Goal: Task Accomplishment & Management: Manage account settings

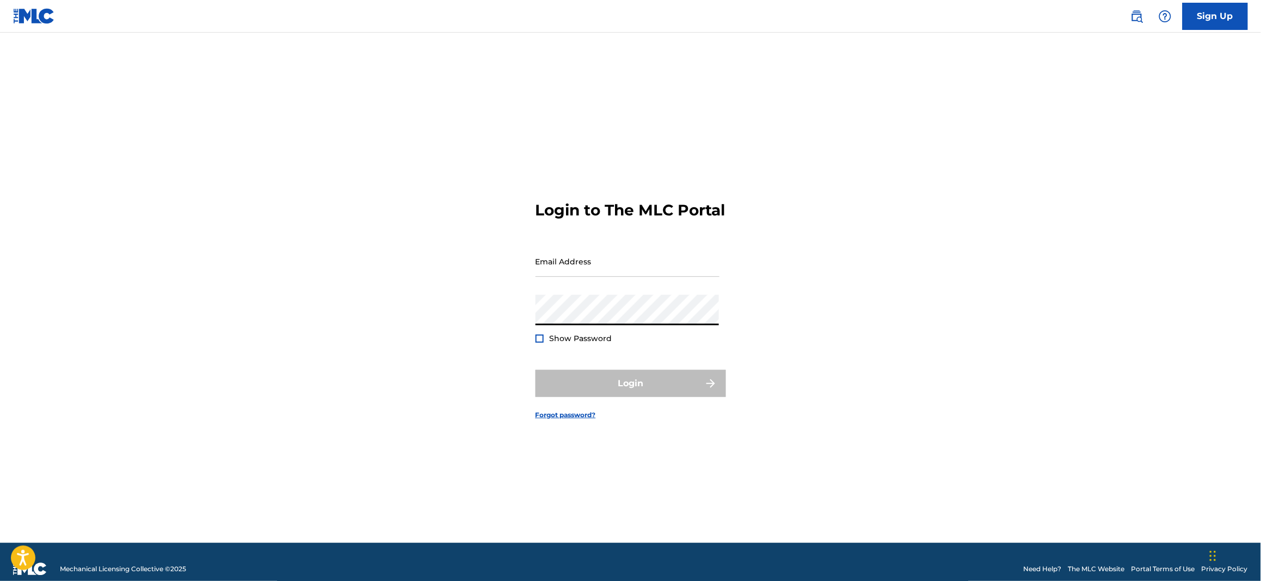
type input "[PERSON_NAME][EMAIL_ADDRESS][DOMAIN_NAME]"
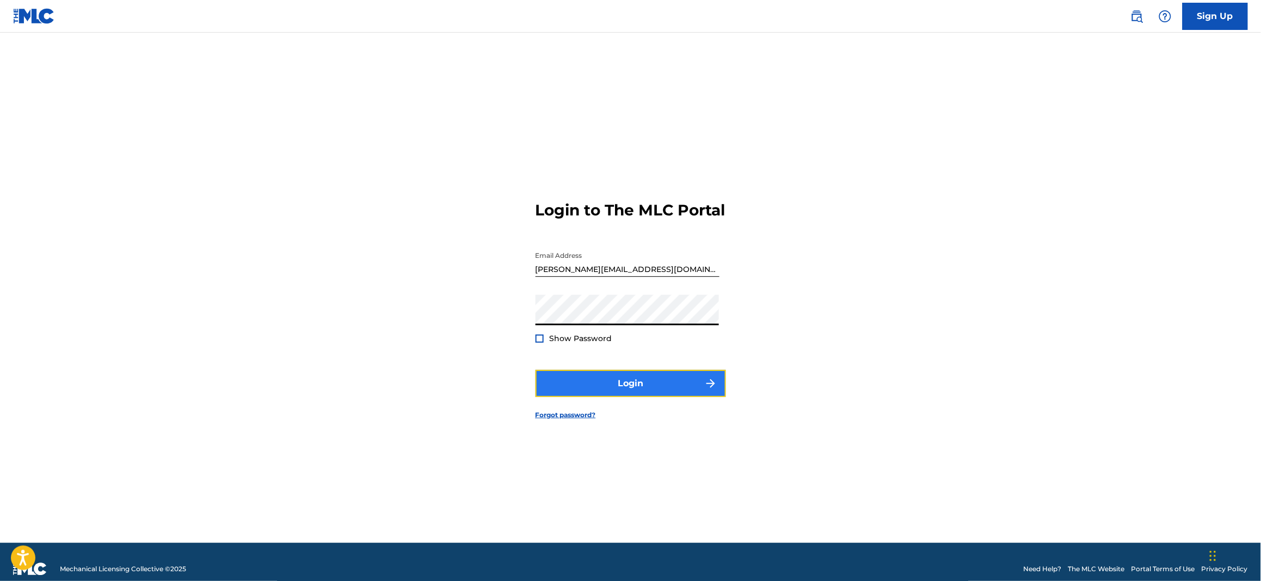
click at [638, 391] on button "Login" at bounding box center [631, 383] width 190 height 27
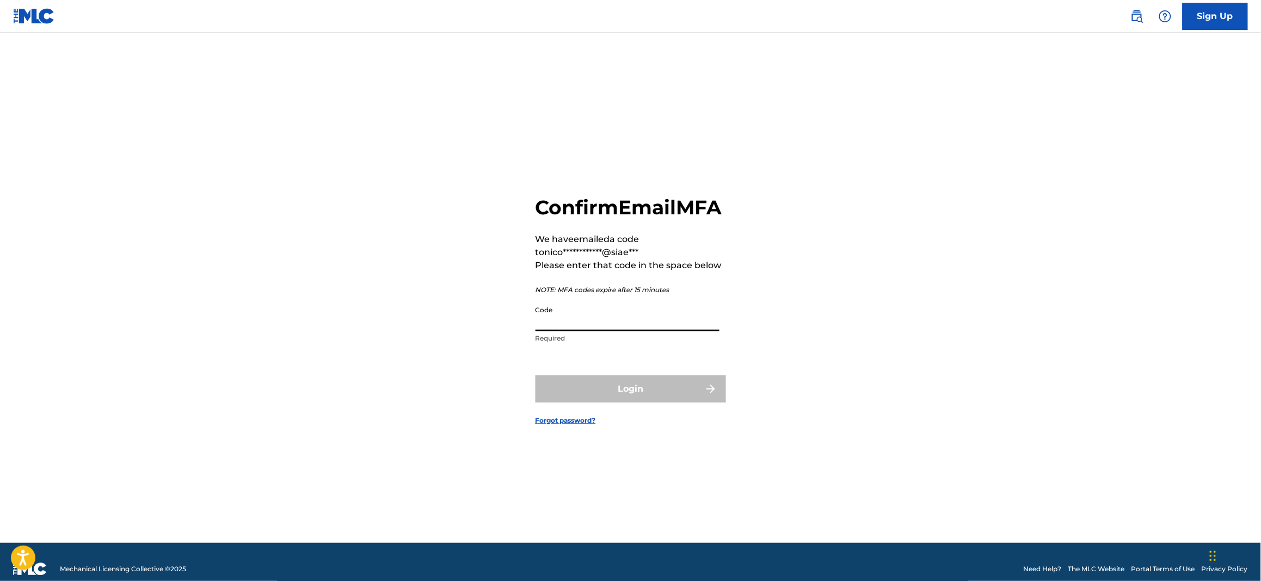
click at [641, 331] on input "Code" at bounding box center [628, 315] width 184 height 31
click at [595, 315] on input "Code" at bounding box center [628, 315] width 184 height 31
paste input "363634"
type input "363634"
click at [627, 395] on button "Login" at bounding box center [631, 389] width 190 height 27
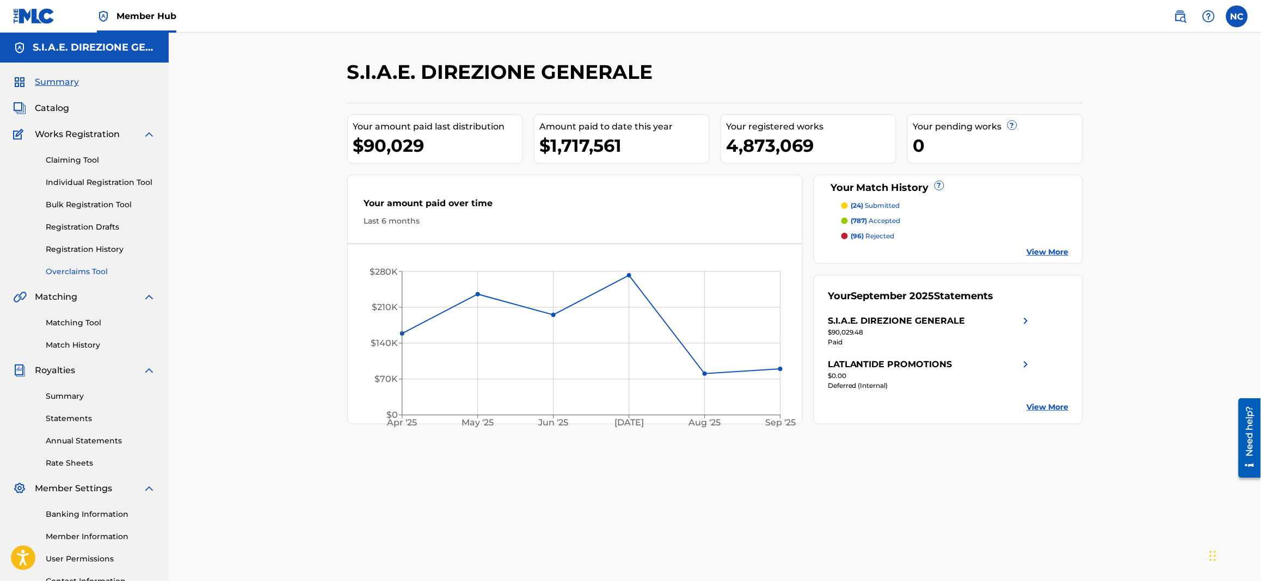
click at [65, 268] on link "Overclaims Tool" at bounding box center [101, 271] width 110 height 11
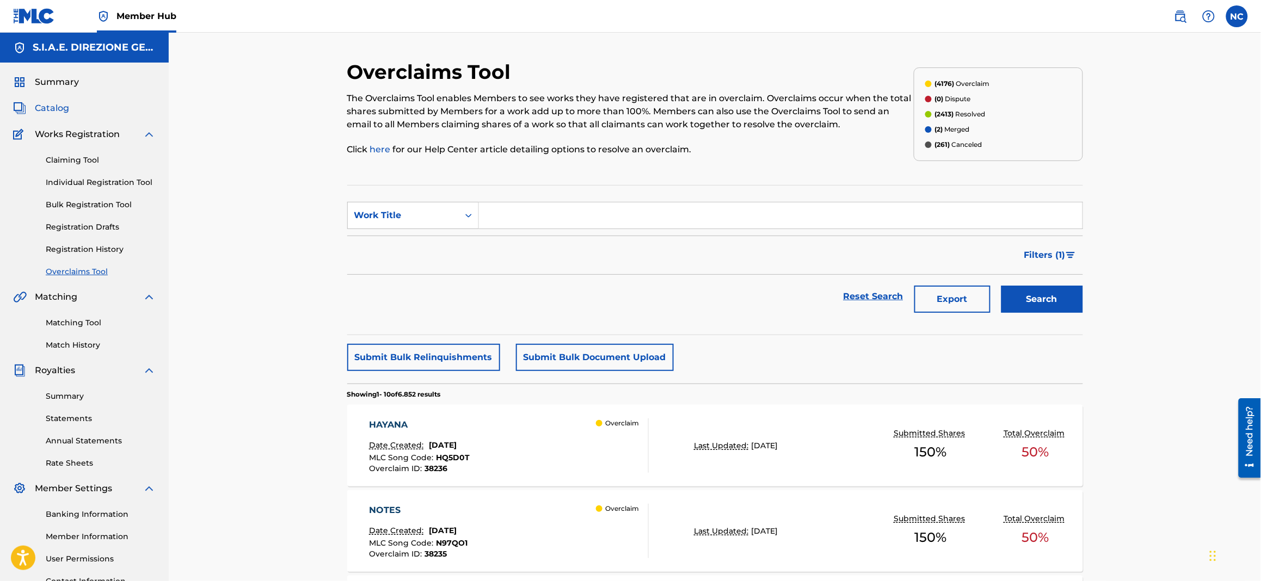
click at [50, 109] on span "Catalog" at bounding box center [52, 108] width 34 height 13
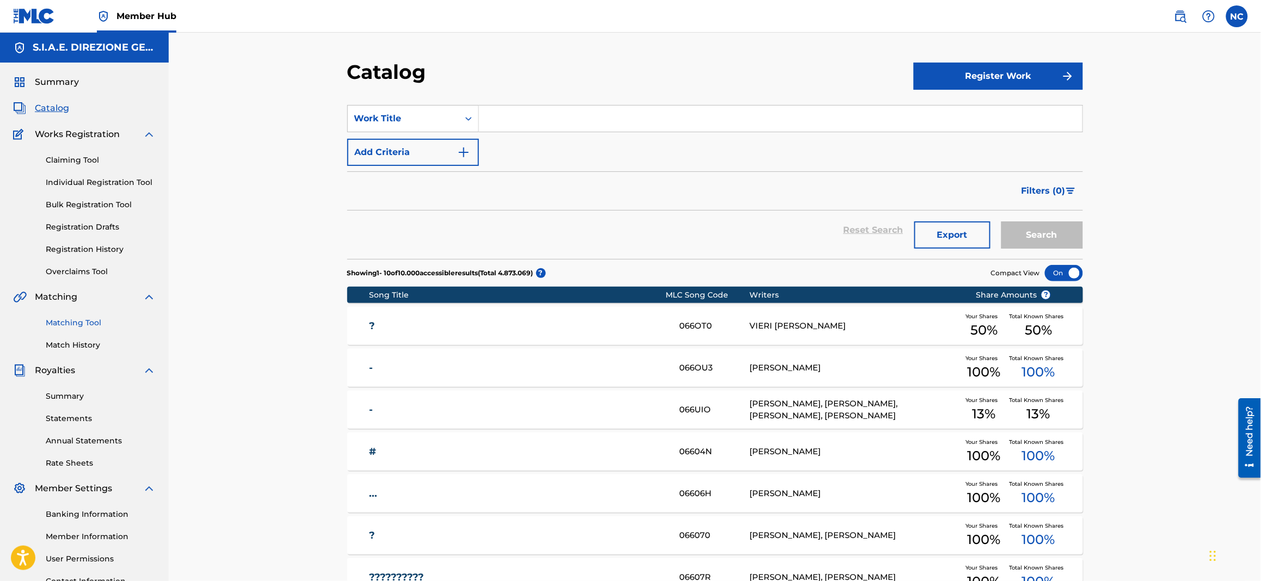
click at [84, 328] on link "Matching Tool" at bounding box center [101, 322] width 110 height 11
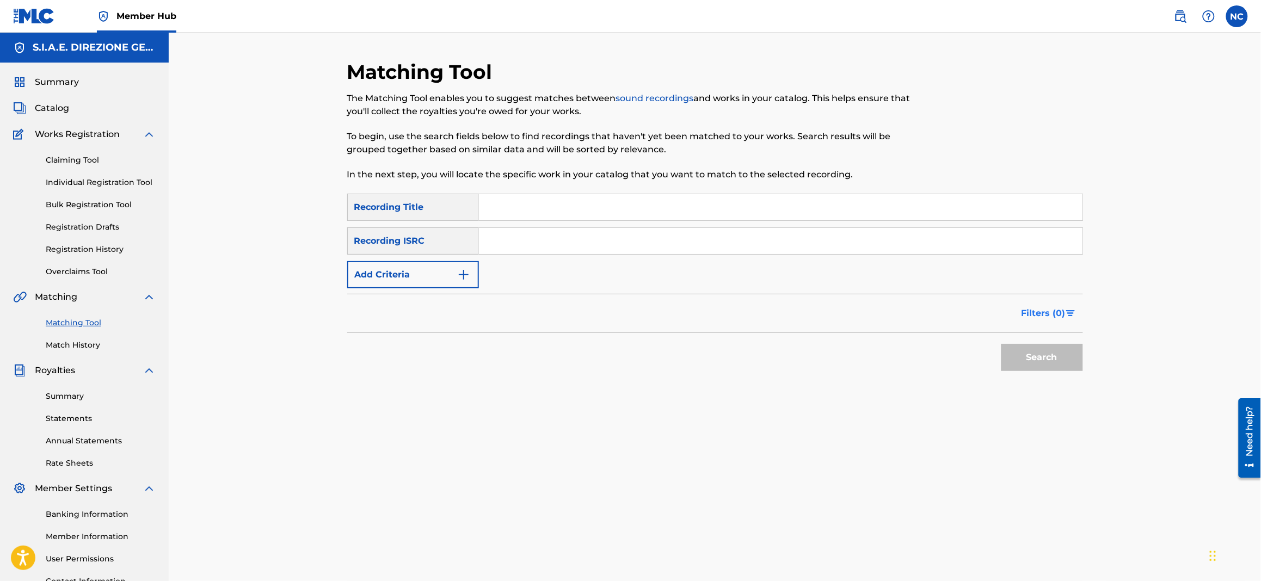
click at [1051, 308] on span "Filters ( 0 )" at bounding box center [1044, 313] width 44 height 13
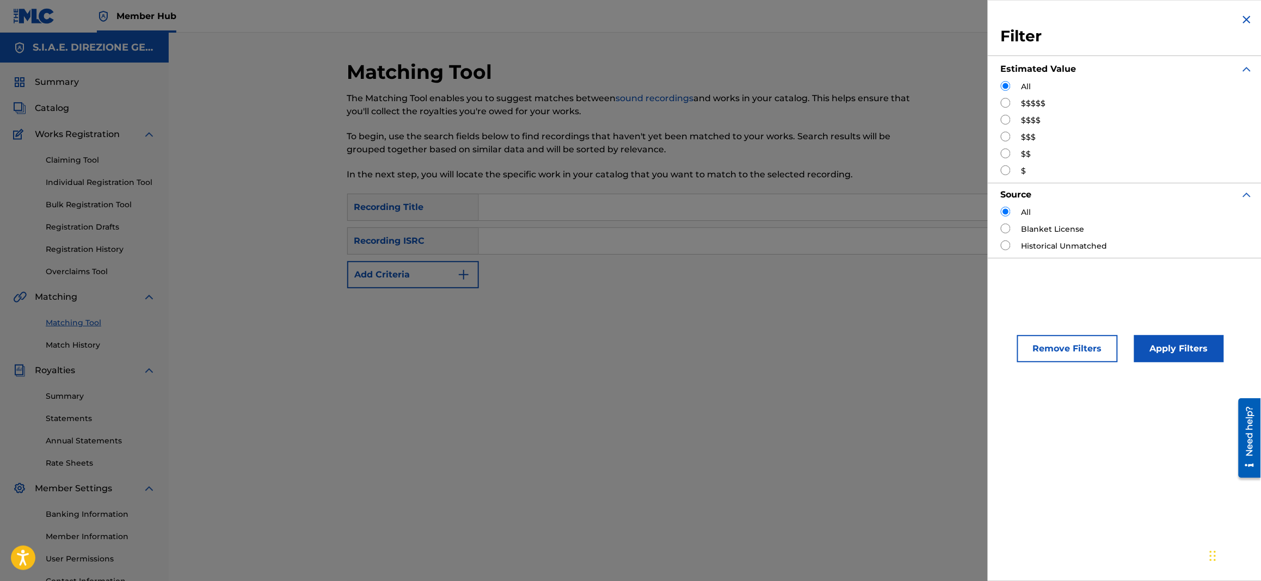
click at [1006, 101] on input "Search Form" at bounding box center [1006, 103] width 10 height 10
radio input "true"
click at [1171, 349] on button "Apply Filters" at bounding box center [1179, 348] width 90 height 27
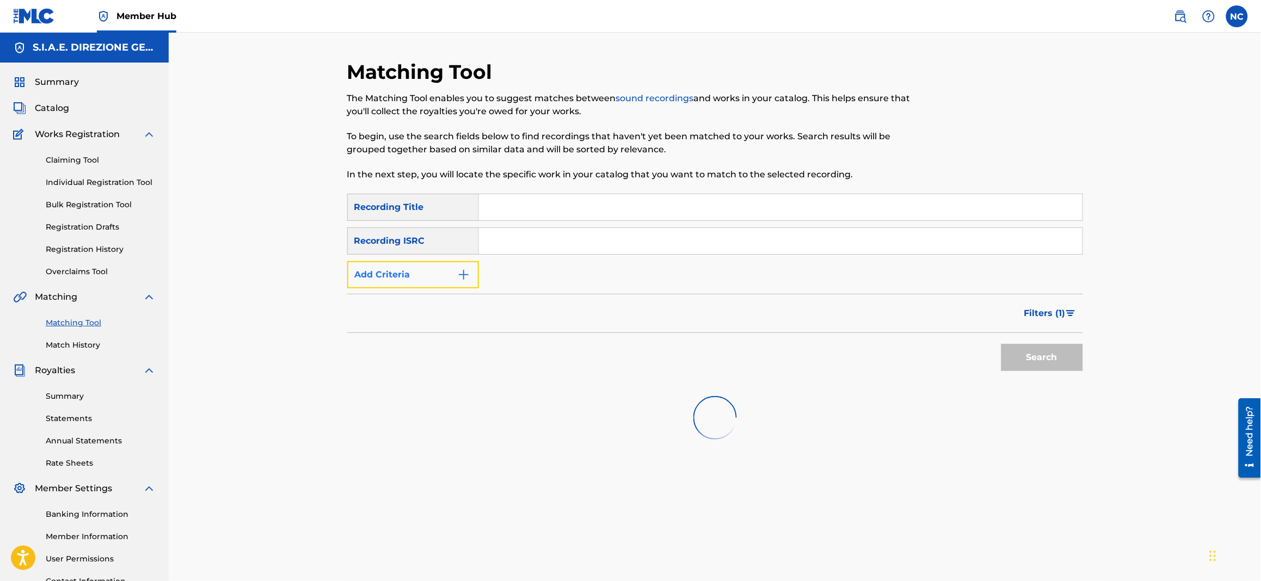
click at [459, 276] on img "Search Form" at bounding box center [463, 274] width 13 height 13
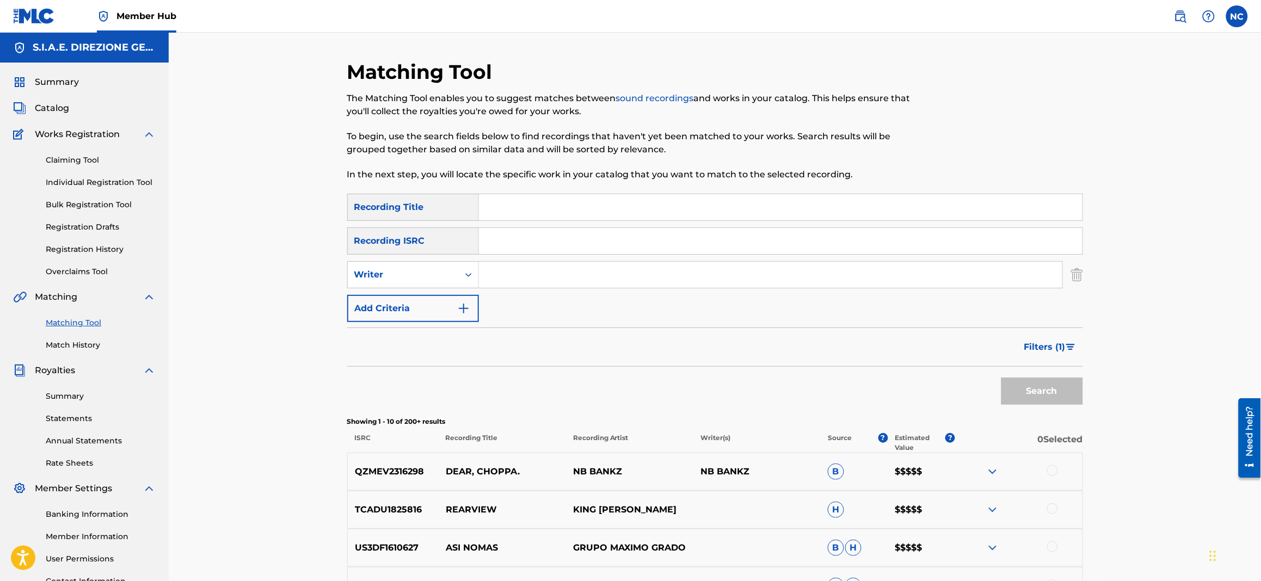
drag, startPoint x: 533, startPoint y: 275, endPoint x: 625, endPoint y: 228, distance: 104.2
click at [533, 275] on input "Search Form" at bounding box center [770, 275] width 583 height 26
type input "[PERSON_NAME]"
click at [1001, 378] on button "Search" at bounding box center [1042, 391] width 82 height 27
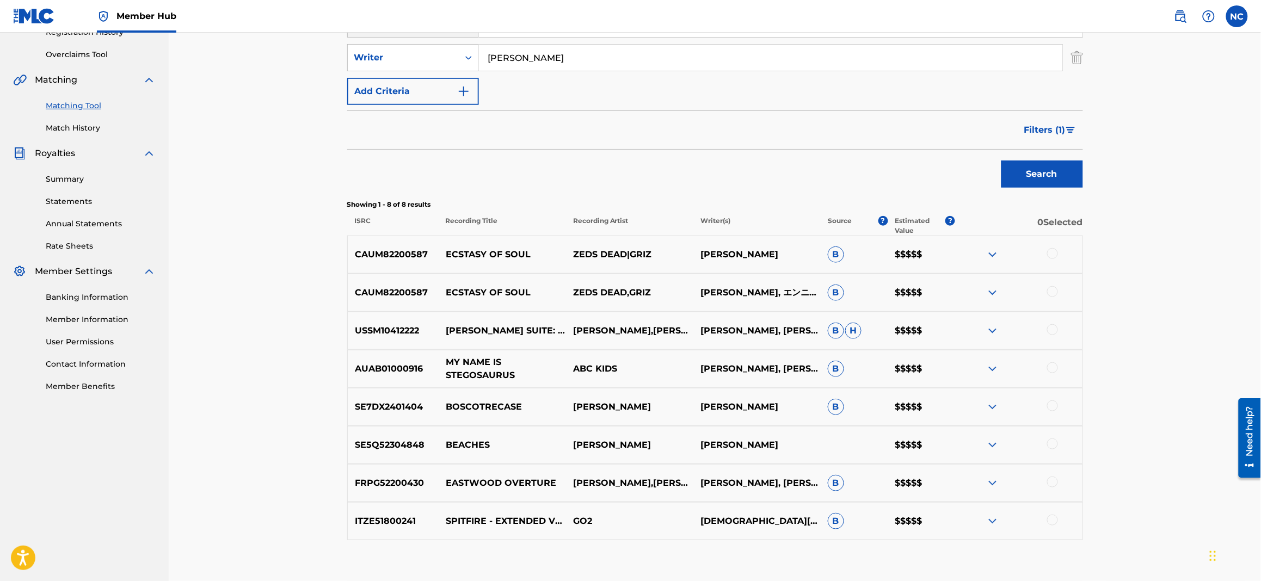
scroll to position [244, 0]
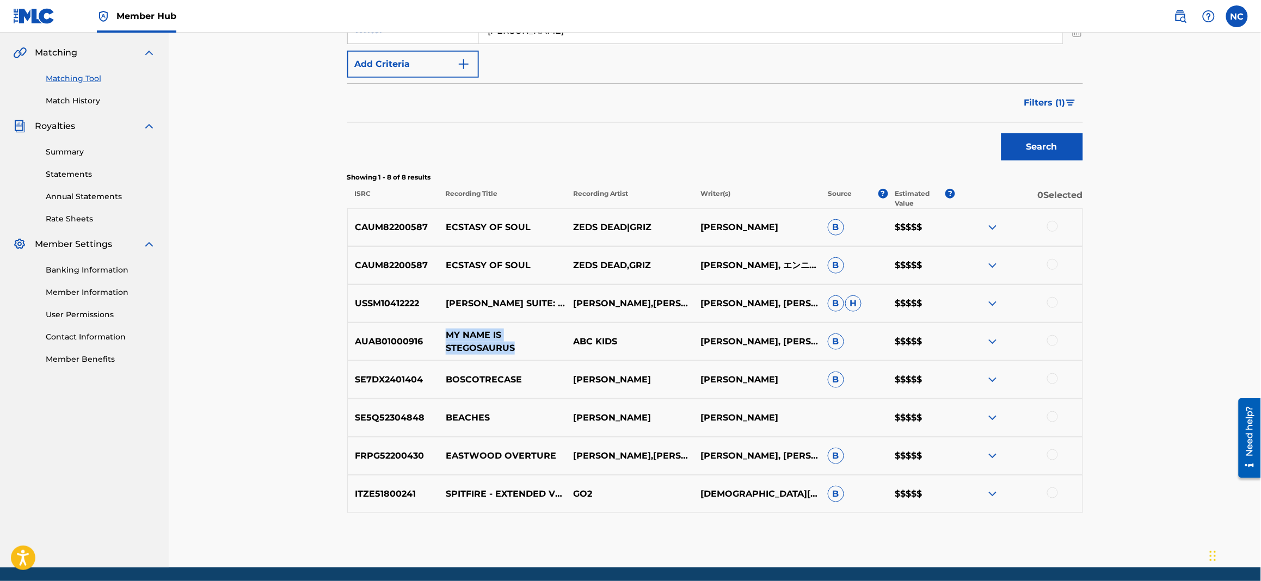
drag, startPoint x: 520, startPoint y: 343, endPoint x: 439, endPoint y: 339, distance: 81.2
click at [439, 339] on p "MY NAME IS STEGOSAURUS" at bounding box center [502, 342] width 127 height 26
copy p "MY NAME IS STEGOSAURUS"
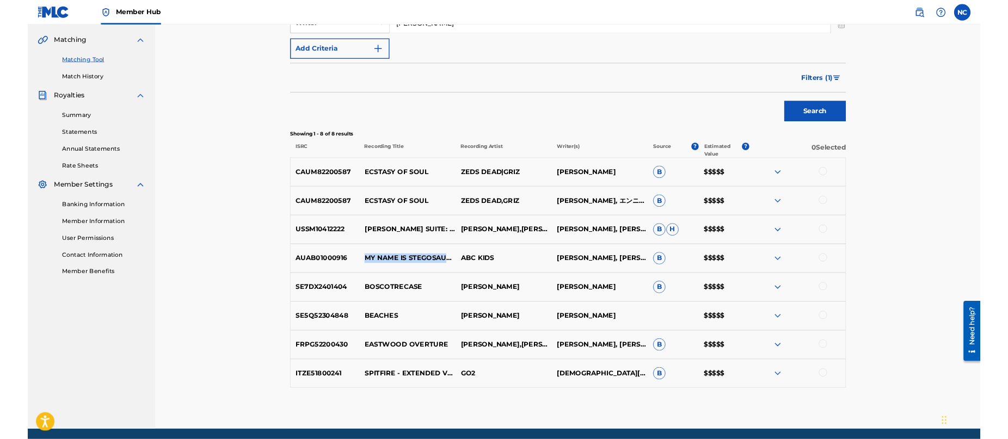
scroll to position [245, 0]
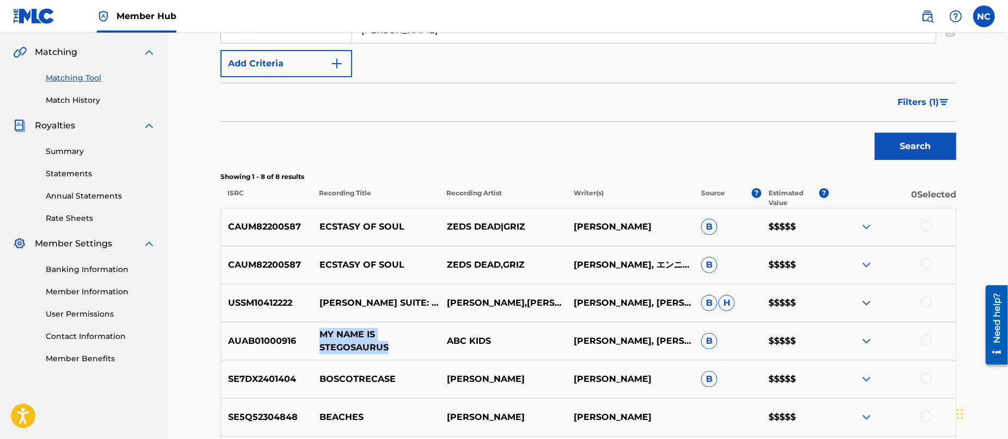
click at [421, 347] on p "MY NAME IS STEGOSAURUS" at bounding box center [375, 341] width 127 height 26
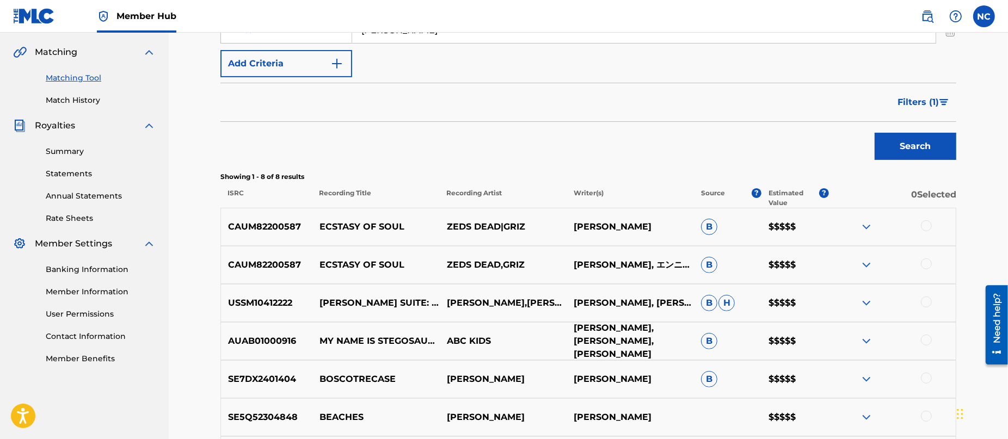
click at [660, 344] on p "[PERSON_NAME], [PERSON_NAME], [PERSON_NAME]" at bounding box center [630, 341] width 127 height 39
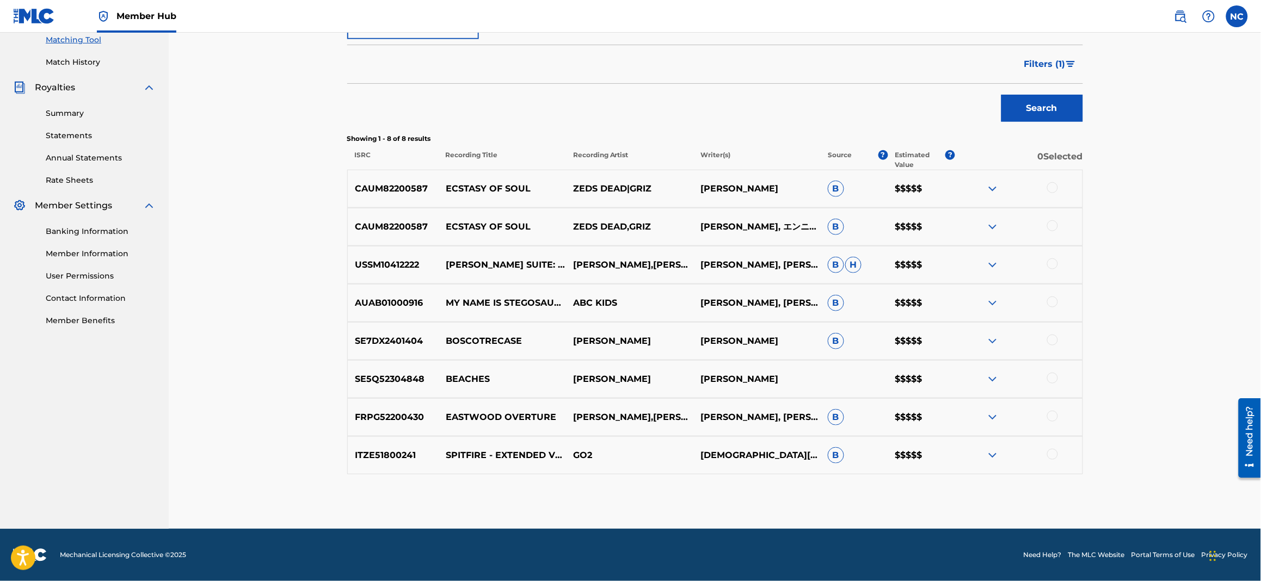
scroll to position [0, 0]
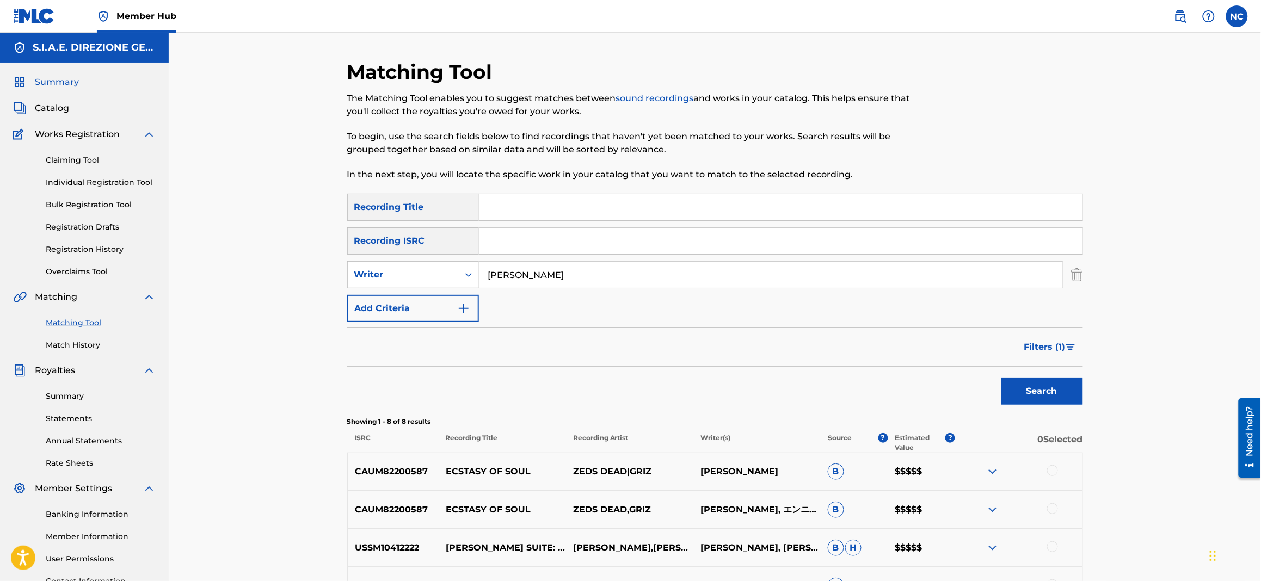
click at [46, 76] on span "Summary" at bounding box center [57, 82] width 44 height 13
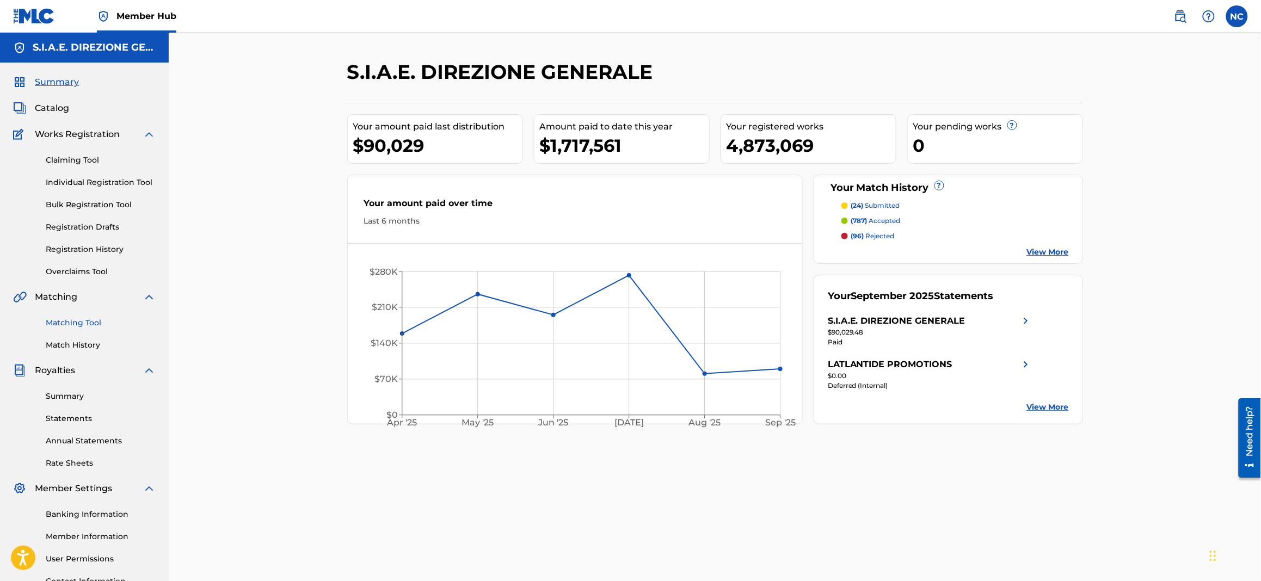
click at [90, 322] on link "Matching Tool" at bounding box center [101, 322] width 110 height 11
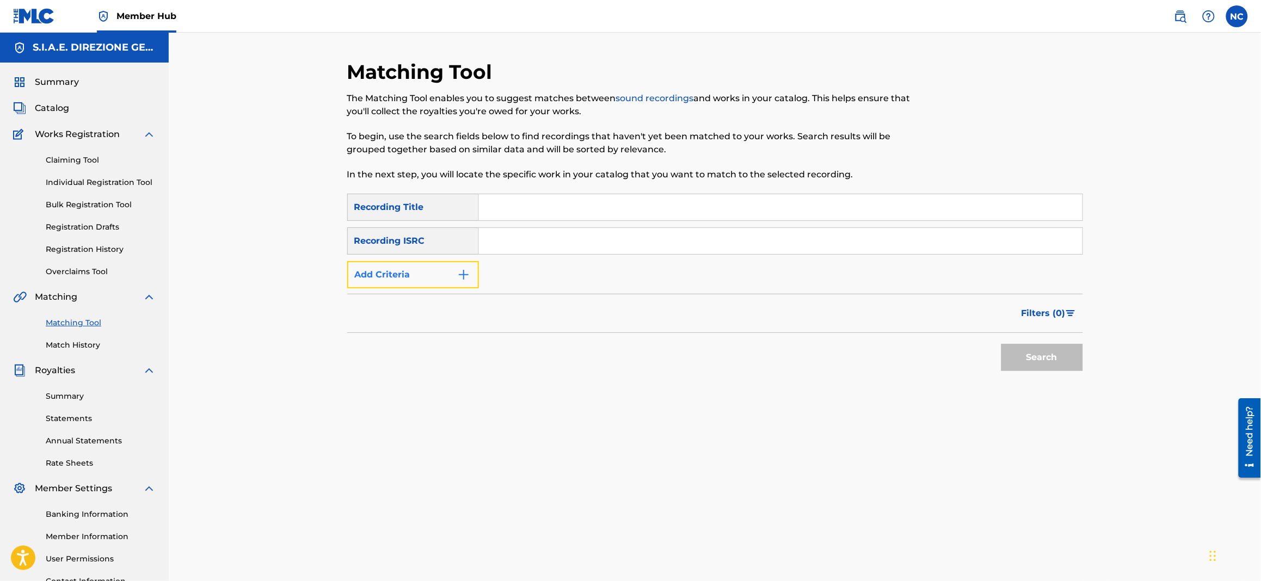
click at [463, 279] on img "Search Form" at bounding box center [463, 274] width 13 height 13
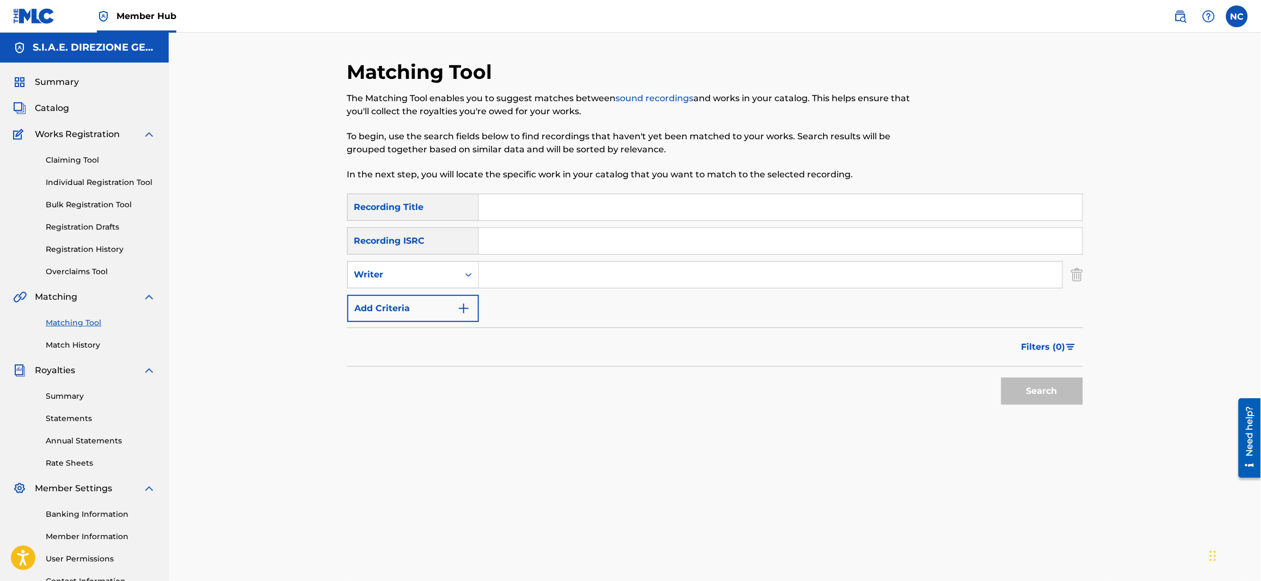
click at [517, 275] on input "Search Form" at bounding box center [770, 275] width 583 height 26
click at [99, 330] on div "Matching Tool Match History" at bounding box center [84, 327] width 143 height 47
click at [95, 272] on link "Overclaims Tool" at bounding box center [101, 271] width 110 height 11
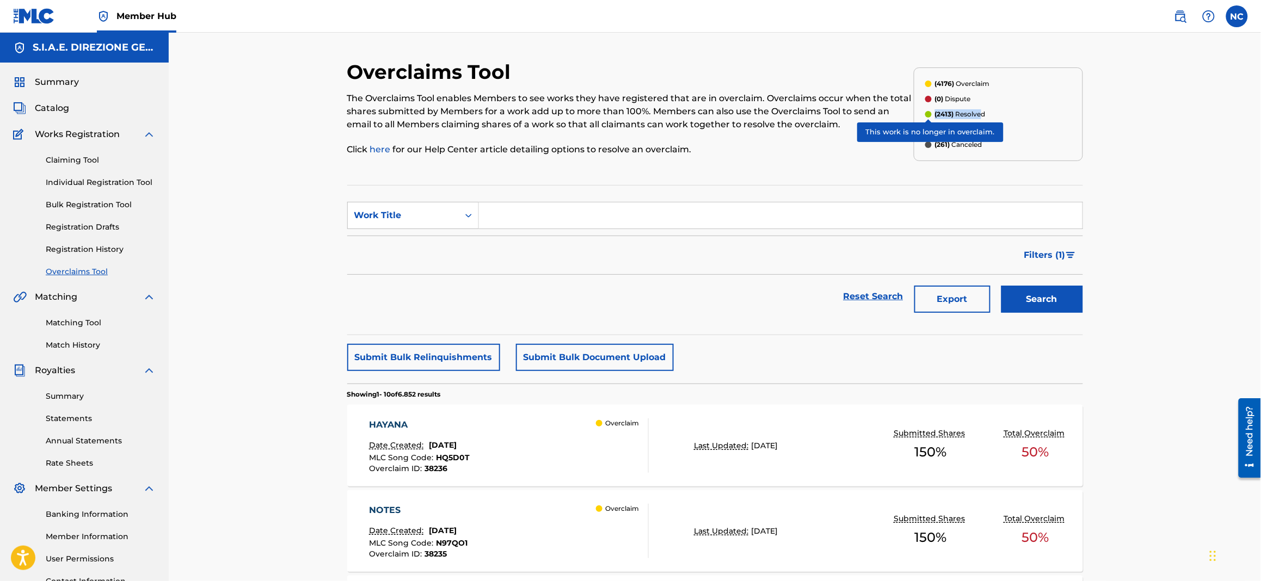
drag, startPoint x: 983, startPoint y: 114, endPoint x: 952, endPoint y: 112, distance: 31.1
click at [935, 112] on p "(2413) Resolved" at bounding box center [960, 114] width 51 height 10
click at [71, 322] on link "Matching Tool" at bounding box center [101, 322] width 110 height 11
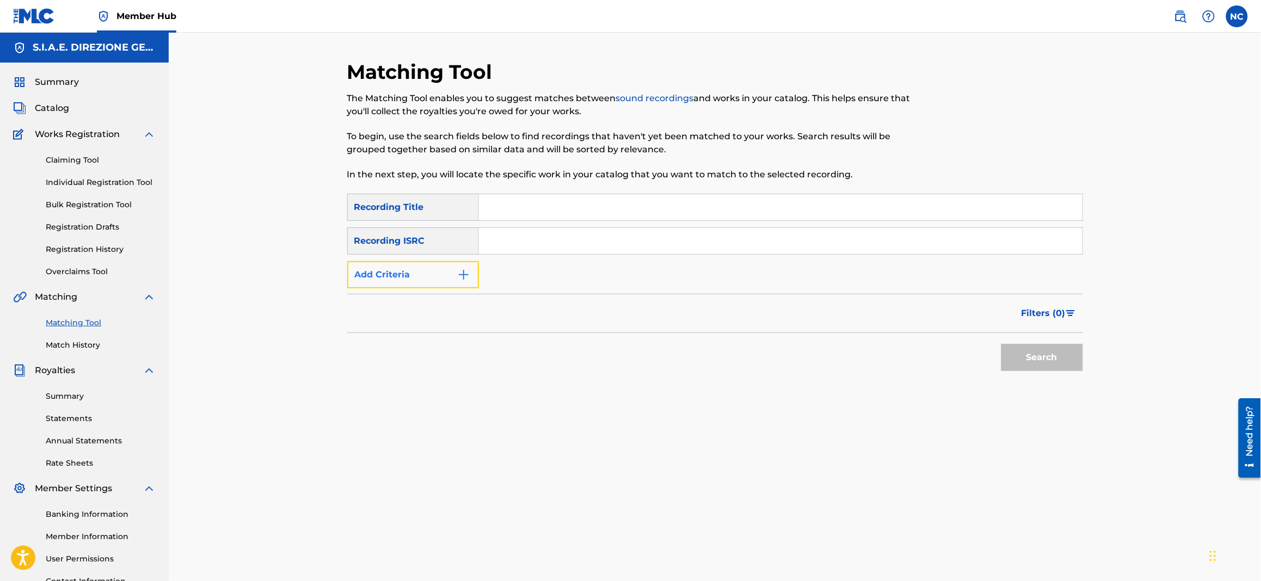
click at [462, 278] on img "Search Form" at bounding box center [463, 274] width 13 height 13
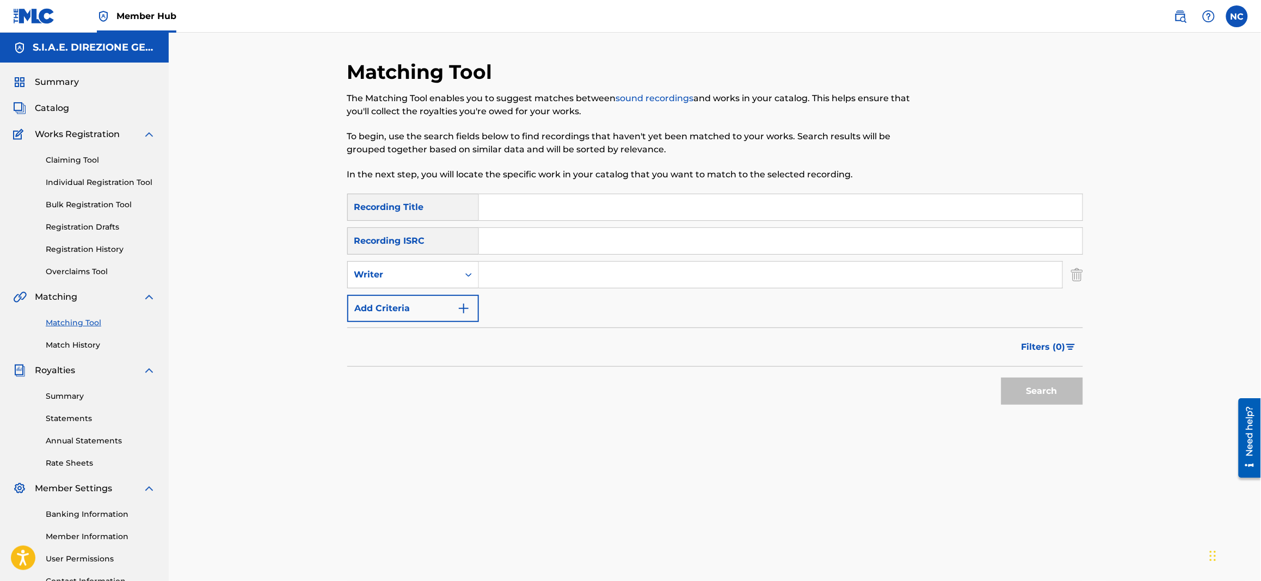
click at [66, 346] on link "Match History" at bounding box center [101, 345] width 110 height 11
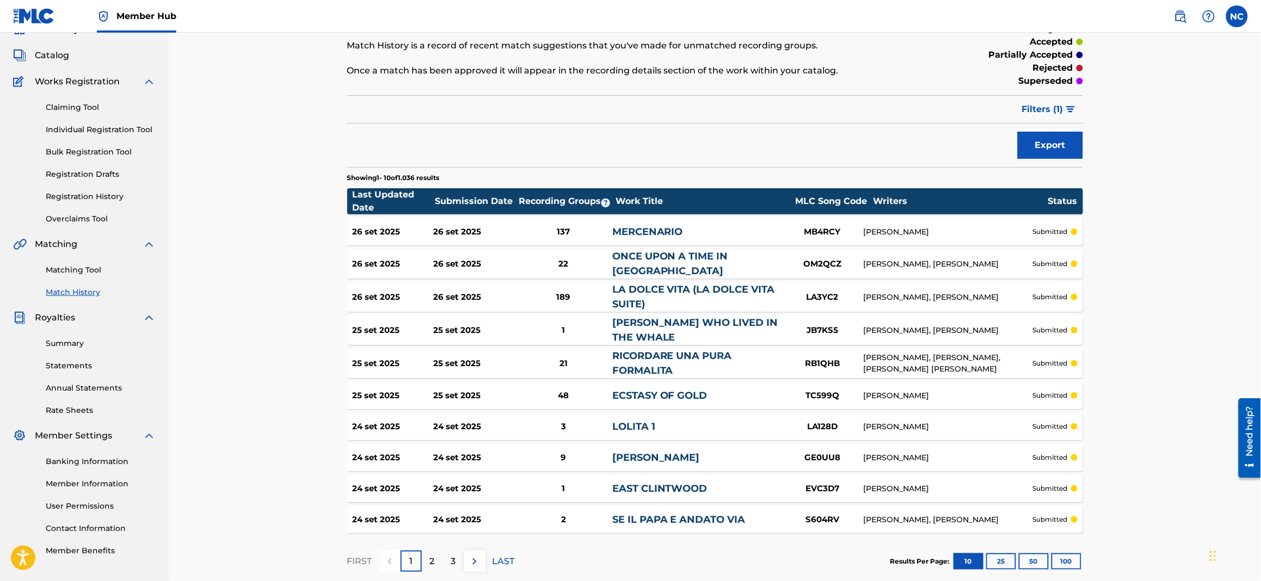
scroll to position [81, 0]
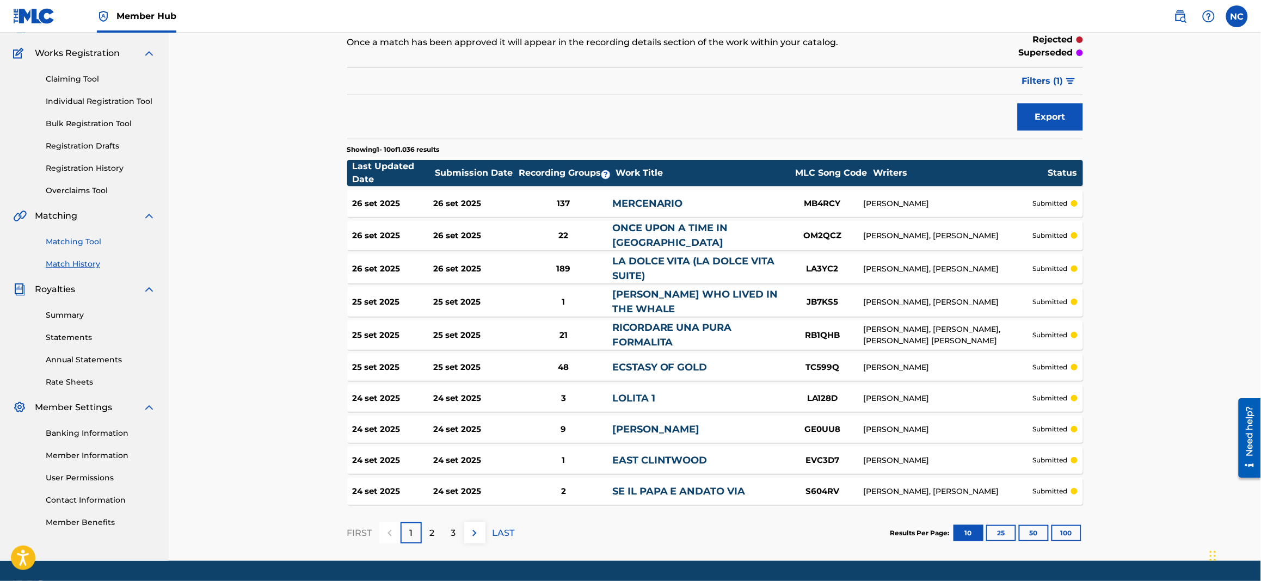
click at [77, 238] on link "Matching Tool" at bounding box center [101, 241] width 110 height 11
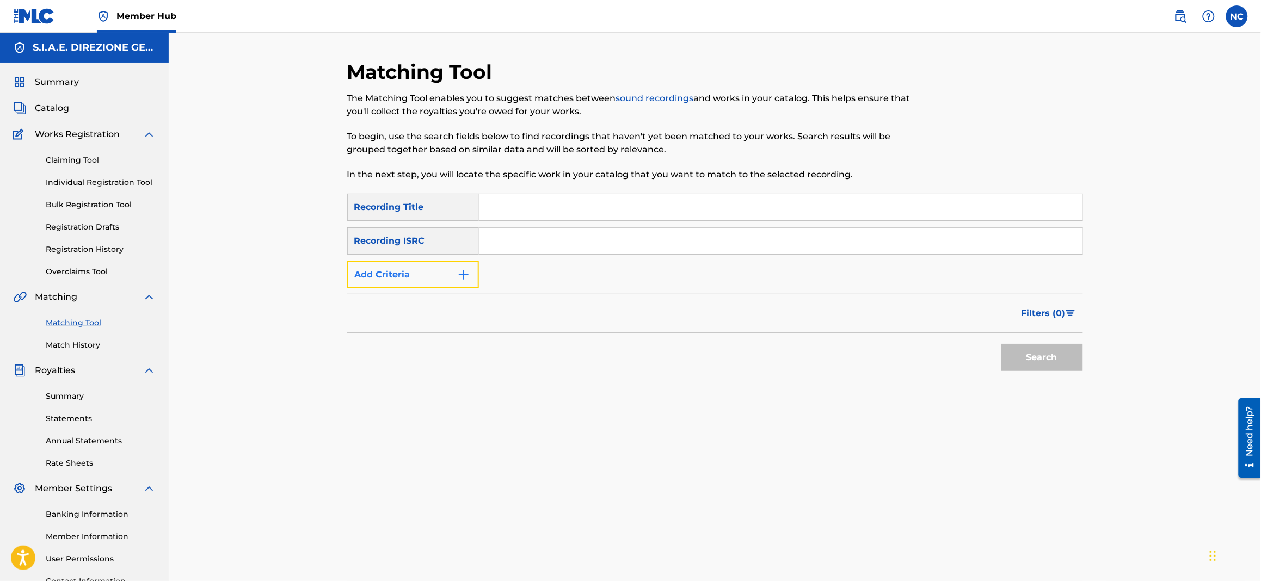
click at [463, 269] on img "Search Form" at bounding box center [463, 274] width 13 height 13
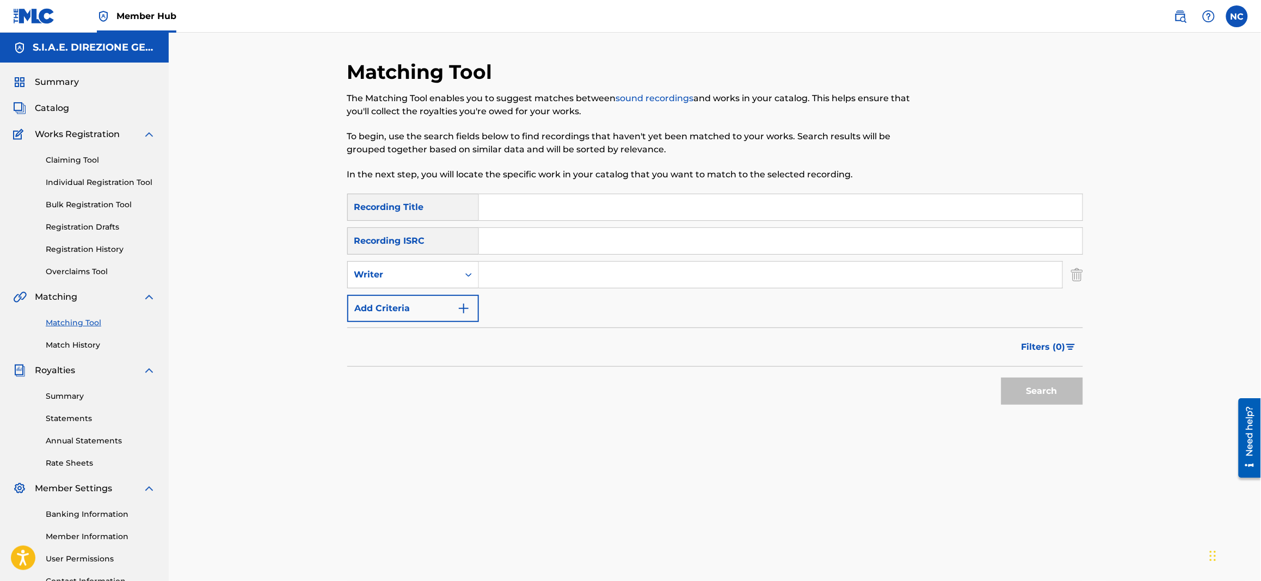
click at [515, 269] on input "Search Form" at bounding box center [770, 275] width 583 height 26
type input "[PERSON_NAME]"
click at [1055, 387] on button "Search" at bounding box center [1042, 391] width 82 height 27
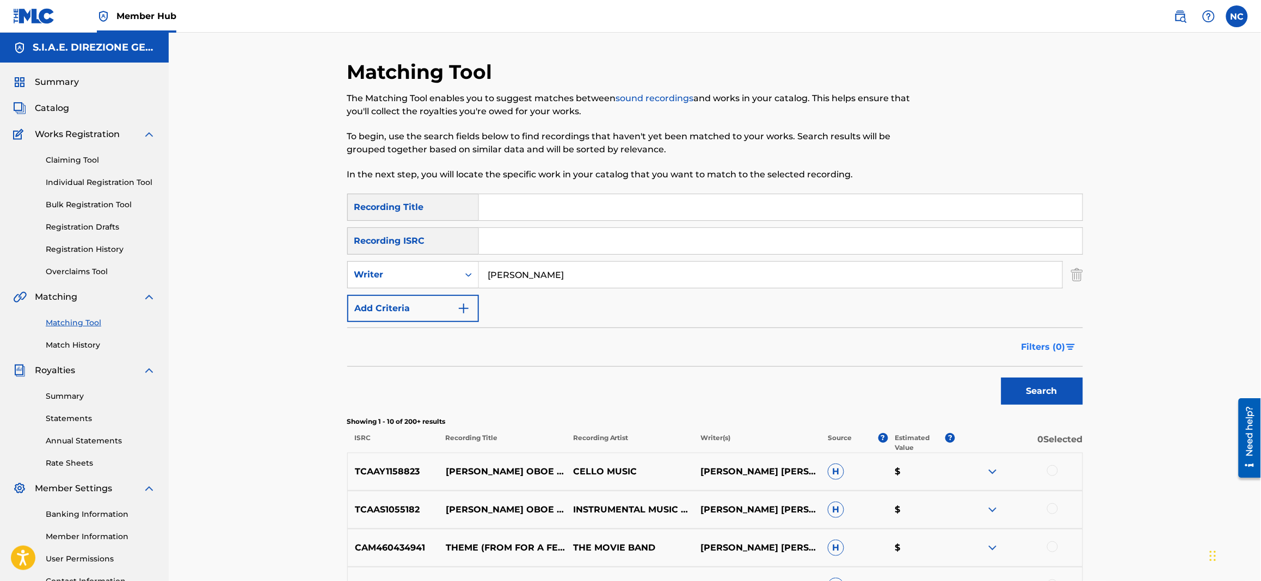
click at [1068, 343] on button "Filters ( 0 )" at bounding box center [1049, 347] width 68 height 27
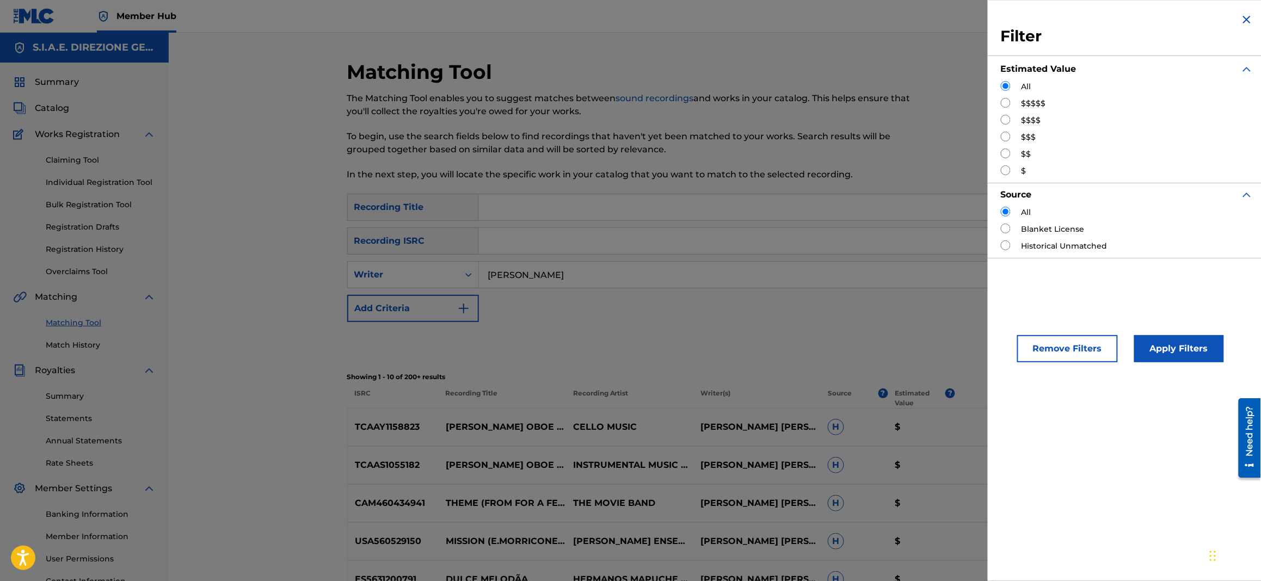
click at [1010, 104] on input "Search Form" at bounding box center [1006, 103] width 10 height 10
radio input "true"
click at [1209, 344] on button "Apply Filters" at bounding box center [1179, 348] width 90 height 27
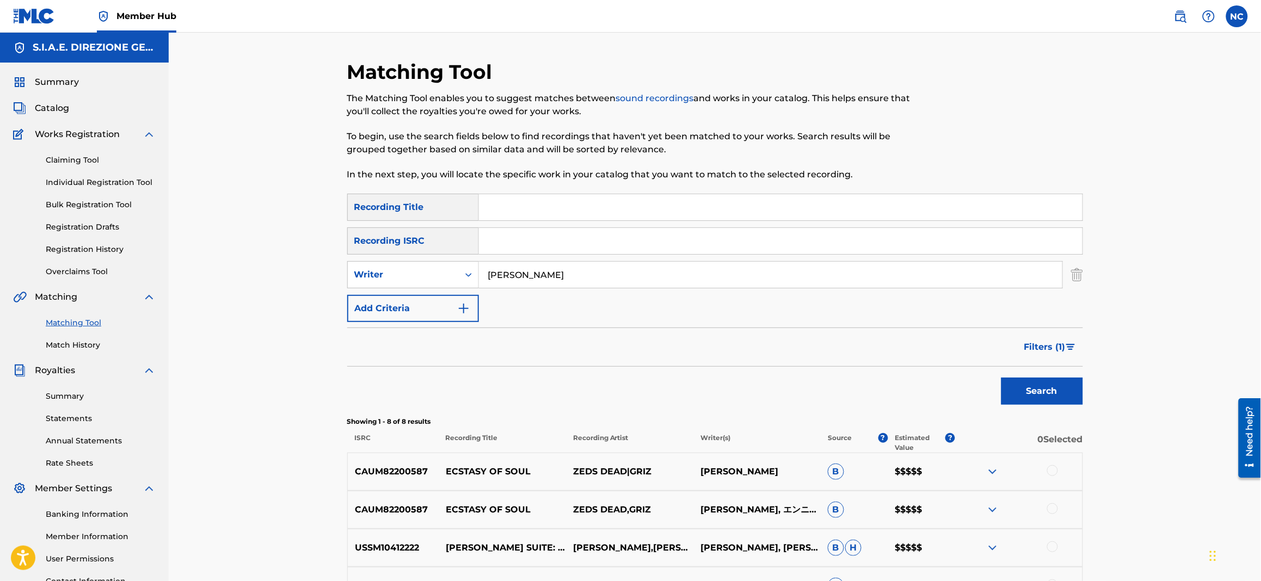
scroll to position [163, 0]
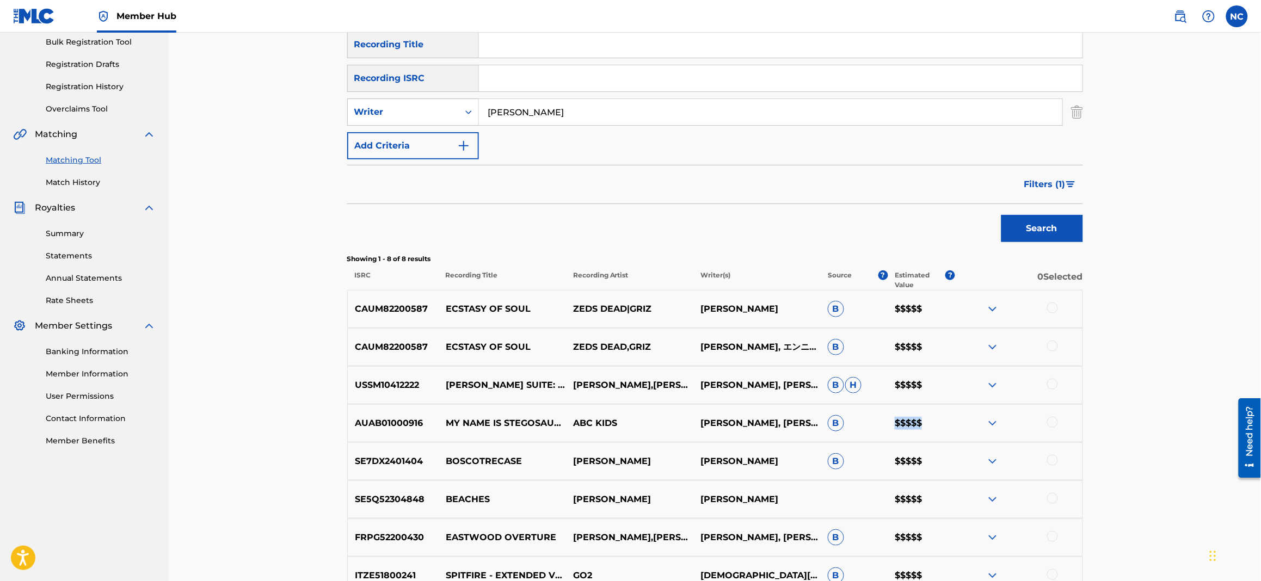
drag, startPoint x: 924, startPoint y: 420, endPoint x: 886, endPoint y: 421, distance: 38.1
click at [886, 421] on div "AUAB01000916 MY NAME IS STEGOSAURUS ABC KIDS ART BARDUHN, ENNIO MORRICONE, PAM …" at bounding box center [715, 423] width 736 height 38
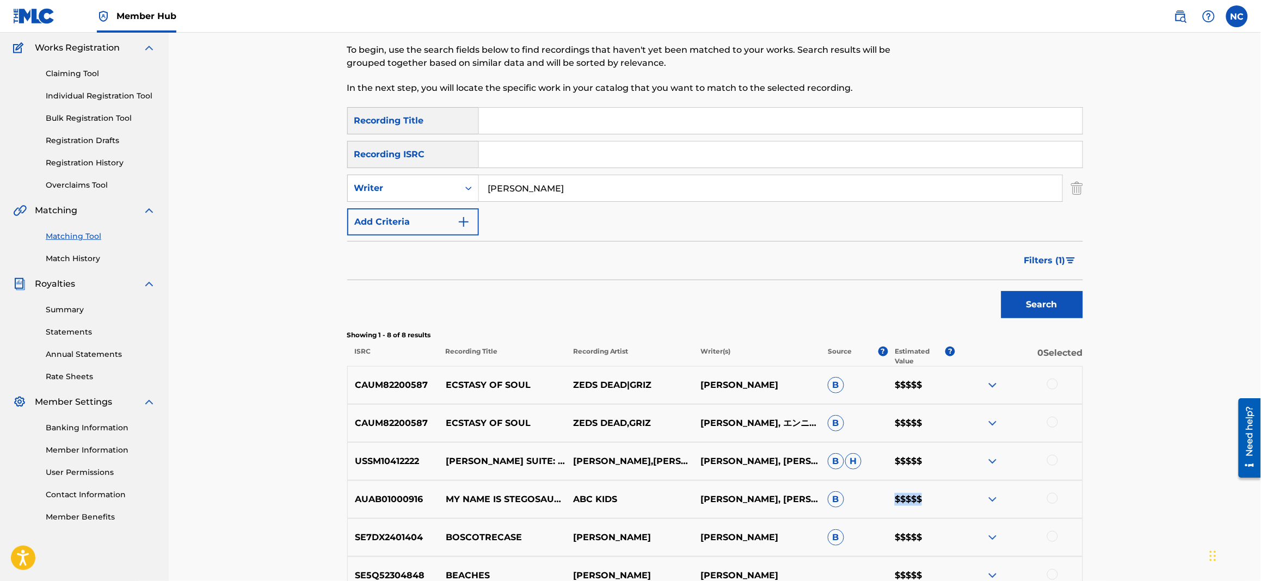
scroll to position [0, 0]
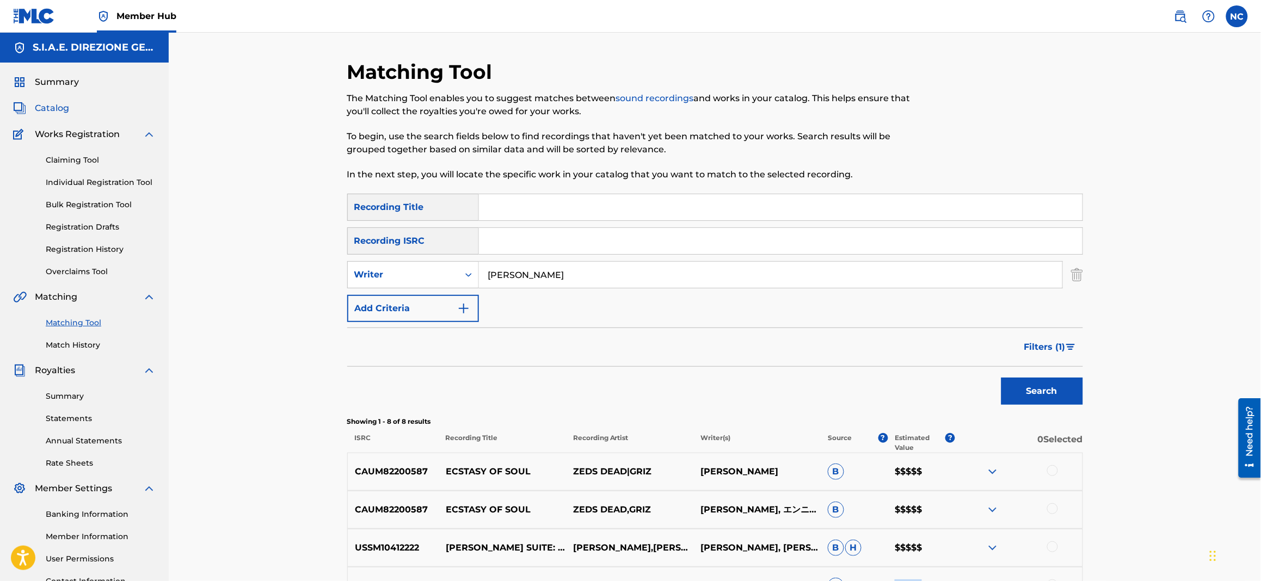
click at [61, 106] on span "Catalog" at bounding box center [52, 108] width 34 height 13
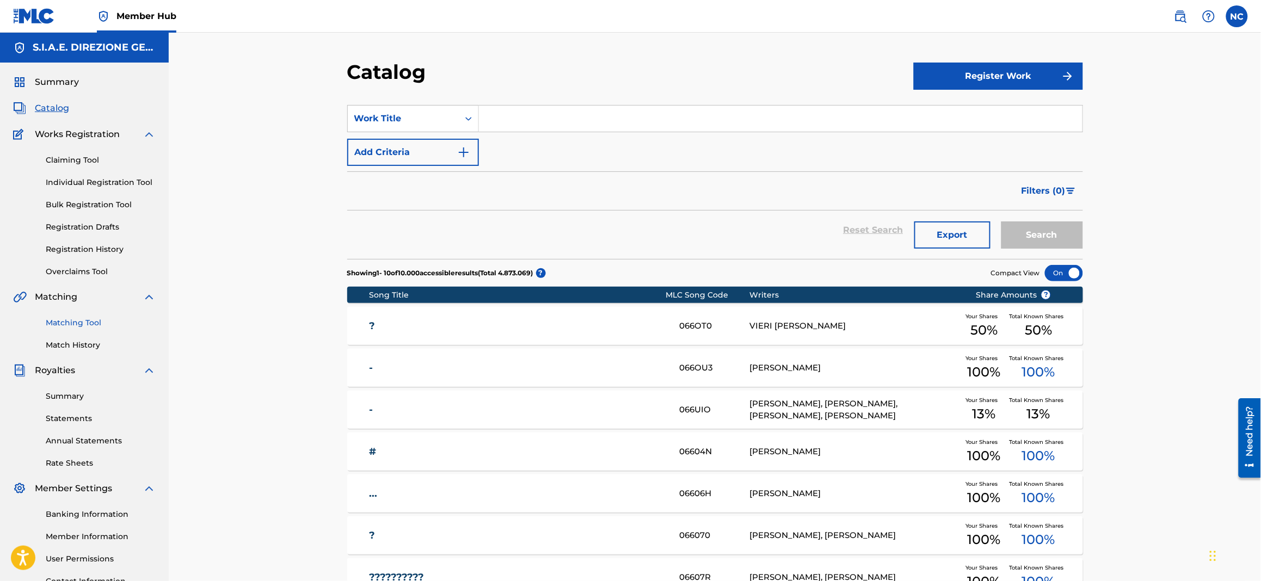
click at [93, 322] on link "Matching Tool" at bounding box center [101, 322] width 110 height 11
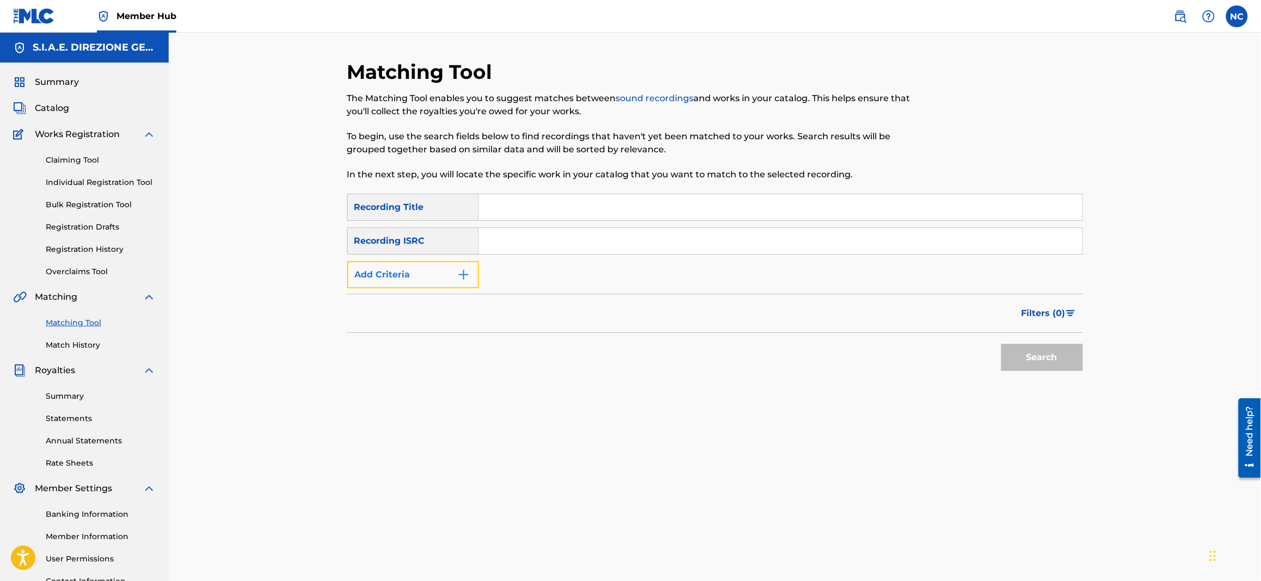
click at [460, 279] on img "Search Form" at bounding box center [463, 274] width 13 height 13
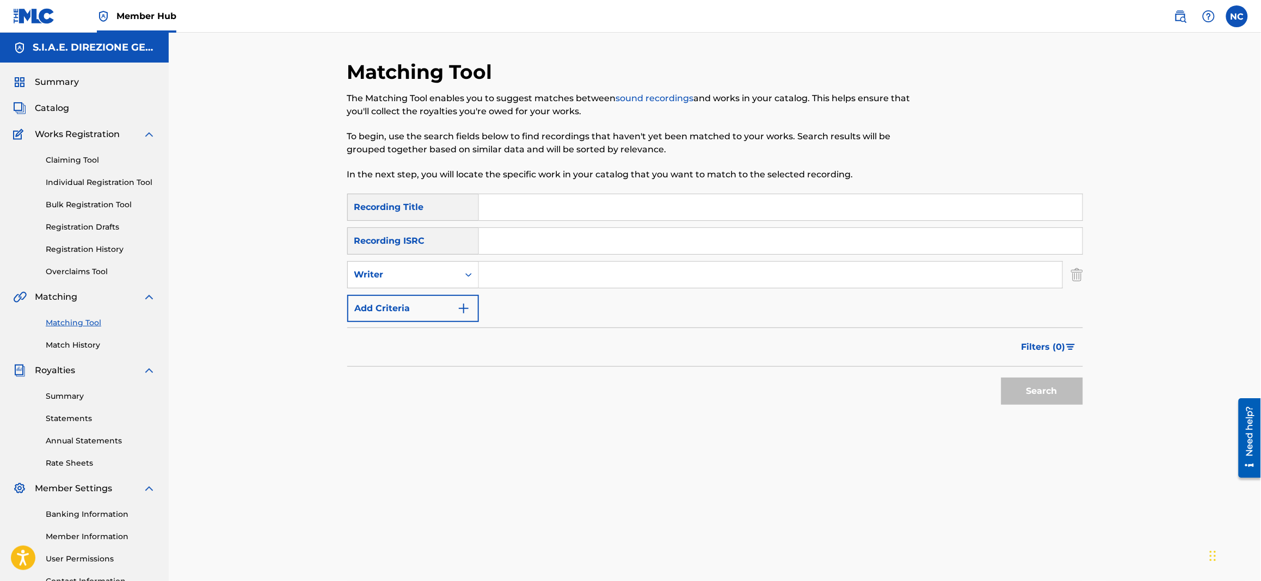
click at [504, 280] on input "Search Form" at bounding box center [770, 275] width 583 height 26
type input "[PERSON_NAME]"
click at [1001, 378] on button "Search" at bounding box center [1042, 391] width 82 height 27
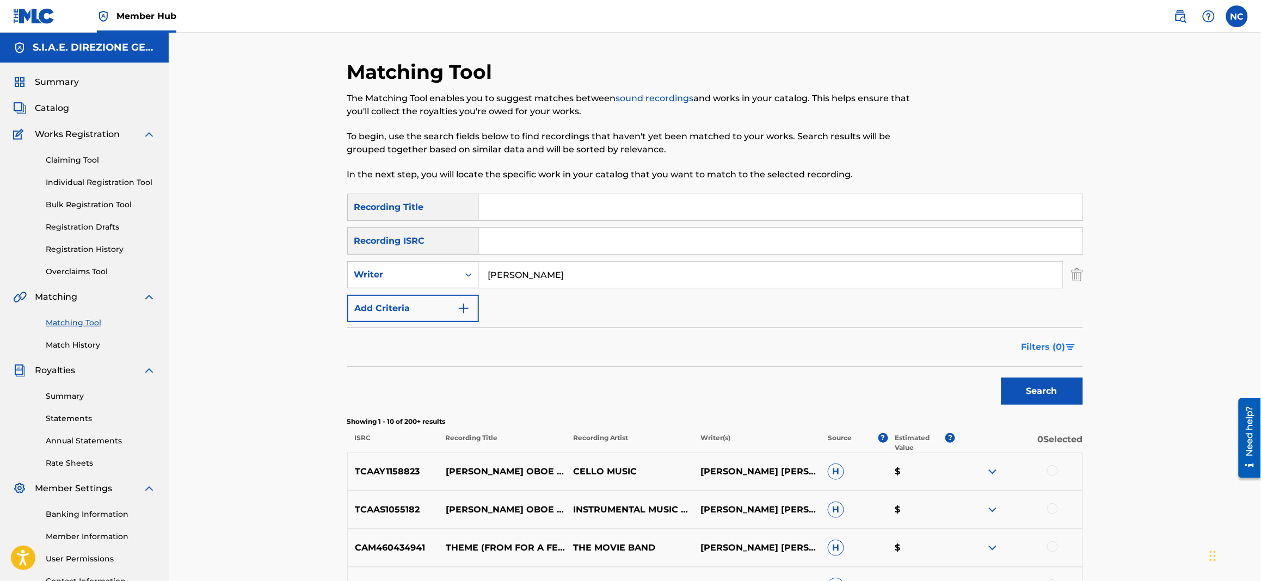
click at [1057, 347] on span "Filters ( 0 )" at bounding box center [1044, 347] width 44 height 13
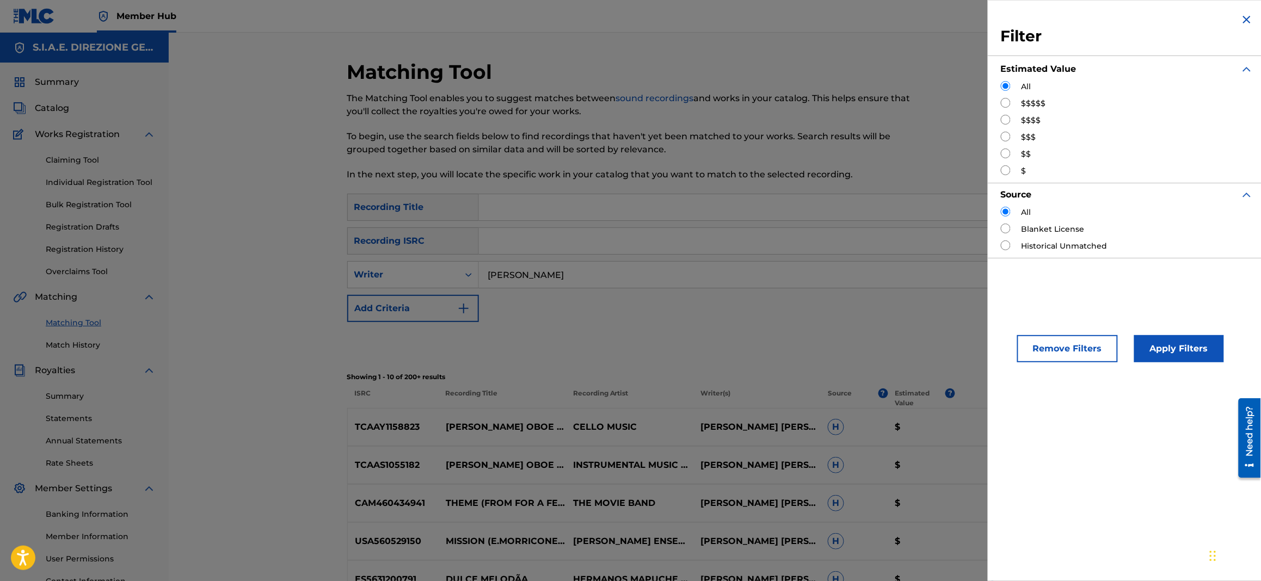
click at [1006, 101] on input "Search Form" at bounding box center [1006, 103] width 10 height 10
radio input "true"
click at [1182, 346] on button "Apply Filters" at bounding box center [1179, 348] width 90 height 27
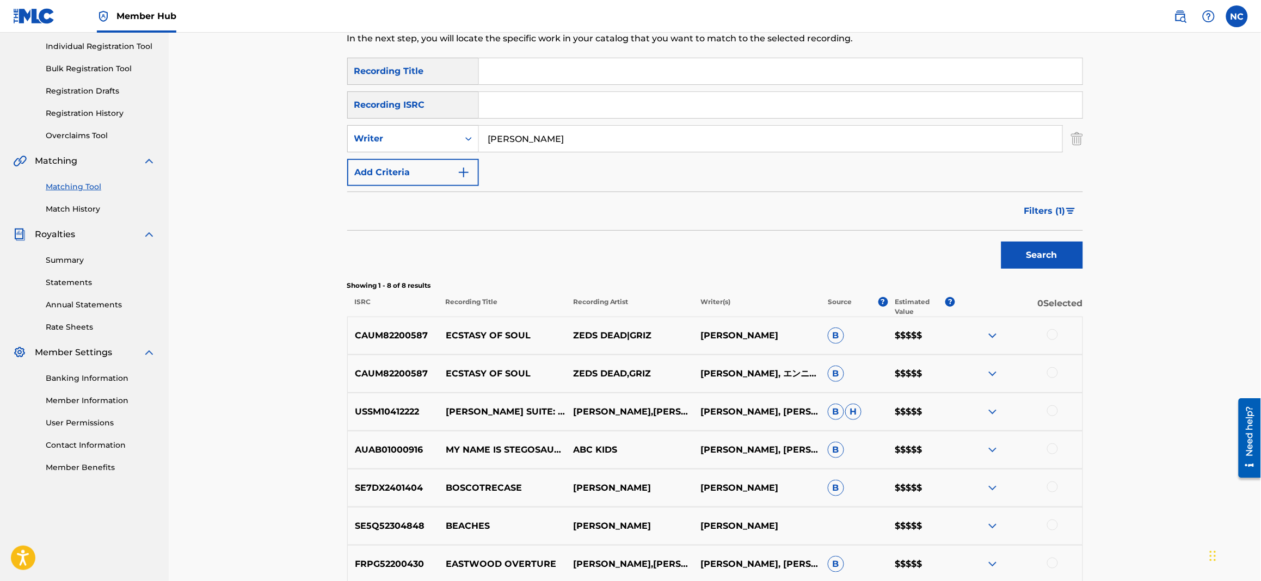
scroll to position [163, 0]
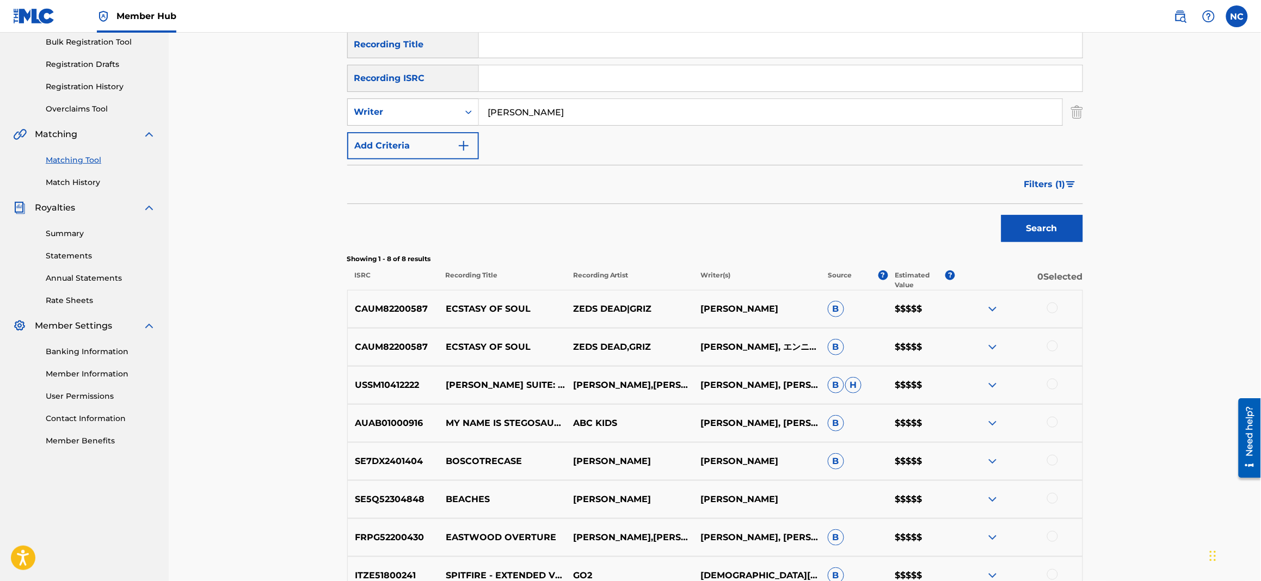
click at [988, 423] on img at bounding box center [992, 423] width 13 height 13
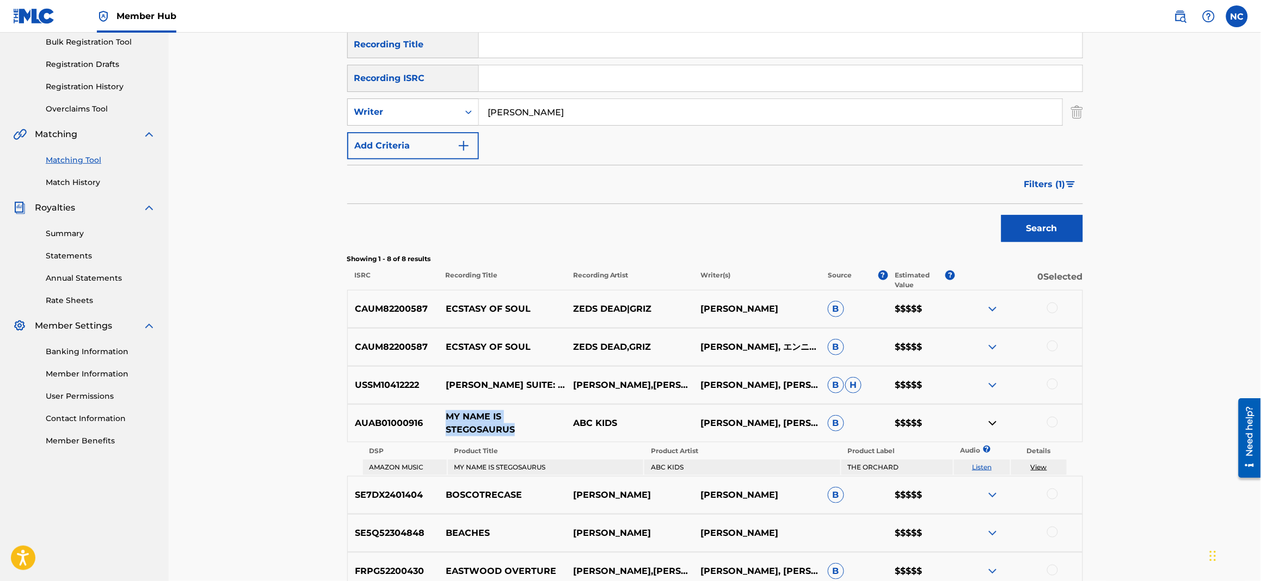
drag, startPoint x: 526, startPoint y: 428, endPoint x: 446, endPoint y: 419, distance: 80.0
click at [446, 419] on p "MY NAME IS STEGOSAURUS" at bounding box center [502, 423] width 127 height 26
copy p "MY NAME IS STEGOSAURUS"
drag, startPoint x: 768, startPoint y: 407, endPoint x: 700, endPoint y: 409, distance: 68.1
click at [700, 409] on p "[PERSON_NAME], [PERSON_NAME], [PERSON_NAME]" at bounding box center [756, 423] width 127 height 39
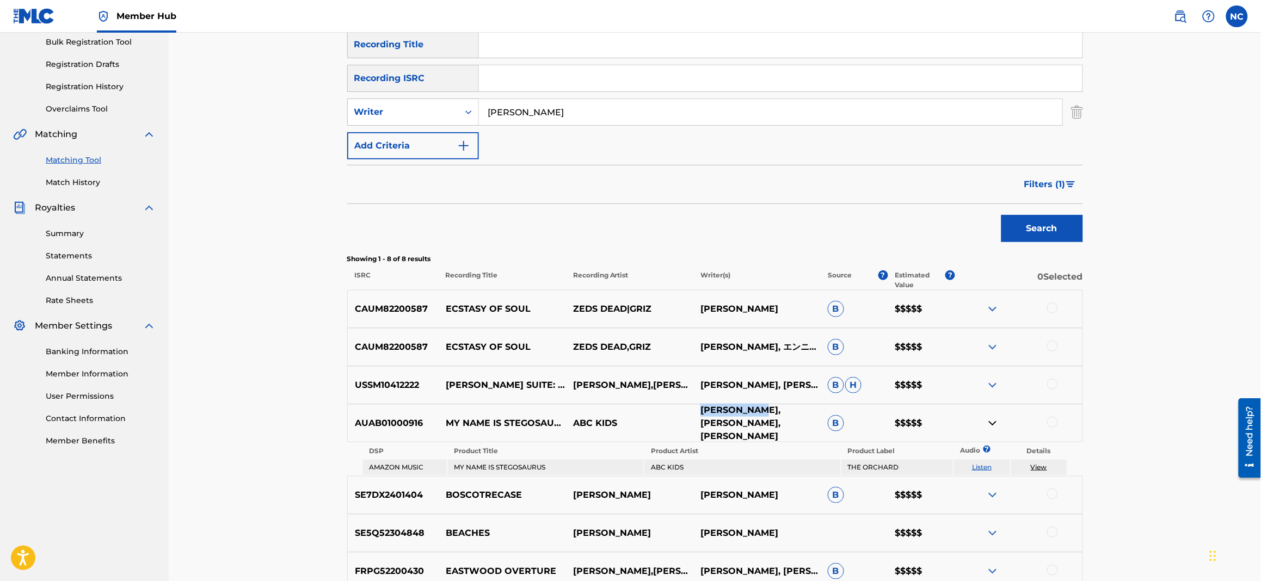
copy p "ART BARDUHN"
drag, startPoint x: 764, startPoint y: 425, endPoint x: 787, endPoint y: 431, distance: 23.6
click at [787, 431] on p "[PERSON_NAME], [PERSON_NAME], [PERSON_NAME]" at bounding box center [756, 423] width 127 height 39
copy p "[PERSON_NAME]"
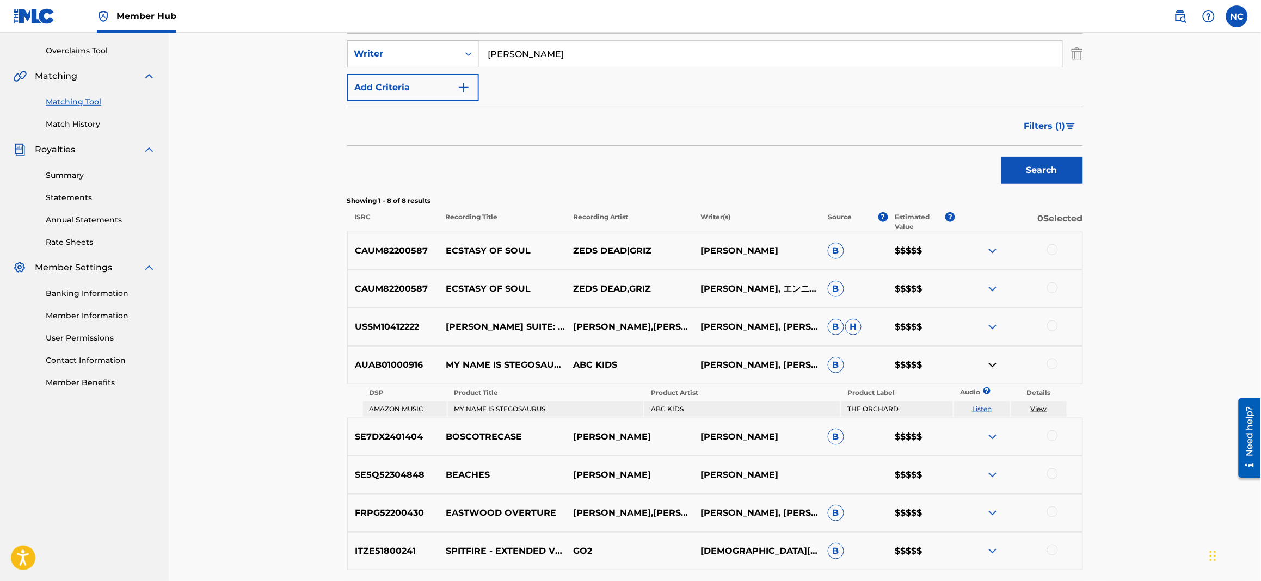
scroll to position [244, 0]
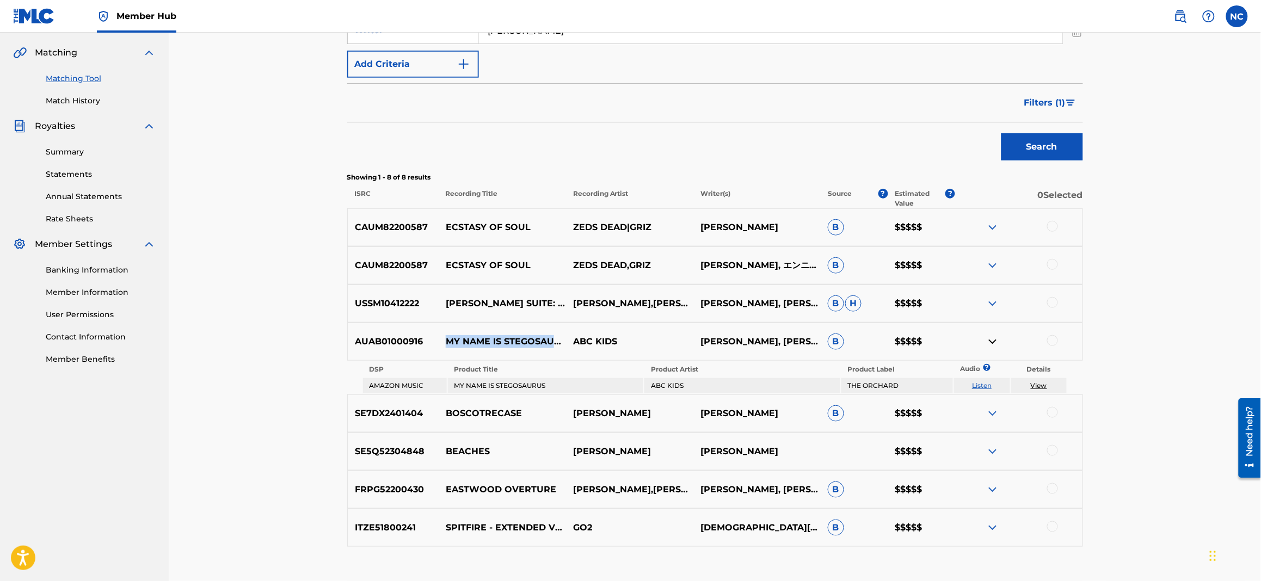
drag, startPoint x: 519, startPoint y: 349, endPoint x: 432, endPoint y: 335, distance: 87.7
click at [432, 335] on div "AUAB01000916 MY NAME IS STEGOSAURUS ABC KIDS ART BARDUHN, ENNIO MORRICONE, PAM …" at bounding box center [715, 342] width 736 height 38
copy div "MY NAME IS STEGOSAURUS"
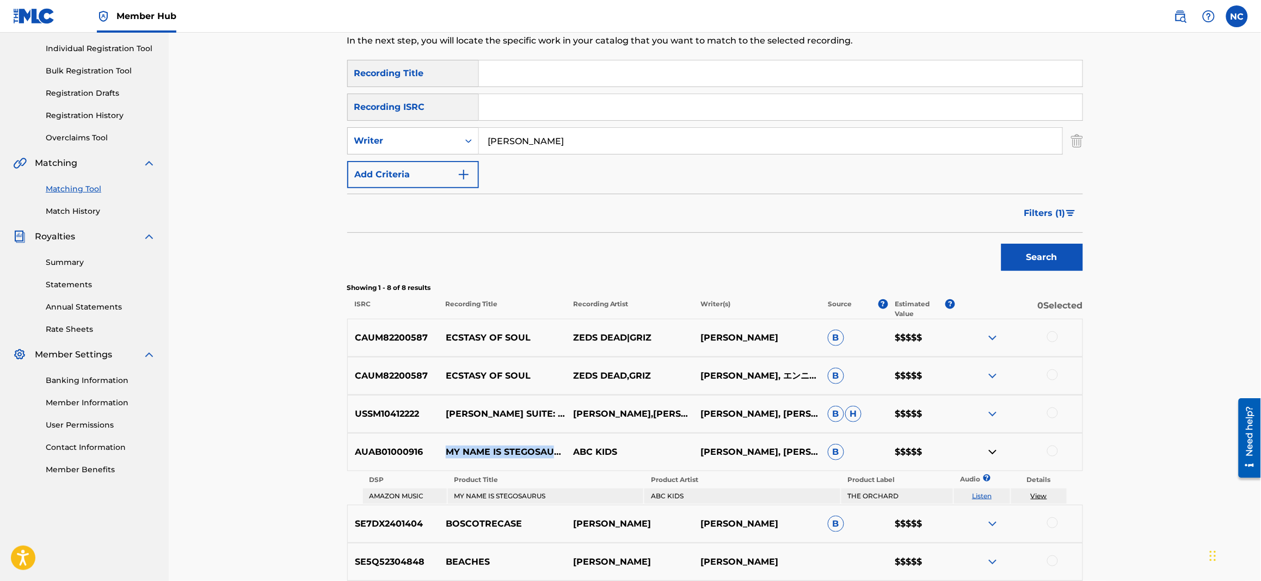
scroll to position [0, 0]
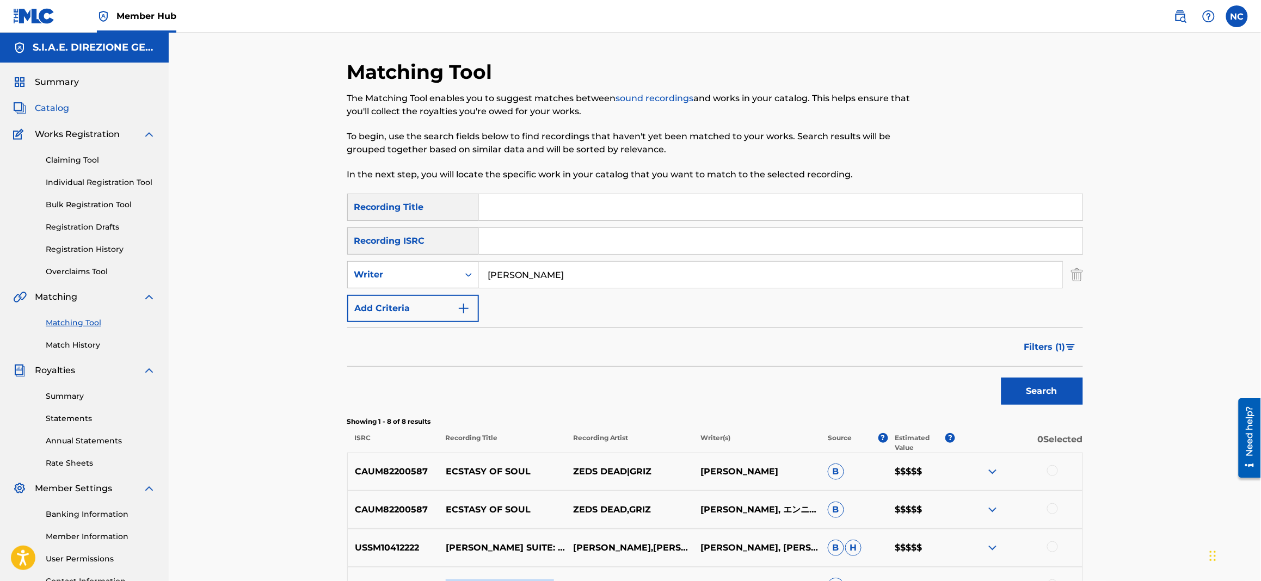
click at [46, 106] on span "Catalog" at bounding box center [52, 108] width 34 height 13
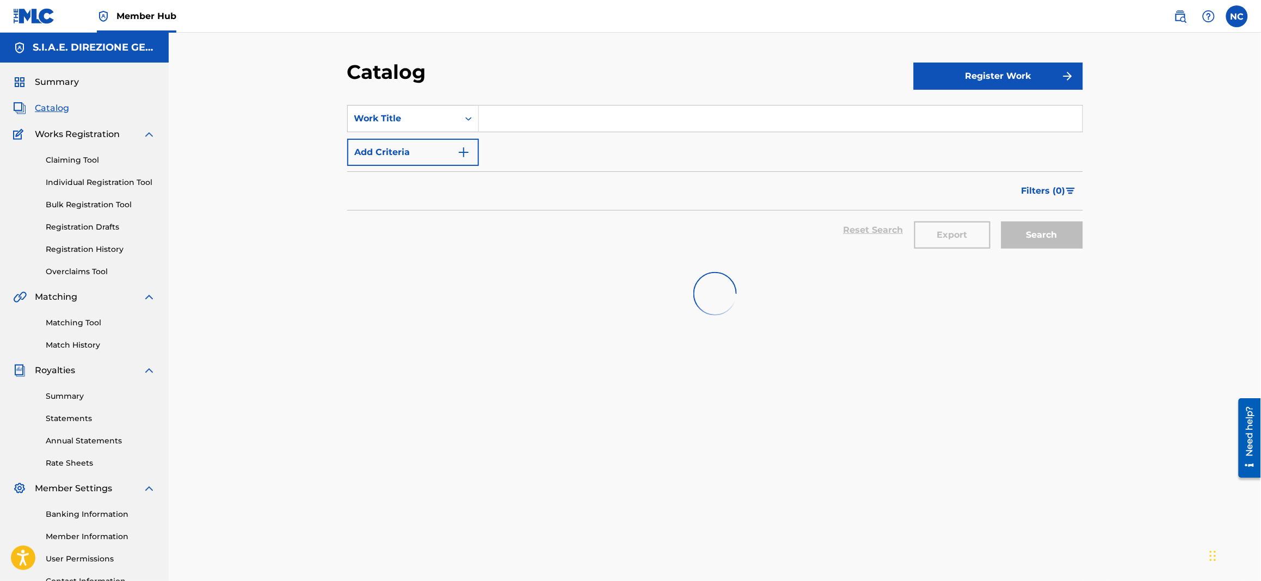
click at [513, 114] on input "Search Form" at bounding box center [781, 119] width 604 height 26
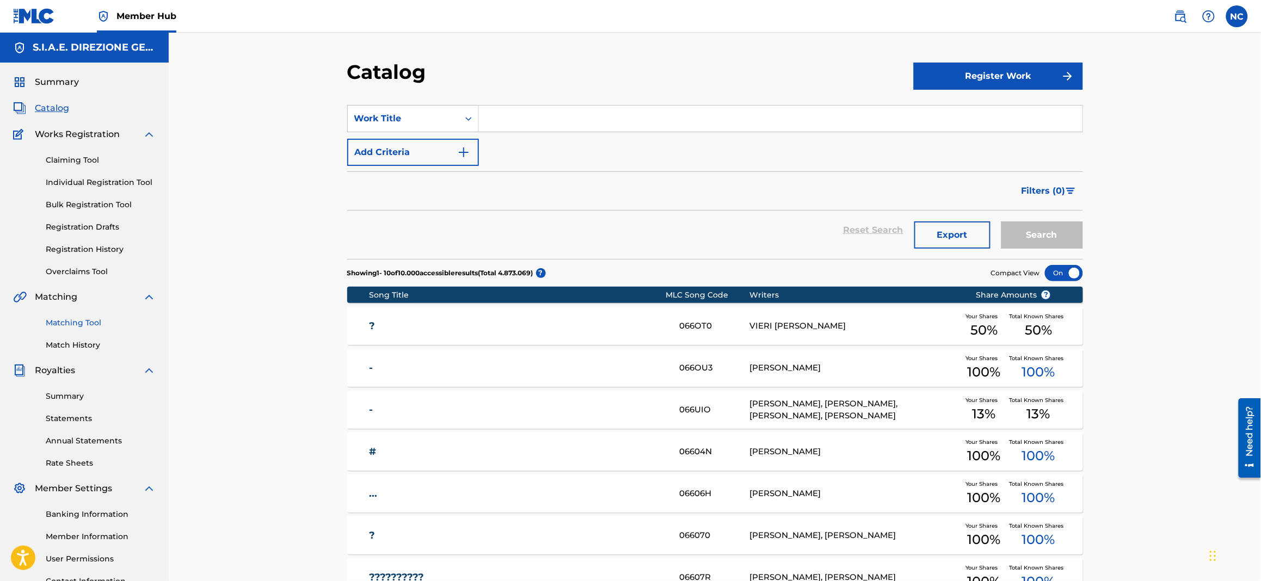
click at [93, 323] on link "Matching Tool" at bounding box center [101, 322] width 110 height 11
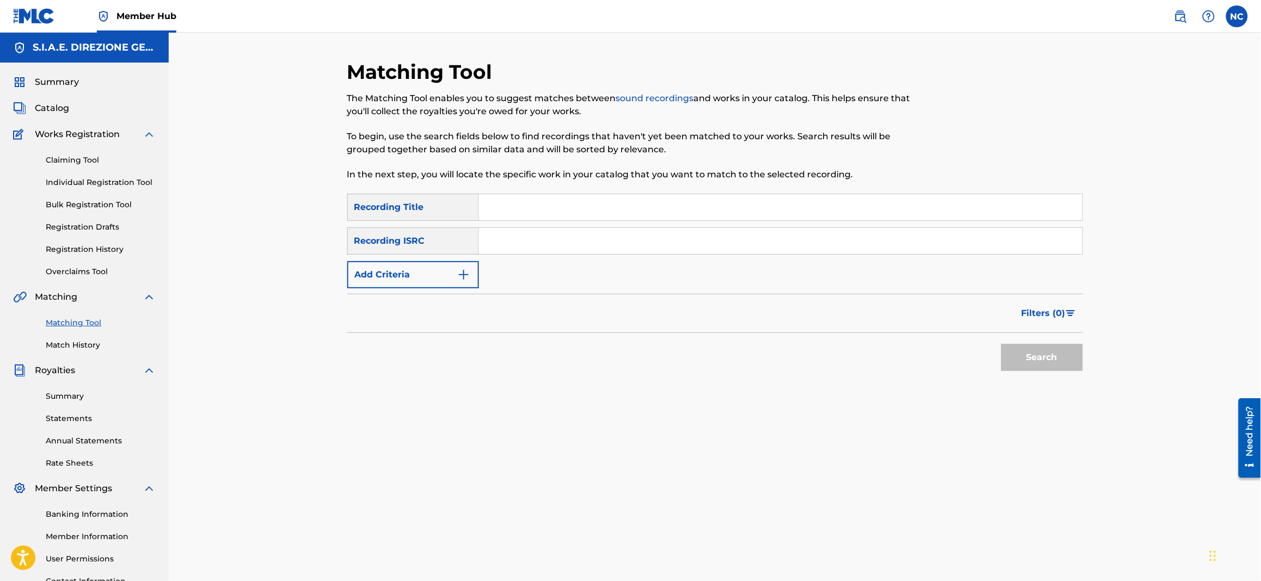
click at [488, 212] on input "Search Form" at bounding box center [781, 207] width 604 height 26
click at [446, 274] on button "Add Criteria" at bounding box center [413, 274] width 132 height 27
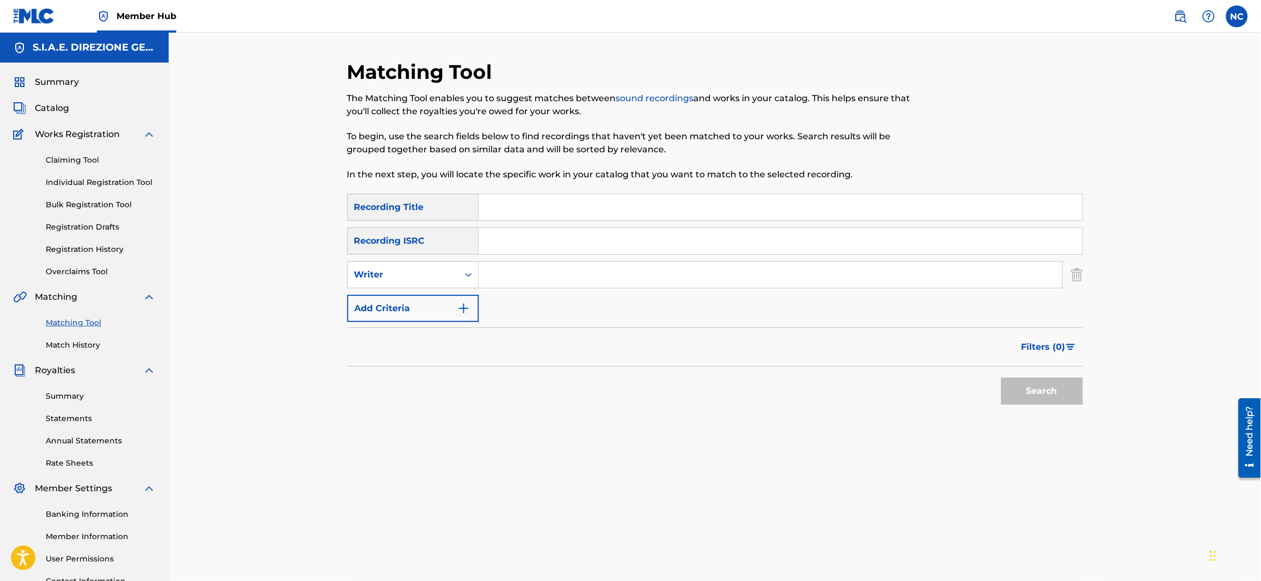
drag, startPoint x: 513, startPoint y: 262, endPoint x: 514, endPoint y: 268, distance: 5.7
click at [514, 268] on input "Search Form" at bounding box center [770, 275] width 583 height 26
type input "[PERSON_NAME]"
click at [1001, 378] on button "Search" at bounding box center [1042, 391] width 82 height 27
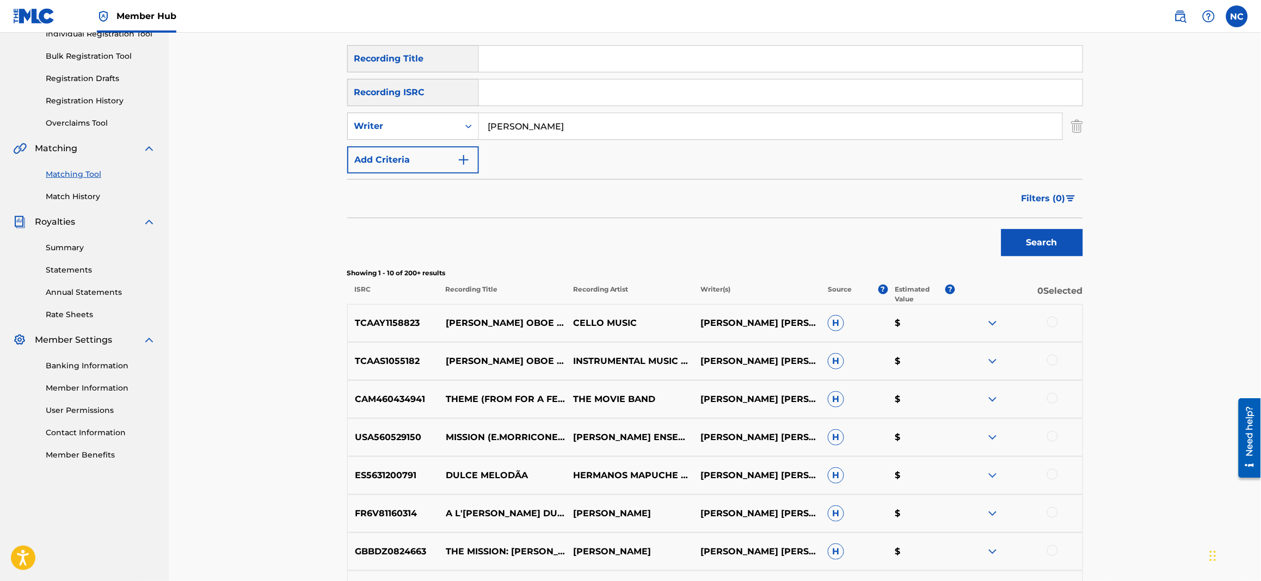
scroll to position [163, 0]
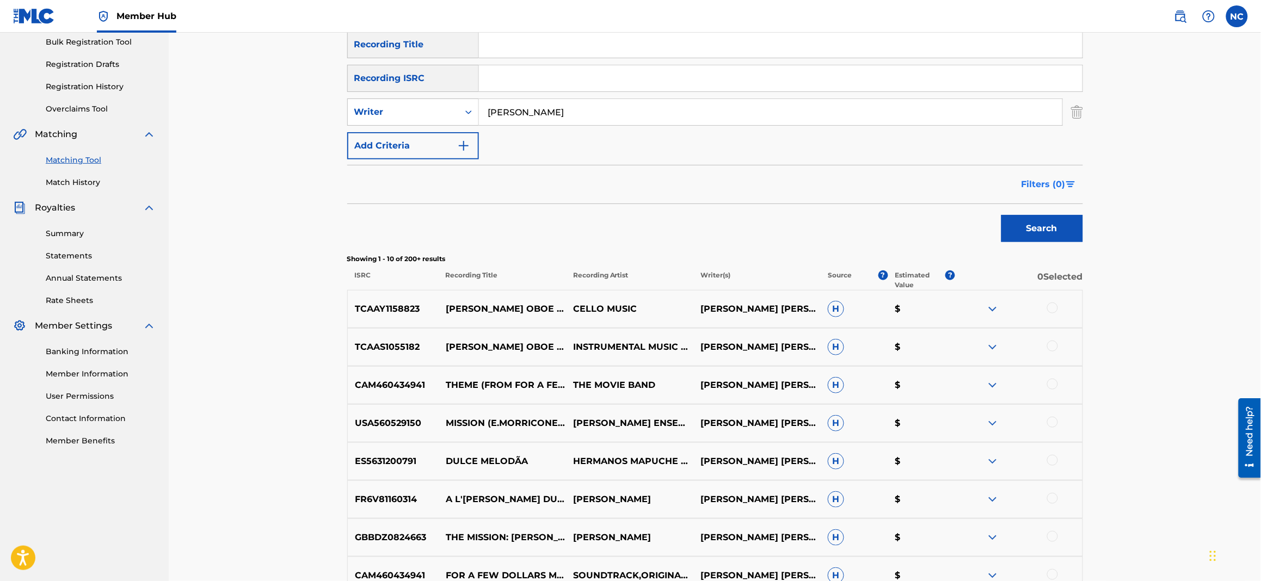
click at [1066, 176] on button "Filters ( 0 )" at bounding box center [1049, 184] width 68 height 27
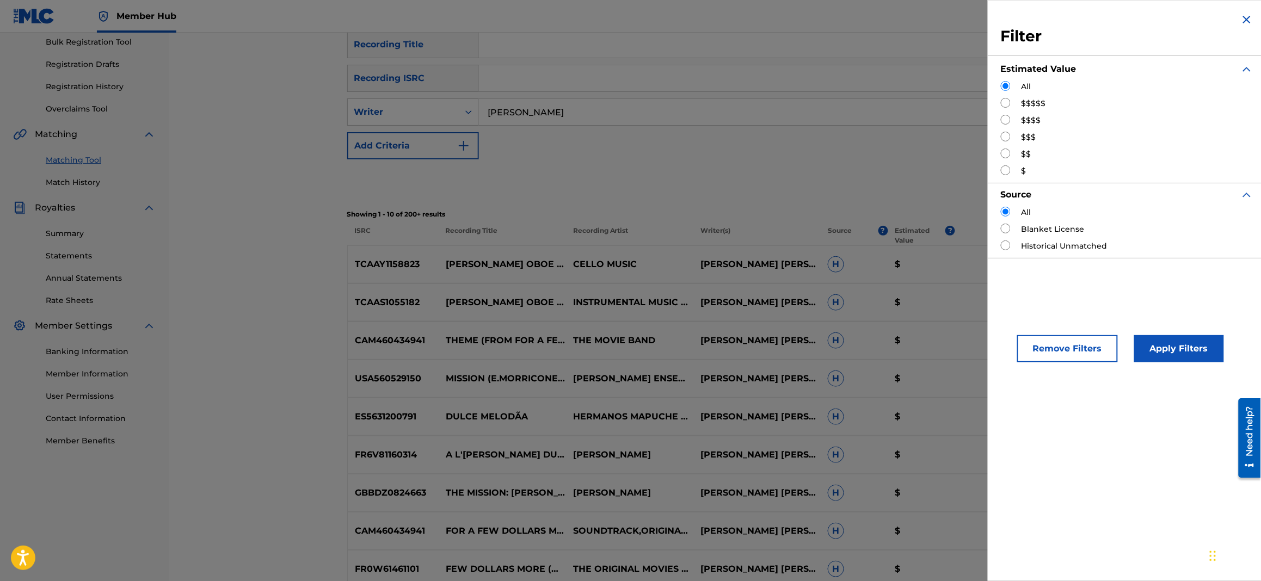
click at [1005, 105] on input "Search Form" at bounding box center [1006, 103] width 10 height 10
radio input "true"
click at [1208, 359] on button "Apply Filters" at bounding box center [1179, 348] width 90 height 27
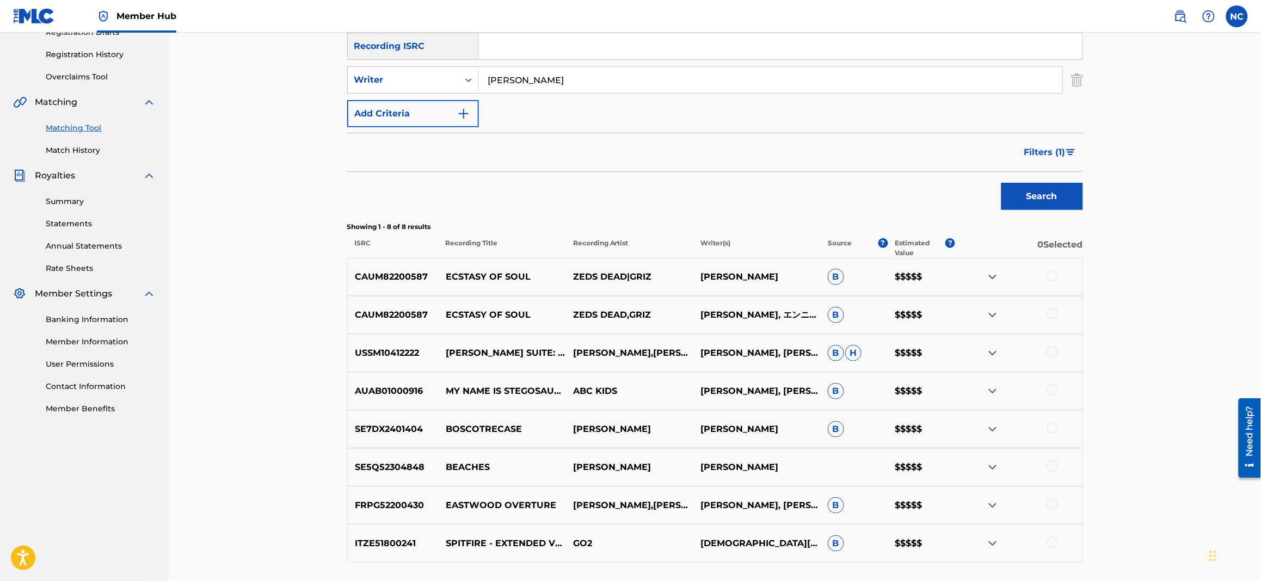
scroll to position [256, 0]
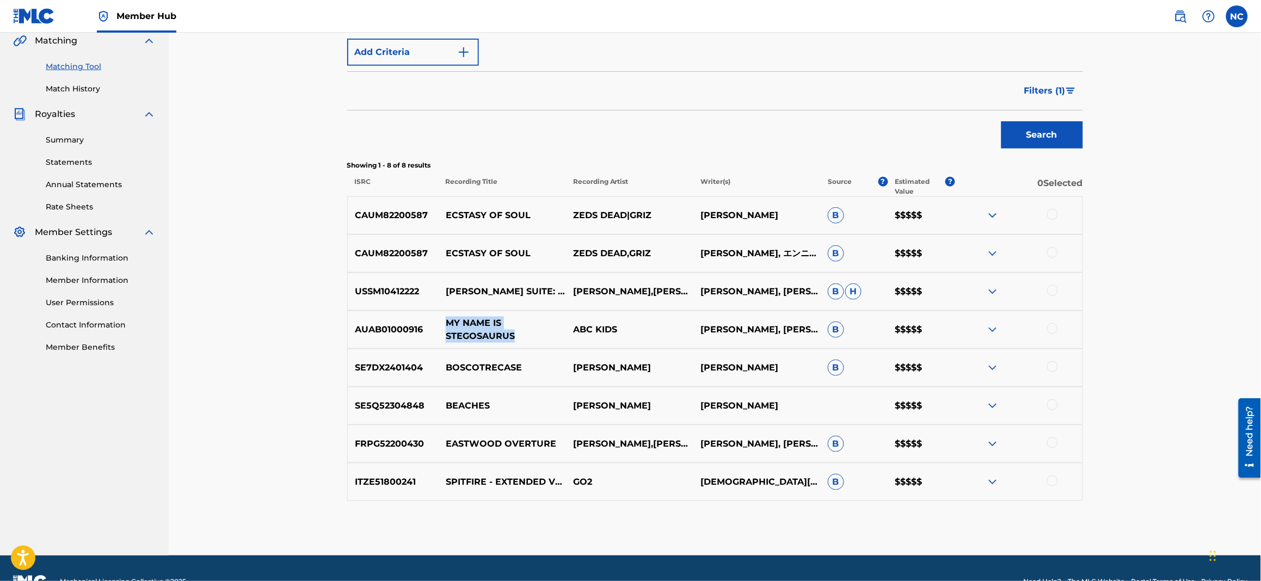
drag, startPoint x: 515, startPoint y: 334, endPoint x: 447, endPoint y: 322, distance: 69.6
click at [447, 322] on p "MY NAME IS STEGOSAURUS" at bounding box center [502, 330] width 127 height 26
copy p "MY NAME IS STEGOSAURUS"
drag, startPoint x: 763, startPoint y: 331, endPoint x: 785, endPoint y: 340, distance: 24.0
click at [785, 340] on p "[PERSON_NAME], [PERSON_NAME], [PERSON_NAME]" at bounding box center [756, 329] width 127 height 39
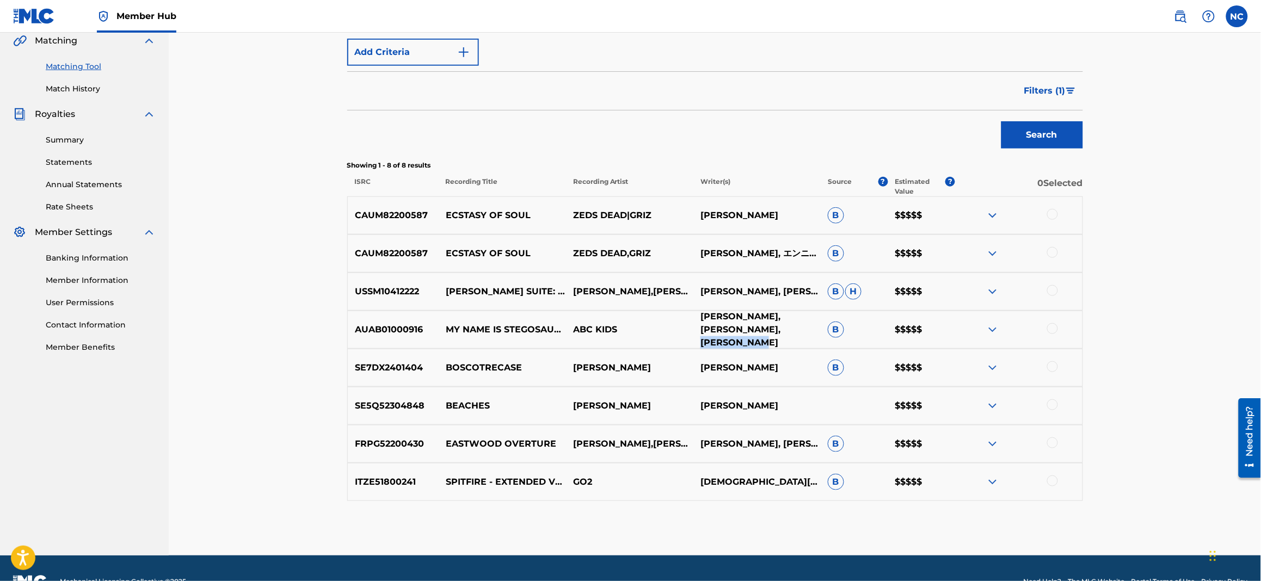
copy p "[PERSON_NAME]"
click at [991, 333] on img at bounding box center [992, 329] width 13 height 13
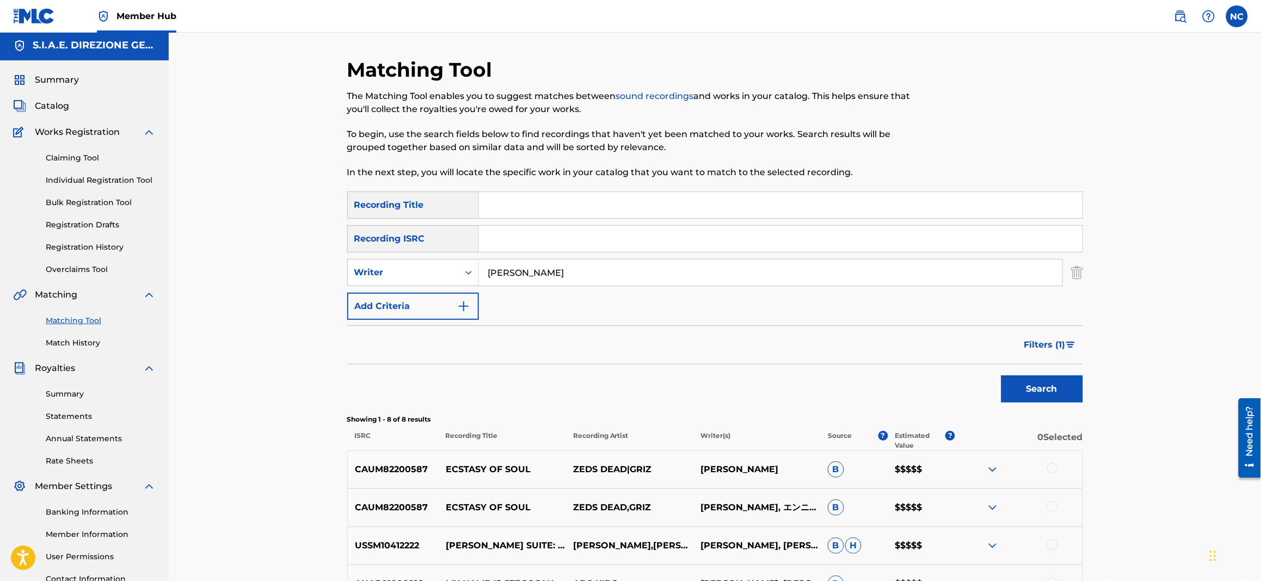
scroll to position [0, 0]
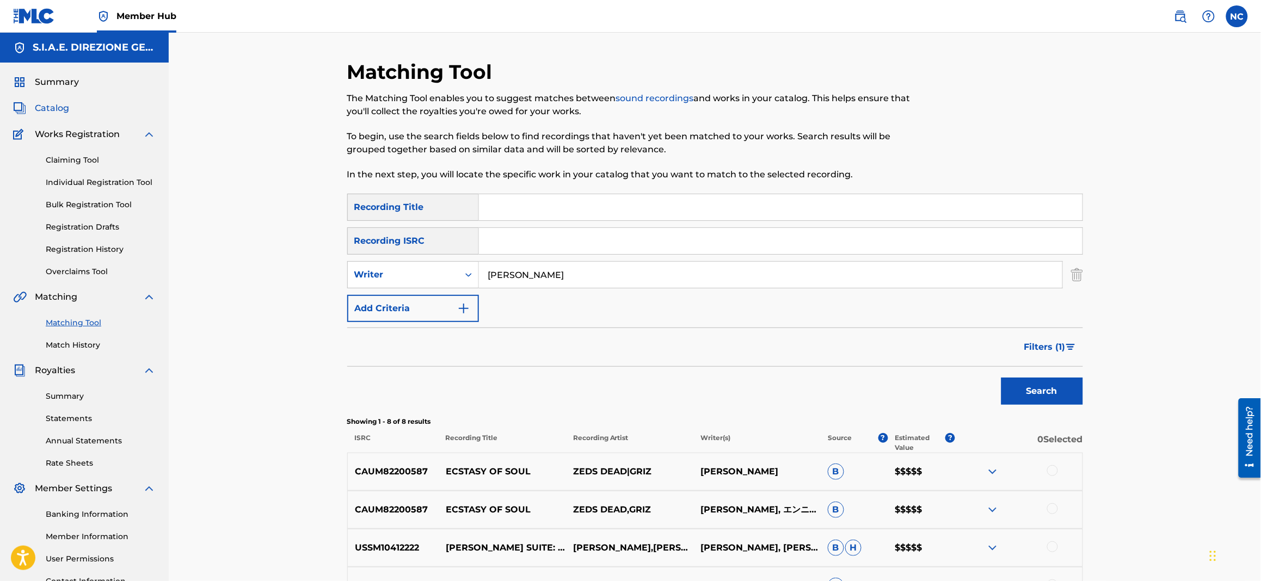
click at [60, 104] on span "Catalog" at bounding box center [52, 108] width 34 height 13
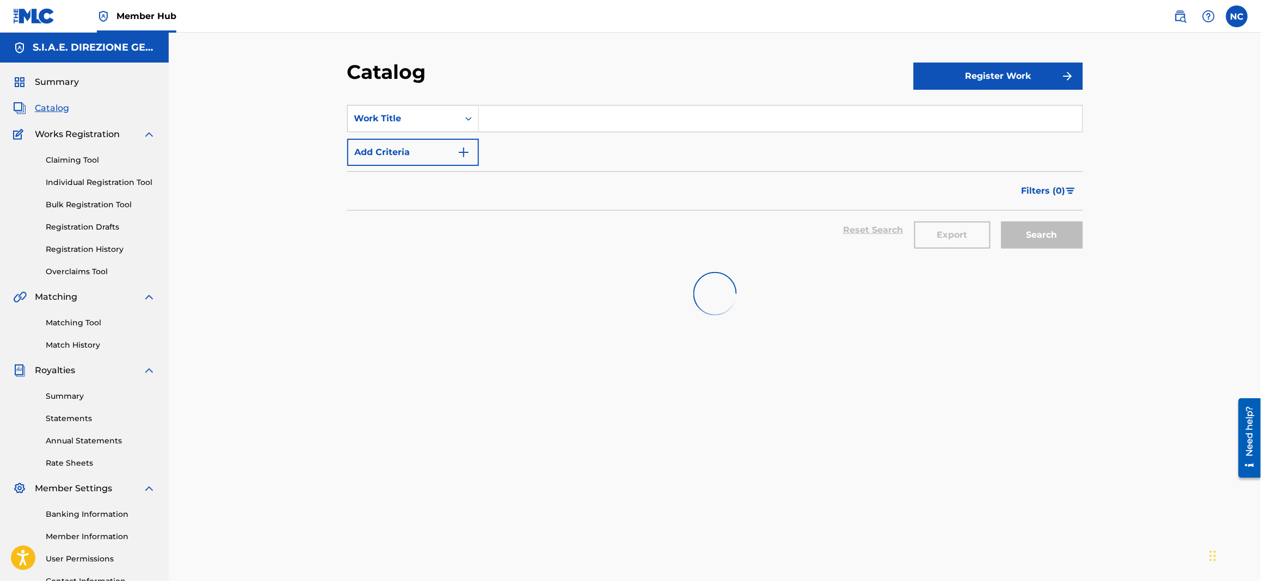
click at [537, 115] on input "Search Form" at bounding box center [781, 119] width 604 height 26
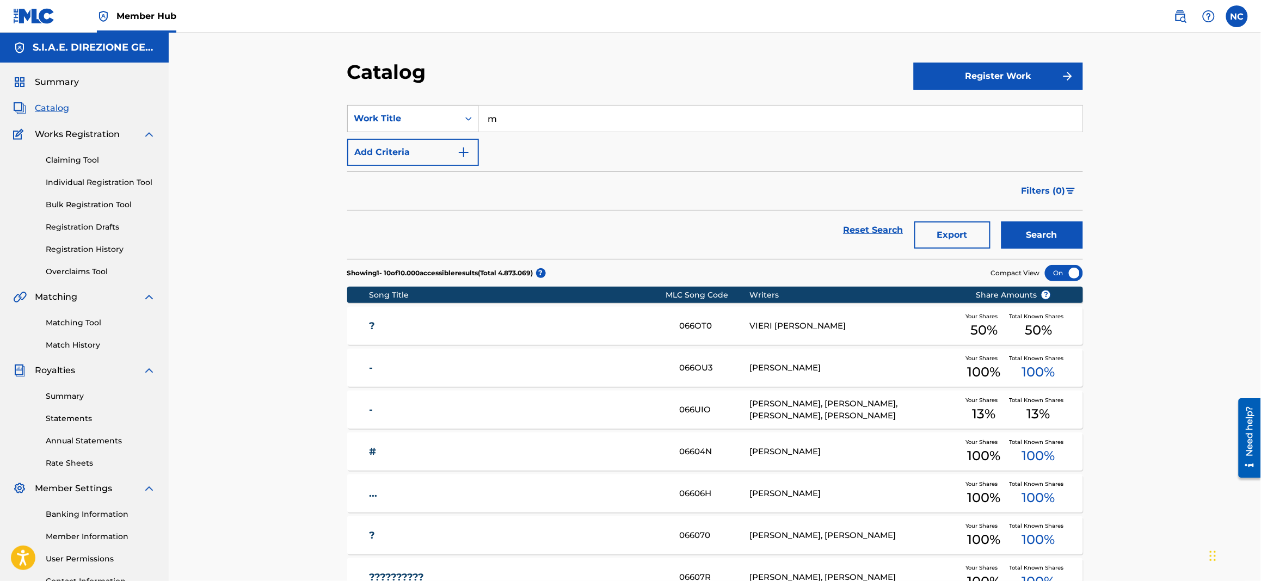
drag, startPoint x: 539, startPoint y: 119, endPoint x: 440, endPoint y: 118, distance: 99.1
click at [440, 118] on div "SearchWithCriteria24cd72b3-41f4-42c7-9ed7-3d471df3bbc2 Work Title m" at bounding box center [715, 118] width 736 height 27
type input "il mio nome è nessuno"
click at [1001, 222] on button "Search" at bounding box center [1042, 235] width 82 height 27
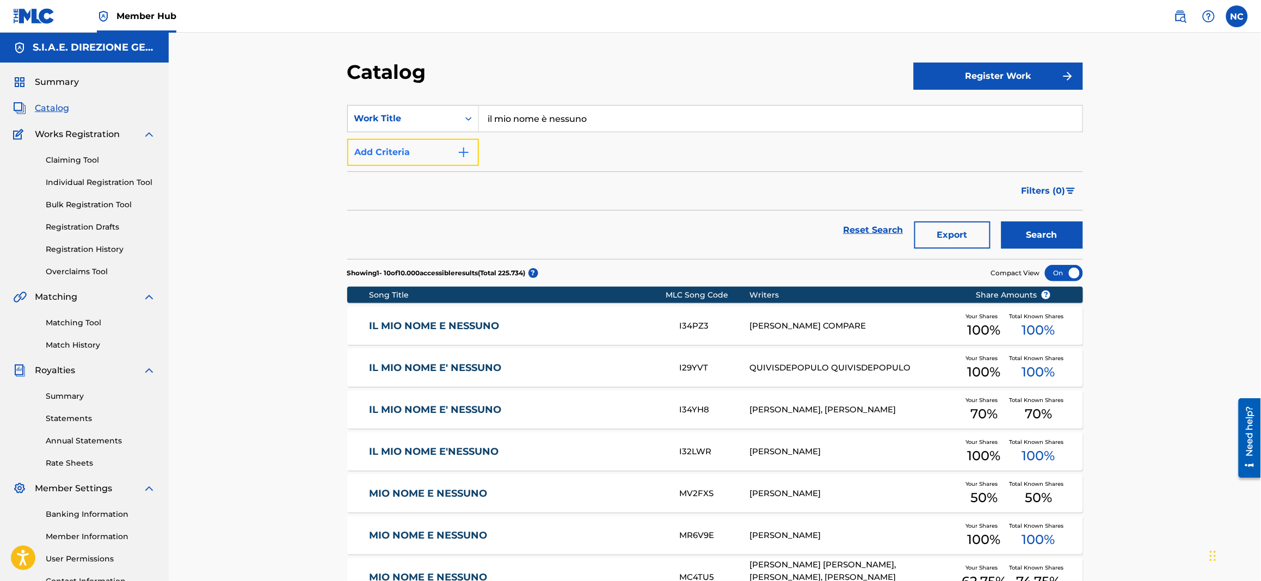
click at [475, 156] on button "Add Criteria" at bounding box center [413, 152] width 132 height 27
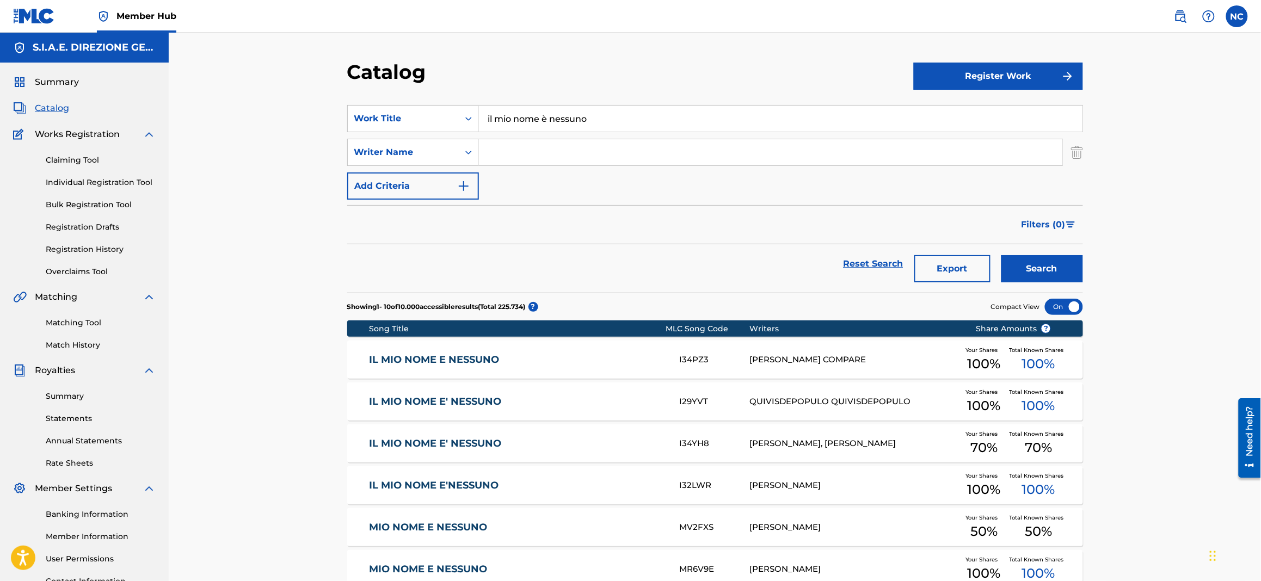
click at [509, 158] on input "Search Form" at bounding box center [770, 152] width 583 height 26
type input "morricone"
click at [1001, 255] on button "Search" at bounding box center [1042, 268] width 82 height 27
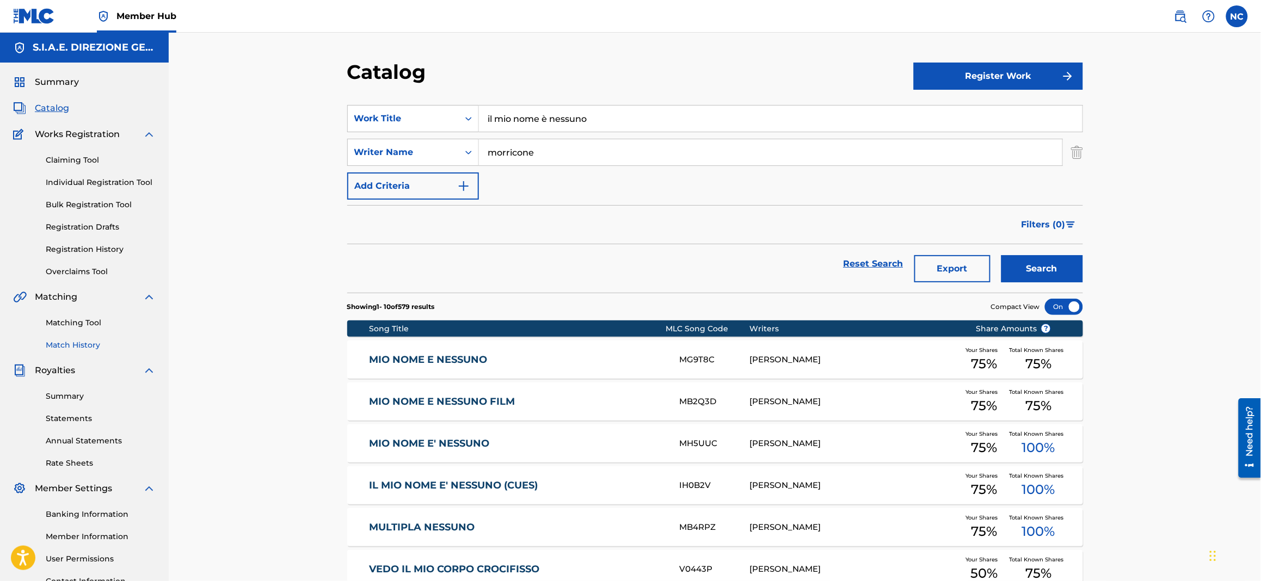
click at [83, 347] on link "Match History" at bounding box center [101, 345] width 110 height 11
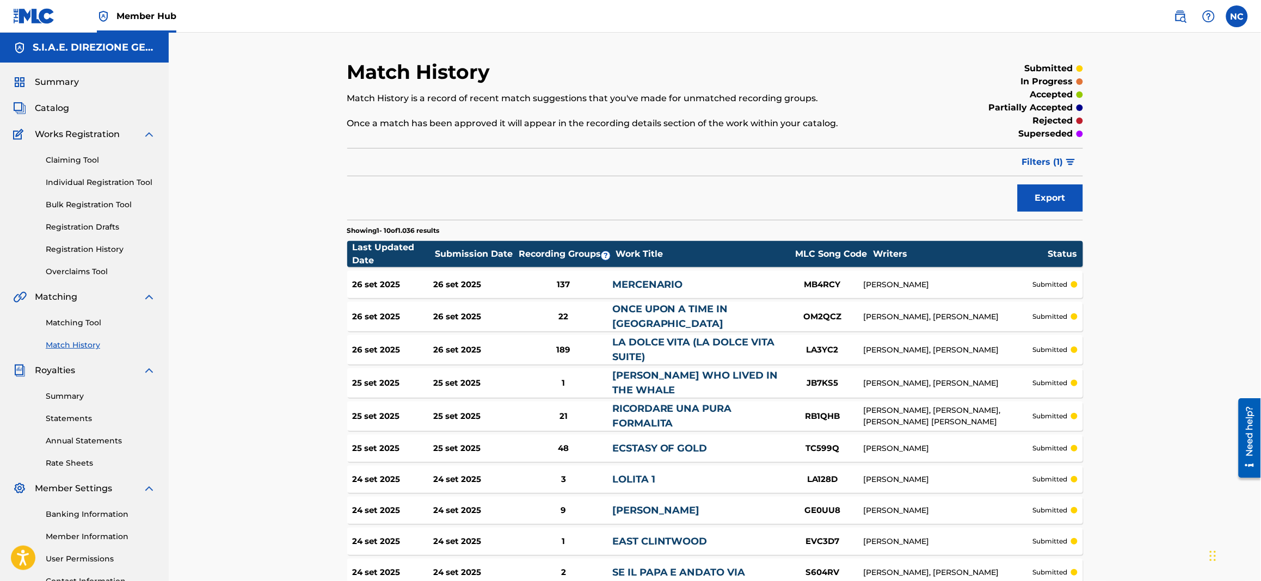
scroll to position [81, 0]
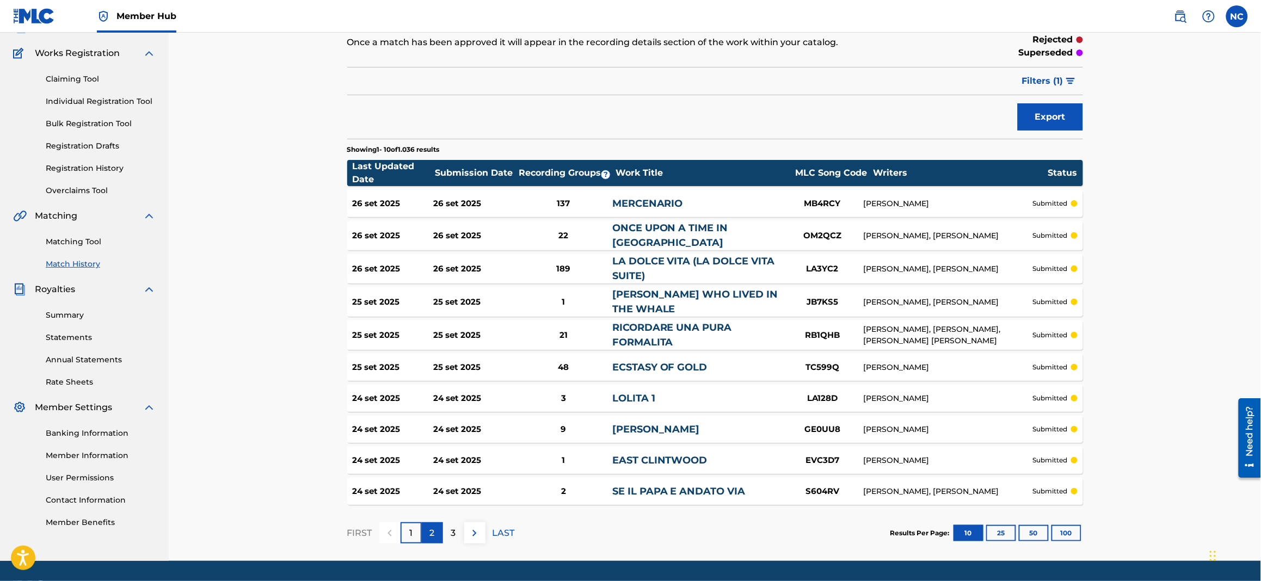
click at [434, 539] on div "2" at bounding box center [432, 532] width 21 height 21
click at [454, 538] on div "3" at bounding box center [453, 532] width 21 height 21
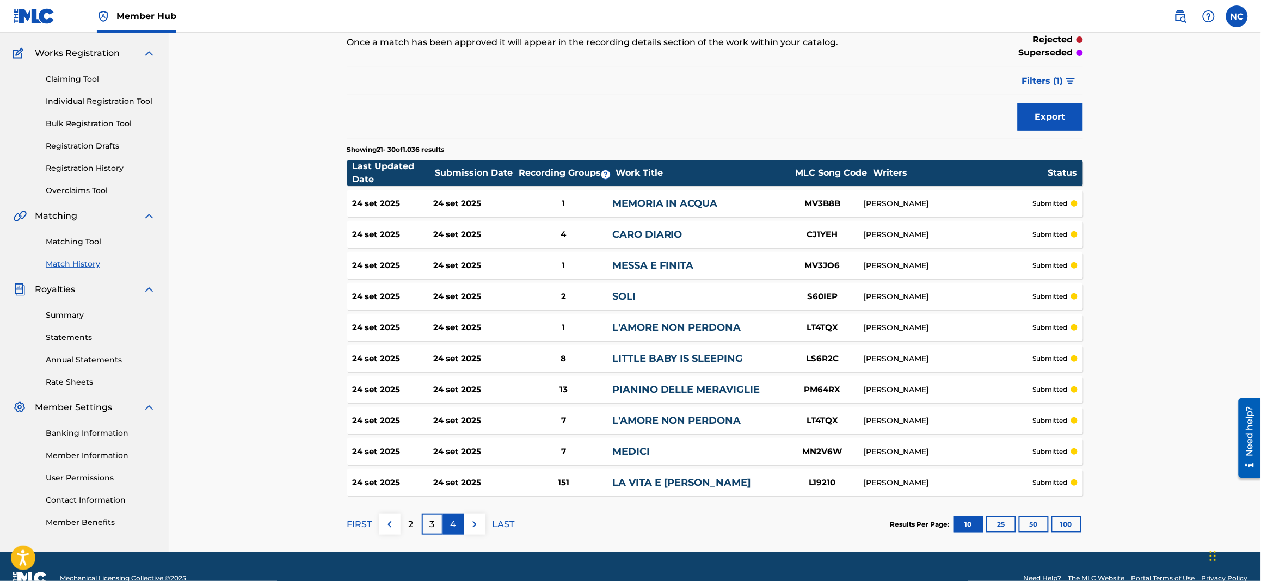
click at [451, 528] on p "4" at bounding box center [454, 524] width 6 height 13
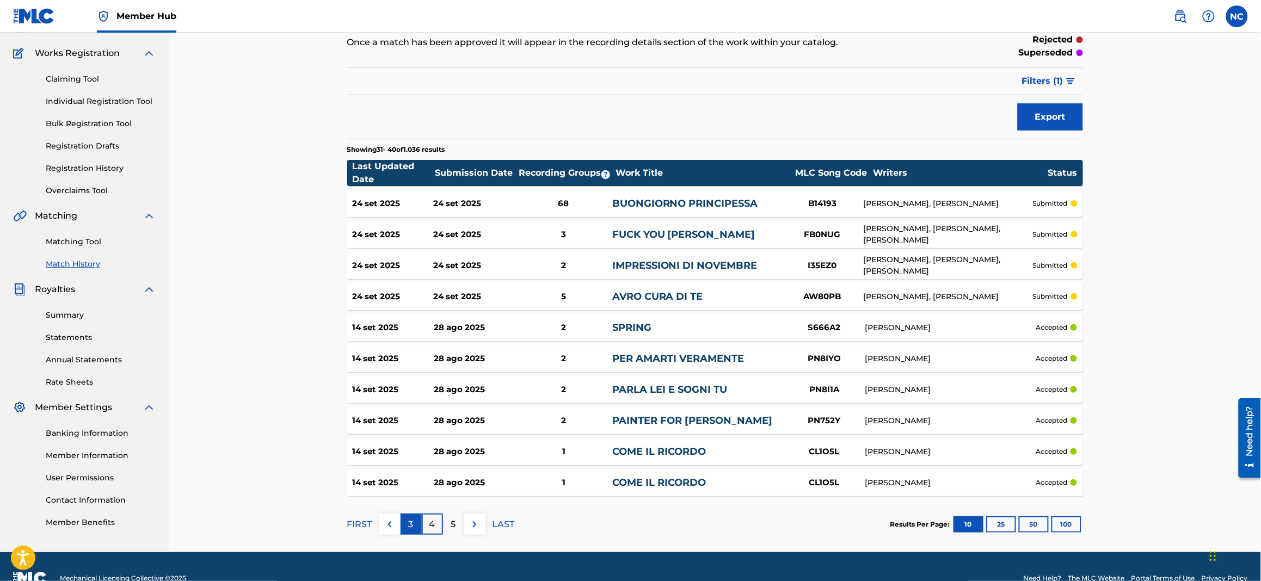
click at [415, 522] on div "3" at bounding box center [411, 524] width 21 height 21
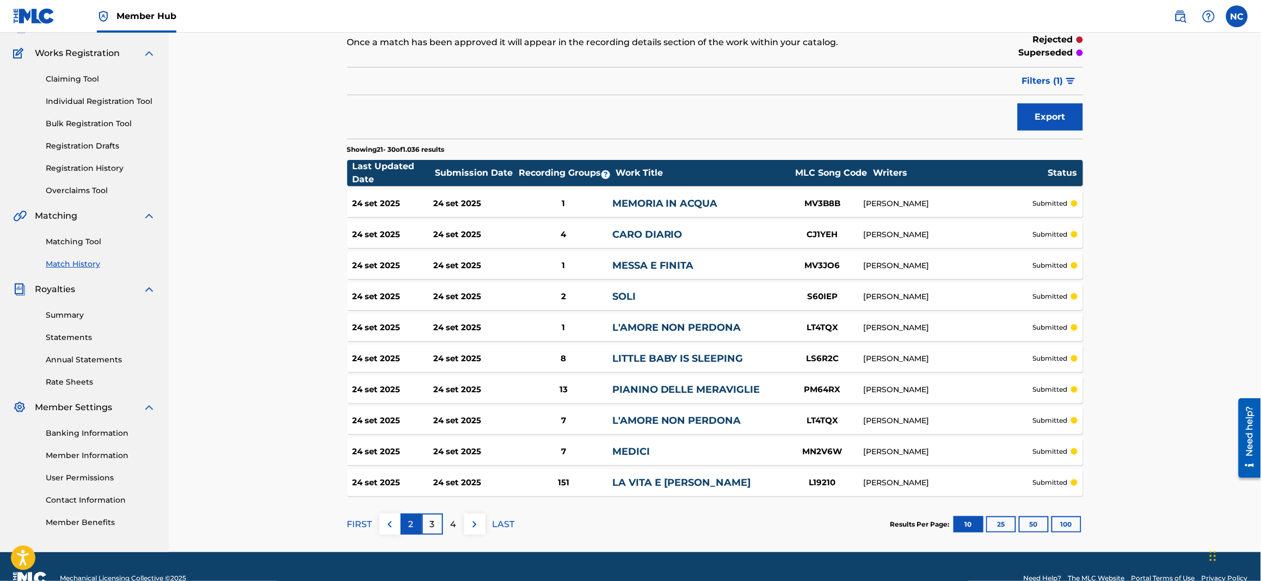
click at [407, 525] on div "2" at bounding box center [411, 524] width 21 height 21
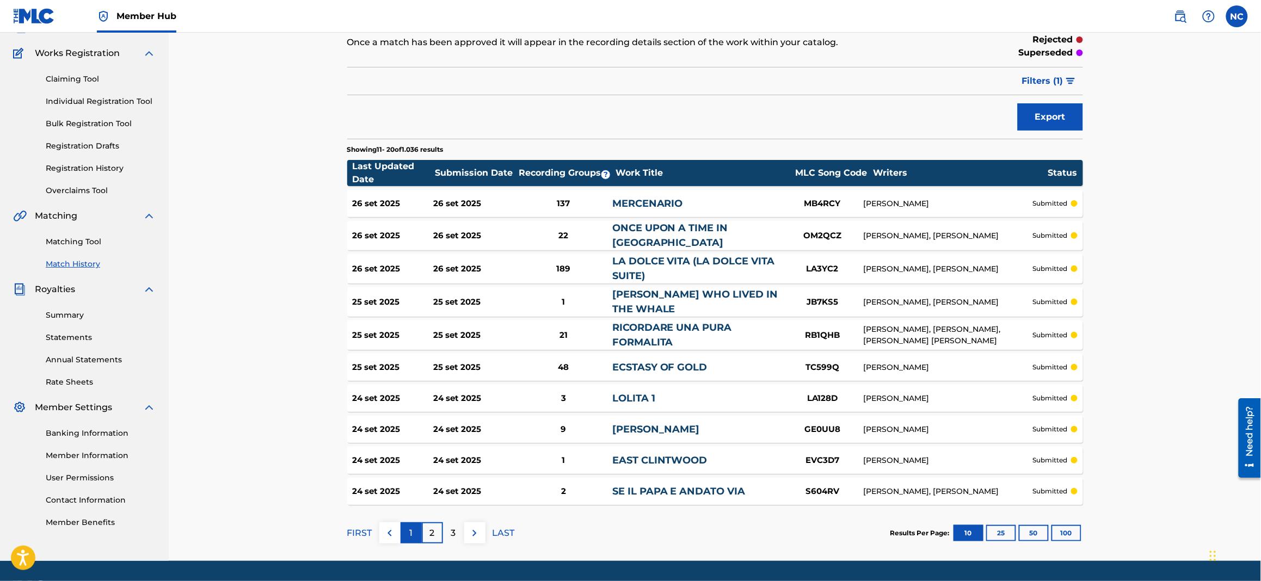
click at [409, 531] on p "1" at bounding box center [410, 533] width 3 height 13
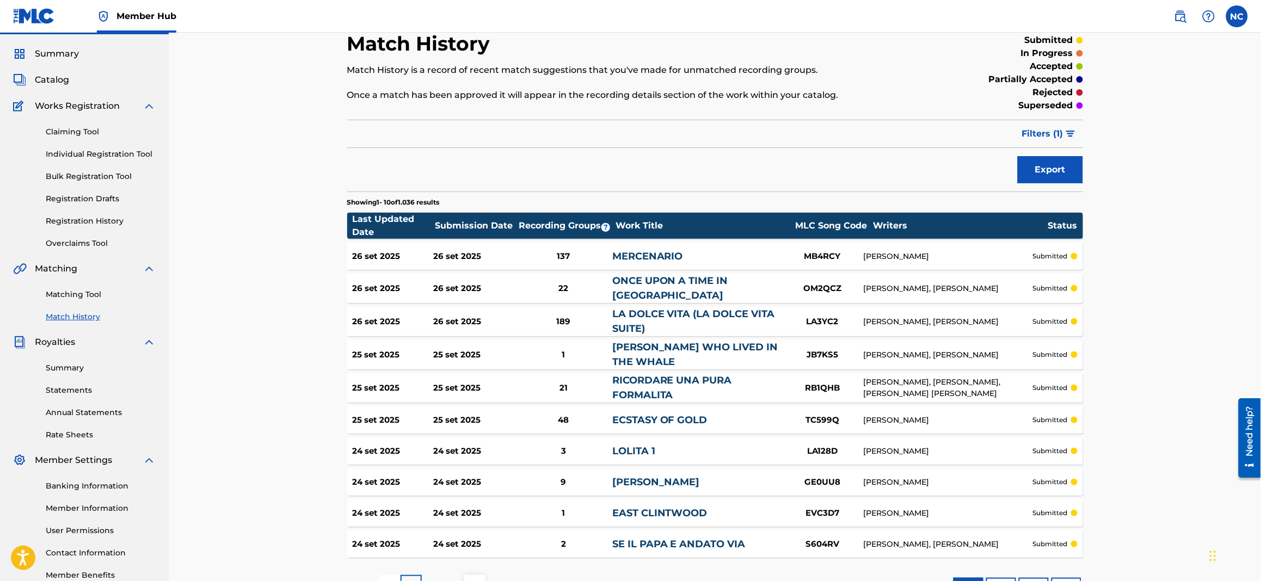
scroll to position [0, 0]
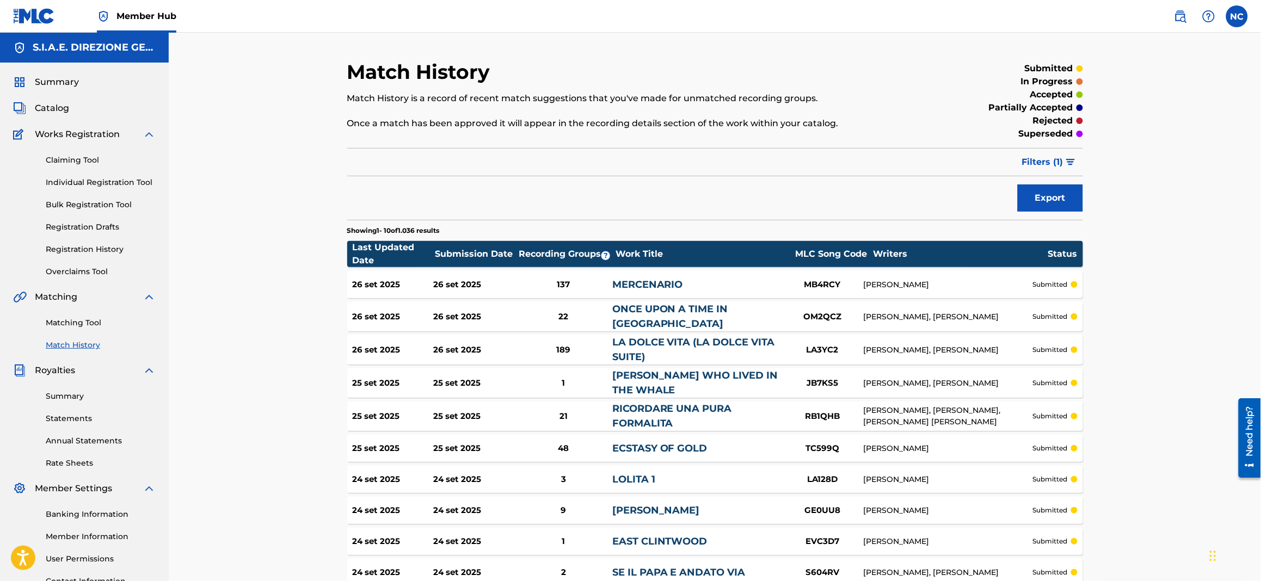
click at [60, 107] on span "Catalog" at bounding box center [52, 108] width 34 height 13
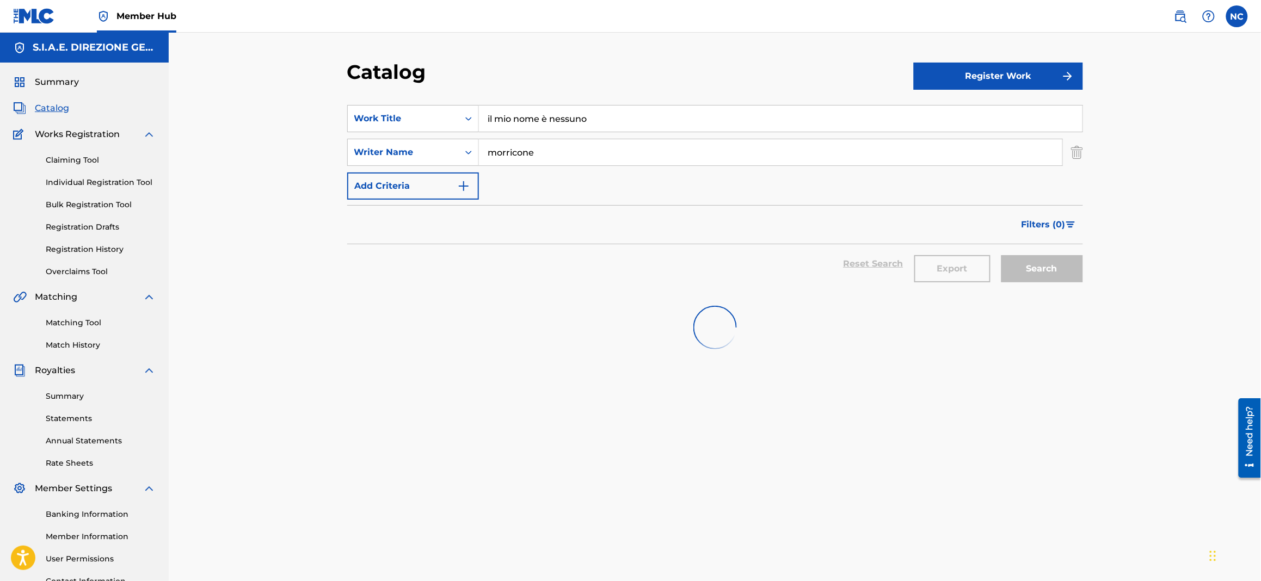
drag, startPoint x: 620, startPoint y: 123, endPoint x: 241, endPoint y: 123, distance: 379.3
click at [241, 123] on div "Catalog Register Work SearchWithCriteria24cd72b3-41f4-42c7-9ed7-3d471df3bbc2 Wo…" at bounding box center [715, 328] width 1092 height 590
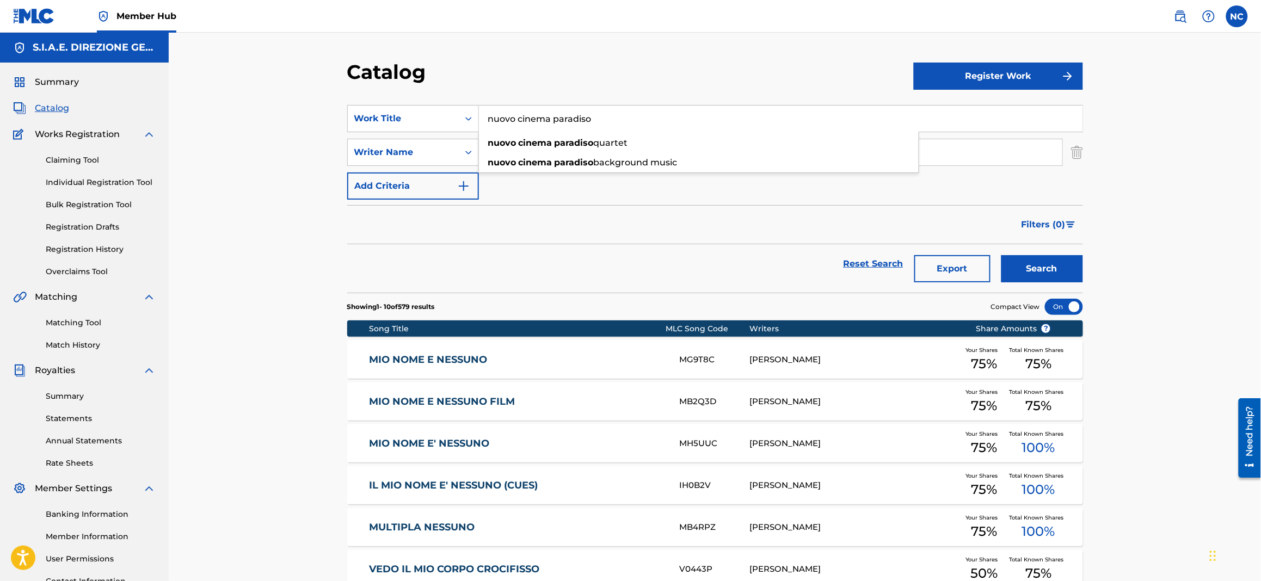
type input "nuovo cinema paradiso"
click at [1001, 255] on button "Search" at bounding box center [1042, 268] width 82 height 27
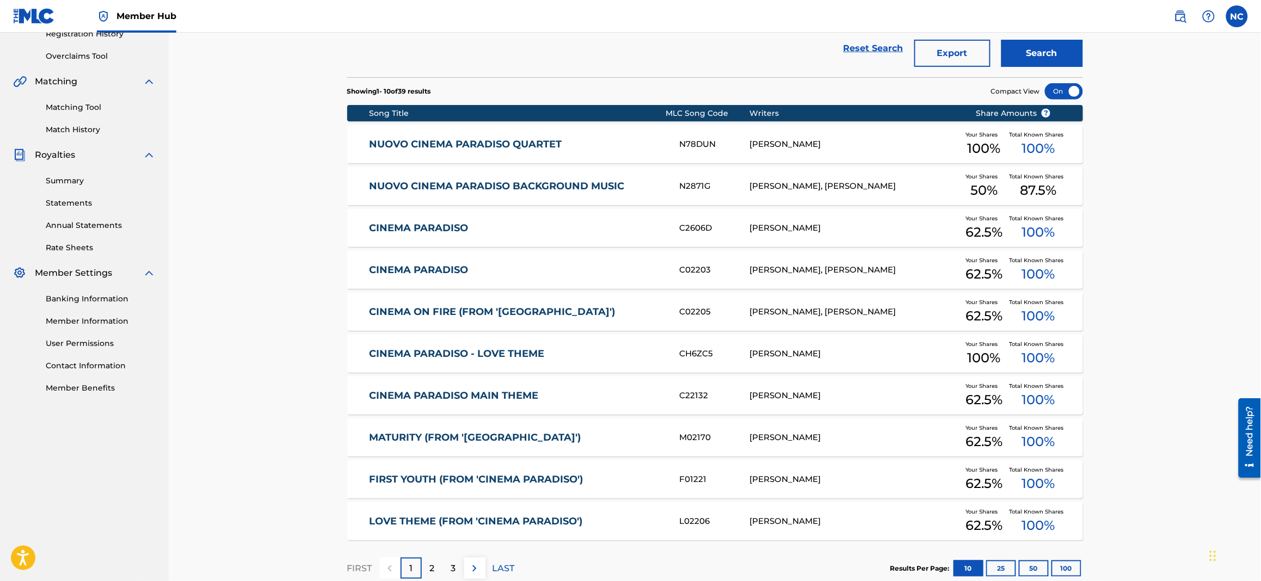
scroll to position [244, 0]
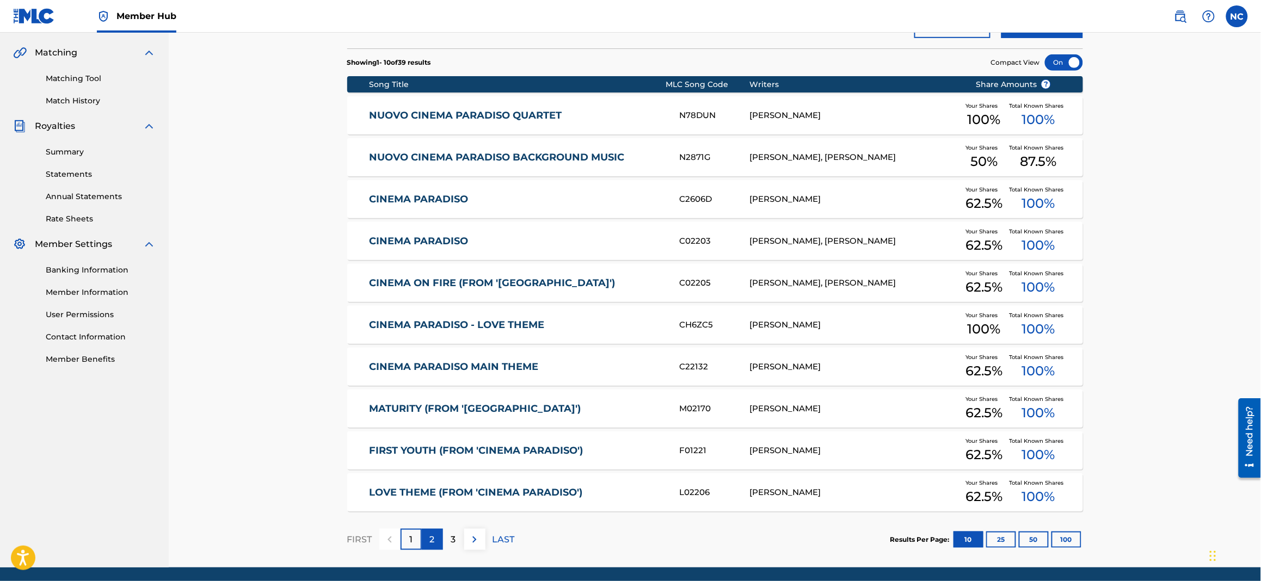
click at [435, 545] on div "2" at bounding box center [432, 539] width 21 height 21
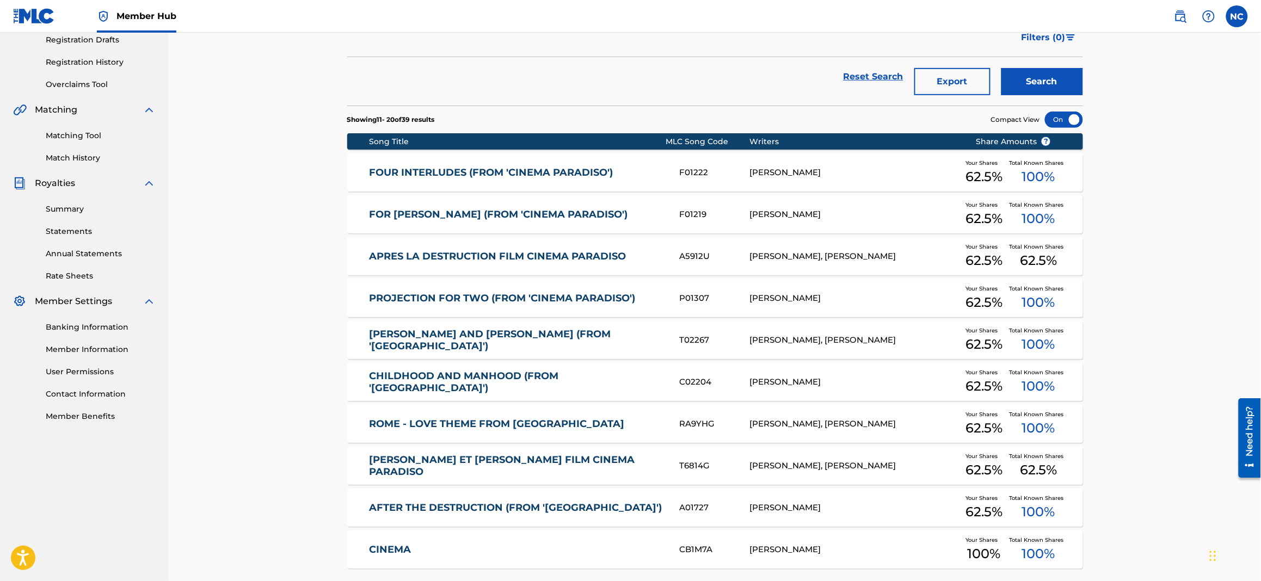
scroll to position [81, 0]
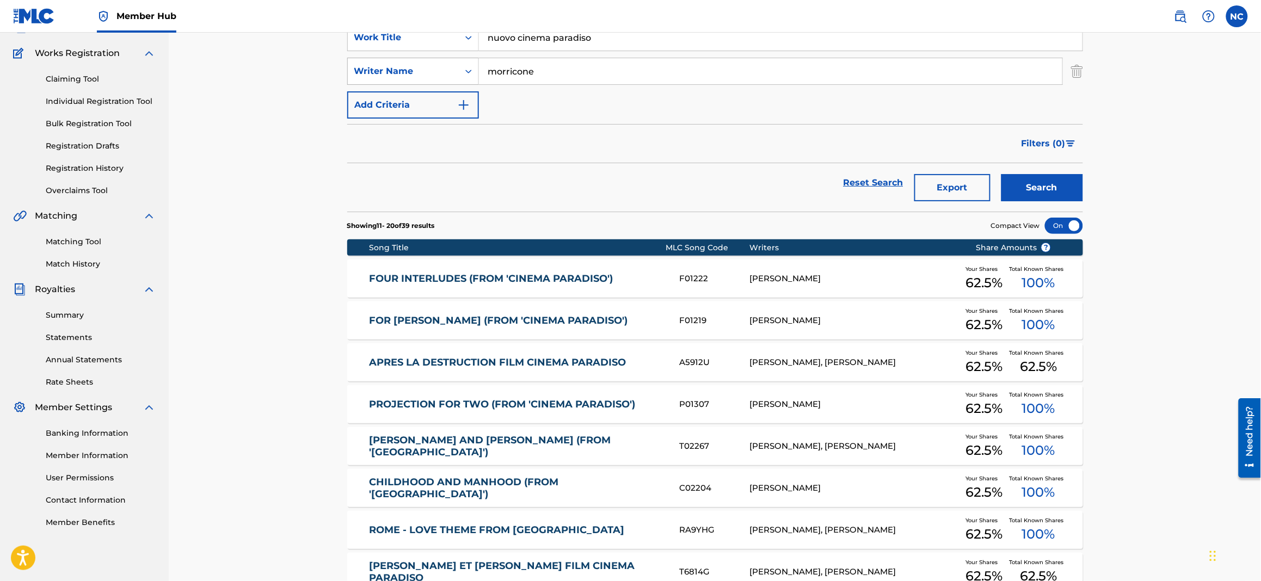
drag, startPoint x: 576, startPoint y: 81, endPoint x: 432, endPoint y: 76, distance: 144.3
click at [432, 76] on div "SearchWithCriteria79262376-b090-497c-8fef-efd10266838f Writer Name morricone" at bounding box center [715, 71] width 736 height 27
type input "[PERSON_NAME]"
click at [1001, 174] on button "Search" at bounding box center [1042, 187] width 82 height 27
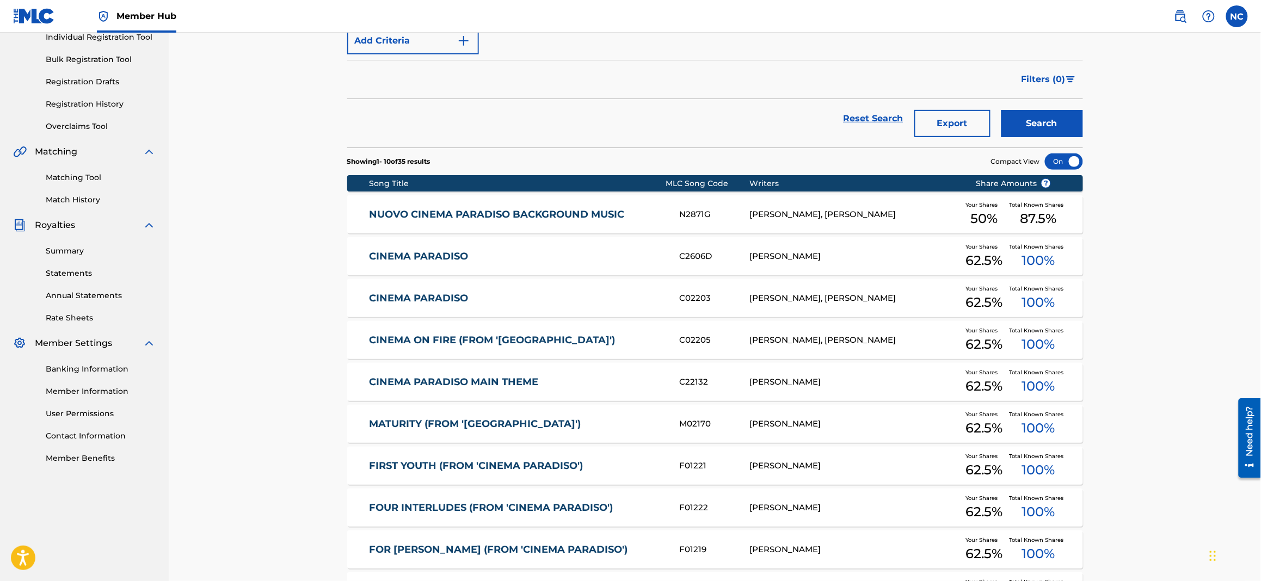
scroll to position [163, 0]
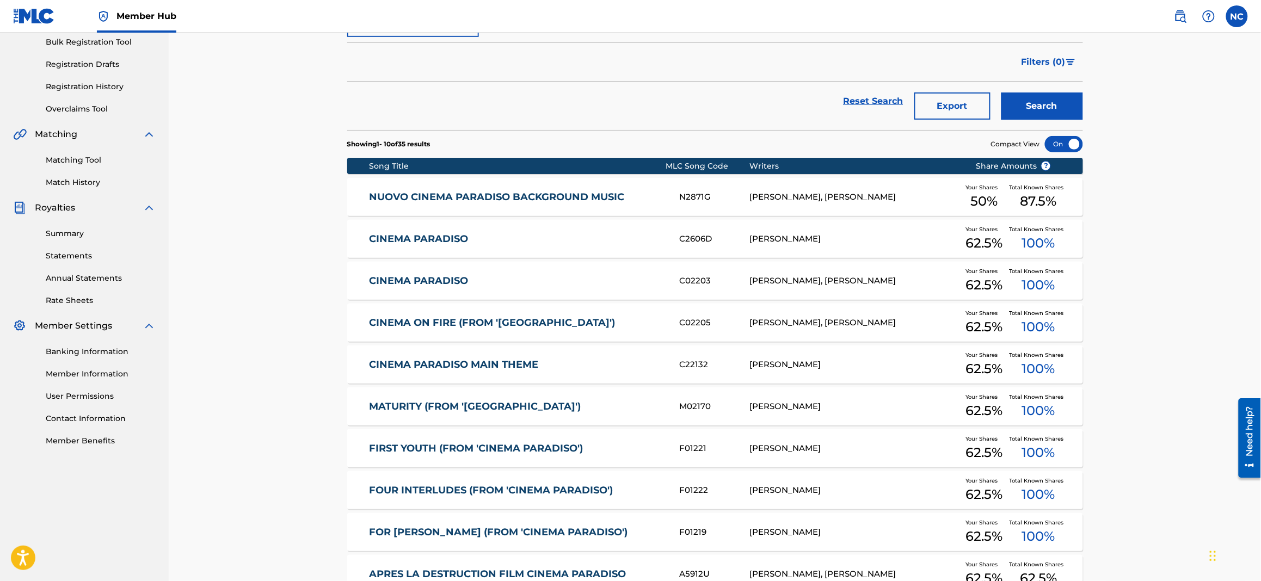
click at [500, 206] on div "NUOVO CINEMA PARADISO BACKGROUND MUSIC N2871G ANDREA MORRICONE, ENNIO MORRICONE…" at bounding box center [715, 197] width 736 height 38
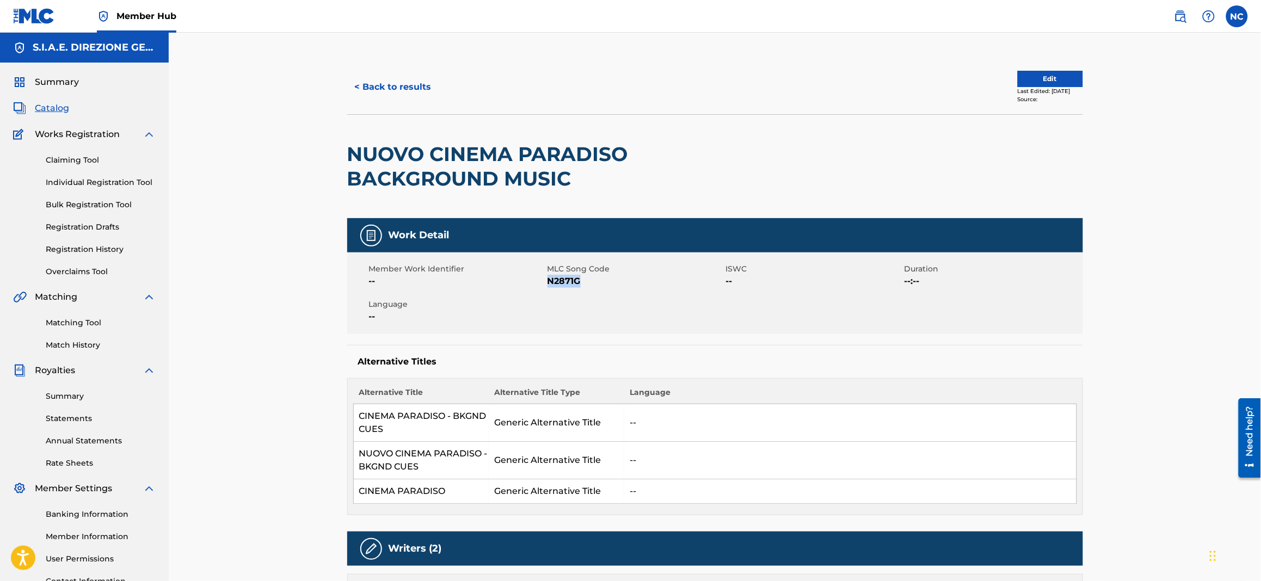
drag, startPoint x: 585, startPoint y: 280, endPoint x: 548, endPoint y: 285, distance: 37.3
click at [548, 285] on span "N2871G" at bounding box center [636, 281] width 176 height 13
click at [357, 92] on button "< Back to results" at bounding box center [393, 86] width 92 height 27
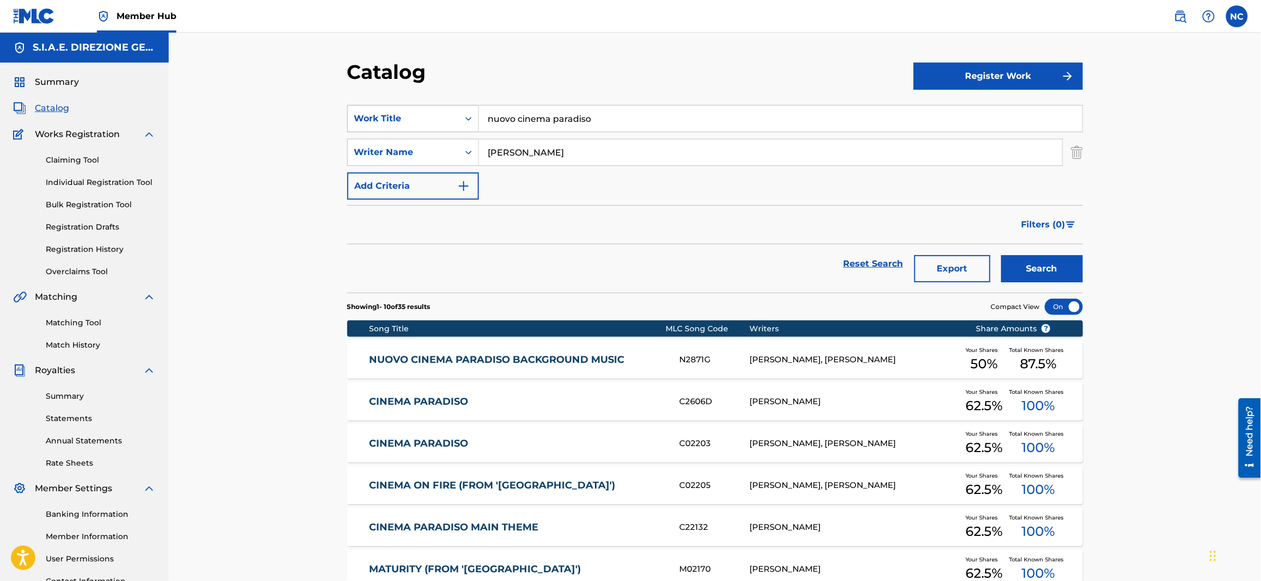
drag, startPoint x: 514, startPoint y: 119, endPoint x: 452, endPoint y: 118, distance: 61.5
click at [452, 118] on div "SearchWithCriteria24cd72b3-41f4-42c7-9ed7-3d471df3bbc2 Work Title nuovo cinema …" at bounding box center [715, 118] width 736 height 27
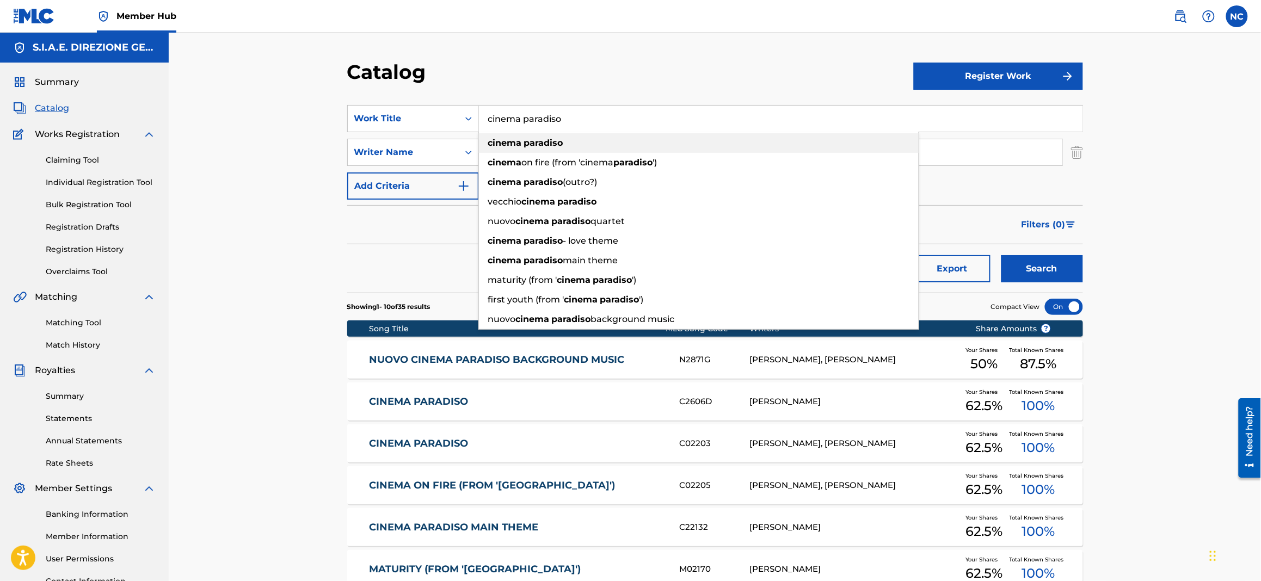
type input "cinema paradiso"
click at [507, 146] on strong "cinema" at bounding box center [505, 143] width 34 height 10
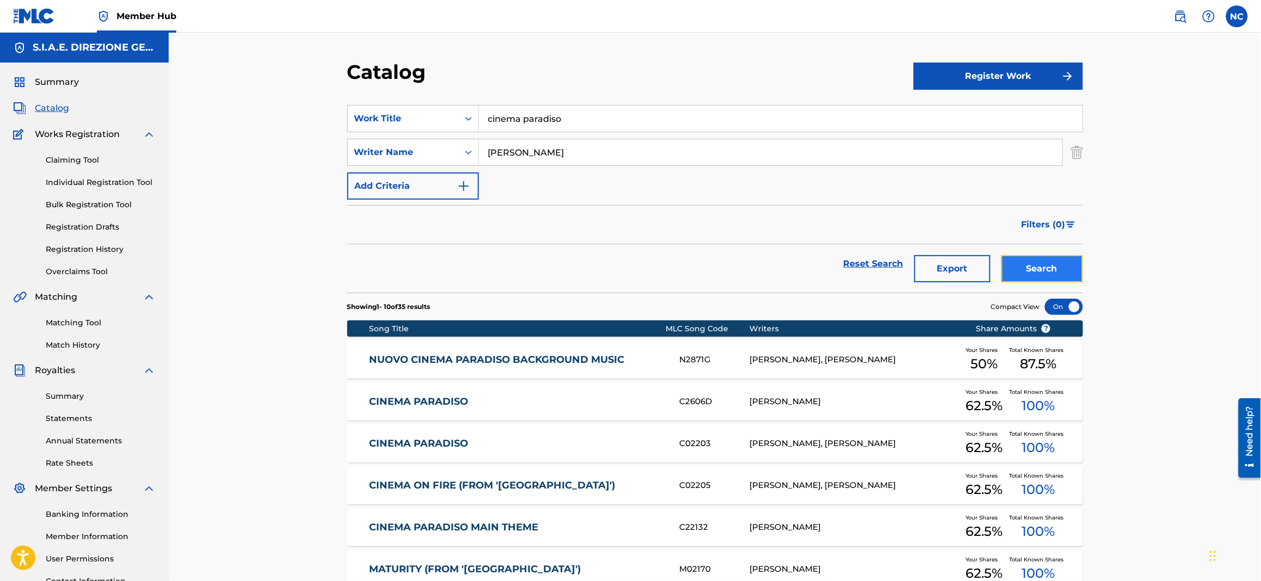
click at [1053, 275] on button "Search" at bounding box center [1042, 268] width 82 height 27
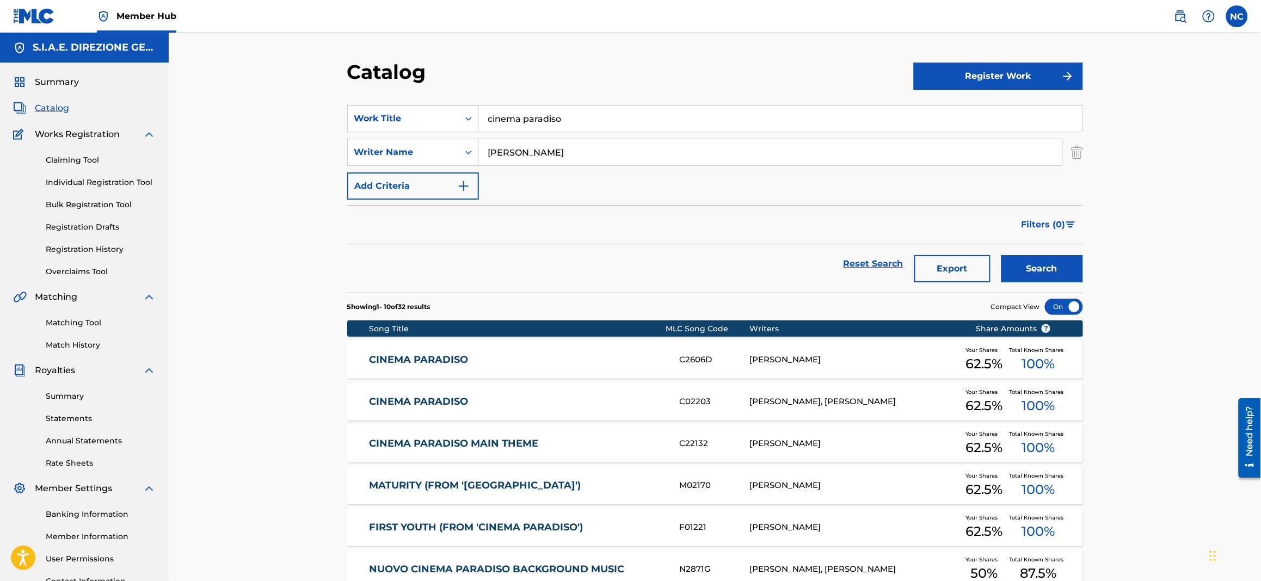
click at [447, 406] on link "CINEMA PARADISO" at bounding box center [517, 402] width 296 height 13
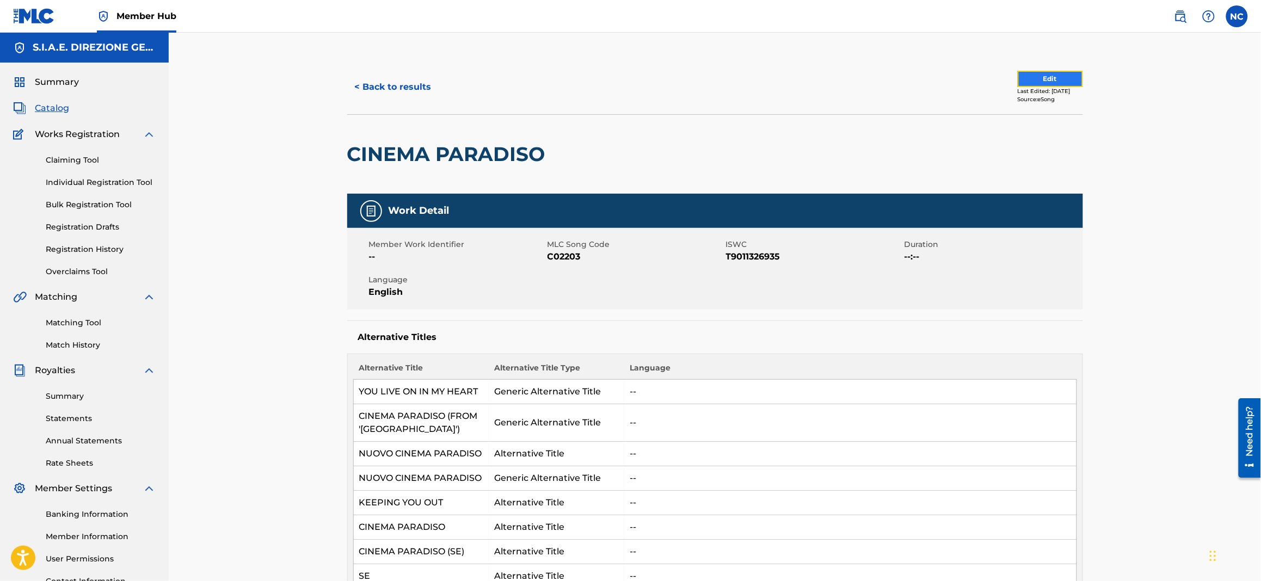
click at [1044, 77] on button "Edit" at bounding box center [1050, 79] width 65 height 16
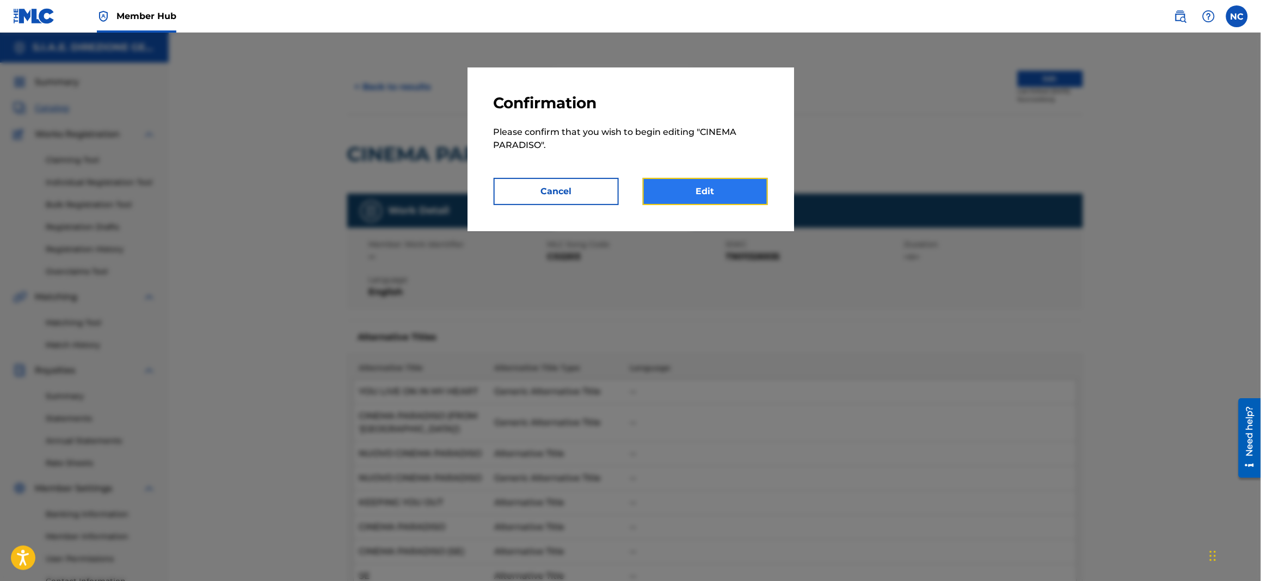
click at [710, 193] on link "Edit" at bounding box center [705, 191] width 125 height 27
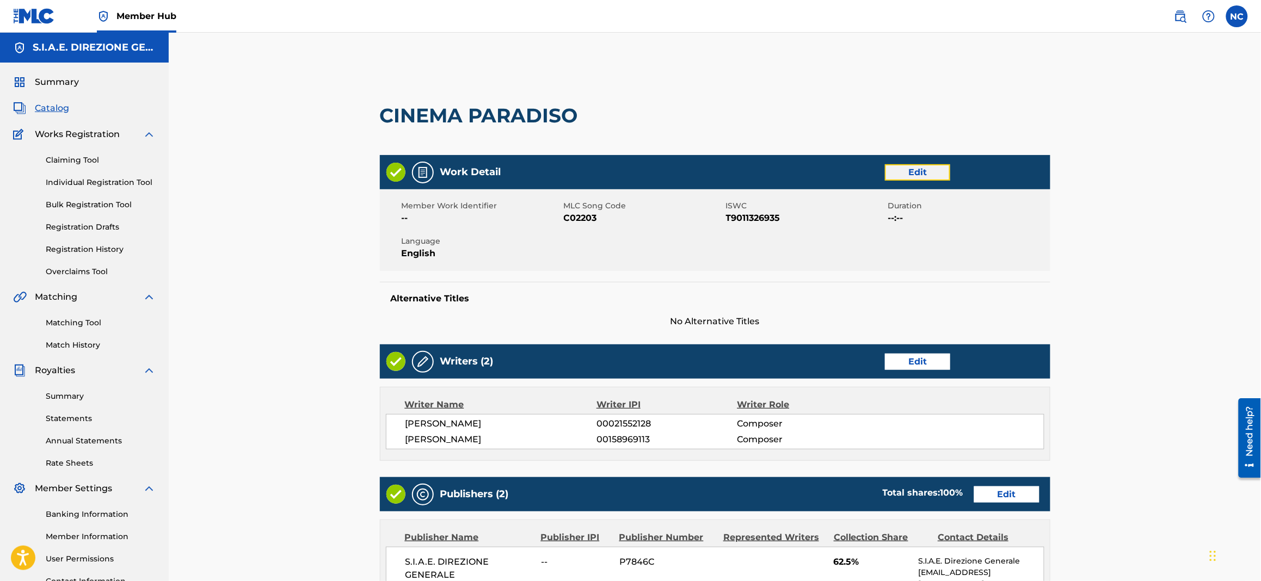
click at [919, 173] on link "Edit" at bounding box center [917, 172] width 65 height 16
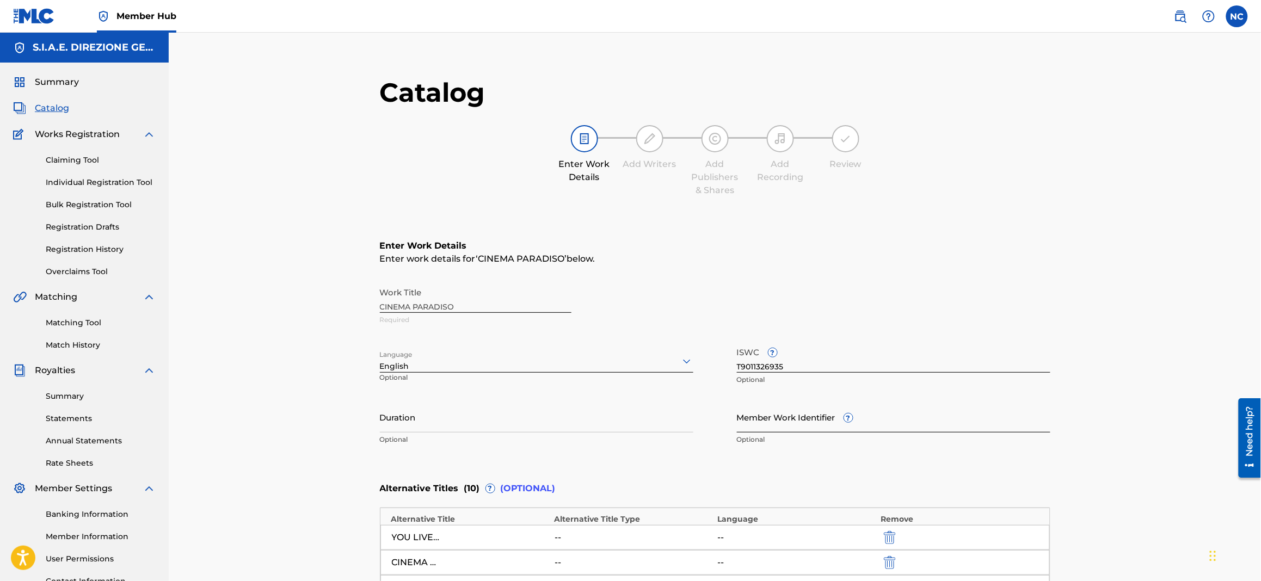
click at [767, 431] on input "Member Work Identifier ?" at bounding box center [893, 417] width 313 height 31
paste input "881320009"
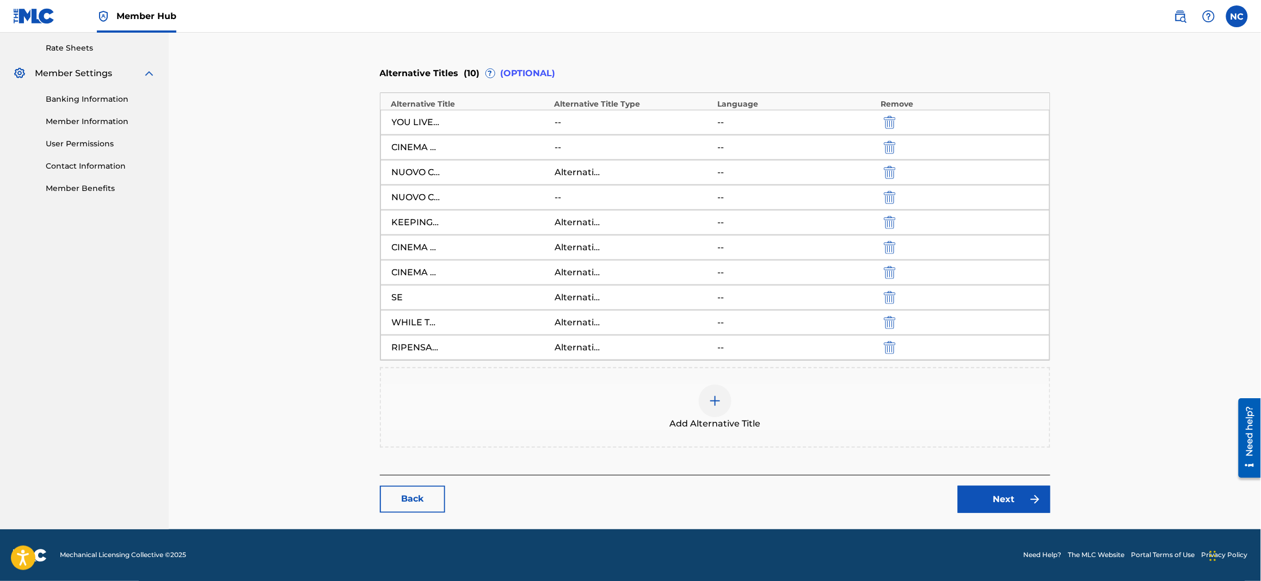
scroll to position [417, 0]
type input "881320009"
click at [1010, 500] on link "Next" at bounding box center [1004, 498] width 93 height 27
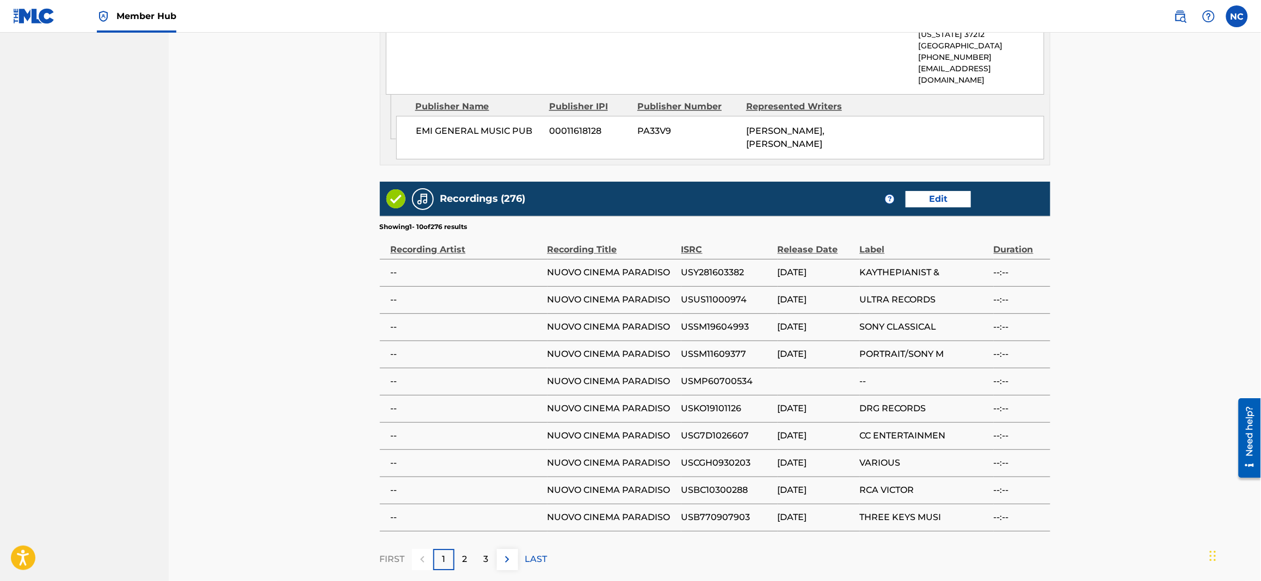
scroll to position [1128, 0]
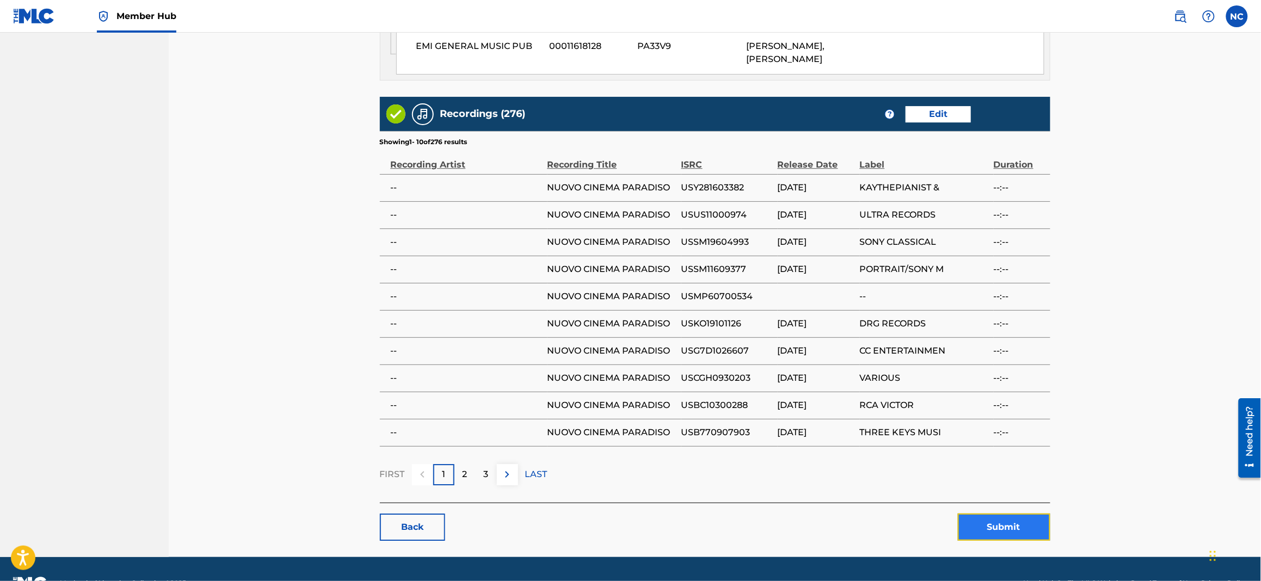
click at [1018, 514] on button "Submit" at bounding box center [1004, 527] width 93 height 27
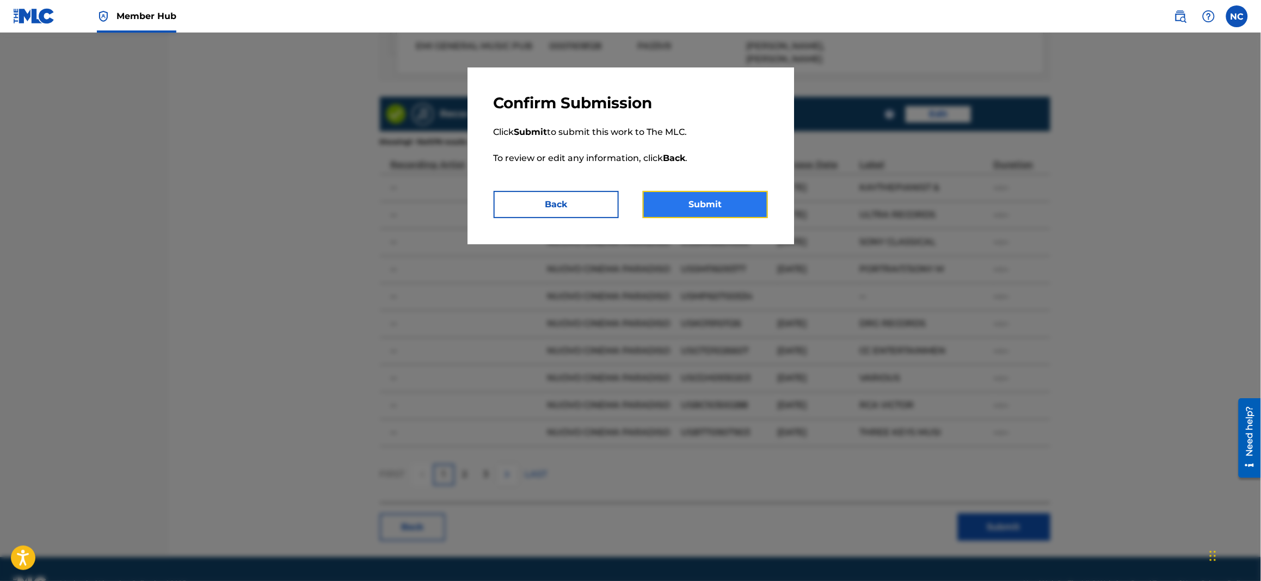
click at [747, 213] on button "Submit" at bounding box center [705, 204] width 125 height 27
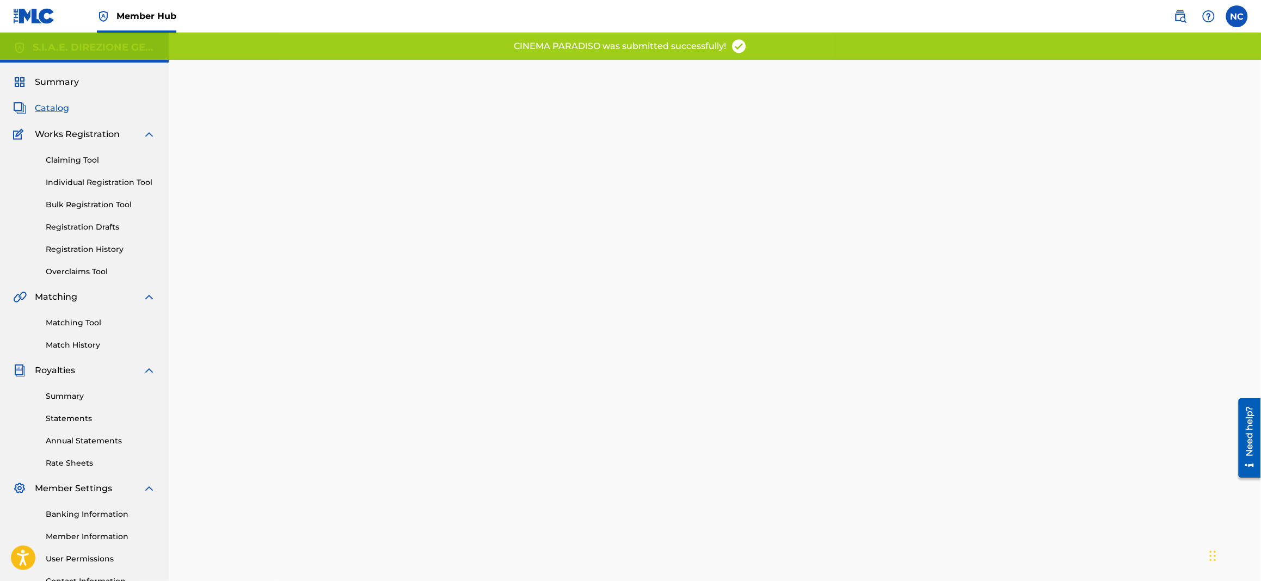
click at [50, 109] on span "Catalog" at bounding box center [52, 108] width 34 height 13
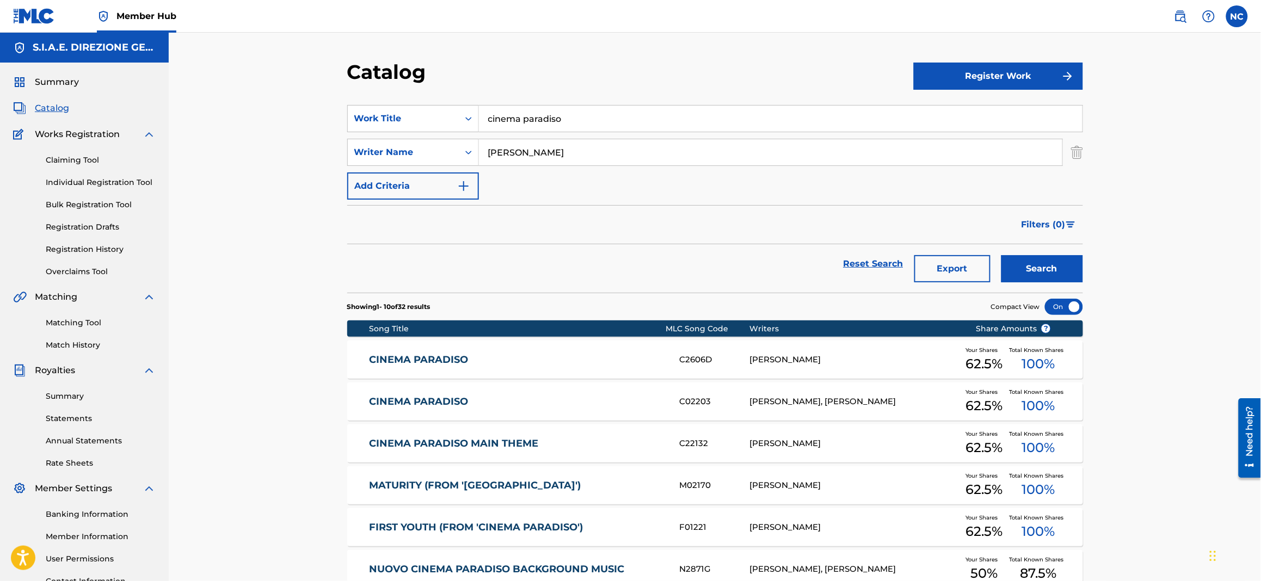
click at [420, 409] on div "CINEMA PARADISO C02203 ANDREA MORRICONE, ENNIO MORRICONE Your Shares 62.5 % Tot…" at bounding box center [715, 402] width 736 height 38
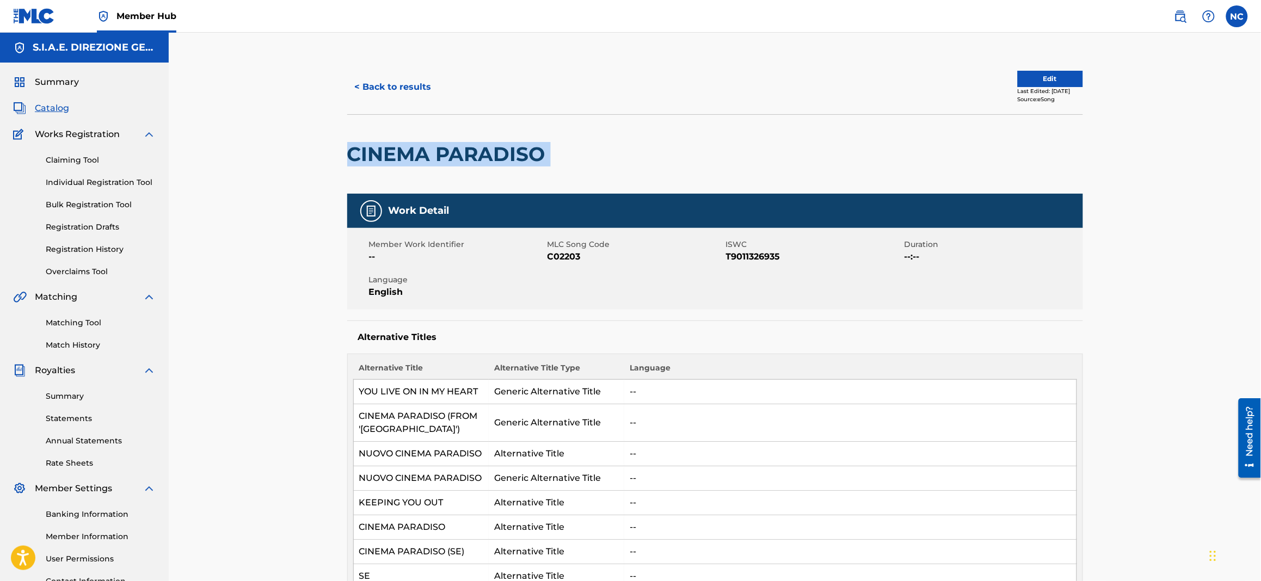
drag, startPoint x: 570, startPoint y: 158, endPoint x: 330, endPoint y: 156, distance: 240.6
copy div "CINEMA PARADISO"
drag, startPoint x: 596, startPoint y: 260, endPoint x: 548, endPoint y: 255, distance: 48.1
click at [548, 255] on span "C02203" at bounding box center [636, 256] width 176 height 13
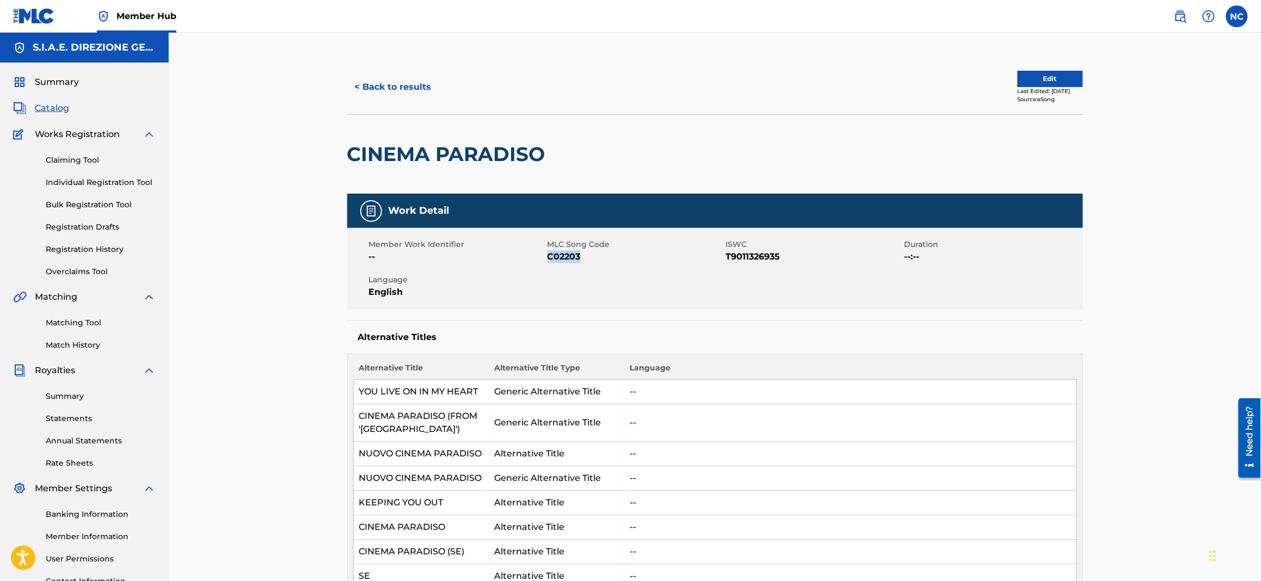
copy span "C02203"
click at [356, 91] on button "< Back to results" at bounding box center [393, 86] width 92 height 27
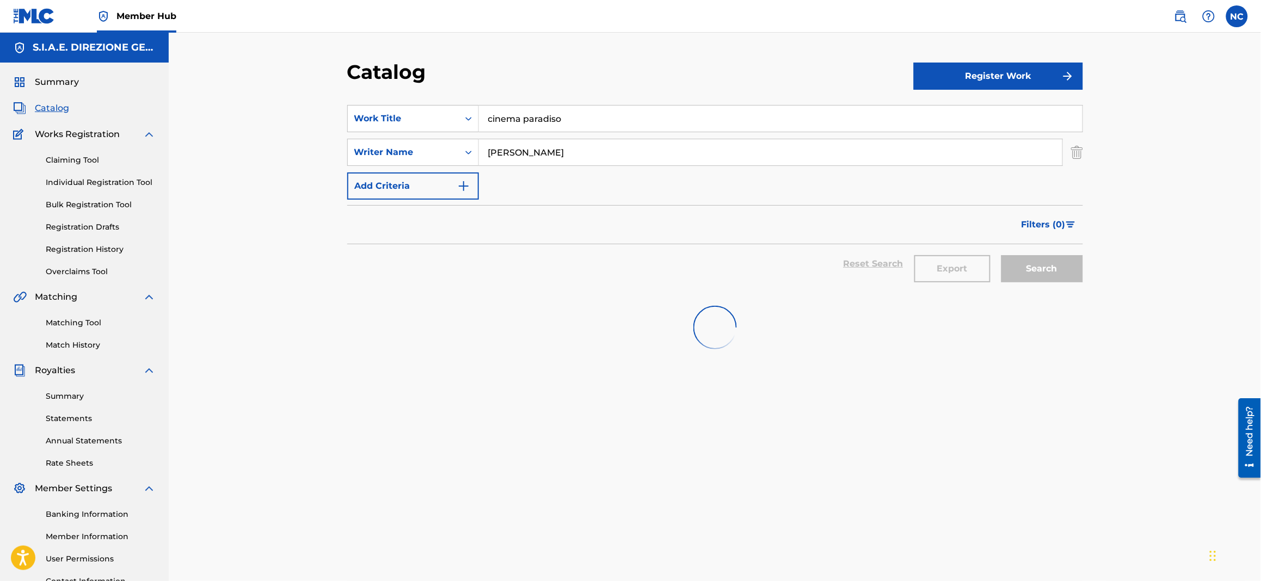
drag, startPoint x: 616, startPoint y: 118, endPoint x: 290, endPoint y: 94, distance: 326.4
click at [290, 94] on div "Catalog Register Work SearchWithCriteria24cd72b3-41f4-42c7-9ed7-3d471df3bbc2 Wo…" at bounding box center [715, 328] width 1092 height 590
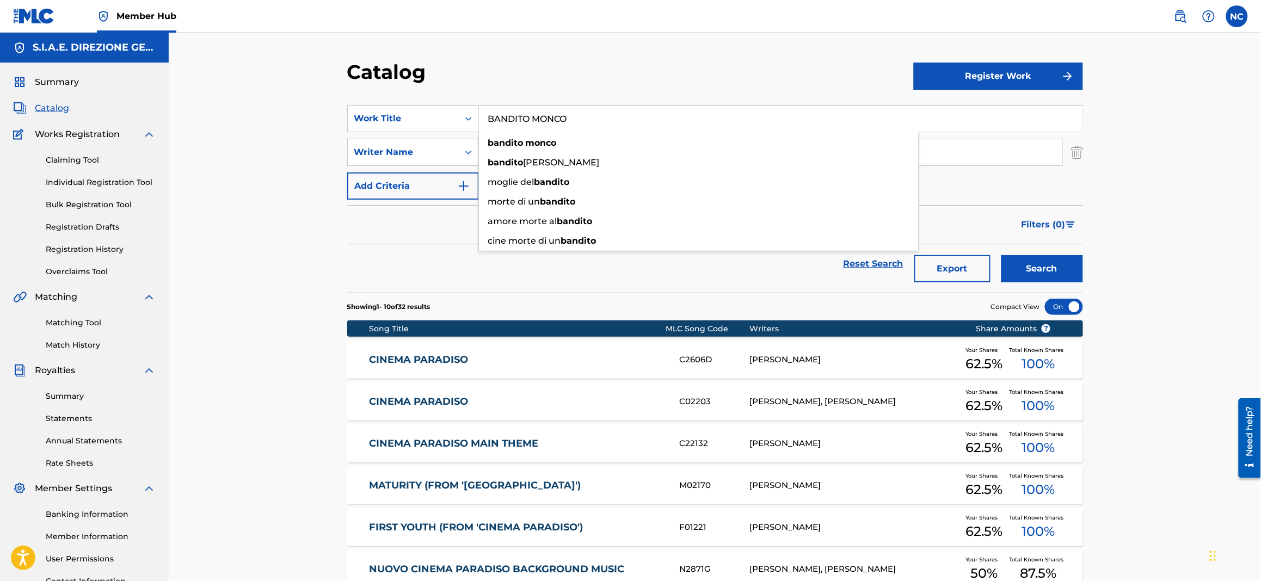
type input "BANDITO MONCO"
click at [1001, 255] on button "Search" at bounding box center [1042, 268] width 82 height 27
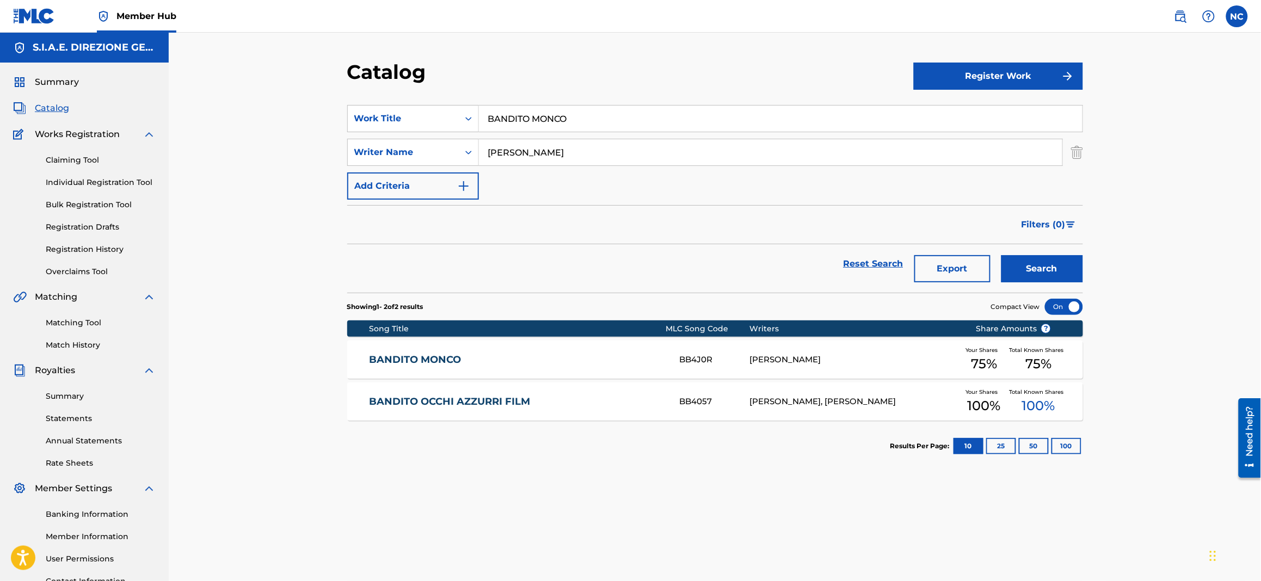
click at [405, 366] on link "BANDITO MONCO" at bounding box center [517, 360] width 296 height 13
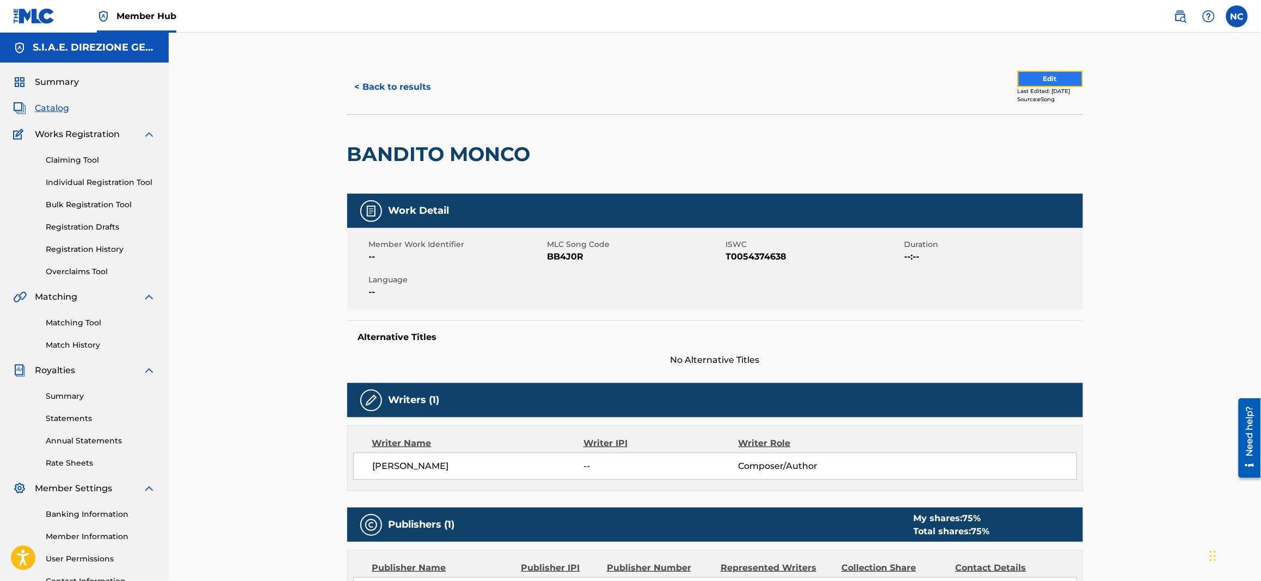
click at [1020, 76] on button "Edit" at bounding box center [1050, 79] width 65 height 16
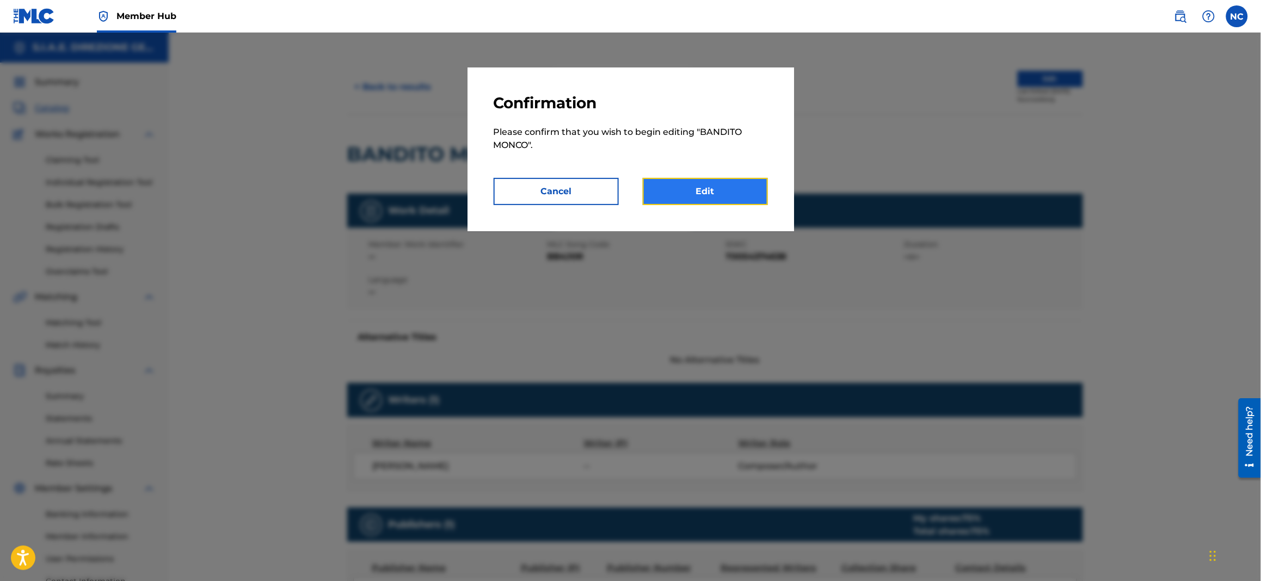
click at [674, 198] on link "Edit" at bounding box center [705, 191] width 125 height 27
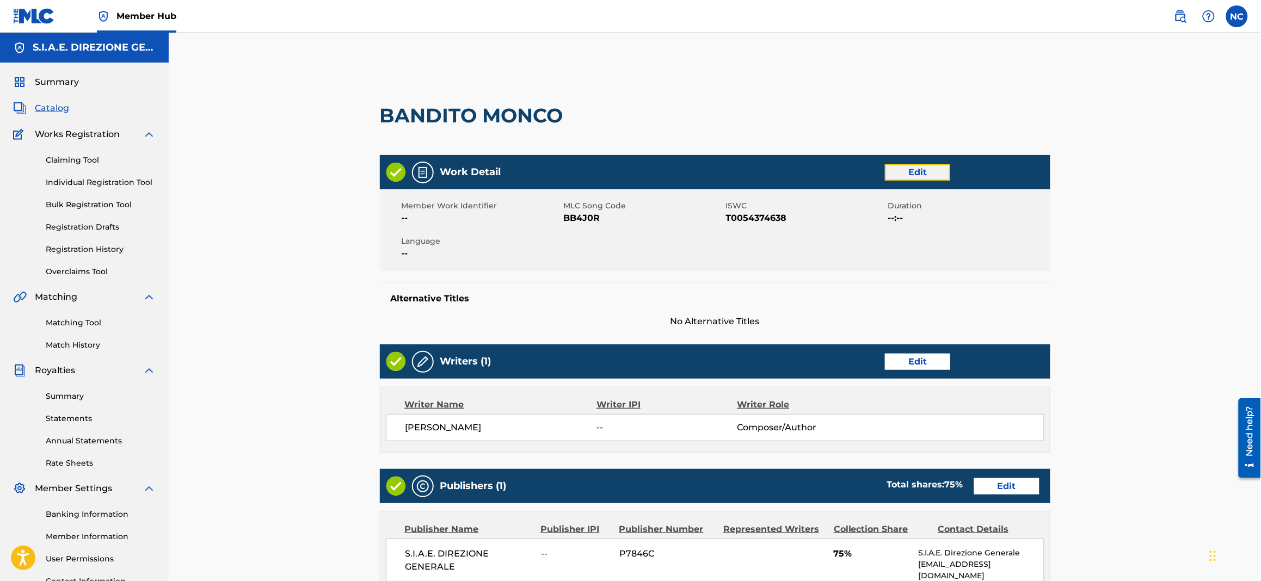
click at [930, 177] on link "Edit" at bounding box center [917, 172] width 65 height 16
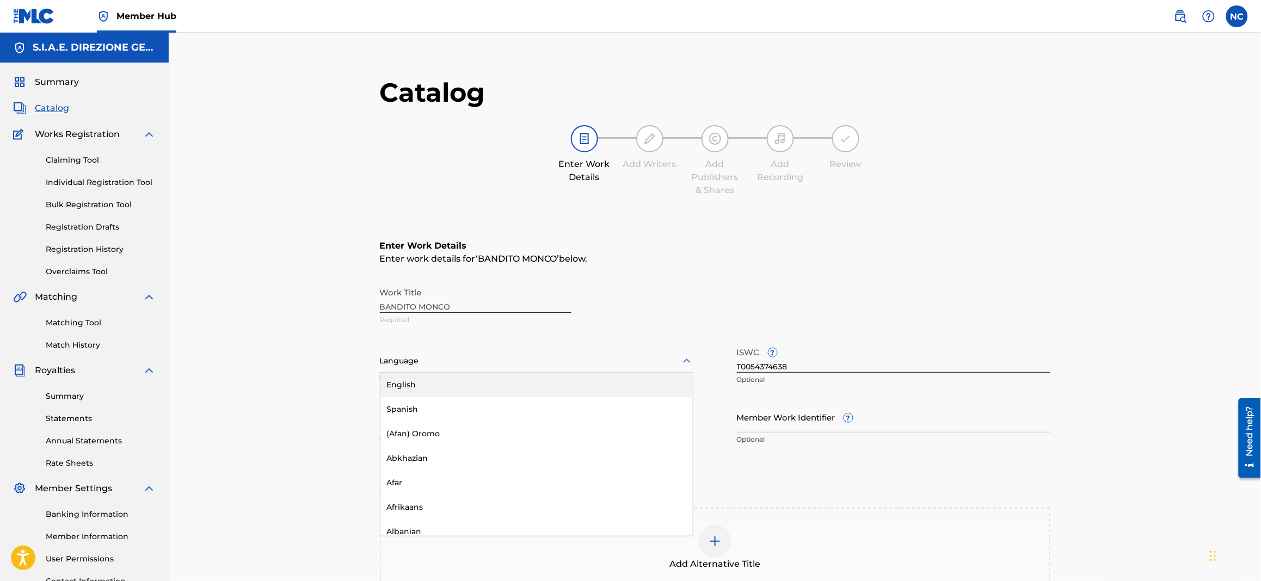
click at [488, 354] on div at bounding box center [536, 361] width 313 height 14
type input "ITA"
click at [589, 379] on div "Italian" at bounding box center [536, 385] width 312 height 24
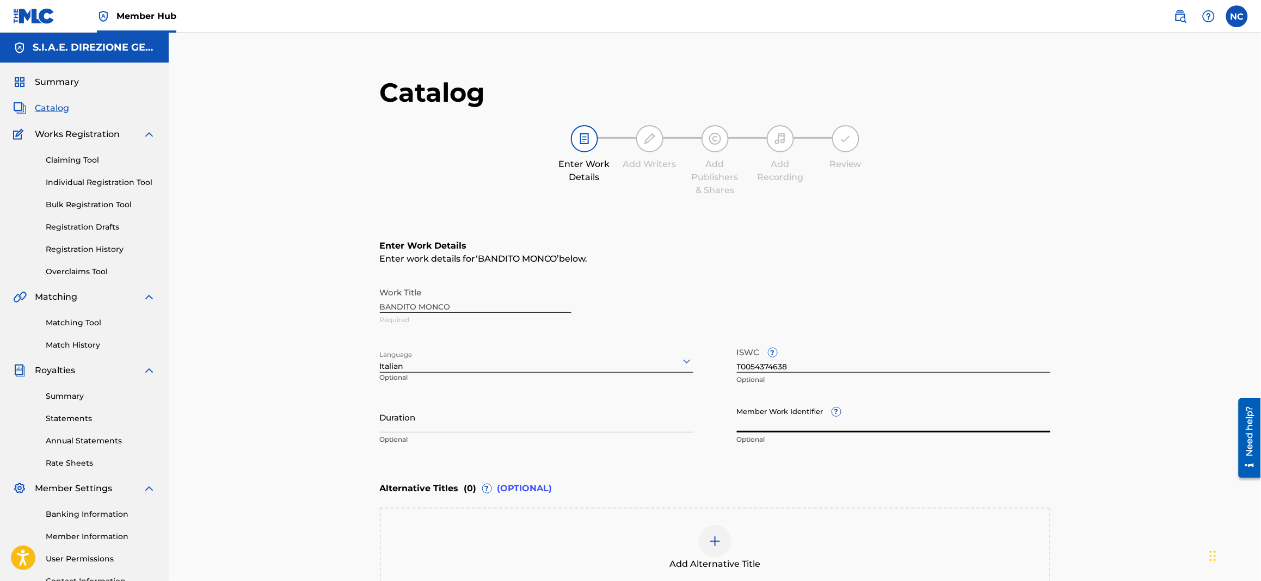
click at [802, 420] on input "Member Work Identifier ?" at bounding box center [893, 417] width 313 height 31
paste input "011070754"
type input "011070754"
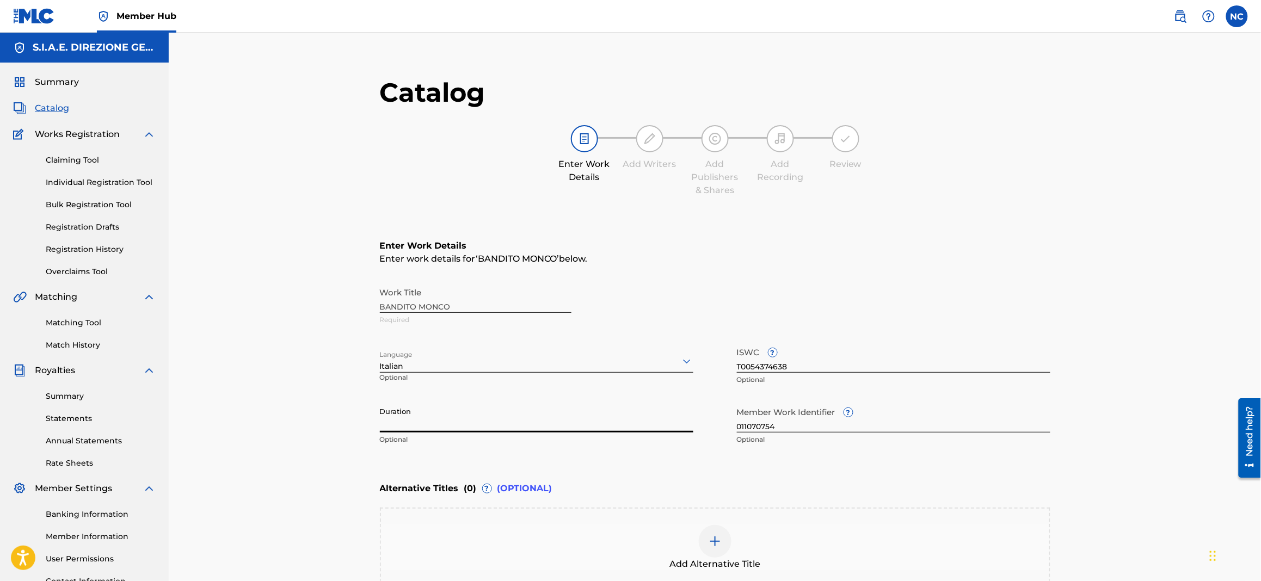
click at [416, 426] on input "Duration" at bounding box center [536, 417] width 313 height 31
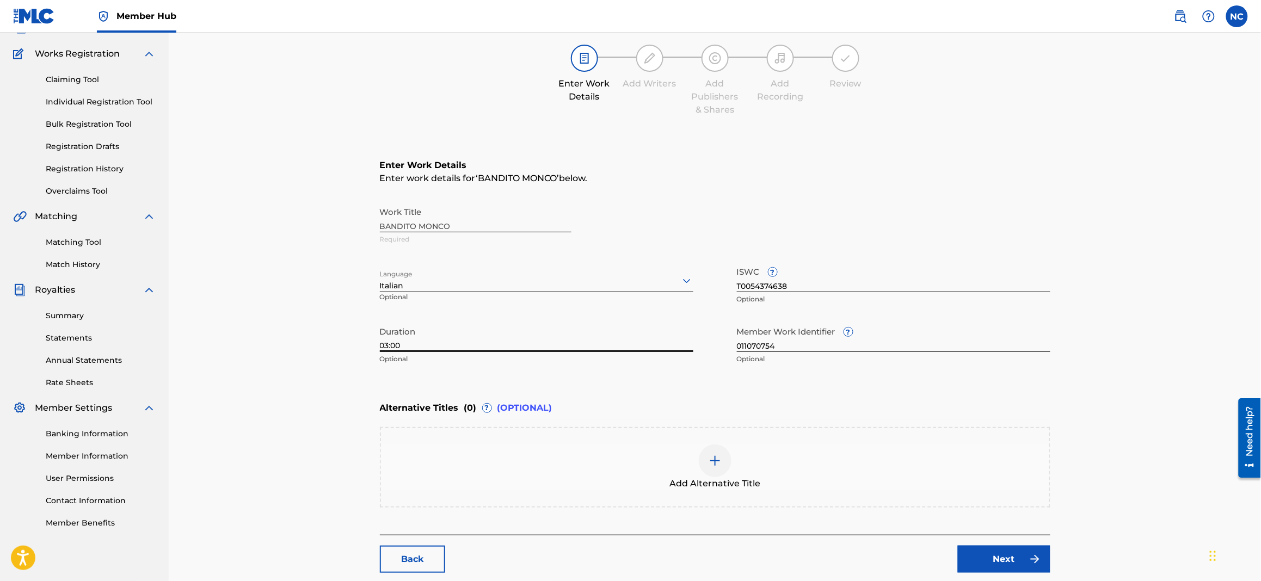
scroll to position [139, 0]
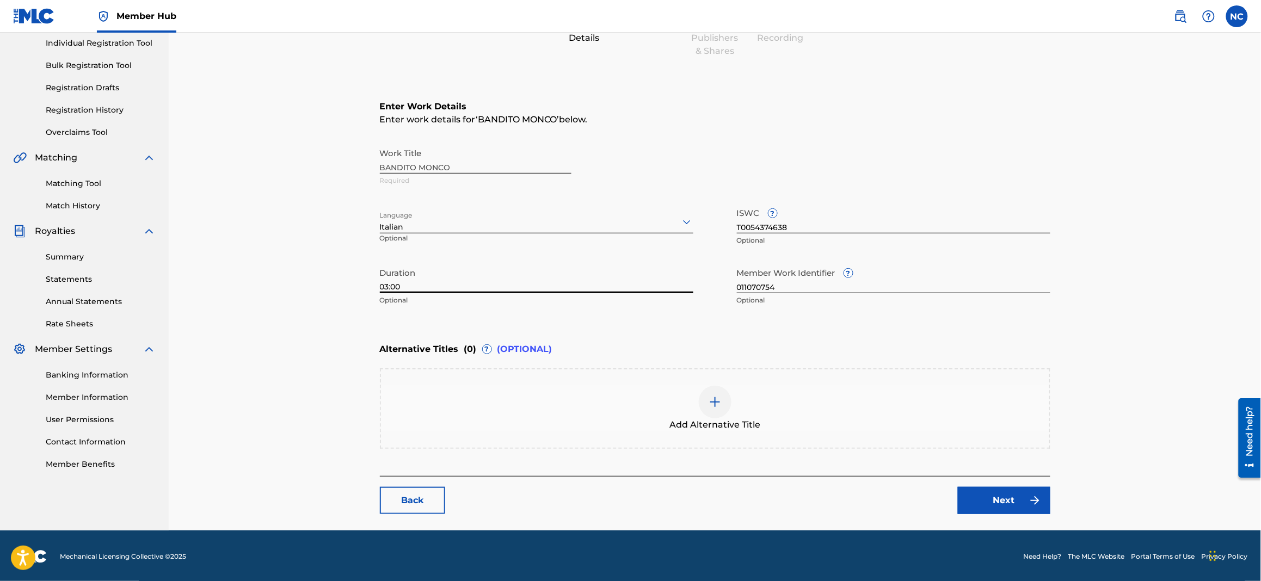
type input "03:00"
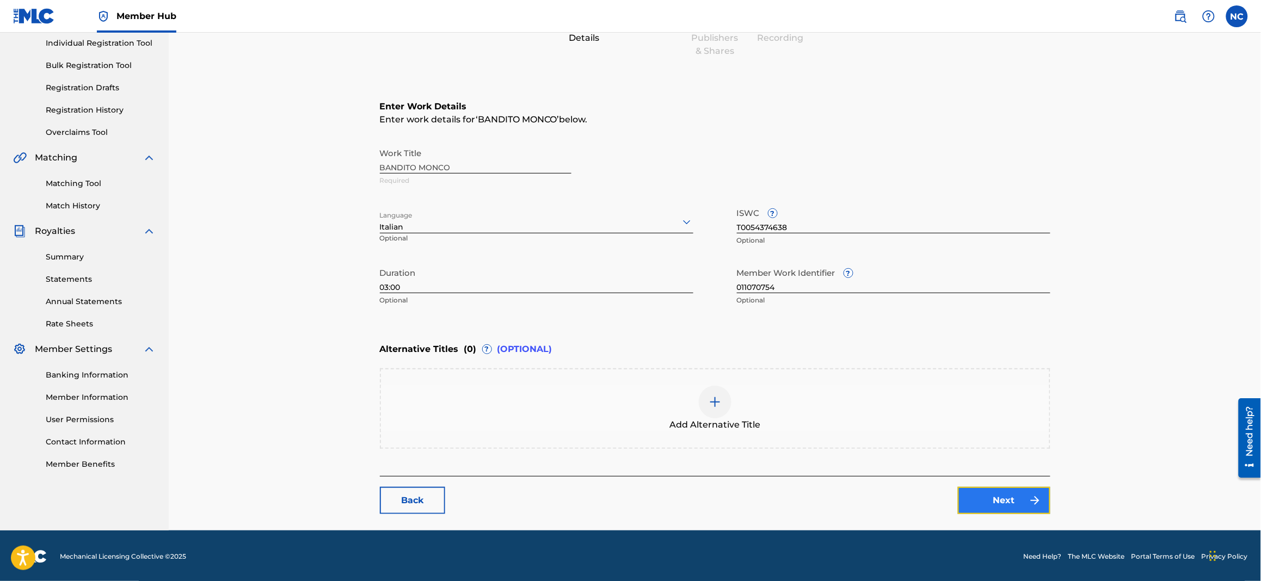
click at [986, 505] on link "Next" at bounding box center [1004, 500] width 93 height 27
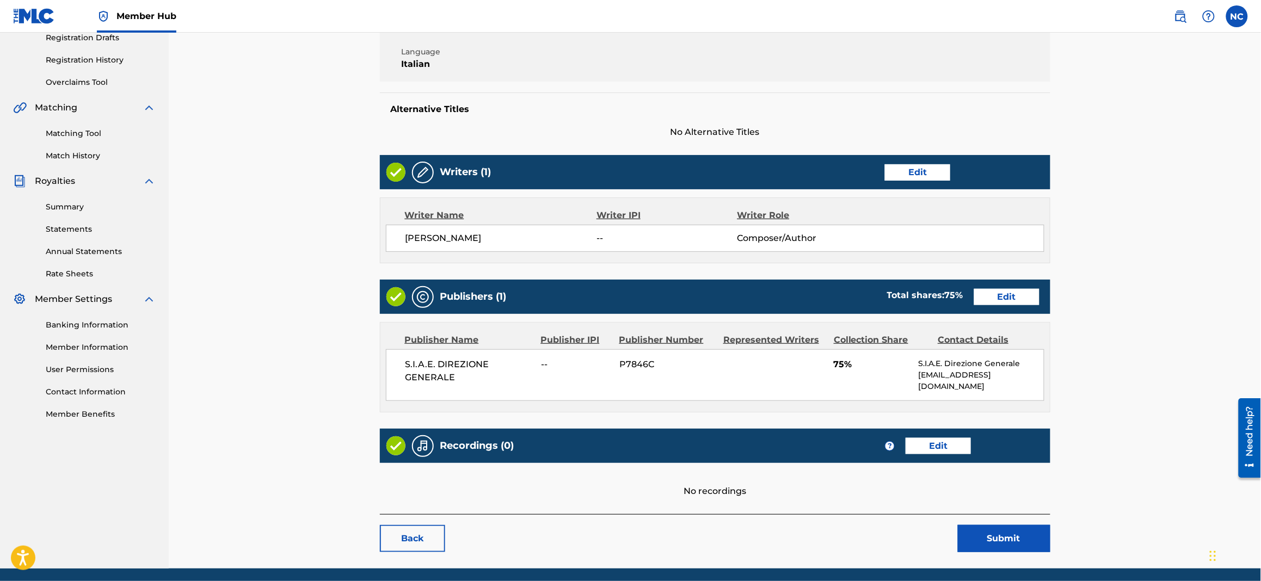
scroll to position [222, 0]
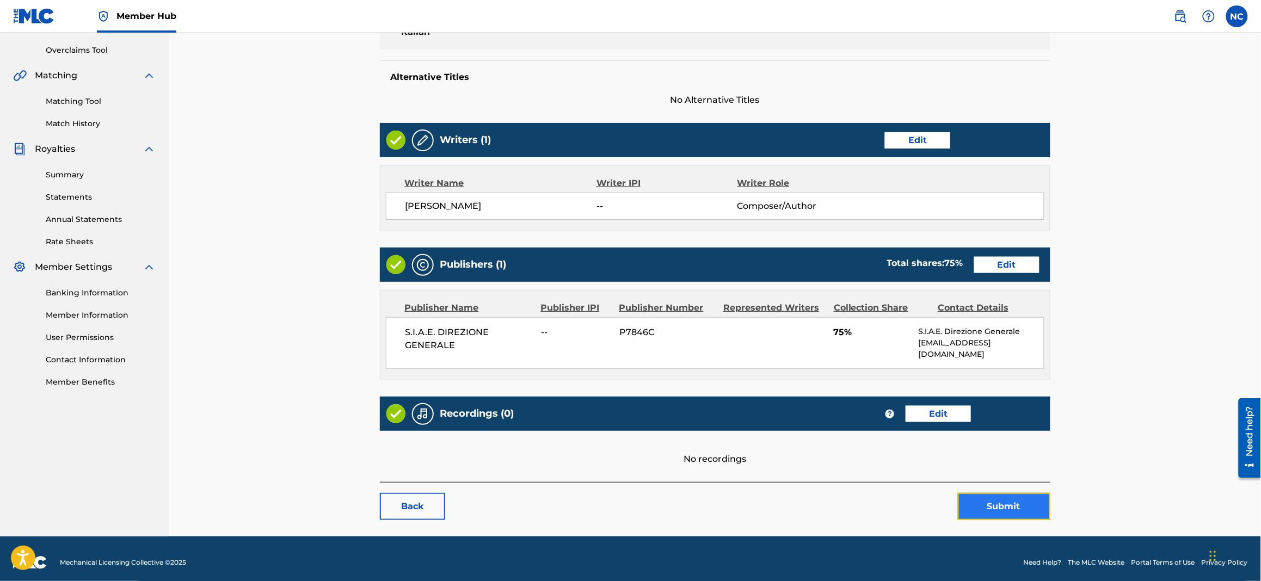
click at [1016, 494] on button "Submit" at bounding box center [1004, 506] width 93 height 27
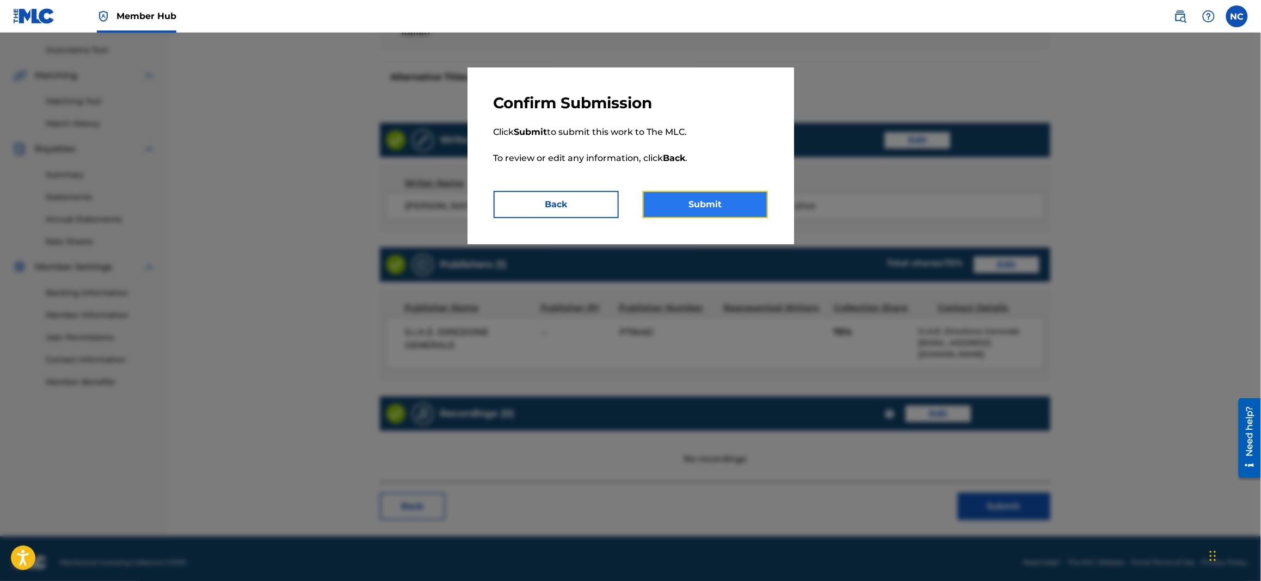
click at [736, 205] on button "Submit" at bounding box center [705, 204] width 125 height 27
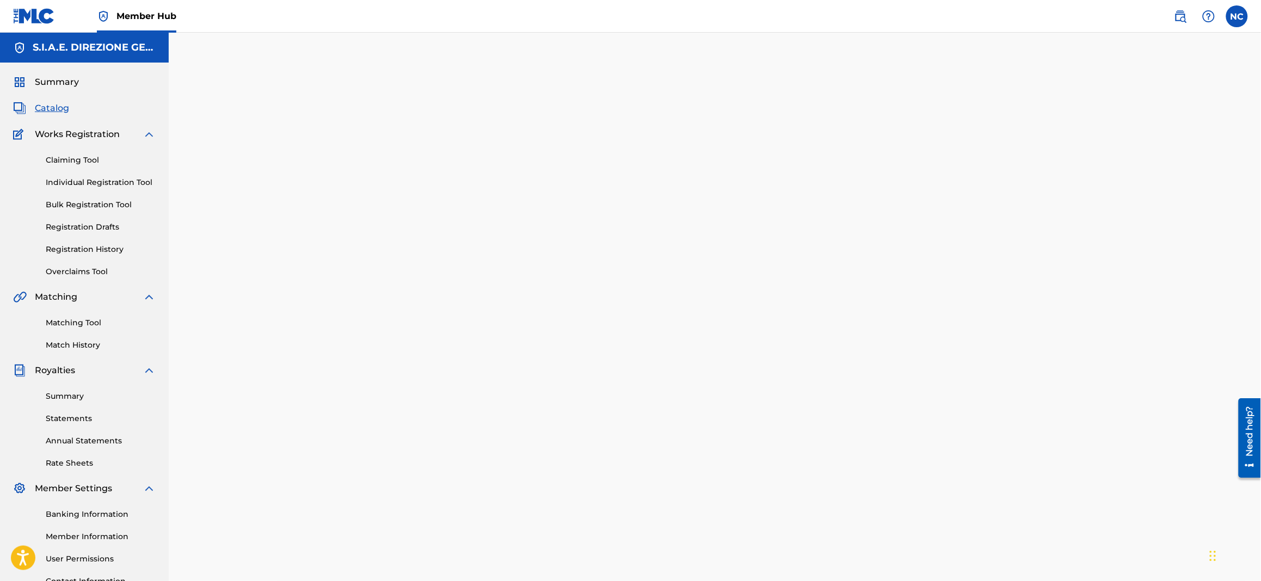
click at [45, 108] on span "Catalog" at bounding box center [52, 108] width 34 height 13
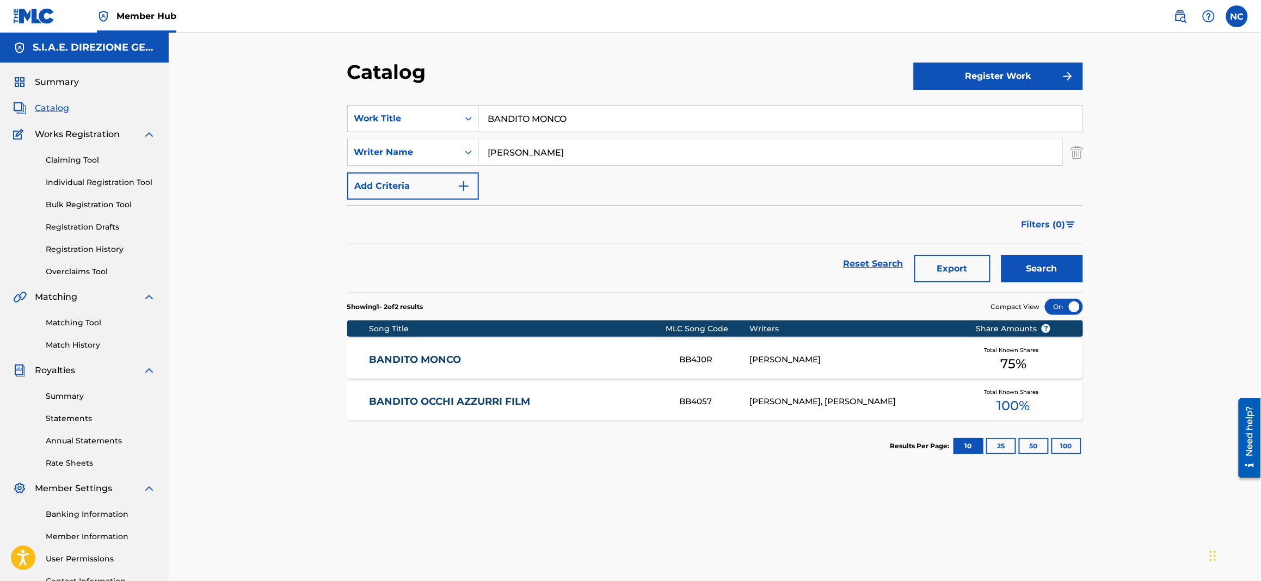
click at [505, 354] on link "BANDITO MONCO" at bounding box center [517, 360] width 296 height 13
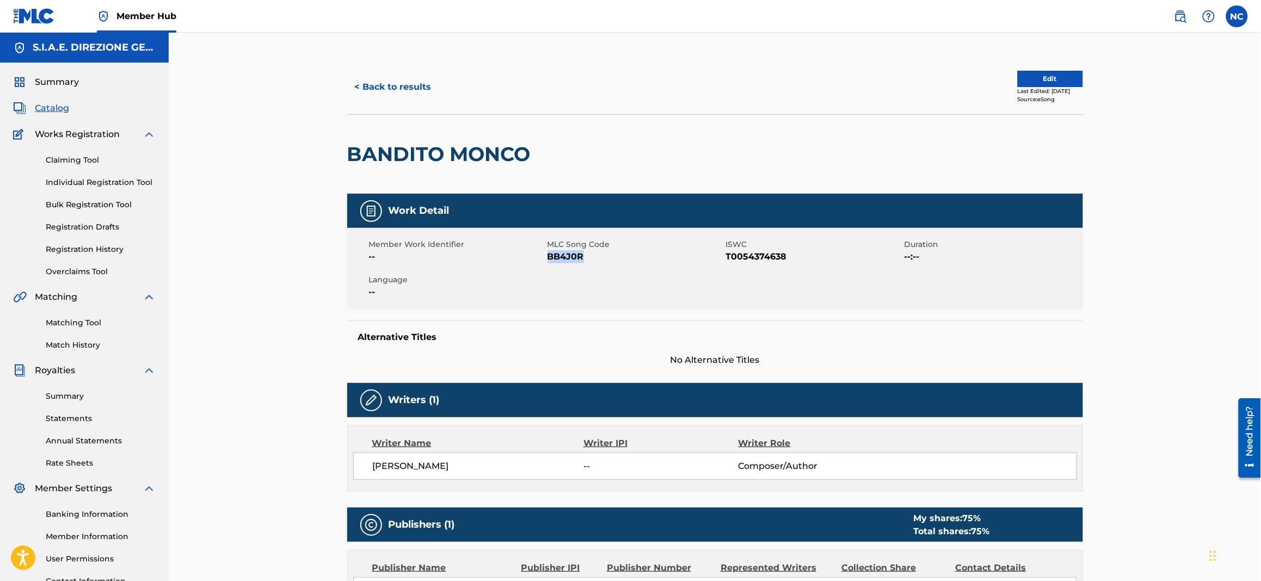
drag, startPoint x: 587, startPoint y: 255, endPoint x: 548, endPoint y: 256, distance: 39.2
click at [548, 256] on span "BB4J0R" at bounding box center [636, 256] width 176 height 13
copy span "BB4J0R"
drag, startPoint x: 363, startPoint y: 144, endPoint x: 269, endPoint y: 144, distance: 94.2
click at [269, 144] on div "< Back to results Edit Last Edited: February 08, 2023 Source: eSong BANDITO MON…" at bounding box center [715, 395] width 1092 height 725
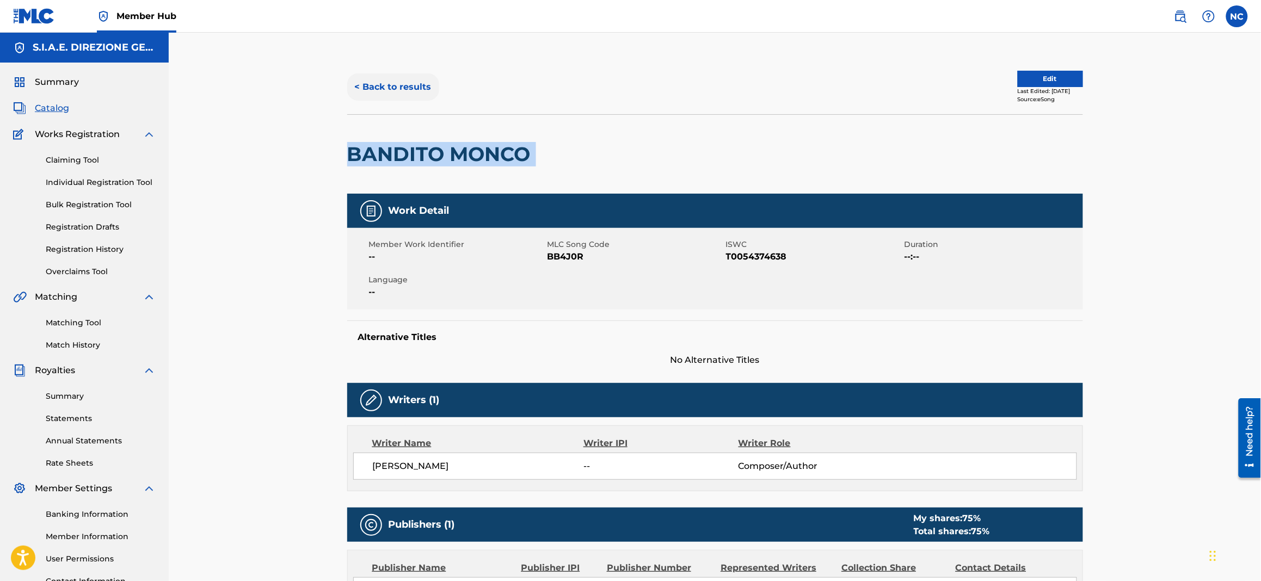
click at [362, 80] on button "< Back to results" at bounding box center [393, 86] width 92 height 27
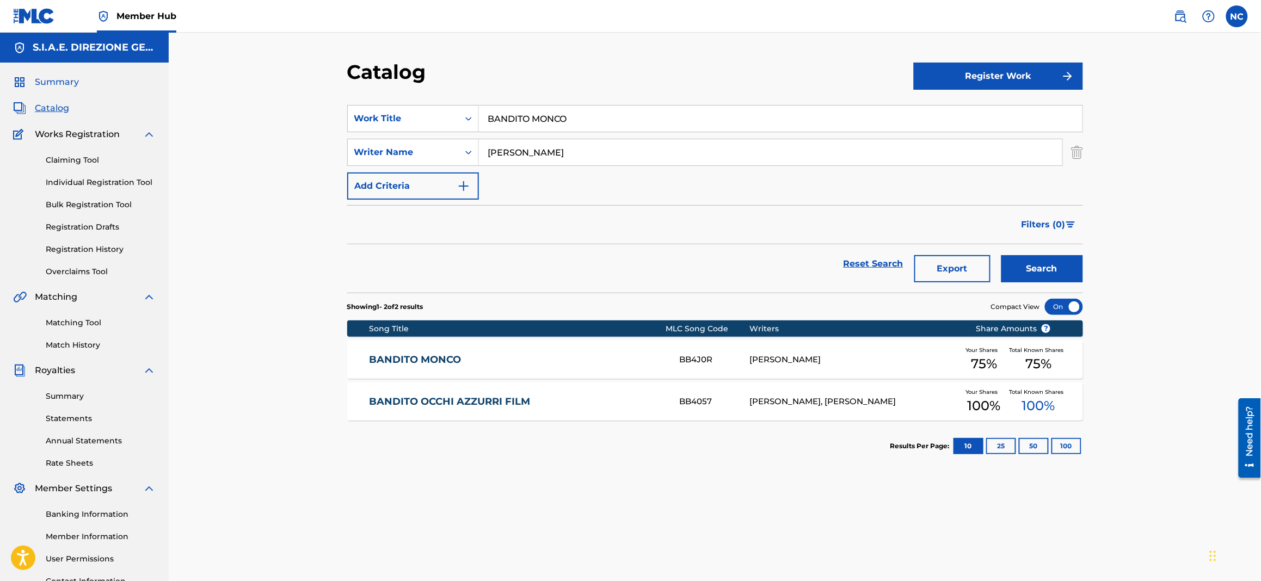
click at [64, 83] on span "Summary" at bounding box center [57, 82] width 44 height 13
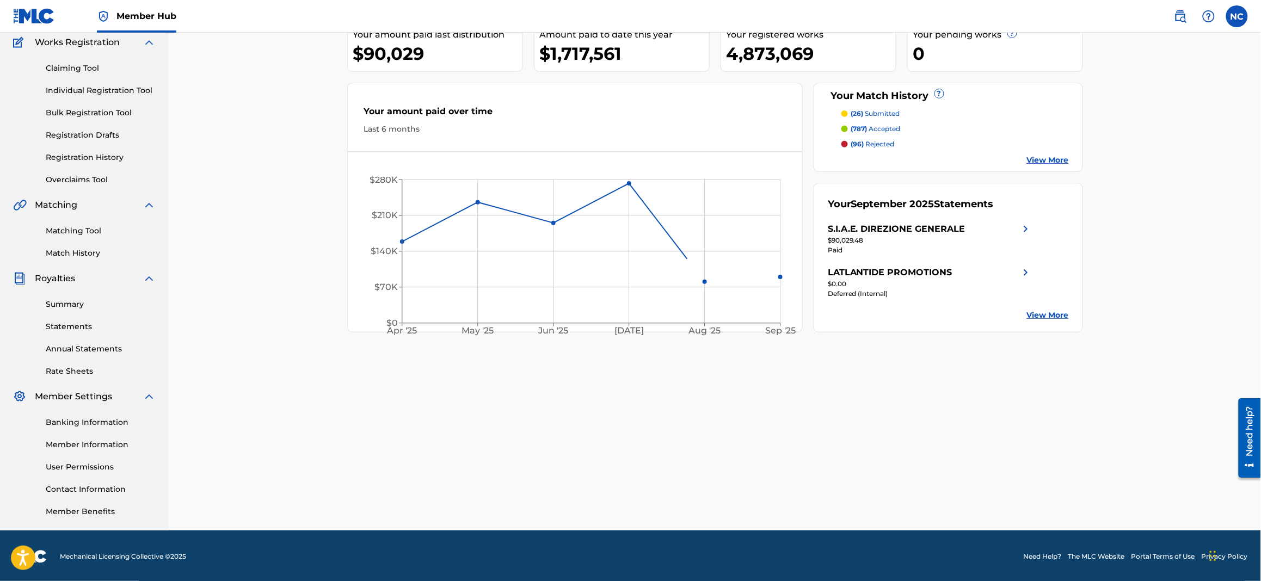
scroll to position [93, 0]
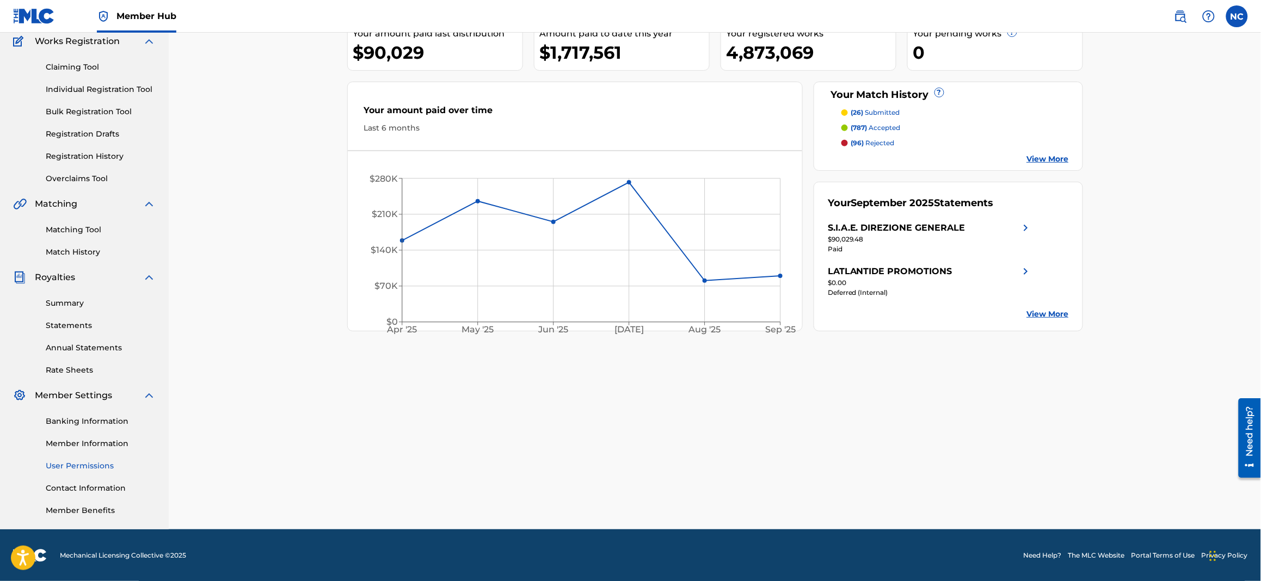
click at [81, 466] on link "User Permissions" at bounding box center [101, 465] width 110 height 11
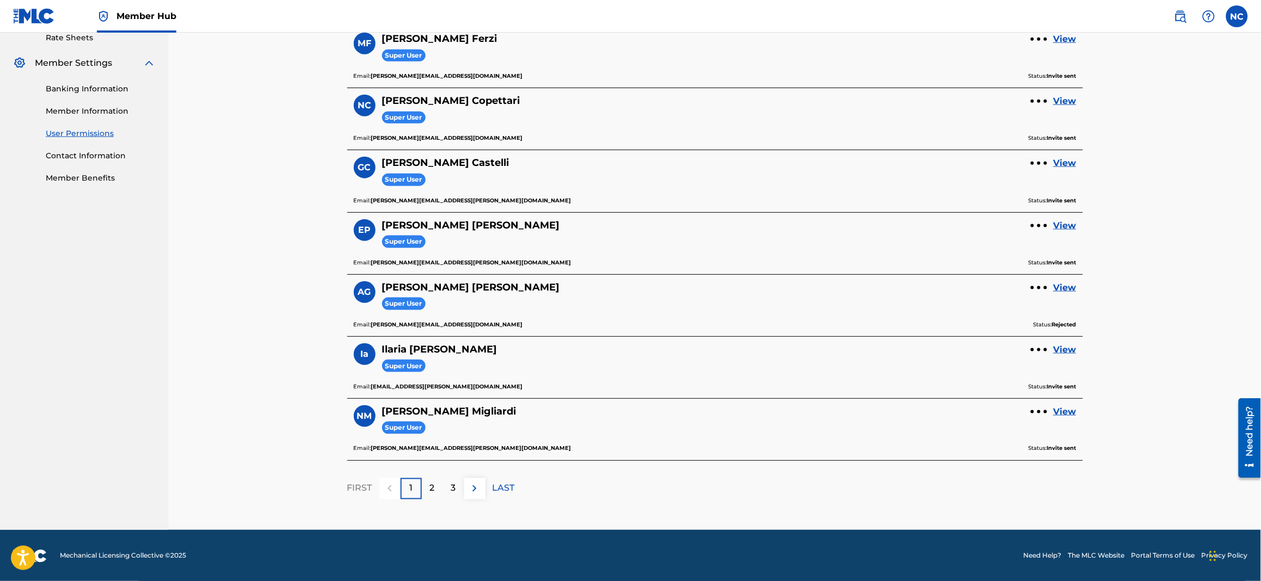
scroll to position [427, 0]
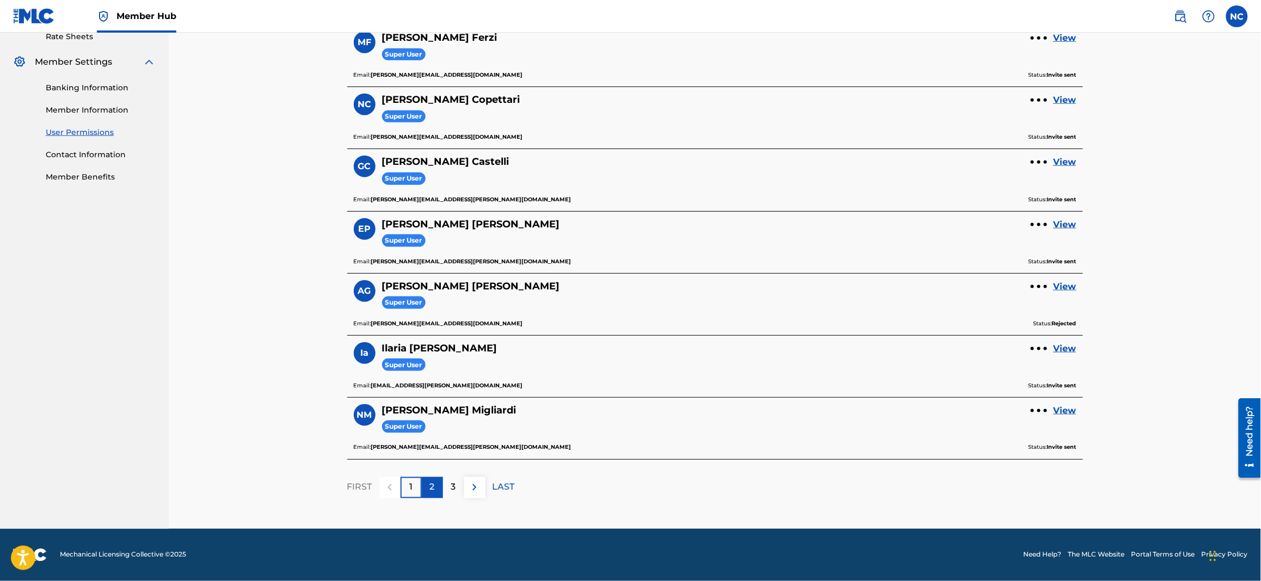
click at [435, 487] on div "2" at bounding box center [432, 487] width 21 height 21
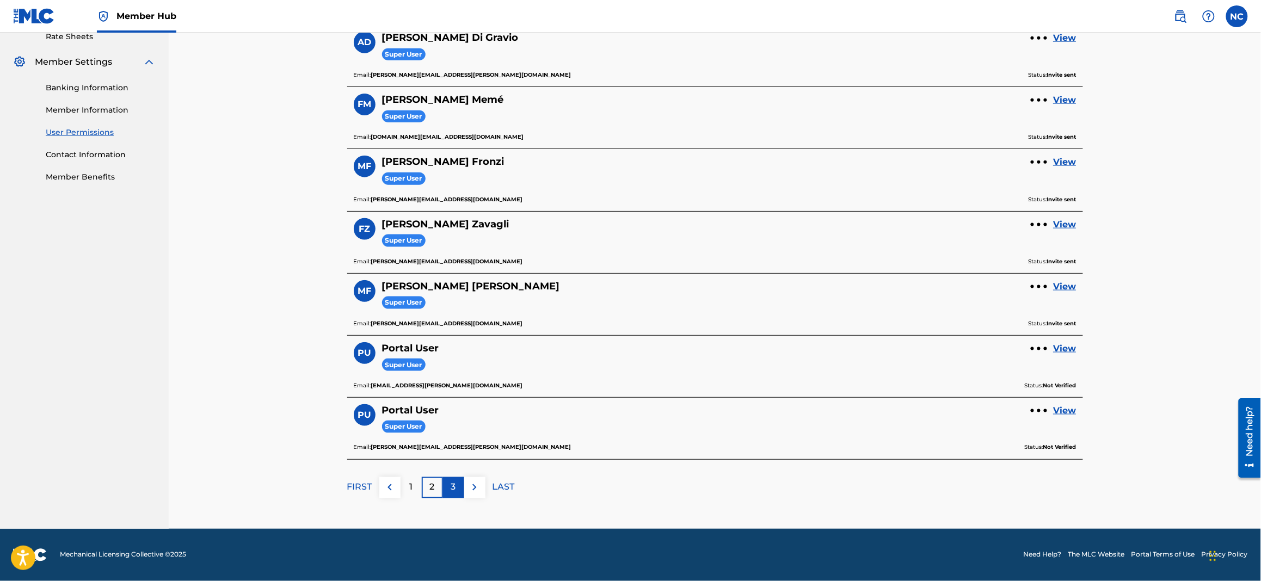
click at [454, 491] on p "3" at bounding box center [453, 487] width 5 height 13
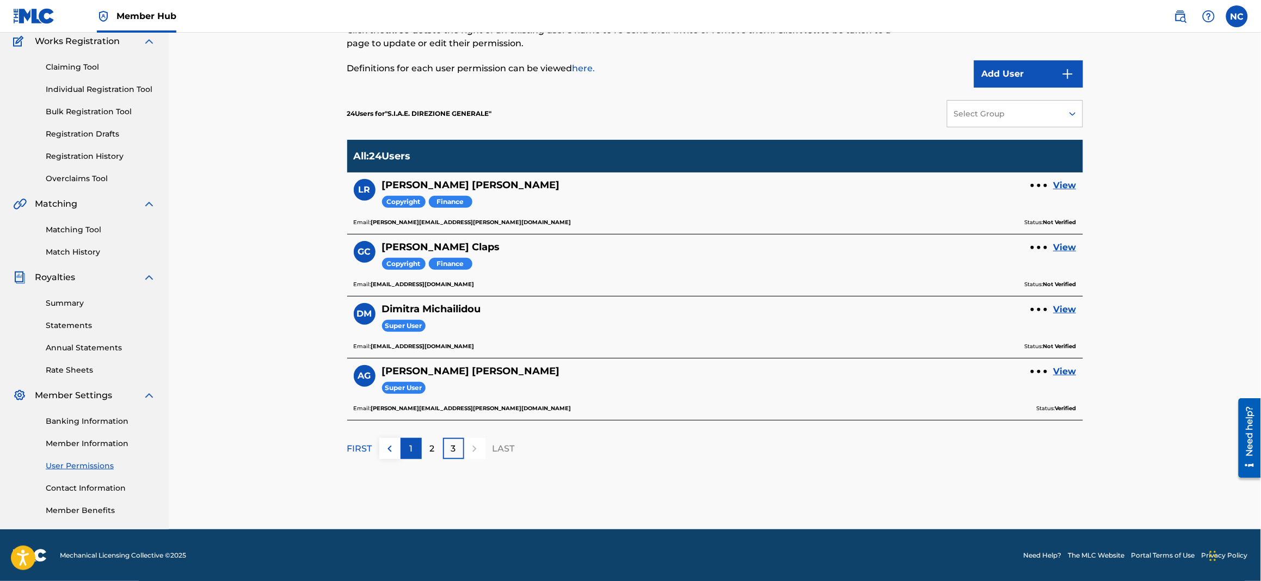
click at [413, 450] on div "1" at bounding box center [411, 448] width 21 height 21
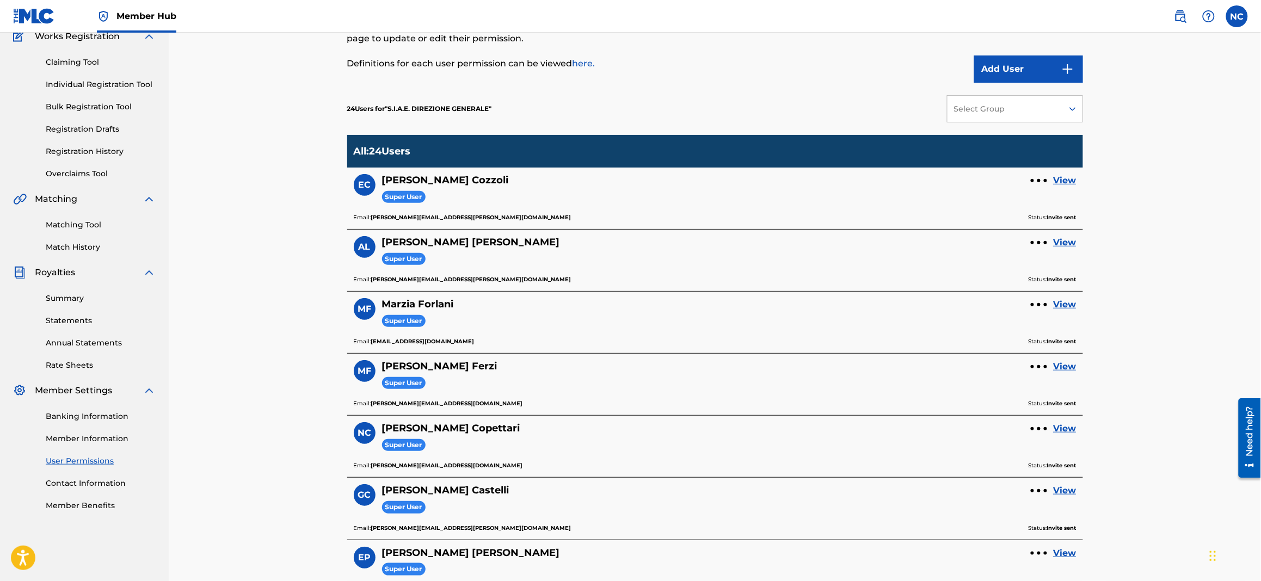
scroll to position [19, 0]
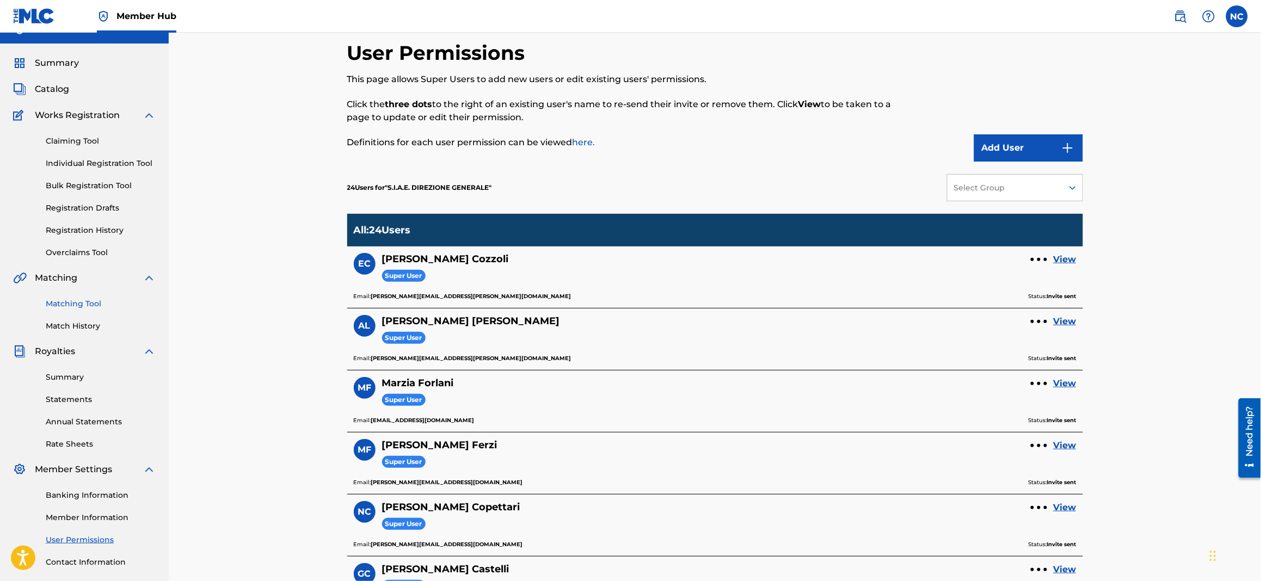
click at [95, 304] on link "Matching Tool" at bounding box center [101, 303] width 110 height 11
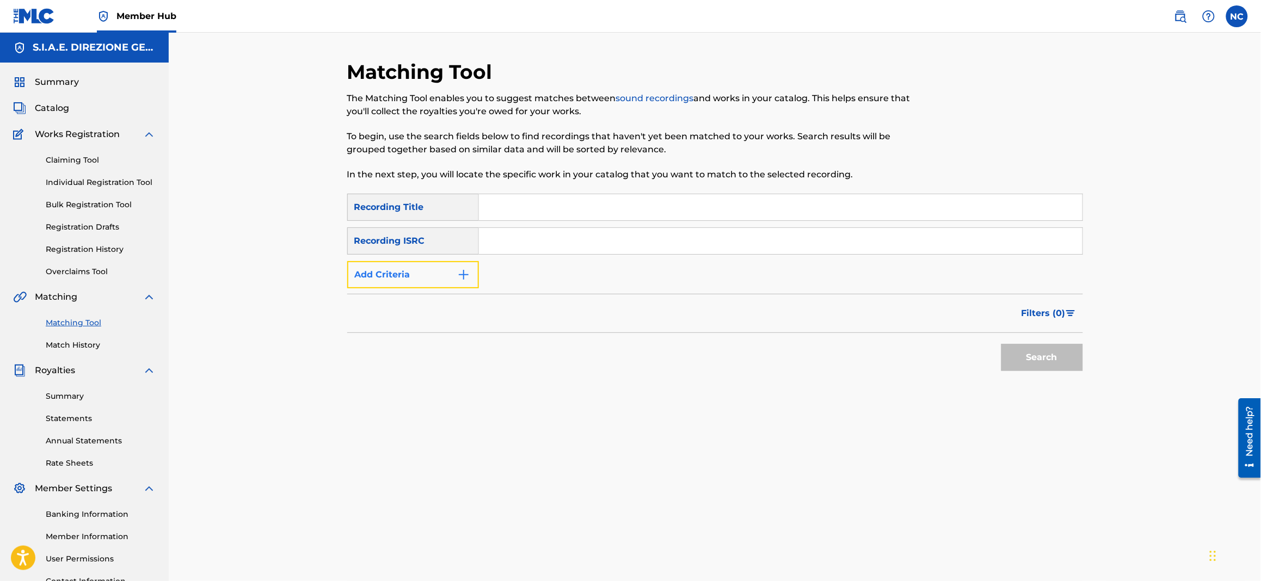
click at [458, 281] on img "Search Form" at bounding box center [463, 274] width 13 height 13
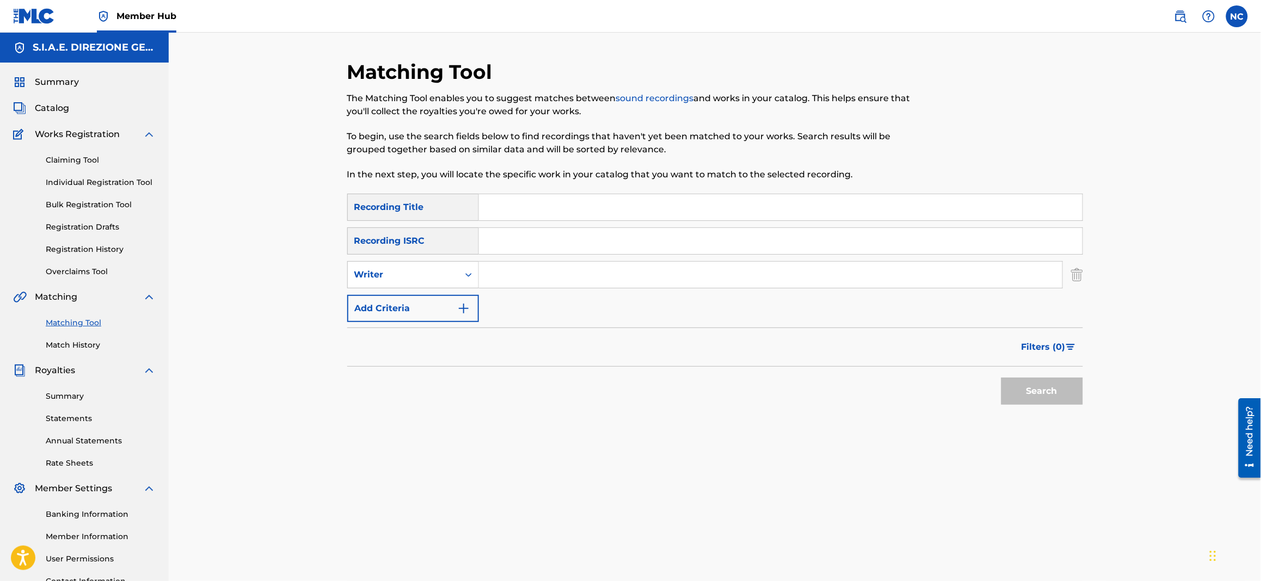
click at [494, 281] on input "Search Form" at bounding box center [770, 275] width 583 height 26
type input "[PERSON_NAME]"
click at [1001, 378] on button "Search" at bounding box center [1042, 391] width 82 height 27
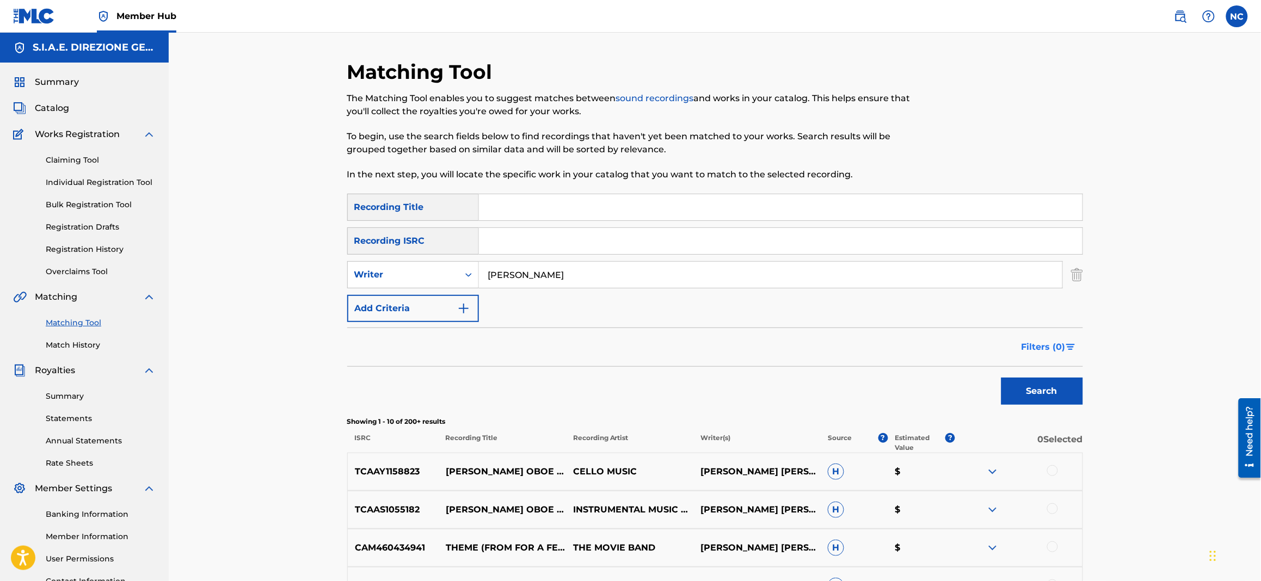
click at [1025, 356] on button "Filters ( 0 )" at bounding box center [1049, 347] width 68 height 27
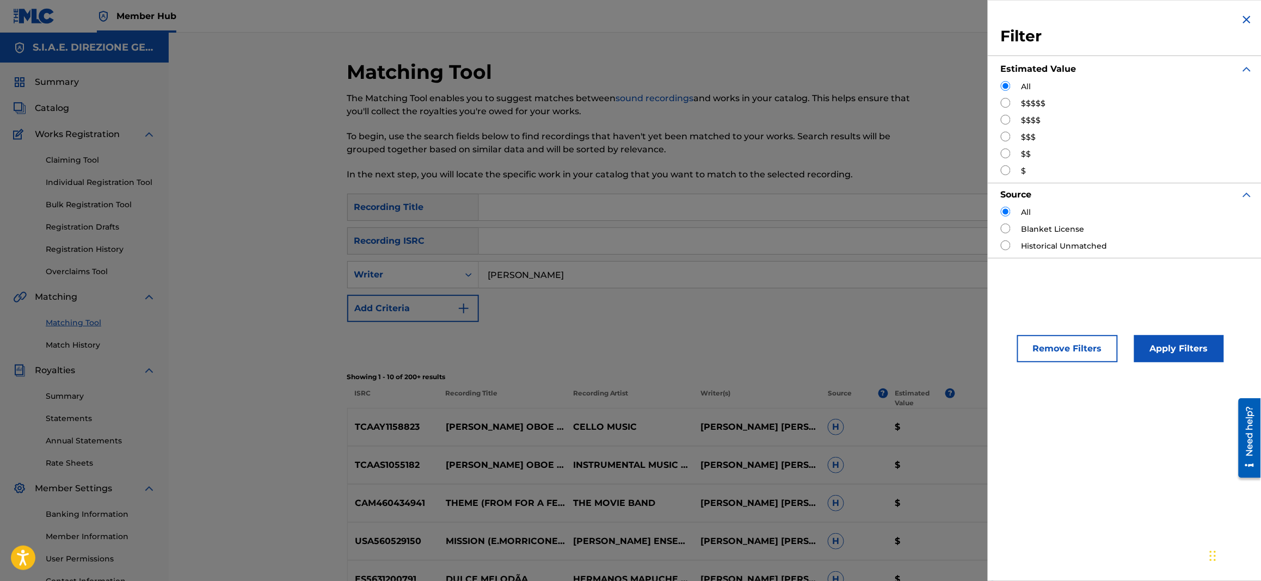
click at [1003, 119] on input "Search Form" at bounding box center [1006, 120] width 10 height 10
radio input "true"
click at [1170, 345] on button "Apply Filters" at bounding box center [1179, 348] width 90 height 27
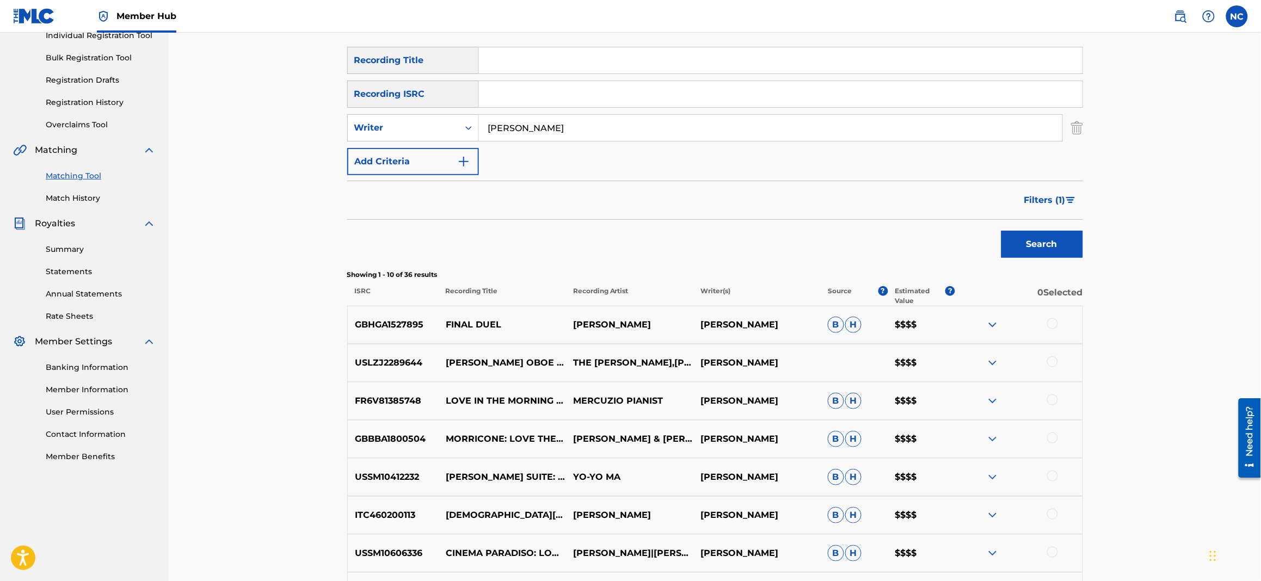
scroll to position [142, 0]
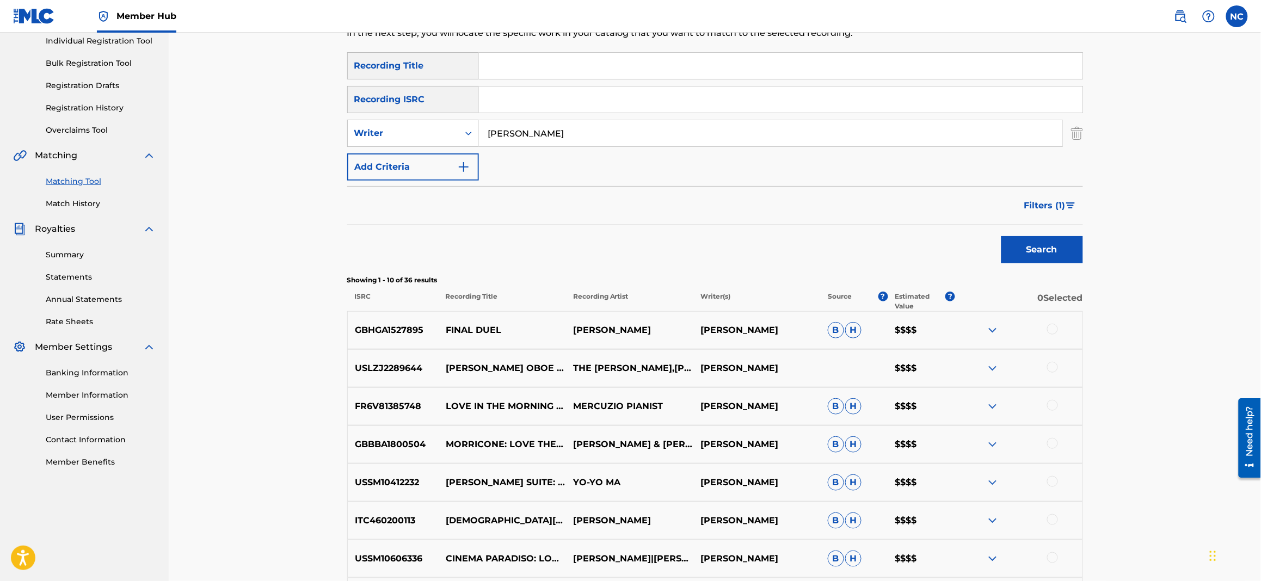
click at [470, 329] on p "FINAL DUEL" at bounding box center [502, 330] width 127 height 13
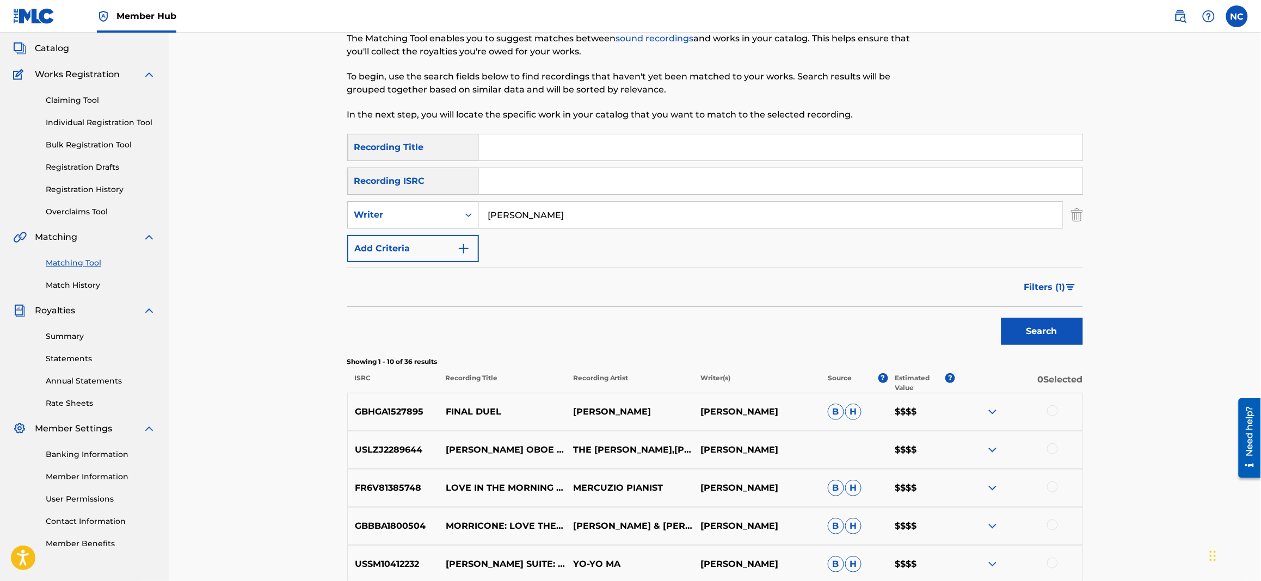
scroll to position [0, 0]
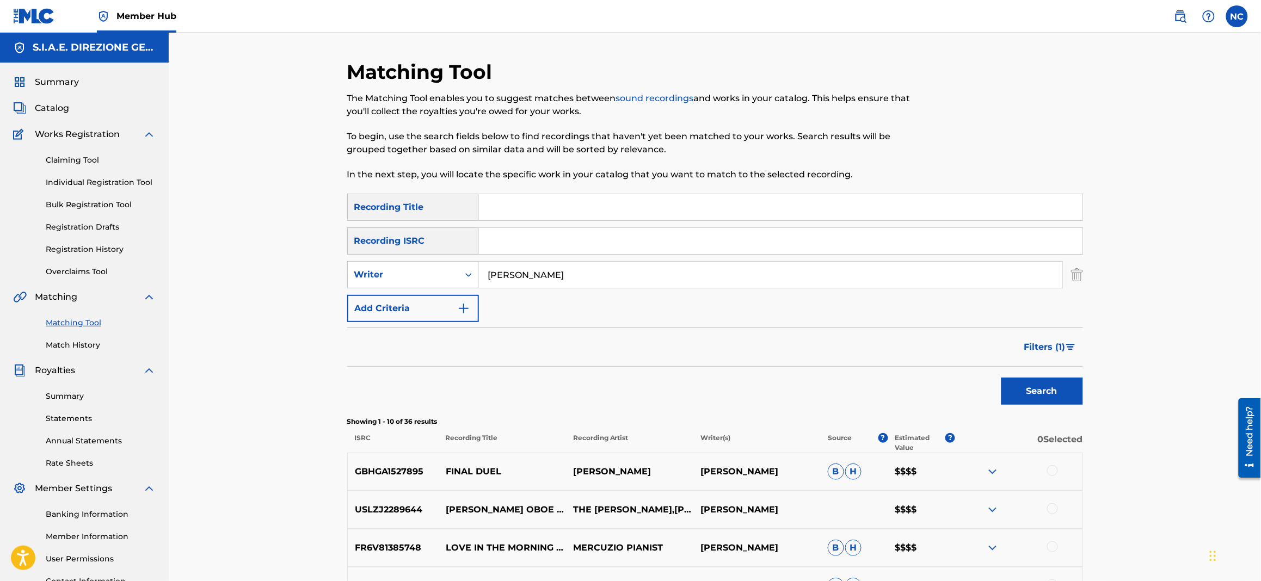
click at [563, 208] on input "Search Form" at bounding box center [781, 207] width 604 height 26
type input "FINAL DUEL"
click at [1001, 378] on button "Search" at bounding box center [1042, 391] width 82 height 27
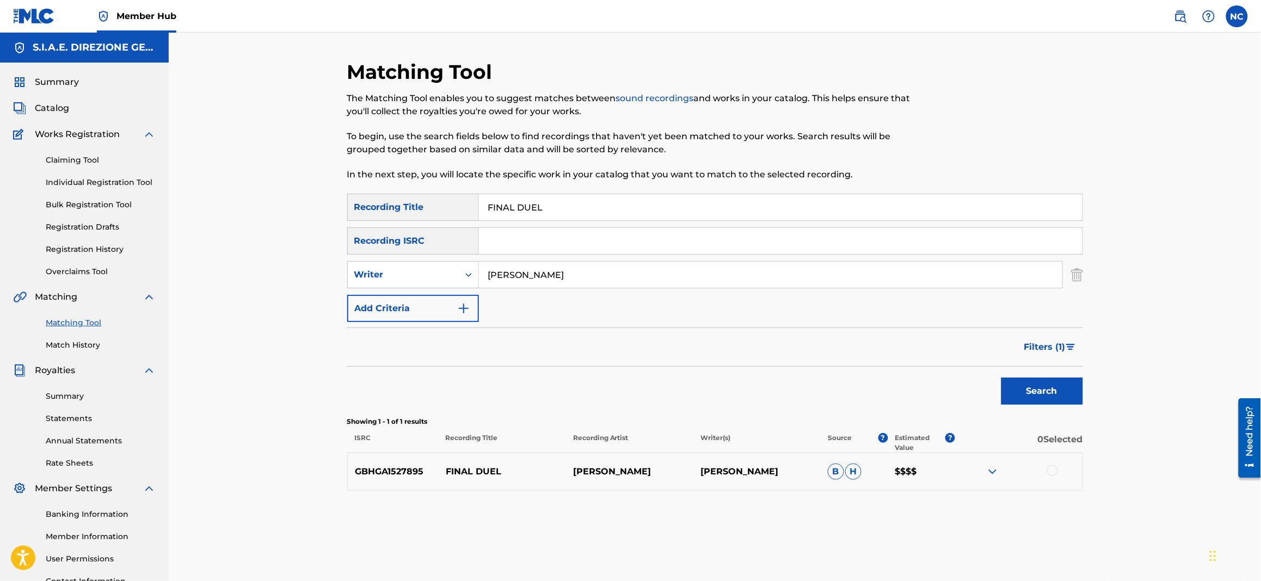
click at [993, 475] on img at bounding box center [992, 471] width 13 height 13
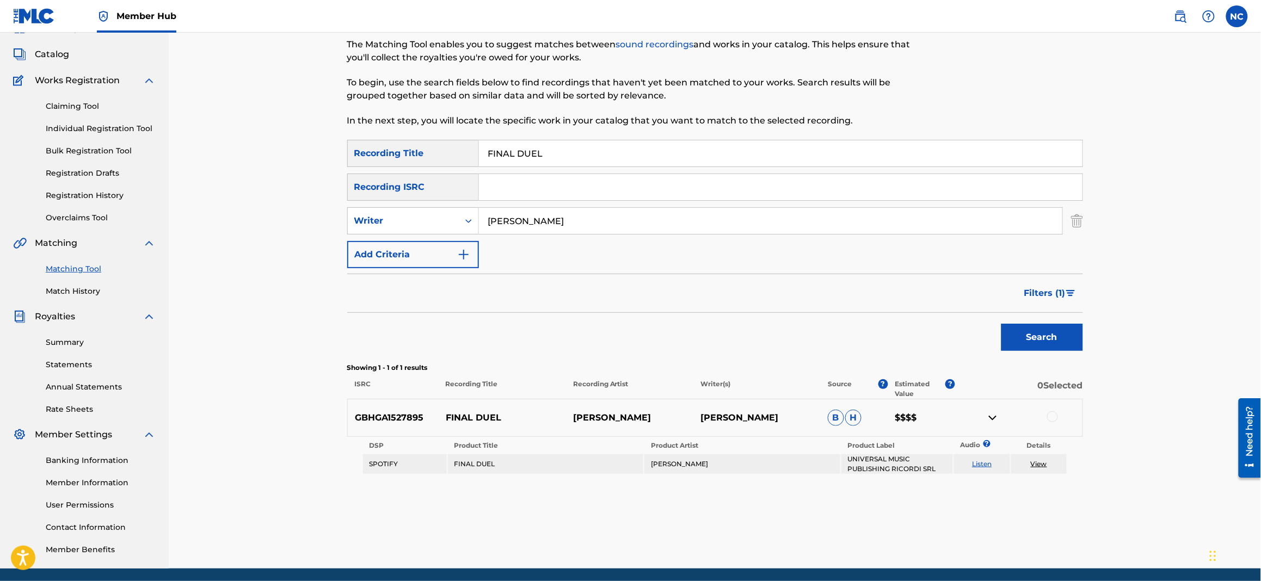
scroll to position [81, 0]
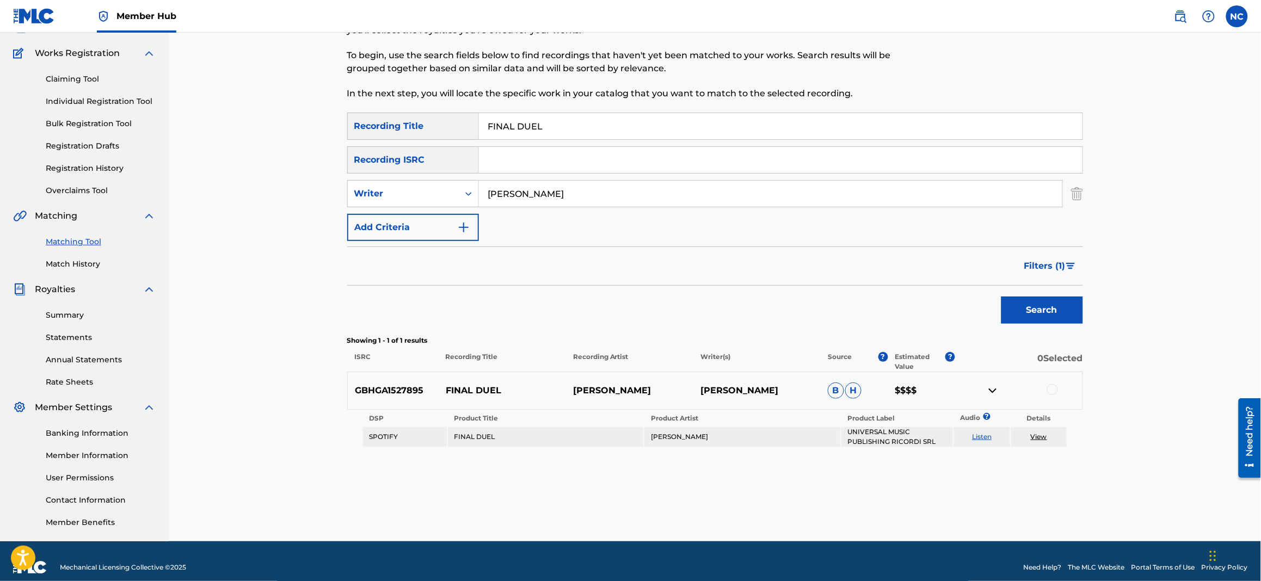
drag, startPoint x: 621, startPoint y: 128, endPoint x: 382, endPoint y: 128, distance: 239.5
click at [382, 128] on div "SearchWithCriteria7d603965-29d8-4ada-9385-226383f4fcd2 Recording Title FINAL DU…" at bounding box center [715, 126] width 736 height 27
click at [1066, 255] on button "Filters ( 1 )" at bounding box center [1050, 266] width 65 height 27
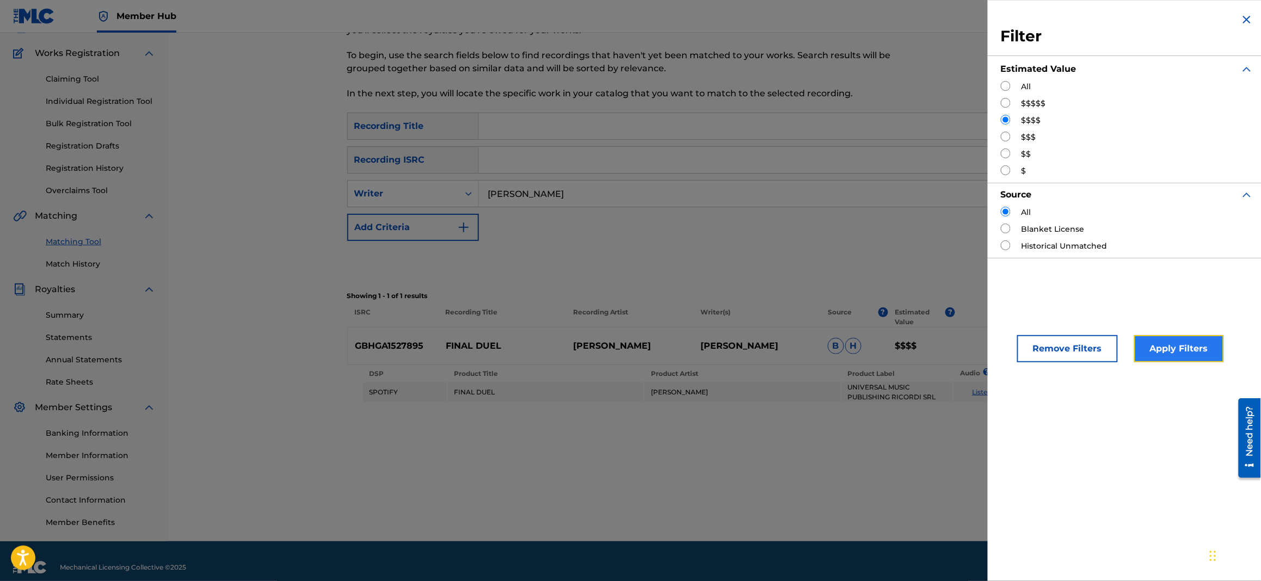
click at [1181, 344] on button "Apply Filters" at bounding box center [1179, 348] width 90 height 27
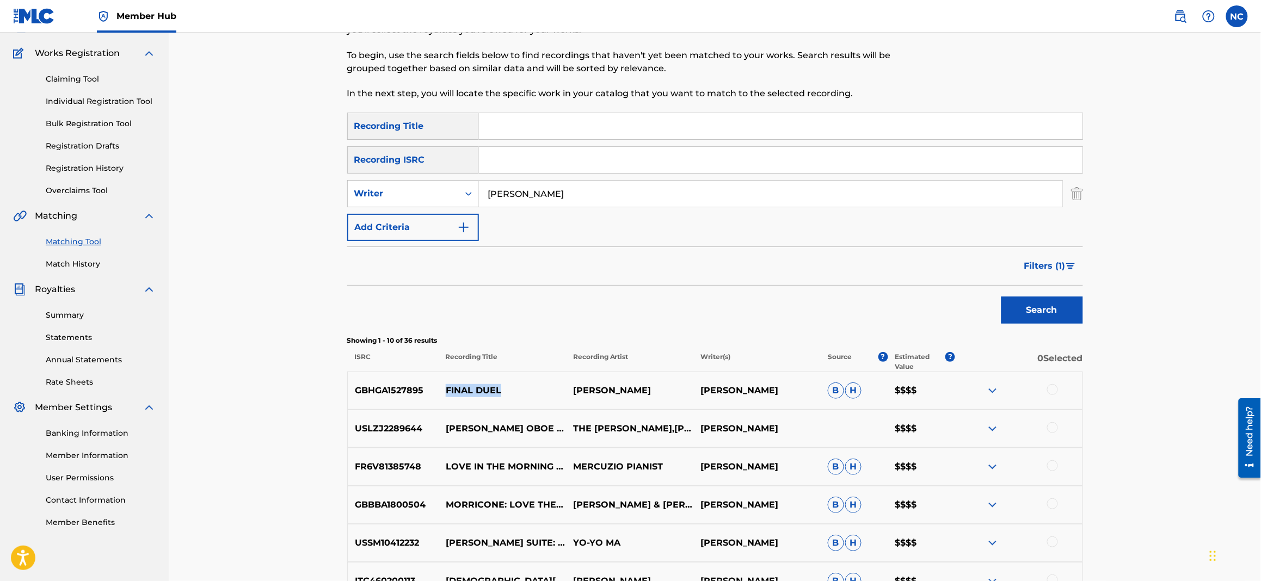
drag, startPoint x: 519, startPoint y: 386, endPoint x: 445, endPoint y: 392, distance: 74.2
click at [445, 392] on p "FINAL DUEL" at bounding box center [502, 390] width 127 height 13
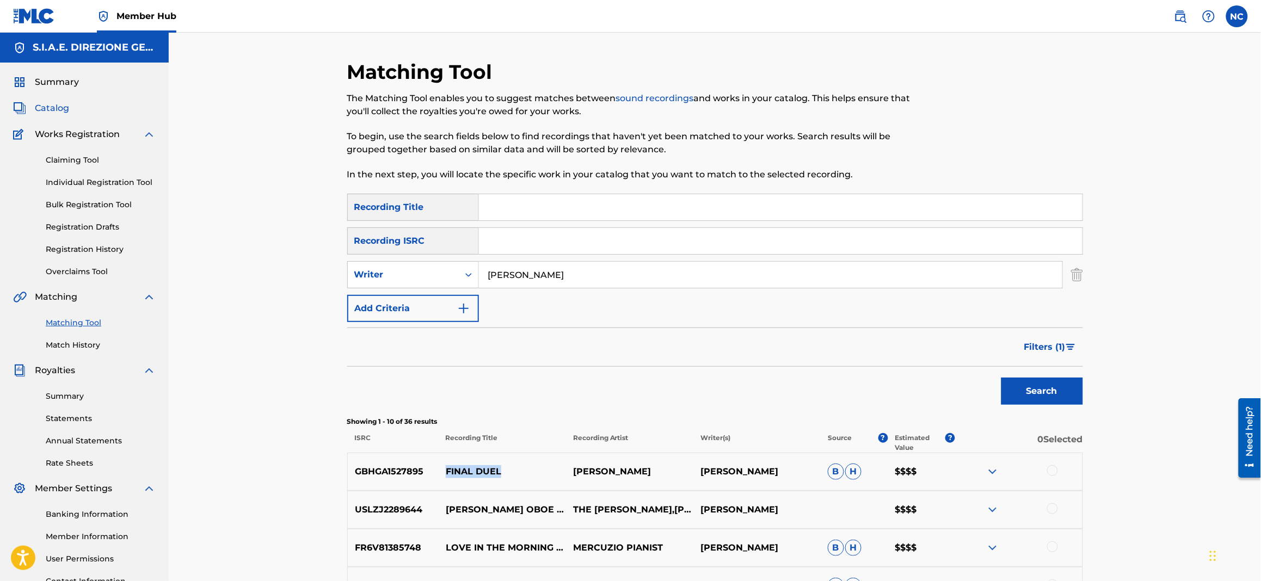
click at [62, 113] on span "Catalog" at bounding box center [52, 108] width 34 height 13
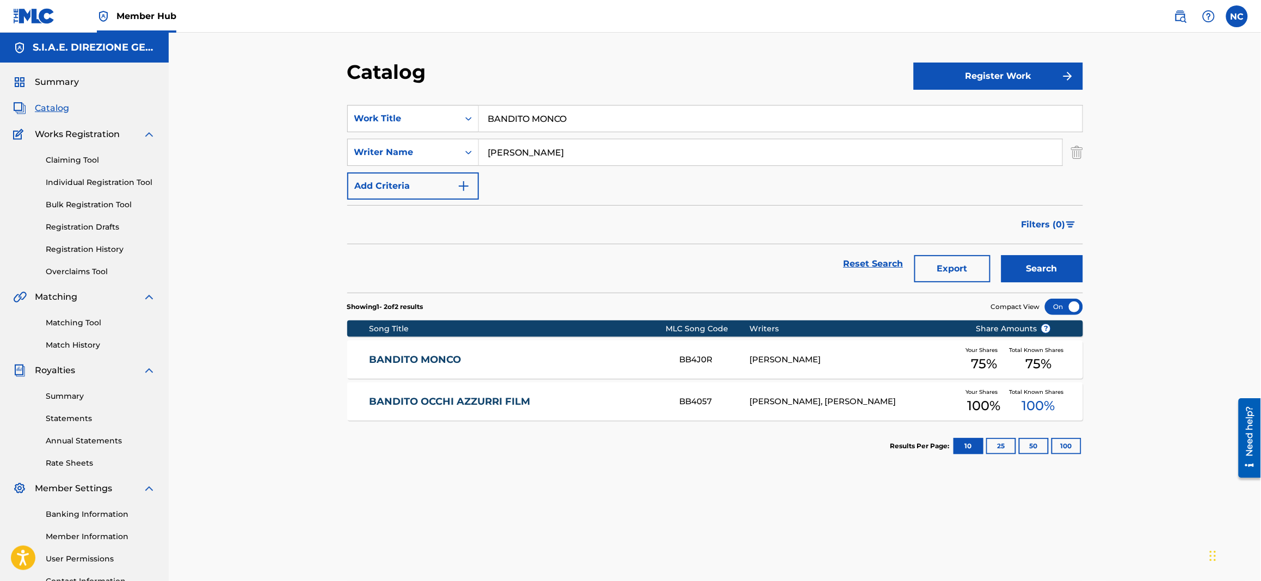
click at [48, 109] on span "Catalog" at bounding box center [52, 108] width 34 height 13
drag, startPoint x: 687, startPoint y: 120, endPoint x: 395, endPoint y: 109, distance: 292.5
click at [395, 109] on div "SearchWithCriteria24cd72b3-41f4-42c7-9ed7-3d471df3bbc2 Work Title BANDITO MONCO" at bounding box center [715, 118] width 736 height 27
type input "c era una volta il west"
click at [1001, 255] on button "Search" at bounding box center [1042, 268] width 82 height 27
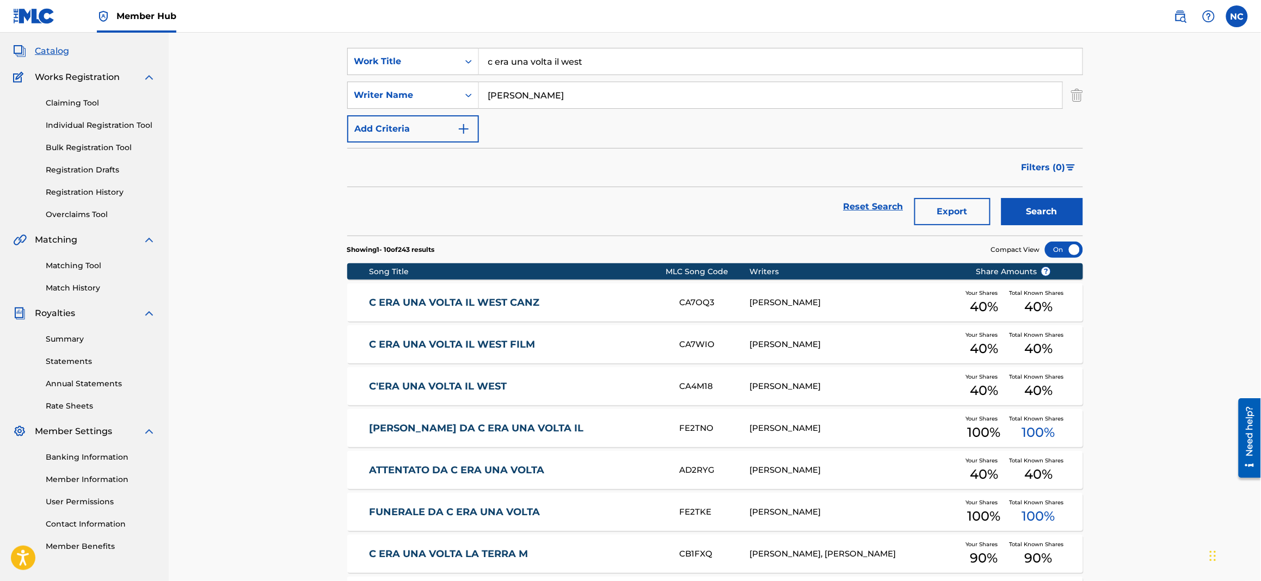
scroll to position [81, 0]
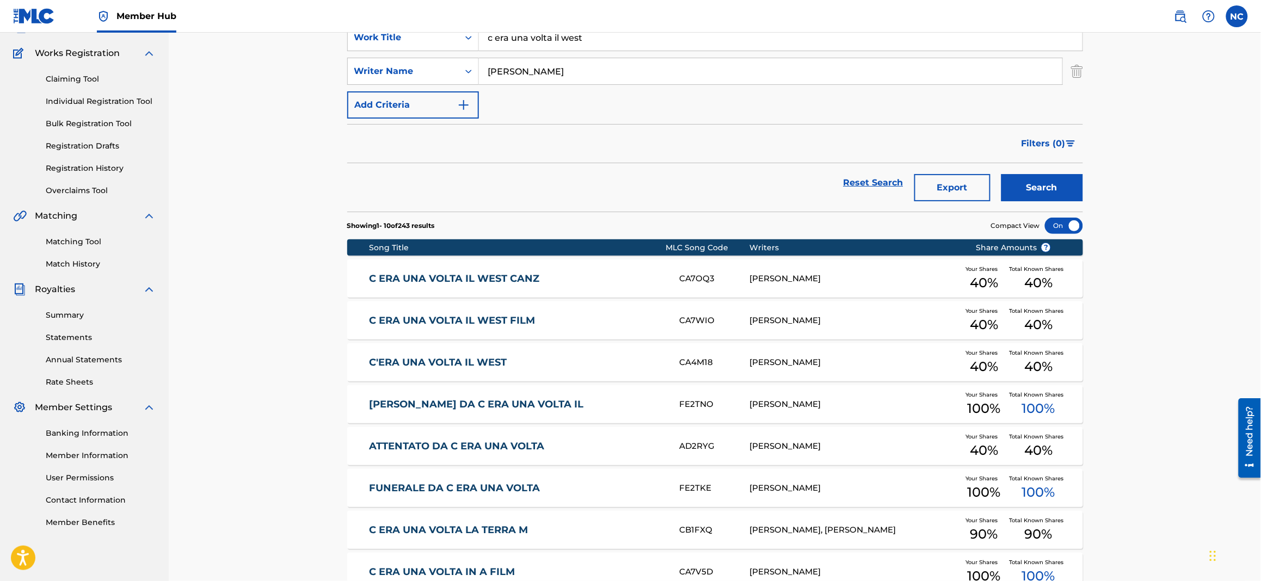
click at [476, 368] on div "C'ERA UNA VOLTA IL WEST CA4M18 ENNIO MORRICONE Your Shares 40 % Total Known Sha…" at bounding box center [715, 362] width 736 height 38
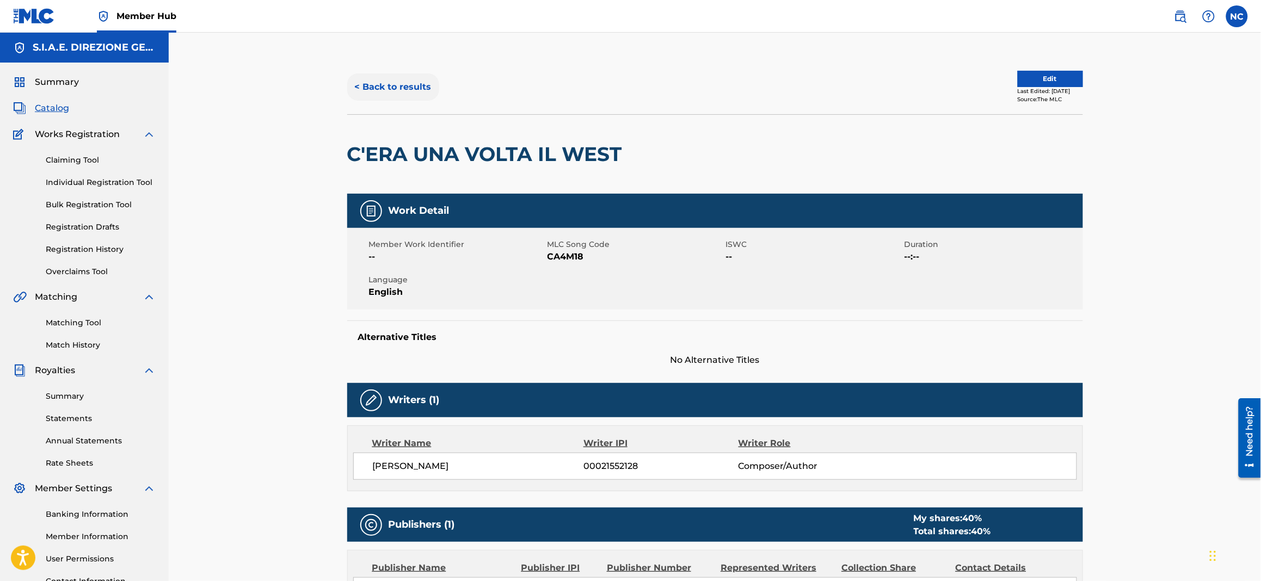
click at [357, 82] on button "< Back to results" at bounding box center [393, 86] width 92 height 27
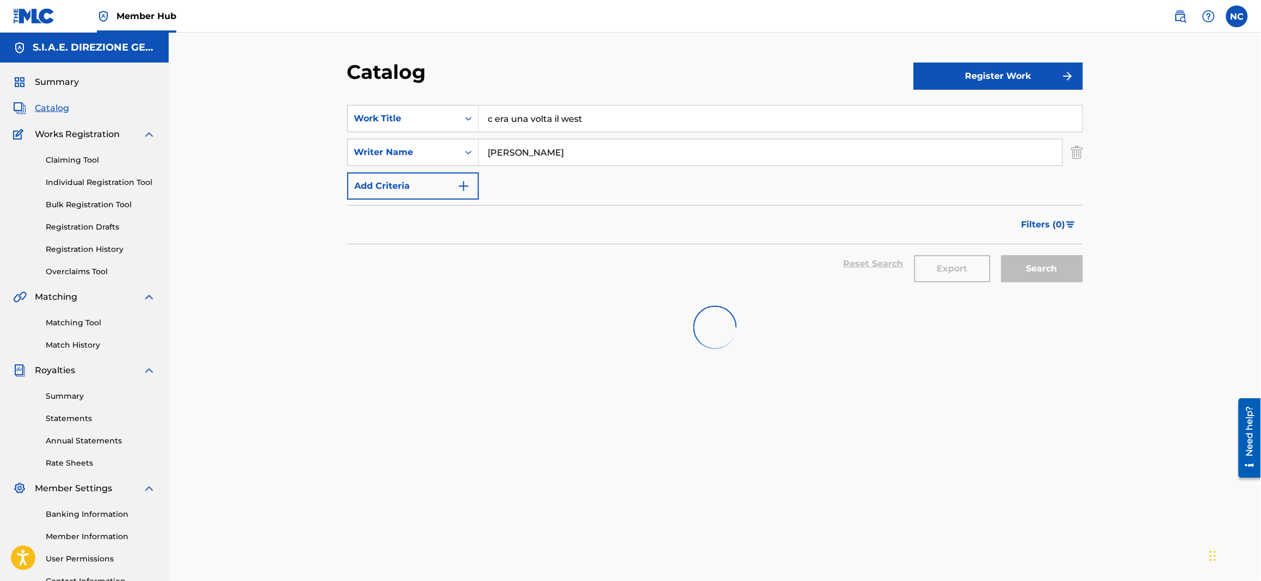
scroll to position [81, 0]
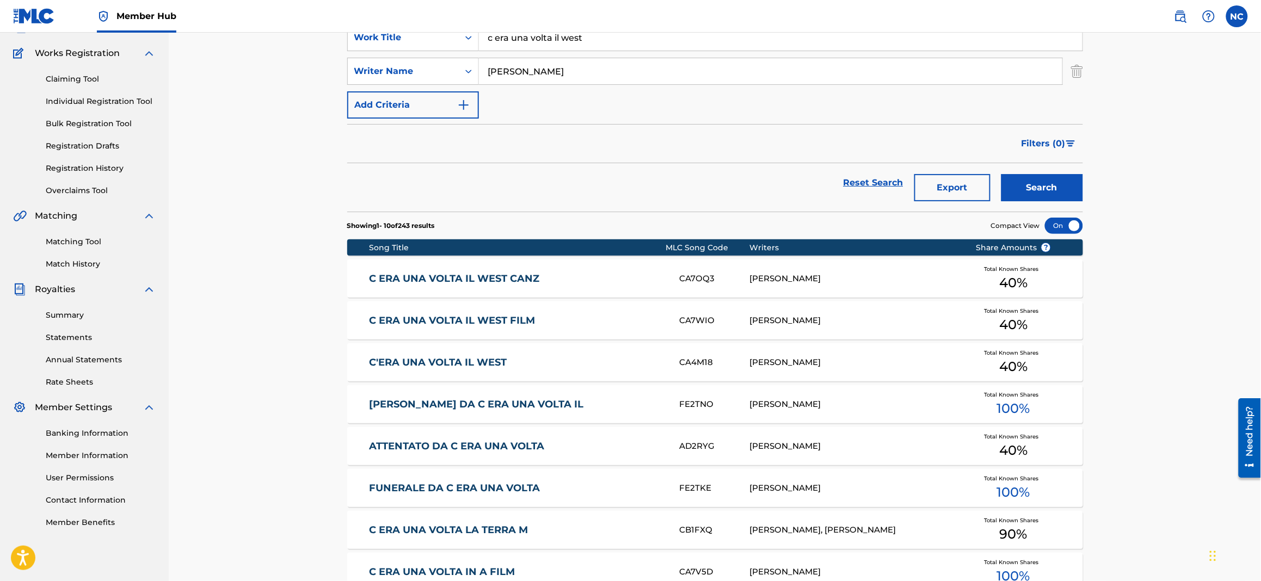
click at [513, 321] on link "C ERA UNA VOLTA IL WEST FILM" at bounding box center [517, 321] width 296 height 13
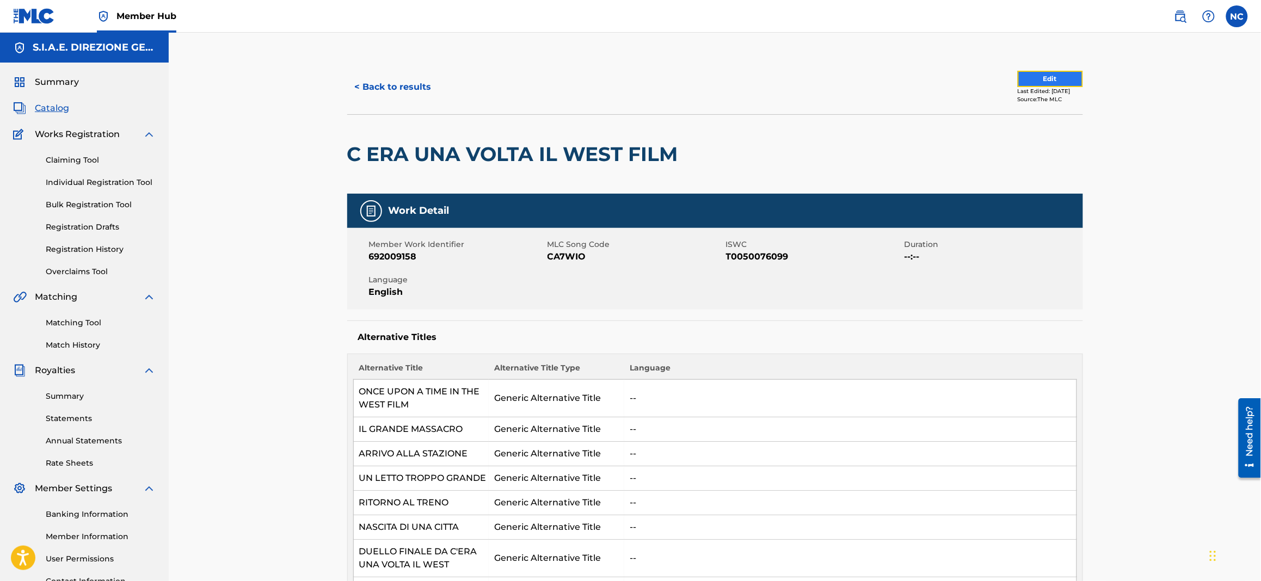
click at [1035, 77] on button "Edit" at bounding box center [1050, 79] width 65 height 16
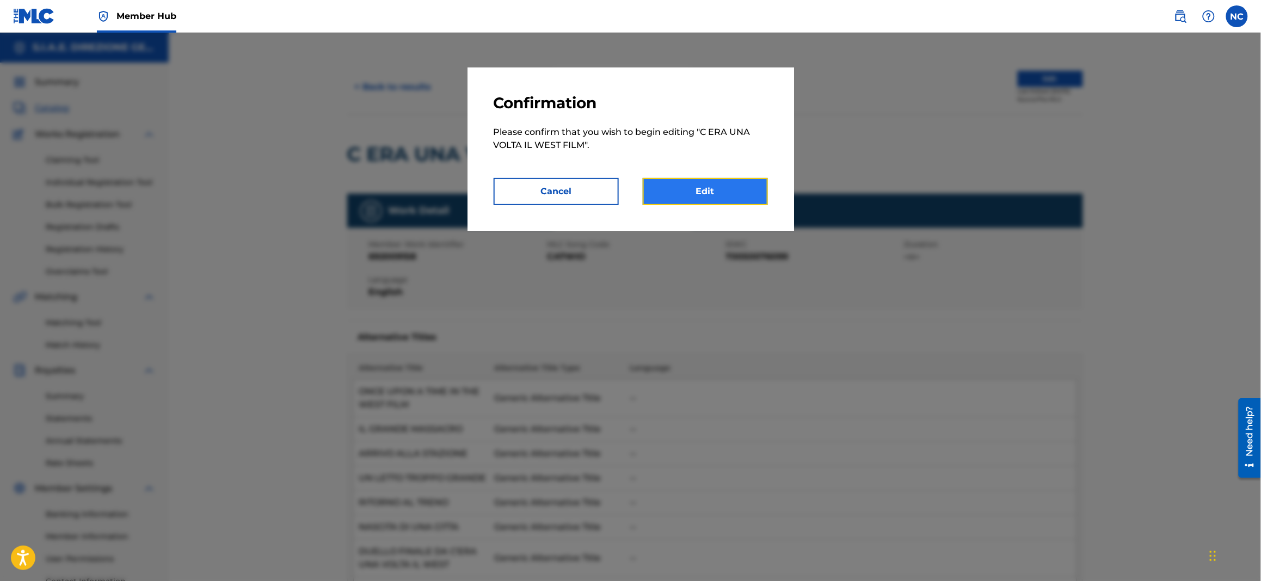
click at [707, 188] on link "Edit" at bounding box center [705, 191] width 125 height 27
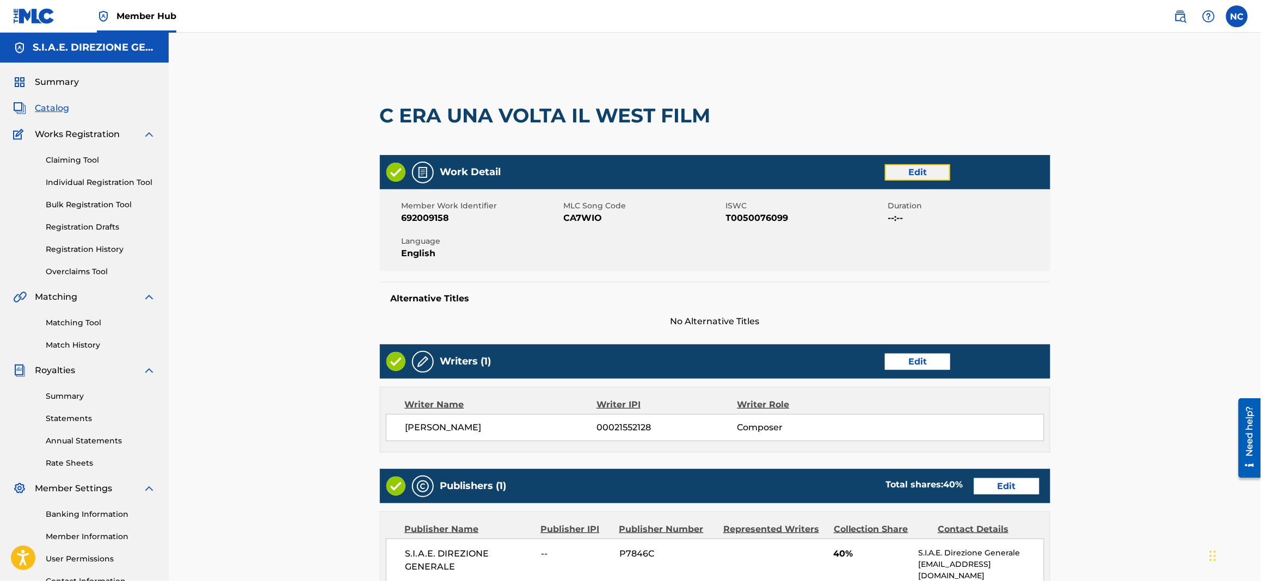
click at [929, 175] on link "Edit" at bounding box center [917, 172] width 65 height 16
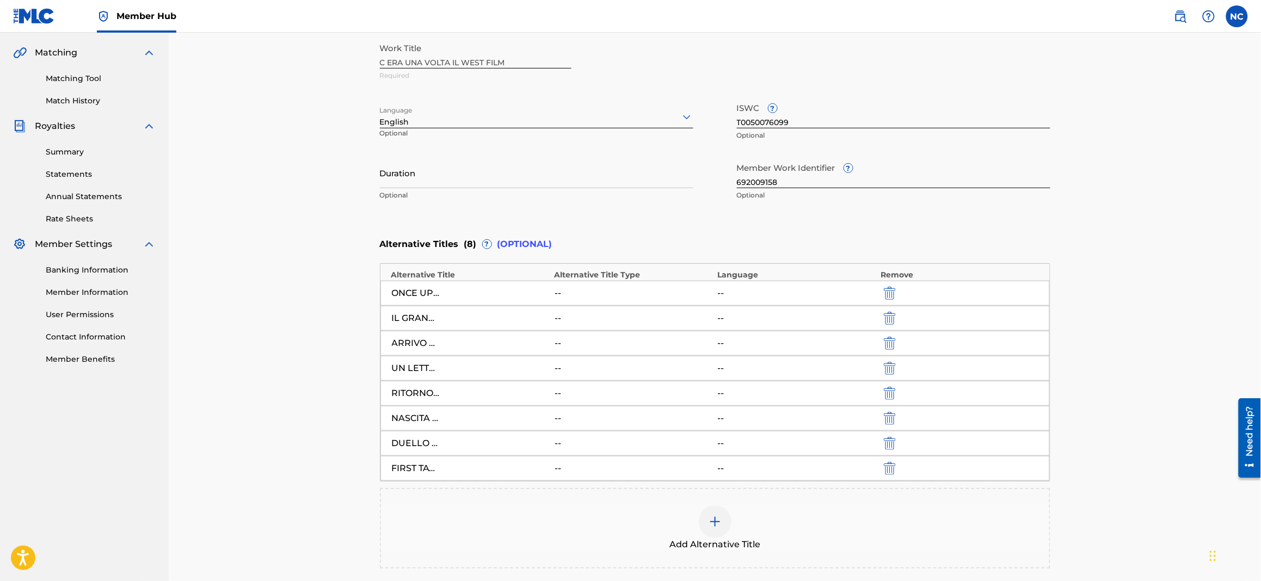
scroll to position [366, 0]
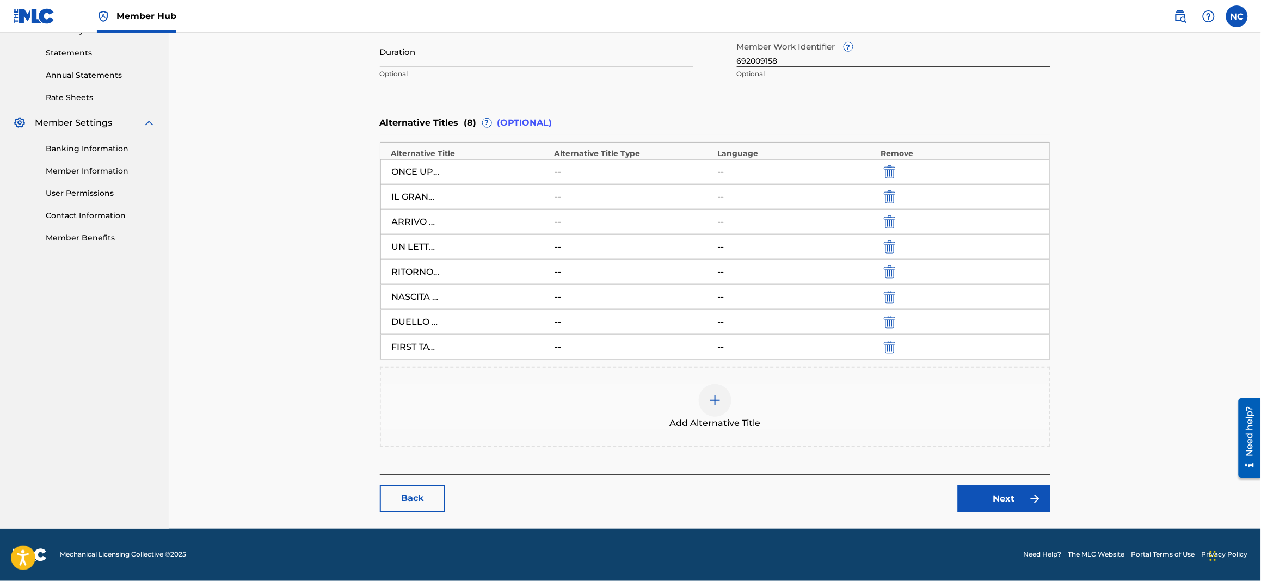
click at [718, 403] on img at bounding box center [715, 400] width 13 height 13
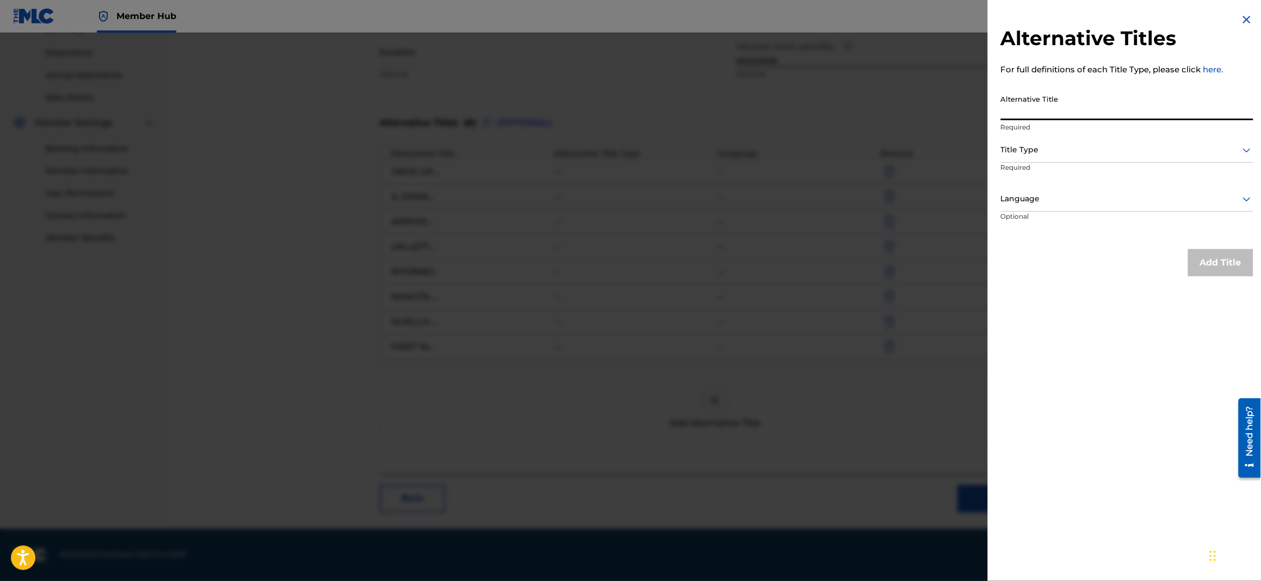
click at [1109, 106] on input "Alternative Title" at bounding box center [1127, 104] width 253 height 31
paste input "FINAL DUEL"
type input "FINAL DUEL"
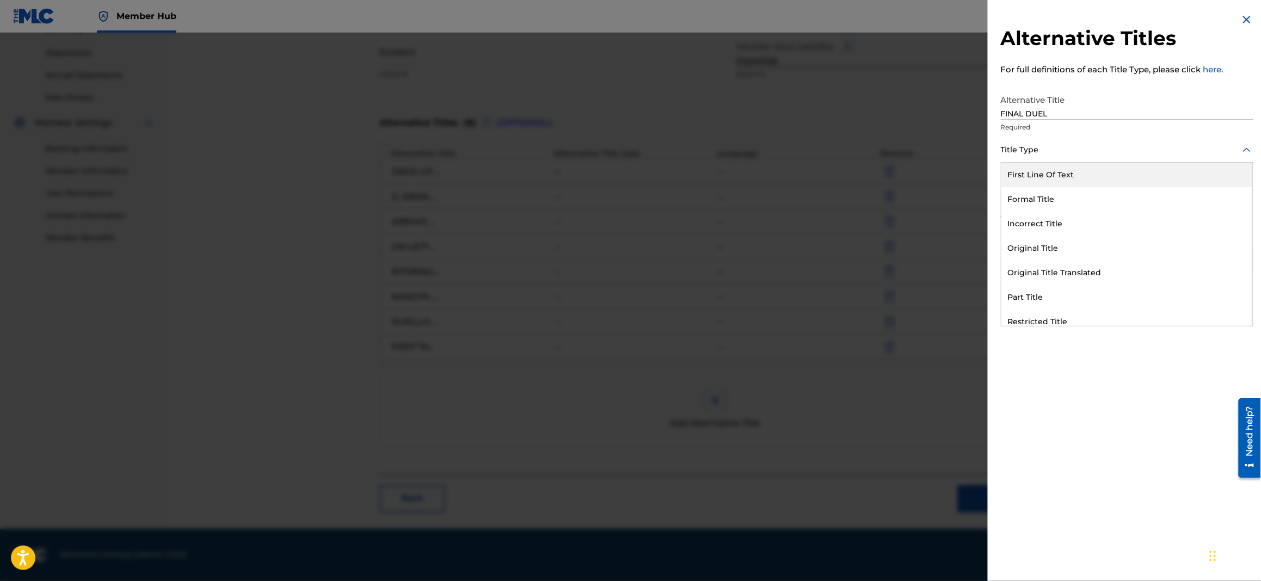
click at [1105, 156] on div "Title Type" at bounding box center [1127, 150] width 253 height 24
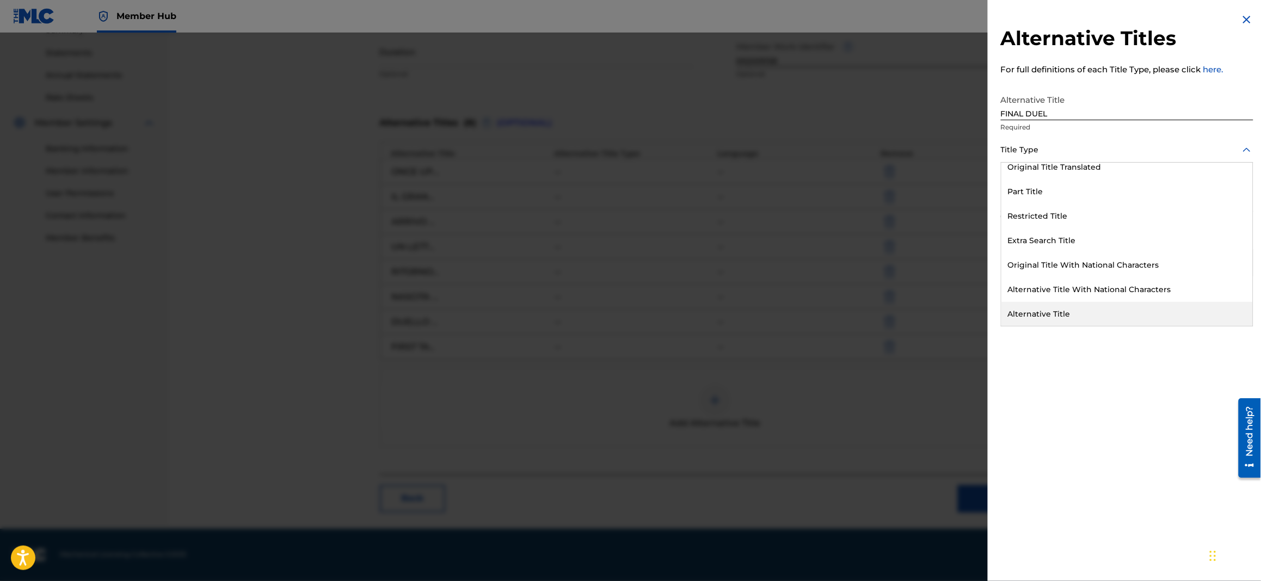
click at [1061, 321] on div "Alternative Title" at bounding box center [1126, 314] width 251 height 24
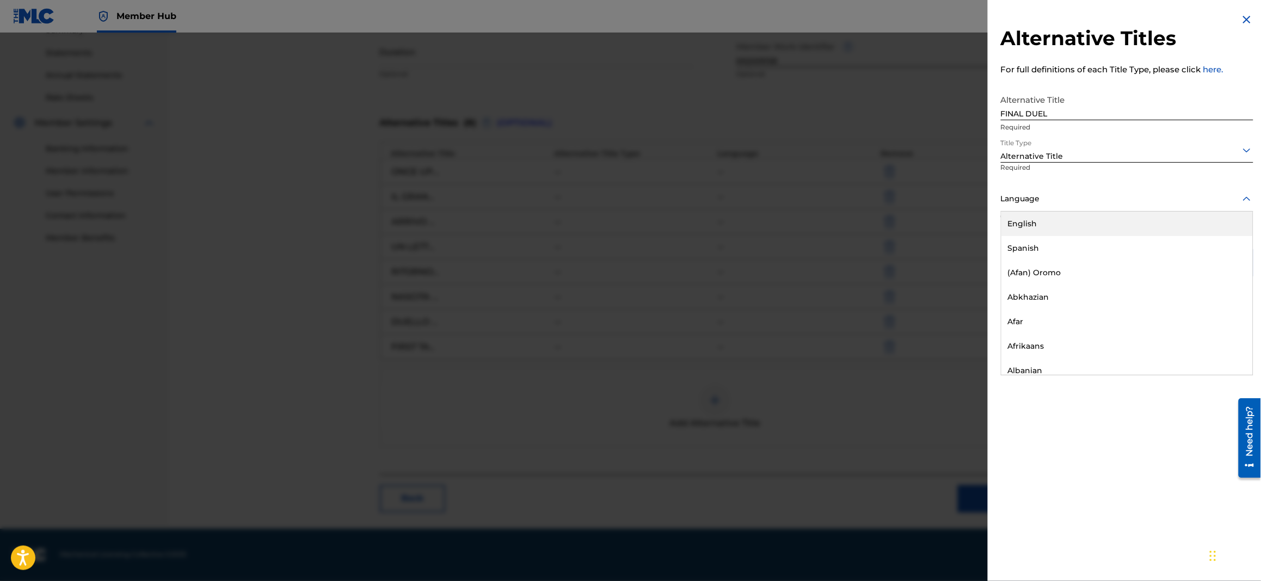
click at [1047, 201] on div at bounding box center [1127, 199] width 253 height 14
click at [1047, 219] on div "English" at bounding box center [1126, 224] width 251 height 24
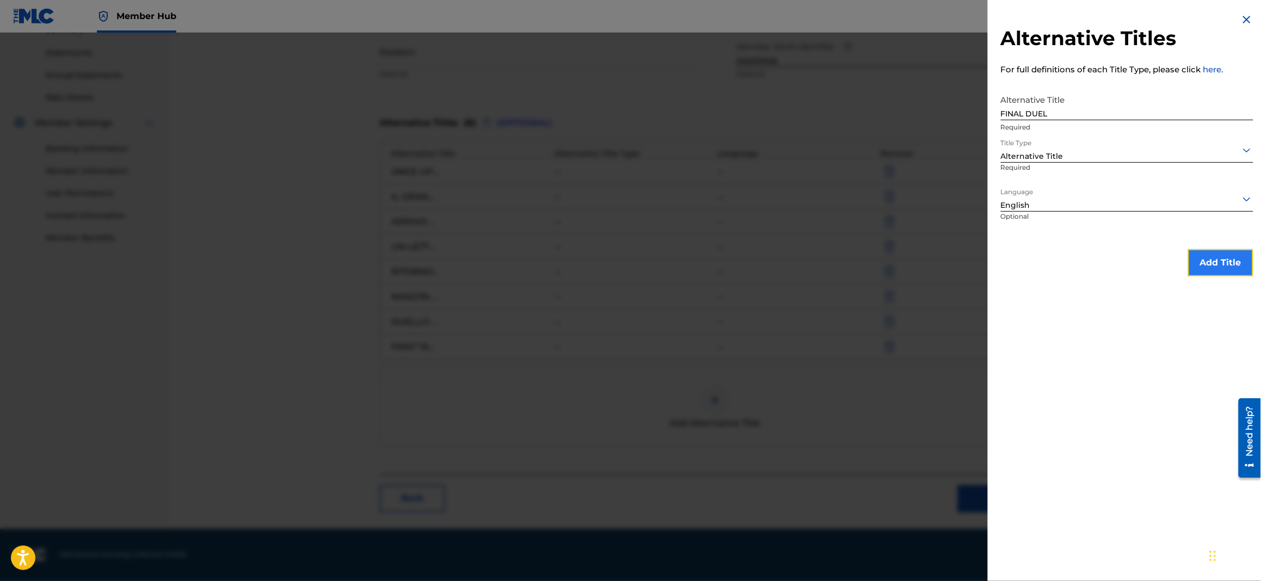
click at [1233, 265] on button "Add Title" at bounding box center [1220, 262] width 65 height 27
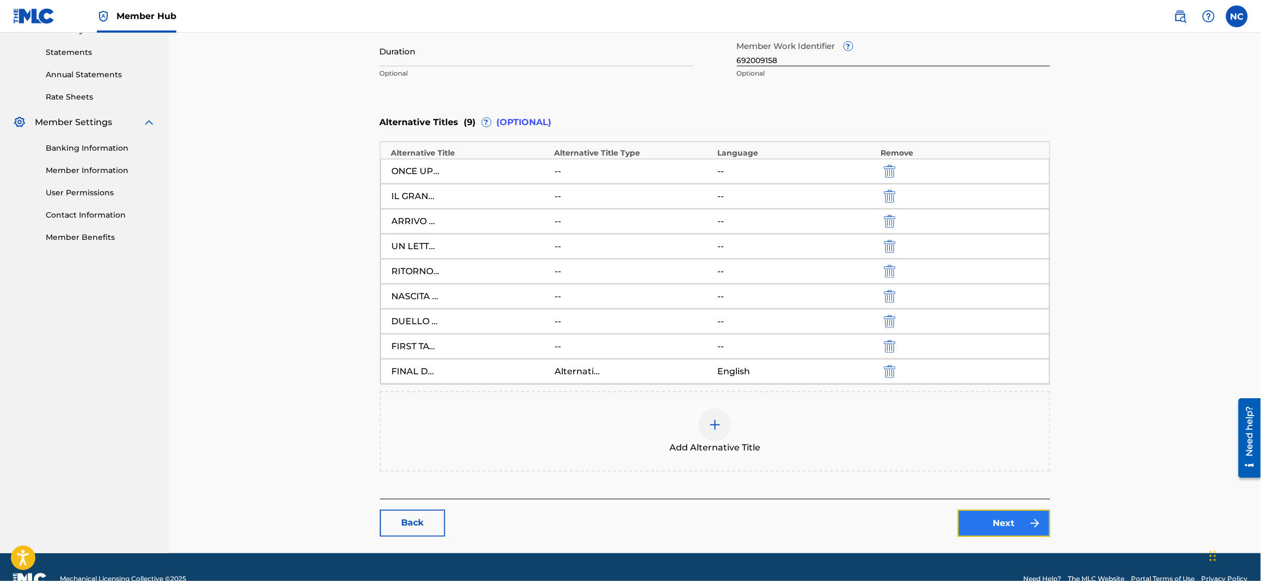
click at [1002, 524] on link "Next" at bounding box center [1004, 523] width 93 height 27
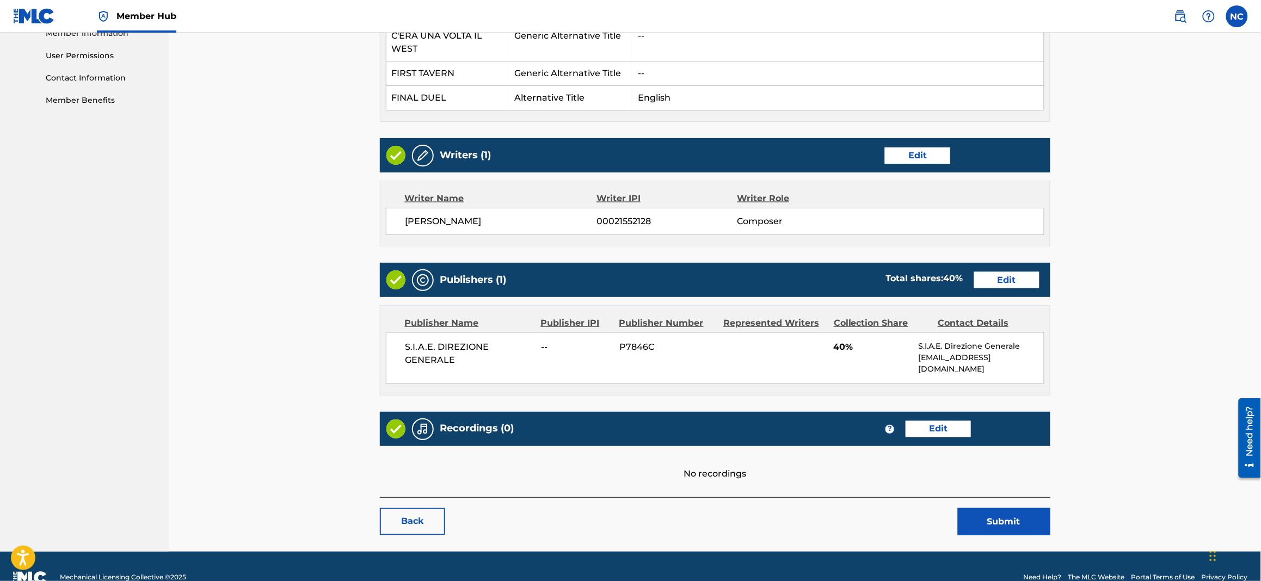
scroll to position [507, 0]
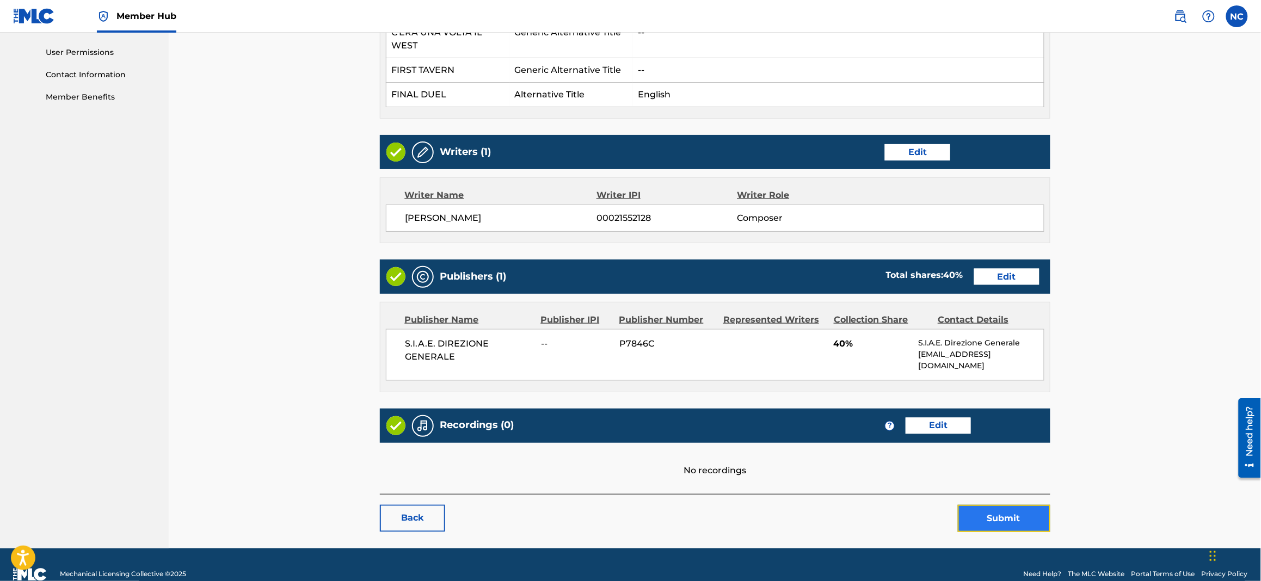
click at [1016, 505] on button "Submit" at bounding box center [1004, 518] width 93 height 27
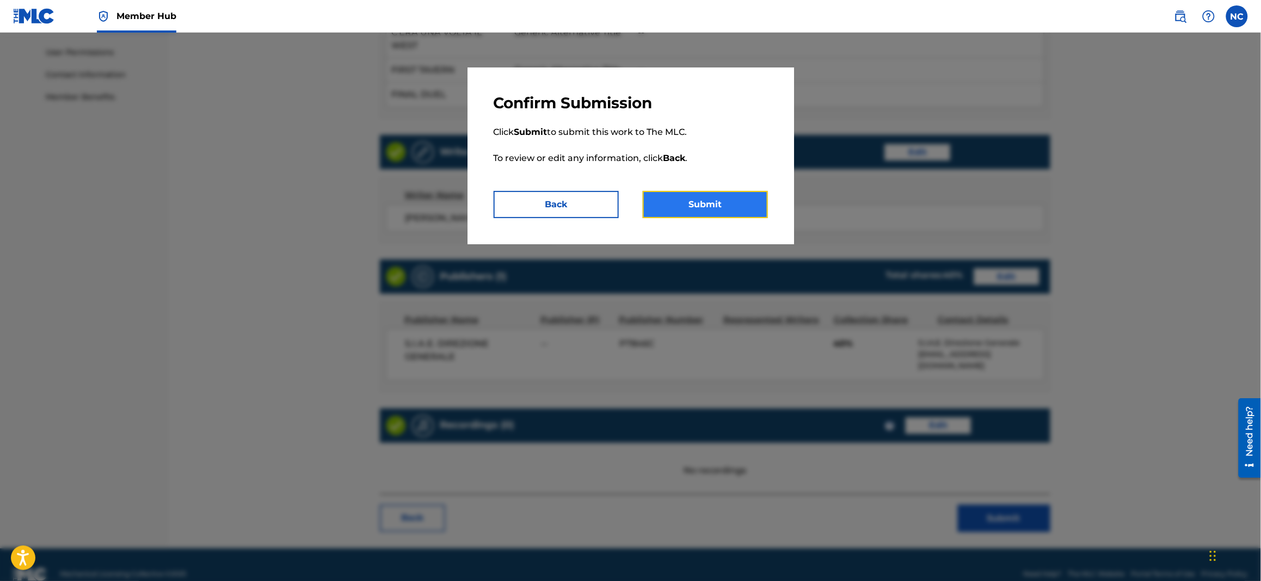
click at [727, 208] on button "Submit" at bounding box center [705, 204] width 125 height 27
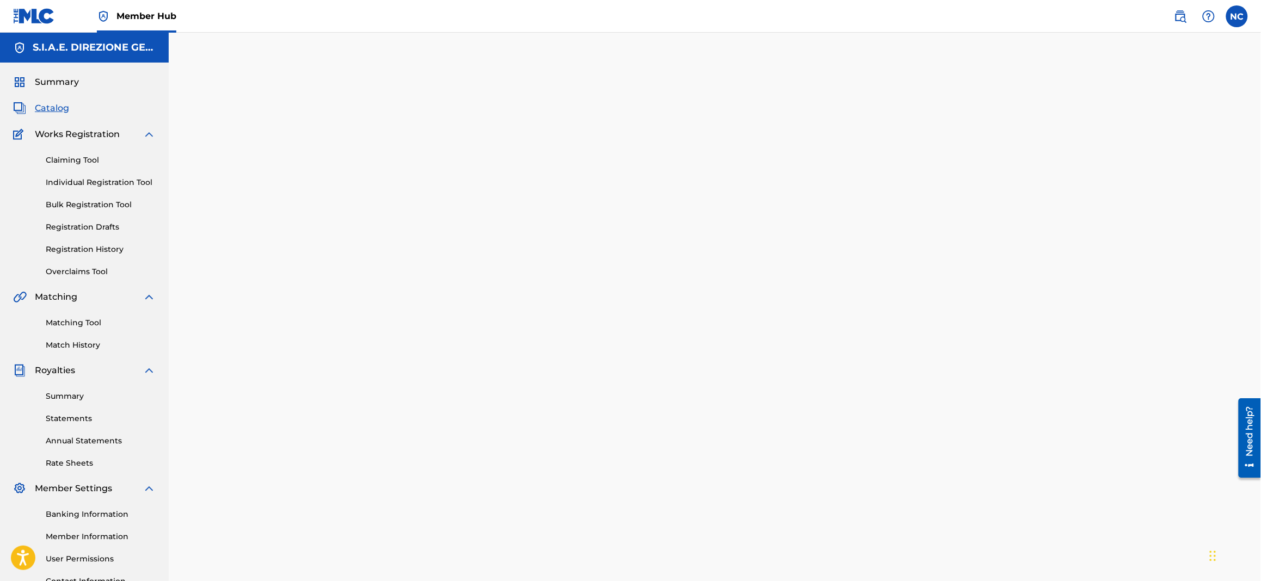
click at [57, 108] on span "Catalog" at bounding box center [52, 108] width 34 height 13
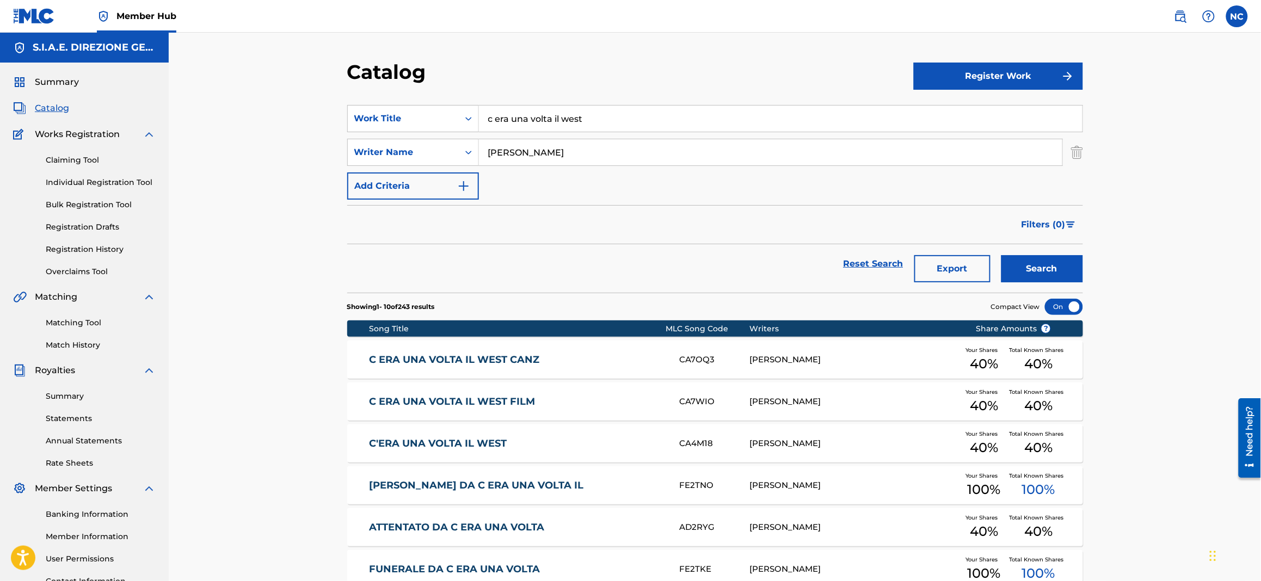
drag, startPoint x: 596, startPoint y: 108, endPoint x: 346, endPoint y: 127, distance: 250.6
click at [346, 127] on div "Catalog Register Work SearchWithCriteria24cd72b3-41f4-42c7-9ed7-3d471df3bbc2 Wo…" at bounding box center [715, 436] width 762 height 752
paste input "per un pugno di dollari"
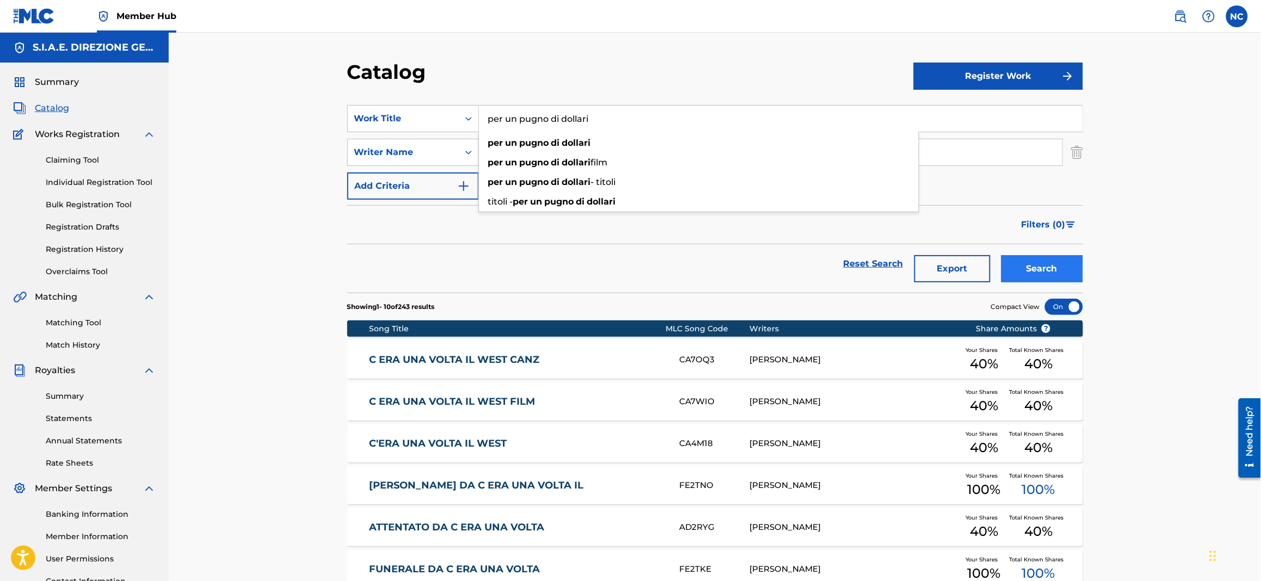
type input "per un pugno di dollari"
click at [1047, 272] on button "Search" at bounding box center [1042, 268] width 82 height 27
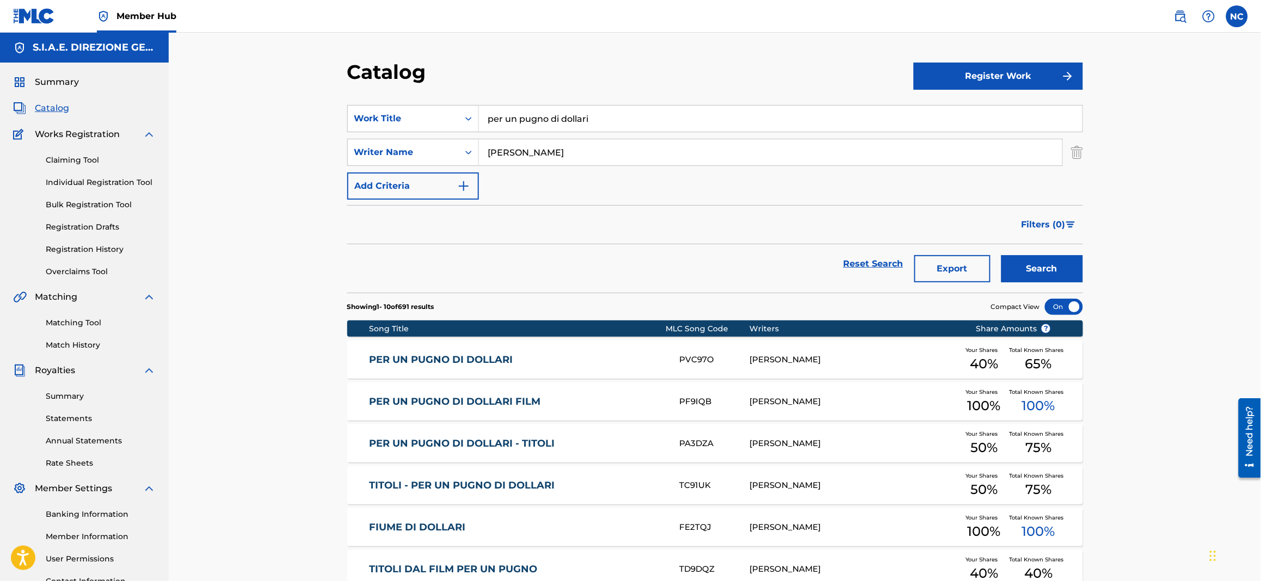
click at [452, 410] on div "PER UN PUGNO DI DOLLARI FILM PF9IQB ENNIO MORRICONE Your Shares 100 % Total Kno…" at bounding box center [715, 402] width 736 height 38
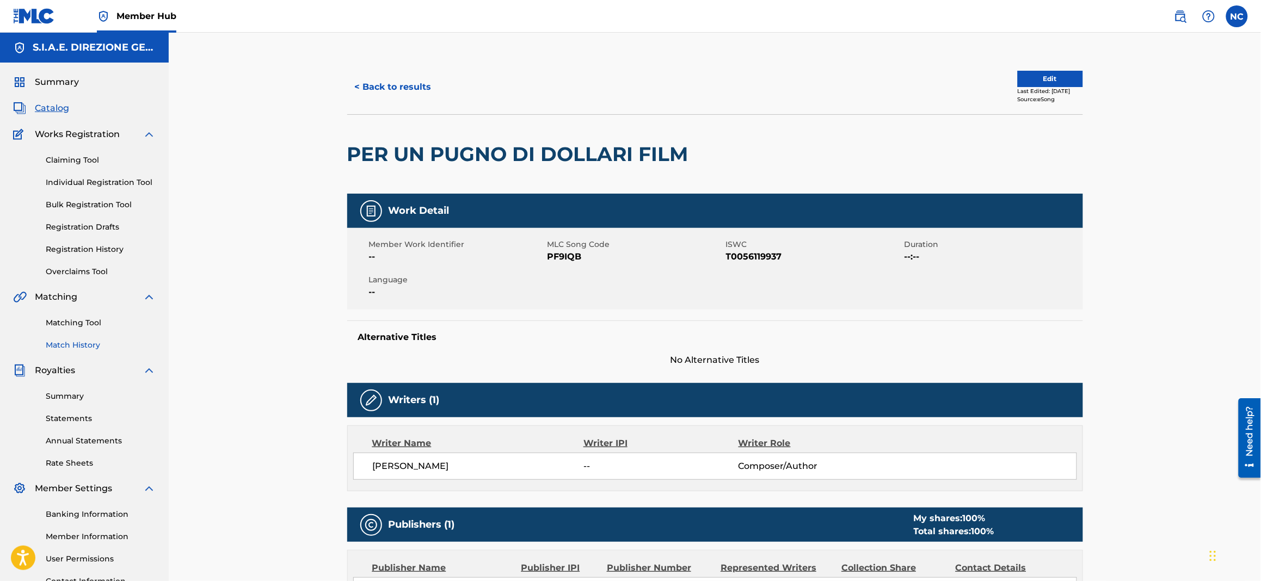
click at [90, 341] on link "Match History" at bounding box center [101, 345] width 110 height 11
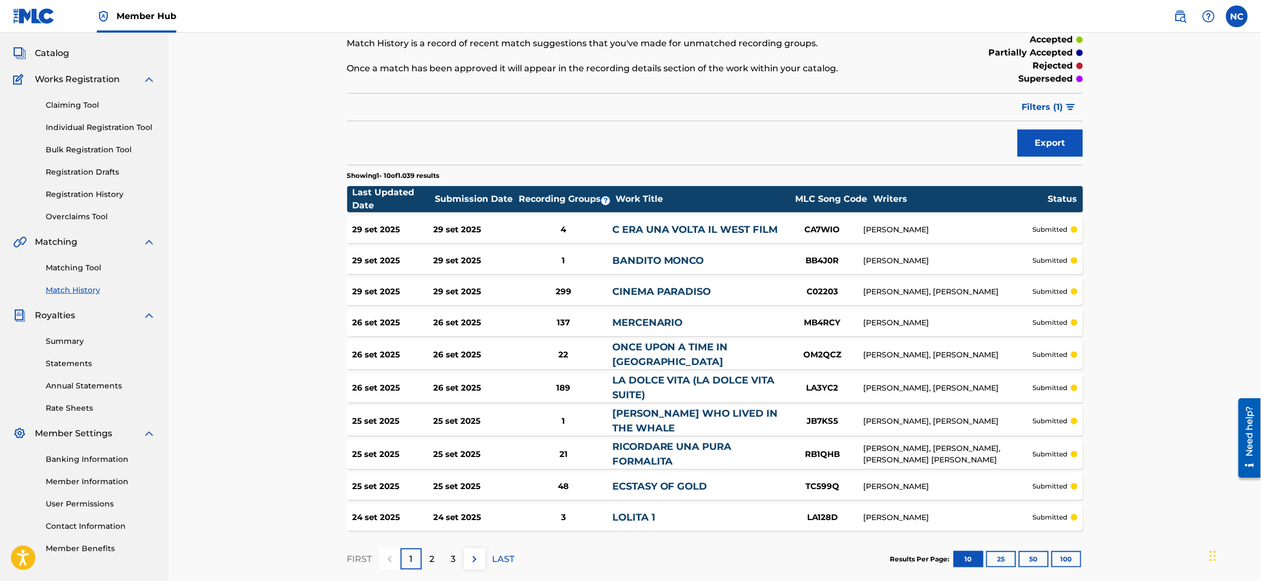
scroll to position [81, 0]
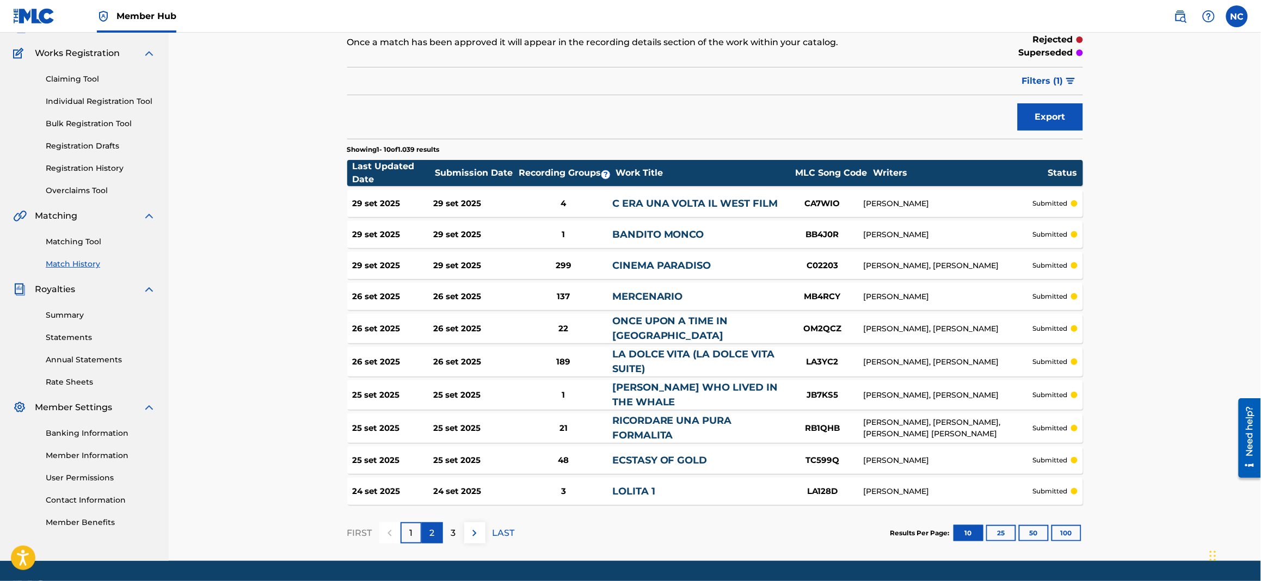
click at [428, 540] on div "FIRST 1 2 3 LAST" at bounding box center [431, 533] width 168 height 56
click at [427, 540] on div "2" at bounding box center [432, 532] width 21 height 21
click at [454, 533] on p "3" at bounding box center [453, 533] width 5 height 13
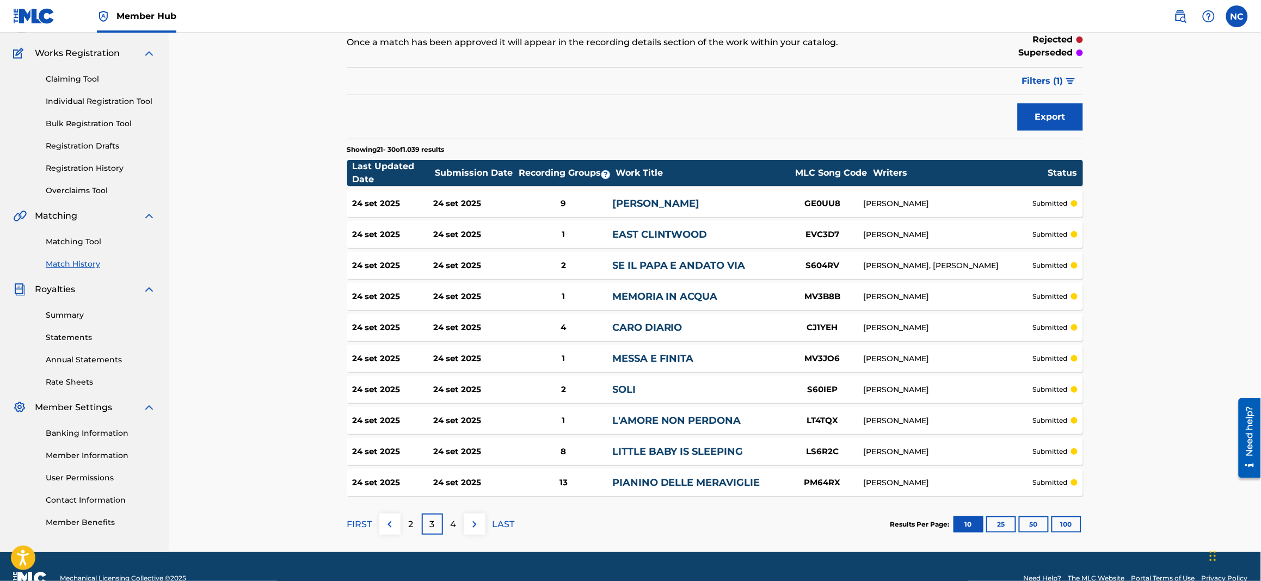
scroll to position [0, 0]
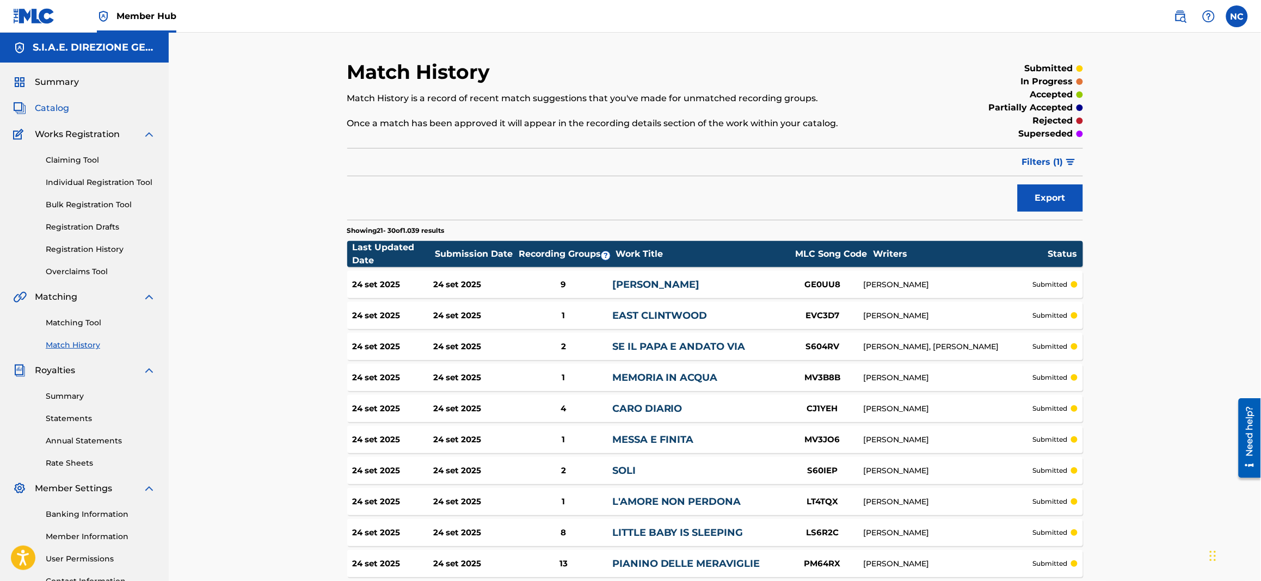
click at [40, 107] on span "Catalog" at bounding box center [52, 108] width 34 height 13
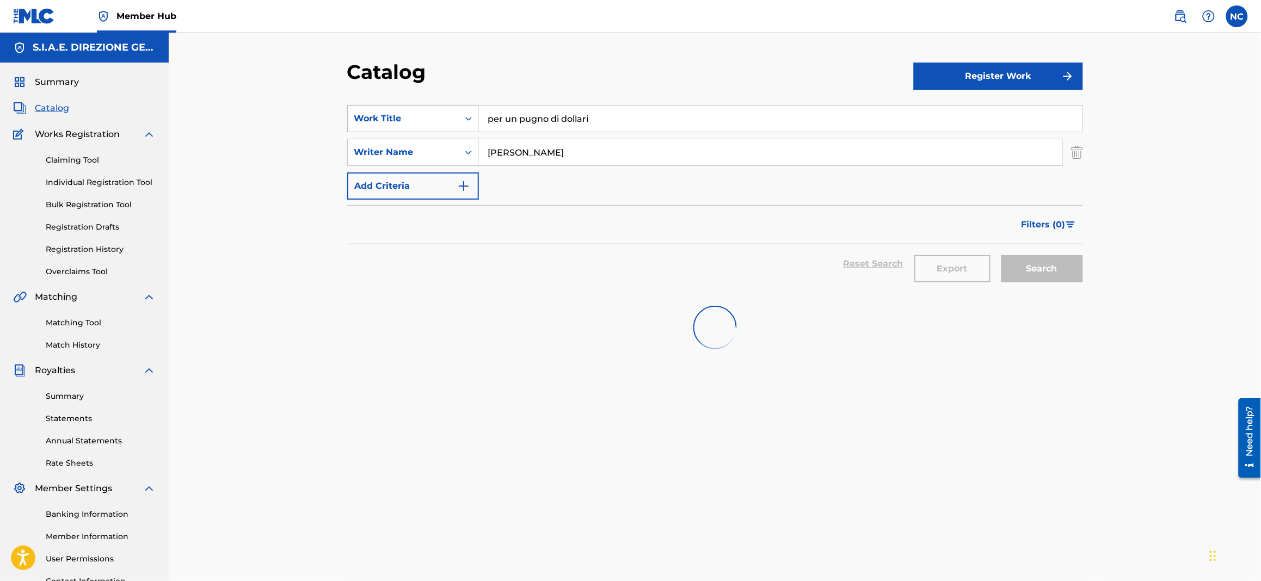
click at [412, 106] on div "SearchWithCriteria24cd72b3-41f4-42c7-9ed7-3d471df3bbc2 Work Title per un pugno …" at bounding box center [715, 118] width 736 height 27
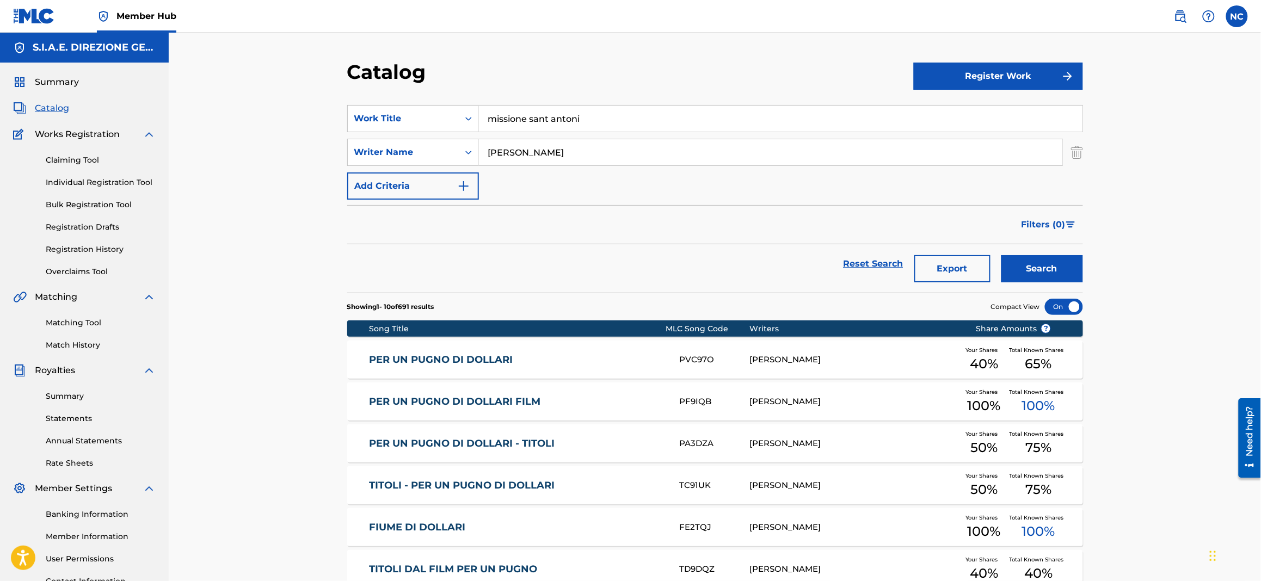
type input "missione sant antoni"
click at [1001, 255] on button "Search" at bounding box center [1042, 268] width 82 height 27
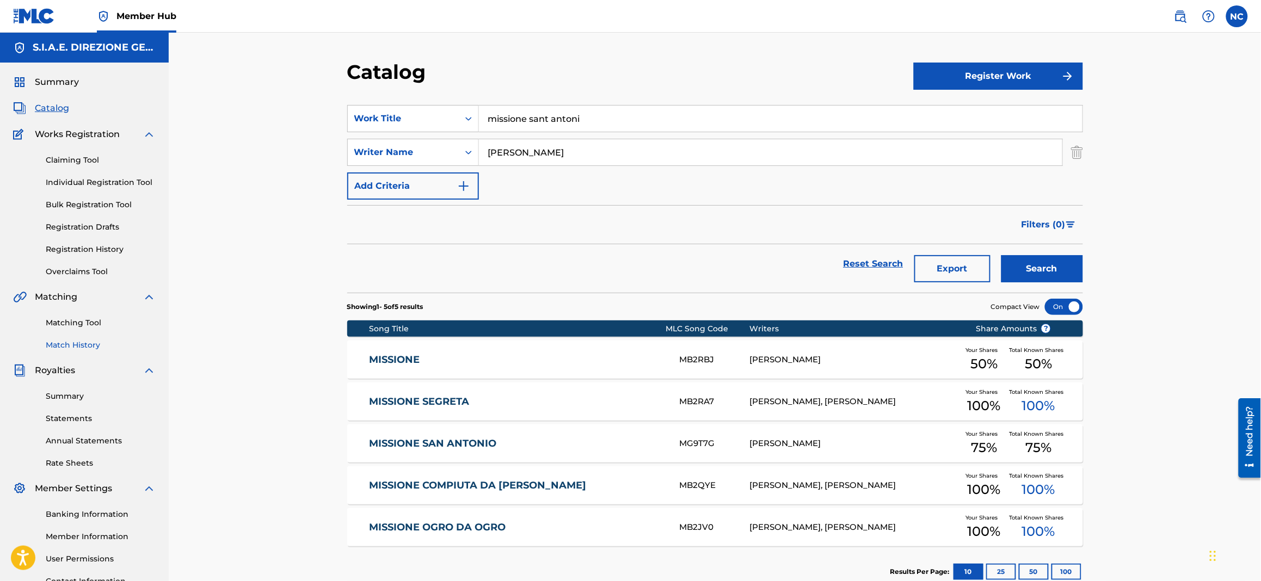
click at [73, 344] on link "Match History" at bounding box center [101, 345] width 110 height 11
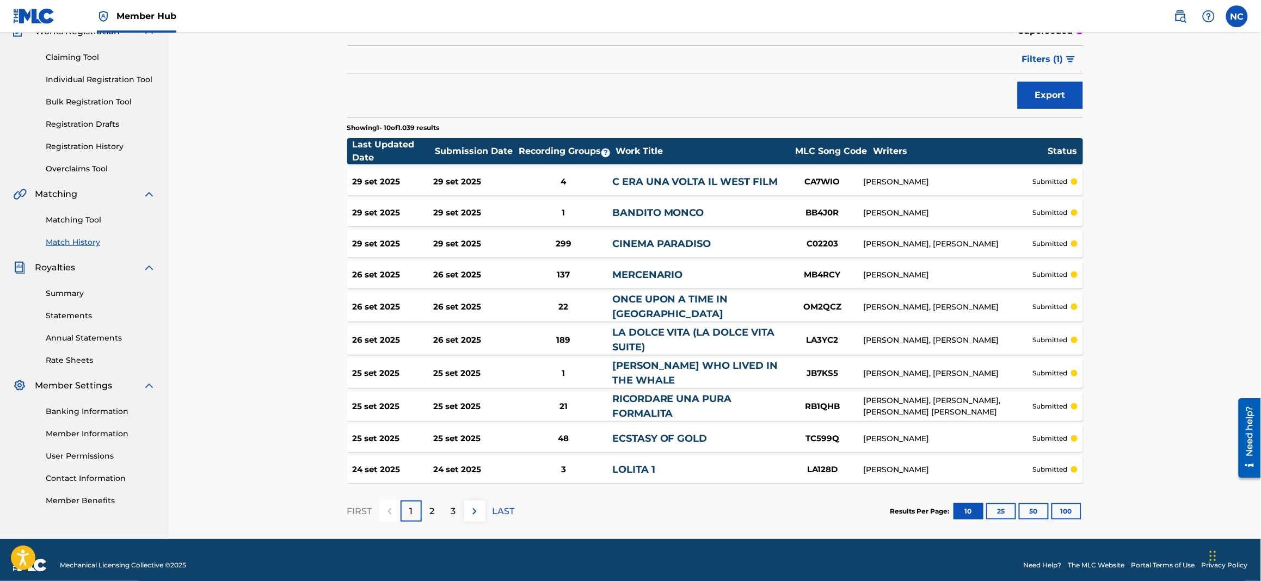
scroll to position [111, 0]
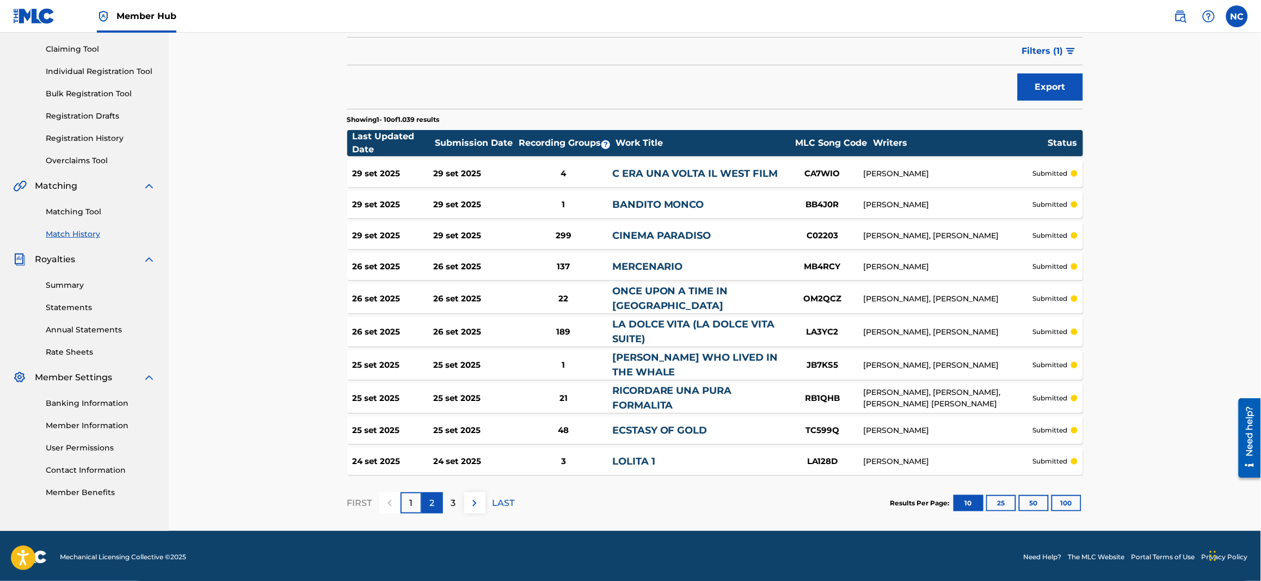
click at [432, 505] on p "2" at bounding box center [432, 503] width 5 height 13
click at [441, 174] on div "29 set 2025" at bounding box center [474, 174] width 81 height 13
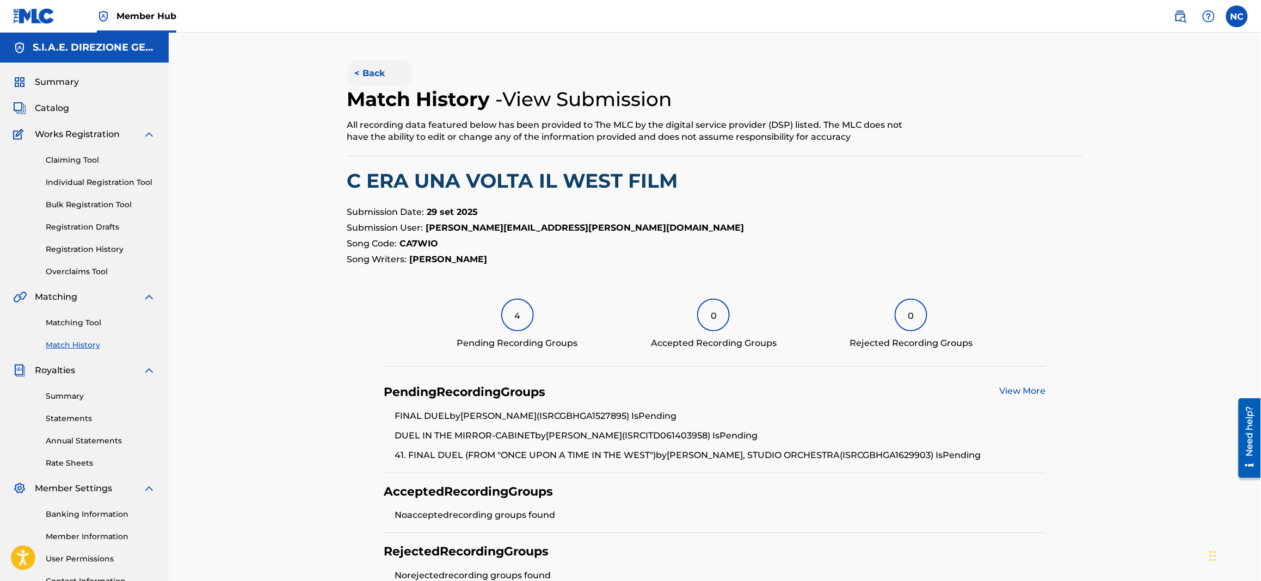
click at [356, 73] on button "< Back" at bounding box center [379, 73] width 65 height 27
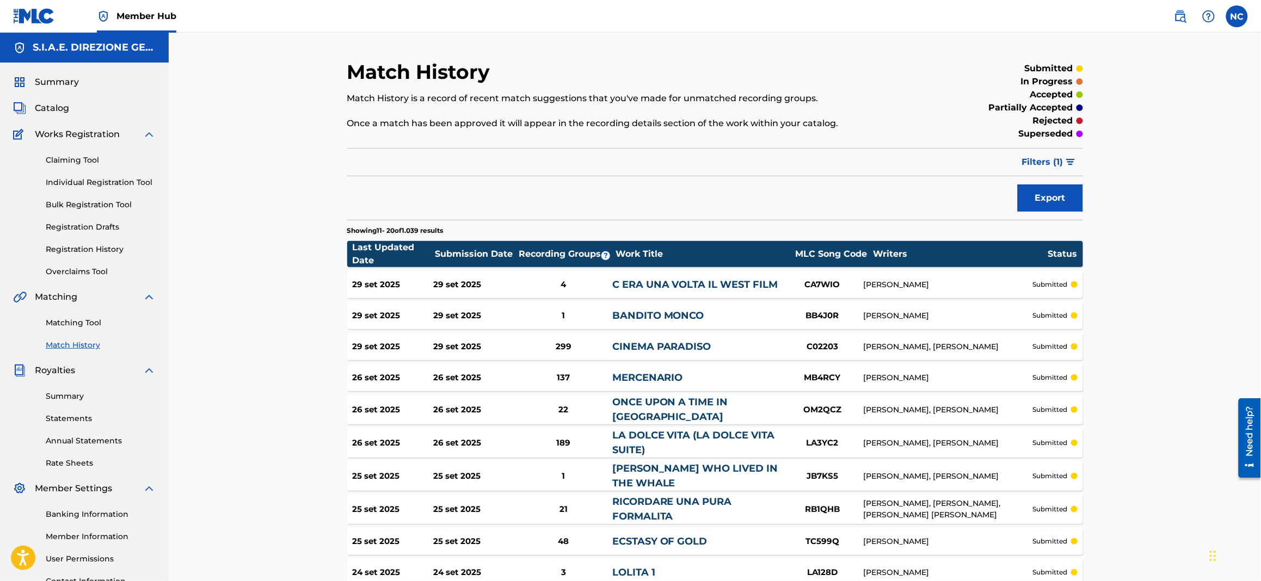
click at [69, 110] on div "Catalog" at bounding box center [84, 108] width 143 height 13
click at [57, 111] on span "Catalog" at bounding box center [52, 108] width 34 height 13
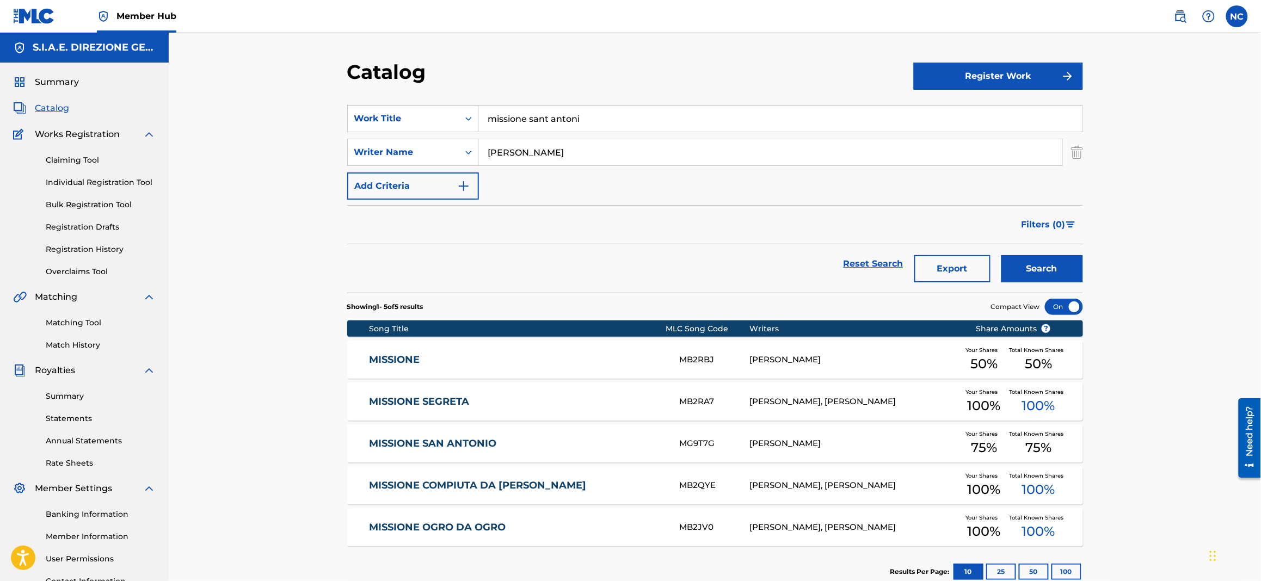
drag, startPoint x: 580, startPoint y: 115, endPoint x: 304, endPoint y: 134, distance: 277.1
click at [304, 134] on div "Catalog Register Work SearchWithCriteria24cd72b3-41f4-42c7-9ed7-3d471df3bbc2 Wo…" at bounding box center [715, 328] width 1092 height 590
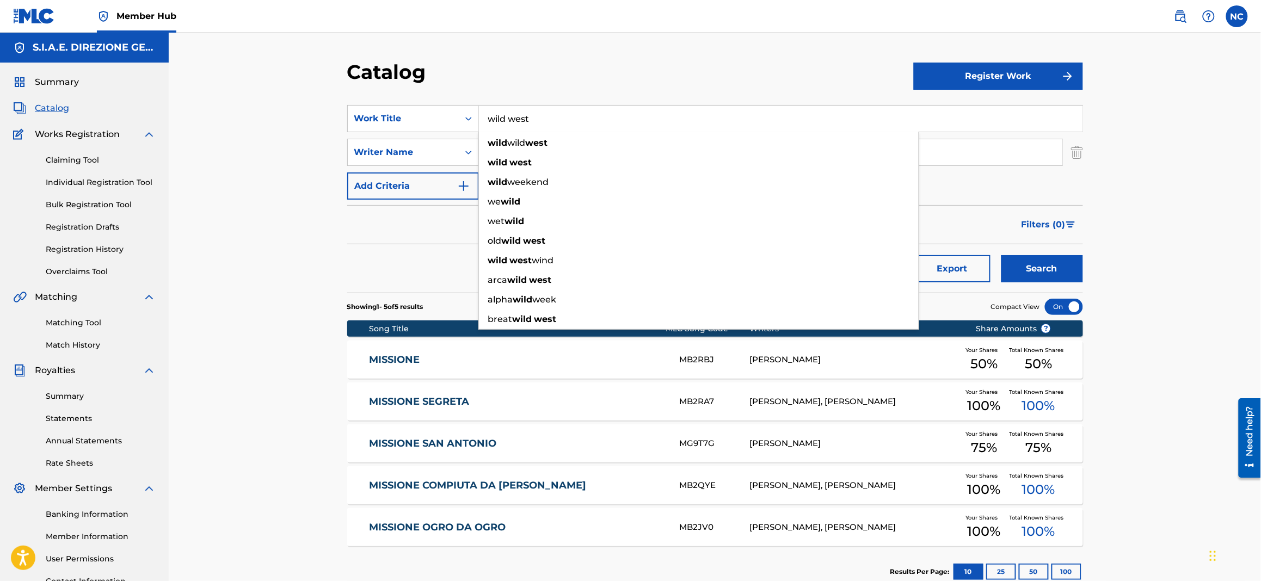
type input "wild west"
click at [1001, 255] on button "Search" at bounding box center [1042, 268] width 82 height 27
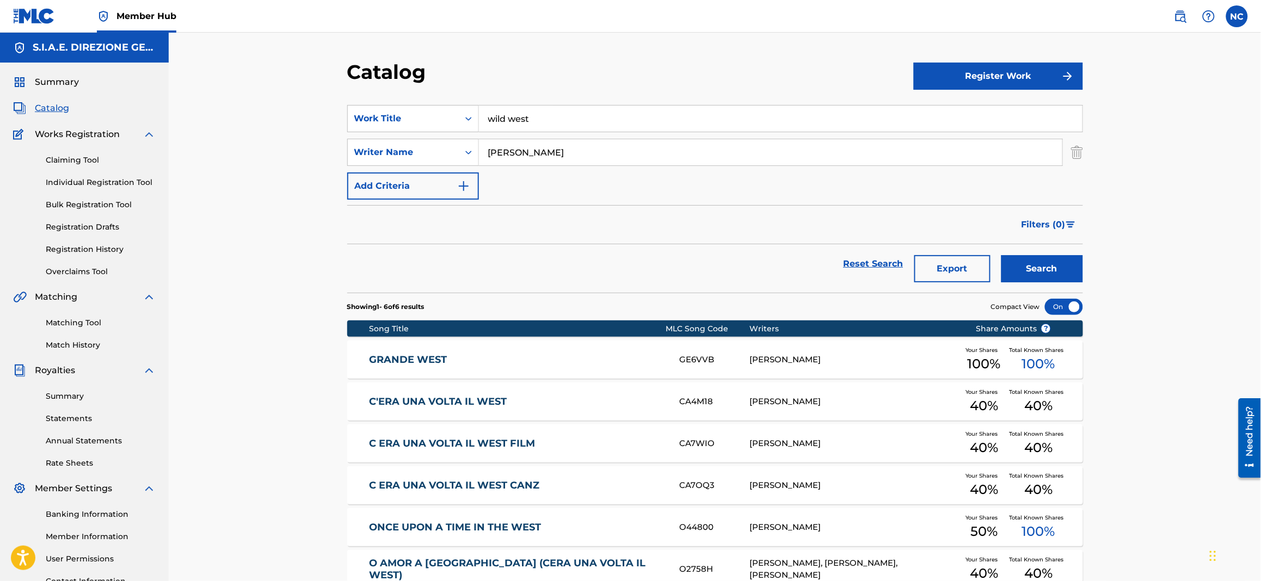
click at [305, 279] on div "Catalog Register Work SearchWithCriteria24cd72b3-41f4-42c7-9ed7-3d471df3bbc2 Wo…" at bounding box center [715, 336] width 1092 height 607
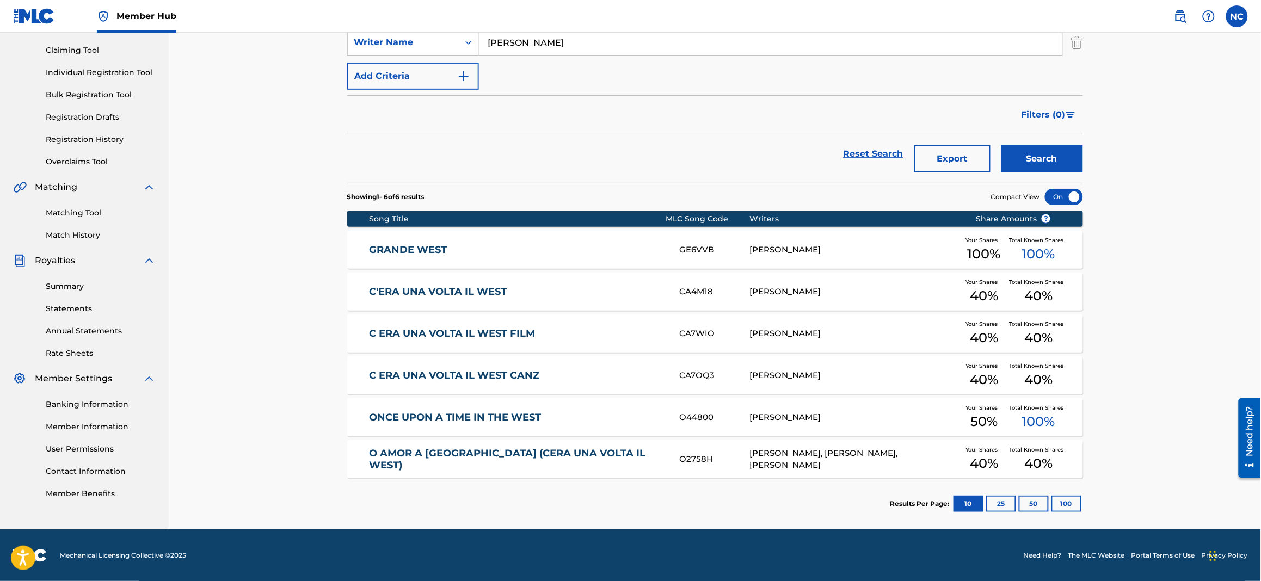
scroll to position [110, 0]
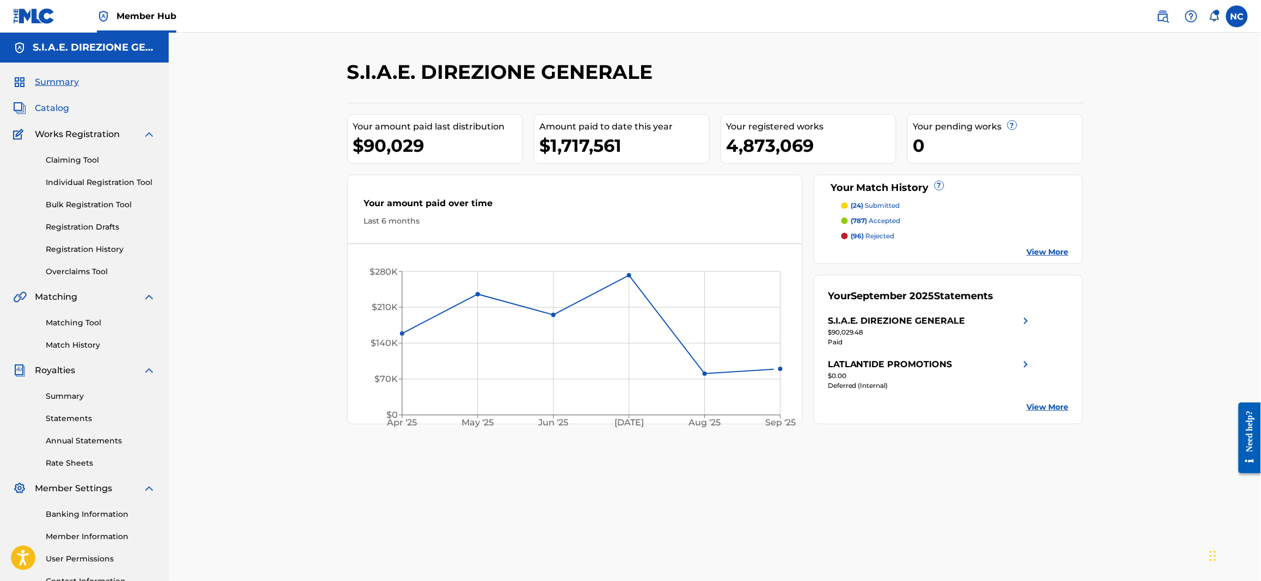
click at [41, 102] on span "Catalog" at bounding box center [52, 108] width 34 height 13
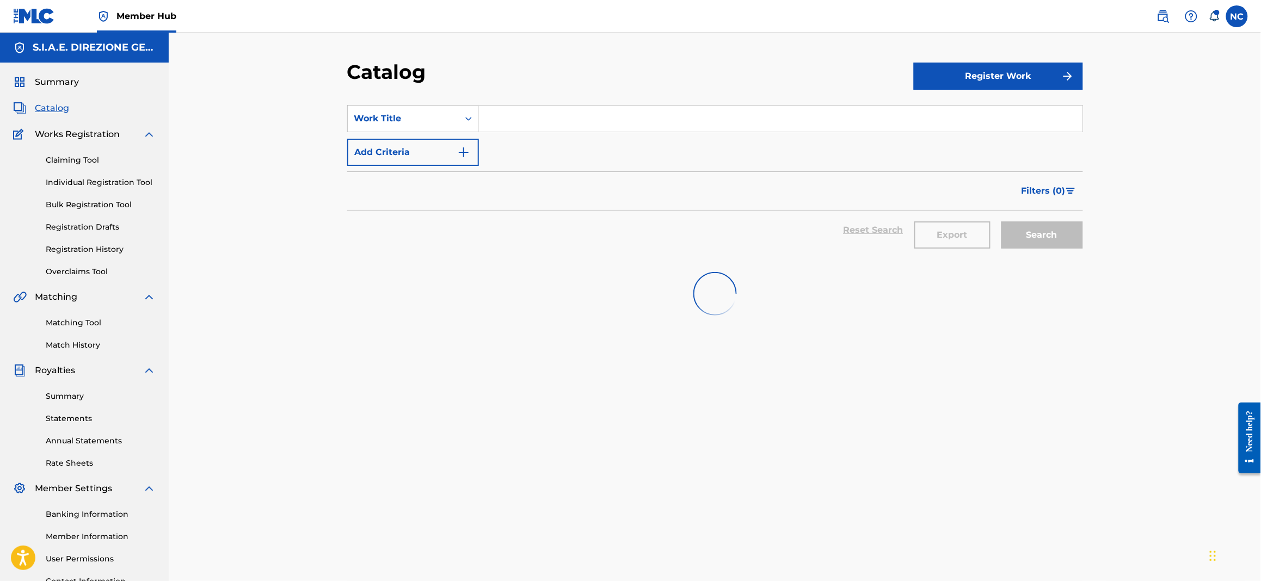
click at [482, 121] on input "Search Form" at bounding box center [781, 119] width 604 height 26
paste input "MY NAME IS STEGOSAURUS"
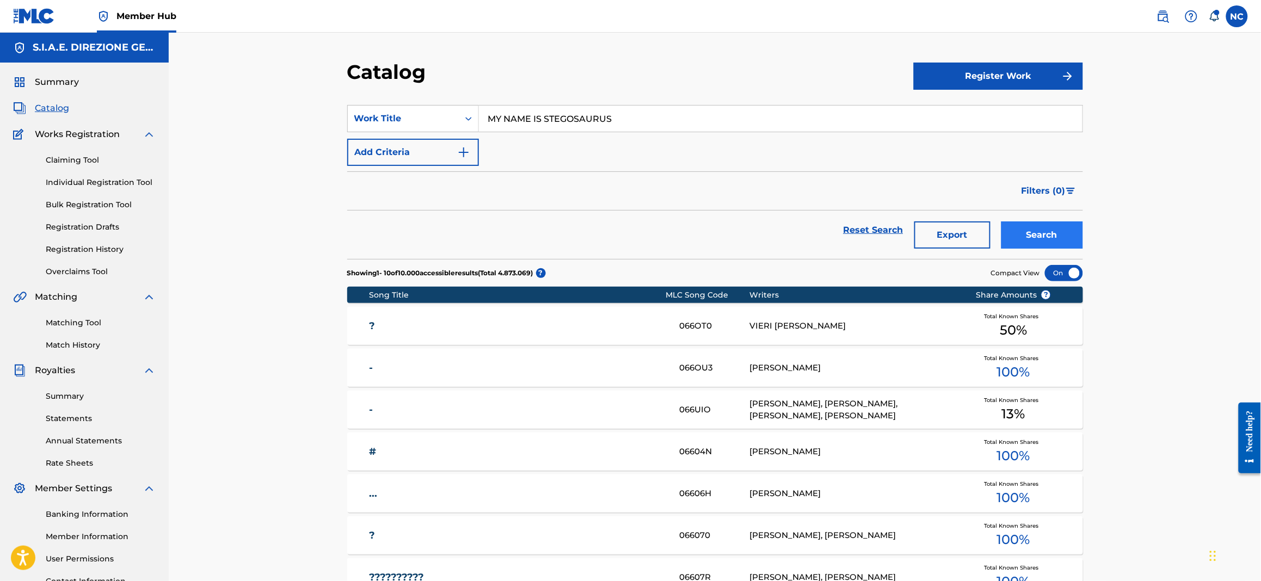
type input "MY NAME IS STEGOSAURUS"
click at [1032, 240] on button "Search" at bounding box center [1042, 235] width 82 height 27
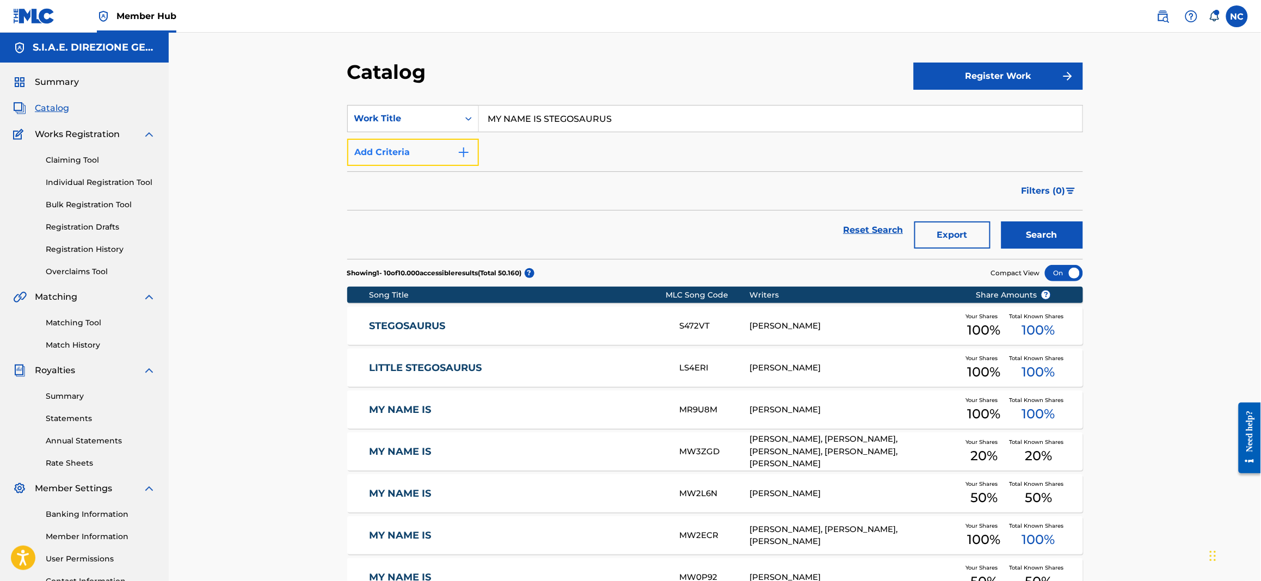
click at [468, 162] on button "Add Criteria" at bounding box center [413, 152] width 132 height 27
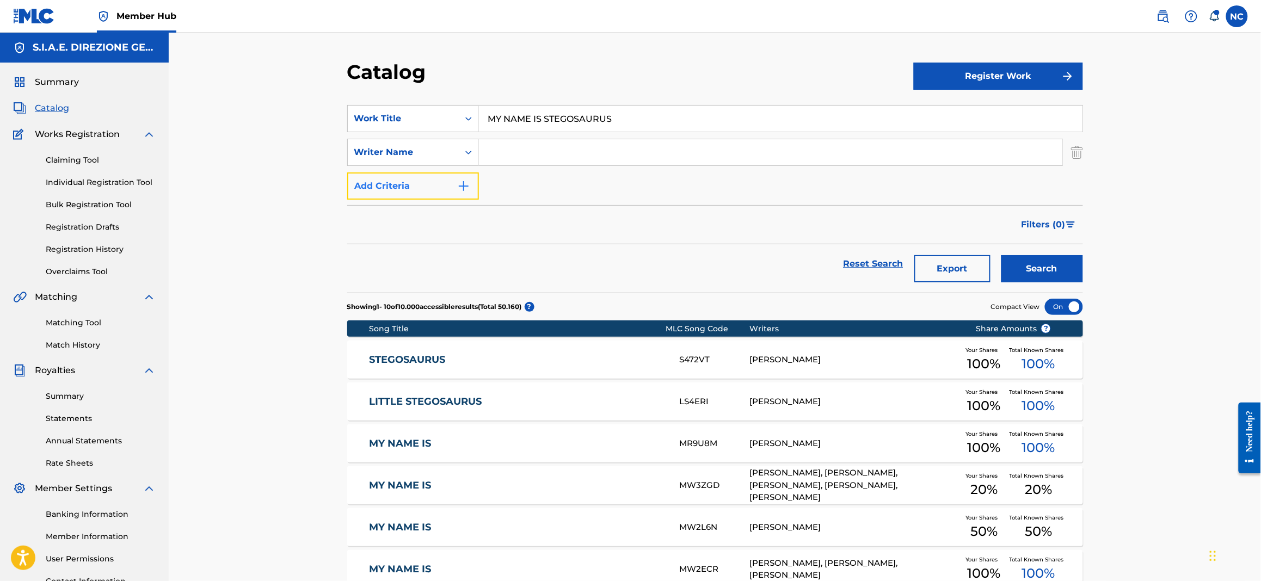
click at [467, 186] on img "Search Form" at bounding box center [463, 186] width 13 height 13
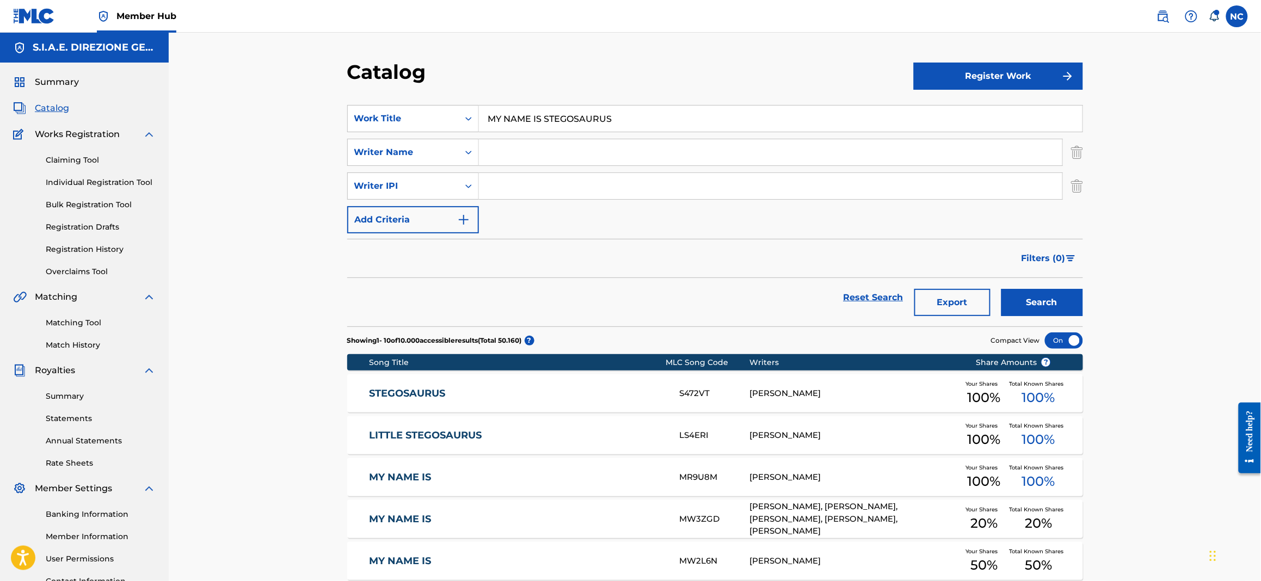
click at [494, 158] on input "Search Form" at bounding box center [770, 152] width 583 height 26
type input "morricone"
click at [1001, 289] on button "Search" at bounding box center [1042, 302] width 82 height 27
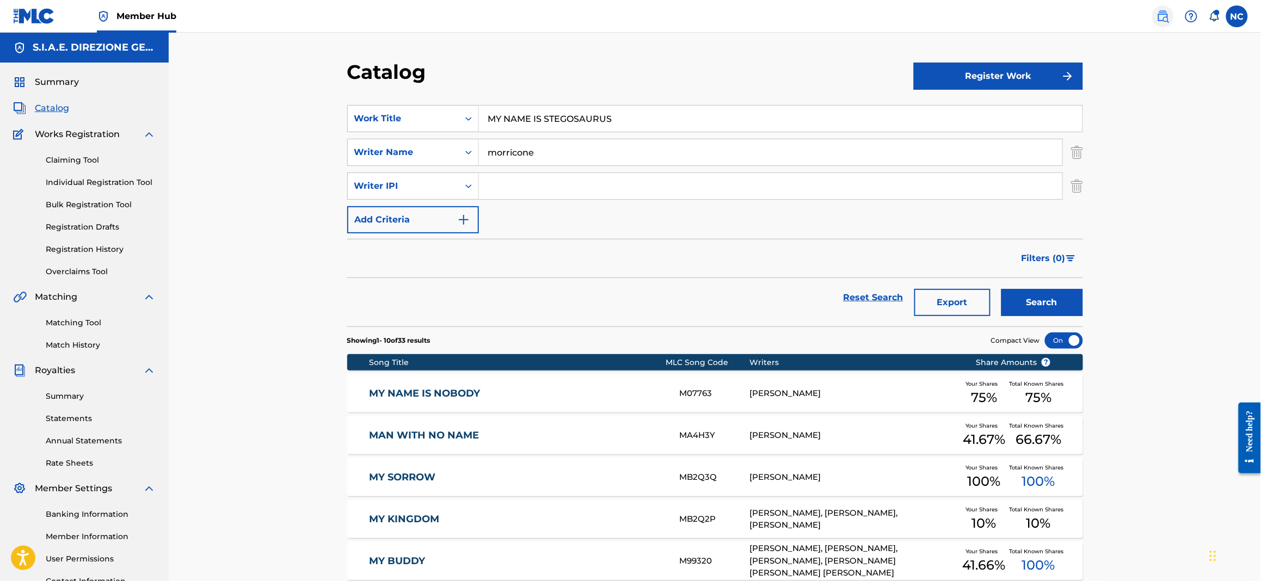
click at [1164, 11] on img at bounding box center [1163, 16] width 13 height 13
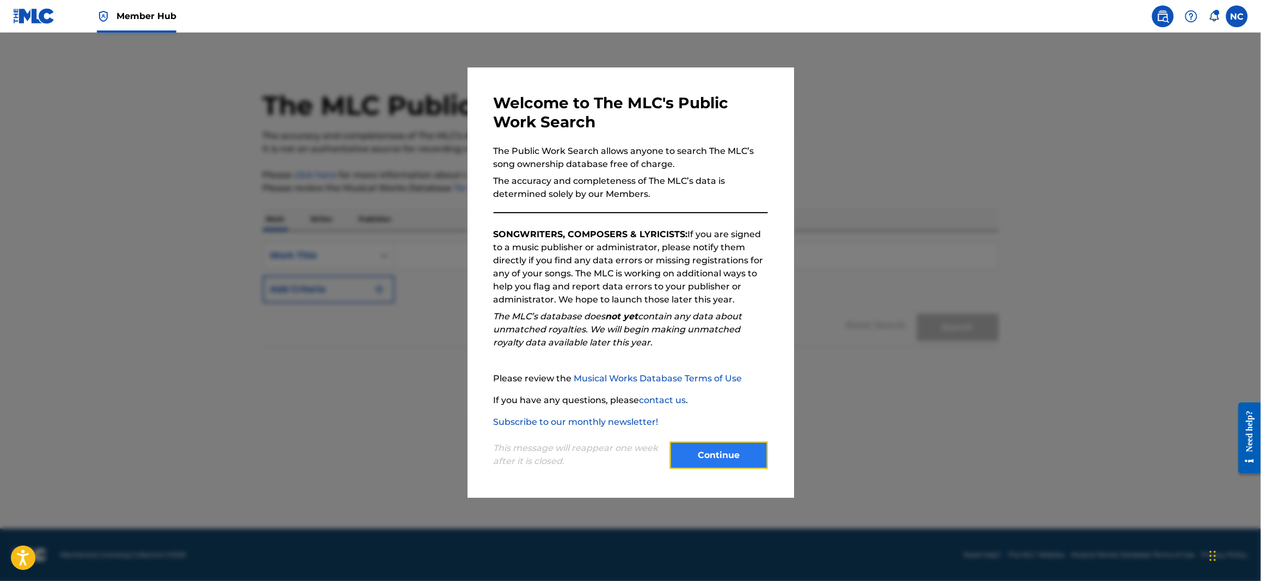
click at [741, 456] on button "Continue" at bounding box center [719, 455] width 98 height 27
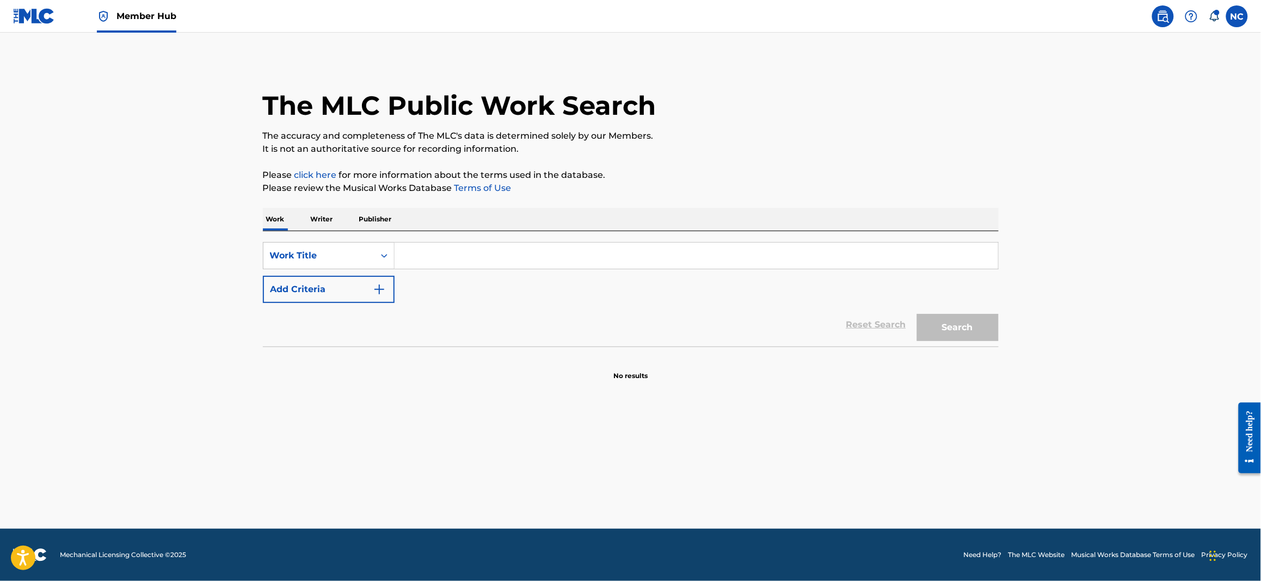
click at [677, 259] on input "Search Form" at bounding box center [697, 256] width 604 height 26
paste input "MY NAME IS STEGOSAURUS"
type input "MY NAME IS STEGOSAURUS"
click at [980, 337] on button "Search" at bounding box center [958, 327] width 82 height 27
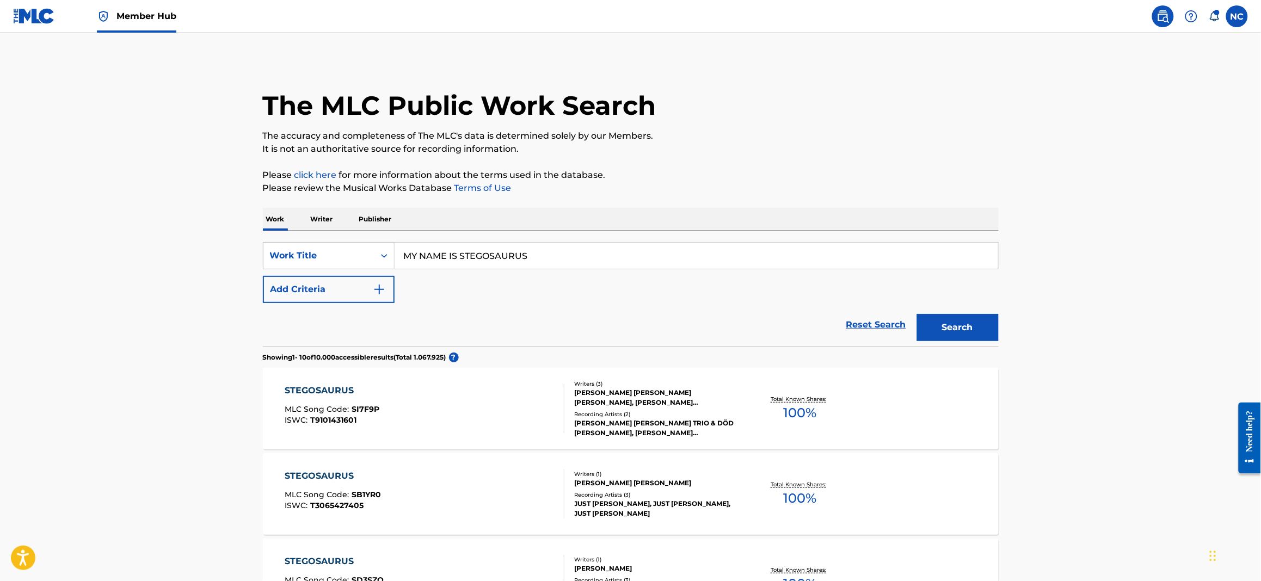
scroll to position [81, 0]
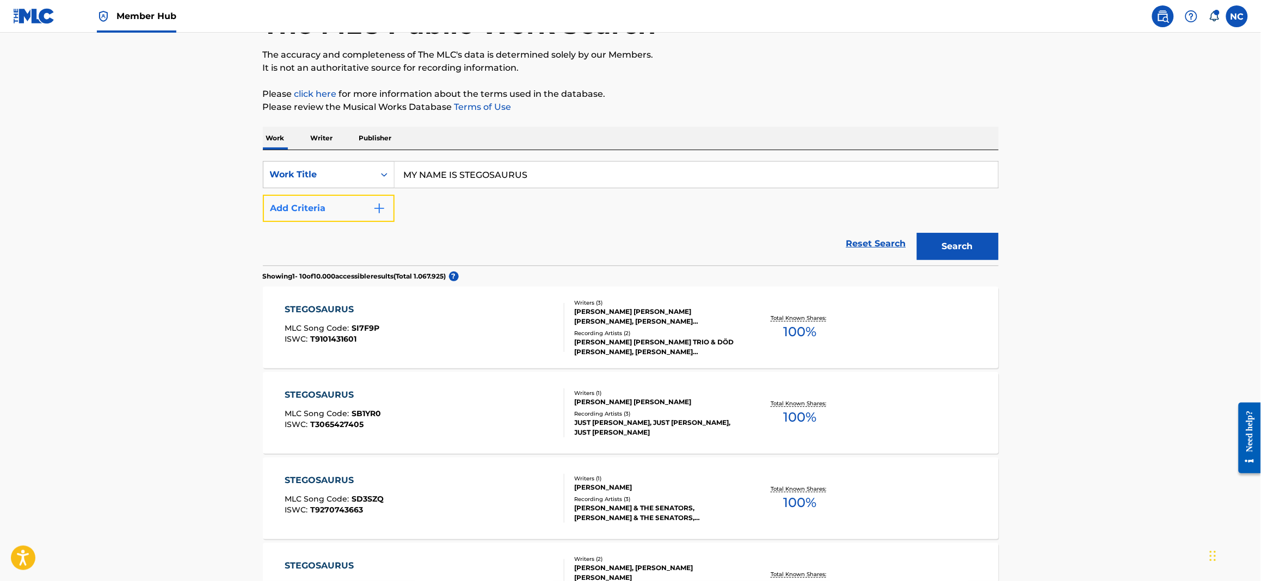
click at [383, 207] on img "Search Form" at bounding box center [379, 208] width 13 height 13
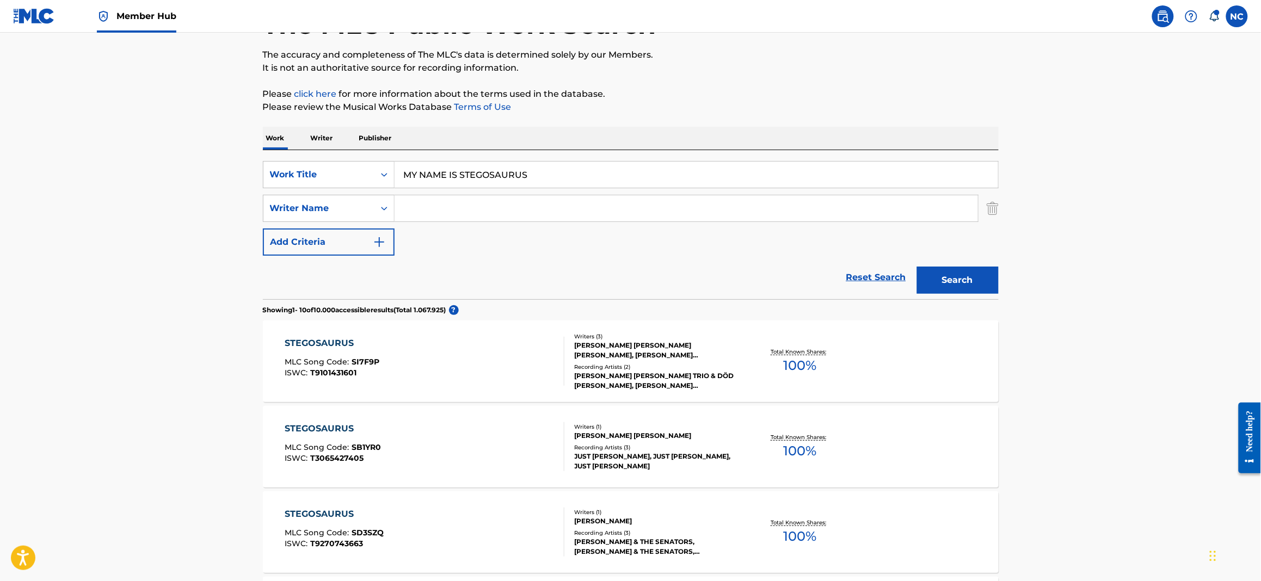
click at [419, 207] on input "Search Form" at bounding box center [686, 208] width 583 height 26
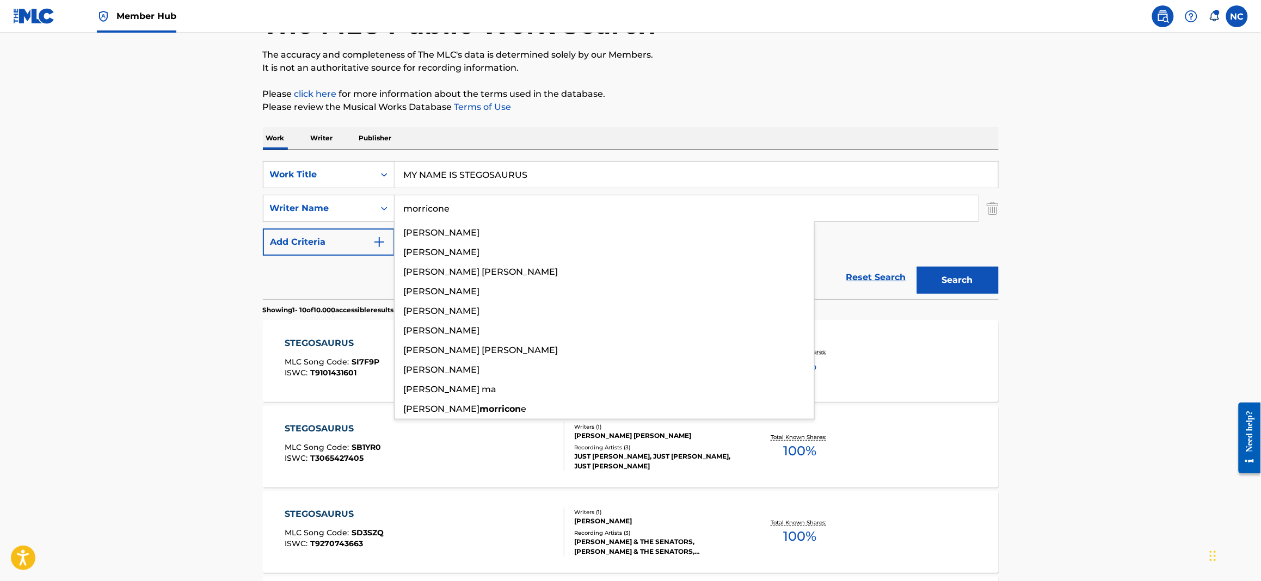
click at [917, 267] on button "Search" at bounding box center [958, 280] width 82 height 27
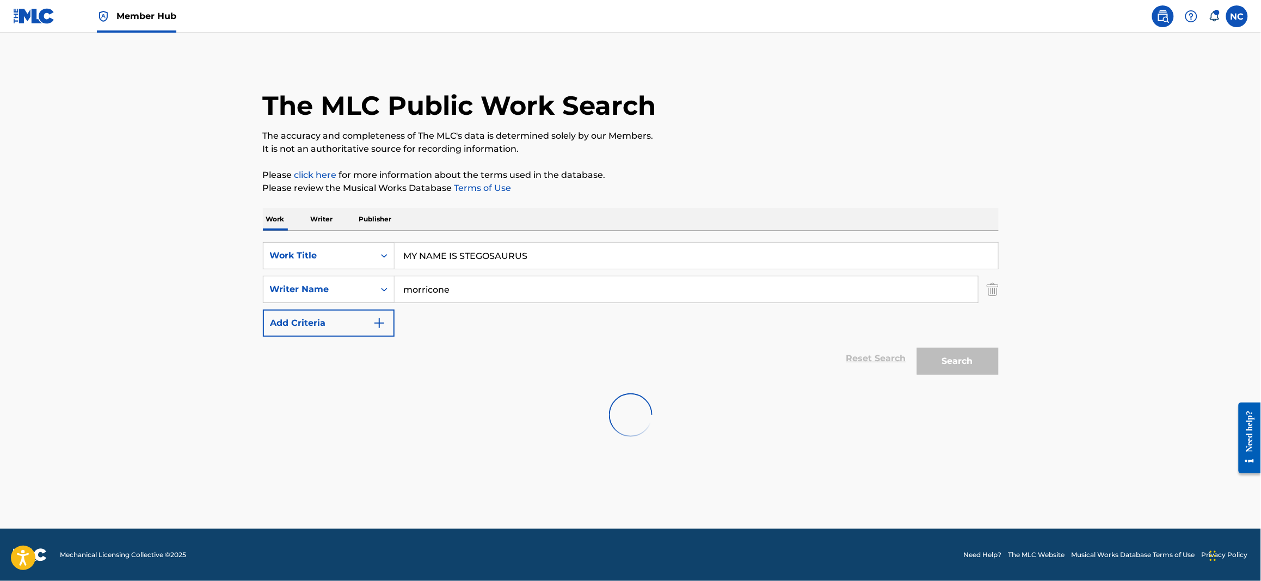
scroll to position [0, 0]
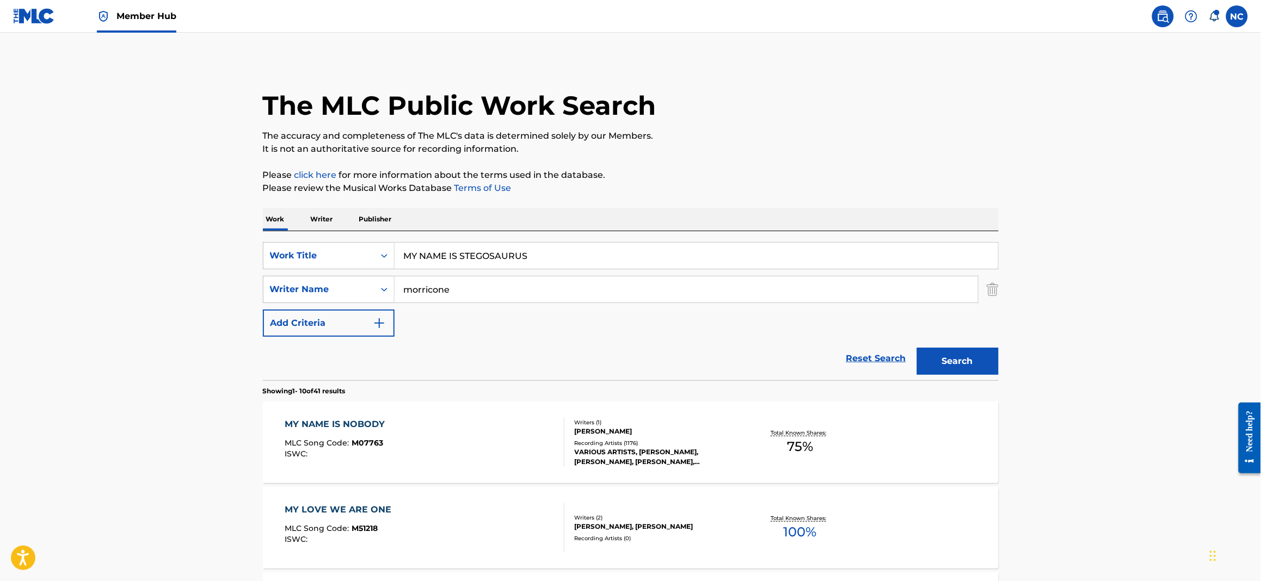
click at [991, 95] on div "The MLC Public Work Search" at bounding box center [631, 99] width 736 height 79
drag, startPoint x: 486, startPoint y: 290, endPoint x: 302, endPoint y: 290, distance: 184.5
click at [302, 290] on div "SearchWithCriteria82695b23-e0c6-498b-9895-939301025064 Writer Name morricone" at bounding box center [631, 289] width 736 height 27
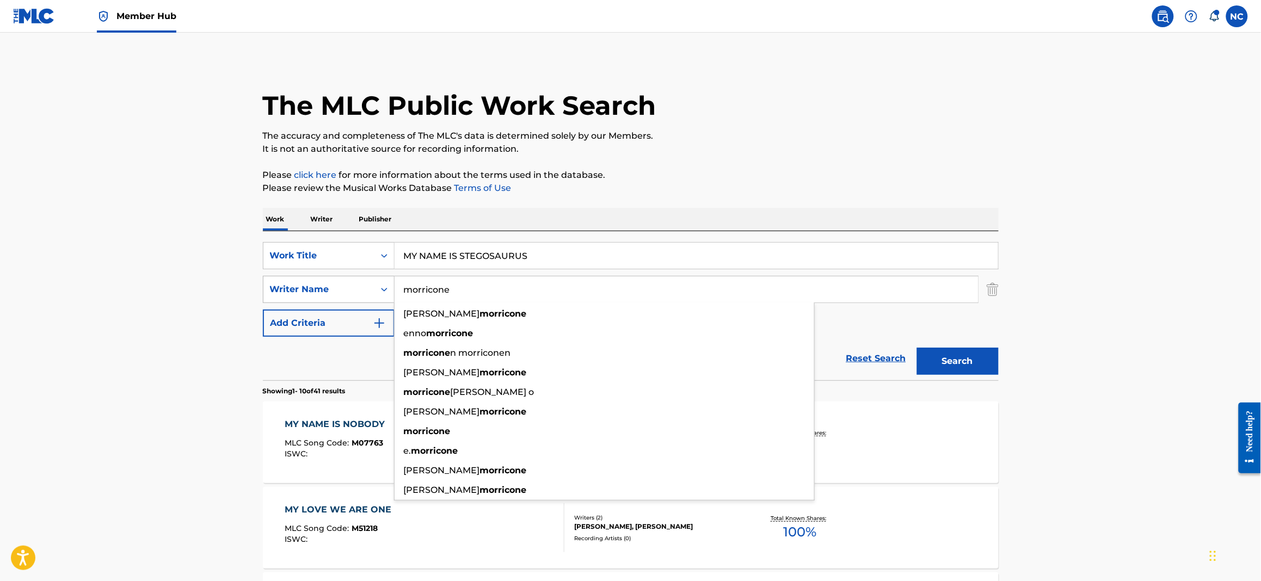
paste input "ART BARDUHN"
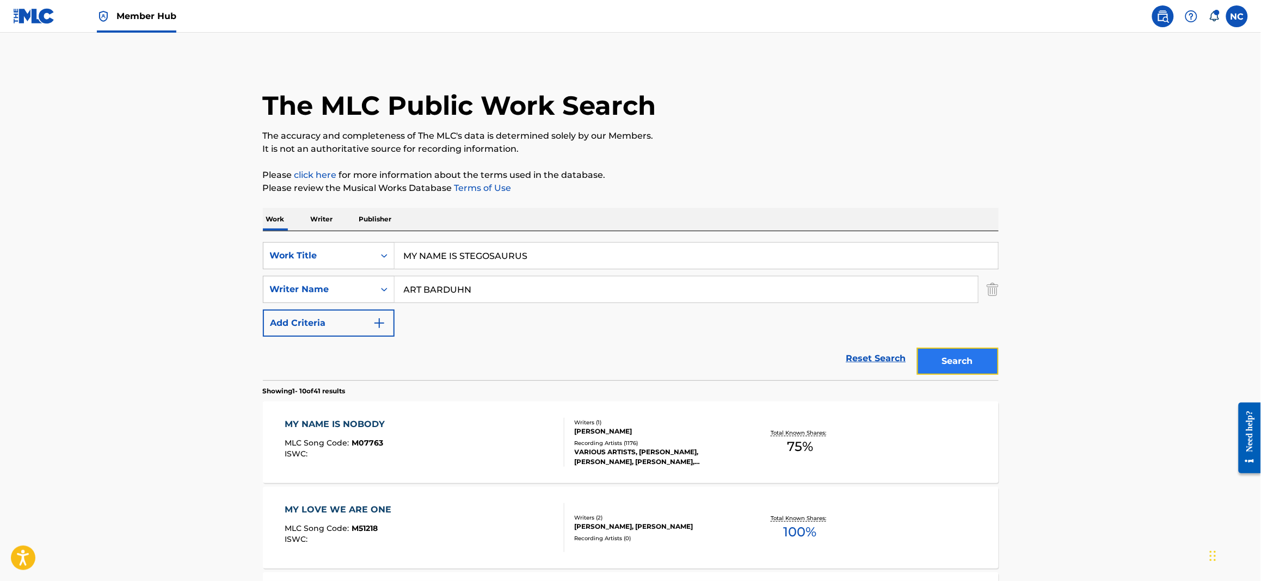
click at [938, 359] on button "Search" at bounding box center [958, 361] width 82 height 27
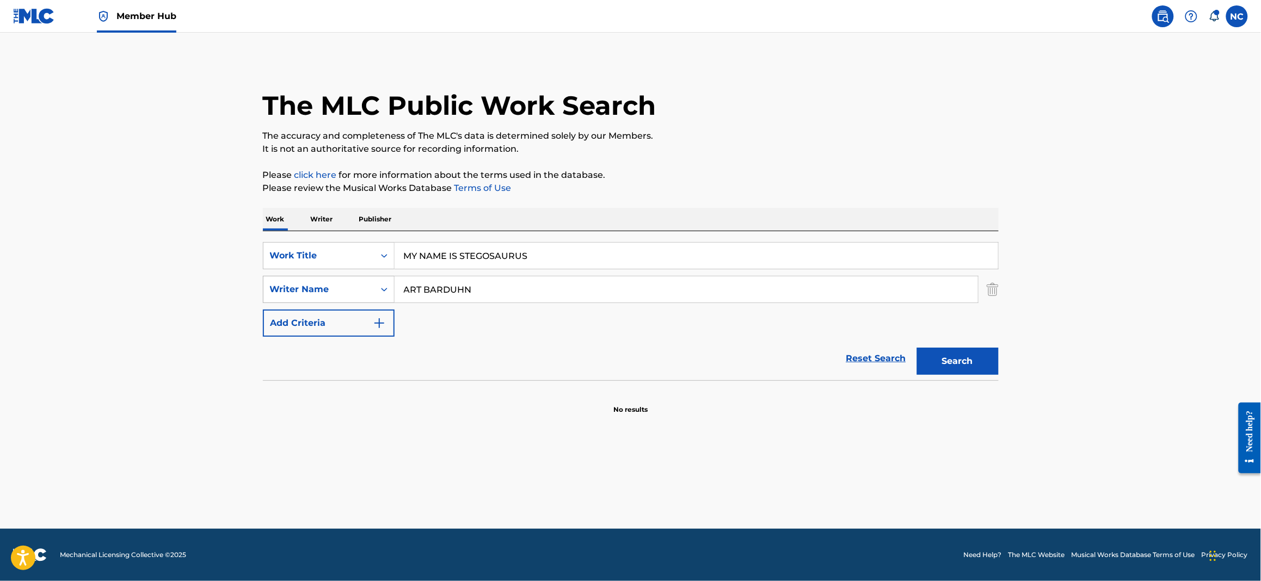
drag, startPoint x: 503, startPoint y: 290, endPoint x: 374, endPoint y: 298, distance: 128.7
click at [374, 298] on div "SearchWithCriteria82695b23-e0c6-498b-9895-939301025064 Writer Name [PERSON_NAME]" at bounding box center [631, 289] width 736 height 27
paste input "[PERSON_NAME]"
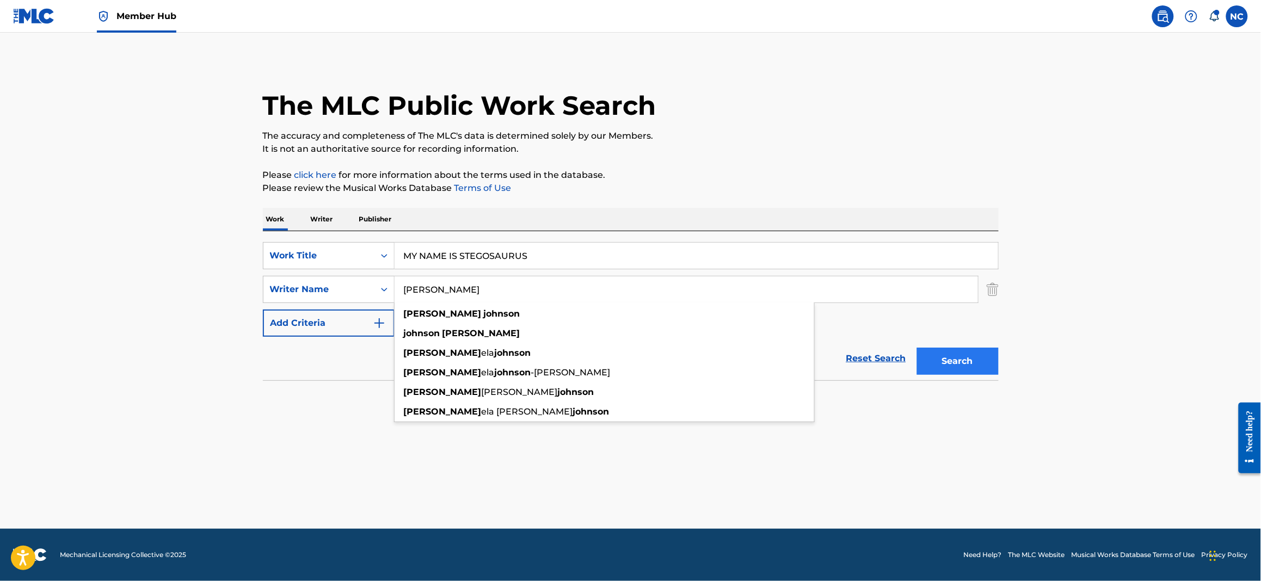
type input "[PERSON_NAME]"
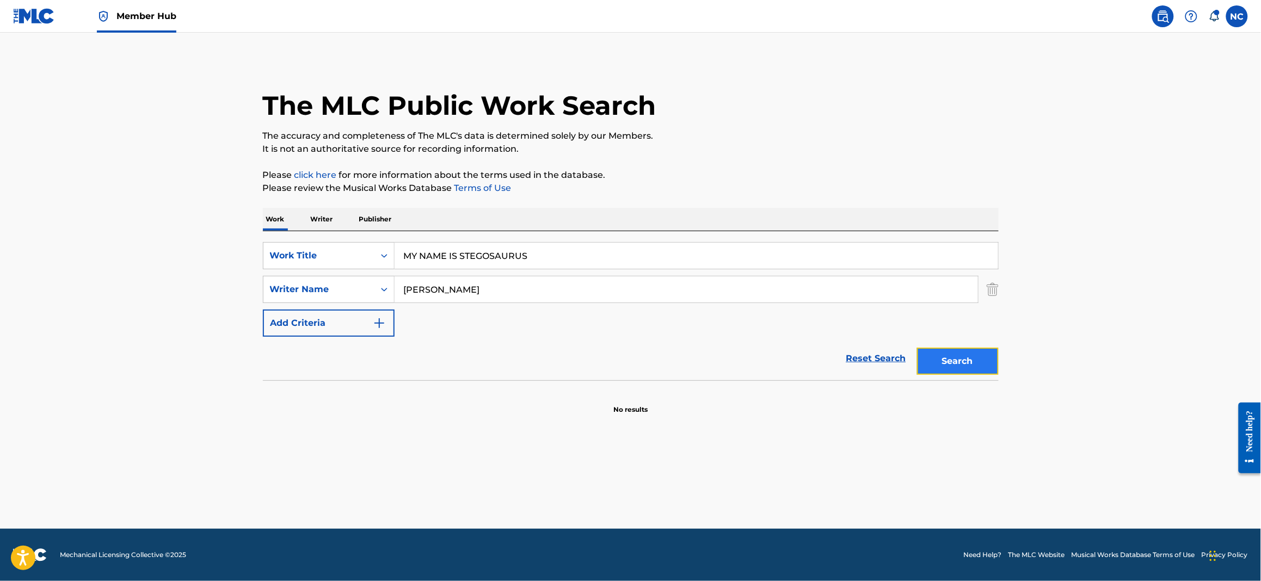
click at [956, 365] on button "Search" at bounding box center [958, 361] width 82 height 27
click at [321, 219] on p "Writer" at bounding box center [322, 219] width 29 height 23
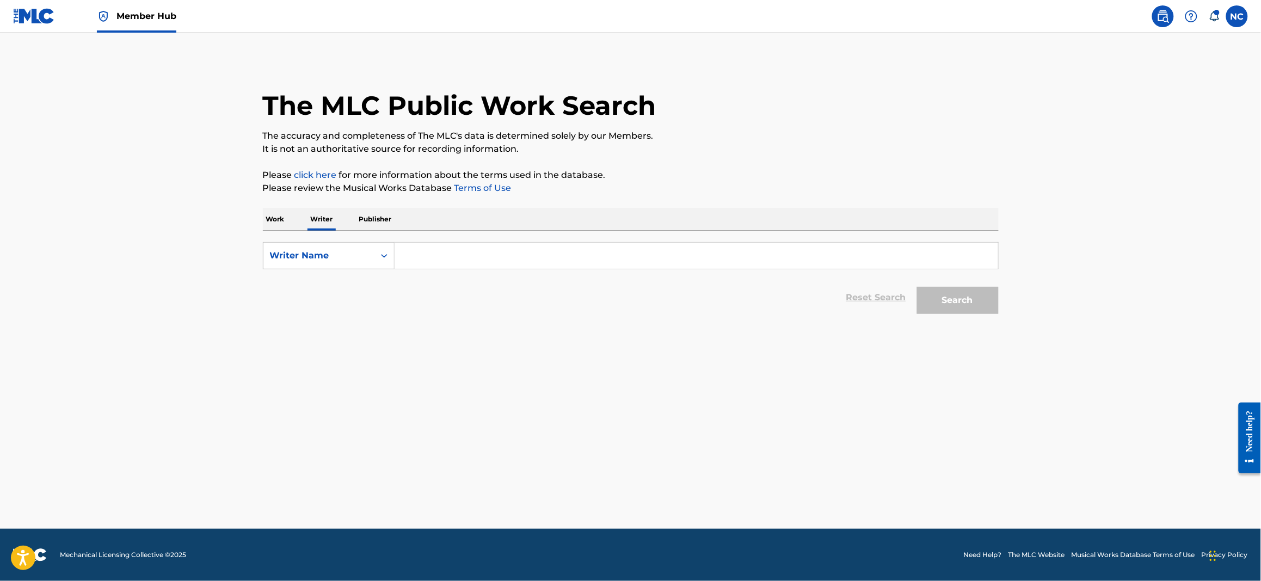
click at [483, 255] on input "Search Form" at bounding box center [697, 256] width 604 height 26
paste input "[PERSON_NAME]"
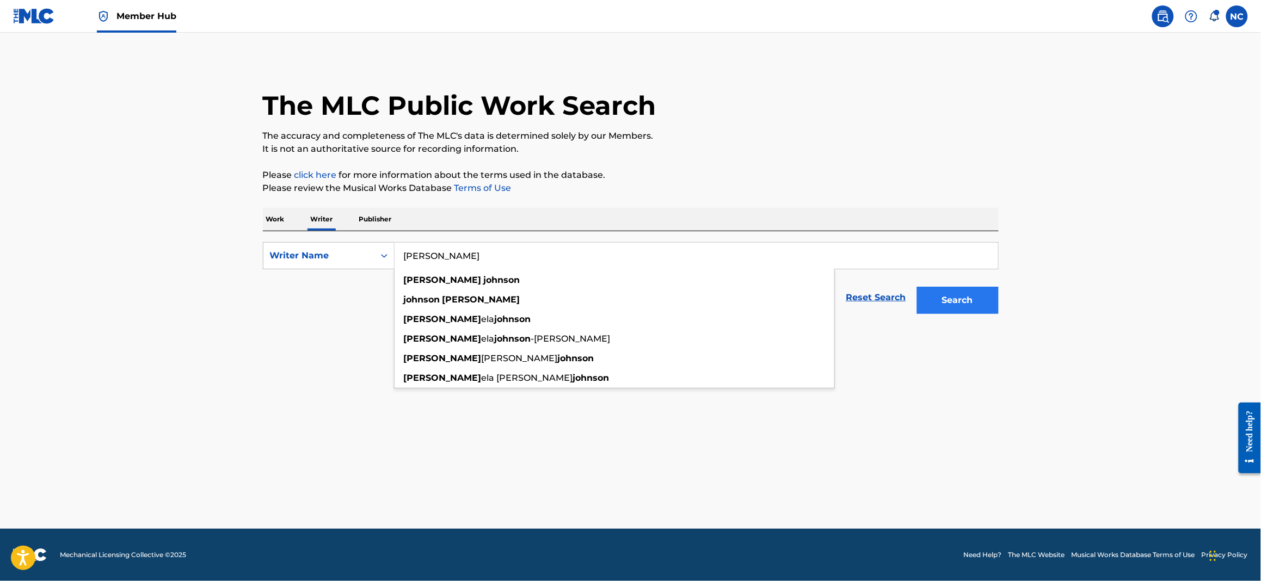
type input "[PERSON_NAME]"
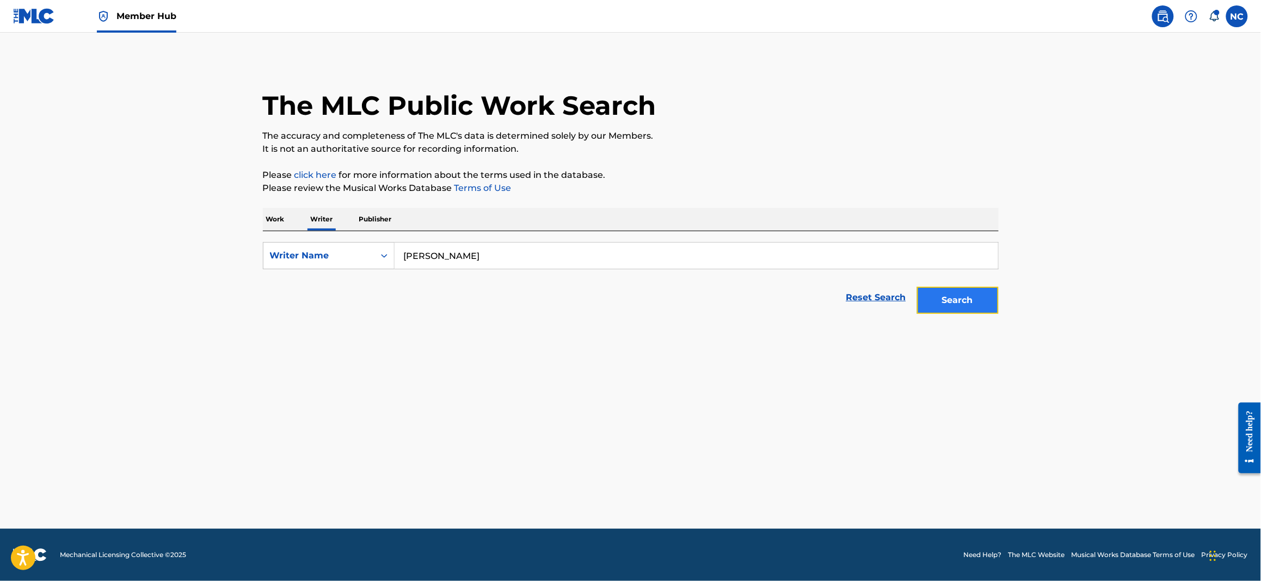
click at [961, 306] on button "Search" at bounding box center [958, 300] width 82 height 27
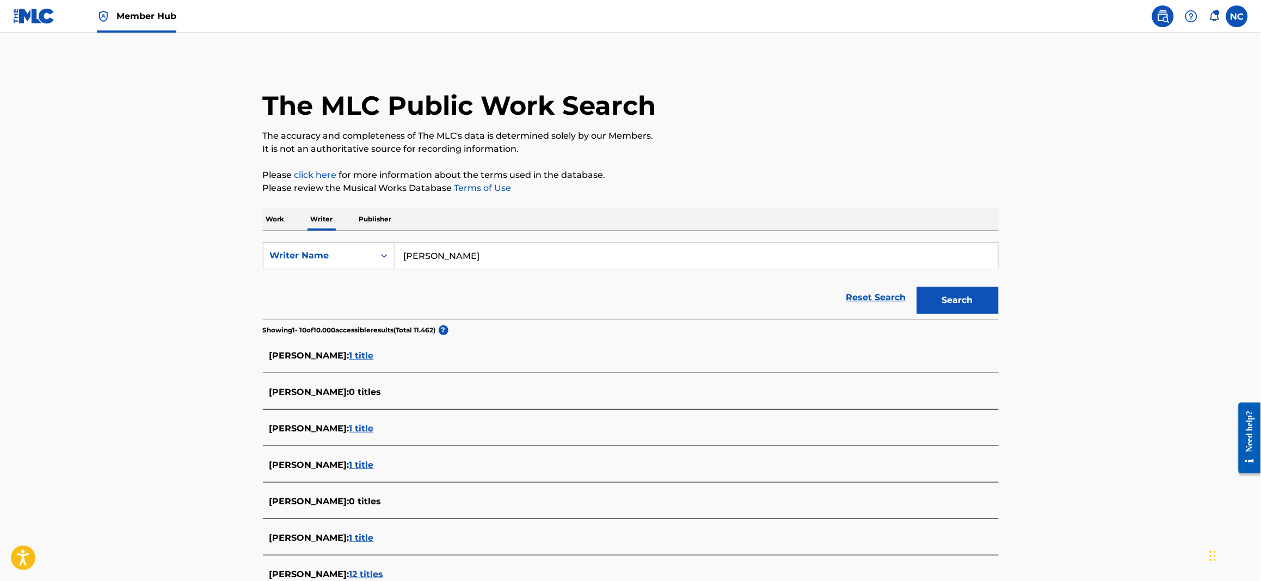
click at [366, 356] on span "1 title" at bounding box center [361, 356] width 24 height 10
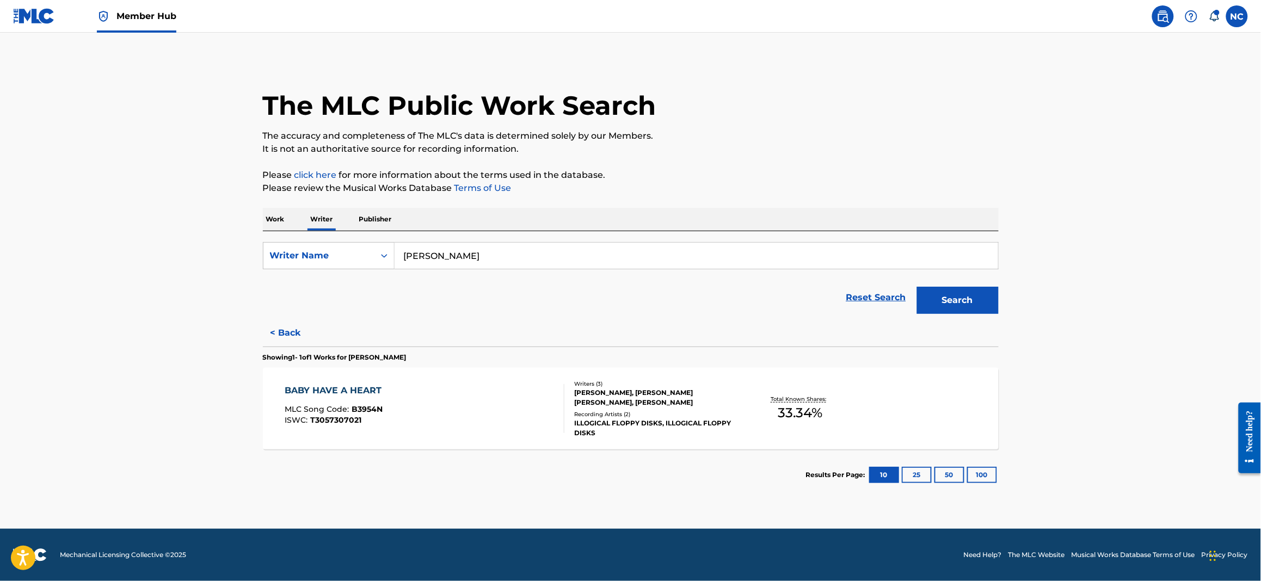
click at [14, 23] on img at bounding box center [34, 16] width 42 height 16
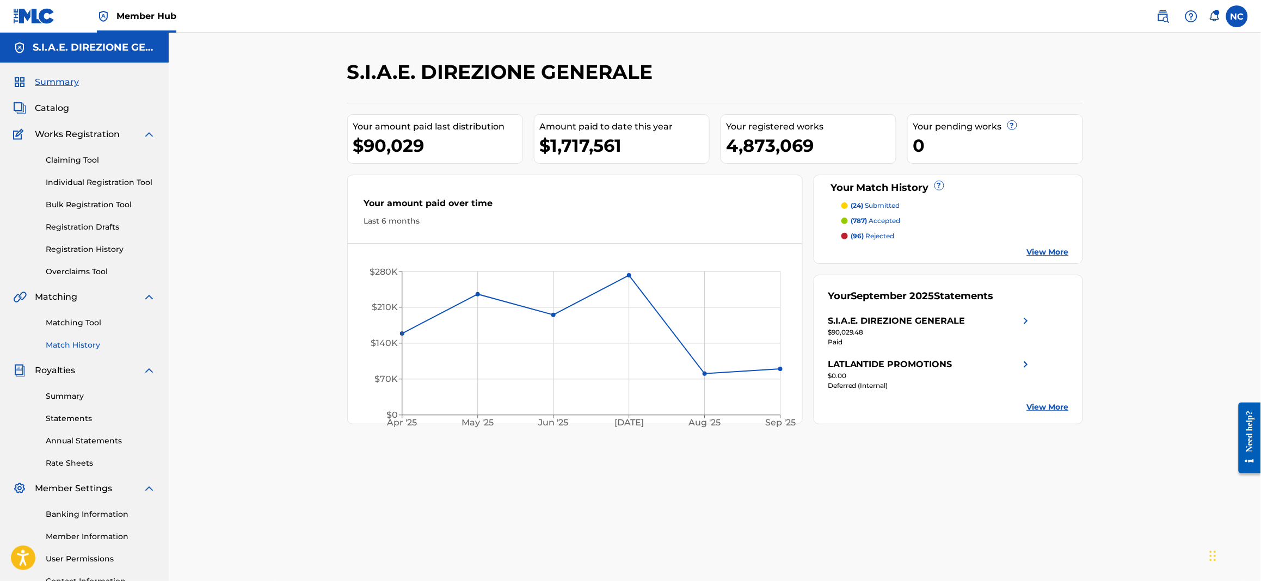
click at [81, 348] on link "Match History" at bounding box center [101, 345] width 110 height 11
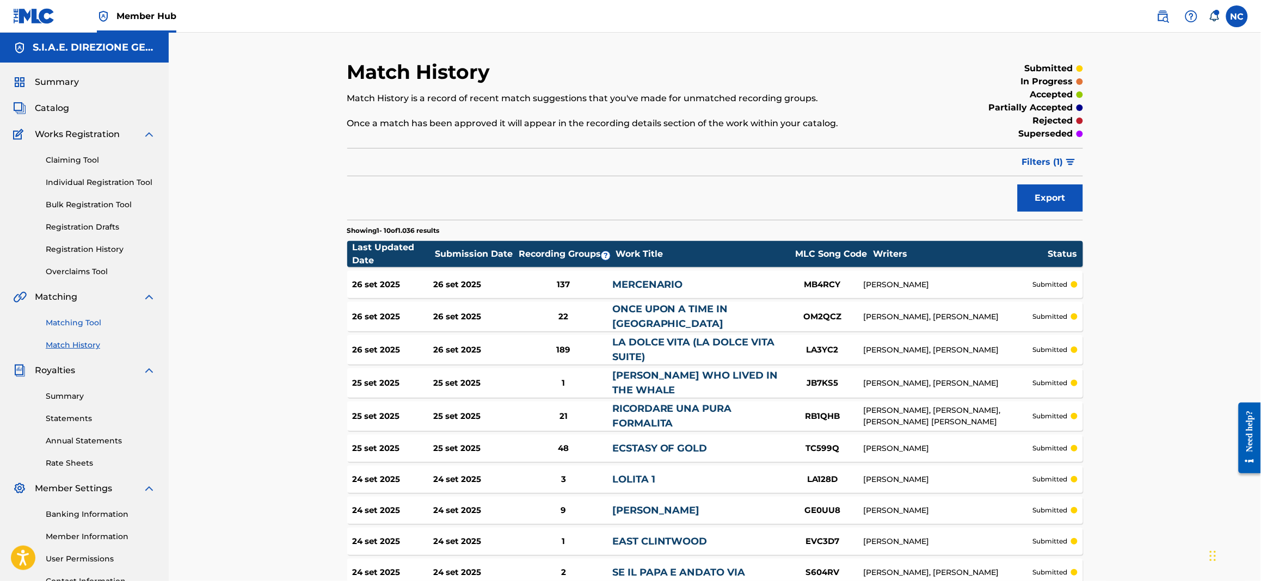
click at [93, 318] on link "Matching Tool" at bounding box center [101, 322] width 110 height 11
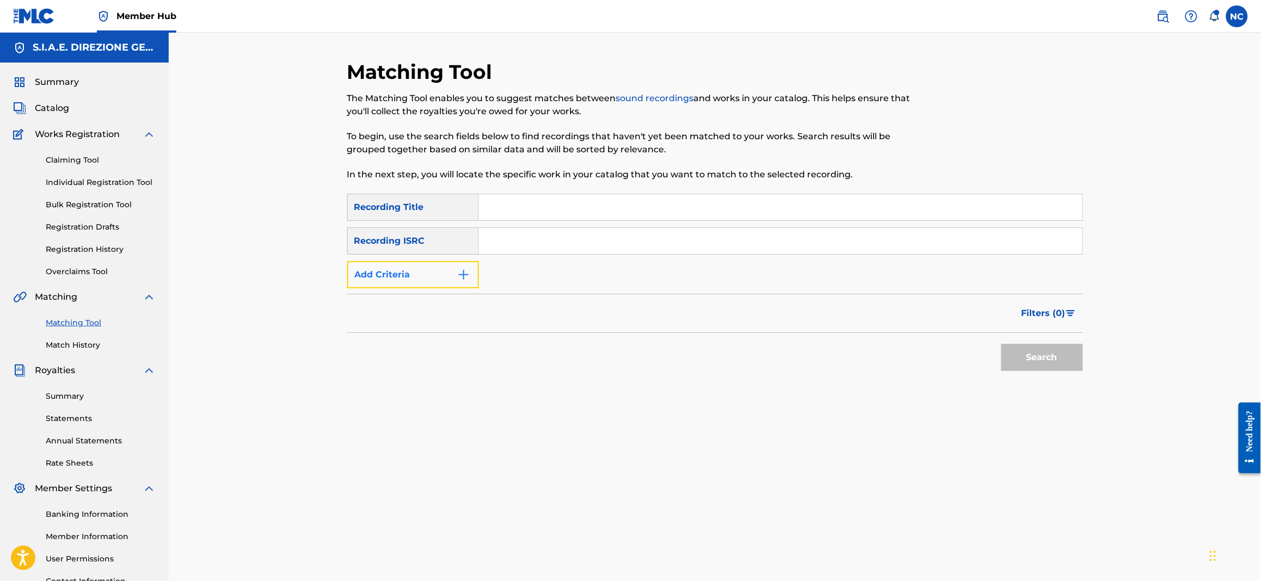
click at [468, 277] on img "Search Form" at bounding box center [463, 274] width 13 height 13
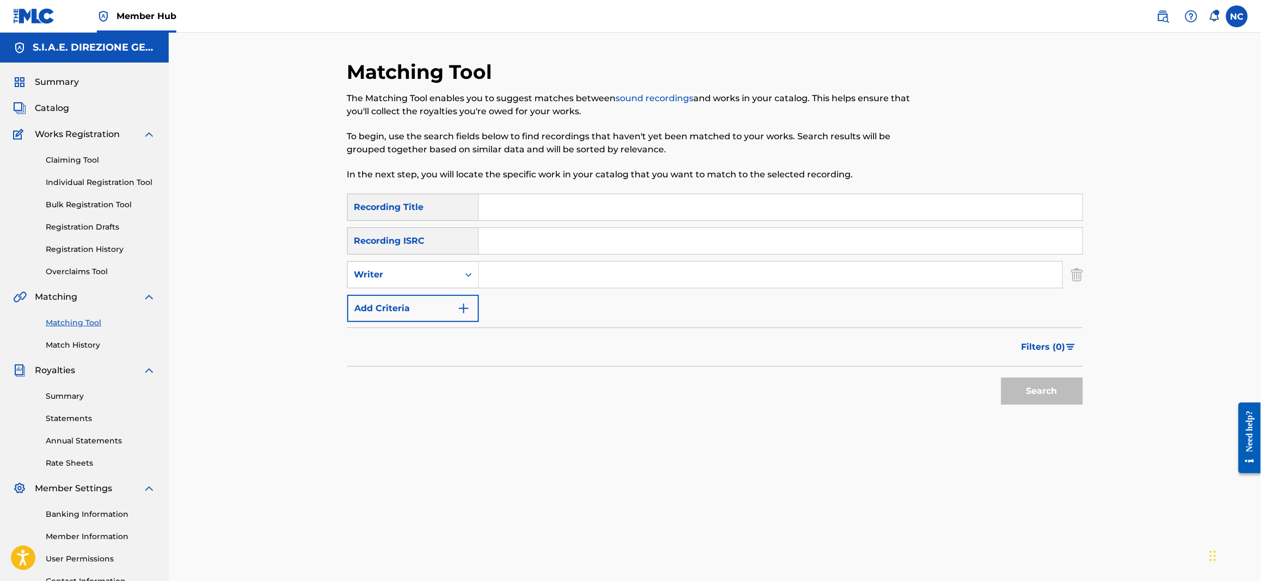
drag, startPoint x: 484, startPoint y: 278, endPoint x: 553, endPoint y: 281, distance: 68.7
click at [553, 281] on input "Search Form" at bounding box center [770, 275] width 583 height 26
type input "morricone"
click at [1041, 346] on span "Filters ( 0 )" at bounding box center [1044, 347] width 44 height 13
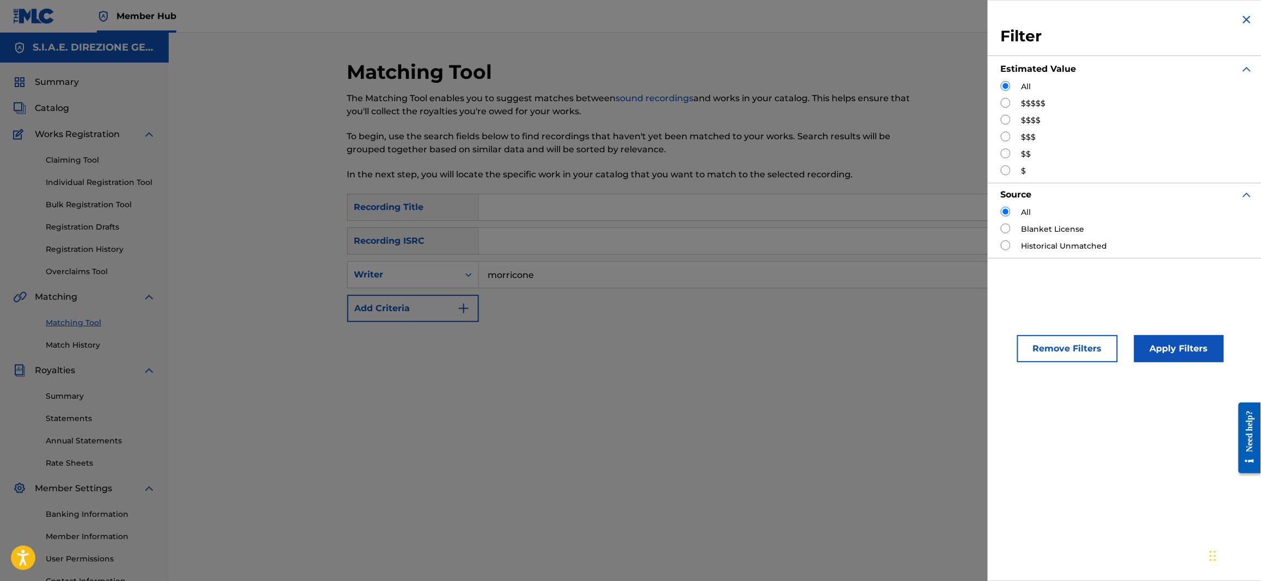
drag, startPoint x: 1002, startPoint y: 101, endPoint x: 1031, endPoint y: 120, distance: 34.9
click at [1003, 101] on input "Search Form" at bounding box center [1006, 103] width 10 height 10
radio input "true"
click at [1146, 349] on button "Apply Filters" at bounding box center [1179, 348] width 90 height 27
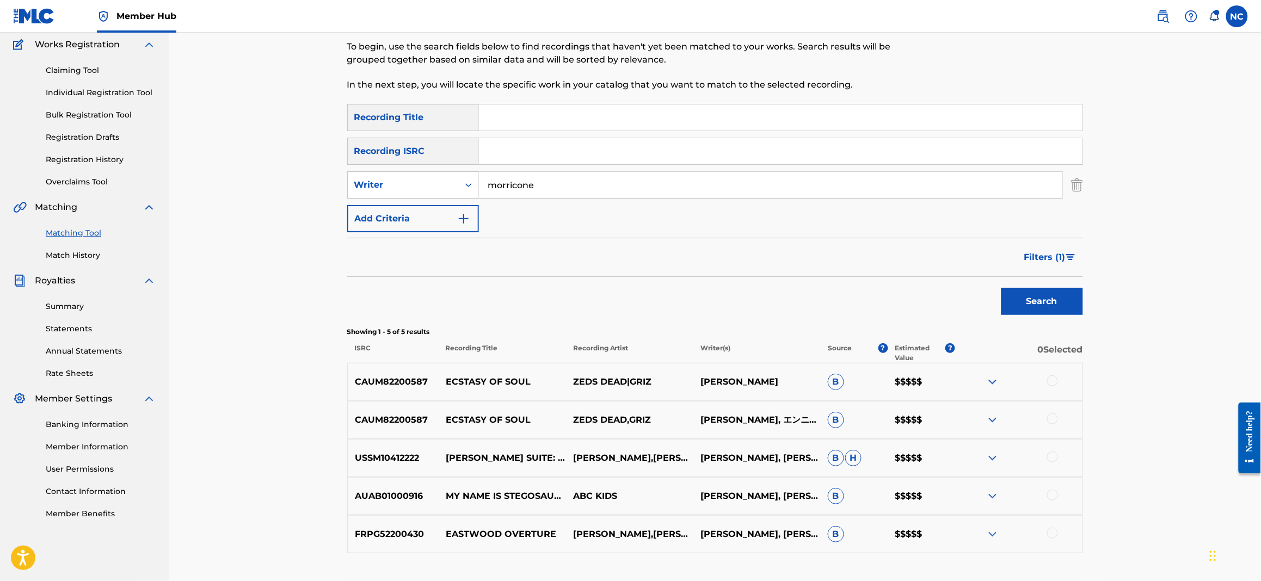
scroll to position [168, 0]
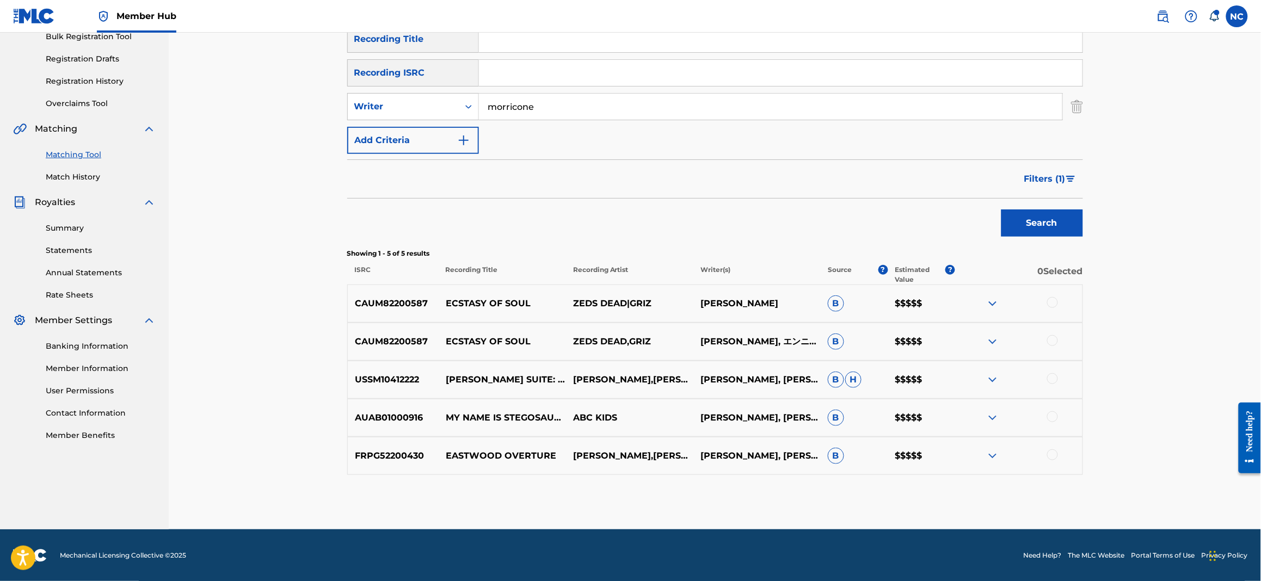
click at [989, 419] on img at bounding box center [992, 417] width 13 height 13
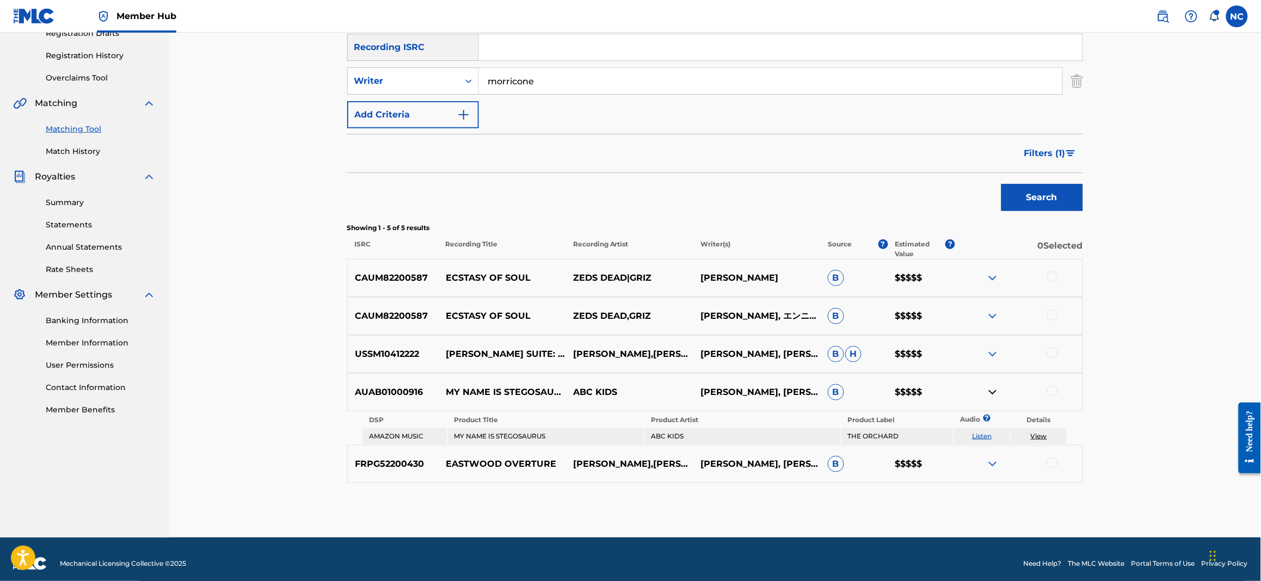
scroll to position [201, 0]
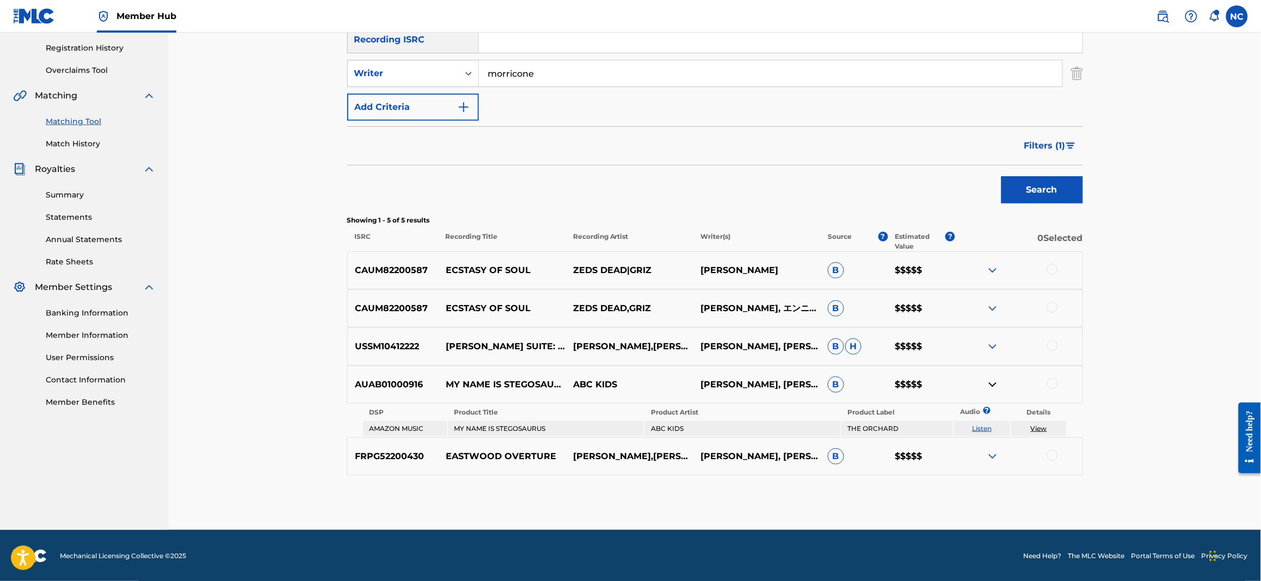
click at [993, 388] on img at bounding box center [992, 384] width 13 height 13
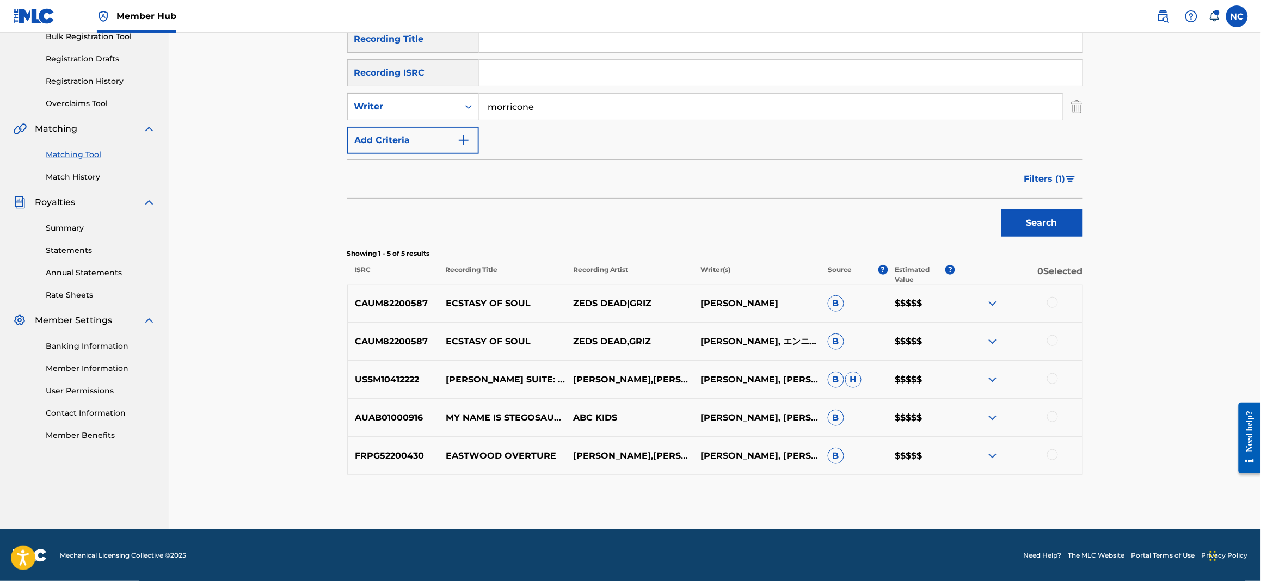
click at [406, 422] on p "AUAB01000916" at bounding box center [393, 417] width 91 height 13
click at [988, 419] on img at bounding box center [992, 417] width 13 height 13
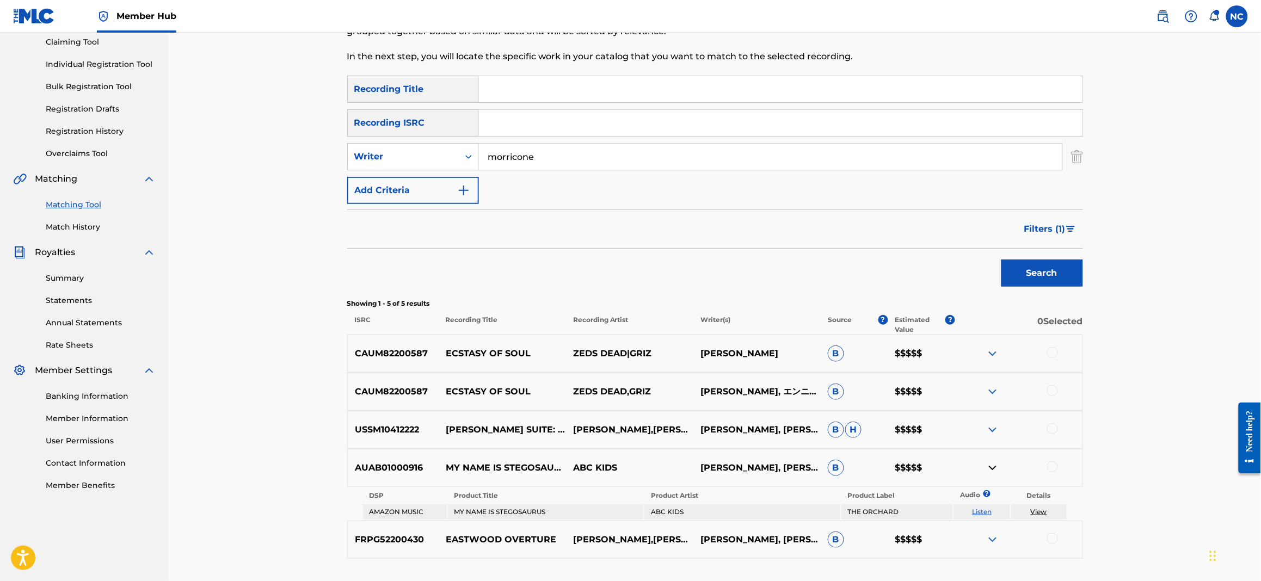
scroll to position [201, 0]
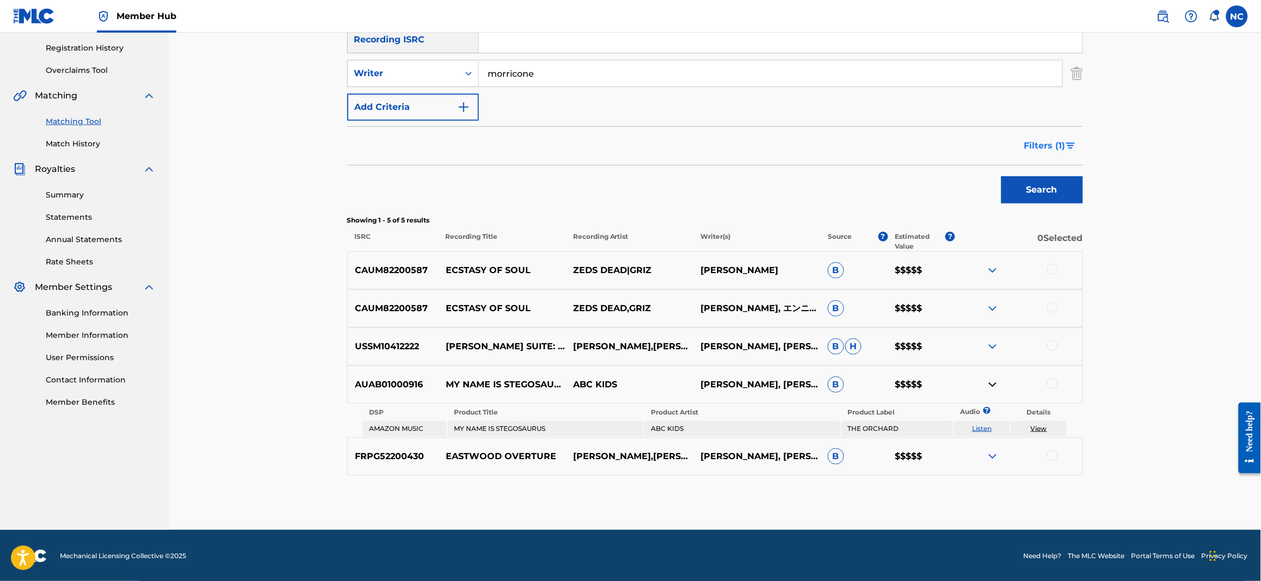
click at [1041, 146] on span "Filters ( 1 )" at bounding box center [1044, 145] width 41 height 13
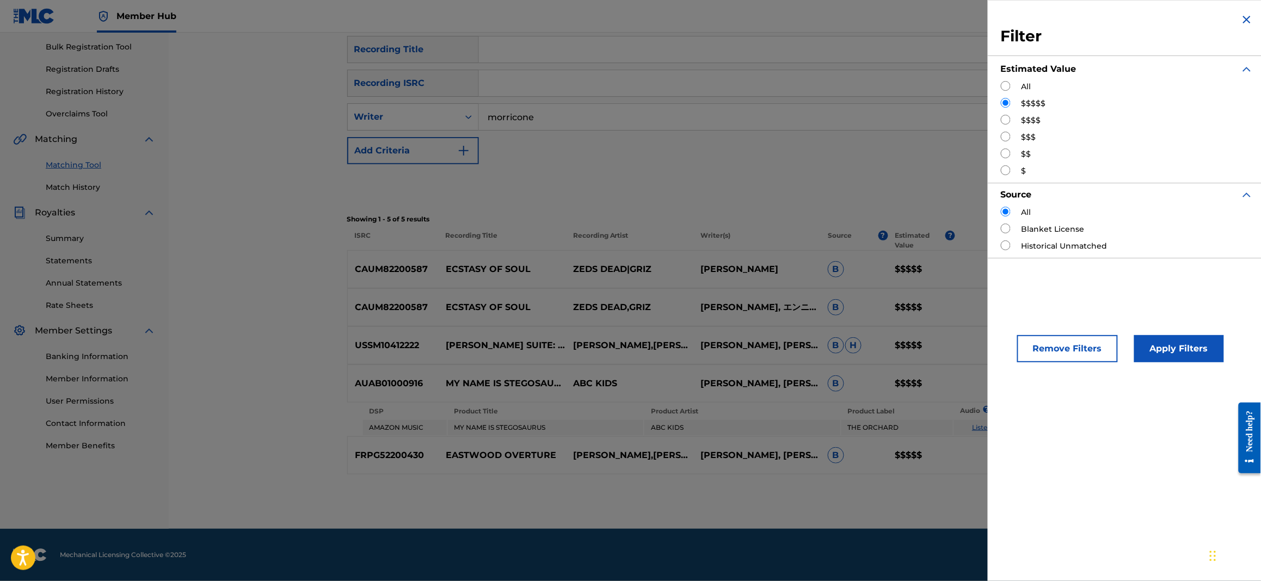
scroll to position [156, 0]
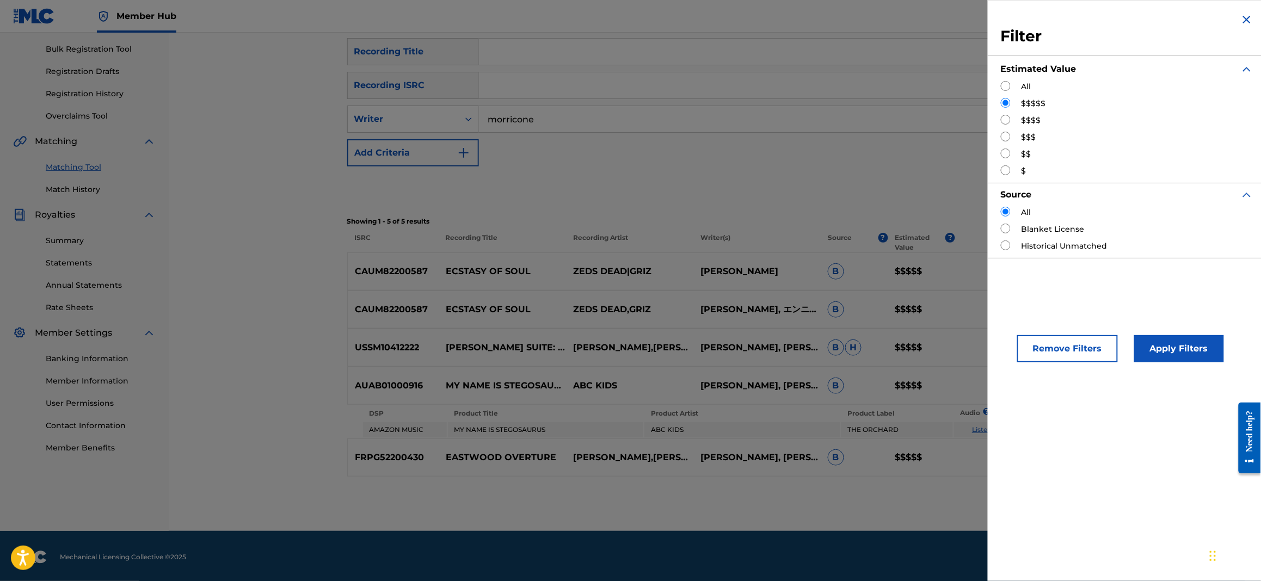
click at [1009, 121] on input "Search Form" at bounding box center [1006, 120] width 10 height 10
radio input "true"
drag, startPoint x: 1197, startPoint y: 356, endPoint x: 1184, endPoint y: 358, distance: 13.2
click at [1197, 358] on button "Apply Filters" at bounding box center [1179, 348] width 90 height 27
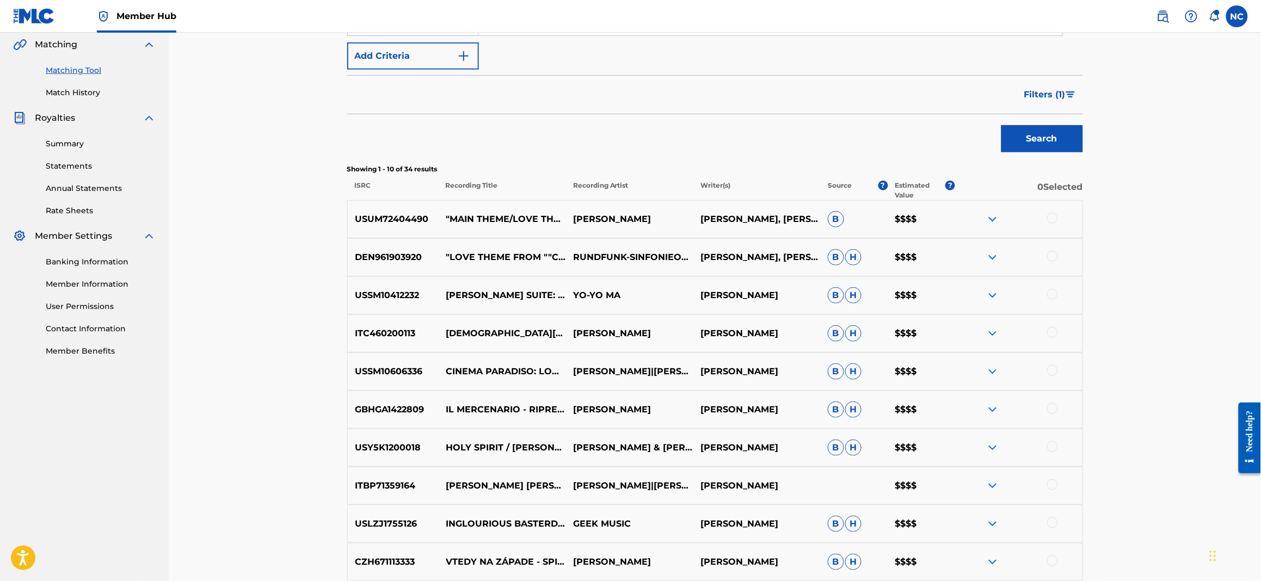
scroll to position [256, 0]
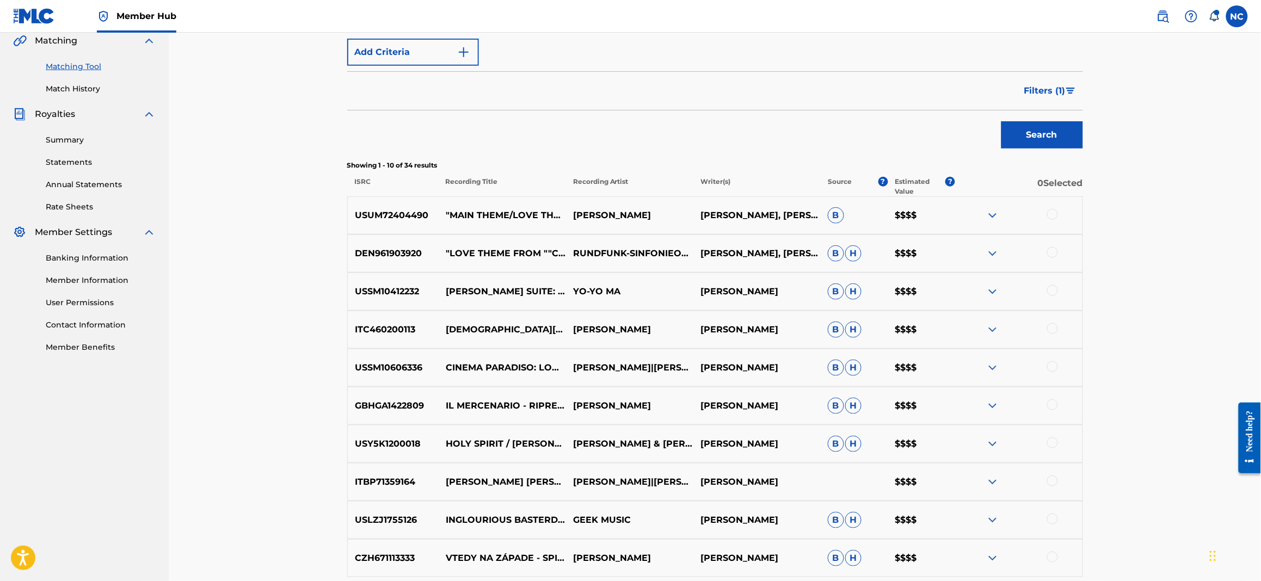
click at [1051, 213] on div at bounding box center [1052, 214] width 11 height 11
click at [1053, 250] on div at bounding box center [1052, 252] width 11 height 11
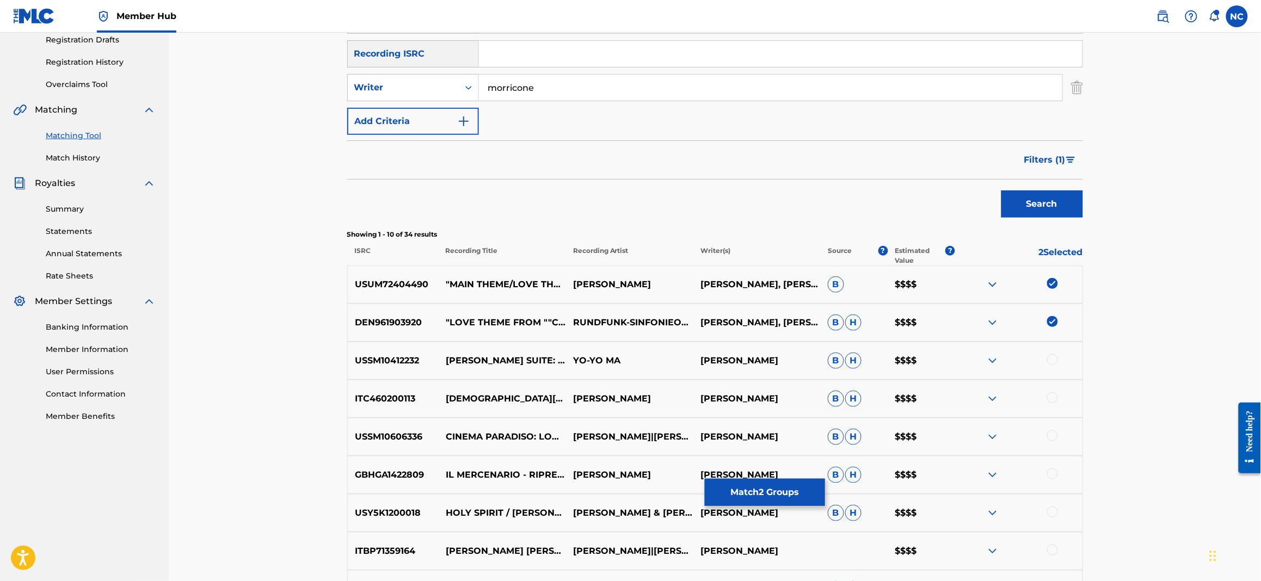
scroll to position [93, 0]
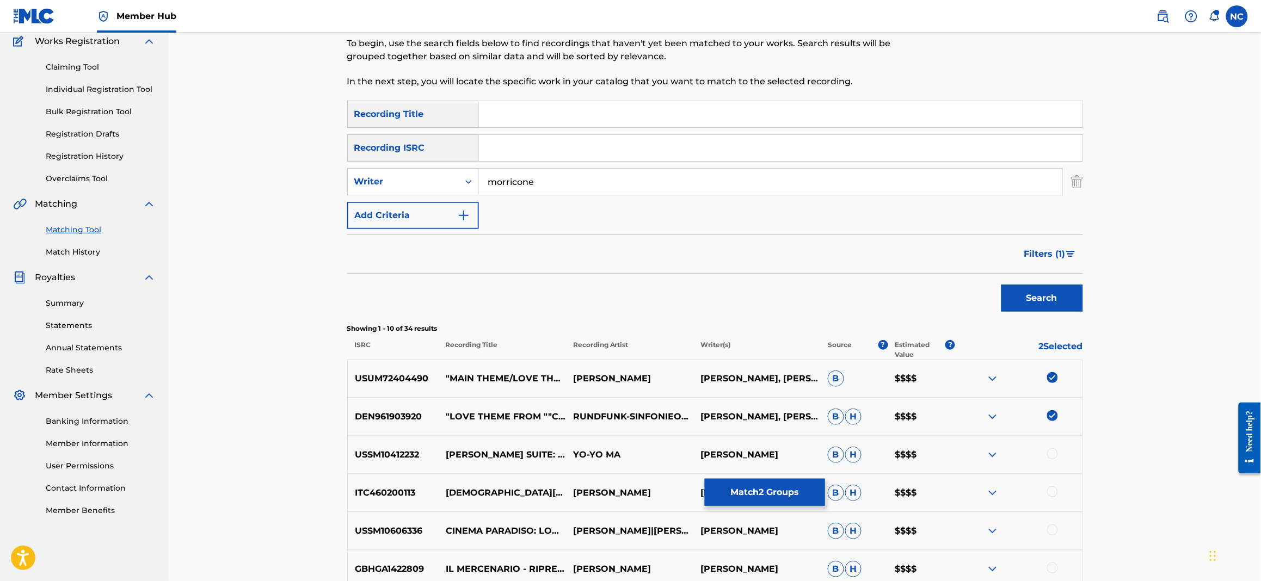
click at [514, 113] on input "Search Form" at bounding box center [781, 114] width 604 height 26
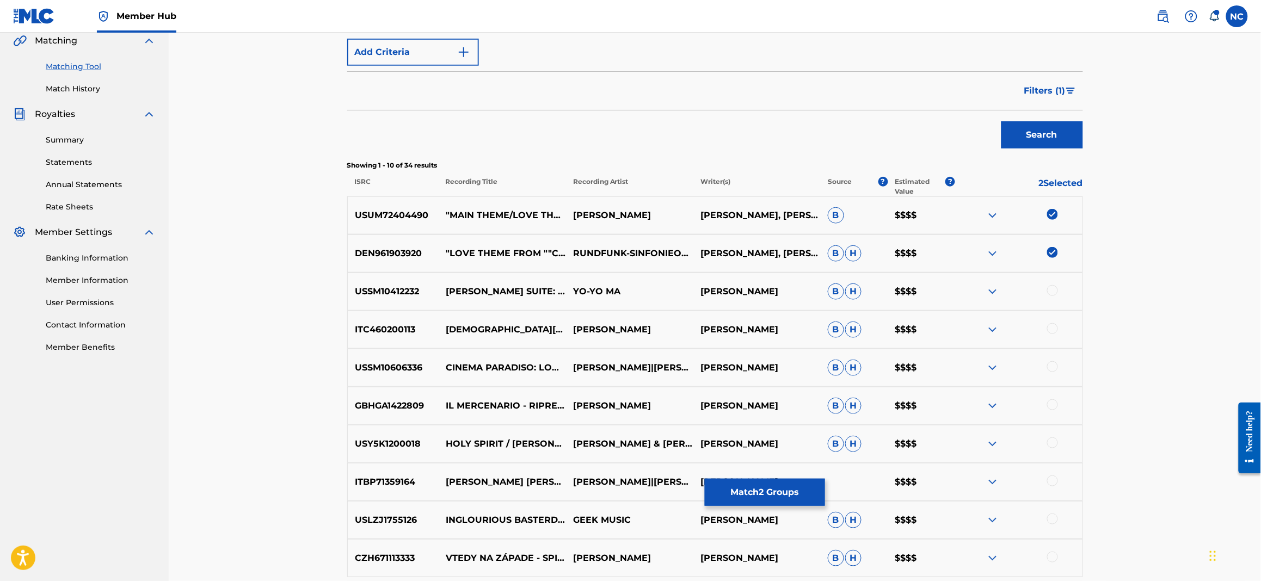
scroll to position [11, 0]
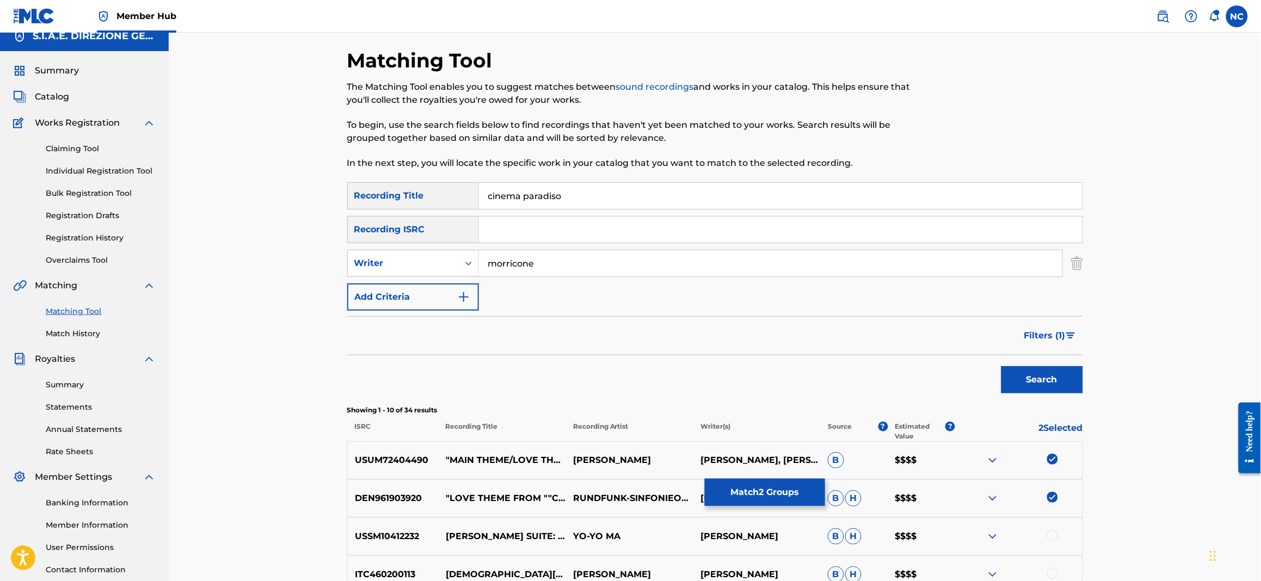
type input "cinema paradiso"
click at [1001, 366] on button "Search" at bounding box center [1042, 379] width 82 height 27
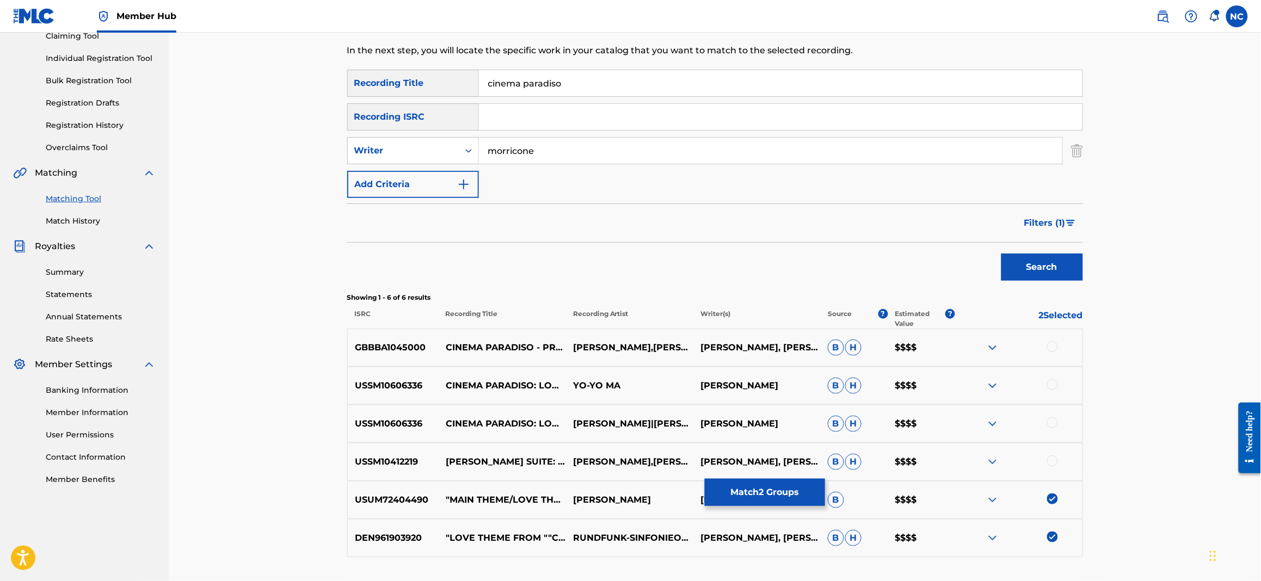
scroll to position [175, 0]
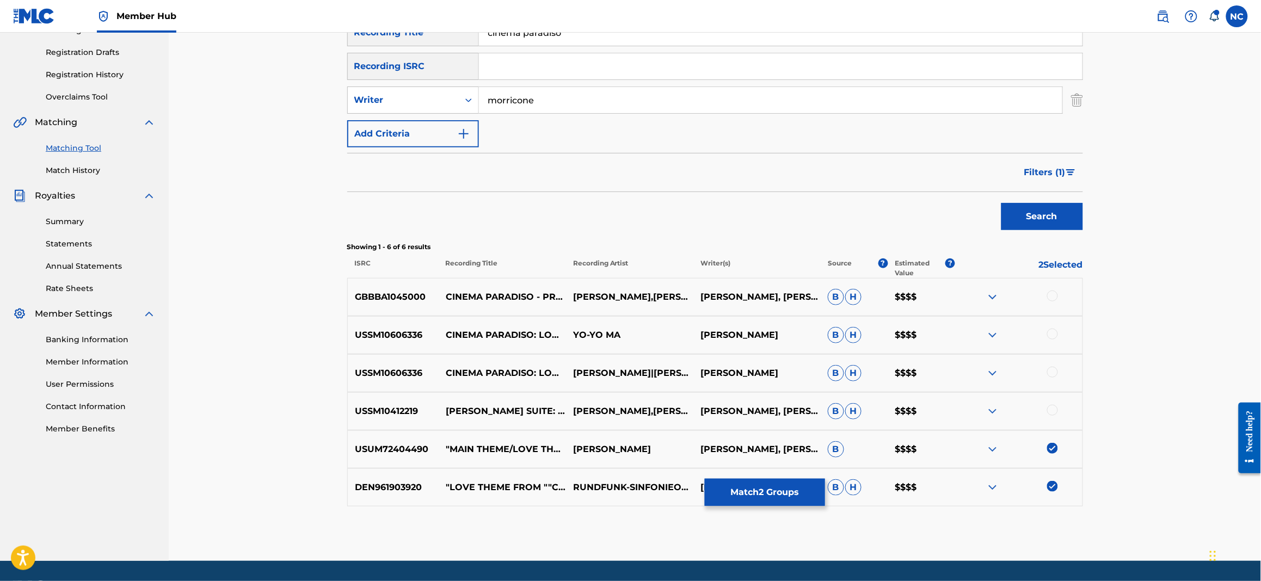
click at [1050, 410] on div at bounding box center [1052, 410] width 11 height 11
click at [1051, 376] on div at bounding box center [1052, 372] width 11 height 11
click at [1051, 337] on div at bounding box center [1052, 334] width 11 height 11
click at [1057, 293] on div at bounding box center [1052, 296] width 11 height 11
click at [1056, 171] on span "Filters ( 1 )" at bounding box center [1044, 172] width 41 height 13
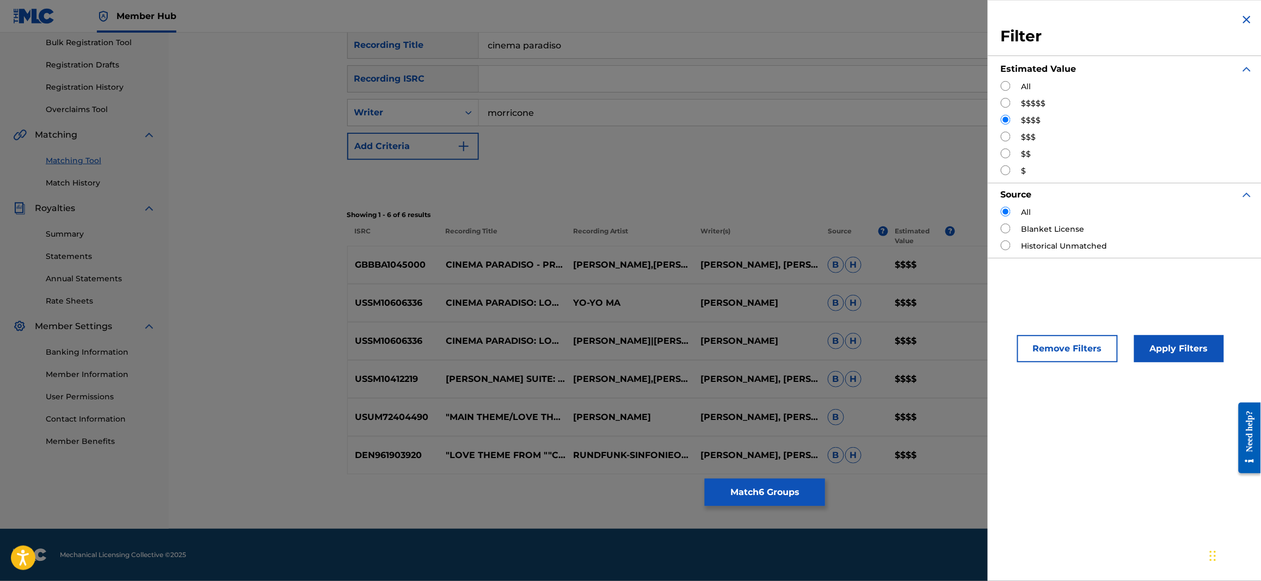
scroll to position [162, 0]
click at [1002, 136] on input "Search Form" at bounding box center [1006, 137] width 10 height 10
radio input "true"
click at [1163, 343] on button "Apply Filters" at bounding box center [1179, 348] width 90 height 27
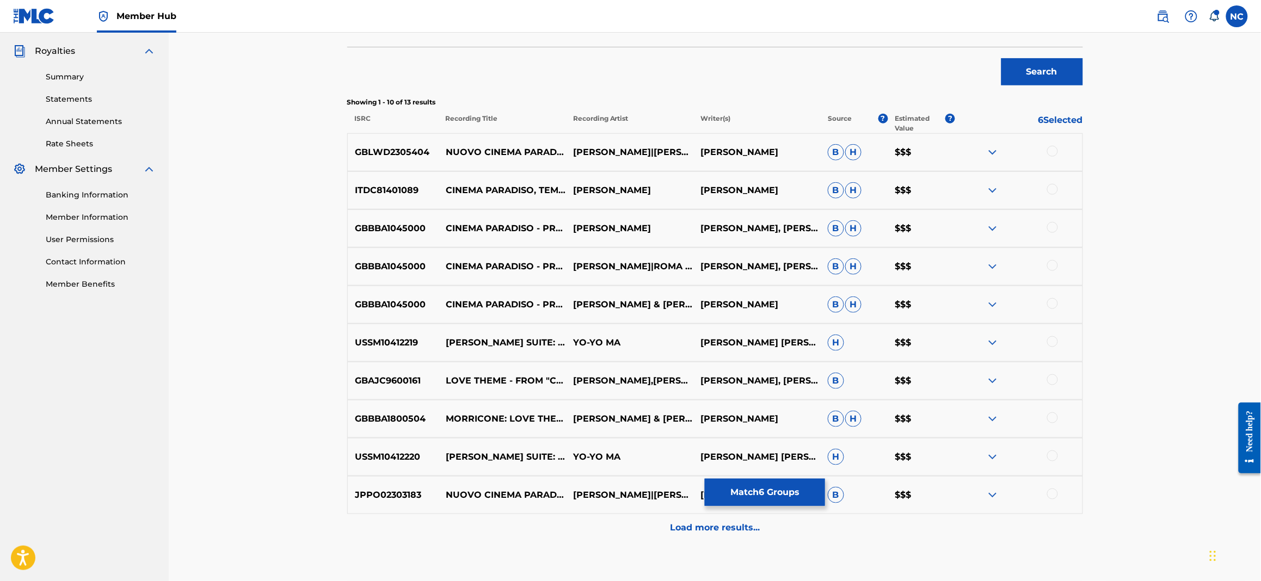
scroll to position [386, 0]
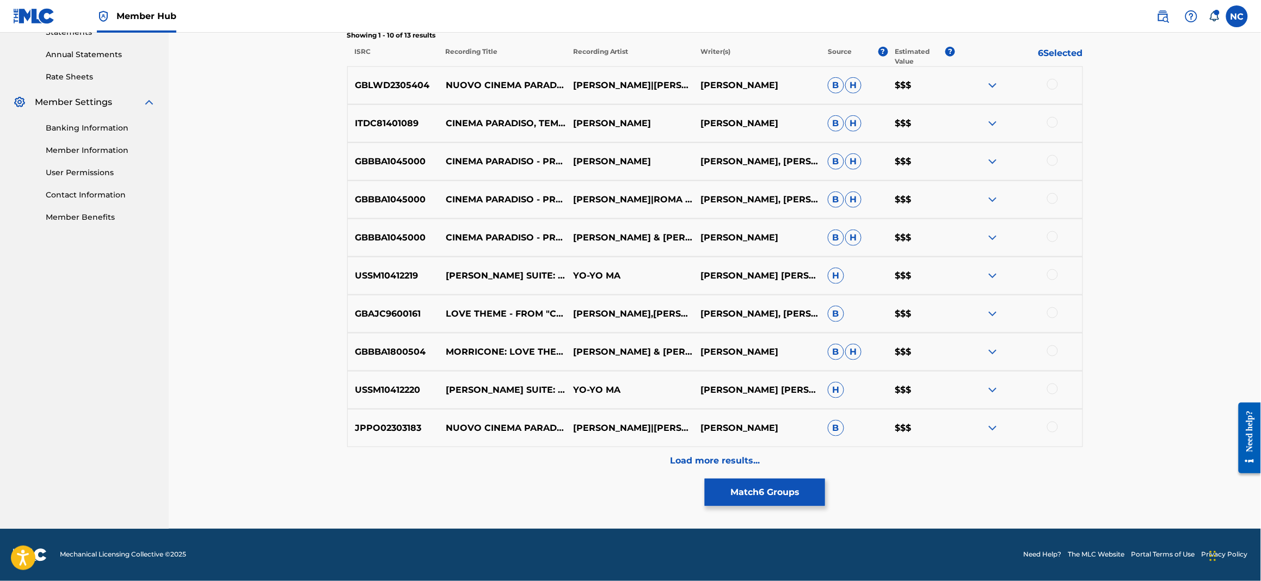
click at [1051, 82] on div at bounding box center [1052, 84] width 11 height 11
click at [1054, 123] on div at bounding box center [1052, 122] width 11 height 11
click at [1054, 162] on div at bounding box center [1052, 160] width 11 height 11
click at [1056, 196] on div at bounding box center [1052, 198] width 11 height 11
drag, startPoint x: 1049, startPoint y: 232, endPoint x: 1056, endPoint y: 276, distance: 45.2
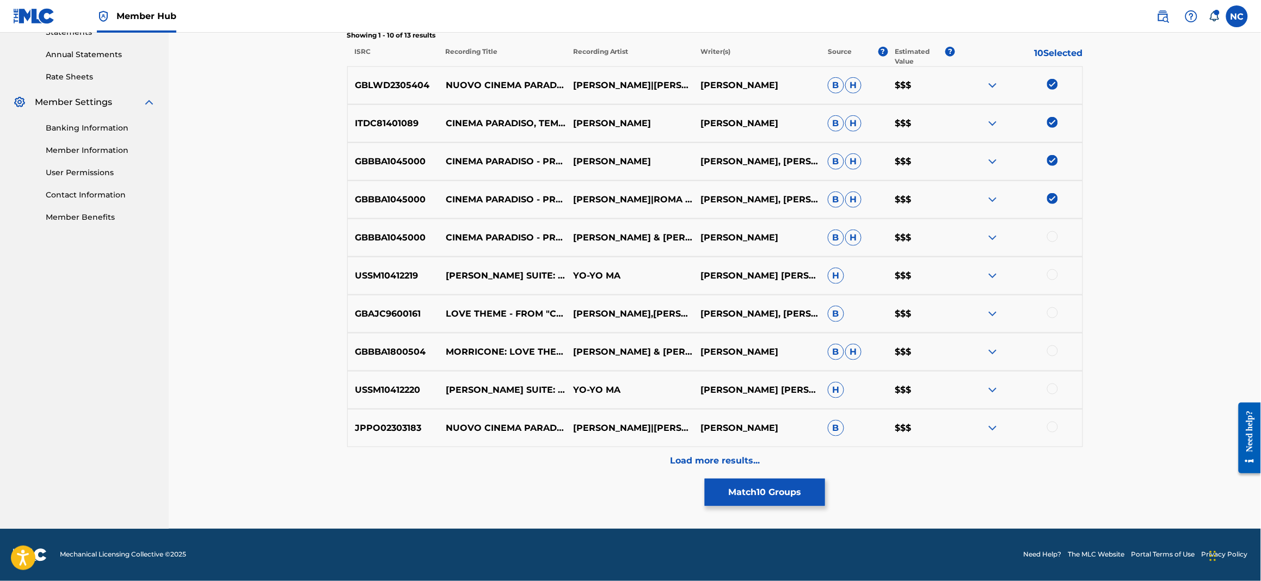
click at [1052, 238] on div at bounding box center [1052, 236] width 11 height 11
click at [1056, 278] on div at bounding box center [1052, 274] width 11 height 11
click at [1053, 319] on div at bounding box center [1018, 314] width 127 height 13
click at [1053, 355] on div at bounding box center [1052, 351] width 11 height 11
click at [1053, 387] on div at bounding box center [1052, 389] width 11 height 11
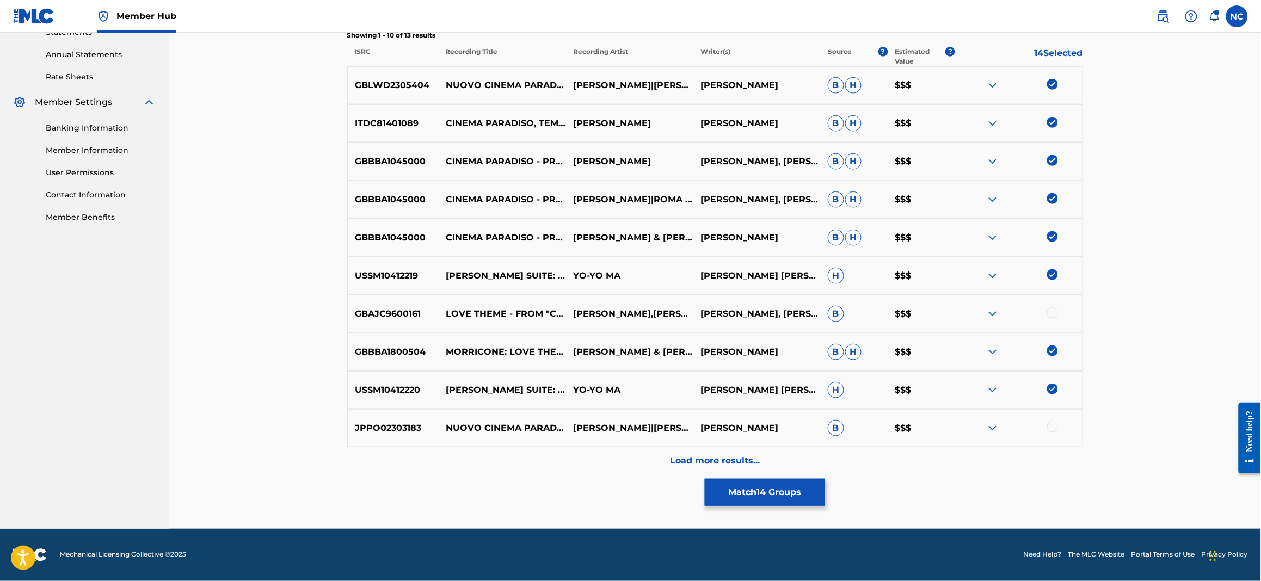
drag, startPoint x: 1053, startPoint y: 431, endPoint x: 1060, endPoint y: 351, distance: 80.4
click at [1056, 432] on div at bounding box center [1018, 428] width 127 height 13
click at [1056, 313] on div at bounding box center [1052, 313] width 11 height 11
click at [1053, 428] on div at bounding box center [1052, 427] width 11 height 11
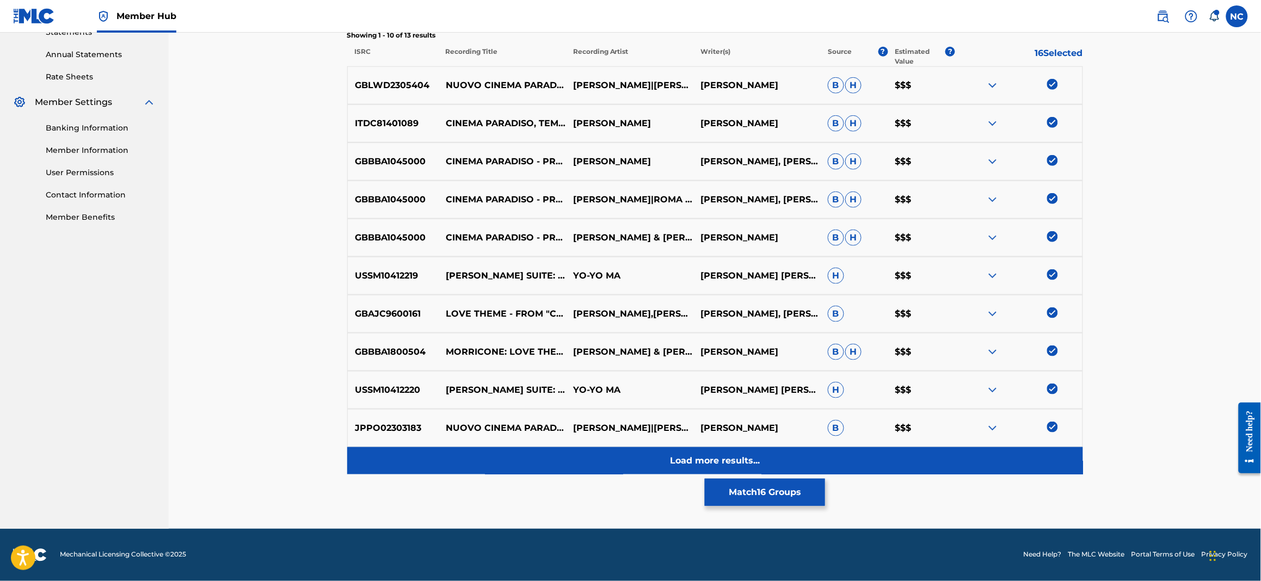
click at [682, 469] on div "Load more results..." at bounding box center [715, 460] width 736 height 27
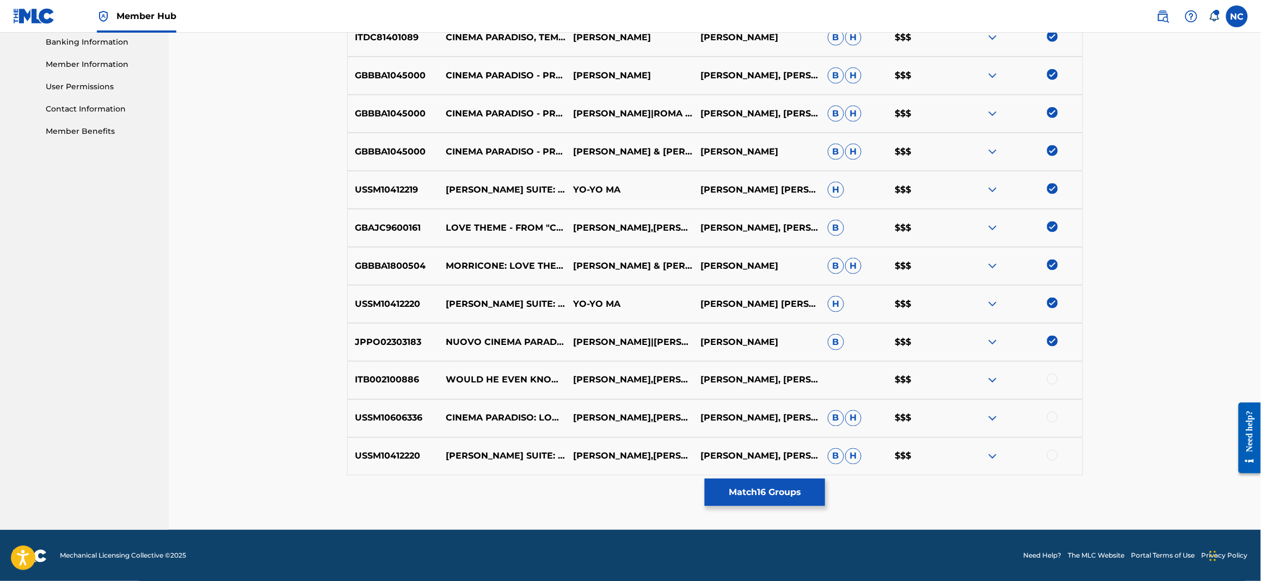
scroll to position [473, 0]
click at [1048, 376] on div at bounding box center [1052, 378] width 11 height 11
click at [991, 382] on img at bounding box center [992, 379] width 13 height 13
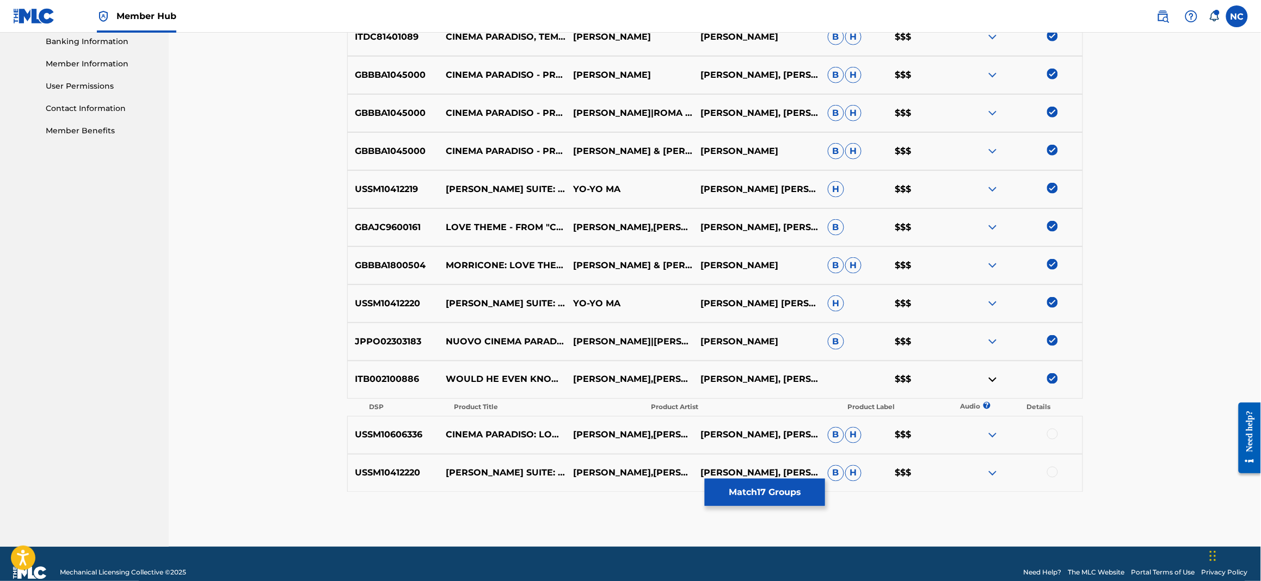
click at [1052, 434] on div at bounding box center [1052, 434] width 11 height 11
drag, startPoint x: 1055, startPoint y: 470, endPoint x: 802, endPoint y: 395, distance: 264.5
click at [1053, 468] on div at bounding box center [1052, 472] width 11 height 11
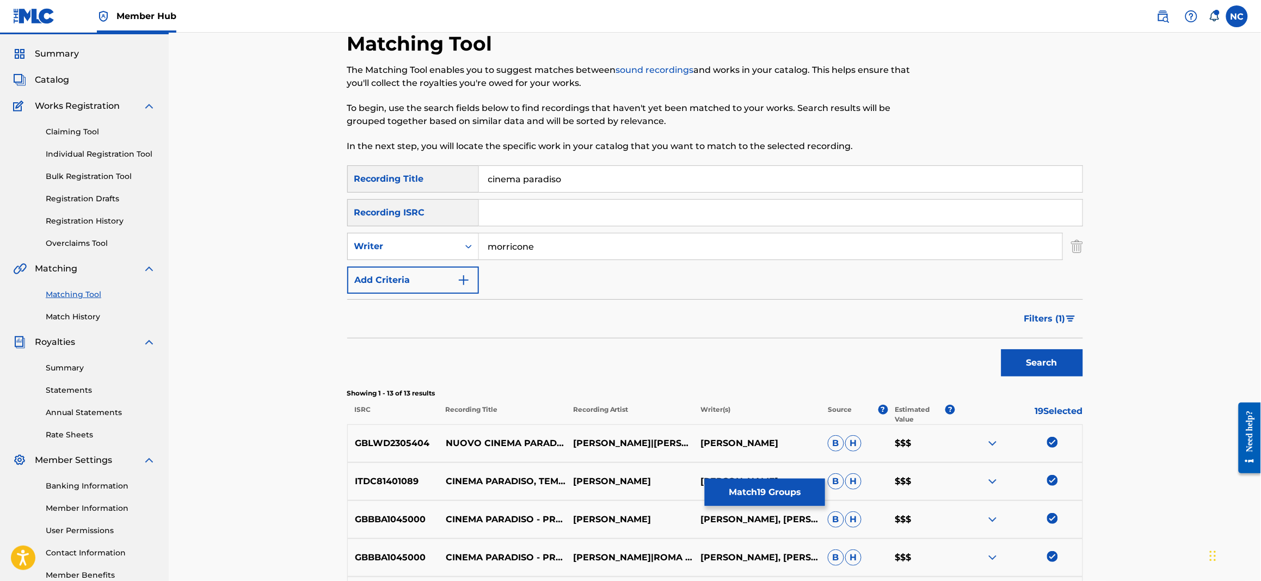
scroll to position [0, 0]
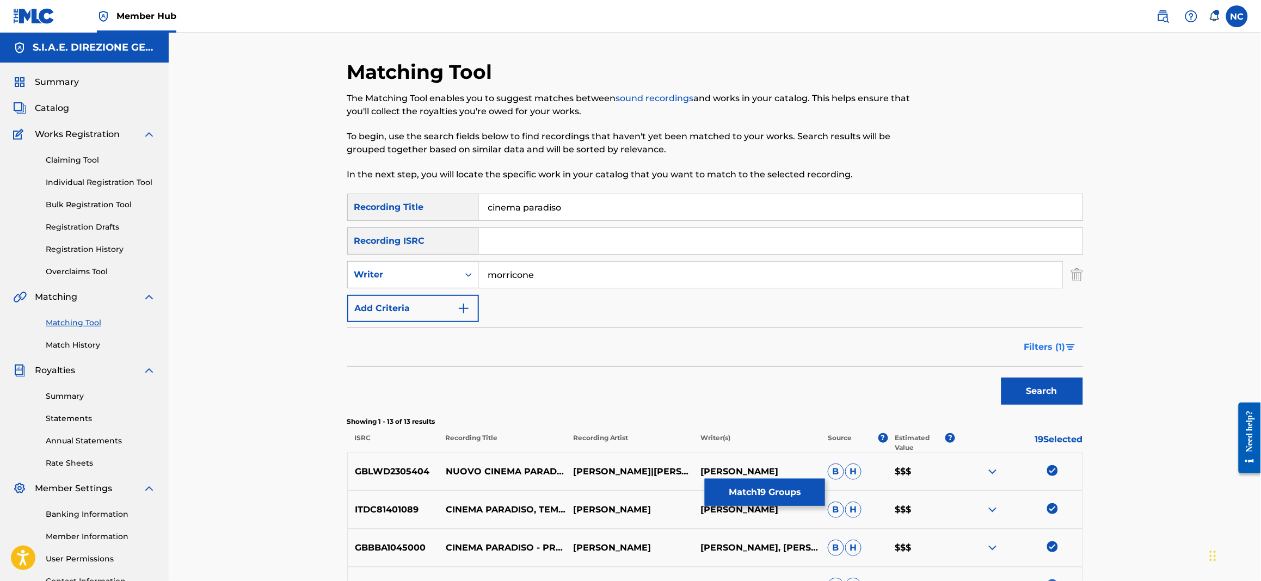
click at [1065, 347] on span "Filters ( 1 )" at bounding box center [1044, 347] width 41 height 13
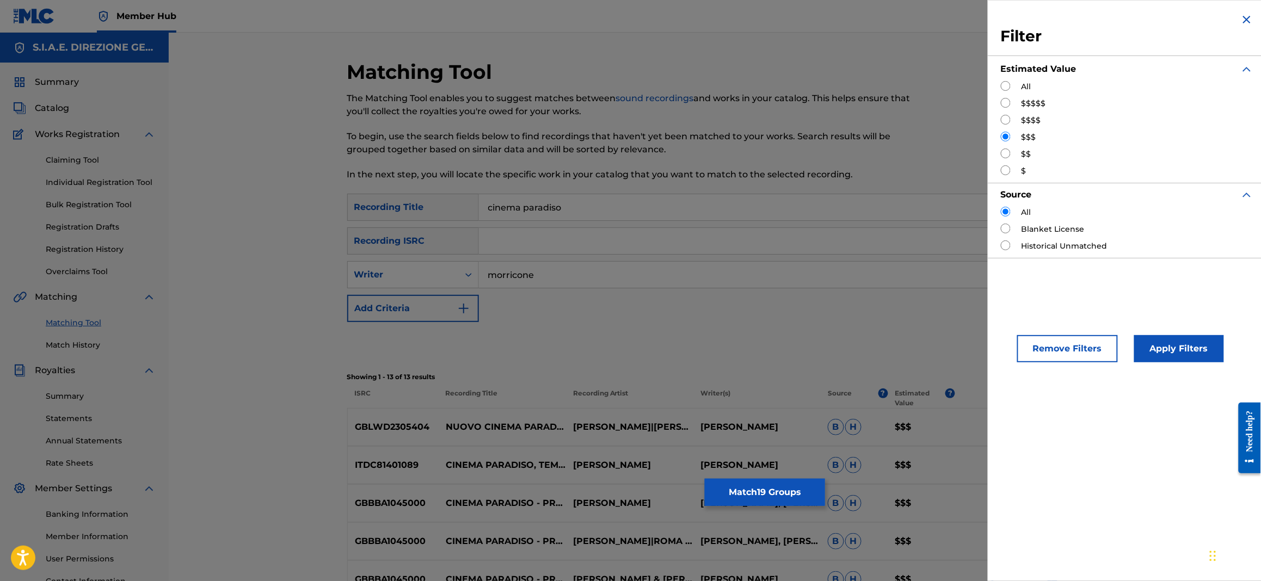
click at [1006, 152] on input "Search Form" at bounding box center [1006, 154] width 10 height 10
radio input "true"
click at [1167, 343] on button "Apply Filters" at bounding box center [1179, 348] width 90 height 27
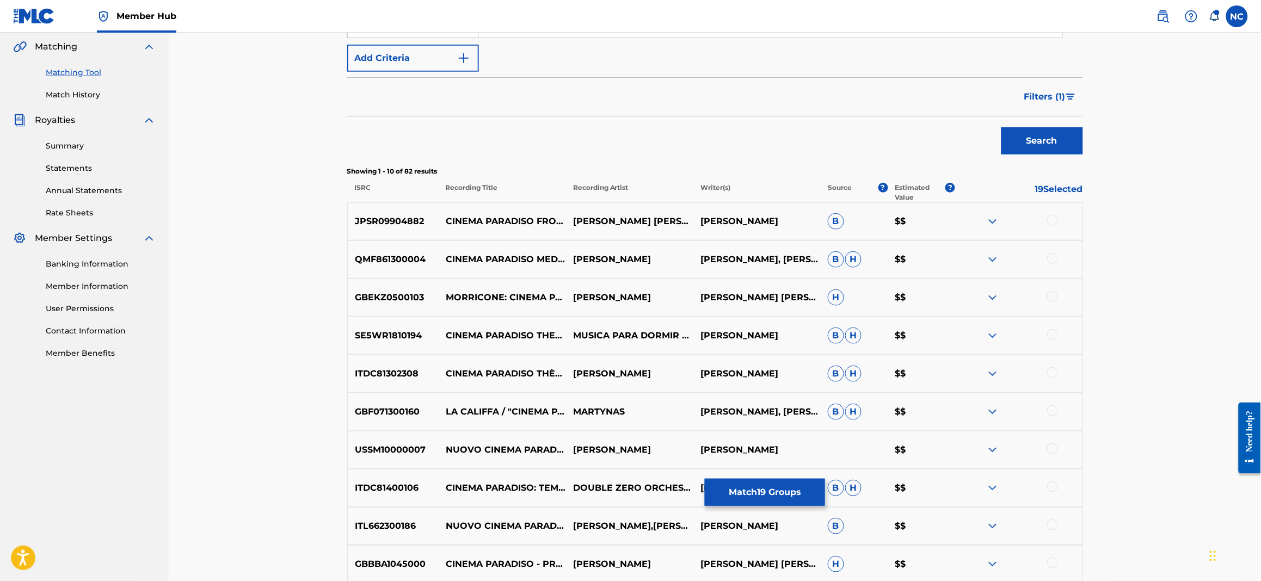
scroll to position [386, 0]
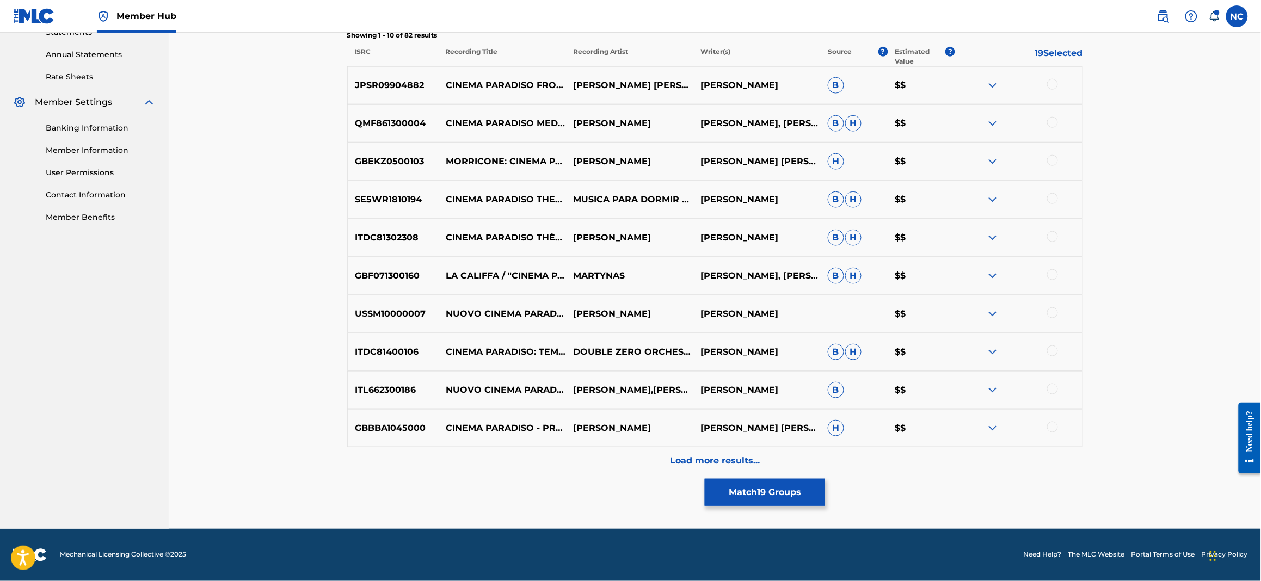
click at [1051, 81] on div at bounding box center [1052, 84] width 11 height 11
click at [1054, 124] on div at bounding box center [1052, 122] width 11 height 11
click at [1056, 159] on div at bounding box center [1052, 160] width 11 height 11
click at [1049, 237] on div at bounding box center [1052, 236] width 11 height 11
click at [1049, 197] on div at bounding box center [1052, 198] width 11 height 11
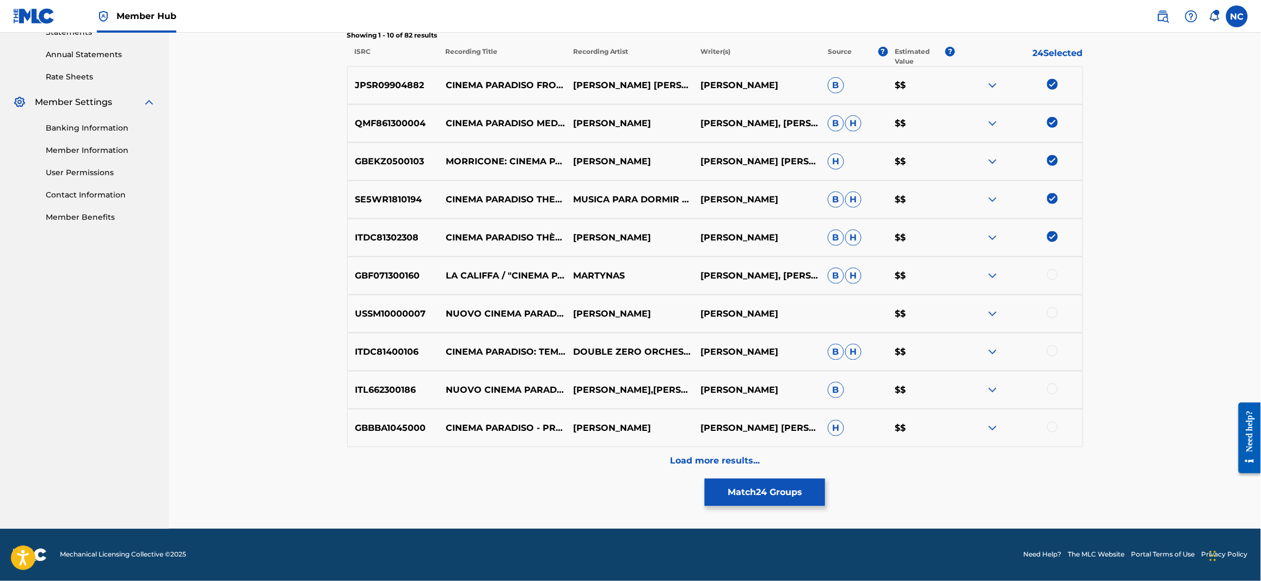
click at [1053, 275] on div at bounding box center [1052, 274] width 11 height 11
drag, startPoint x: 1054, startPoint y: 306, endPoint x: 1051, endPoint y: 335, distance: 29.0
click at [1054, 308] on div "USSM10000007 NUOVO CINEMA PARADISO, FILM SCORE (AKA [PERSON_NAME]) - NUOVO CINE…" at bounding box center [715, 314] width 736 height 38
click at [1056, 351] on div at bounding box center [1052, 351] width 11 height 11
click at [1050, 313] on div at bounding box center [1052, 313] width 11 height 11
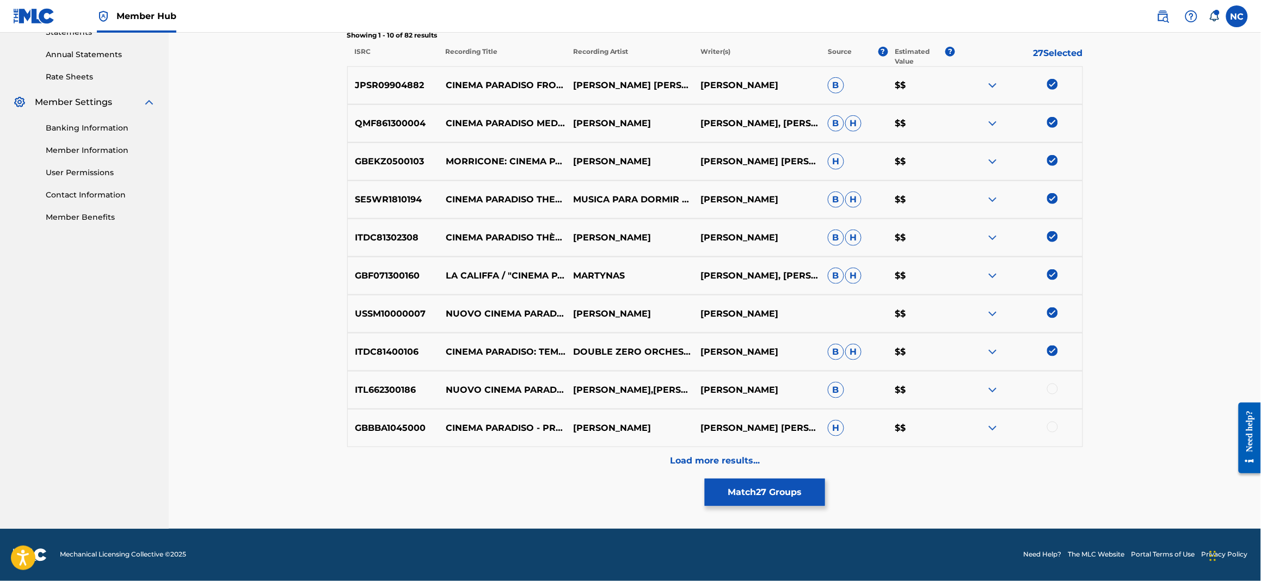
click at [1055, 386] on div at bounding box center [1052, 389] width 11 height 11
click at [1054, 432] on div at bounding box center [1052, 427] width 11 height 11
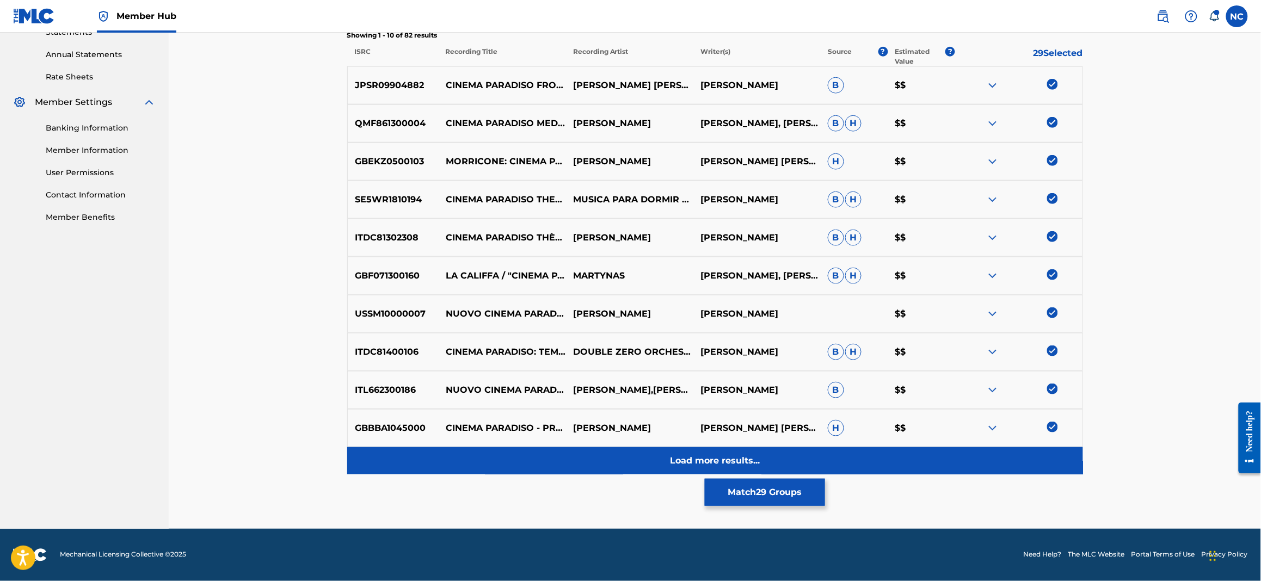
click at [740, 464] on p "Load more results..." at bounding box center [715, 460] width 90 height 13
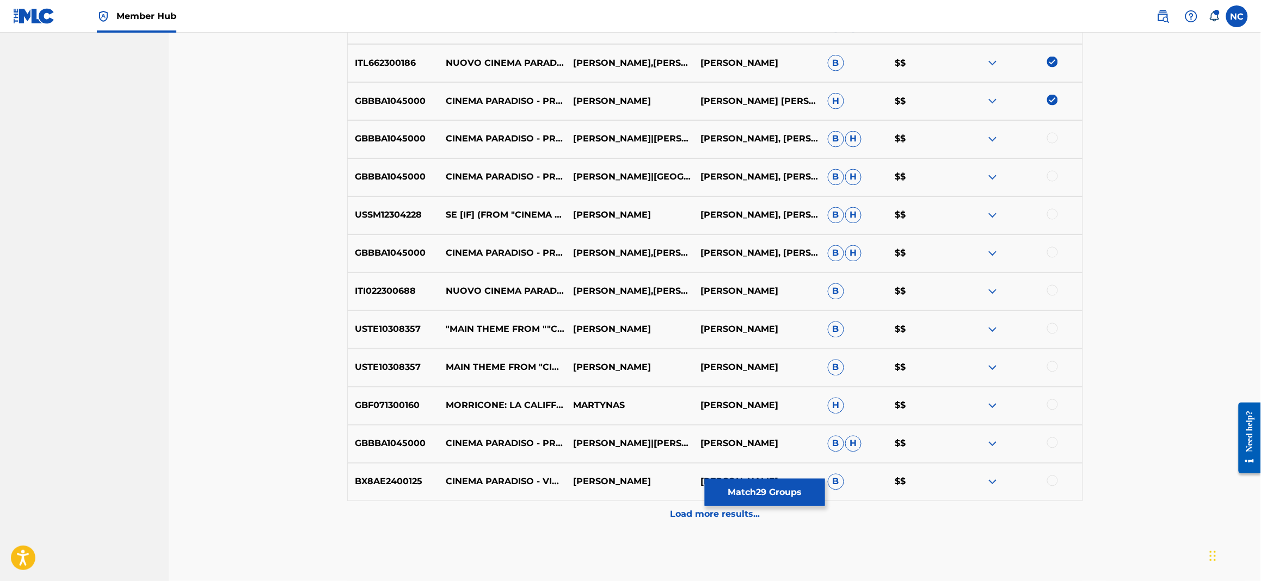
scroll to position [685, 0]
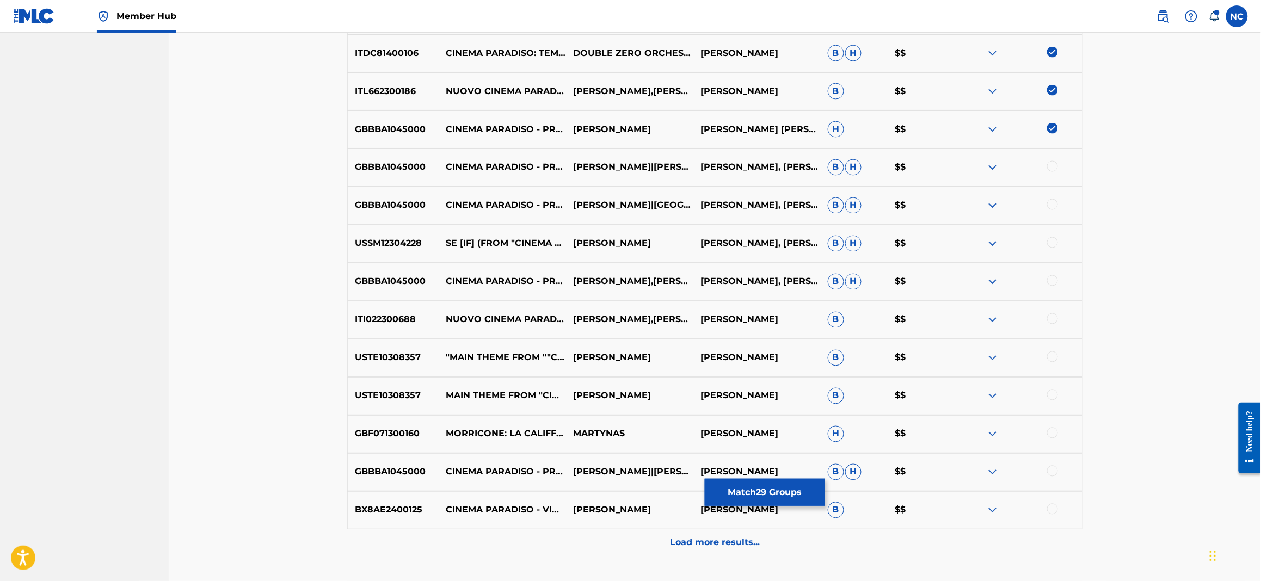
drag, startPoint x: 1054, startPoint y: 163, endPoint x: 1054, endPoint y: 208, distance: 45.7
click at [1054, 164] on div at bounding box center [1052, 166] width 11 height 11
click at [1053, 208] on div at bounding box center [1052, 204] width 11 height 11
click at [1056, 250] on div at bounding box center [1018, 243] width 127 height 13
click at [1050, 282] on div at bounding box center [1052, 280] width 11 height 11
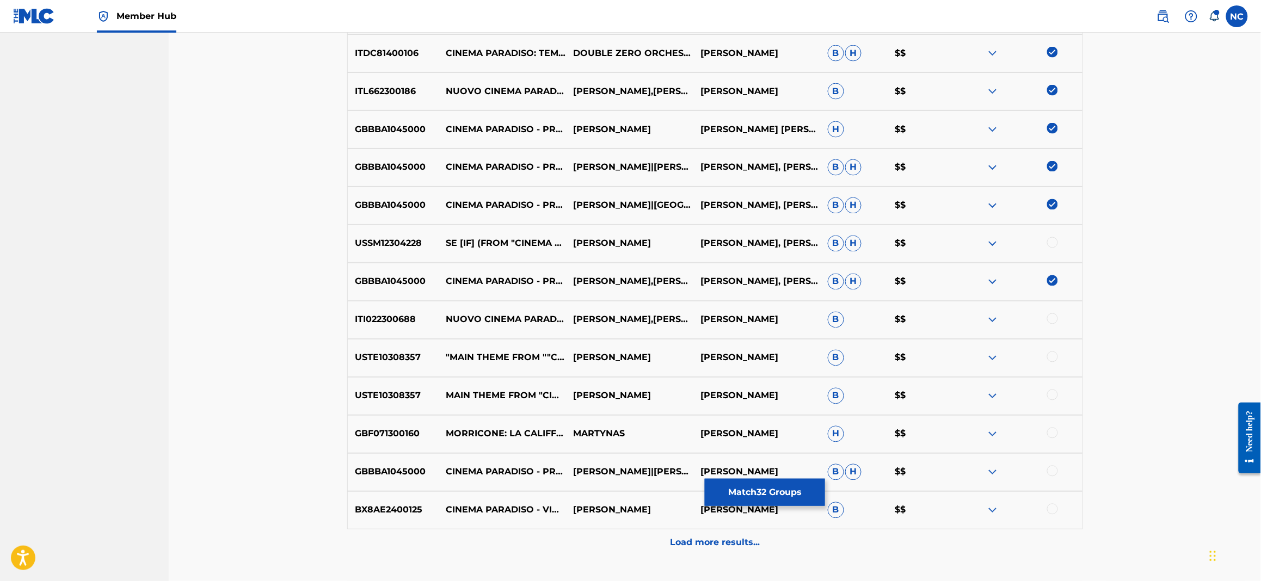
click at [1057, 318] on div at bounding box center [1052, 318] width 11 height 11
click at [1046, 241] on div at bounding box center [1018, 243] width 127 height 13
click at [1050, 244] on div at bounding box center [1052, 242] width 11 height 11
click at [1052, 356] on div at bounding box center [1052, 357] width 11 height 11
click at [1047, 395] on div at bounding box center [1052, 395] width 11 height 11
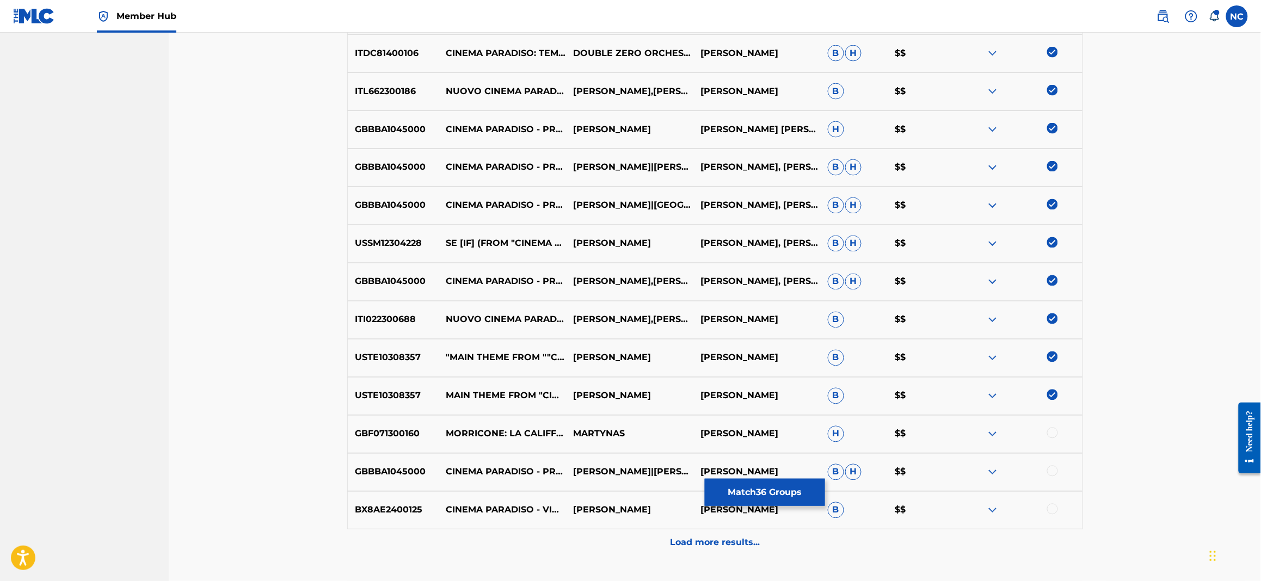
click at [1053, 432] on div at bounding box center [1052, 433] width 11 height 11
drag, startPoint x: 1053, startPoint y: 474, endPoint x: 1057, endPoint y: 505, distance: 31.9
click at [1055, 481] on div "GBBBA1045000 CINEMA [PERSON_NAME] [PERSON_NAME] [PERSON_NAME]|[PERSON_NAME] [PE…" at bounding box center [715, 472] width 736 height 38
click at [1057, 512] on div at bounding box center [1018, 510] width 127 height 13
click at [1052, 510] on div at bounding box center [1052, 509] width 11 height 11
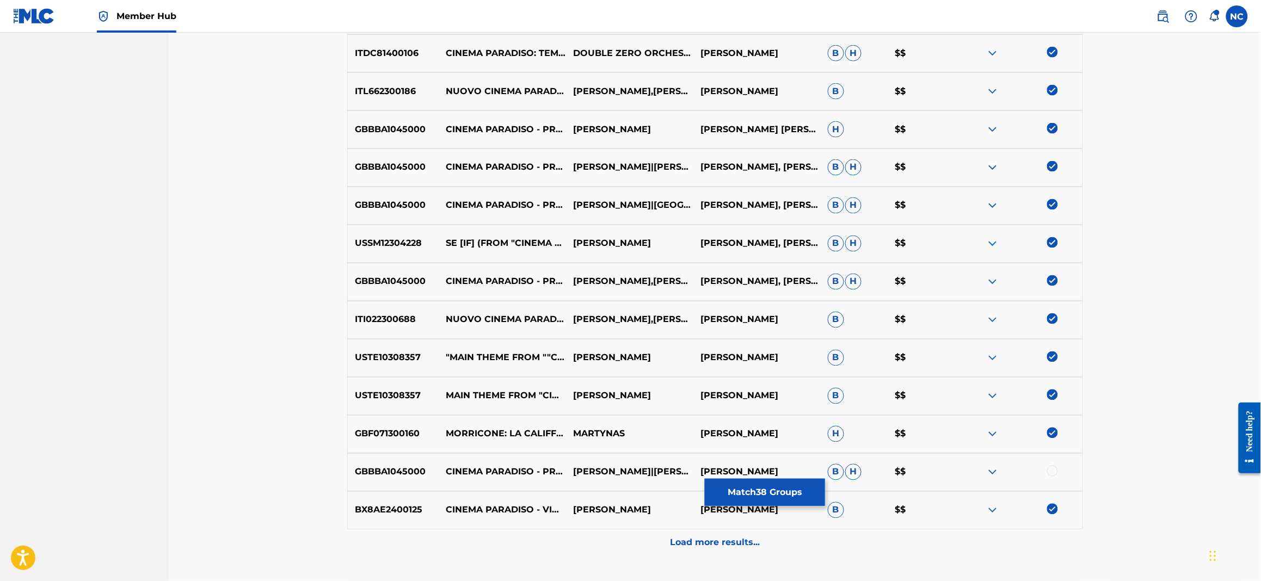
click at [1053, 474] on div at bounding box center [1052, 471] width 11 height 11
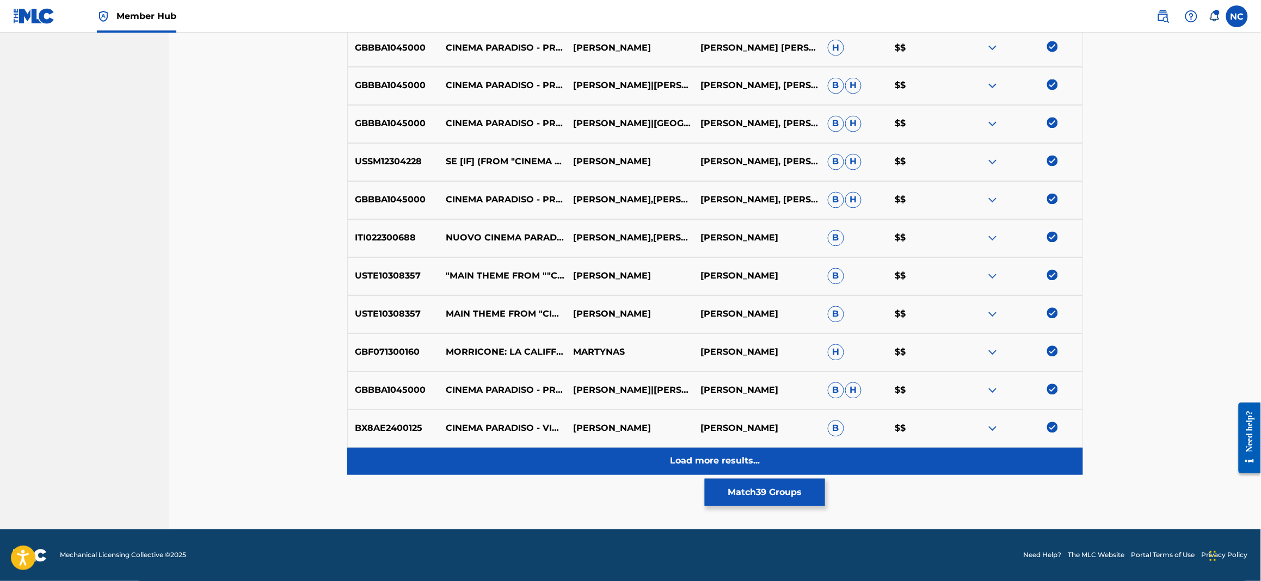
click at [760, 461] on div "Load more results..." at bounding box center [715, 461] width 736 height 27
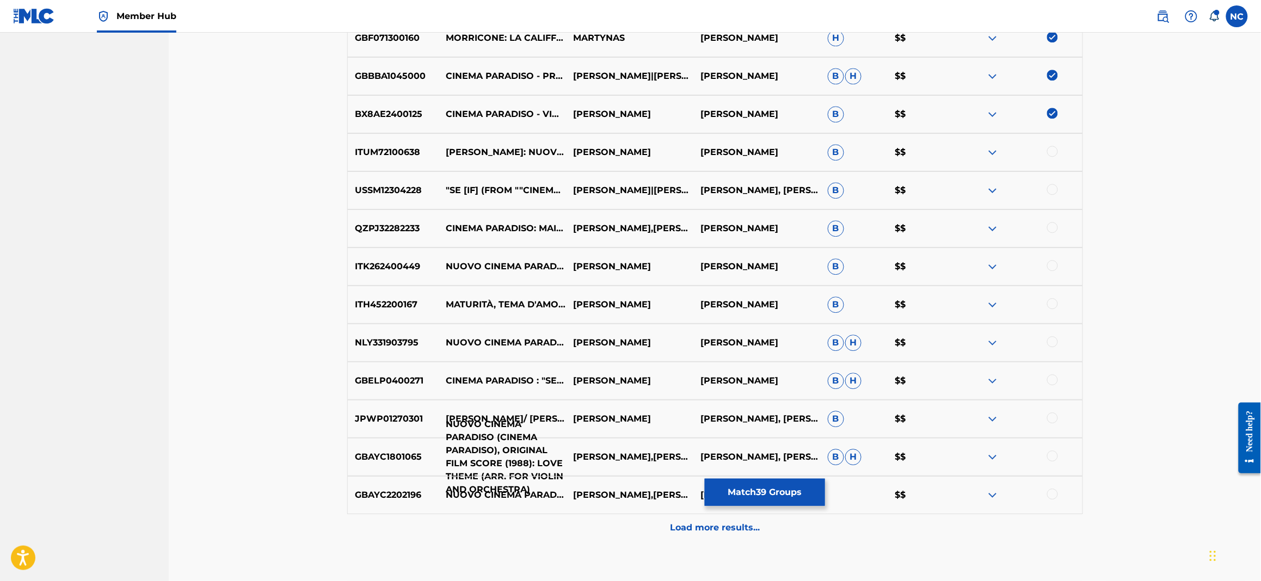
scroll to position [1148, 0]
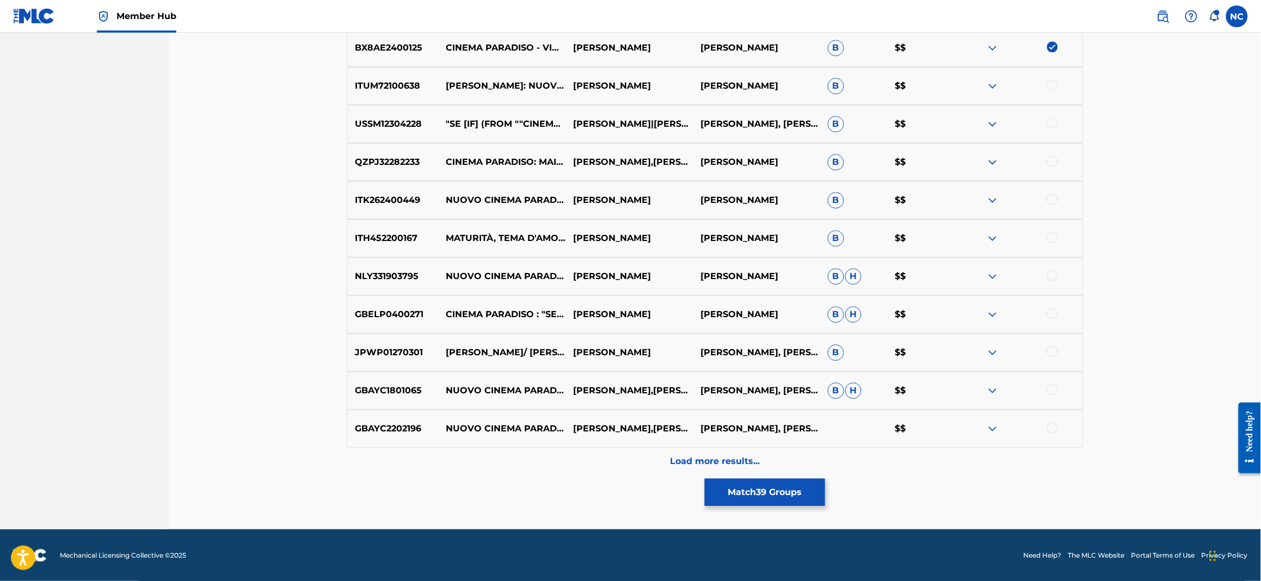
click at [1053, 85] on div at bounding box center [1052, 84] width 11 height 11
click at [1050, 121] on div at bounding box center [1052, 123] width 11 height 11
click at [1054, 165] on div at bounding box center [1052, 161] width 11 height 11
drag, startPoint x: 1050, startPoint y: 199, endPoint x: 1060, endPoint y: 228, distance: 29.8
click at [1050, 201] on div at bounding box center [1052, 199] width 11 height 11
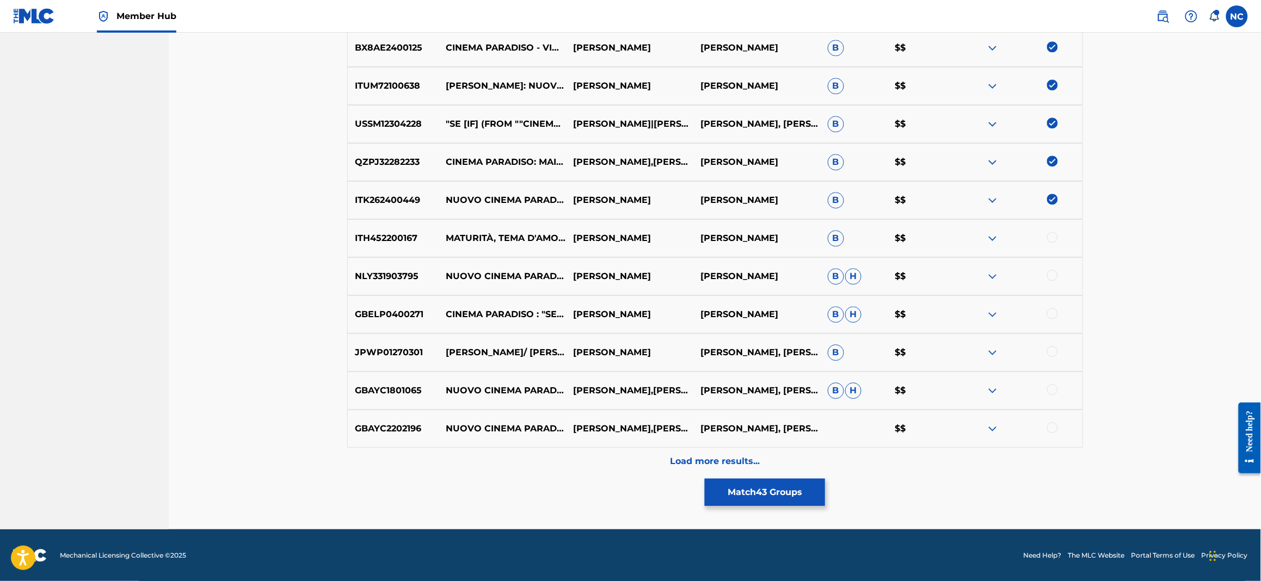
click at [1053, 239] on div at bounding box center [1052, 237] width 11 height 11
click at [1053, 278] on div at bounding box center [1052, 275] width 11 height 11
drag, startPoint x: 1053, startPoint y: 309, endPoint x: 1050, endPoint y: 334, distance: 24.6
click at [1053, 310] on div at bounding box center [1052, 313] width 11 height 11
drag, startPoint x: 1050, startPoint y: 350, endPoint x: 1052, endPoint y: 362, distance: 12.7
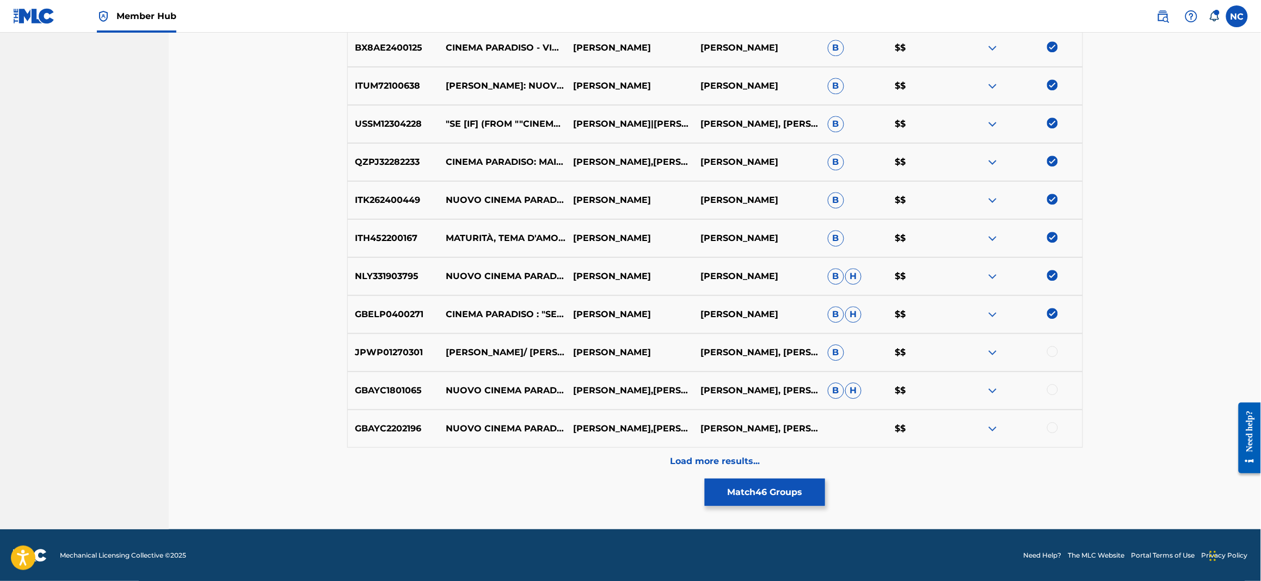
click at [1050, 357] on div at bounding box center [1018, 352] width 127 height 13
drag, startPoint x: 1050, startPoint y: 387, endPoint x: 1057, endPoint y: 407, distance: 21.5
click at [1055, 394] on div at bounding box center [1052, 389] width 11 height 11
click at [1054, 428] on div at bounding box center [1052, 427] width 11 height 11
click at [1054, 350] on div at bounding box center [1052, 351] width 11 height 11
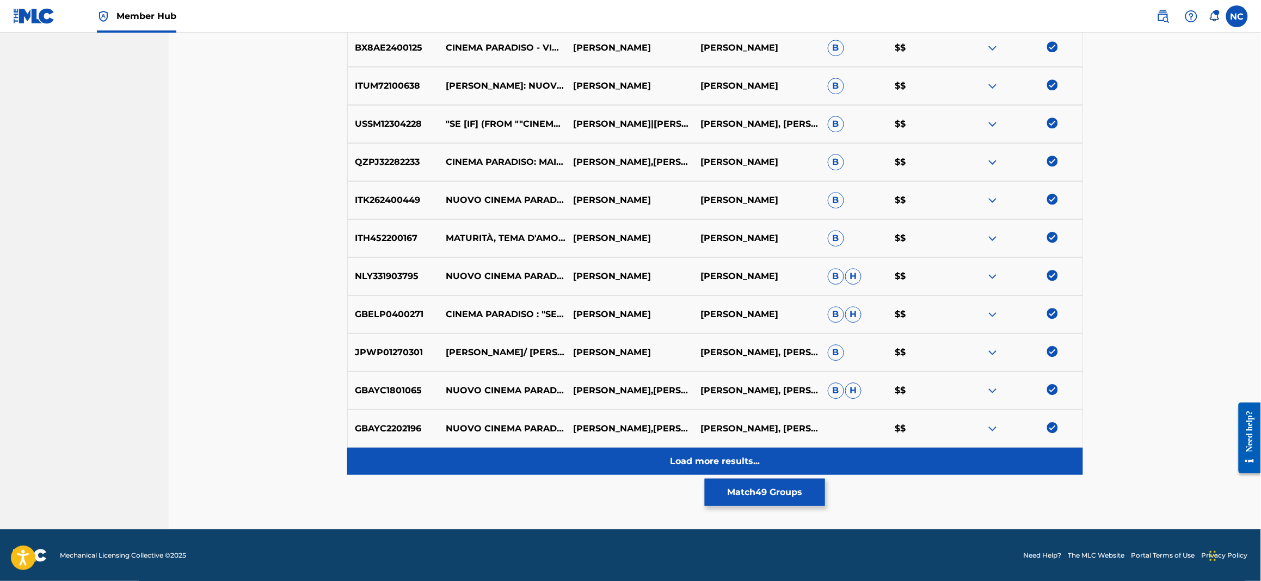
click at [727, 459] on p "Load more results..." at bounding box center [715, 461] width 90 height 13
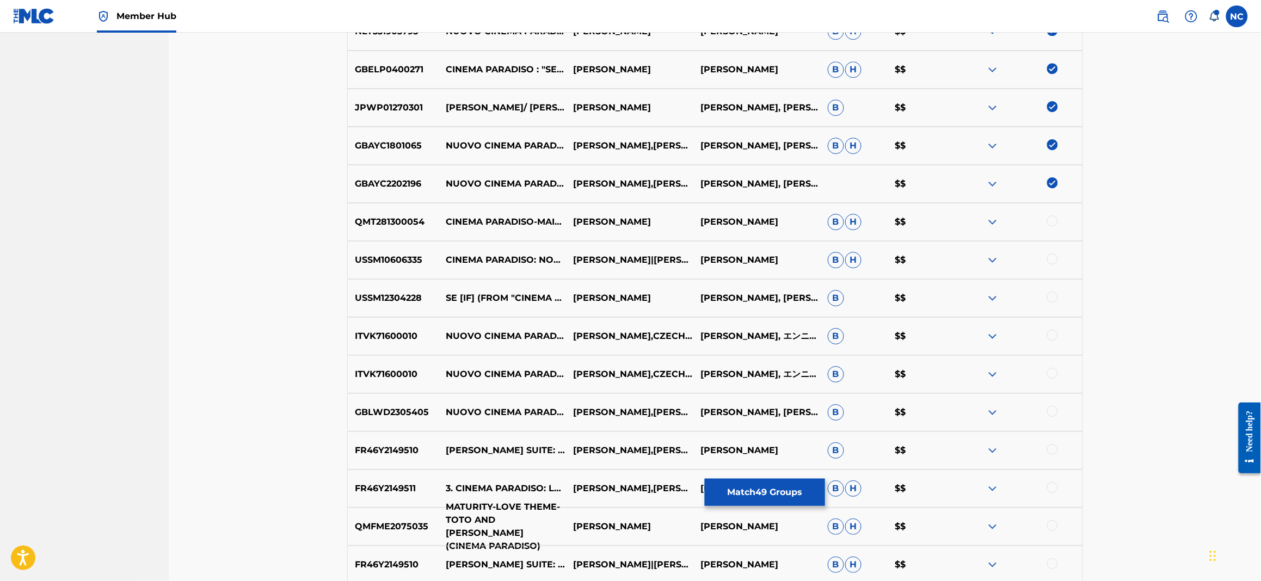
scroll to position [1474, 0]
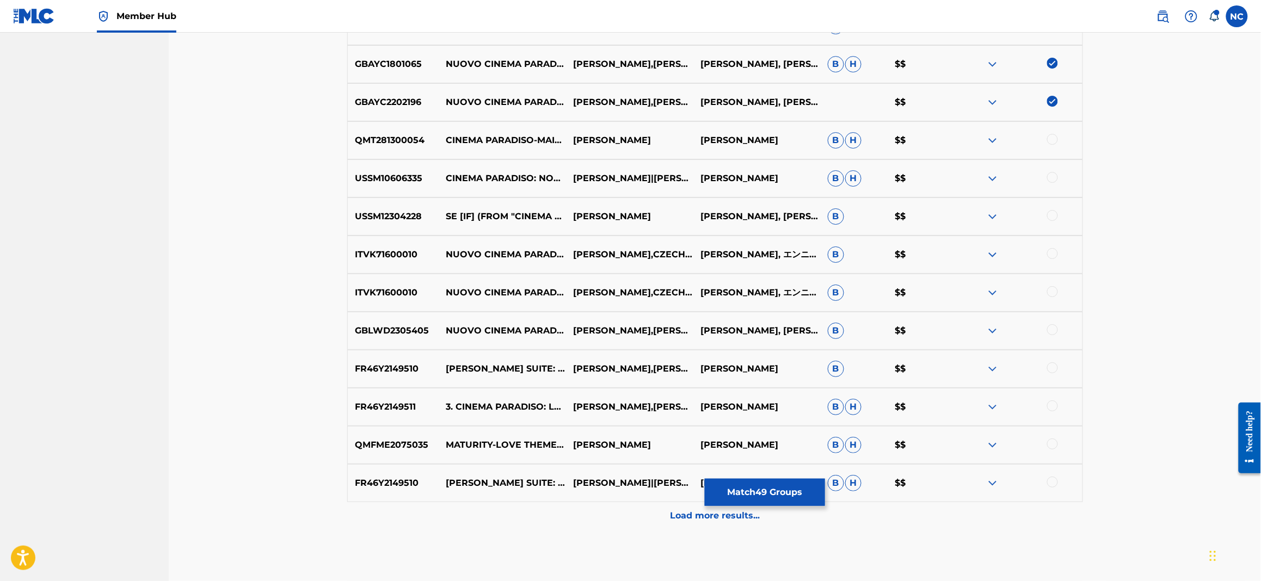
click at [1049, 140] on div at bounding box center [1052, 139] width 11 height 11
click at [1054, 179] on div at bounding box center [1052, 177] width 11 height 11
click at [1056, 212] on div at bounding box center [1052, 215] width 11 height 11
click at [1057, 250] on div at bounding box center [1052, 253] width 11 height 11
click at [1054, 291] on div at bounding box center [1052, 291] width 11 height 11
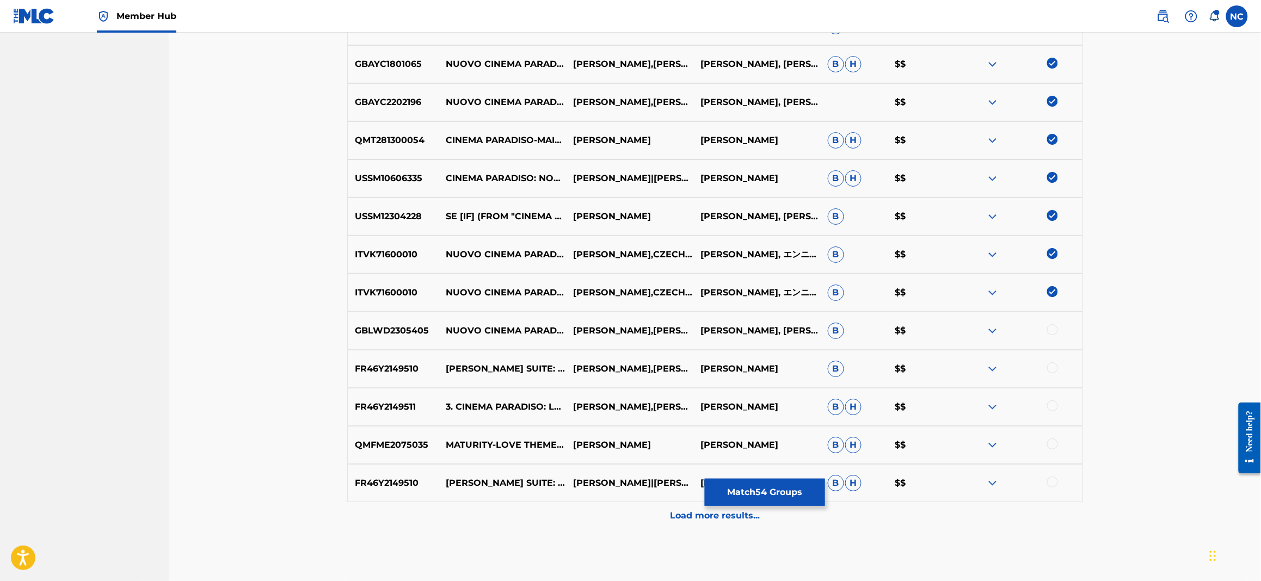
click at [1056, 333] on div at bounding box center [1052, 329] width 11 height 11
click at [1049, 374] on div at bounding box center [1018, 368] width 127 height 13
click at [1054, 371] on div at bounding box center [1052, 367] width 11 height 11
drag, startPoint x: 1050, startPoint y: 400, endPoint x: 1065, endPoint y: 438, distance: 40.1
click at [1050, 401] on div at bounding box center [1052, 406] width 11 height 11
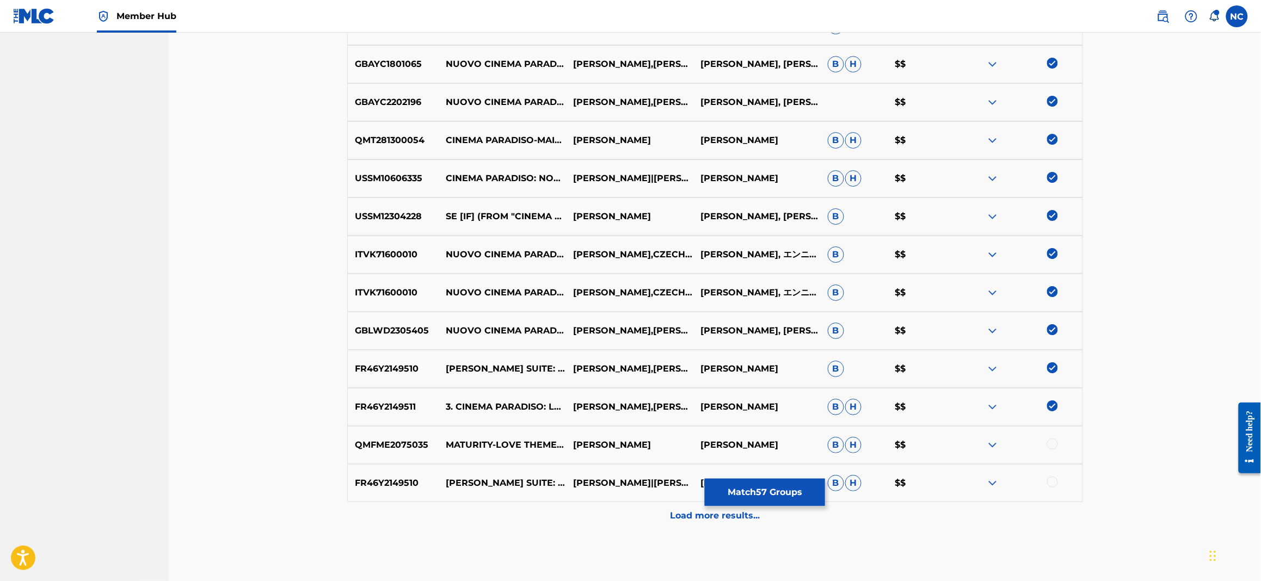
click at [1049, 443] on div at bounding box center [1052, 444] width 11 height 11
click at [1054, 485] on div at bounding box center [1052, 482] width 11 height 11
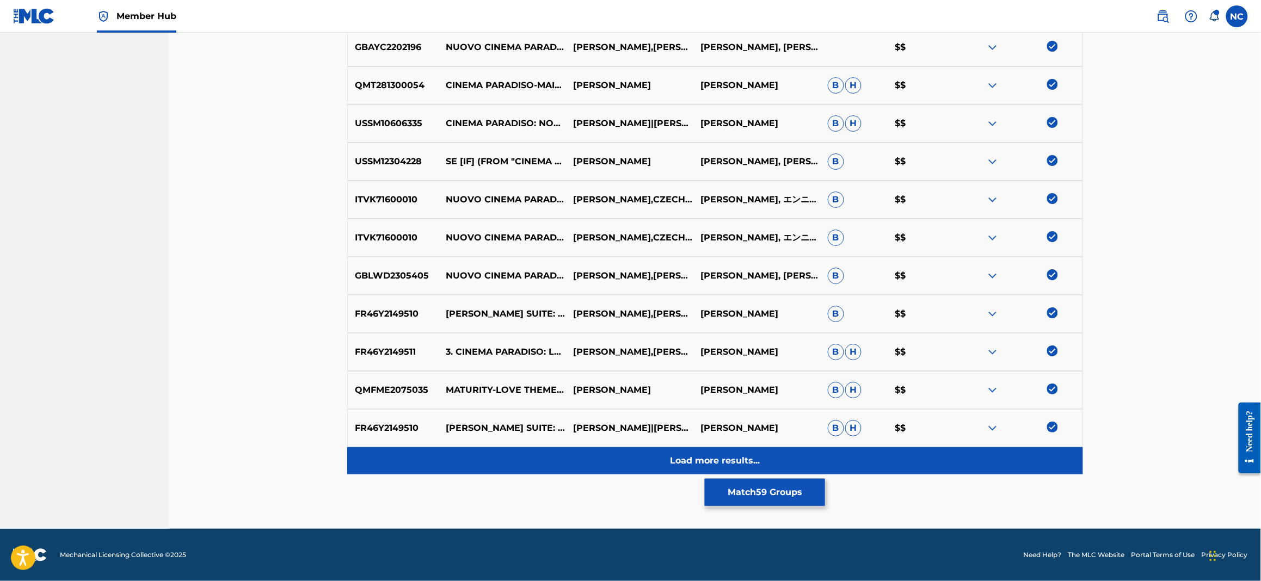
click at [764, 462] on div "Load more results..." at bounding box center [715, 460] width 736 height 27
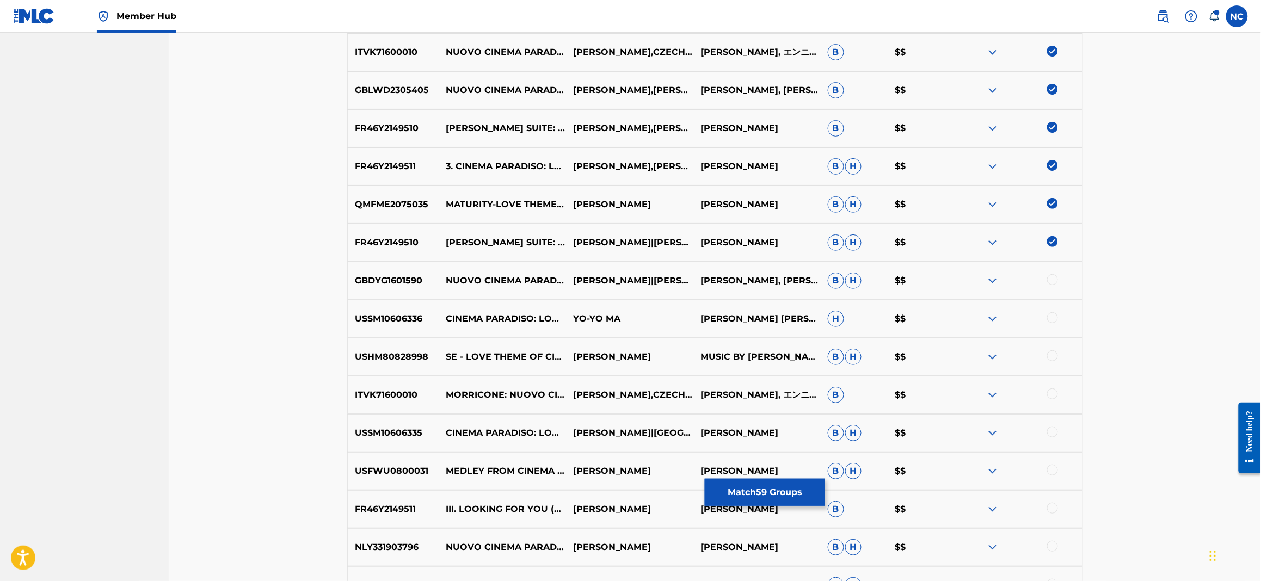
scroll to position [1856, 0]
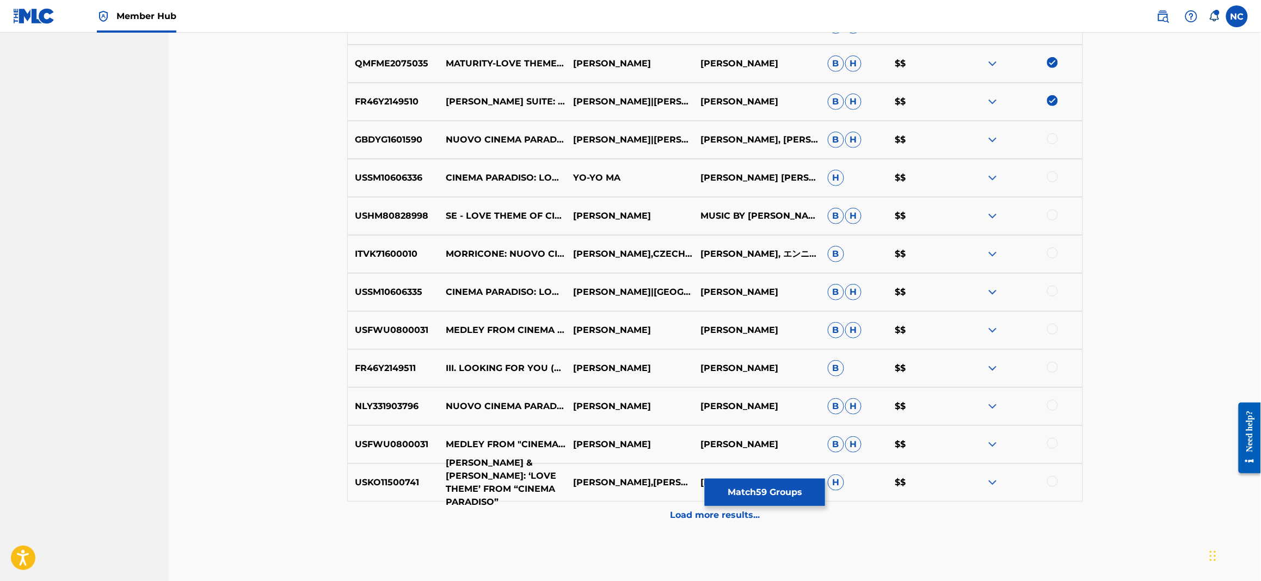
click at [520, 477] on p "[PERSON_NAME] & [PERSON_NAME]: ‘LOVE THEME’ FROM “CINEMA PARADISO”" at bounding box center [502, 483] width 127 height 52
drag, startPoint x: 1050, startPoint y: 136, endPoint x: 1053, endPoint y: 155, distance: 19.3
click at [1050, 139] on div at bounding box center [1052, 138] width 11 height 11
click at [1052, 180] on div at bounding box center [1052, 176] width 11 height 11
click at [1053, 214] on div at bounding box center [1052, 215] width 11 height 11
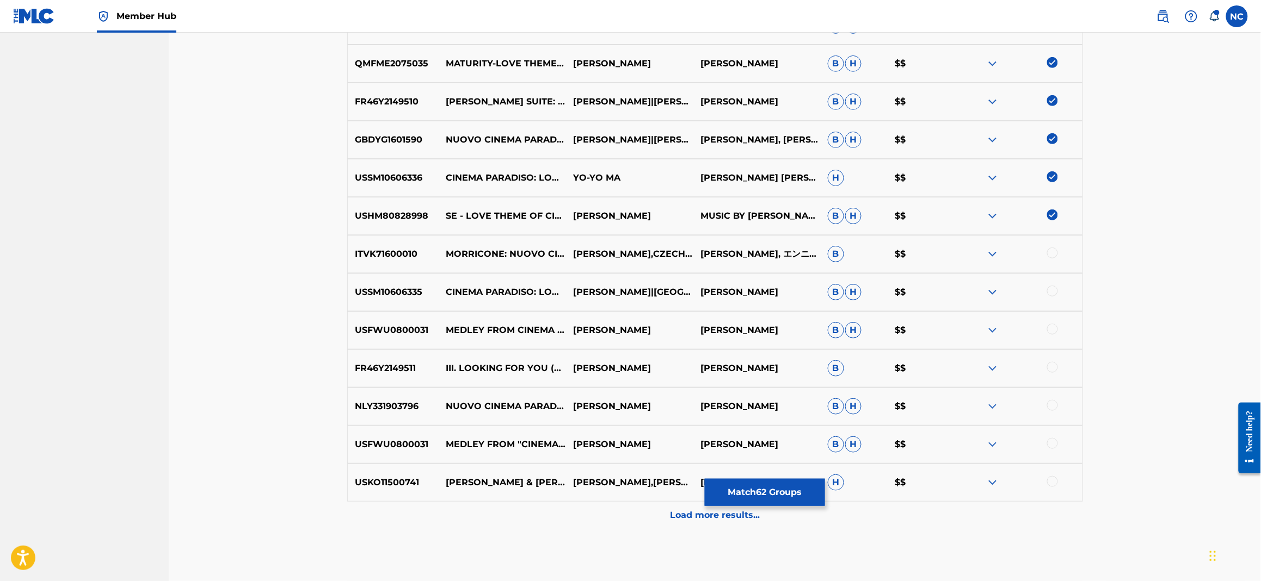
click at [1049, 253] on div at bounding box center [1052, 253] width 11 height 11
click at [1056, 288] on div at bounding box center [1052, 291] width 11 height 11
click at [1051, 334] on div at bounding box center [1018, 330] width 127 height 13
drag, startPoint x: 1055, startPoint y: 328, endPoint x: 1063, endPoint y: 355, distance: 28.9
click at [1055, 328] on div at bounding box center [1052, 329] width 11 height 11
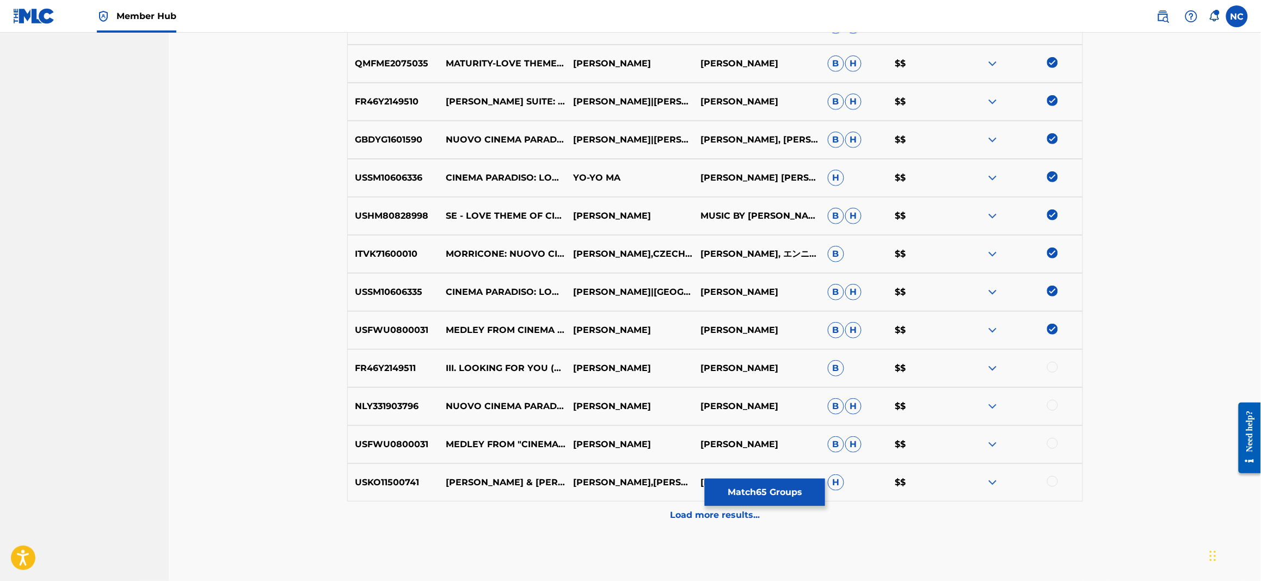
click at [1052, 369] on div at bounding box center [1052, 367] width 11 height 11
drag, startPoint x: 1051, startPoint y: 404, endPoint x: 1054, endPoint y: 419, distance: 15.6
click at [1051, 406] on div at bounding box center [1052, 405] width 11 height 11
click at [1050, 443] on div at bounding box center [1052, 443] width 11 height 11
click at [1047, 483] on div at bounding box center [1052, 481] width 11 height 11
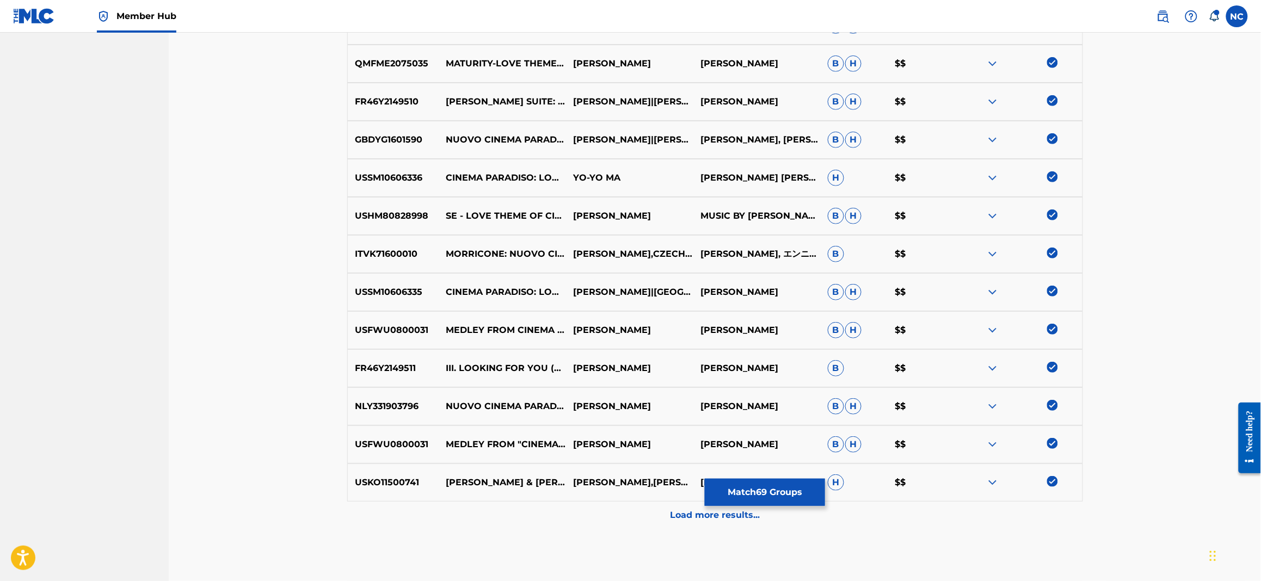
scroll to position [1910, 0]
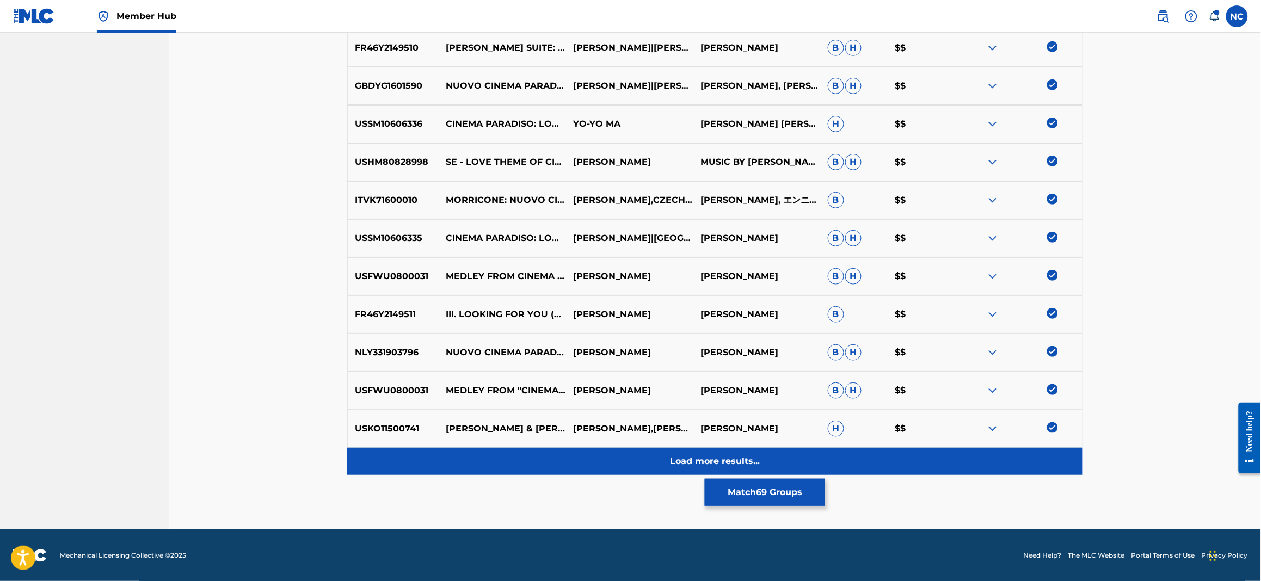
click at [714, 473] on div "Load more results..." at bounding box center [715, 461] width 736 height 27
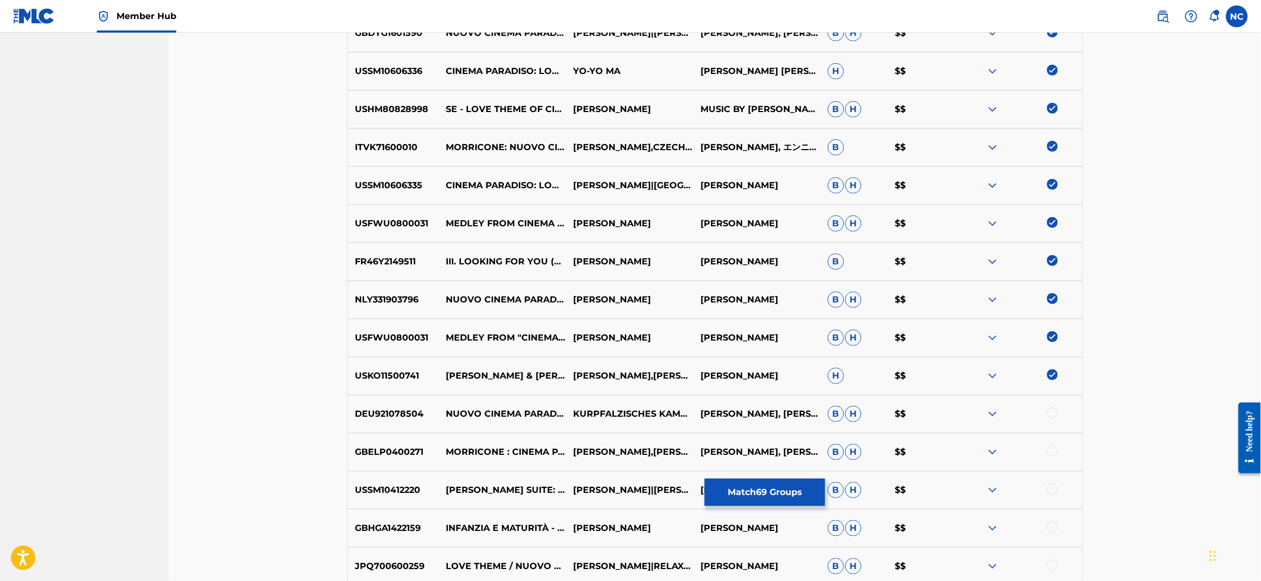
scroll to position [1991, 0]
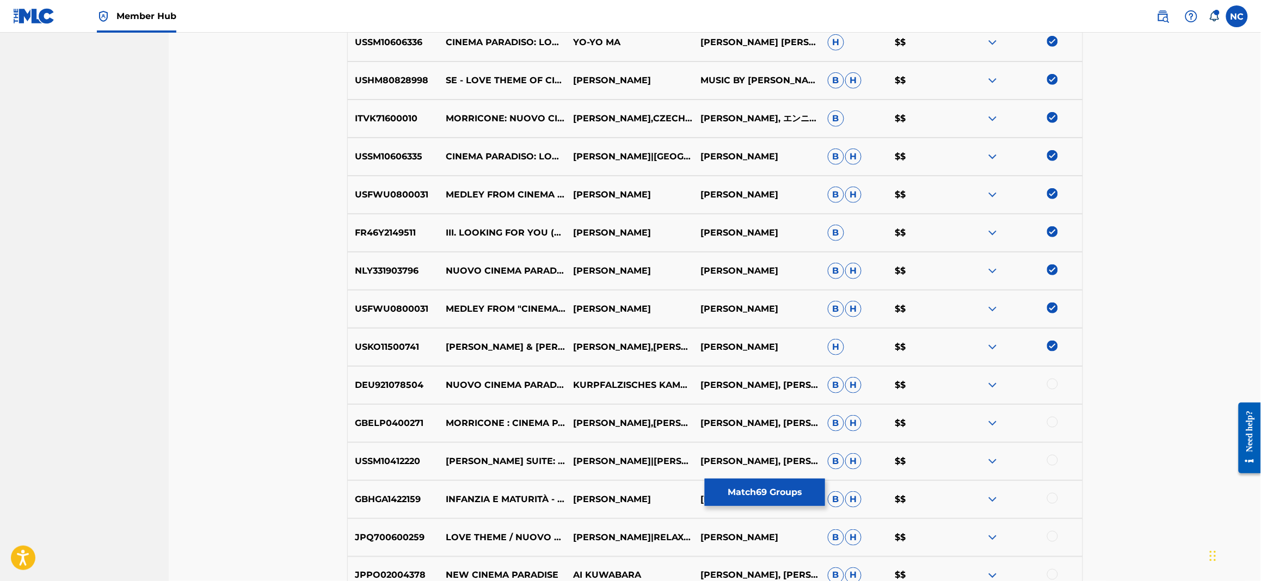
drag, startPoint x: 1044, startPoint y: 382, endPoint x: 1053, endPoint y: 395, distance: 15.2
click at [1044, 384] on div at bounding box center [1018, 385] width 127 height 13
click at [1055, 415] on div "GBELP0400271 MORRICONE : CINEMA PARADISO : "SE TU FOSSI NEI..." [PERSON_NAME],[…" at bounding box center [715, 423] width 736 height 38
click at [1051, 379] on div at bounding box center [1052, 384] width 11 height 11
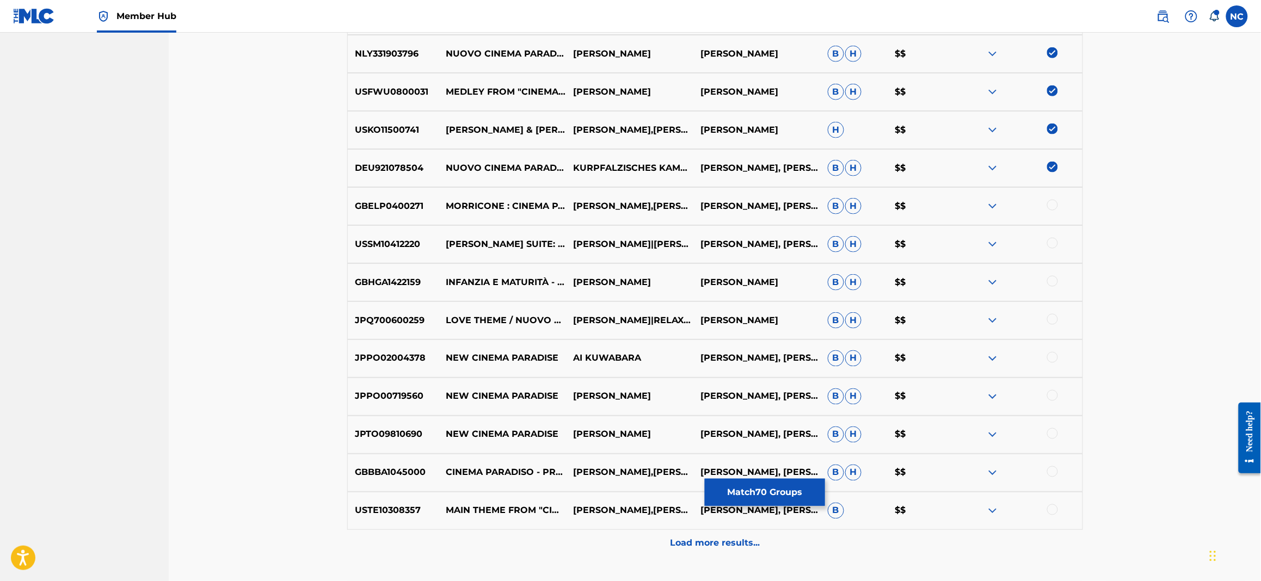
scroll to position [2236, 0]
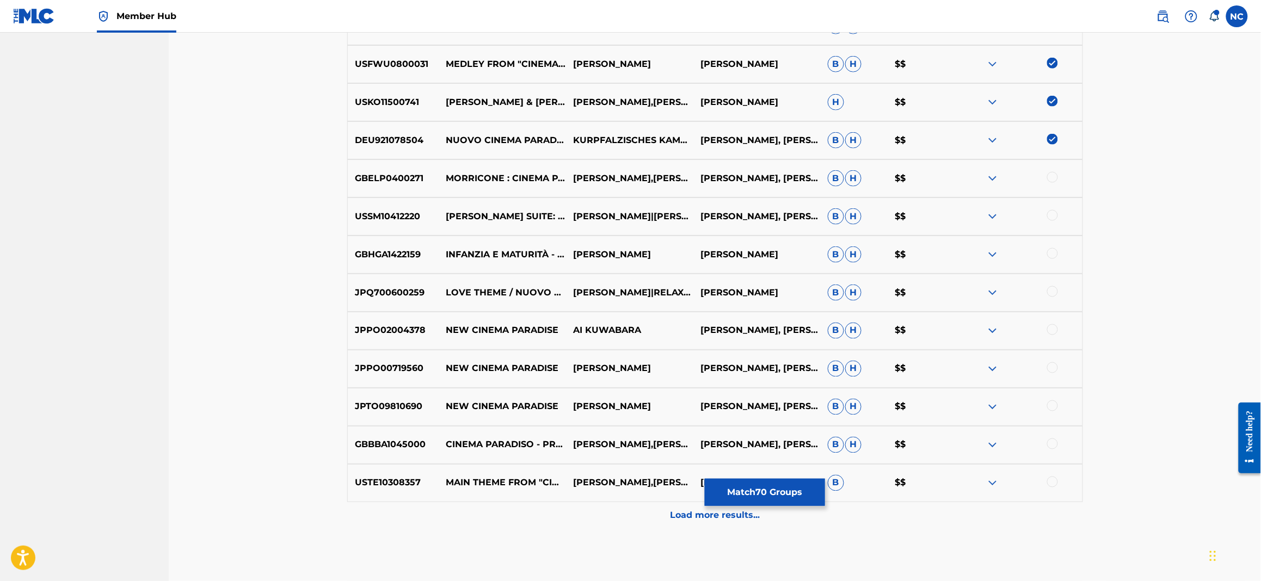
click at [1054, 176] on div at bounding box center [1052, 177] width 11 height 11
click at [1050, 218] on div at bounding box center [1052, 215] width 11 height 11
click at [1052, 250] on div at bounding box center [1052, 253] width 11 height 11
drag, startPoint x: 1054, startPoint y: 299, endPoint x: 1054, endPoint y: 292, distance: 7.1
click at [1054, 299] on div "JPQ700600259 LOVE THEME / NUOVO CINEMA PARADISO (ORIGINALLY PERFORMED BY [PERSO…" at bounding box center [715, 293] width 736 height 38
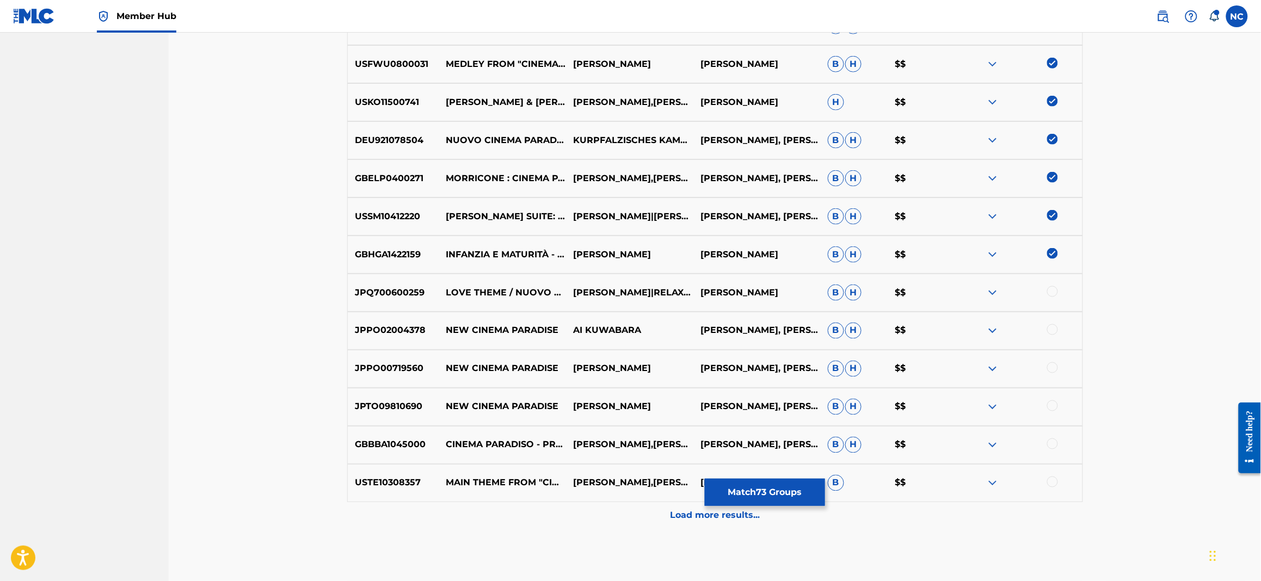
click at [1053, 290] on div at bounding box center [1052, 291] width 11 height 11
drag, startPoint x: 1055, startPoint y: 323, endPoint x: 1054, endPoint y: 329, distance: 6.7
click at [1054, 329] on div "JPPO02004378 NEW CINEMA PARADISE AI KUWABARA [PERSON_NAME], [PERSON_NAME] [PERS…" at bounding box center [715, 331] width 736 height 38
click at [1054, 329] on div at bounding box center [1052, 329] width 11 height 11
drag, startPoint x: 1051, startPoint y: 361, endPoint x: 1051, endPoint y: 369, distance: 7.6
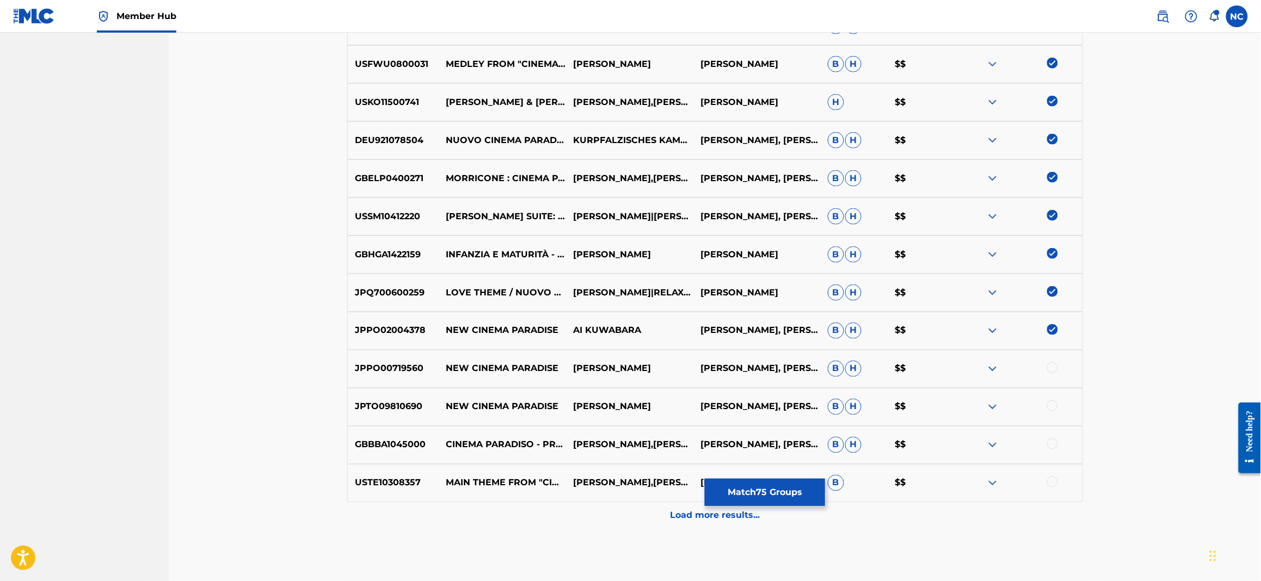
click at [1051, 362] on div "JPPO00719560 NEW CINEMA PARADISE [PERSON_NAME], [PERSON_NAME] [PERSON_NAME] $$" at bounding box center [715, 369] width 736 height 38
click at [1053, 406] on div at bounding box center [1052, 406] width 11 height 11
click at [1054, 362] on div at bounding box center [1052, 367] width 11 height 11
click at [1053, 447] on div at bounding box center [1052, 444] width 11 height 11
click at [1056, 477] on div "USTE10308357 MAIN THEME FROM "CINEMA PARADISO" [PERSON_NAME],[PERSON_NAME] [PER…" at bounding box center [715, 483] width 736 height 38
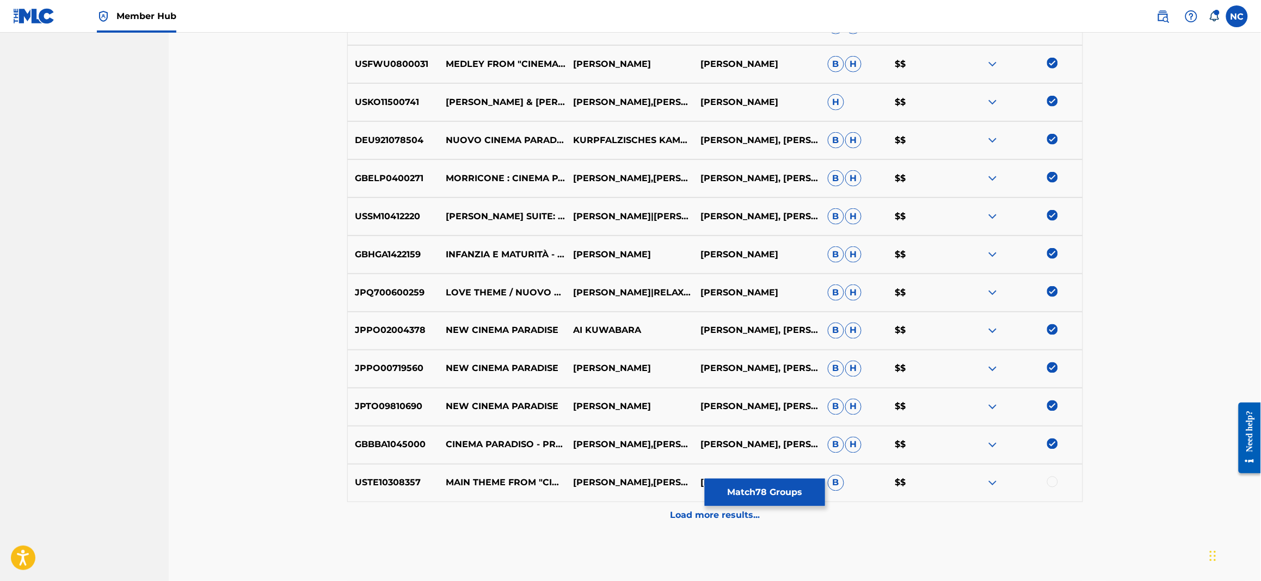
click at [1056, 479] on div at bounding box center [1052, 482] width 11 height 11
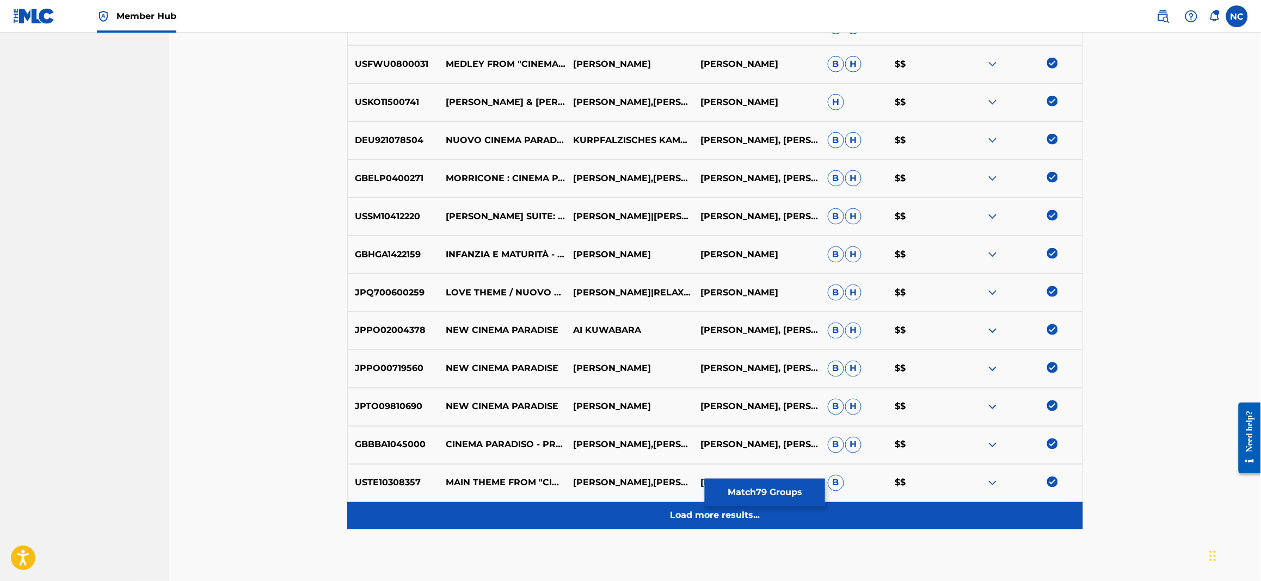
click at [696, 520] on p "Load more results..." at bounding box center [715, 515] width 90 height 13
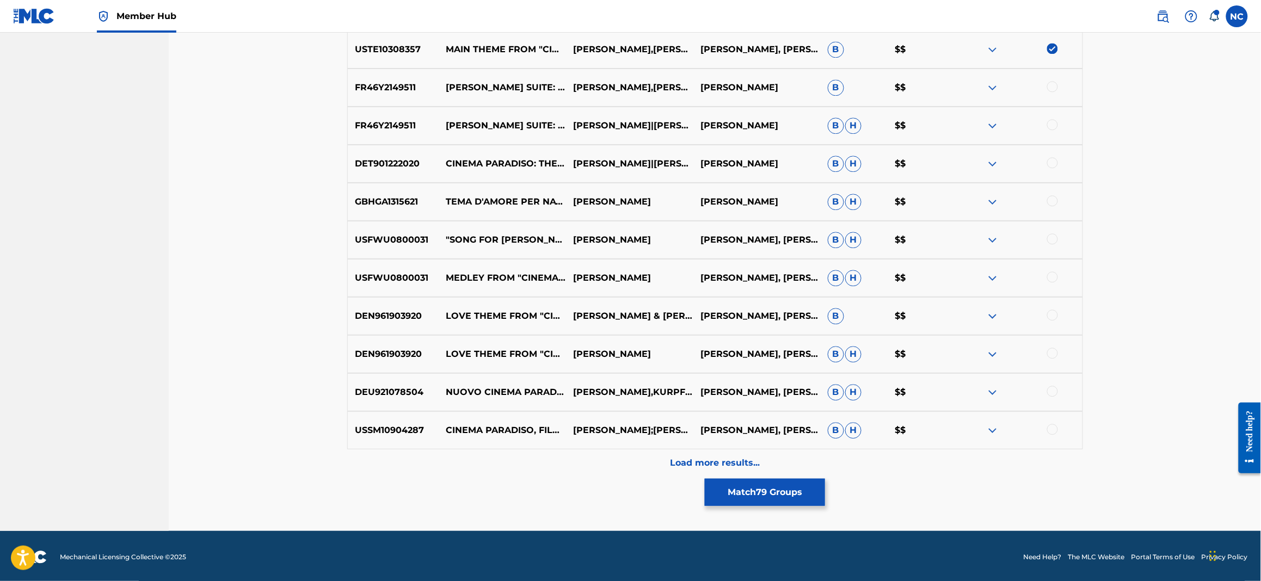
scroll to position [2671, 0]
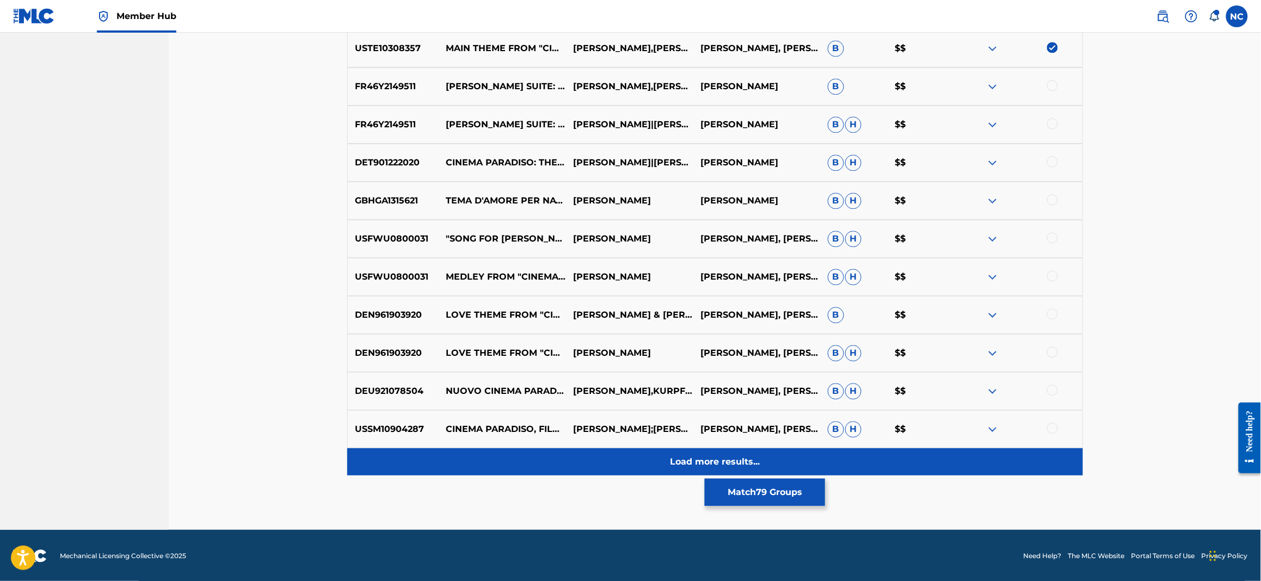
click at [732, 461] on p "Load more results..." at bounding box center [715, 462] width 90 height 13
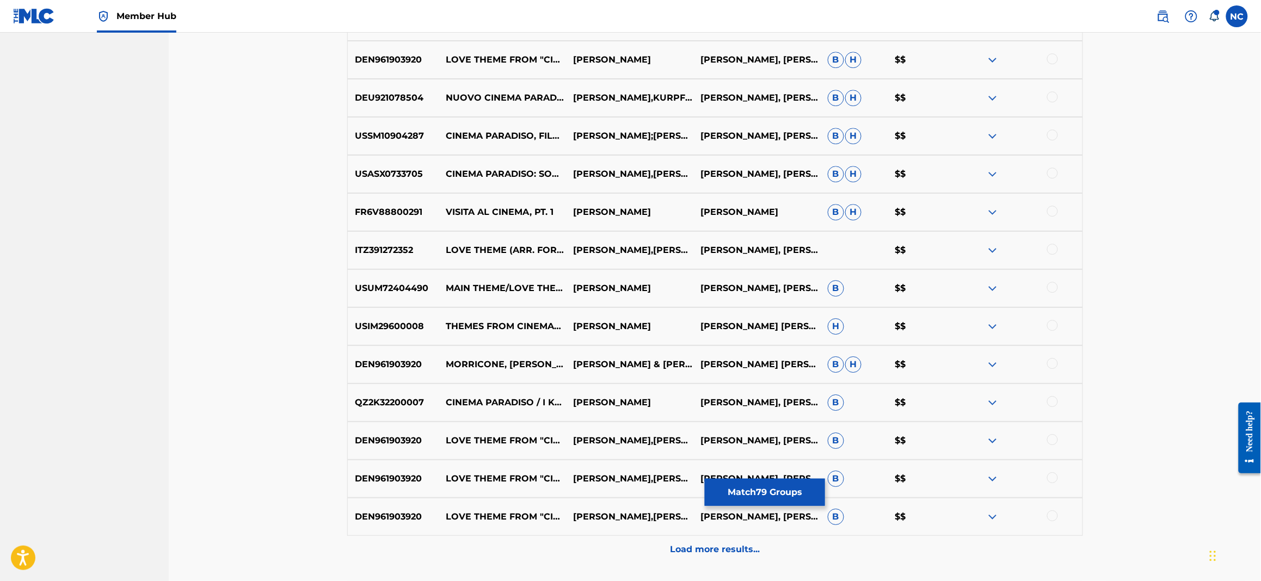
scroll to position [3053, 0]
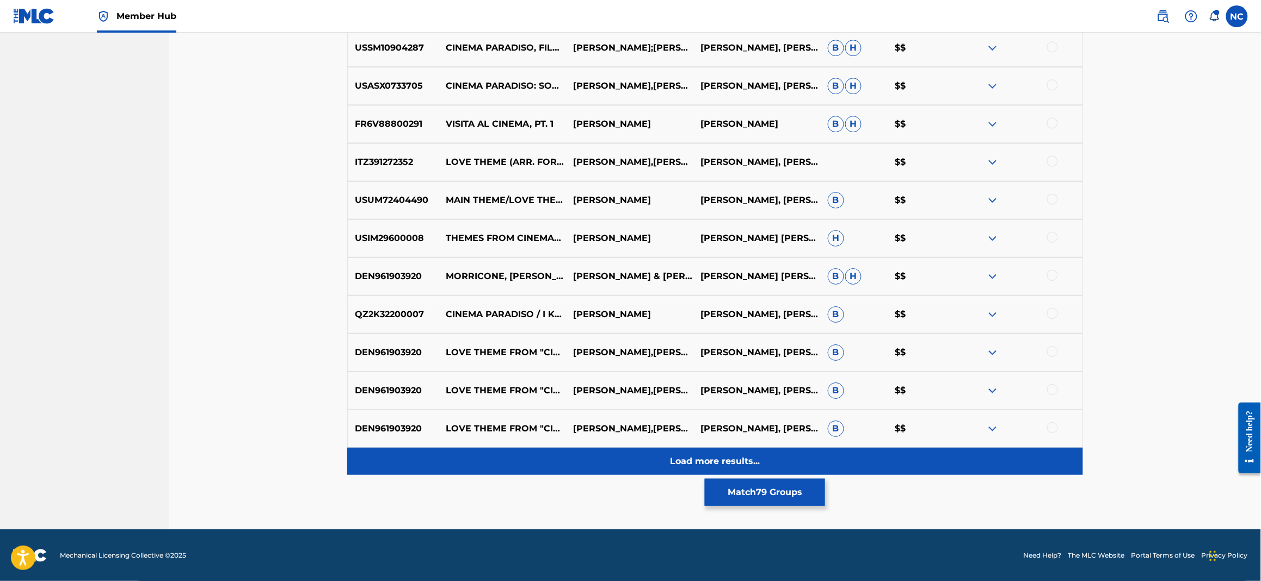
click at [743, 463] on p "Load more results..." at bounding box center [715, 461] width 90 height 13
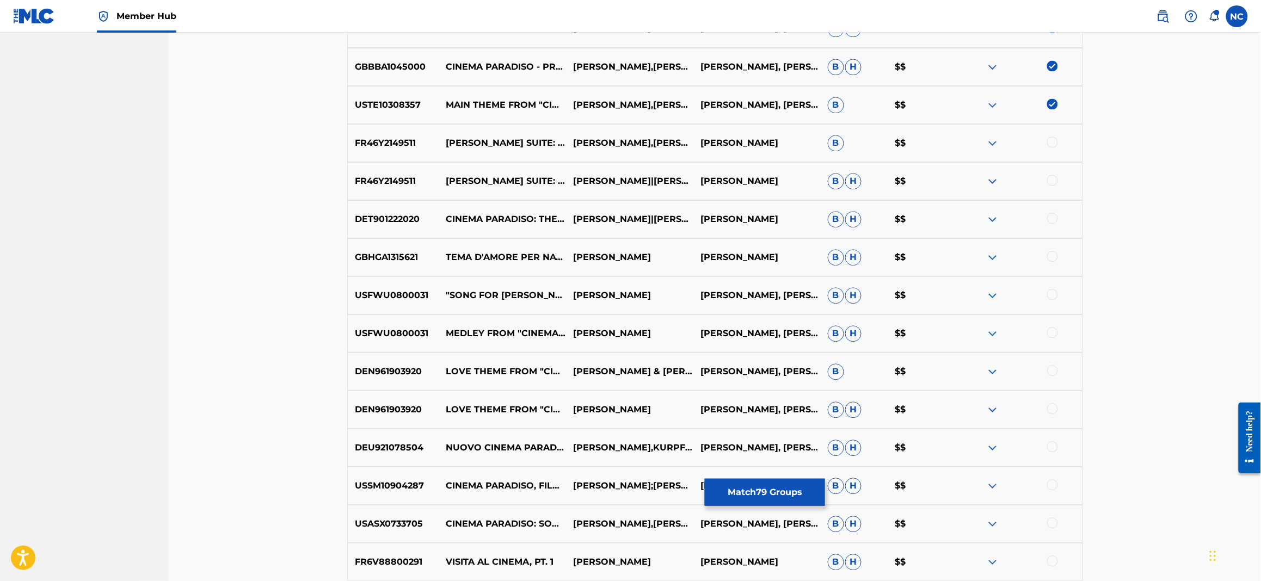
scroll to position [2611, 0]
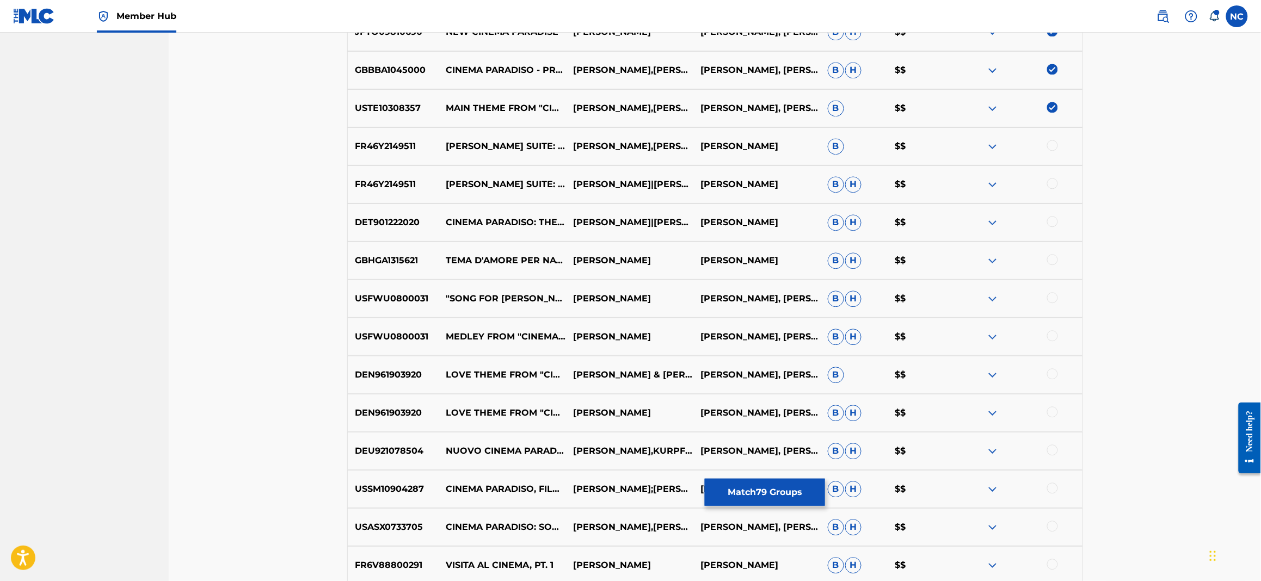
click at [1053, 142] on div at bounding box center [1052, 145] width 11 height 11
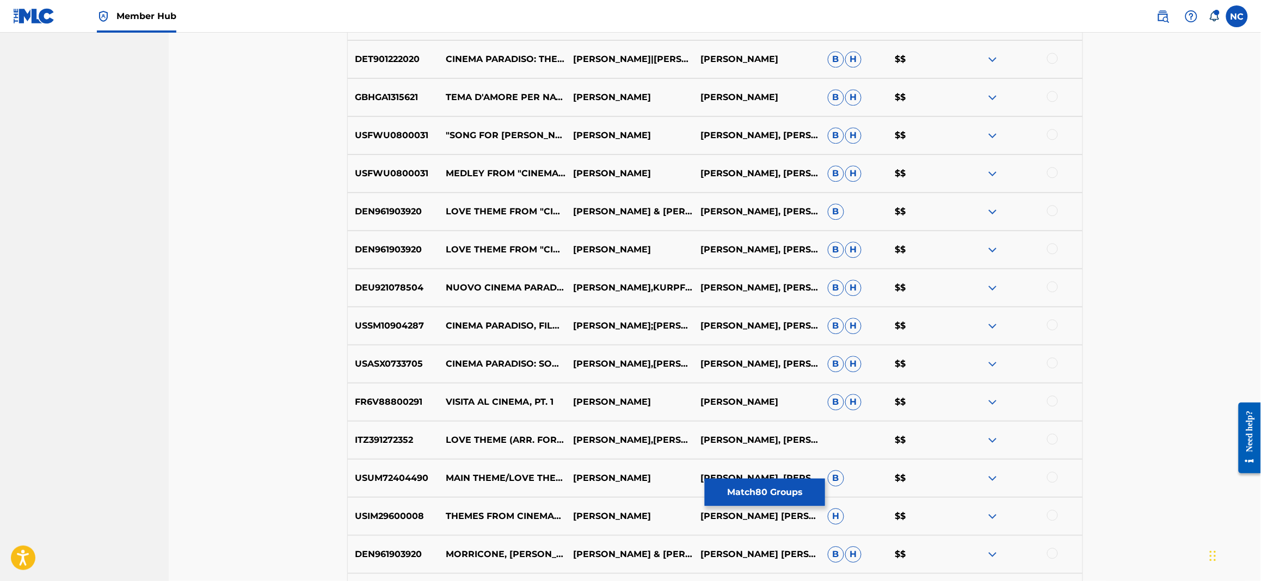
scroll to position [2693, 0]
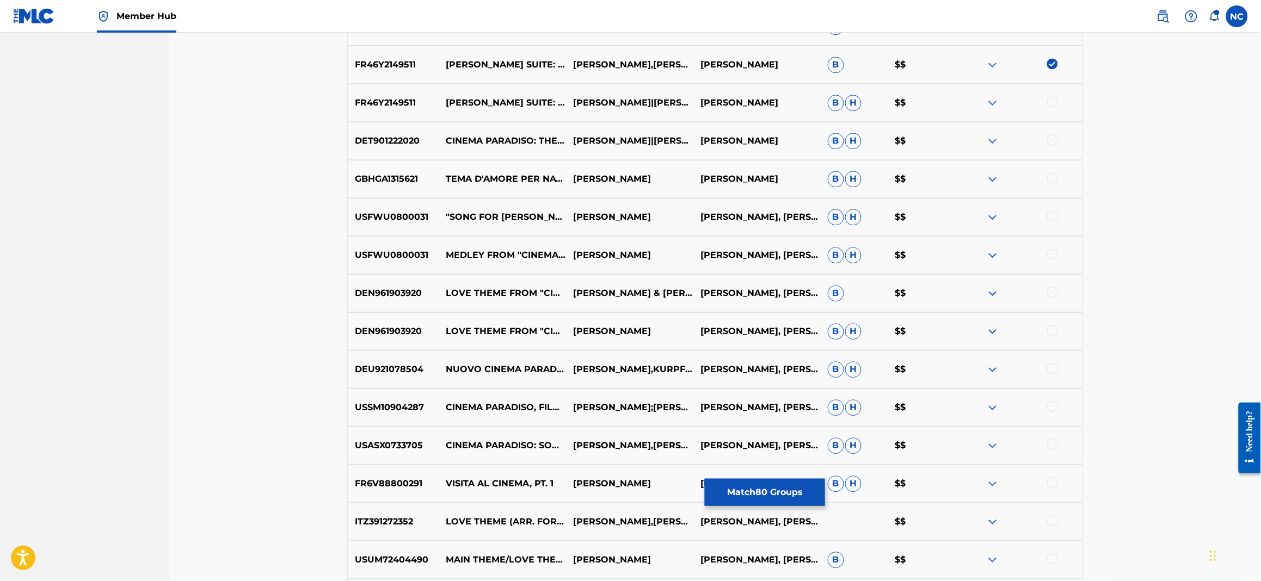
click at [1054, 97] on div at bounding box center [1052, 101] width 11 height 11
drag, startPoint x: 1047, startPoint y: 133, endPoint x: 1056, endPoint y: 149, distance: 17.8
click at [1049, 139] on div at bounding box center [1018, 140] width 127 height 13
drag, startPoint x: 1053, startPoint y: 136, endPoint x: 1055, endPoint y: 148, distance: 12.2
click at [1053, 143] on div at bounding box center [1052, 139] width 11 height 11
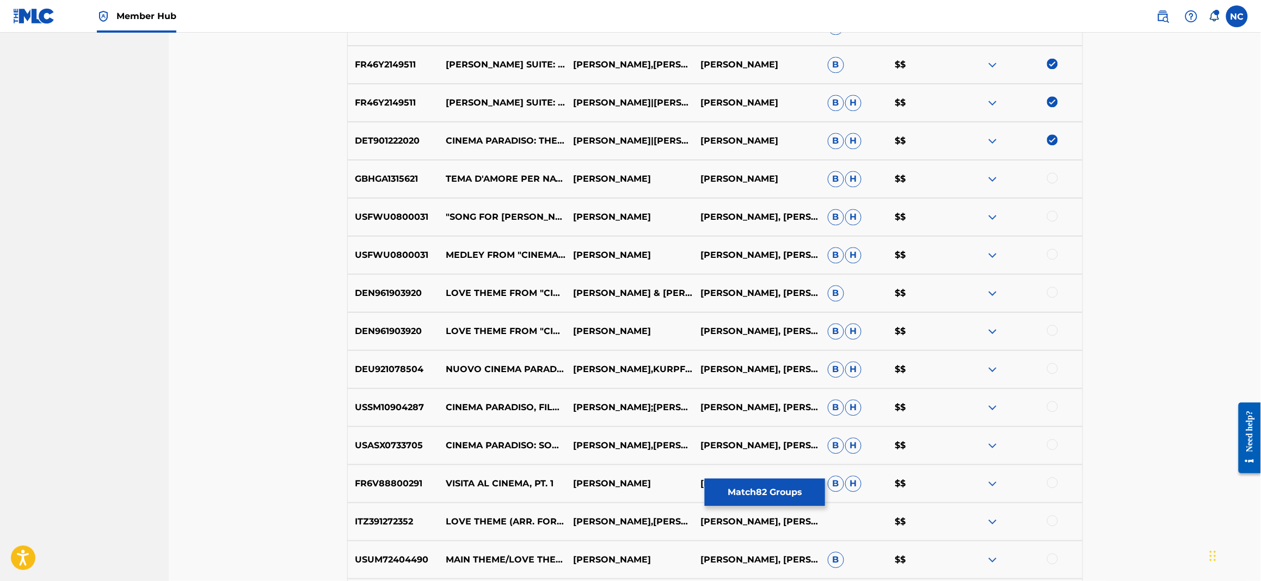
click at [1056, 183] on div at bounding box center [1018, 179] width 127 height 13
click at [1050, 175] on div at bounding box center [1052, 178] width 11 height 11
click at [1050, 214] on div at bounding box center [1052, 216] width 11 height 11
click at [1053, 256] on div at bounding box center [1052, 254] width 11 height 11
click at [1054, 292] on div at bounding box center [1052, 292] width 11 height 11
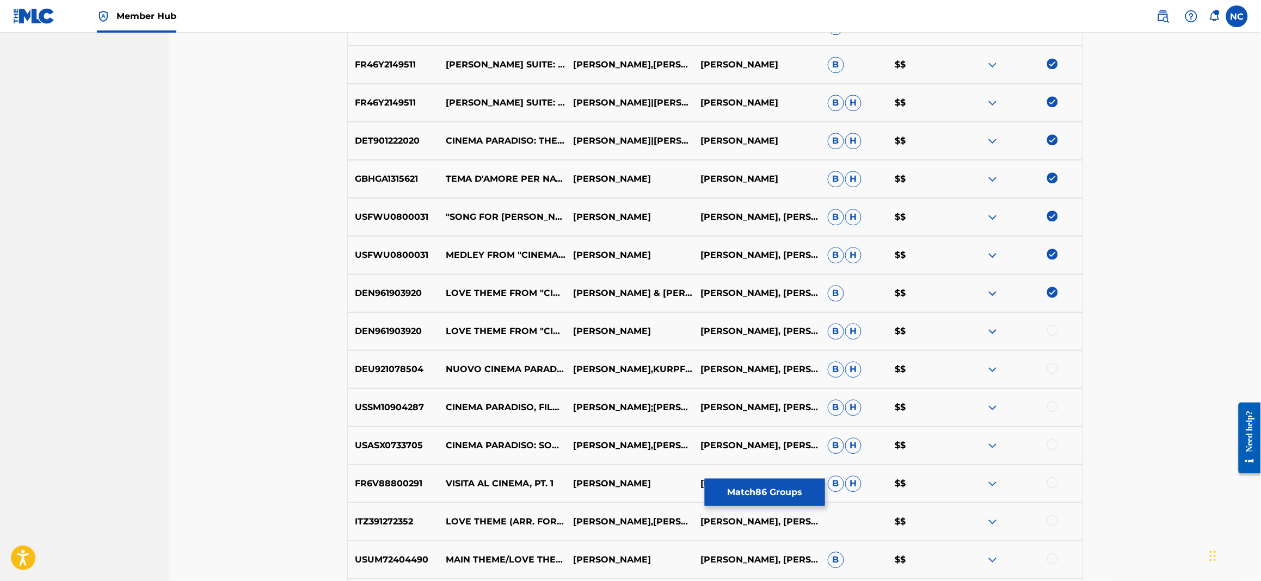
click at [1050, 329] on div at bounding box center [1052, 330] width 11 height 11
click at [1054, 366] on div at bounding box center [1052, 368] width 11 height 11
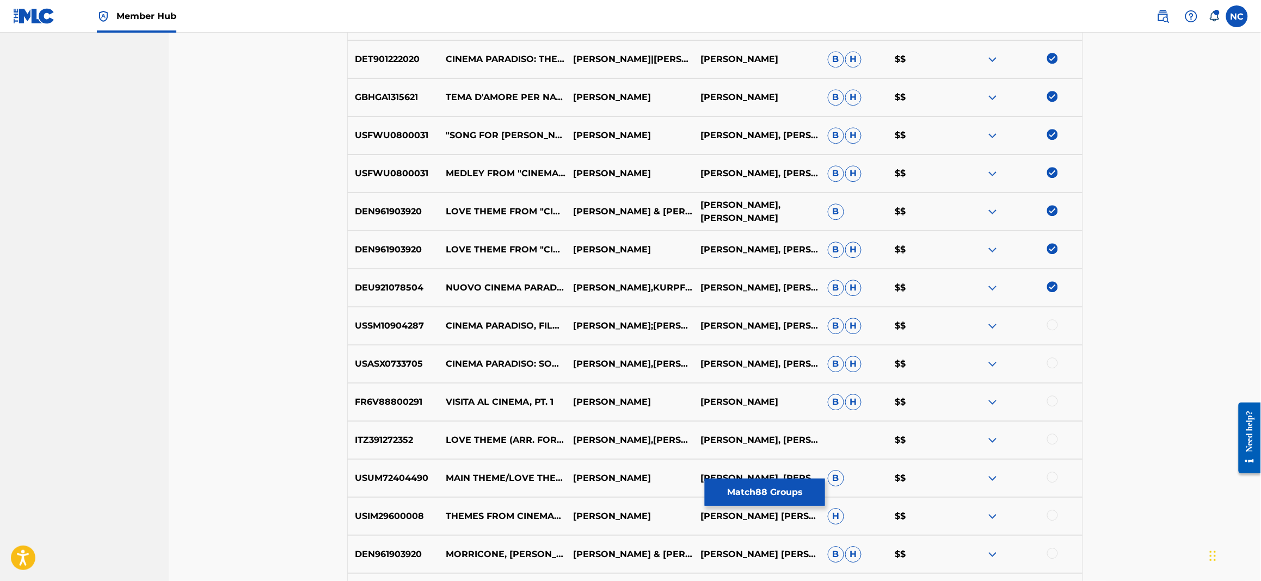
scroll to position [2938, 0]
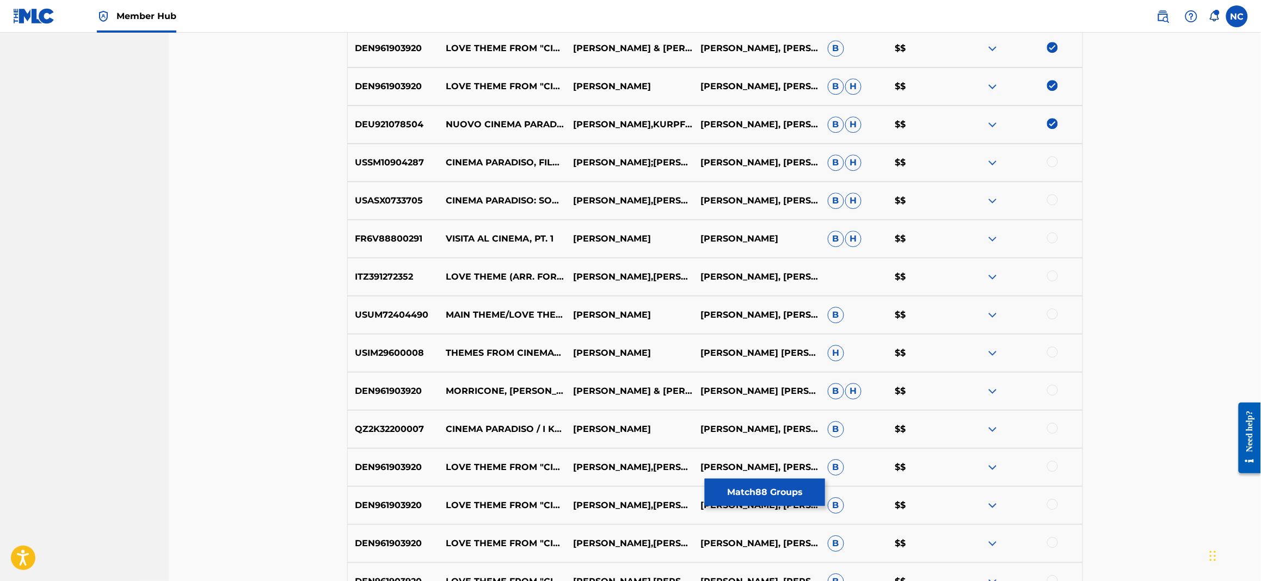
click at [1051, 202] on div at bounding box center [1052, 199] width 11 height 11
click at [1050, 161] on div at bounding box center [1052, 161] width 11 height 11
click at [1053, 233] on div at bounding box center [1052, 237] width 11 height 11
drag, startPoint x: 1055, startPoint y: 239, endPoint x: 1041, endPoint y: 228, distance: 18.5
click at [1055, 239] on img at bounding box center [1052, 237] width 11 height 11
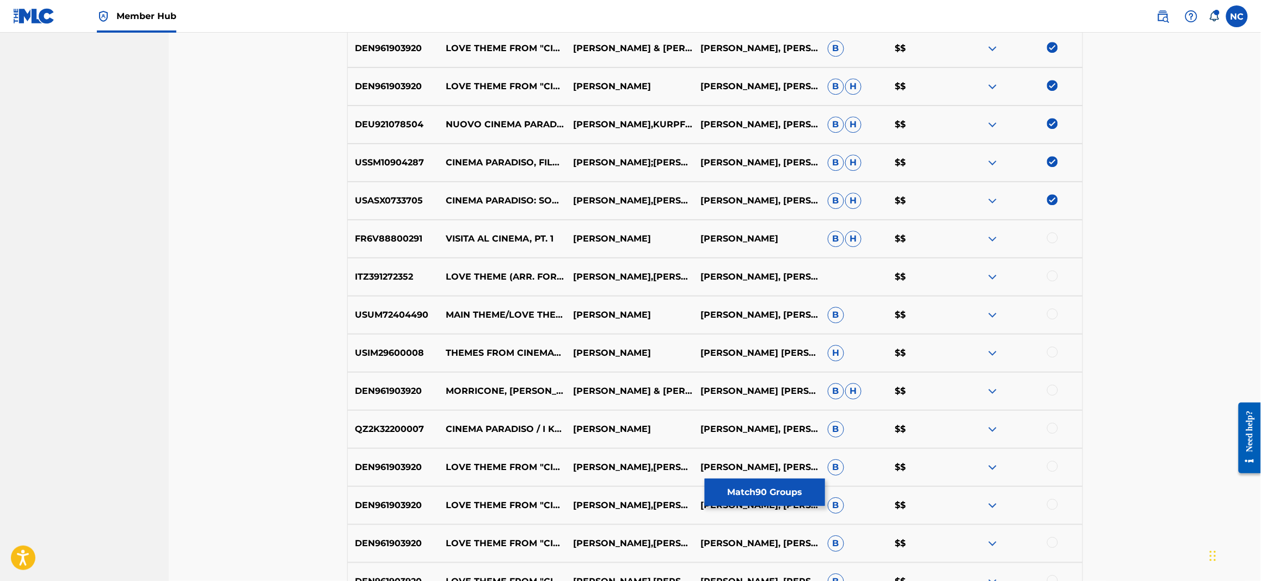
click at [1049, 278] on div at bounding box center [1052, 275] width 11 height 11
click at [1053, 312] on div at bounding box center [1052, 314] width 11 height 11
click at [1051, 351] on div at bounding box center [1052, 352] width 11 height 11
click at [1046, 385] on div at bounding box center [1018, 391] width 127 height 13
click at [1057, 425] on div at bounding box center [1052, 428] width 11 height 11
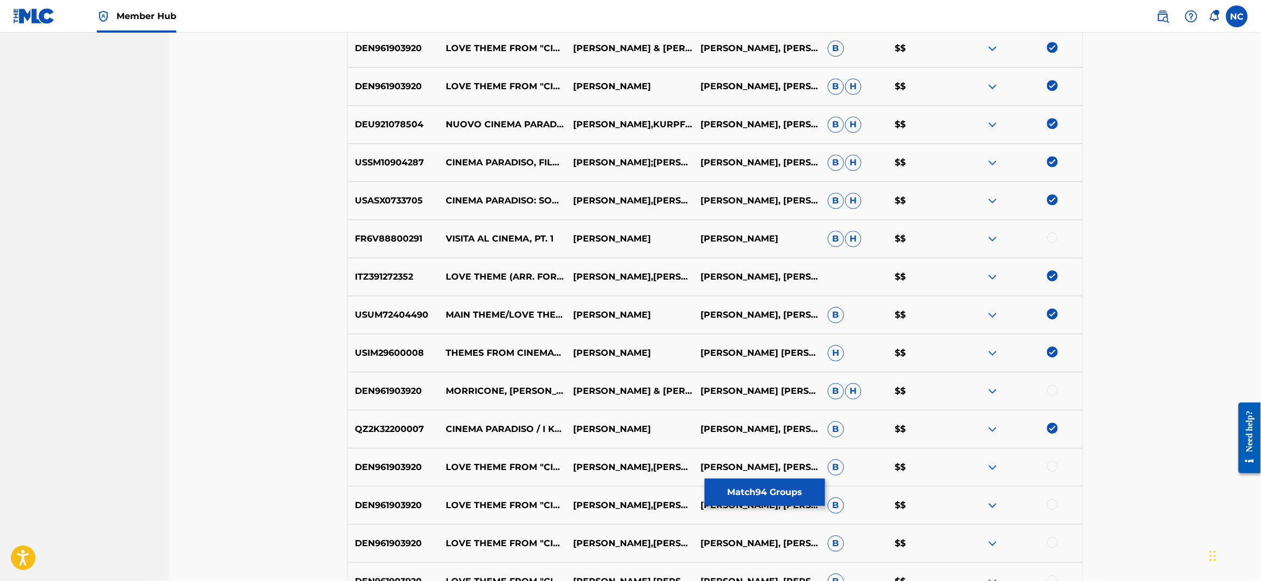
click at [1051, 388] on div at bounding box center [1052, 390] width 11 height 11
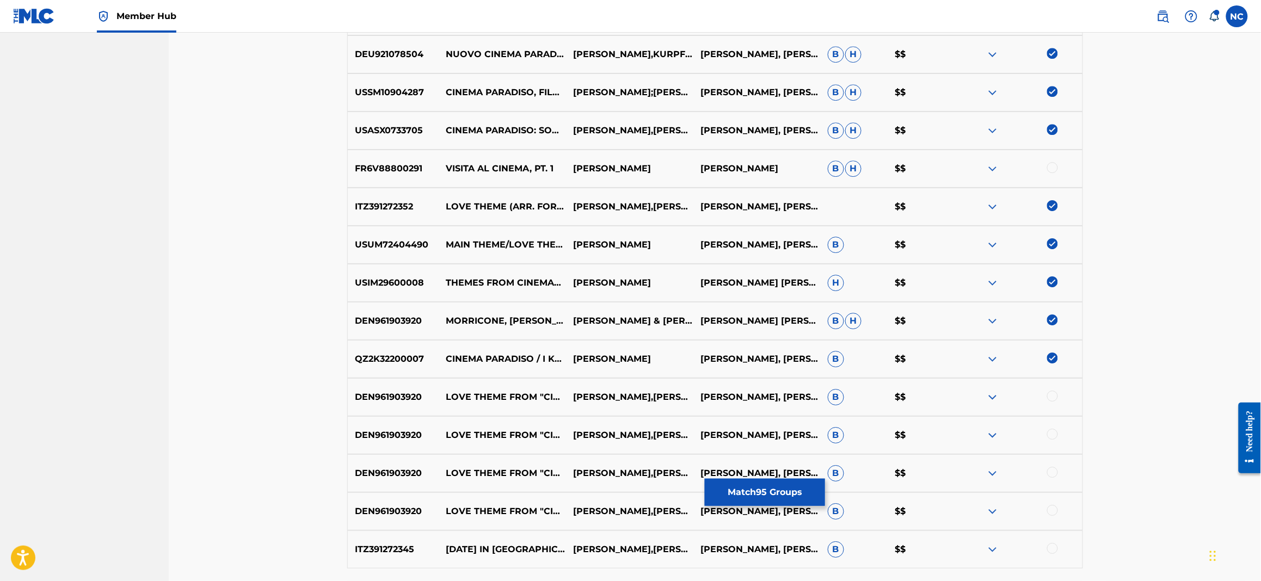
scroll to position [3101, 0]
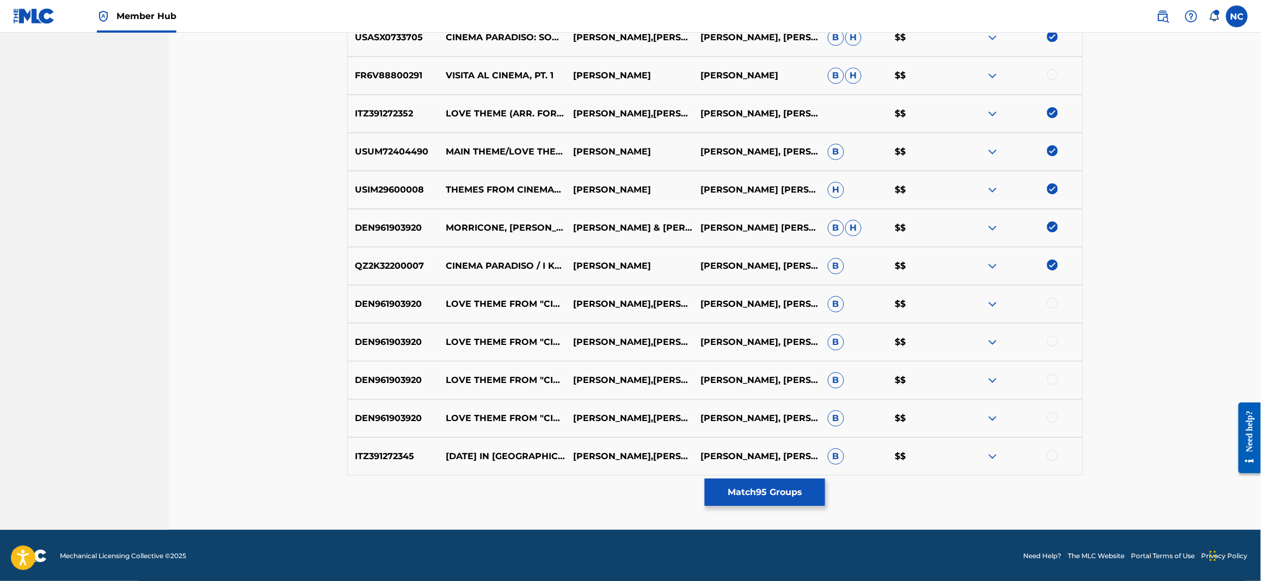
click at [1051, 306] on div at bounding box center [1052, 303] width 11 height 11
click at [1053, 340] on div at bounding box center [1052, 341] width 11 height 11
click at [1047, 378] on div at bounding box center [1052, 379] width 11 height 11
click at [1051, 416] on div at bounding box center [1052, 417] width 11 height 11
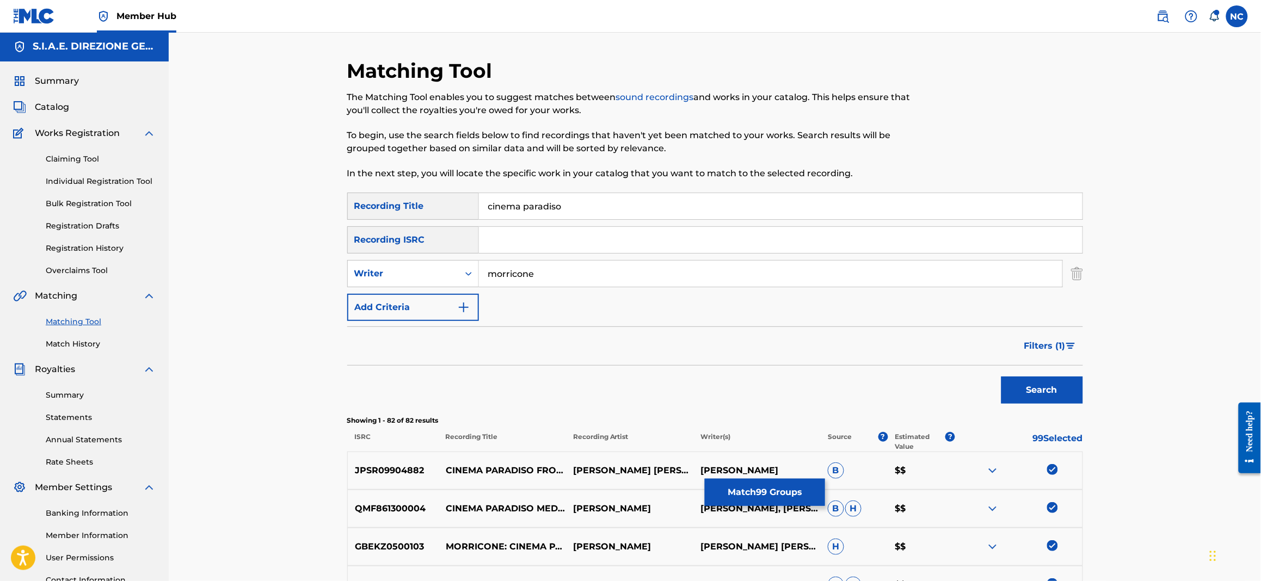
scroll to position [0, 0]
click at [1042, 346] on span "Filters ( 1 )" at bounding box center [1044, 347] width 41 height 13
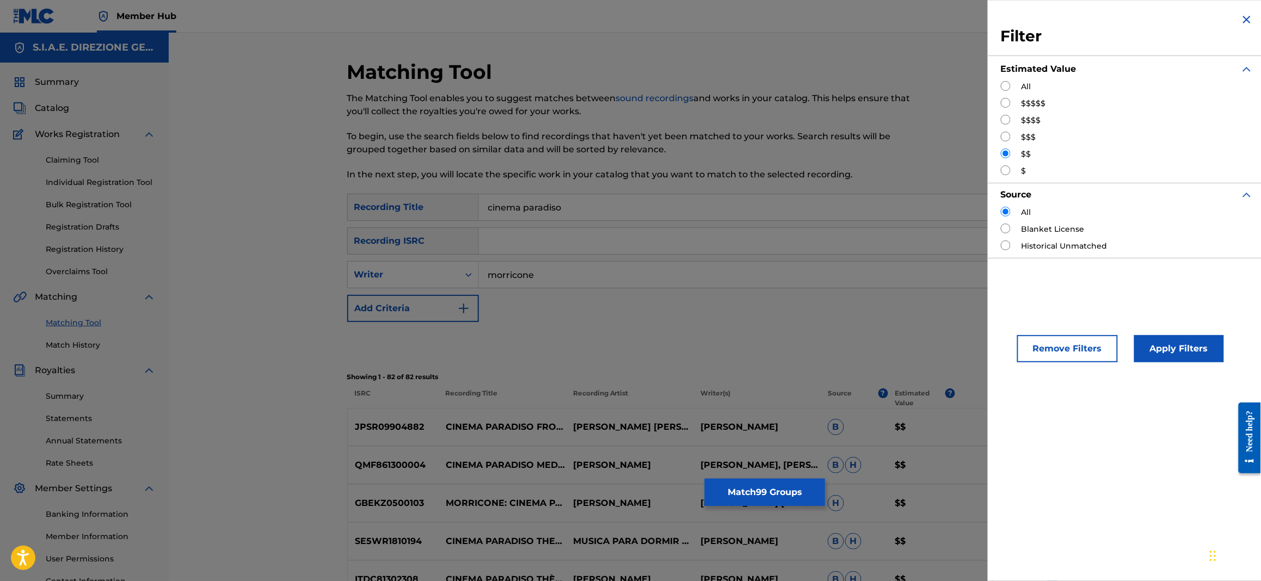
click at [1006, 171] on input "Search Form" at bounding box center [1006, 170] width 10 height 10
radio input "true"
click at [1160, 350] on button "Apply Filters" at bounding box center [1179, 348] width 90 height 27
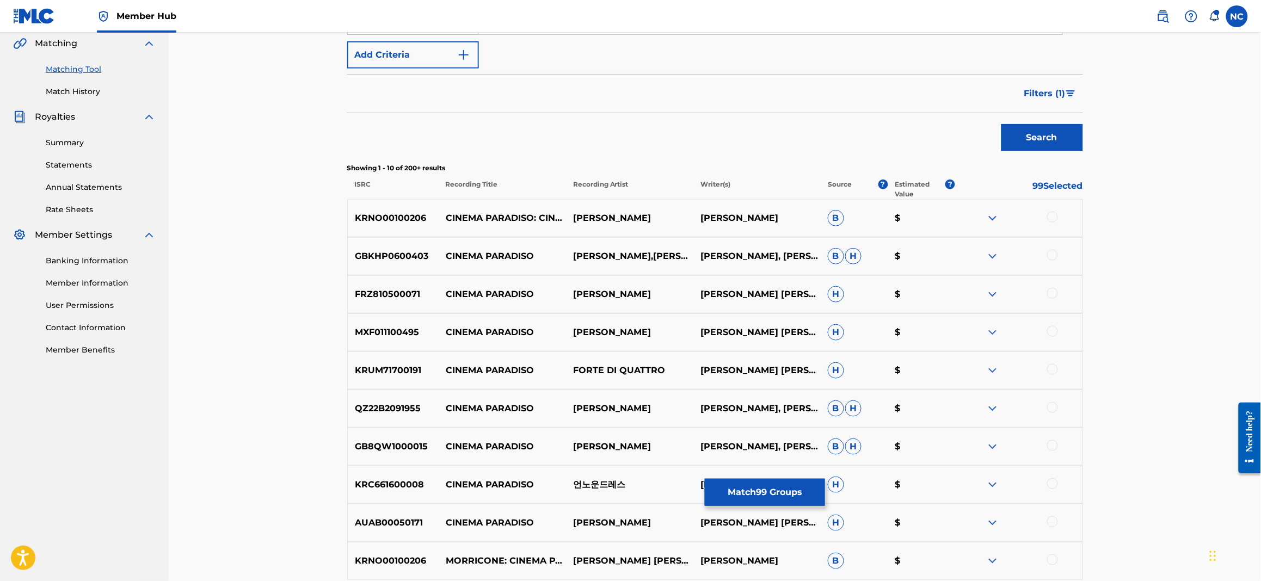
scroll to position [256, 0]
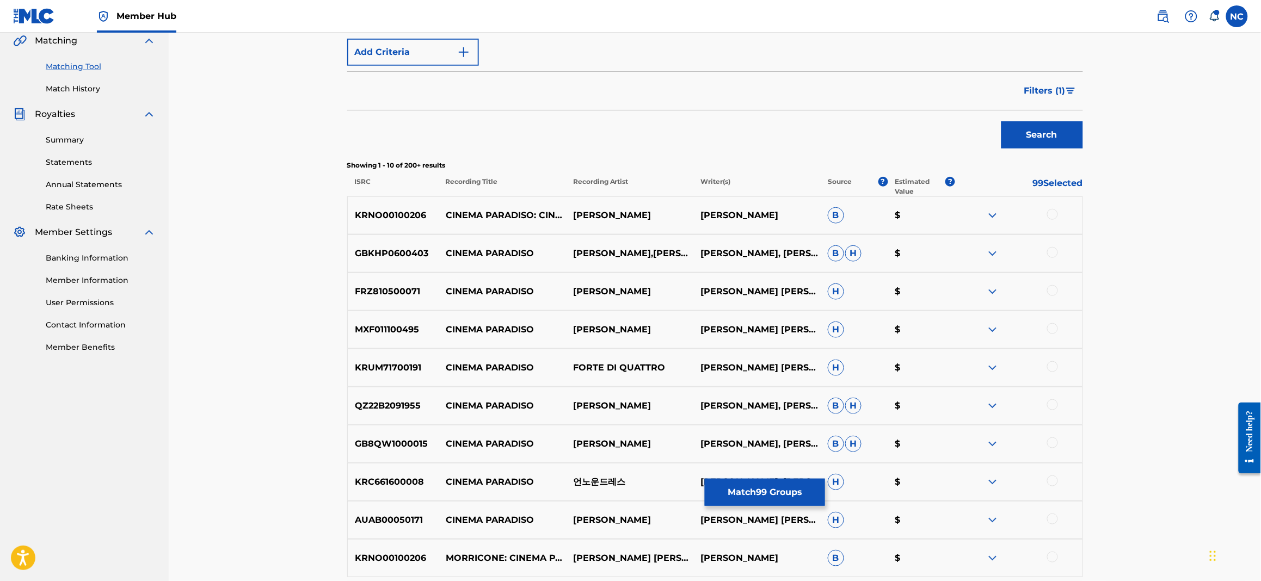
click at [1047, 214] on div at bounding box center [1052, 214] width 11 height 11
click at [1052, 250] on div at bounding box center [1052, 252] width 11 height 11
click at [1051, 291] on div at bounding box center [1052, 290] width 11 height 11
click at [1053, 329] on div at bounding box center [1052, 328] width 11 height 11
click at [1047, 369] on div at bounding box center [1018, 367] width 127 height 13
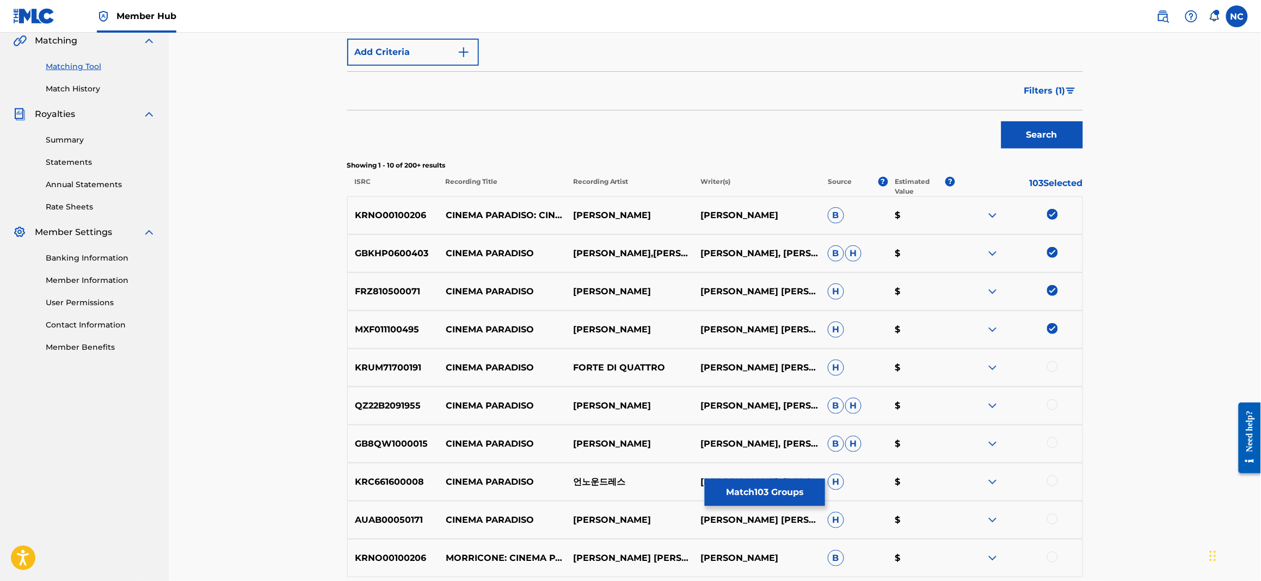
click at [1049, 367] on div at bounding box center [1052, 366] width 11 height 11
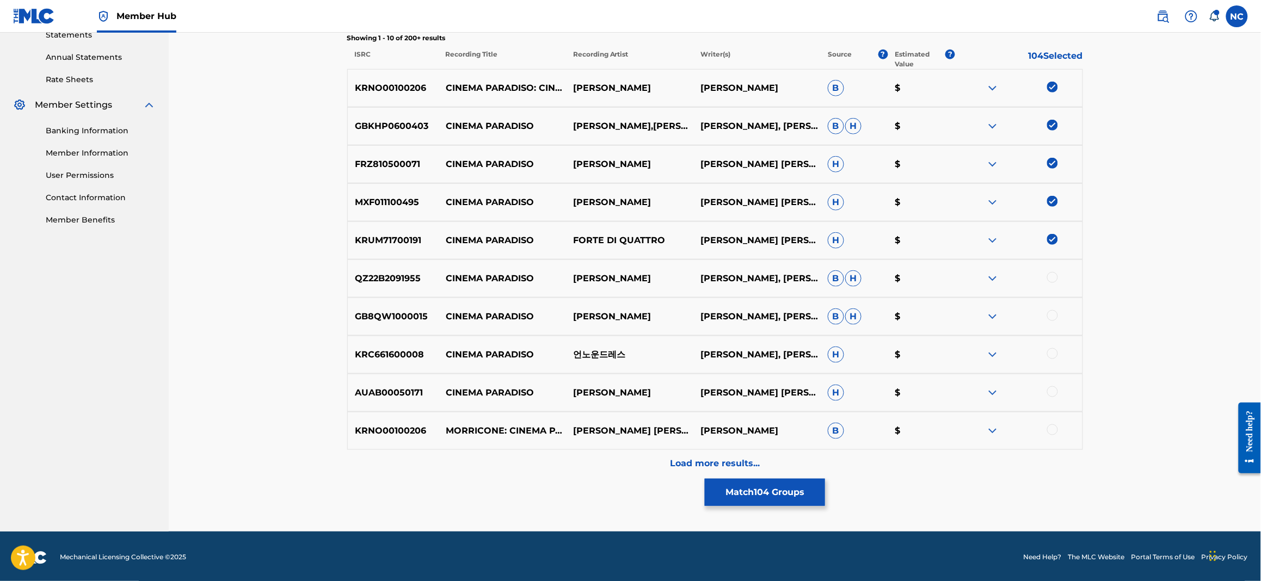
scroll to position [386, 0]
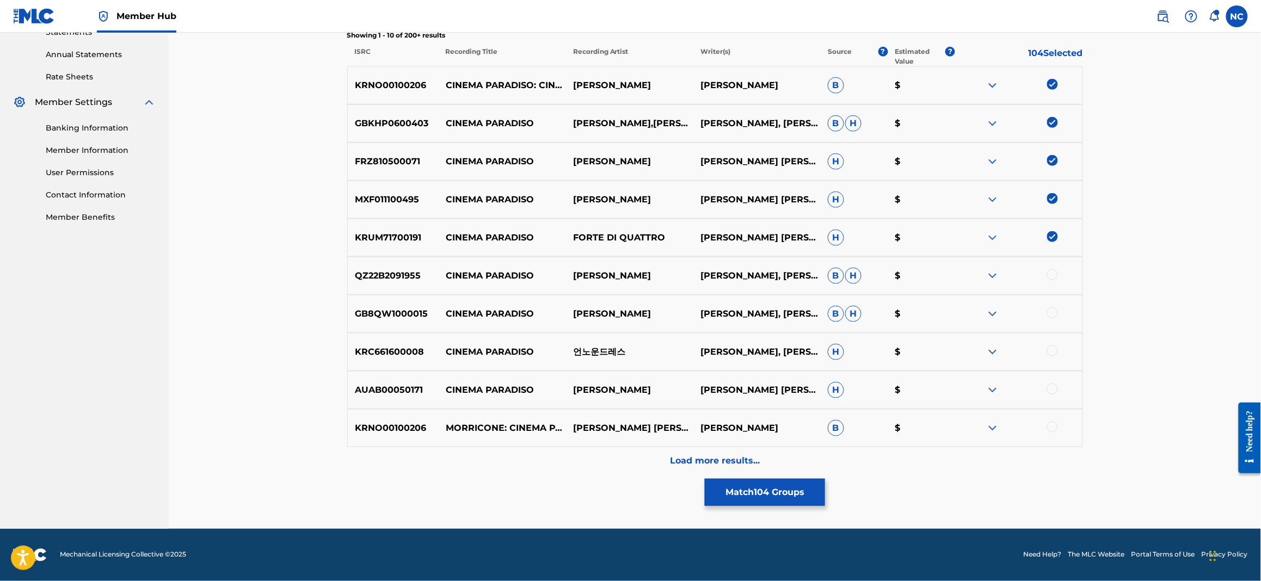
click at [1050, 268] on div "QZ22B2091955 CINEMA PARADISO [PERSON_NAME] [PERSON_NAME], [PERSON_NAME] [PERSON…" at bounding box center [715, 276] width 736 height 38
click at [1050, 278] on div at bounding box center [1052, 274] width 11 height 11
click at [1056, 316] on div at bounding box center [1052, 313] width 11 height 11
click at [1051, 352] on div at bounding box center [1052, 351] width 11 height 11
click at [1051, 389] on div at bounding box center [1052, 389] width 11 height 11
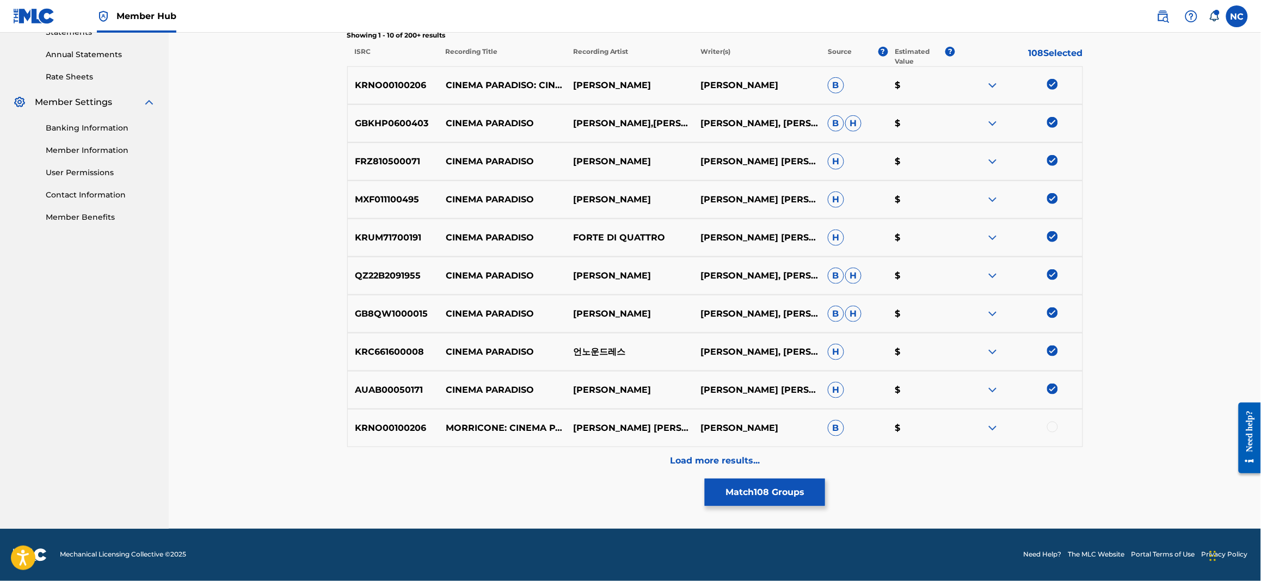
drag, startPoint x: 1055, startPoint y: 426, endPoint x: 1041, endPoint y: 425, distance: 14.2
click at [1055, 425] on div at bounding box center [1052, 427] width 11 height 11
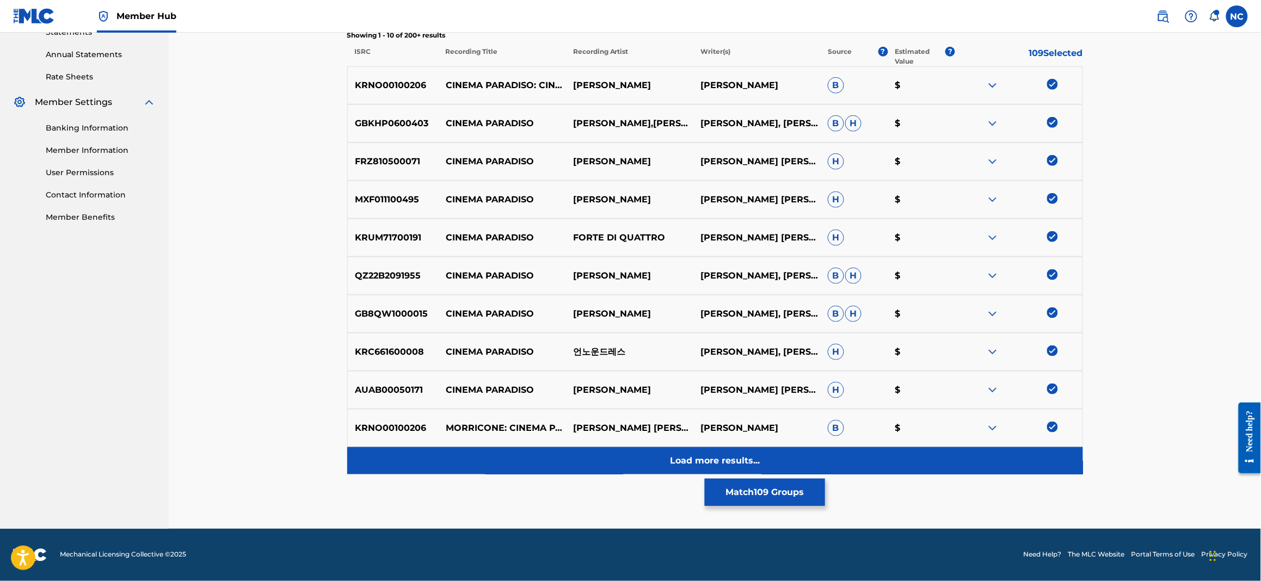
click at [731, 467] on p "Load more results..." at bounding box center [715, 460] width 90 height 13
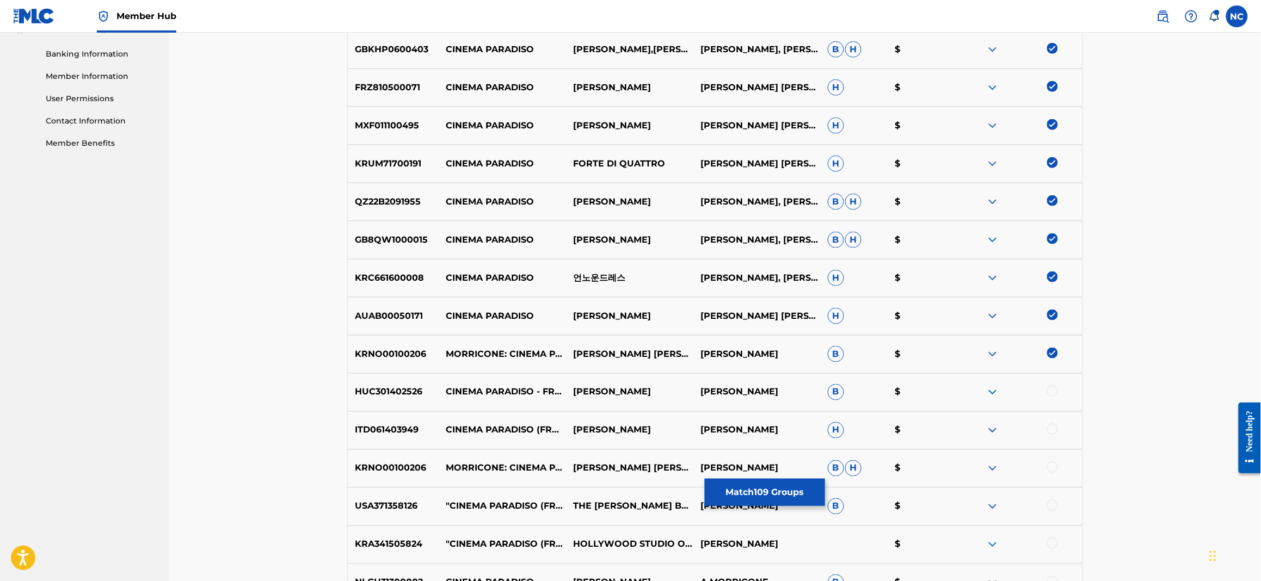
scroll to position [550, 0]
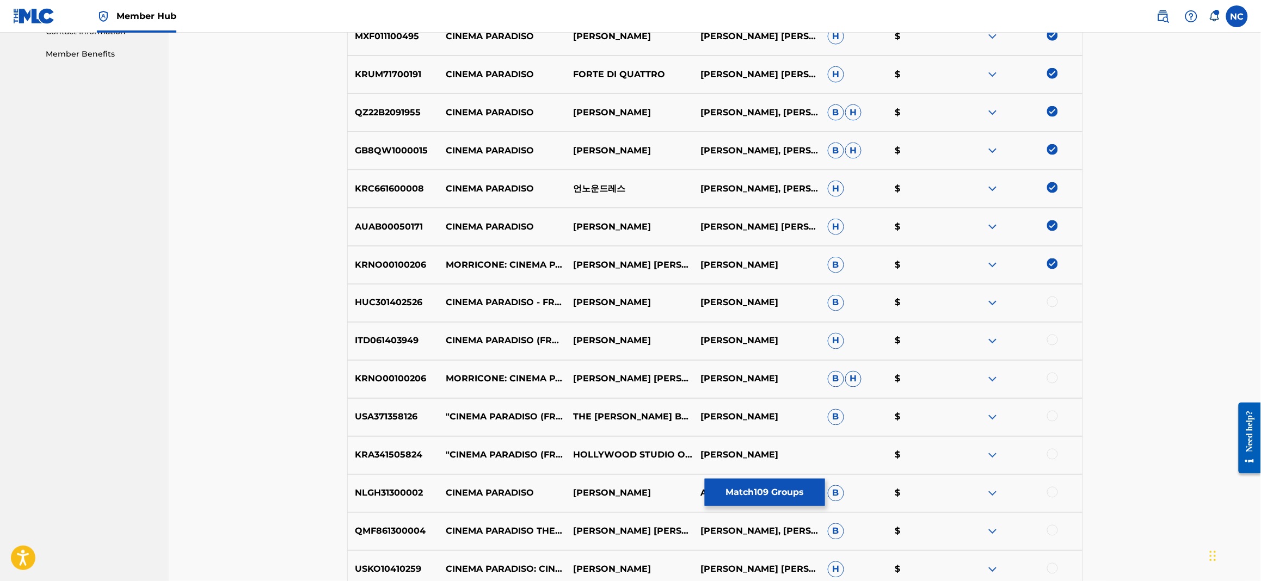
click at [1052, 303] on div at bounding box center [1052, 302] width 11 height 11
click at [1052, 335] on div at bounding box center [1052, 340] width 11 height 11
click at [1050, 376] on div at bounding box center [1052, 378] width 11 height 11
click at [1053, 411] on div at bounding box center [1052, 416] width 11 height 11
click at [1050, 457] on div at bounding box center [1052, 454] width 11 height 11
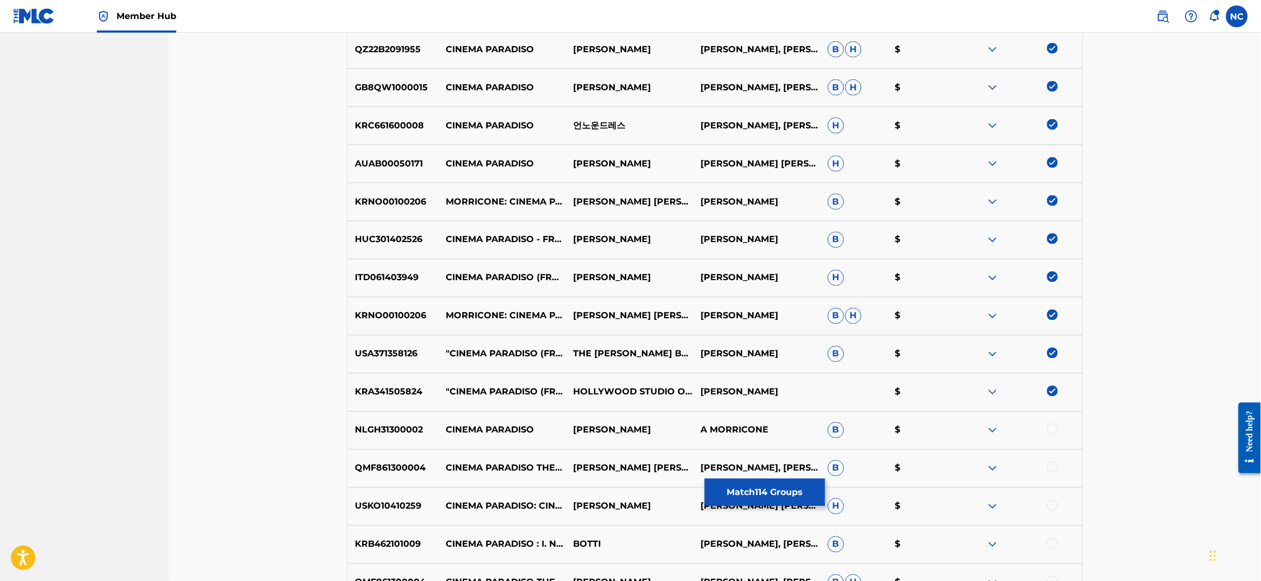
scroll to position [631, 0]
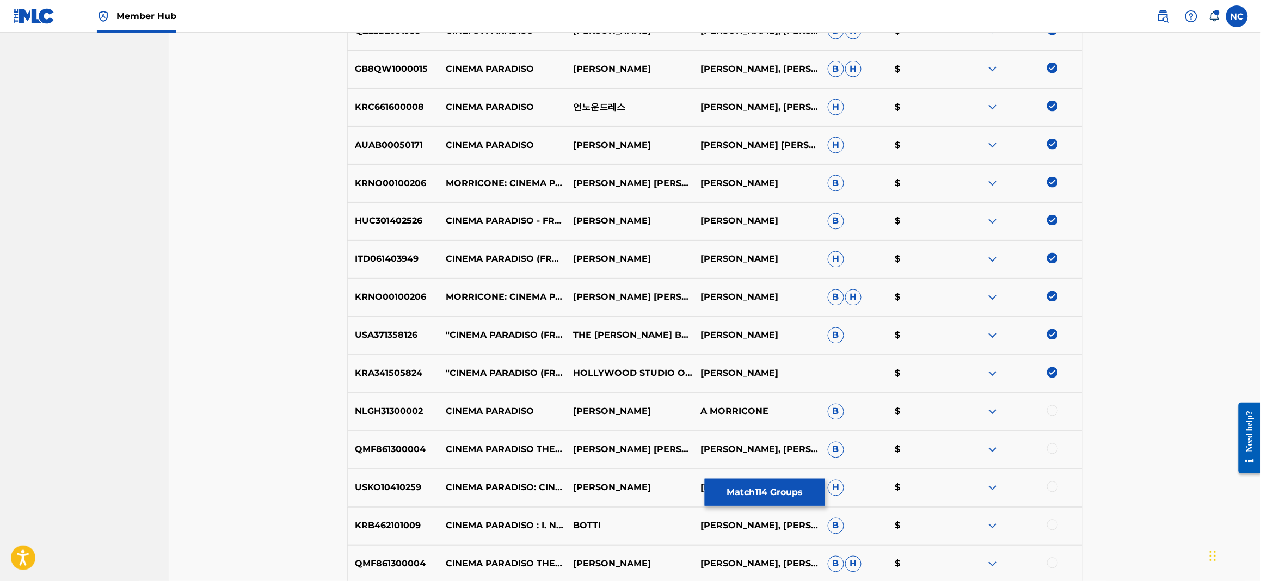
click at [1053, 409] on div at bounding box center [1052, 410] width 11 height 11
click at [1050, 450] on div at bounding box center [1052, 449] width 11 height 11
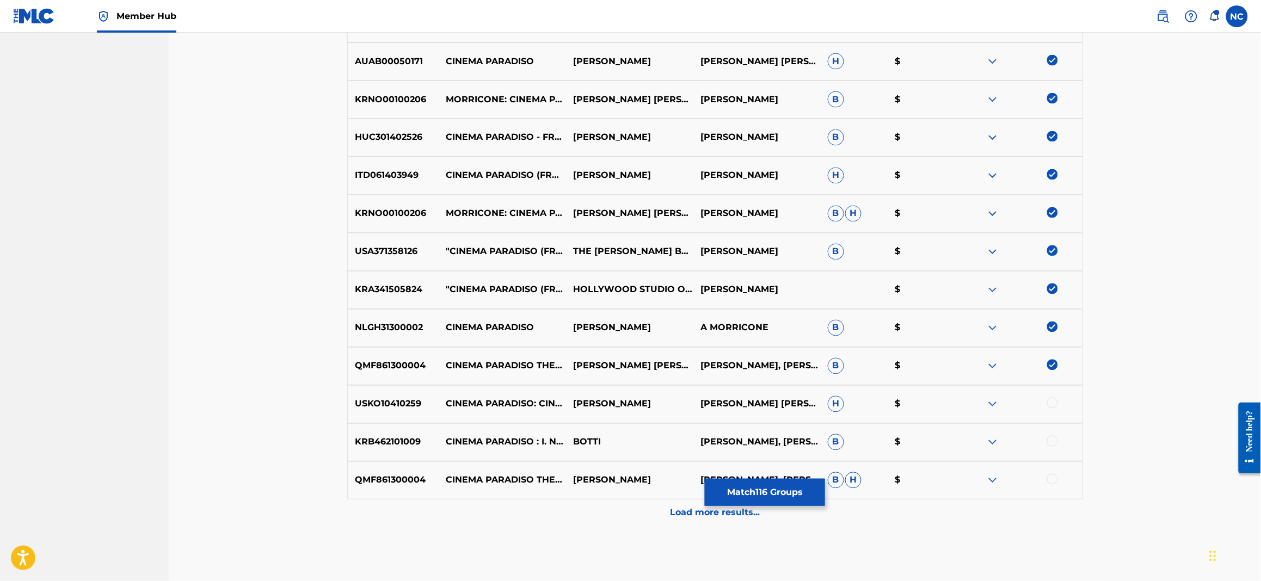
scroll to position [767, 0]
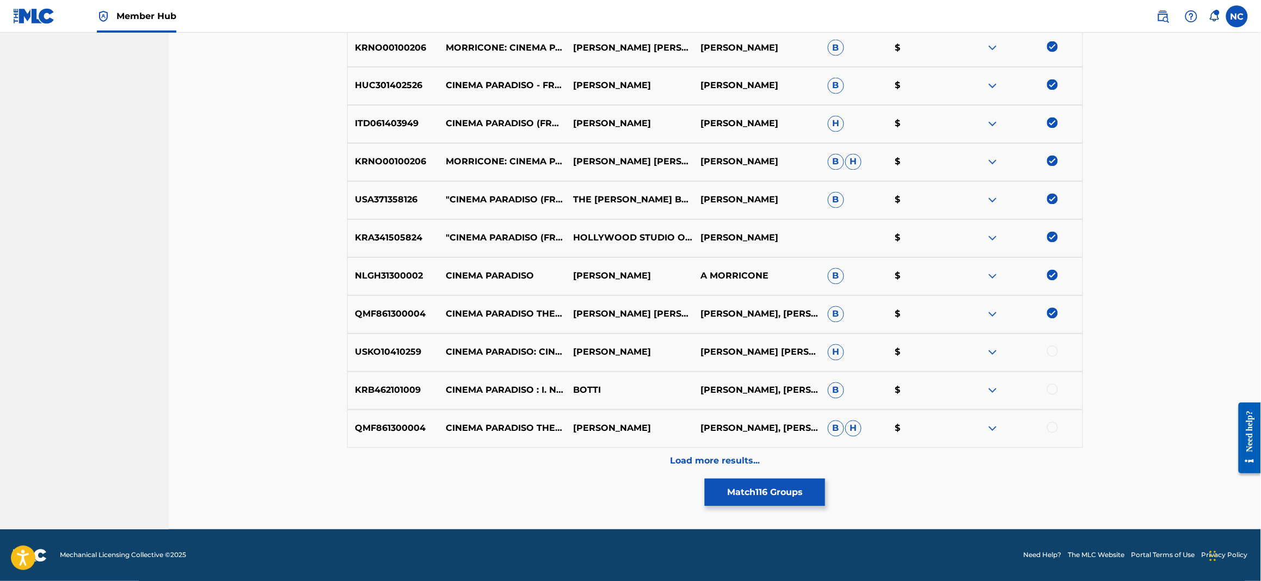
click at [1053, 350] on div at bounding box center [1052, 351] width 11 height 11
click at [1055, 387] on div at bounding box center [1052, 389] width 11 height 11
click at [1056, 425] on div at bounding box center [1052, 427] width 11 height 11
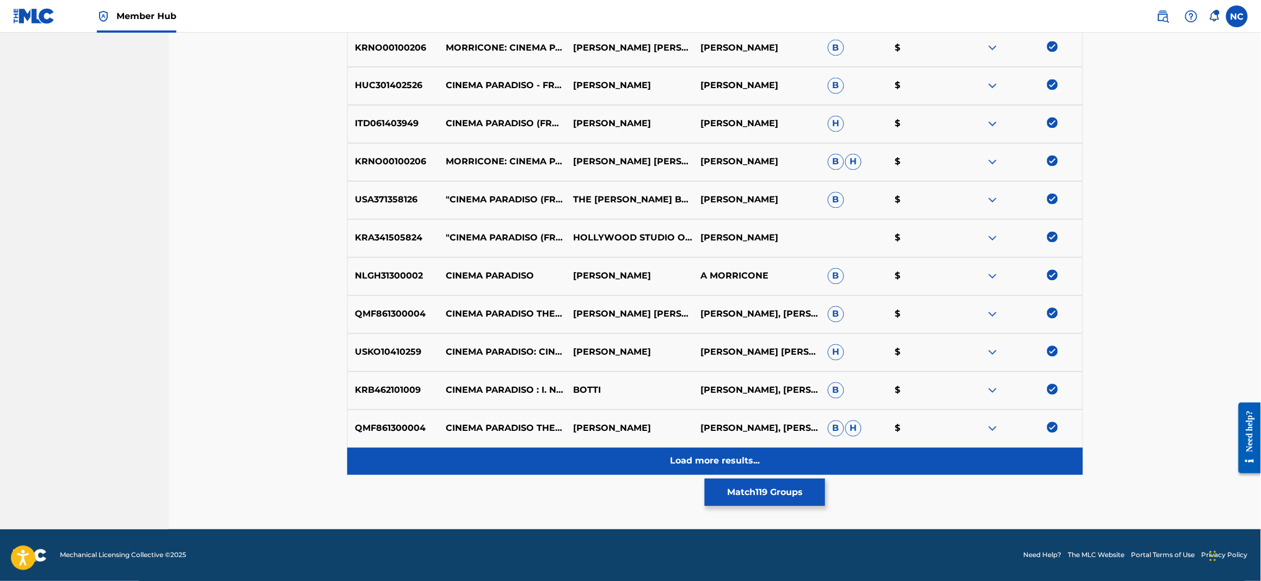
click at [754, 458] on p "Load more results..." at bounding box center [715, 461] width 90 height 13
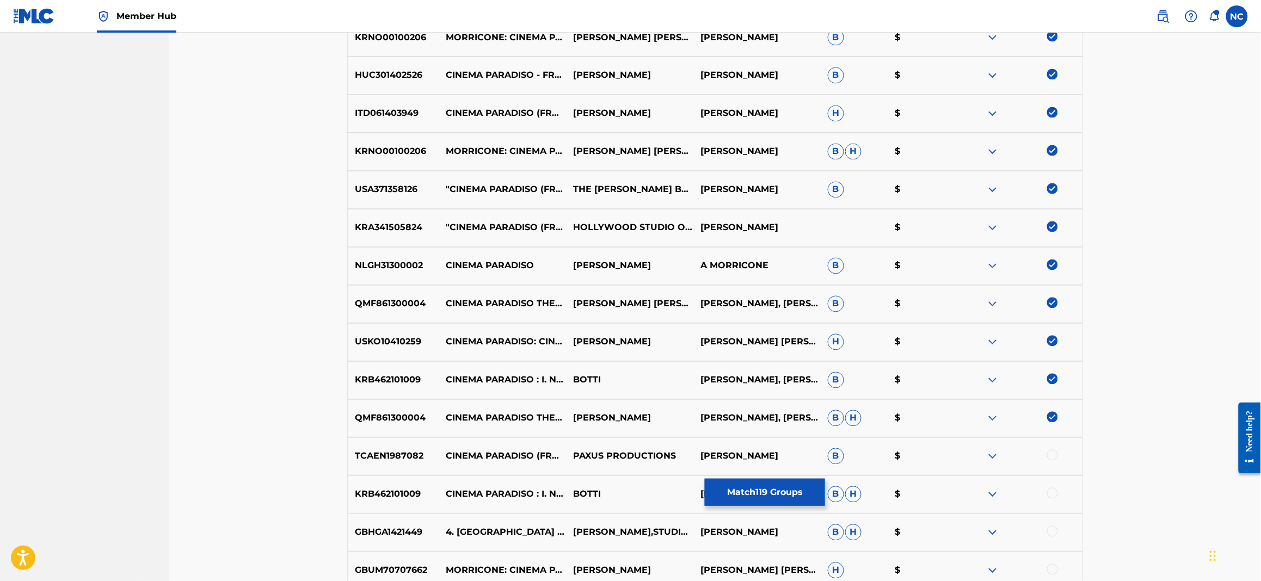
scroll to position [930, 0]
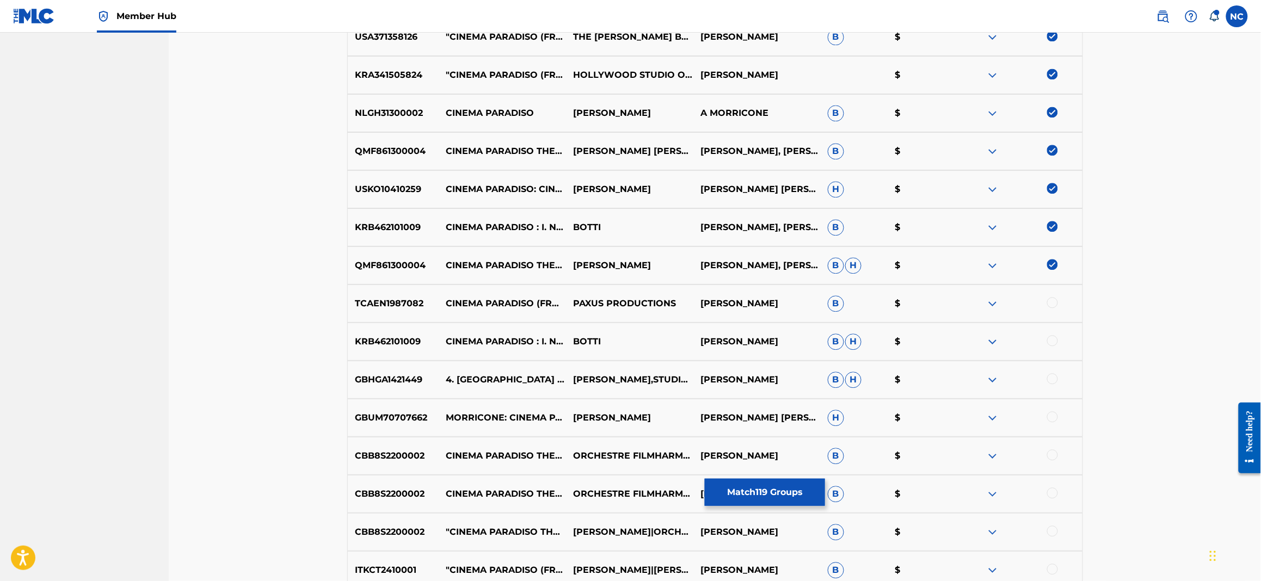
click at [1052, 303] on div at bounding box center [1052, 302] width 11 height 11
click at [1054, 337] on div at bounding box center [1052, 340] width 11 height 11
click at [1050, 376] on div at bounding box center [1052, 378] width 11 height 11
click at [1053, 417] on div at bounding box center [1052, 416] width 11 height 11
click at [1053, 454] on div at bounding box center [1052, 455] width 11 height 11
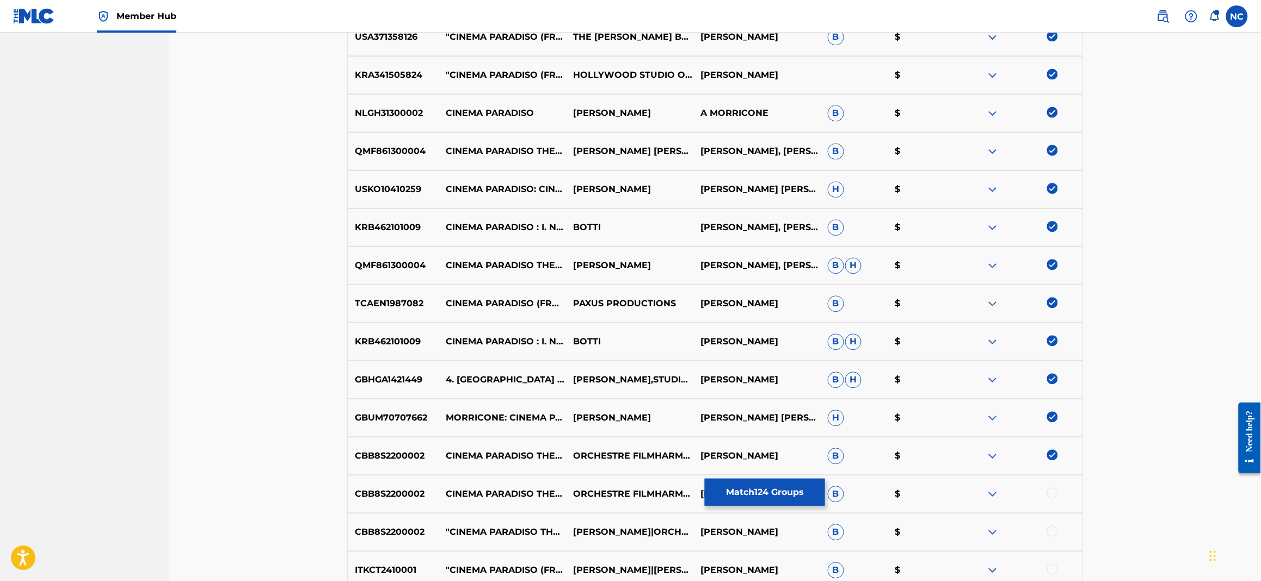
scroll to position [1012, 0]
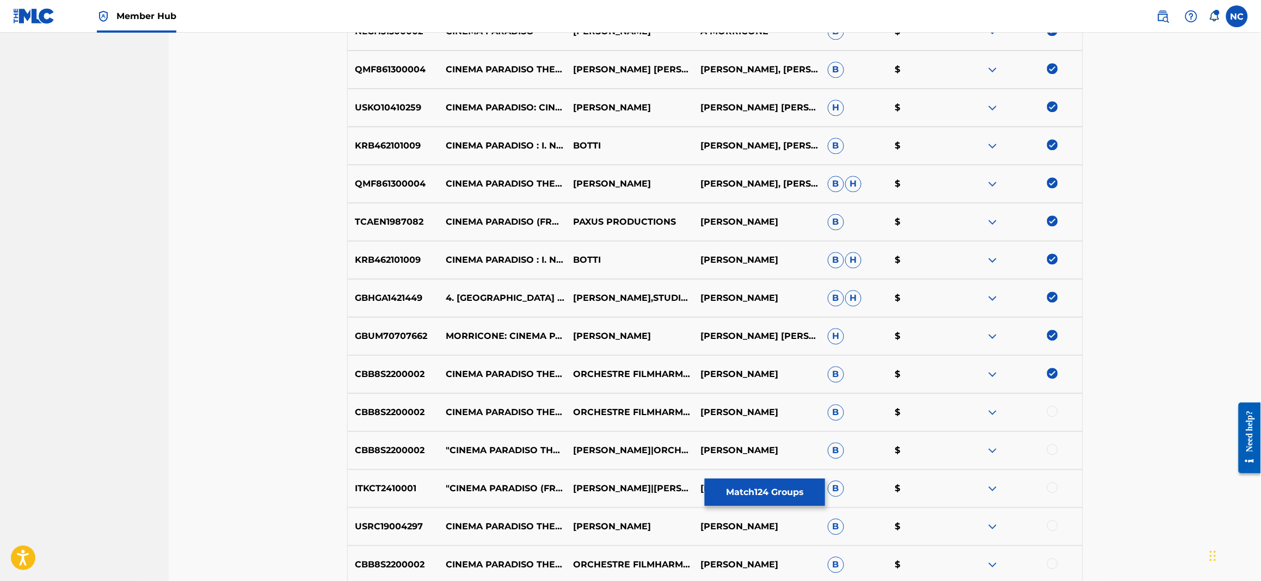
drag, startPoint x: 1053, startPoint y: 411, endPoint x: 1062, endPoint y: 434, distance: 24.2
click at [1054, 413] on div at bounding box center [1052, 411] width 11 height 11
click at [1053, 450] on div at bounding box center [1052, 449] width 11 height 11
click at [1053, 481] on div "ITKCT2410001 "CINEMA PARADISO (FROM ""NUOVO CINEMA PARADISO"")" [PERSON_NAME]|[…" at bounding box center [715, 489] width 736 height 38
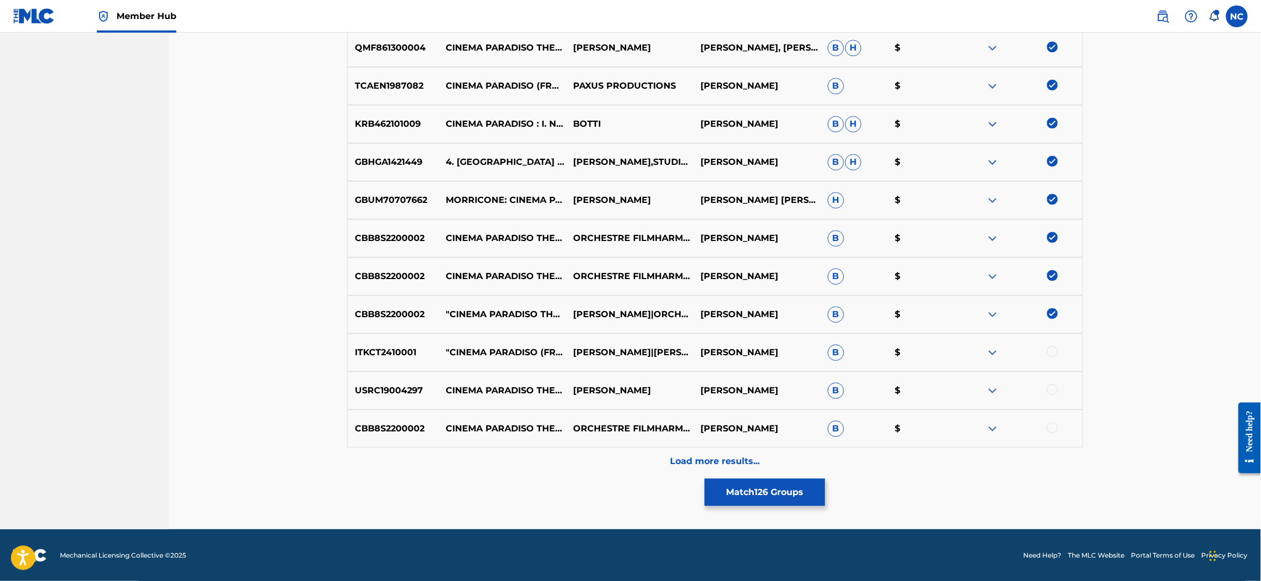
click at [1054, 351] on div at bounding box center [1052, 351] width 11 height 11
click at [1053, 390] on div at bounding box center [1052, 389] width 11 height 11
drag, startPoint x: 1051, startPoint y: 428, endPoint x: 1000, endPoint y: 429, distance: 50.6
click at [1051, 428] on div at bounding box center [1052, 427] width 11 height 11
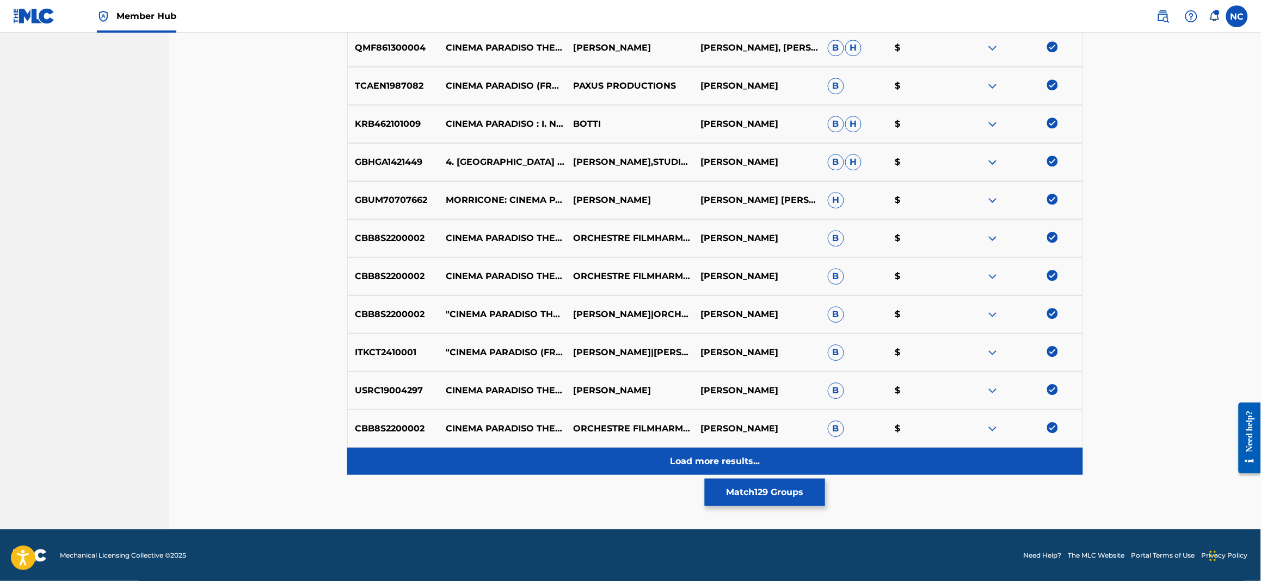
click at [784, 466] on div "Load more results..." at bounding box center [715, 461] width 736 height 27
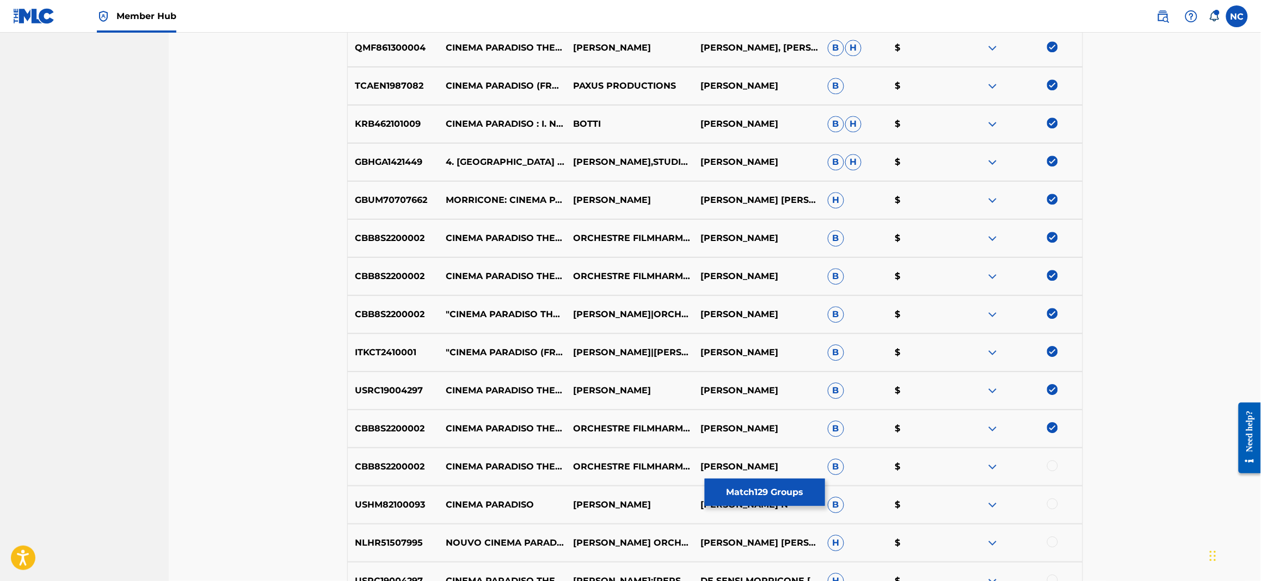
scroll to position [1474, 0]
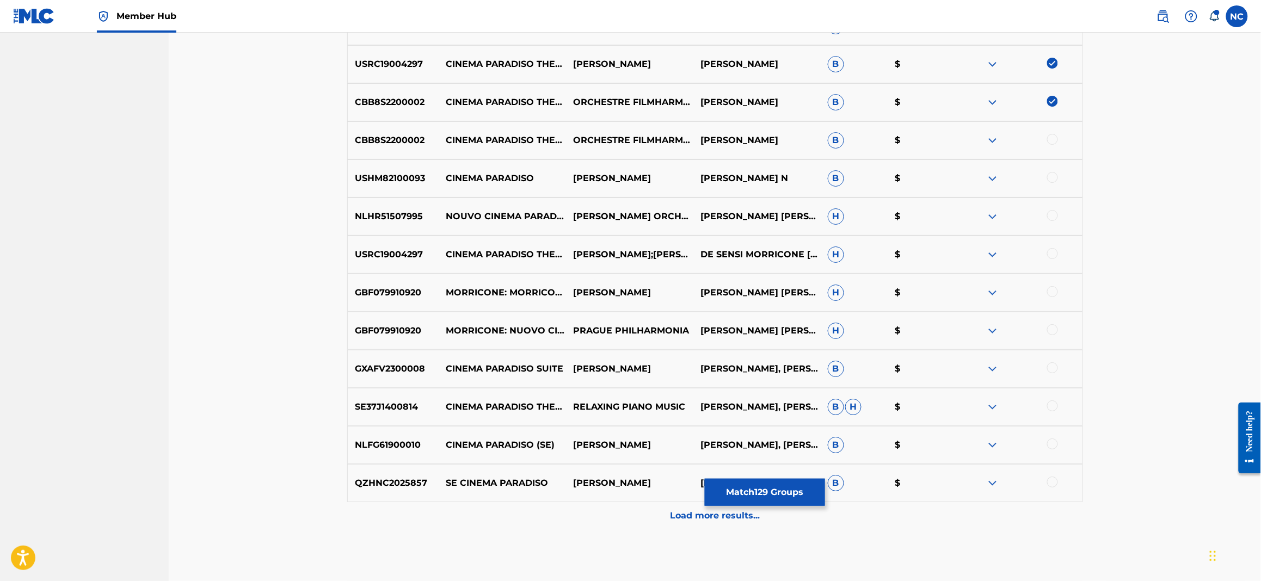
click at [1049, 142] on div at bounding box center [1052, 139] width 11 height 11
click at [1051, 175] on div at bounding box center [1052, 177] width 11 height 11
click at [1049, 215] on div at bounding box center [1052, 215] width 11 height 11
click at [1052, 252] on div at bounding box center [1052, 253] width 11 height 11
click at [1056, 292] on div at bounding box center [1052, 291] width 11 height 11
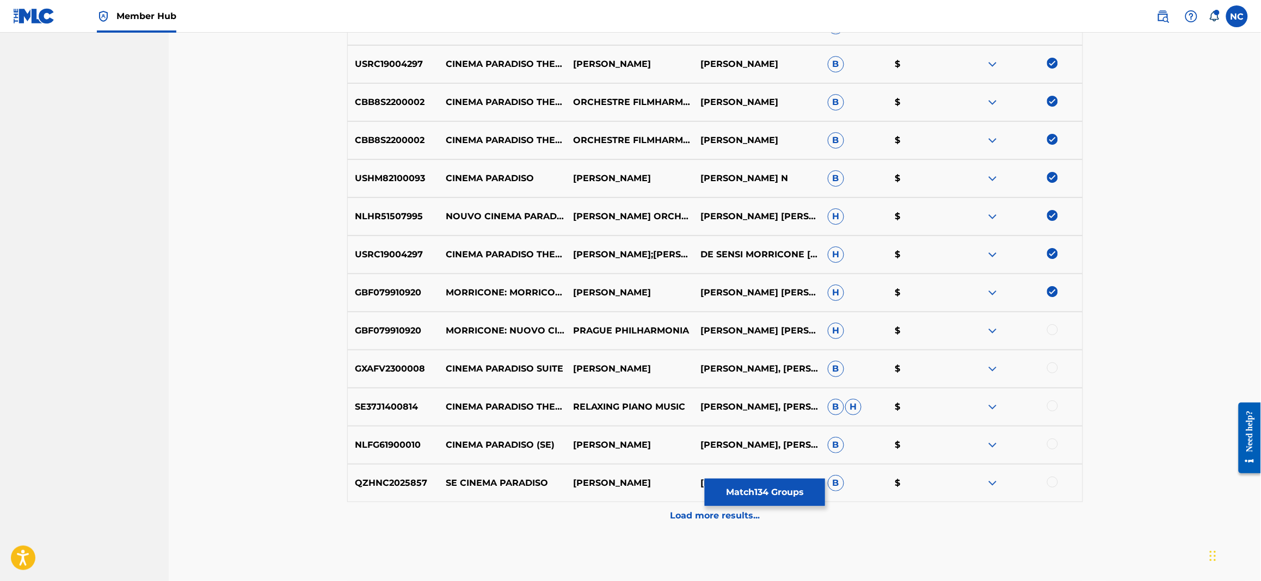
drag, startPoint x: 1053, startPoint y: 329, endPoint x: 1063, endPoint y: 347, distance: 21.5
click at [1054, 329] on div at bounding box center [1052, 329] width 11 height 11
click at [1053, 374] on div at bounding box center [1018, 368] width 127 height 13
click at [1052, 372] on div at bounding box center [1052, 367] width 11 height 11
click at [1054, 404] on div at bounding box center [1052, 406] width 11 height 11
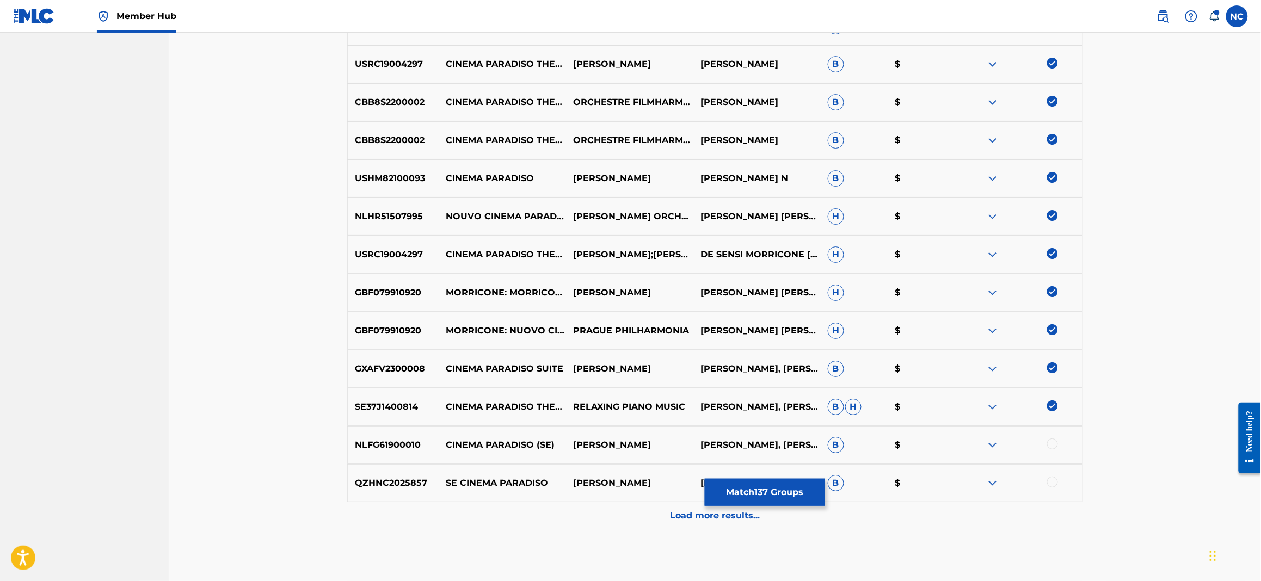
click at [1053, 443] on div at bounding box center [1052, 444] width 11 height 11
click at [1051, 484] on div at bounding box center [1052, 482] width 11 height 11
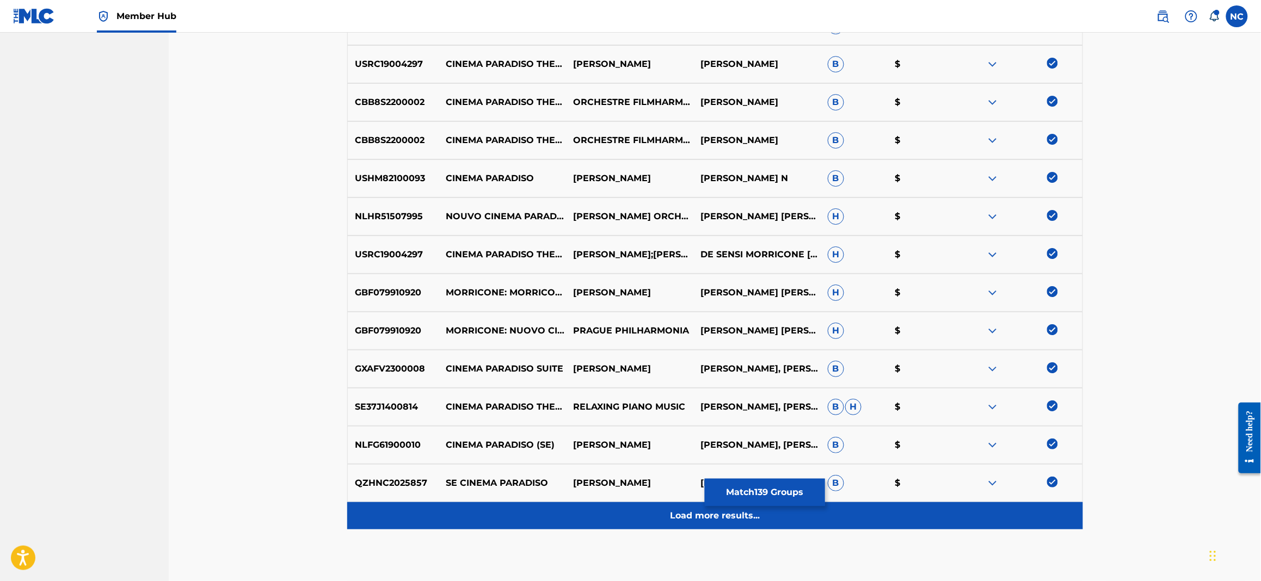
click at [686, 525] on div "Load more results..." at bounding box center [715, 515] width 736 height 27
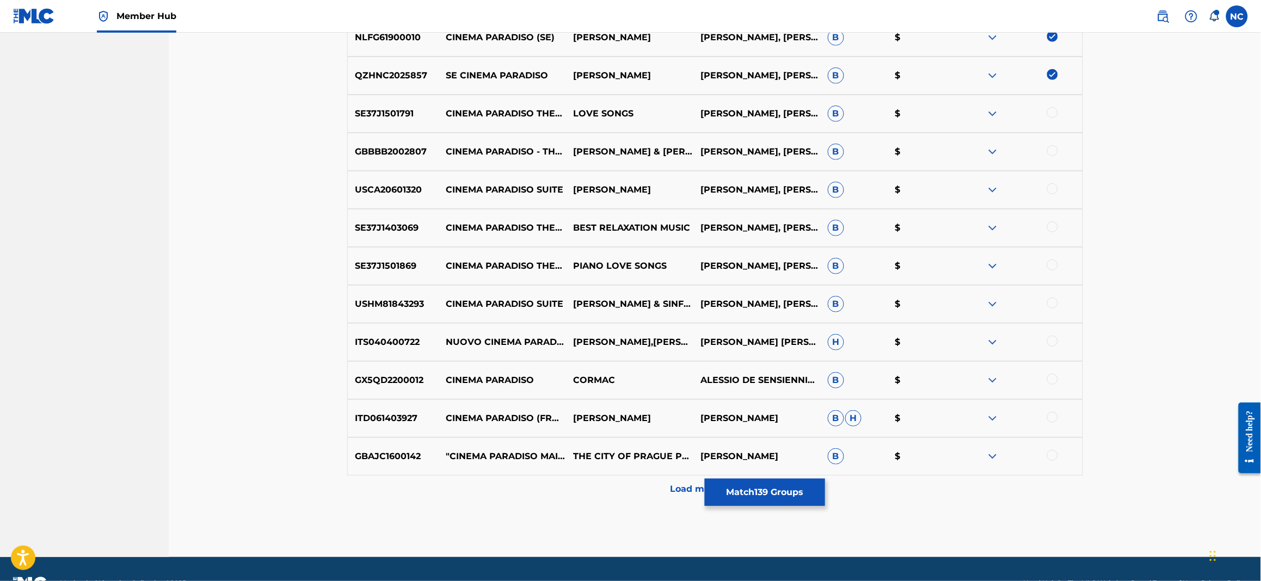
scroll to position [1883, 0]
click at [1051, 112] on div at bounding box center [1052, 112] width 11 height 11
drag, startPoint x: 1052, startPoint y: 146, endPoint x: 1053, endPoint y: 175, distance: 28.9
click at [1052, 149] on div at bounding box center [1052, 150] width 11 height 11
click at [1053, 189] on div at bounding box center [1052, 188] width 11 height 11
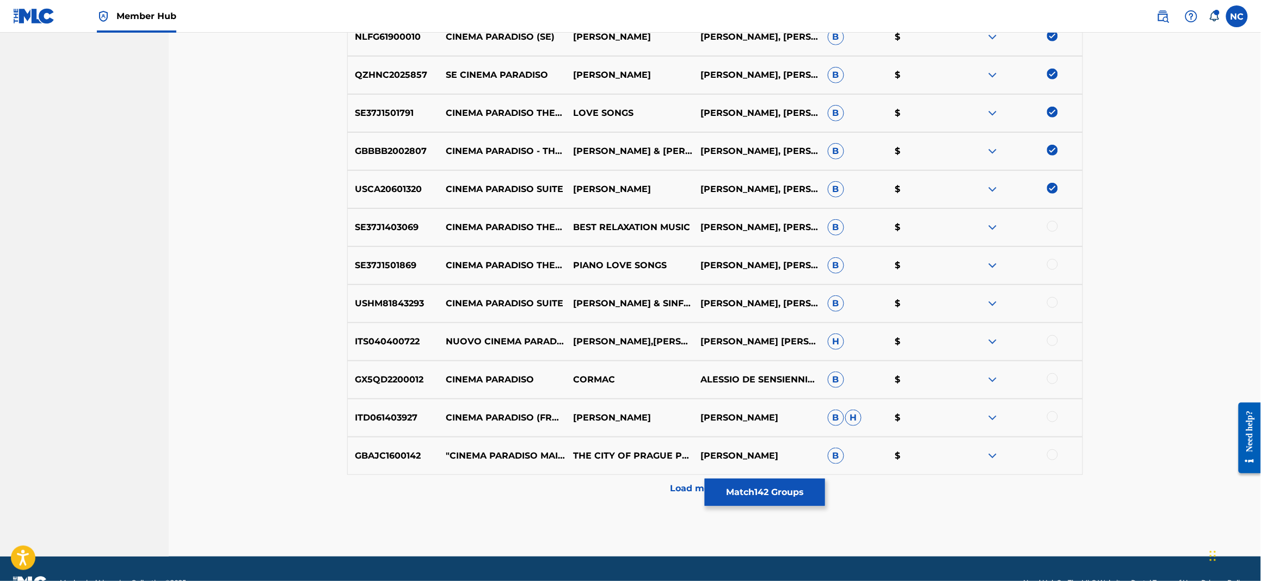
click at [1053, 228] on div at bounding box center [1052, 226] width 11 height 11
click at [1052, 262] on div at bounding box center [1052, 264] width 11 height 11
click at [1052, 302] on div at bounding box center [1052, 302] width 11 height 11
click at [1055, 340] on div at bounding box center [1052, 340] width 11 height 11
drag, startPoint x: 1053, startPoint y: 368, endPoint x: 1055, endPoint y: 393, distance: 25.1
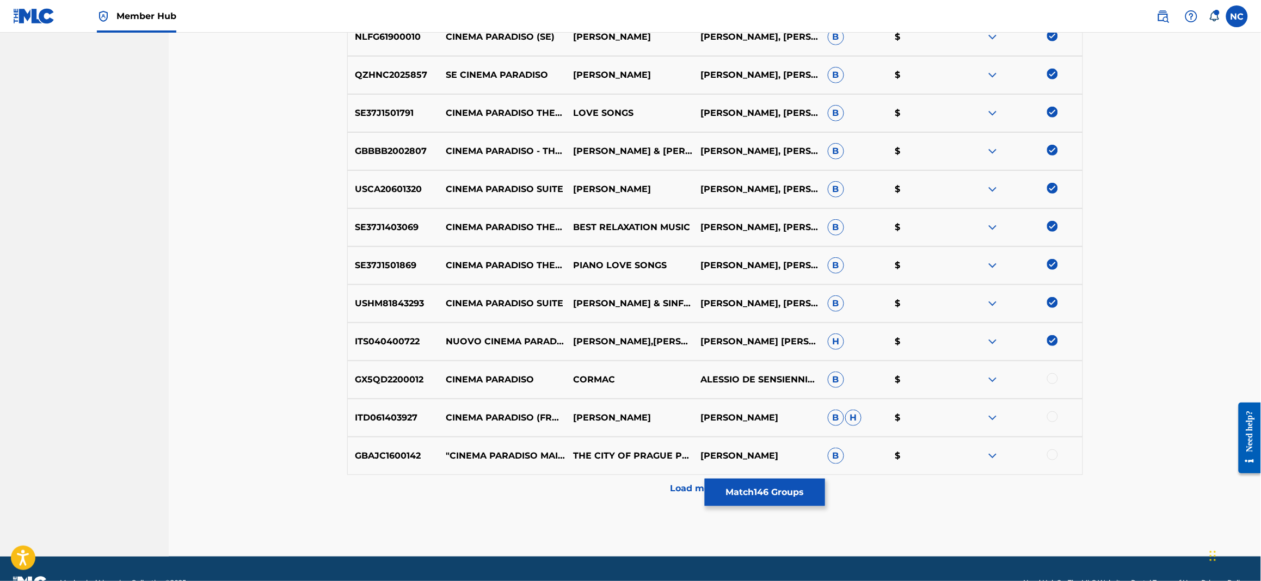
click at [1053, 372] on div "GX5QD2200012 CINEMA PARADISO [PERSON_NAME] DE SENSIENNIO MORRICONE B $" at bounding box center [715, 380] width 736 height 38
click at [1057, 381] on div at bounding box center [1018, 379] width 127 height 13
click at [1051, 379] on div at bounding box center [1052, 378] width 11 height 11
drag, startPoint x: 1051, startPoint y: 411, endPoint x: 1057, endPoint y: 447, distance: 36.5
click at [1054, 419] on div at bounding box center [1052, 416] width 11 height 11
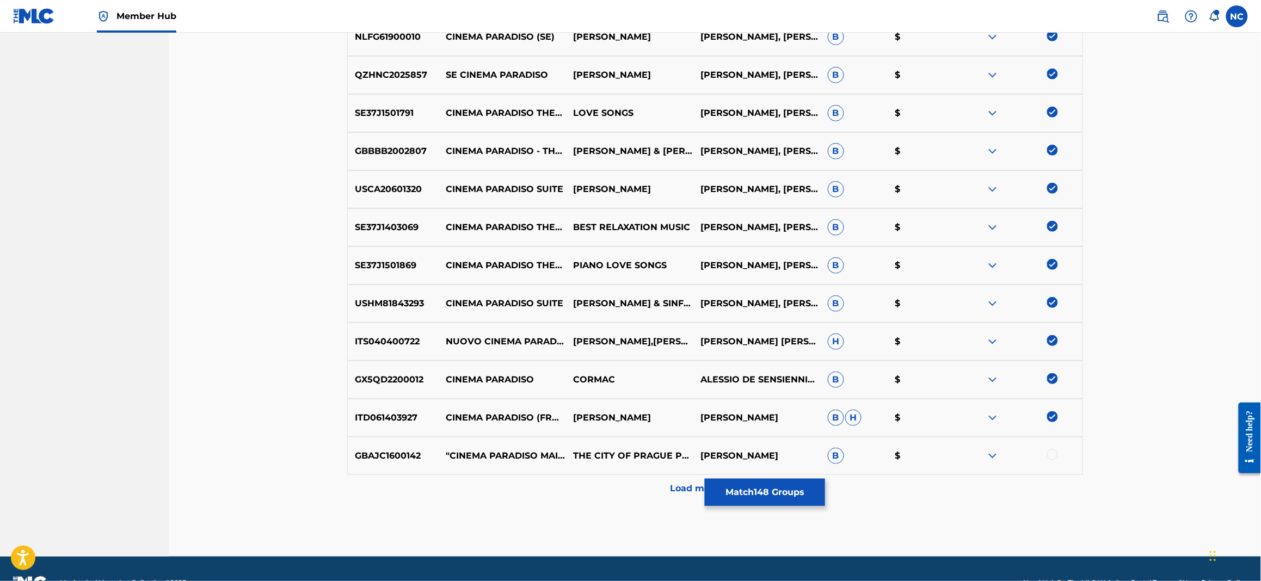
click at [1052, 454] on div at bounding box center [1052, 455] width 11 height 11
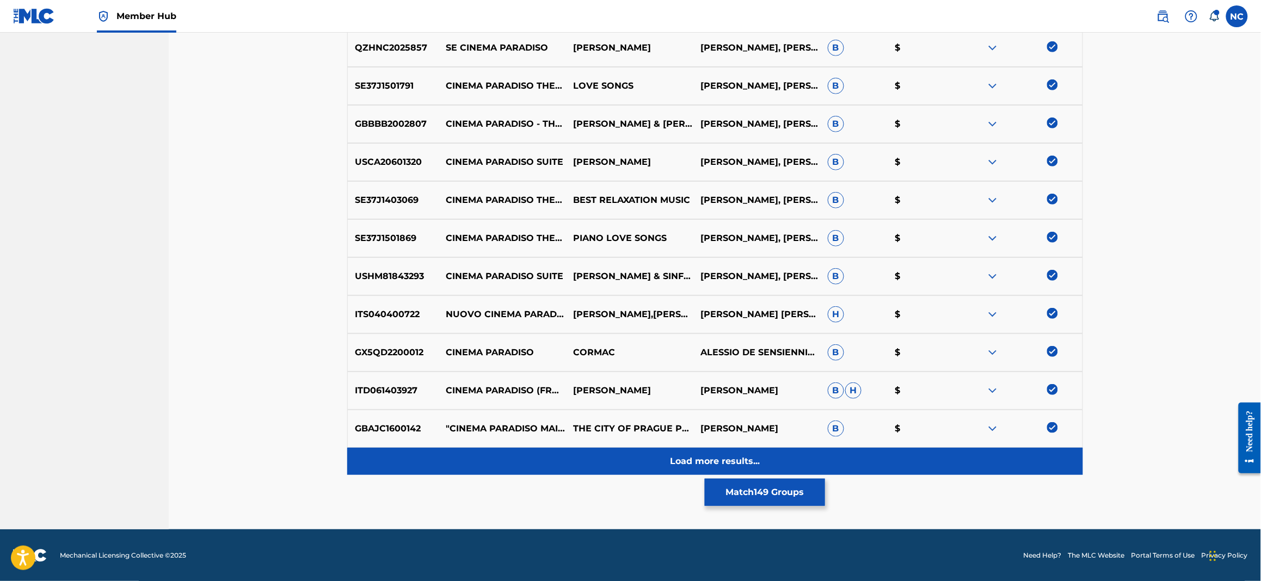
click at [748, 460] on p "Load more results..." at bounding box center [715, 461] width 90 height 13
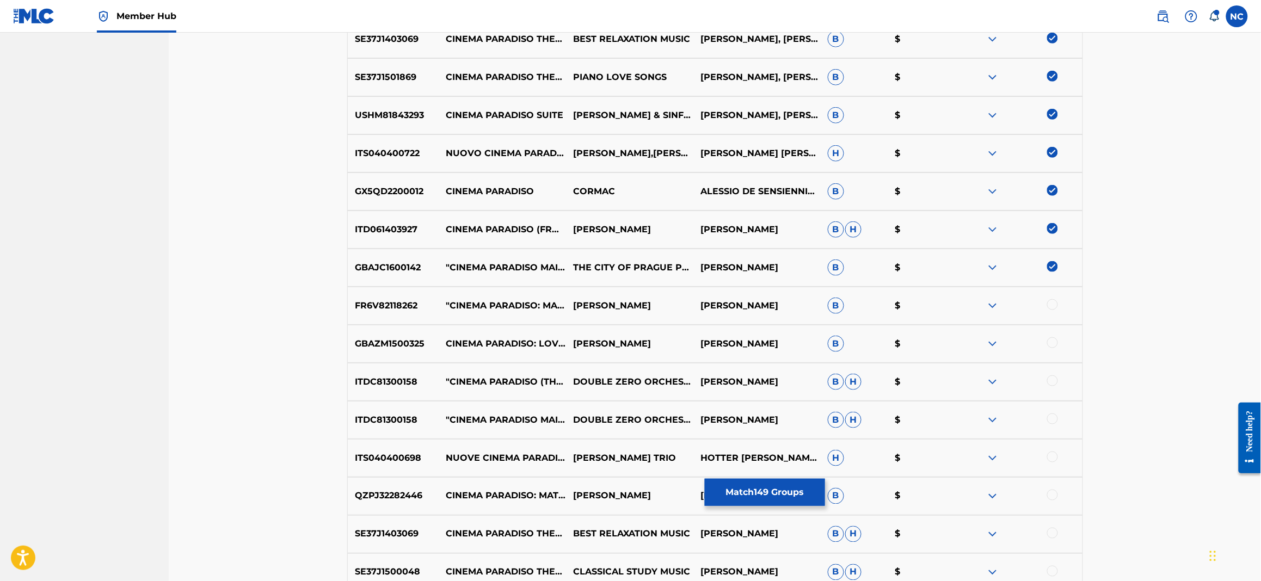
scroll to position [2073, 0]
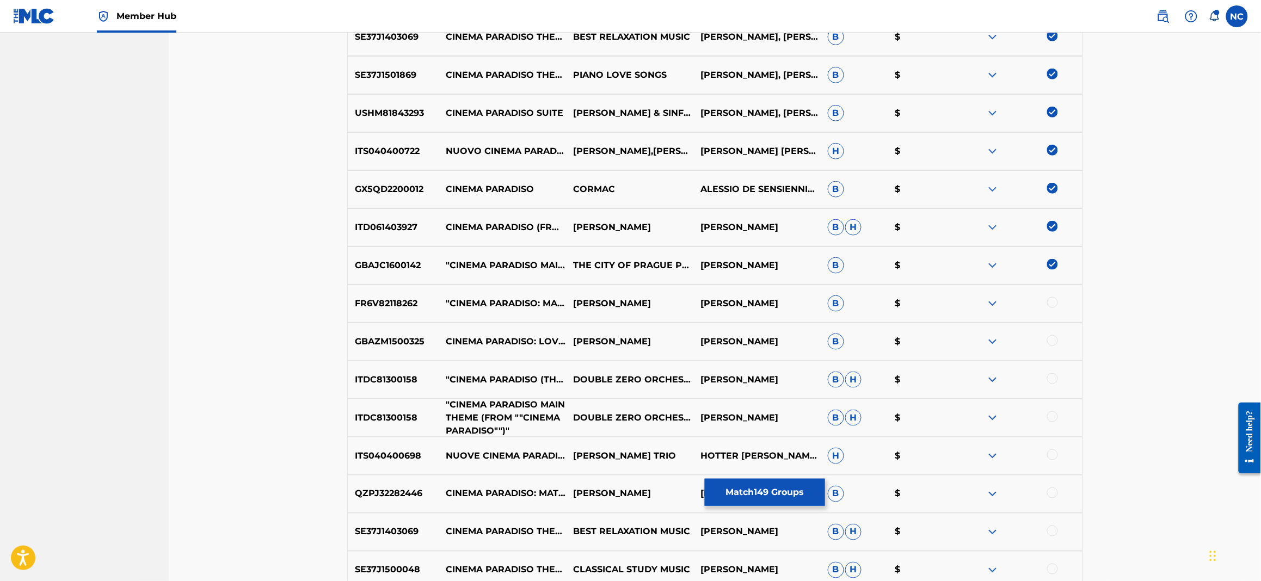
drag, startPoint x: 519, startPoint y: 420, endPoint x: 519, endPoint y: 434, distance: 14.2
click at [519, 425] on p ""CINEMA PARADISO MAIN THEME (FROM ""CINEMA PARADISO"")"" at bounding box center [502, 417] width 127 height 39
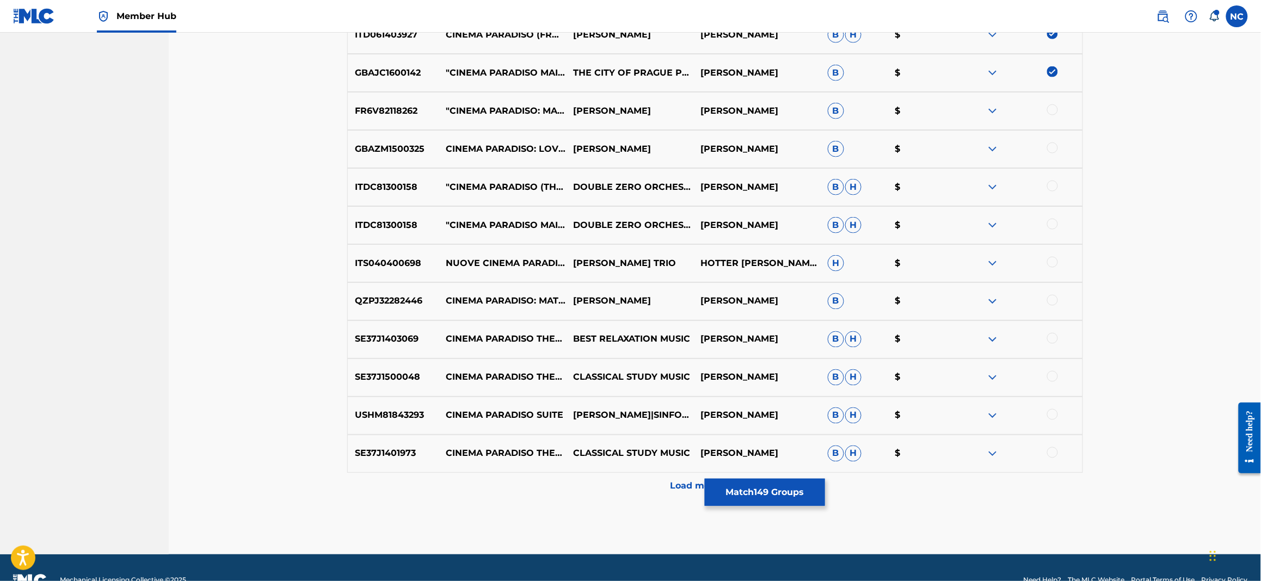
scroll to position [2291, 0]
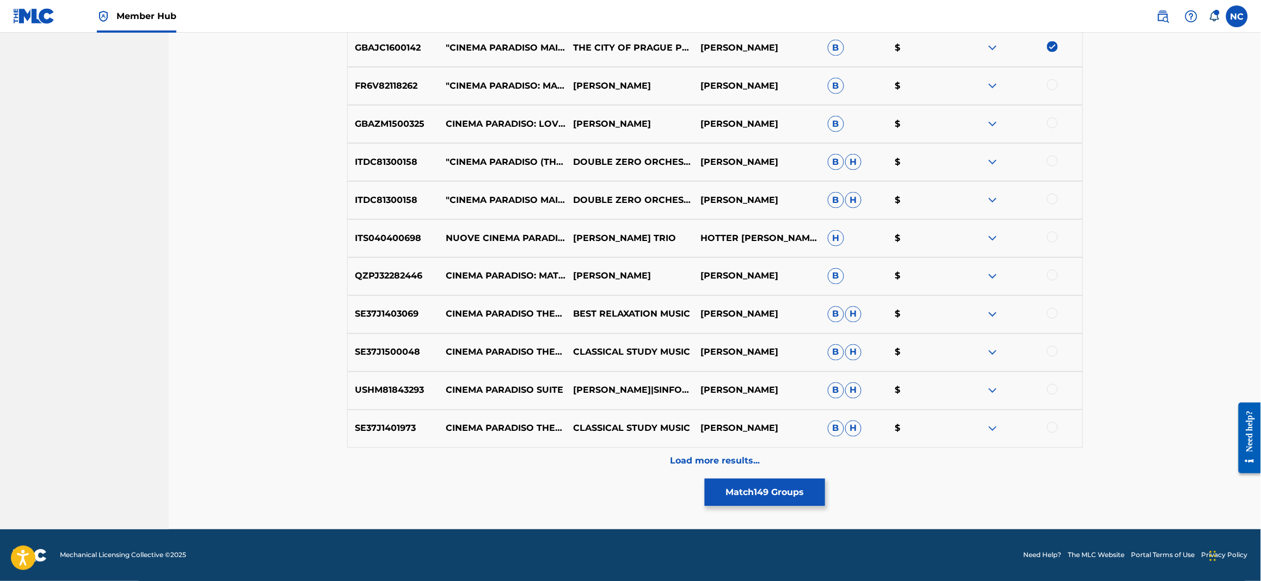
click at [1053, 87] on div at bounding box center [1052, 84] width 11 height 11
click at [1052, 112] on div "GBAZM1500325 CINEMA PARADISO: LOVE THEME (FROM CINEMA PARADISO) [PERSON_NAME] […" at bounding box center [715, 124] width 736 height 38
click at [1054, 156] on div at bounding box center [1018, 162] width 127 height 13
click at [1054, 120] on div at bounding box center [1052, 123] width 11 height 11
click at [1047, 159] on div at bounding box center [1052, 161] width 11 height 11
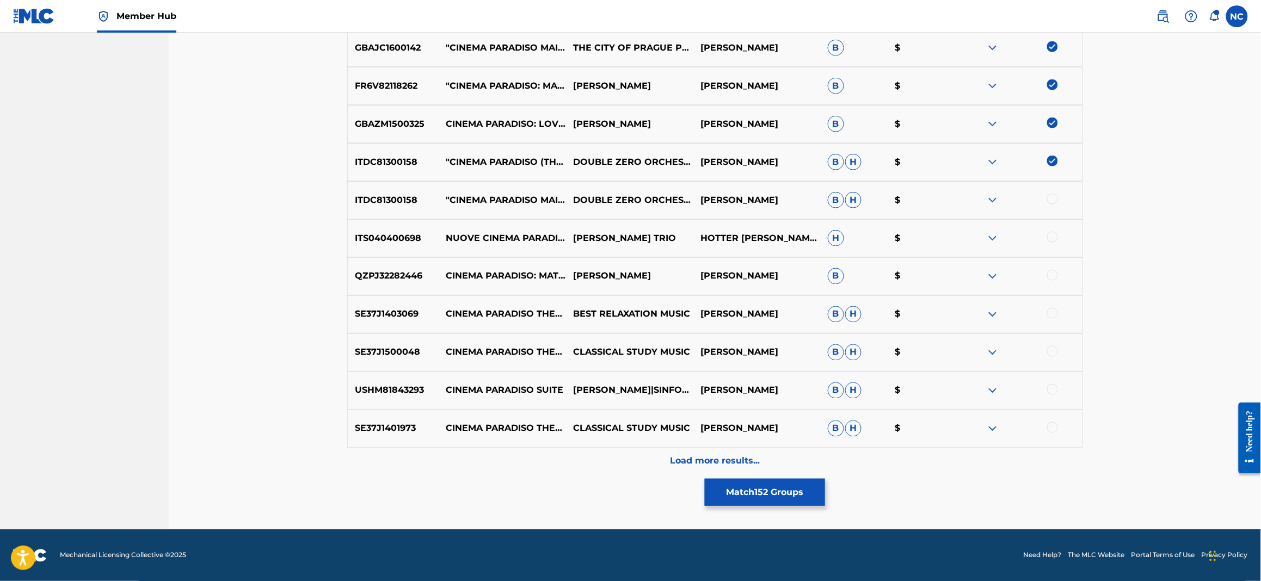
click at [1054, 194] on div at bounding box center [1052, 199] width 11 height 11
click at [1055, 235] on div at bounding box center [1052, 237] width 11 height 11
click at [1051, 273] on div at bounding box center [1052, 275] width 11 height 11
click at [1051, 316] on div at bounding box center [1052, 313] width 11 height 11
click at [1054, 350] on div at bounding box center [1052, 351] width 11 height 11
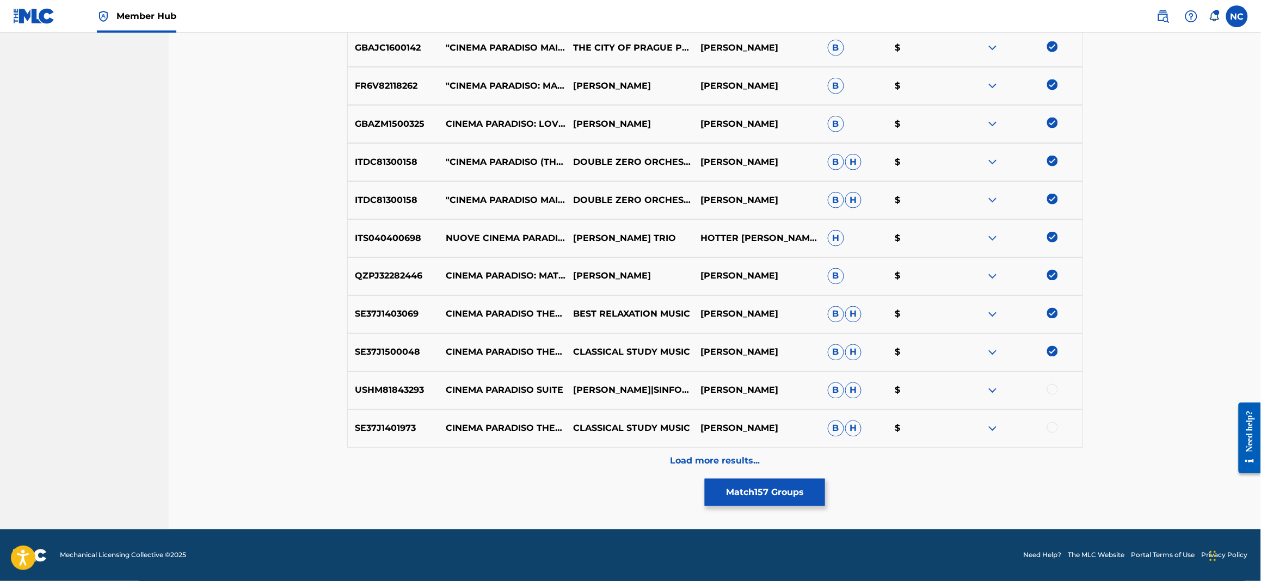
click at [1054, 394] on div at bounding box center [1018, 390] width 127 height 13
click at [1047, 435] on div "SE37J1401973 CINEMA PARADISO THEME CLASSICAL STUDY MUSIC [PERSON_NAME] [PERSON_…" at bounding box center [715, 429] width 736 height 38
drag, startPoint x: 1056, startPoint y: 429, endPoint x: 1051, endPoint y: 375, distance: 54.1
click at [1051, 422] on div at bounding box center [1052, 427] width 11 height 11
click at [1052, 384] on div at bounding box center [1052, 389] width 11 height 11
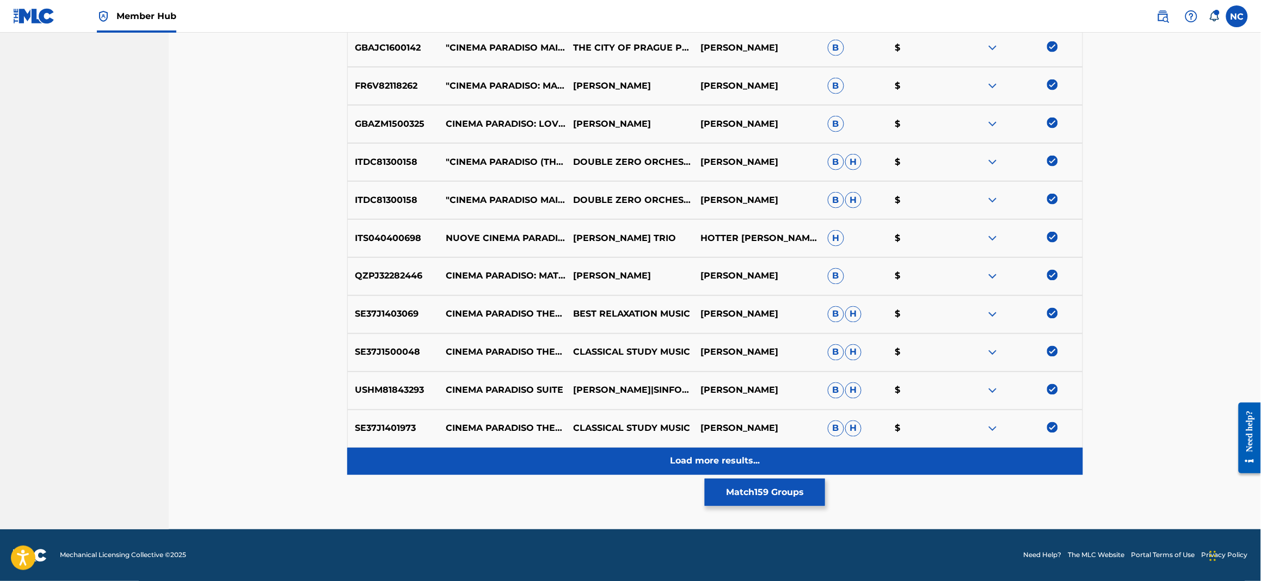
click at [776, 473] on div "Load more results..." at bounding box center [715, 461] width 736 height 27
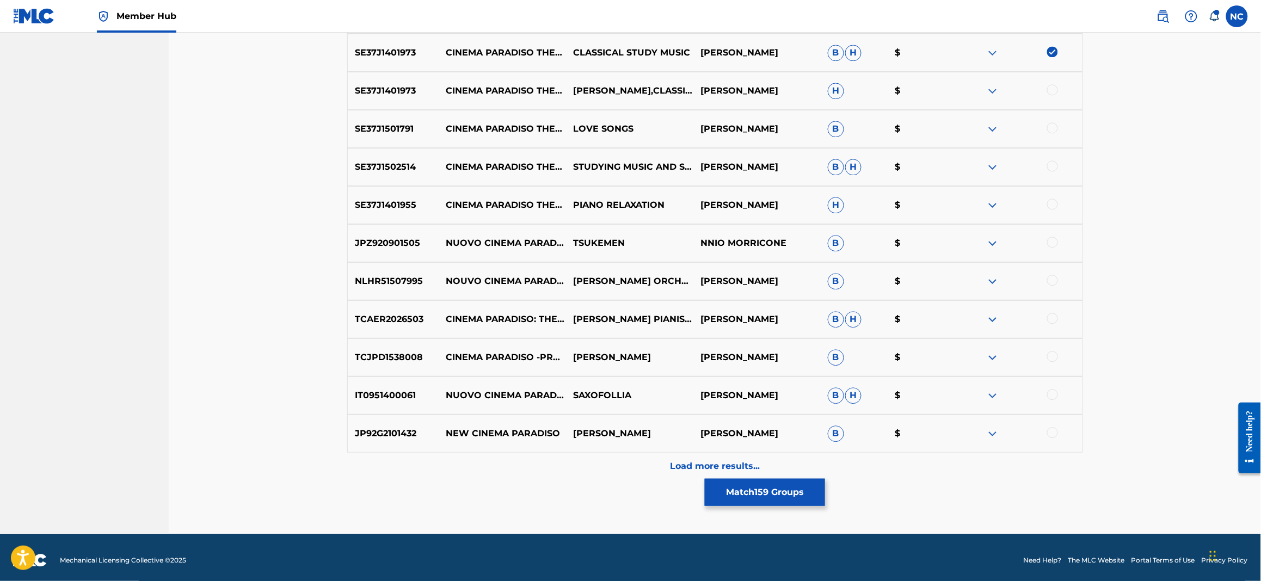
scroll to position [2671, 0]
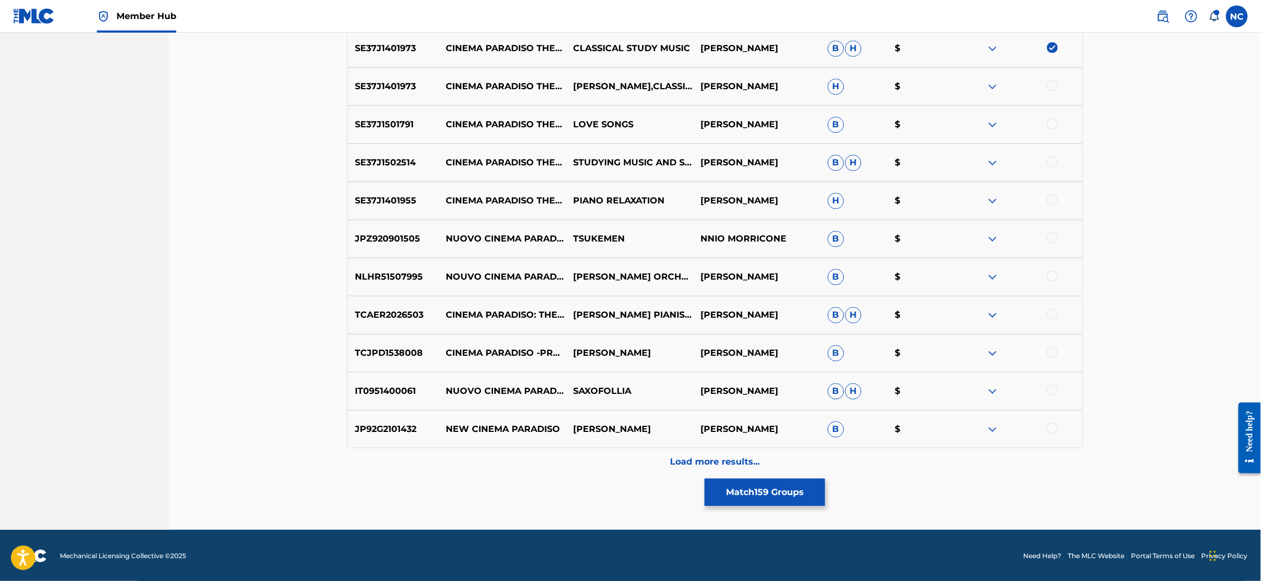
click at [1052, 86] on div at bounding box center [1052, 85] width 11 height 11
click at [1055, 119] on div at bounding box center [1052, 123] width 11 height 11
click at [1050, 162] on div at bounding box center [1052, 161] width 11 height 11
click at [1050, 197] on div at bounding box center [1052, 199] width 11 height 11
click at [1056, 242] on div at bounding box center [1018, 238] width 127 height 13
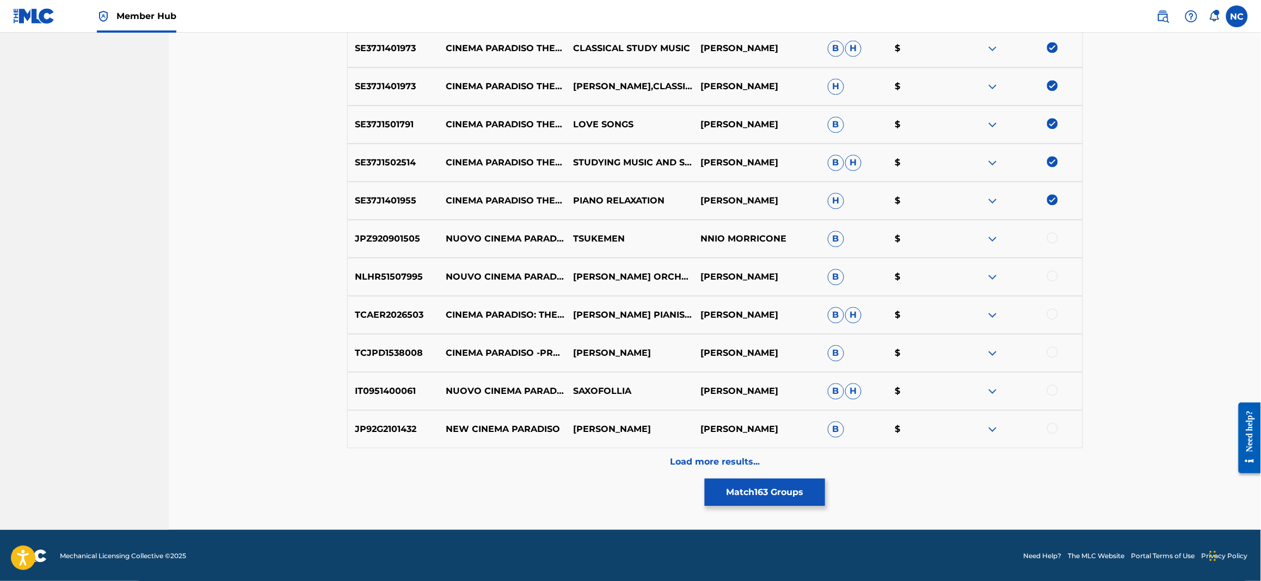
click at [1053, 237] on div at bounding box center [1052, 237] width 11 height 11
drag, startPoint x: 1049, startPoint y: 271, endPoint x: 1057, endPoint y: 283, distance: 14.2
click at [1054, 276] on div at bounding box center [1052, 275] width 11 height 11
click at [1050, 316] on div at bounding box center [1052, 314] width 11 height 11
click at [1051, 347] on div at bounding box center [1052, 352] width 11 height 11
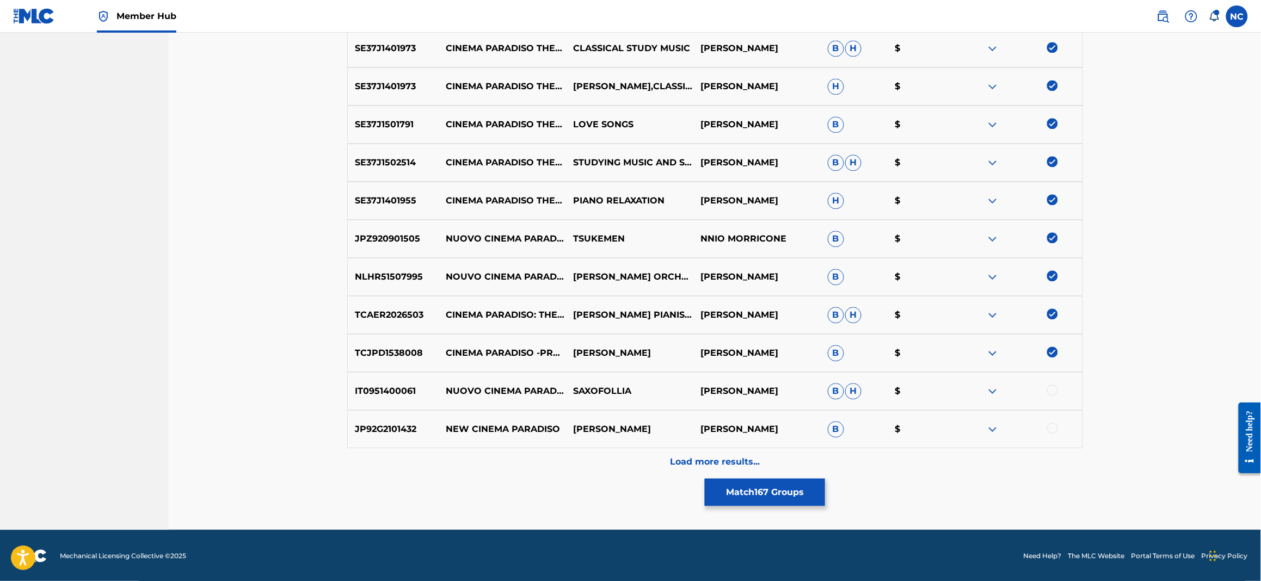
drag, startPoint x: 1051, startPoint y: 390, endPoint x: 1053, endPoint y: 425, distance: 34.9
click at [1051, 394] on div at bounding box center [1052, 390] width 11 height 11
click at [1055, 425] on div at bounding box center [1052, 428] width 11 height 11
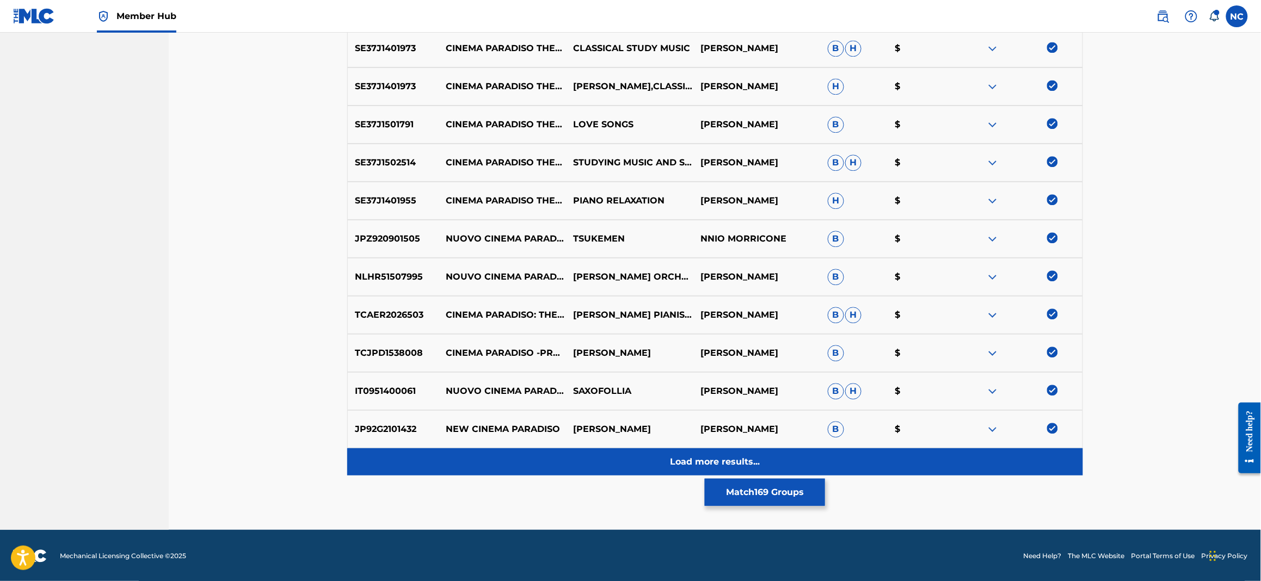
click at [748, 453] on div "Load more results..." at bounding box center [715, 461] width 736 height 27
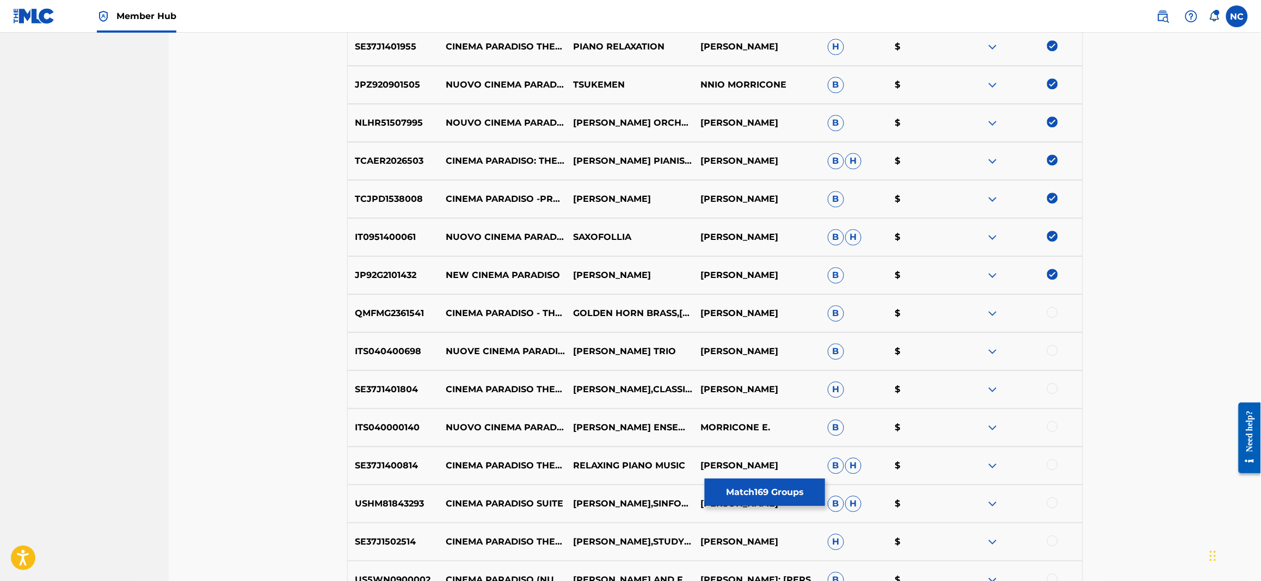
scroll to position [2998, 0]
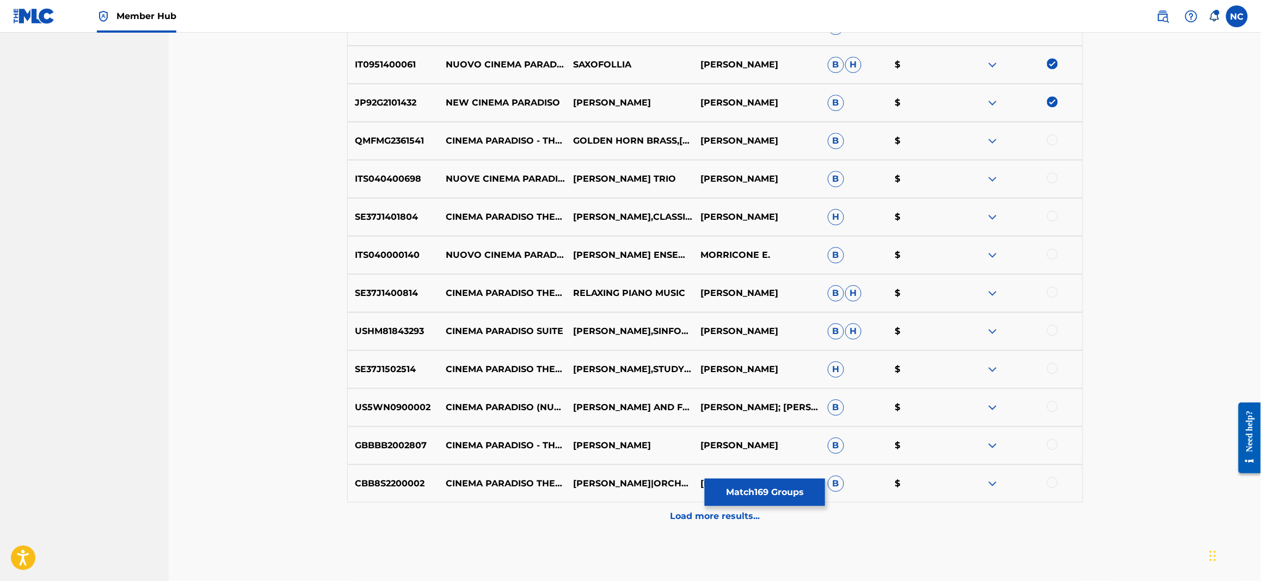
click at [1056, 139] on div at bounding box center [1052, 139] width 11 height 11
click at [1048, 177] on div at bounding box center [1018, 179] width 127 height 13
click at [1052, 181] on div at bounding box center [1052, 178] width 11 height 11
click at [1053, 212] on div at bounding box center [1052, 216] width 11 height 11
click at [1049, 254] on div at bounding box center [1052, 254] width 11 height 11
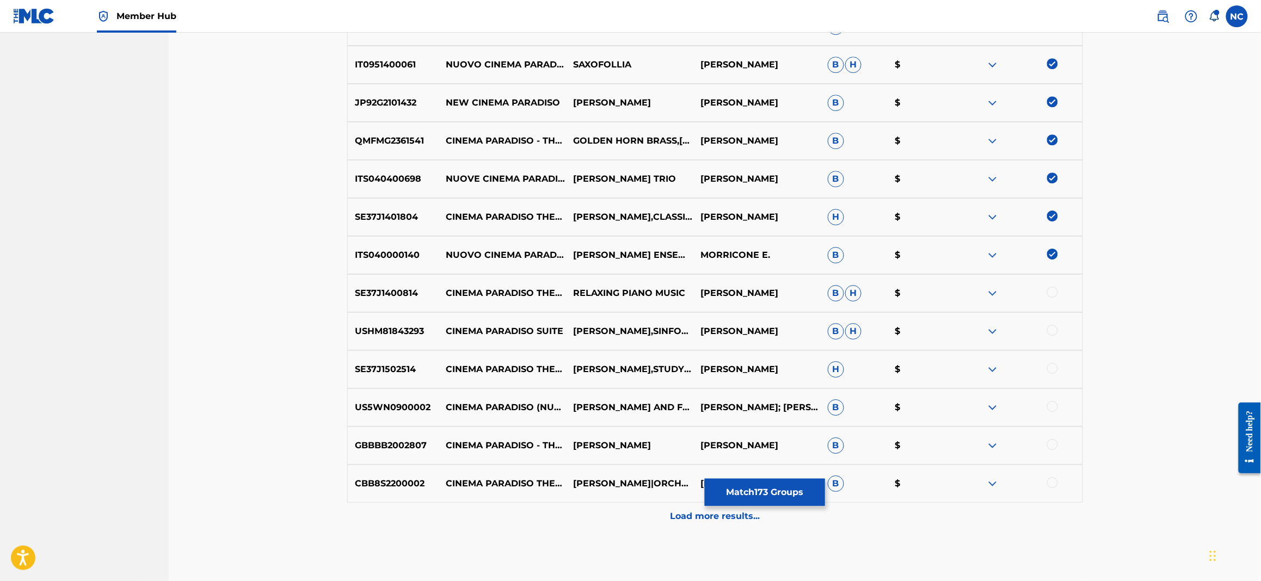
click at [1056, 288] on div at bounding box center [1052, 292] width 11 height 11
click at [1056, 328] on div at bounding box center [1052, 330] width 11 height 11
click at [1056, 368] on div at bounding box center [1052, 368] width 11 height 11
click at [1053, 407] on div at bounding box center [1052, 406] width 11 height 11
click at [1053, 441] on div at bounding box center [1052, 444] width 11 height 11
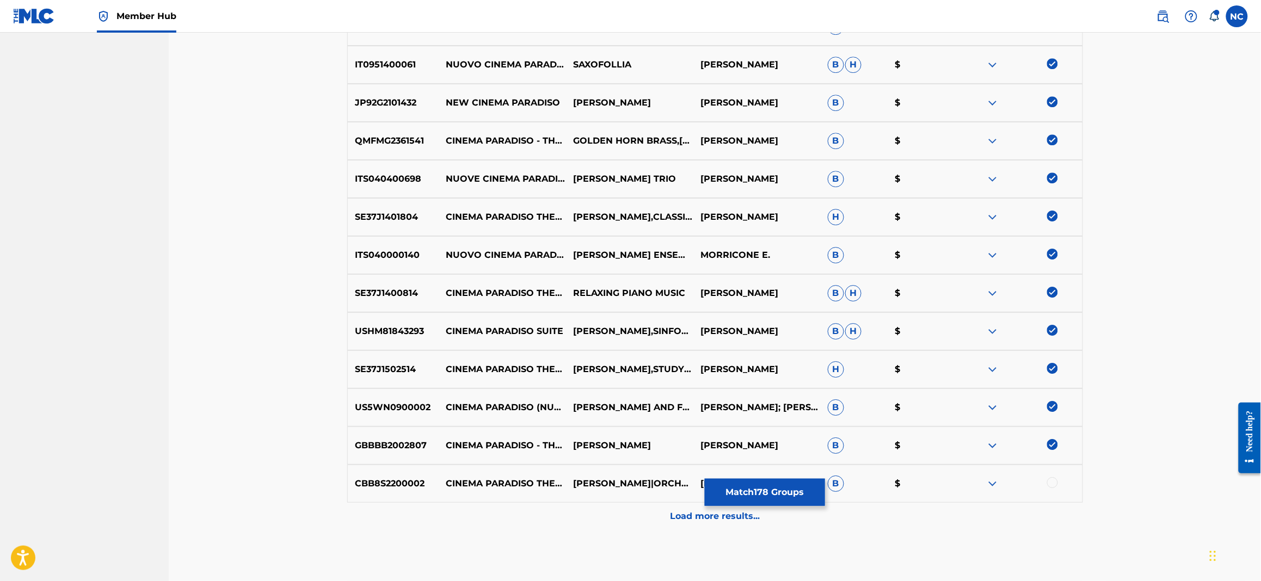
click at [1054, 483] on div at bounding box center [1052, 482] width 11 height 11
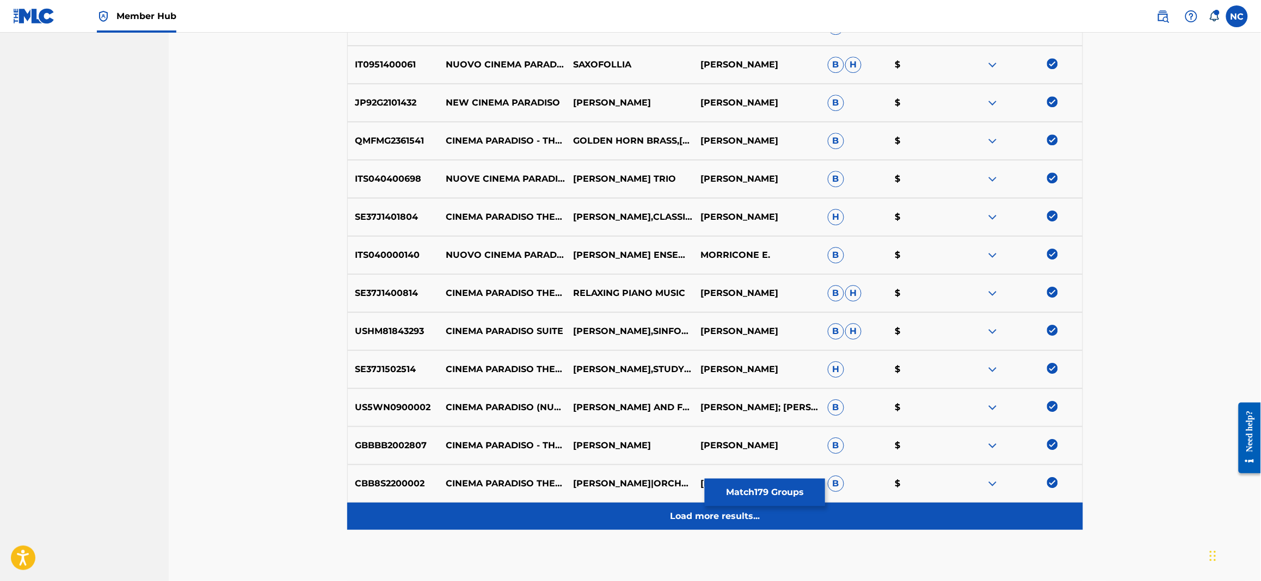
click at [716, 526] on div "Load more results..." at bounding box center [715, 516] width 736 height 27
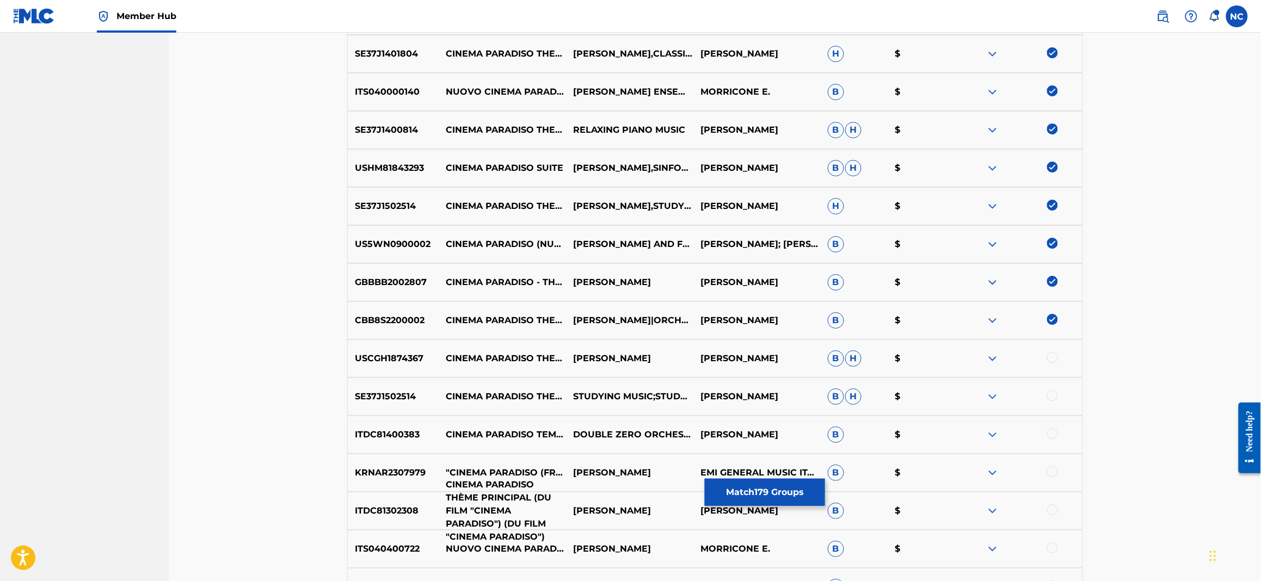
scroll to position [3324, 0]
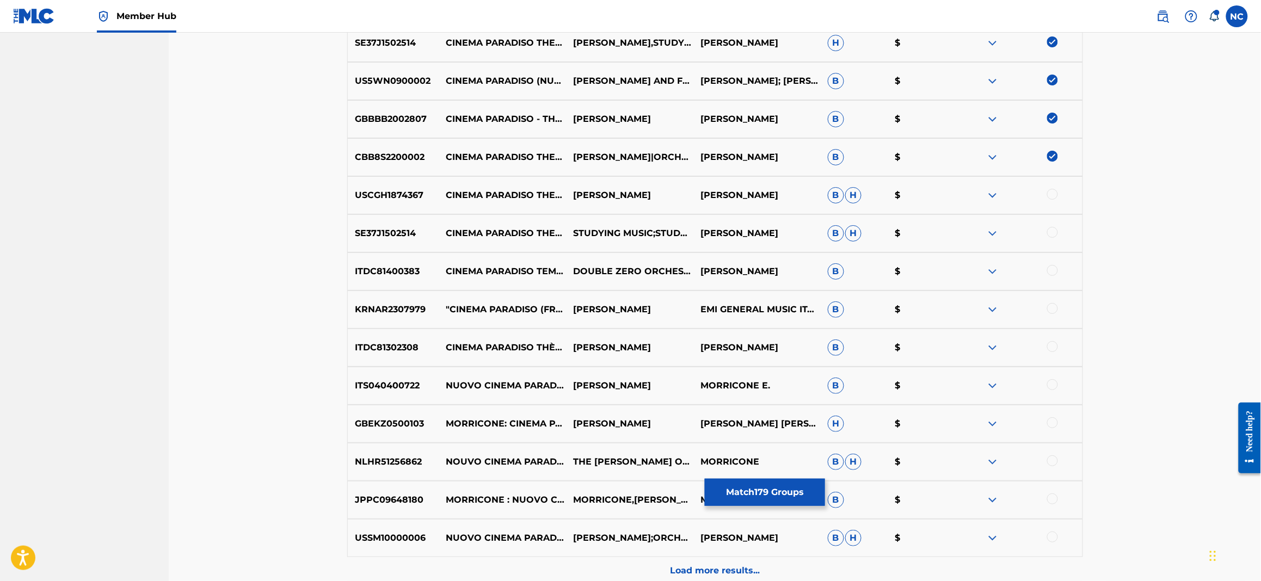
click at [1054, 196] on div at bounding box center [1052, 194] width 11 height 11
click at [1051, 232] on div at bounding box center [1052, 232] width 11 height 11
click at [1053, 268] on div at bounding box center [1052, 270] width 11 height 11
click at [1050, 308] on div at bounding box center [1052, 308] width 11 height 11
drag, startPoint x: 1050, startPoint y: 346, endPoint x: 1054, endPoint y: 356, distance: 10.8
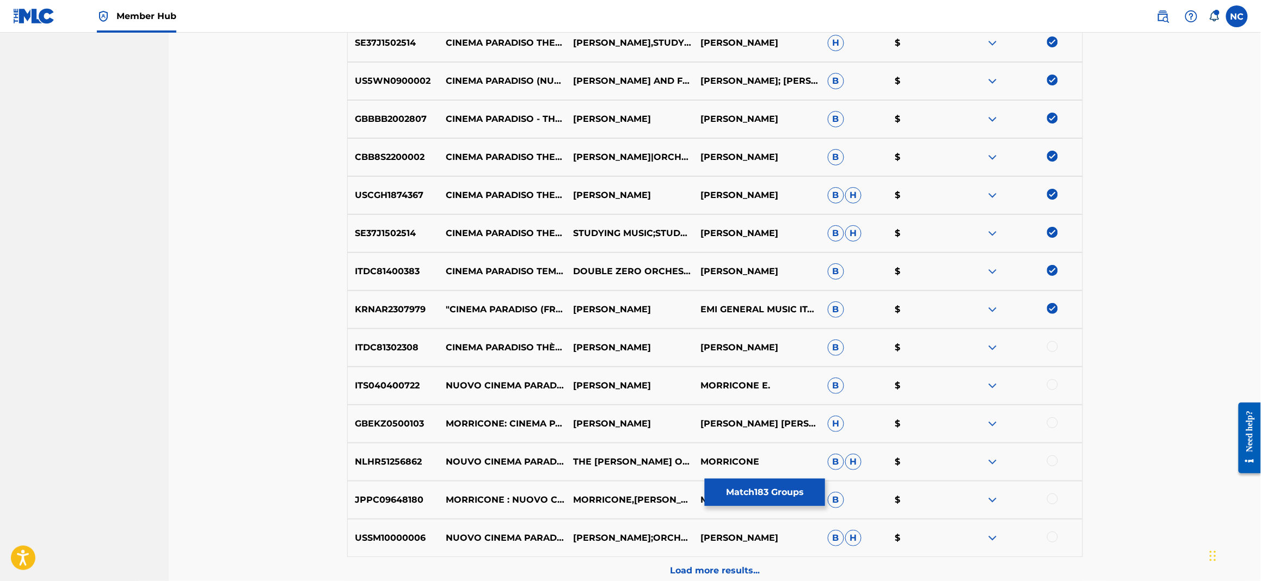
click at [1051, 350] on div at bounding box center [1052, 346] width 11 height 11
click at [1055, 388] on div at bounding box center [1052, 384] width 11 height 11
click at [1050, 421] on div at bounding box center [1052, 422] width 11 height 11
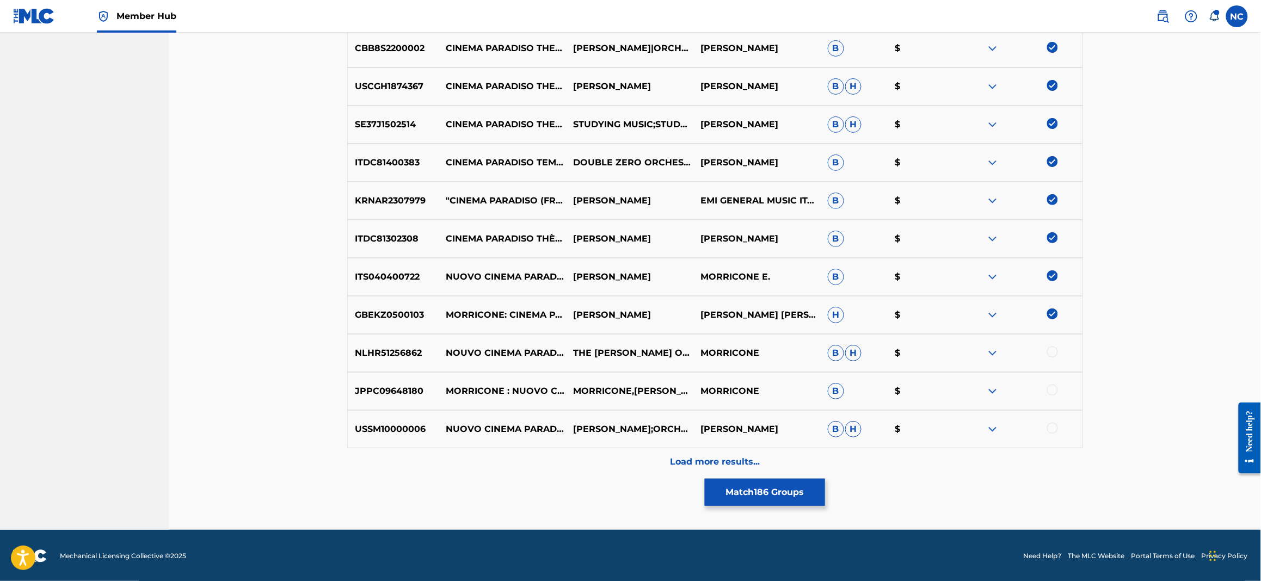
scroll to position [3434, 0]
click at [1053, 351] on div at bounding box center [1052, 351] width 11 height 11
click at [1053, 386] on div at bounding box center [1052, 389] width 11 height 11
click at [1053, 426] on div at bounding box center [1052, 427] width 11 height 11
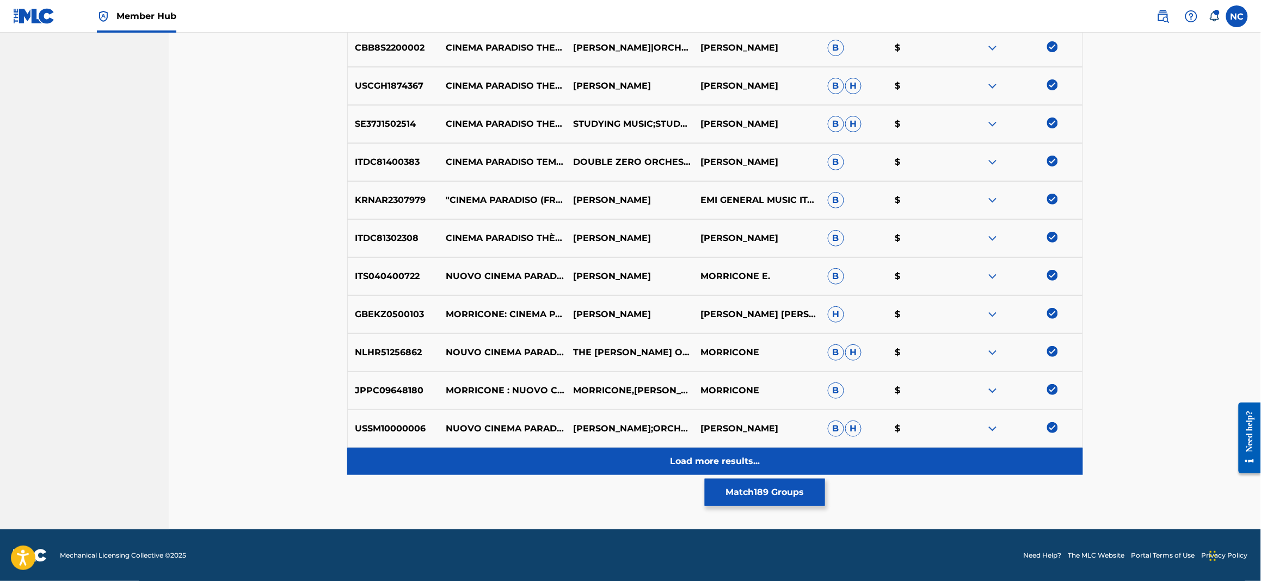
click at [773, 459] on div "Load more results..." at bounding box center [715, 461] width 736 height 27
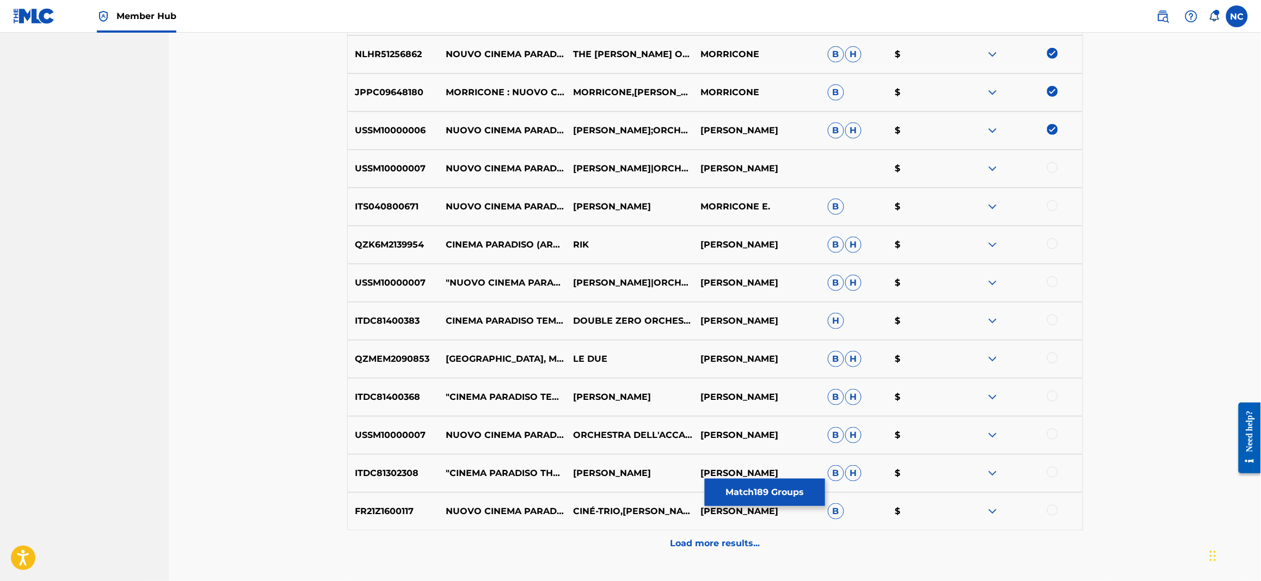
scroll to position [3760, 0]
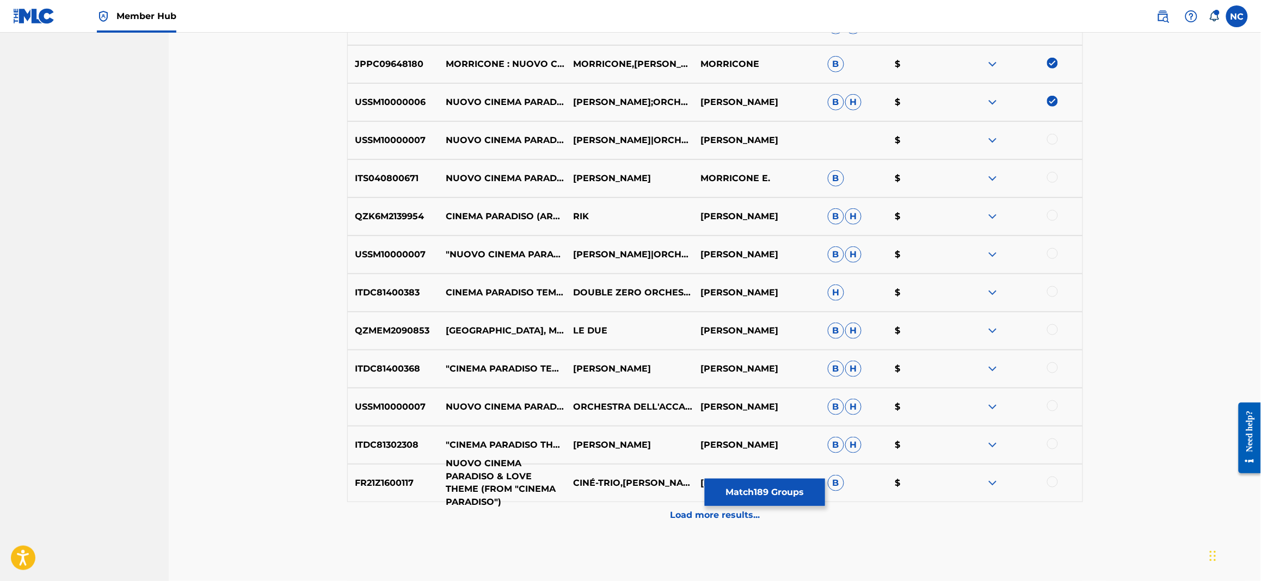
drag, startPoint x: 517, startPoint y: 453, endPoint x: 514, endPoint y: 481, distance: 27.9
click at [1050, 134] on div at bounding box center [1052, 139] width 11 height 11
drag, startPoint x: 1054, startPoint y: 174, endPoint x: 1051, endPoint y: 212, distance: 37.7
click at [1054, 177] on div at bounding box center [1052, 177] width 11 height 11
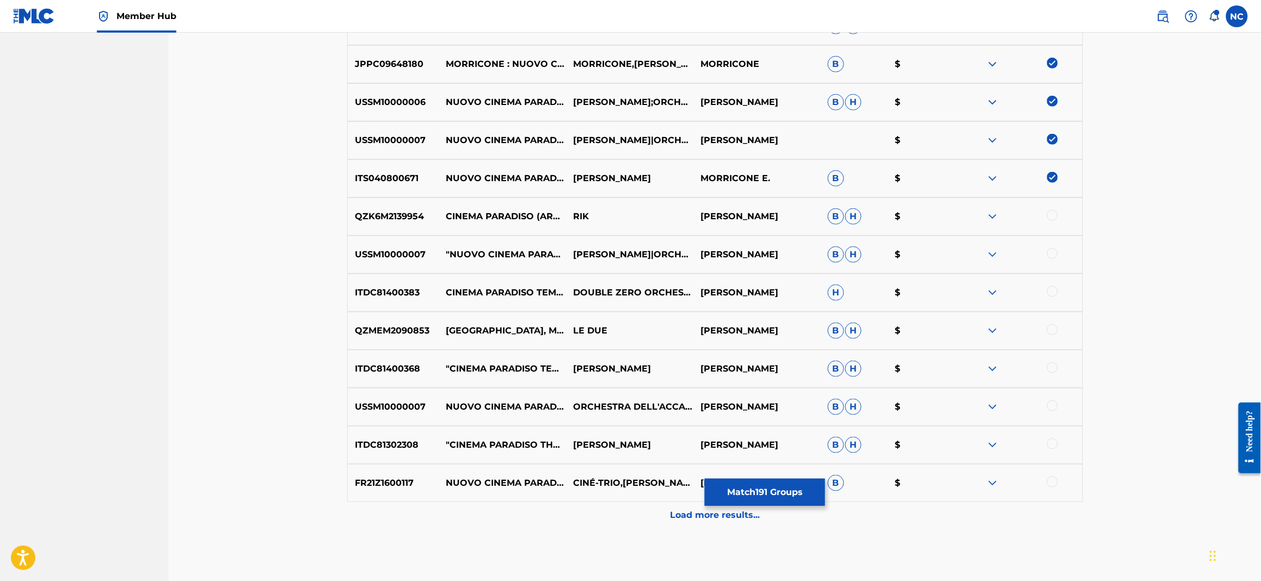
drag, startPoint x: 1051, startPoint y: 217, endPoint x: 1057, endPoint y: 247, distance: 30.0
click at [1052, 218] on div at bounding box center [1052, 215] width 11 height 11
click at [1057, 256] on div at bounding box center [1052, 253] width 11 height 11
click at [1059, 291] on div at bounding box center [1018, 292] width 127 height 13
click at [1054, 329] on div at bounding box center [1052, 329] width 11 height 11
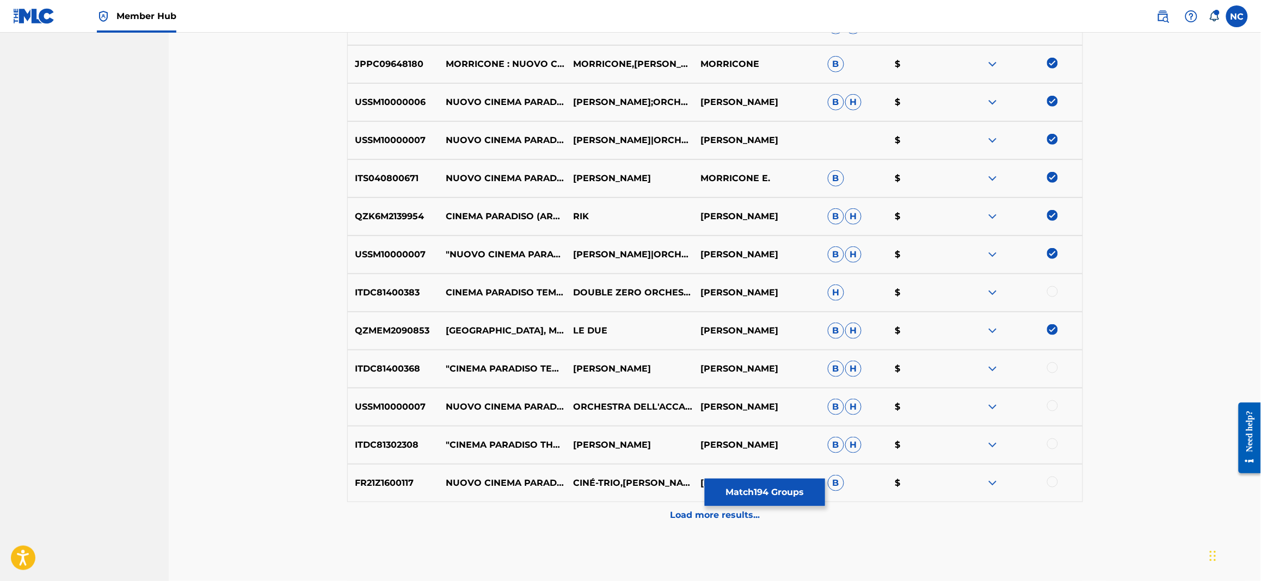
click at [1054, 290] on div at bounding box center [1052, 291] width 11 height 11
drag, startPoint x: 1053, startPoint y: 364, endPoint x: 1053, endPoint y: 371, distance: 7.1
click at [1053, 371] on div at bounding box center [1052, 367] width 11 height 11
click at [1053, 403] on div at bounding box center [1052, 406] width 11 height 11
drag, startPoint x: 1054, startPoint y: 444, endPoint x: 1051, endPoint y: 448, distance: 5.9
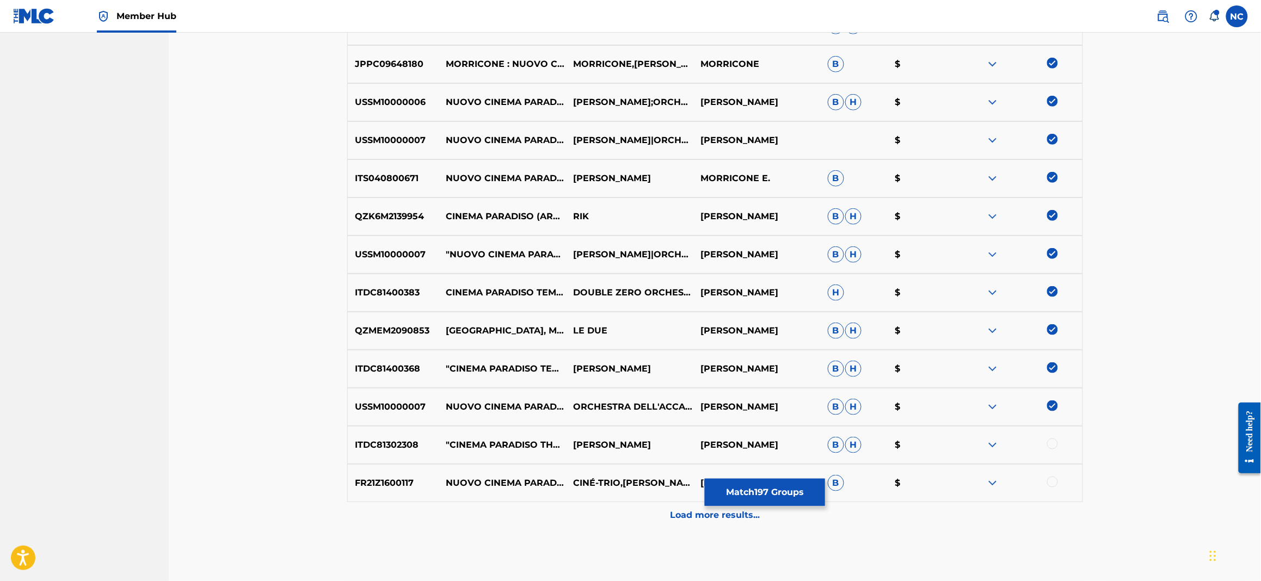
click at [1054, 445] on div at bounding box center [1052, 444] width 11 height 11
click at [1054, 484] on div at bounding box center [1052, 482] width 11 height 11
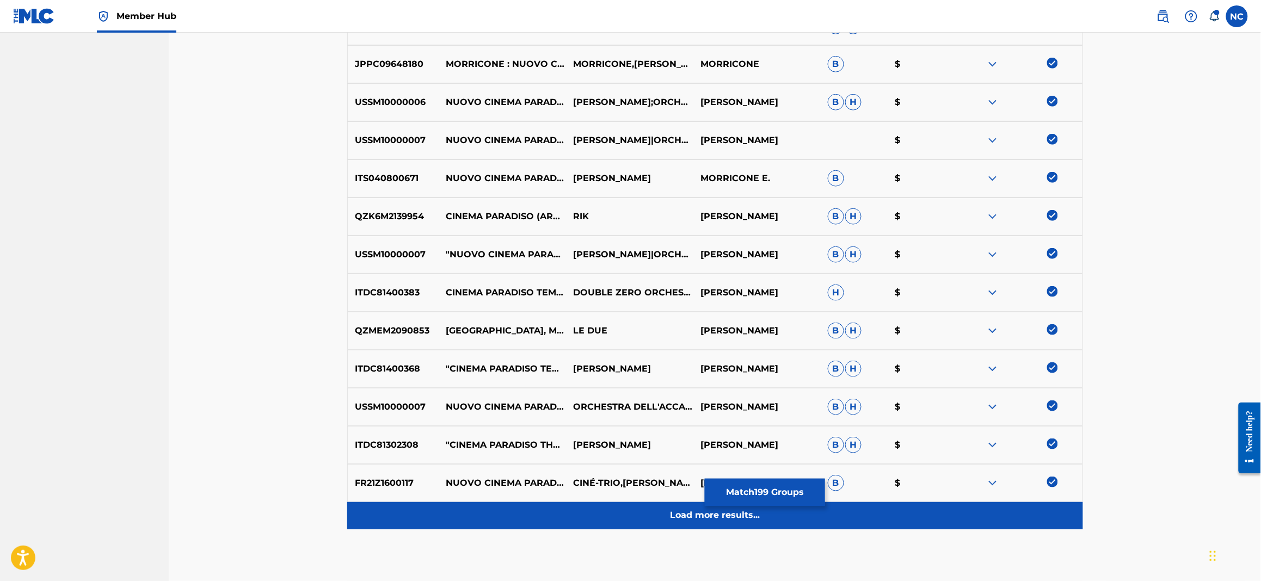
click at [706, 513] on p "Load more results..." at bounding box center [715, 515] width 90 height 13
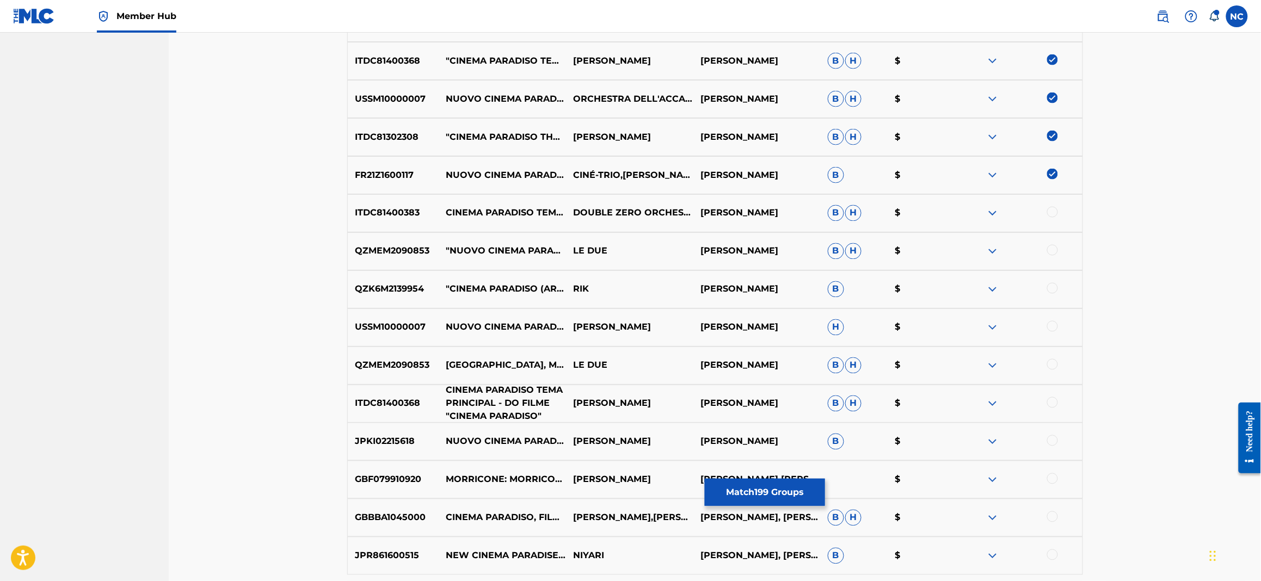
scroll to position [4168, 0]
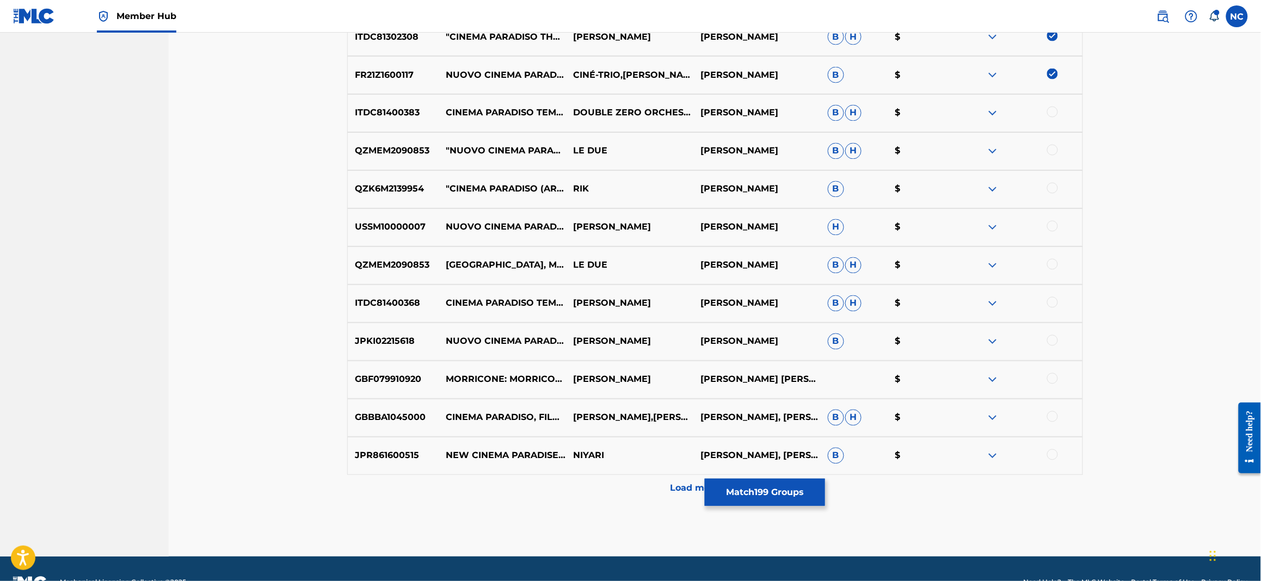
click at [1050, 104] on div "ITDC81400383 CINEMA PARADISO TEMA PRINCIPAL - DO FILME "CINEMA PARADISO" DOUBLE…" at bounding box center [715, 113] width 736 height 38
click at [1050, 107] on div at bounding box center [1052, 112] width 11 height 11
click at [1053, 146] on div at bounding box center [1052, 150] width 11 height 11
click at [1053, 189] on div at bounding box center [1052, 188] width 11 height 11
drag, startPoint x: 1051, startPoint y: 219, endPoint x: 1054, endPoint y: 261, distance: 42.0
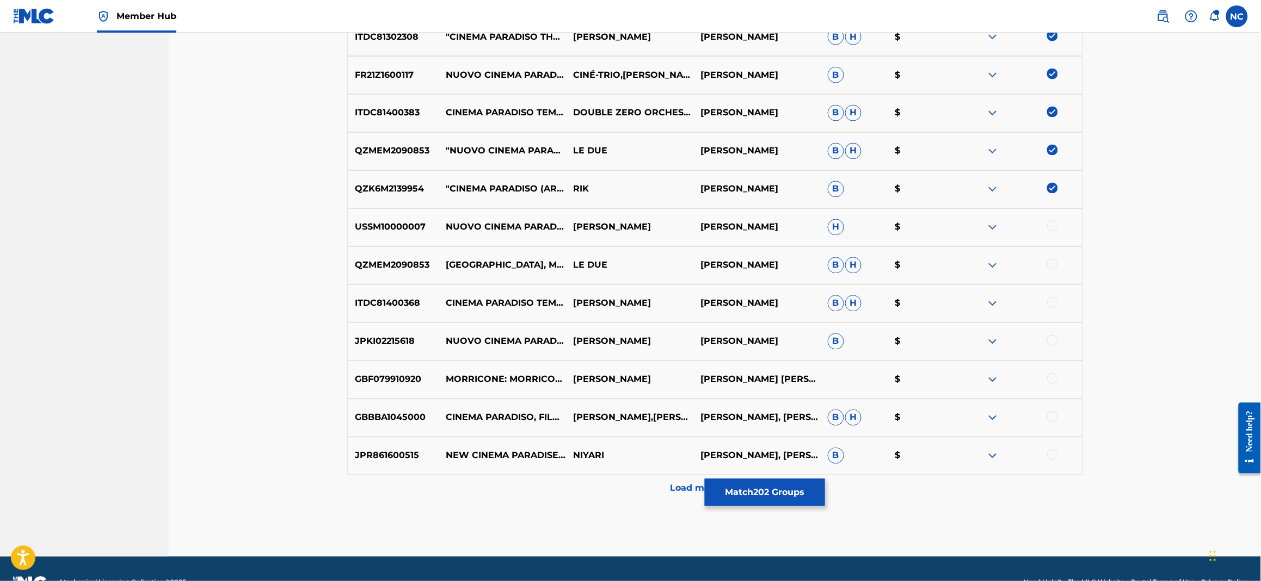
click at [1051, 226] on div at bounding box center [1052, 226] width 11 height 11
click at [1054, 273] on div "QZMEM2090853 [GEOGRAPHIC_DATA], MAIN THEME (FROM [GEOGRAPHIC_DATA]) LE DUE [PER…" at bounding box center [715, 266] width 736 height 38
click at [1054, 266] on div at bounding box center [1052, 264] width 11 height 11
click at [1050, 306] on div at bounding box center [1052, 302] width 11 height 11
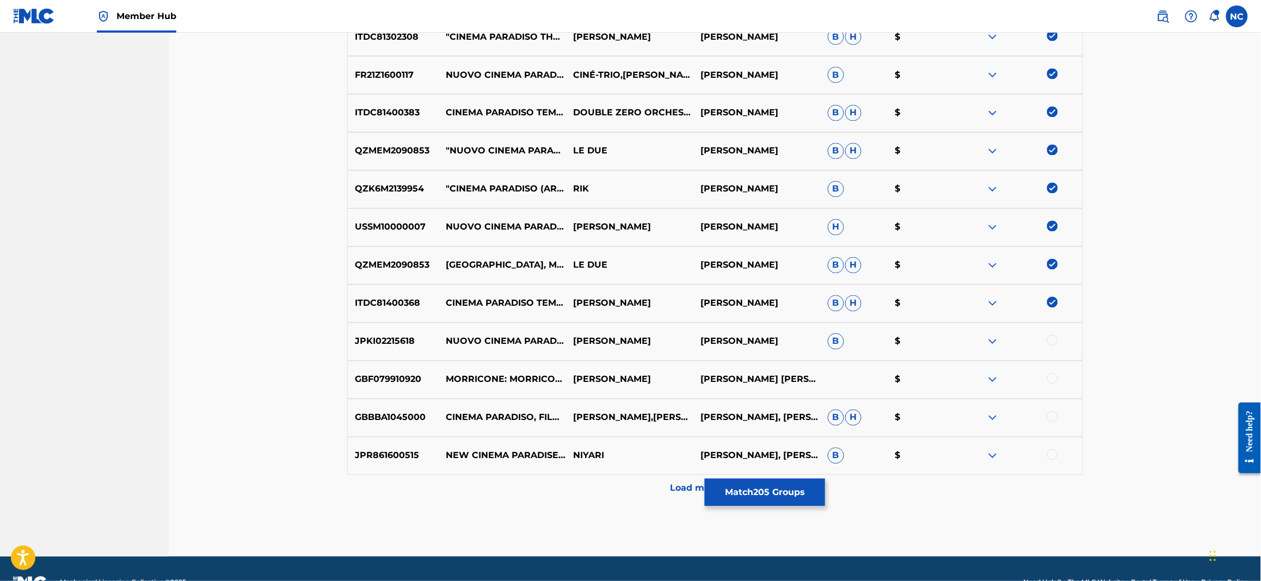
click at [1053, 339] on div at bounding box center [1052, 340] width 11 height 11
click at [1051, 378] on div at bounding box center [1052, 378] width 11 height 11
drag, startPoint x: 1049, startPoint y: 416, endPoint x: 1053, endPoint y: 457, distance: 41.0
click at [1049, 417] on div at bounding box center [1052, 416] width 11 height 11
click at [1055, 454] on div at bounding box center [1052, 455] width 11 height 11
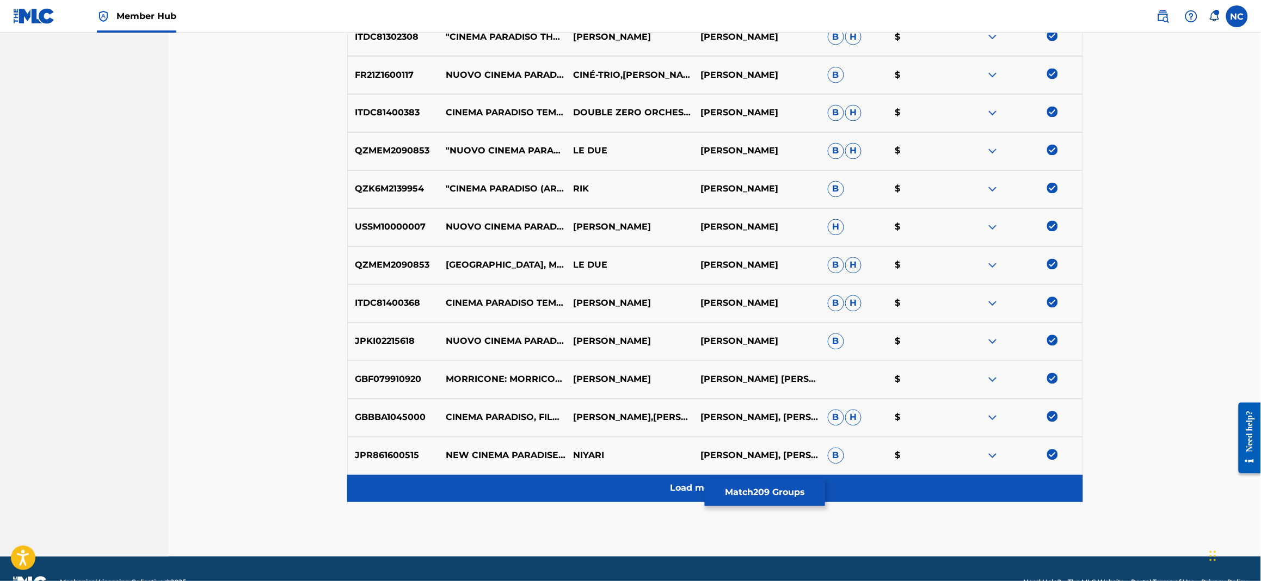
click at [681, 484] on p "Load more results..." at bounding box center [715, 488] width 90 height 13
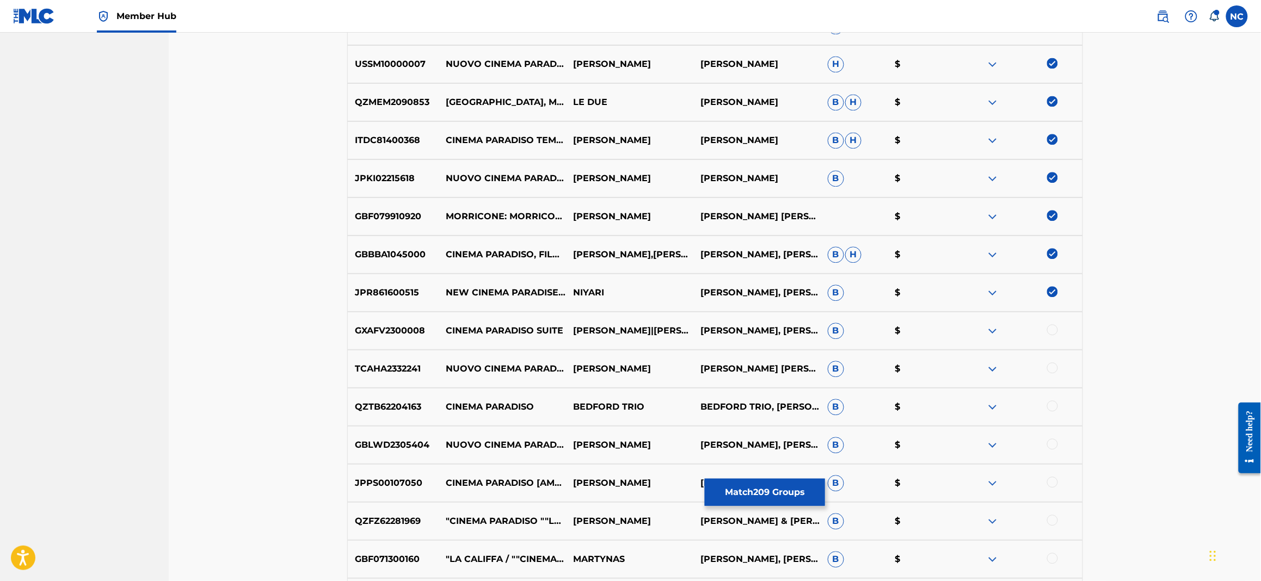
scroll to position [4495, 0]
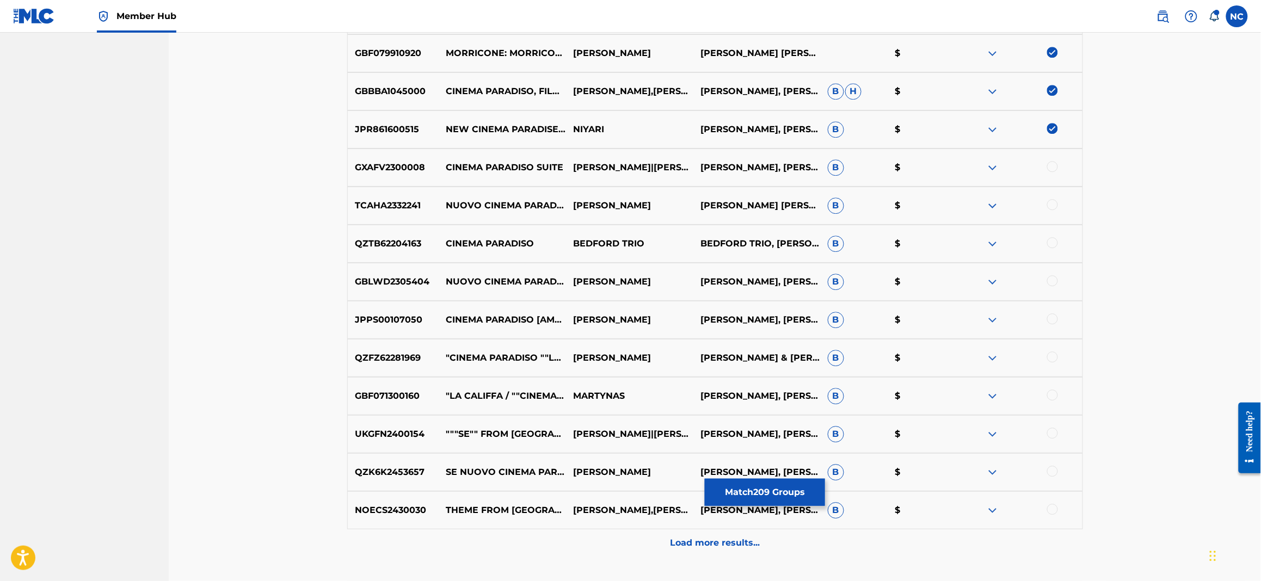
click at [1053, 165] on div at bounding box center [1052, 166] width 11 height 11
click at [1051, 199] on div at bounding box center [1052, 204] width 11 height 11
click at [1050, 243] on div at bounding box center [1052, 242] width 11 height 11
click at [1054, 284] on div at bounding box center [1052, 280] width 11 height 11
click at [1054, 321] on div at bounding box center [1052, 318] width 11 height 11
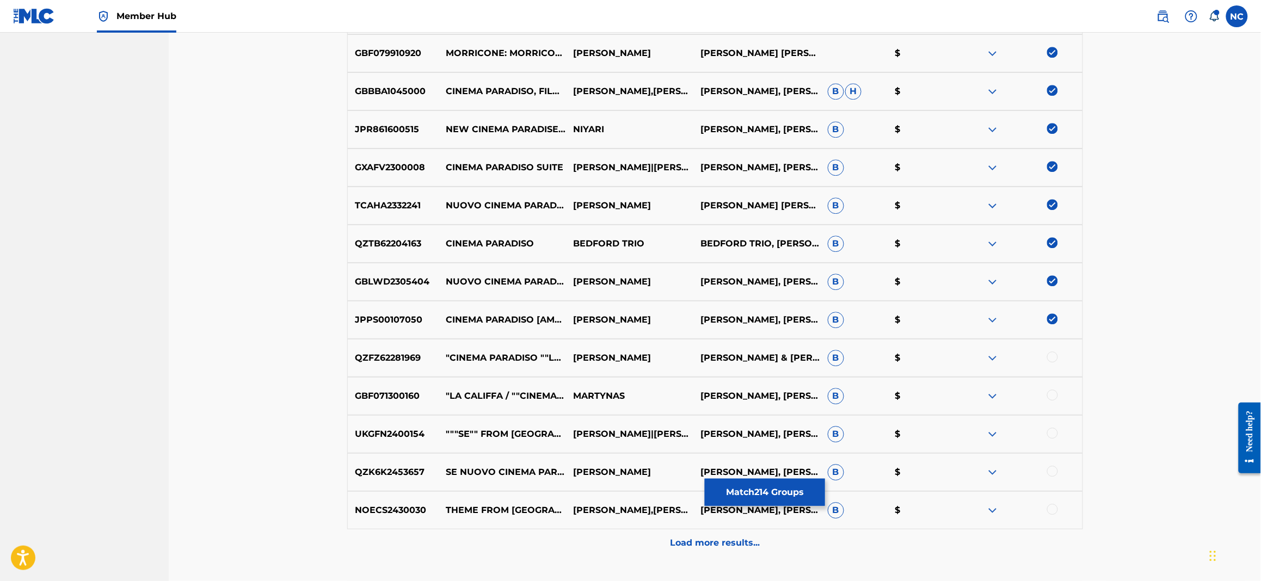
click at [1052, 360] on div at bounding box center [1052, 357] width 11 height 11
click at [1050, 397] on div at bounding box center [1052, 395] width 11 height 11
drag, startPoint x: 1047, startPoint y: 435, endPoint x: 1050, endPoint y: 452, distance: 17.6
click at [1047, 439] on div at bounding box center [1018, 434] width 127 height 13
click at [1055, 471] on div at bounding box center [1052, 471] width 11 height 11
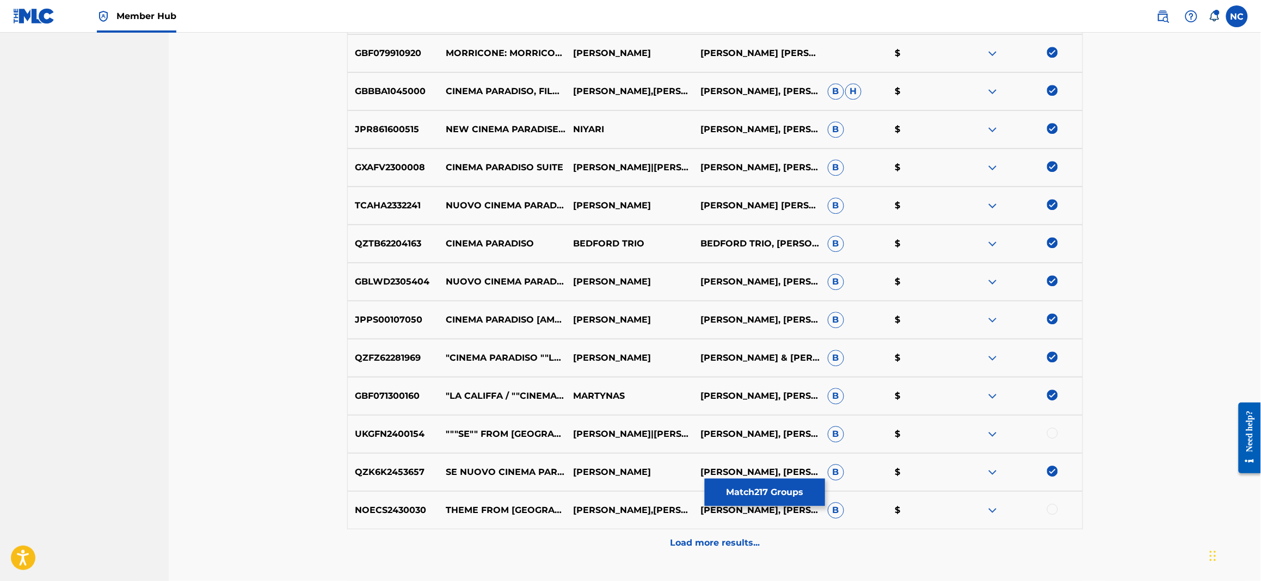
drag, startPoint x: 1053, startPoint y: 431, endPoint x: 1053, endPoint y: 438, distance: 7.1
click at [1053, 434] on div at bounding box center [1052, 433] width 11 height 11
click at [1052, 506] on div at bounding box center [1052, 509] width 11 height 11
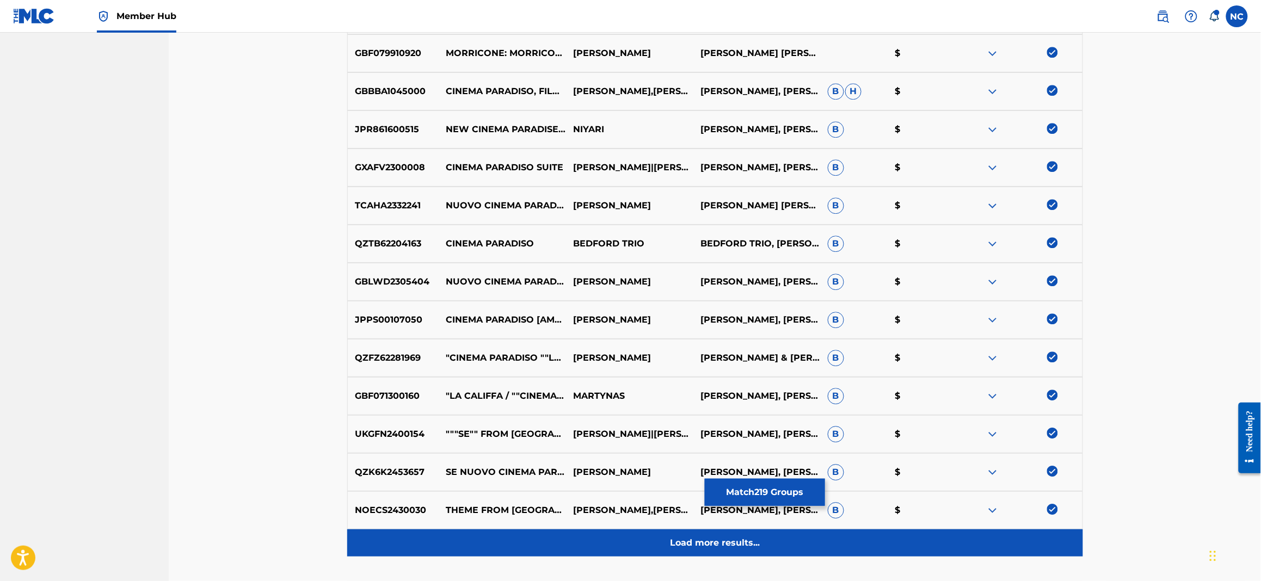
click at [702, 546] on p "Load more results..." at bounding box center [715, 543] width 90 height 13
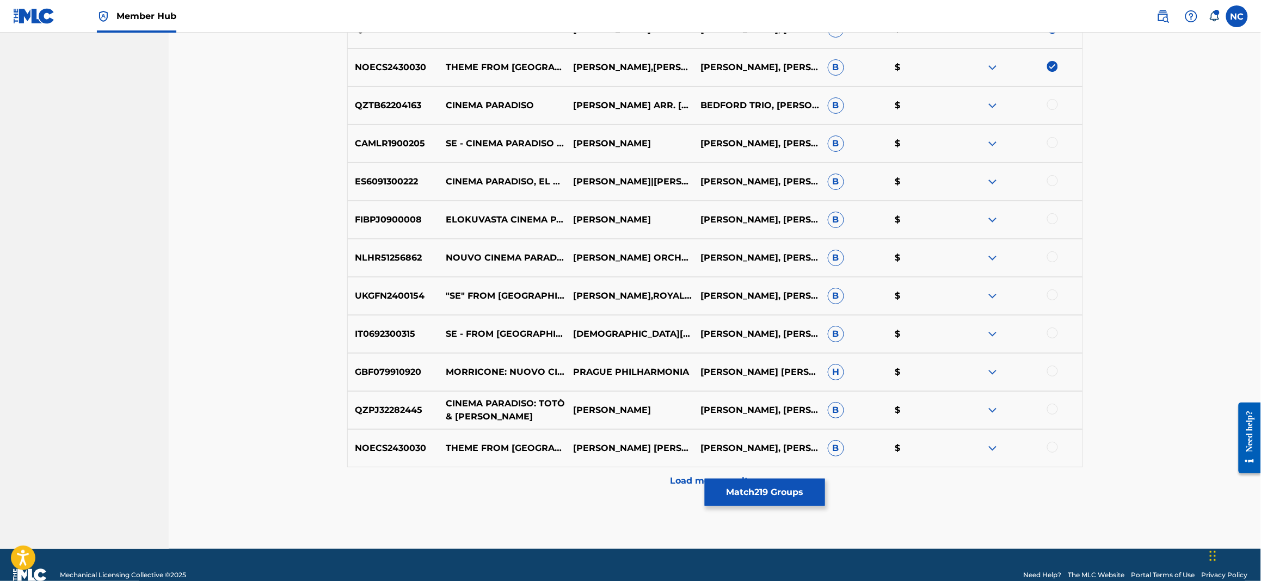
scroll to position [4957, 0]
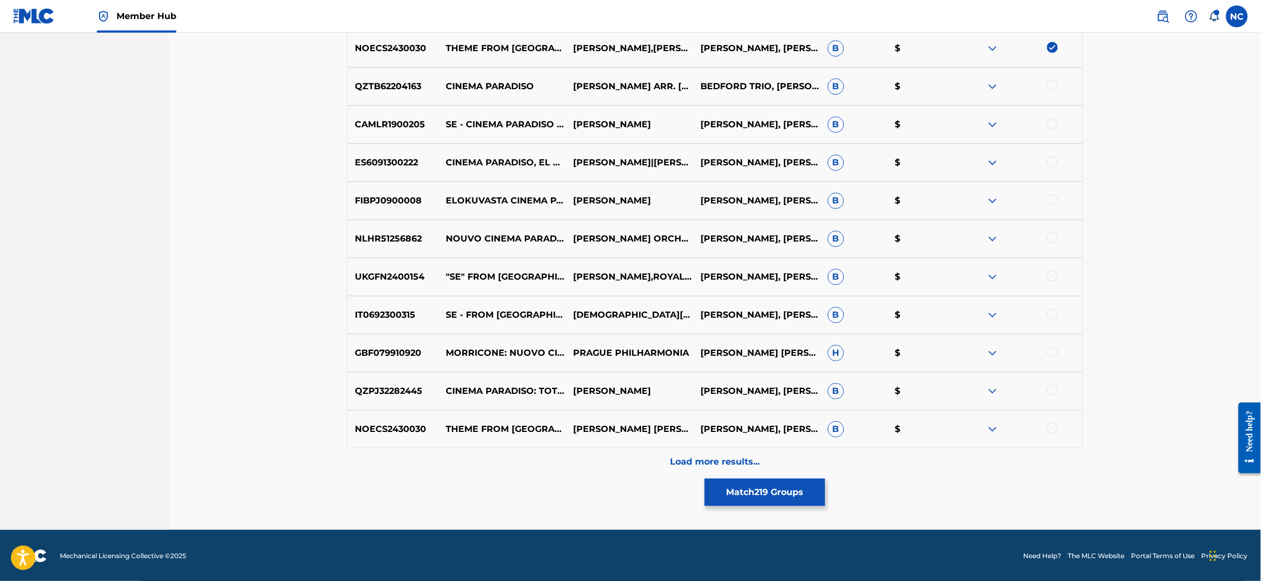
click at [1054, 83] on div at bounding box center [1052, 85] width 11 height 11
click at [1053, 121] on div at bounding box center [1052, 123] width 11 height 11
click at [1053, 159] on div at bounding box center [1052, 161] width 11 height 11
click at [1050, 200] on div at bounding box center [1052, 199] width 11 height 11
click at [1053, 237] on div at bounding box center [1052, 237] width 11 height 11
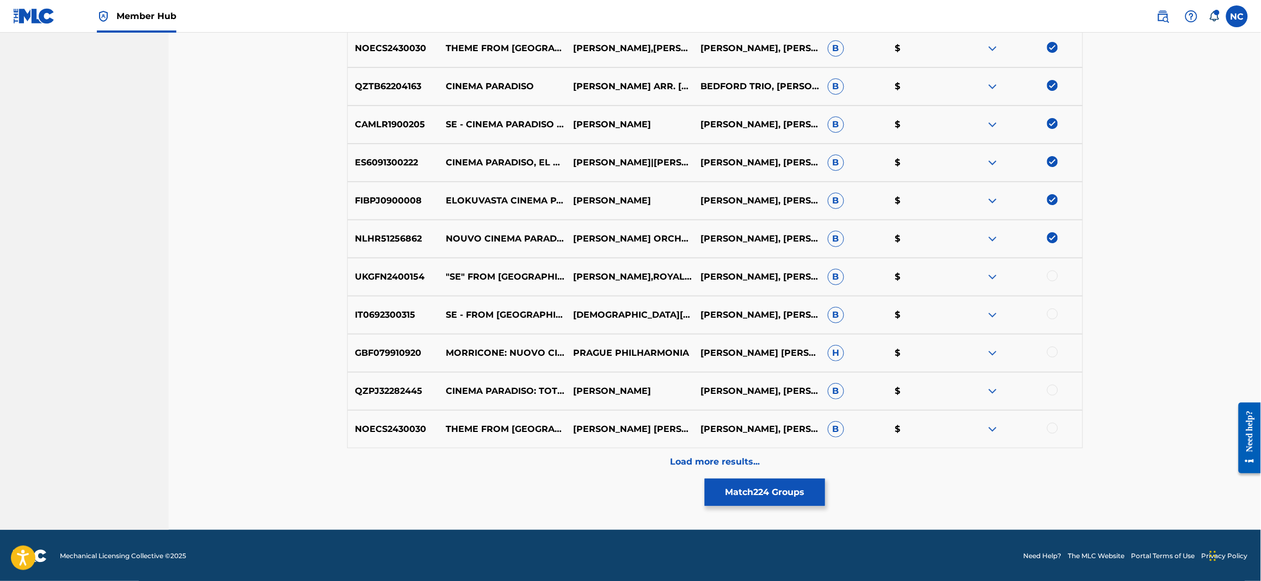
click at [1053, 275] on div at bounding box center [1052, 275] width 11 height 11
drag, startPoint x: 1050, startPoint y: 313, endPoint x: 1050, endPoint y: 343, distance: 29.4
click at [1051, 321] on div "IT0692300315 SE - FROM CINEMA PARADISO [DEMOGRAPHIC_DATA][PERSON_NAME] [PERSON_…" at bounding box center [715, 315] width 736 height 38
click at [1054, 351] on div at bounding box center [1052, 352] width 11 height 11
click at [1053, 316] on div at bounding box center [1052, 314] width 11 height 11
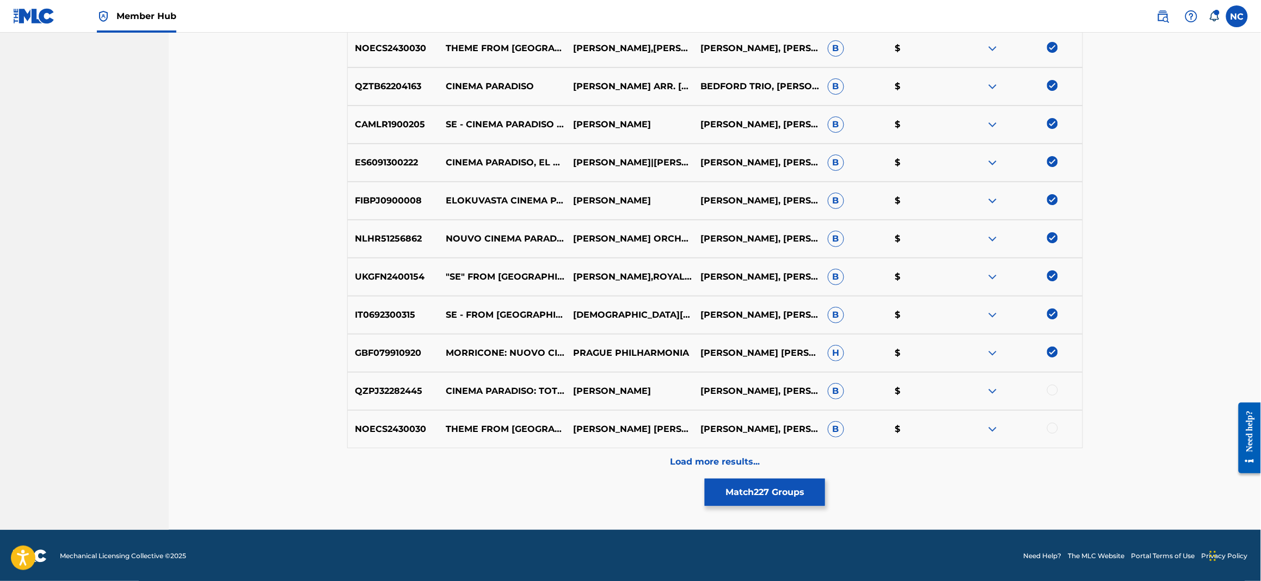
drag, startPoint x: 1052, startPoint y: 391, endPoint x: 1056, endPoint y: 402, distance: 12.0
click at [1053, 393] on div at bounding box center [1052, 390] width 11 height 11
click at [1056, 425] on div at bounding box center [1052, 428] width 11 height 11
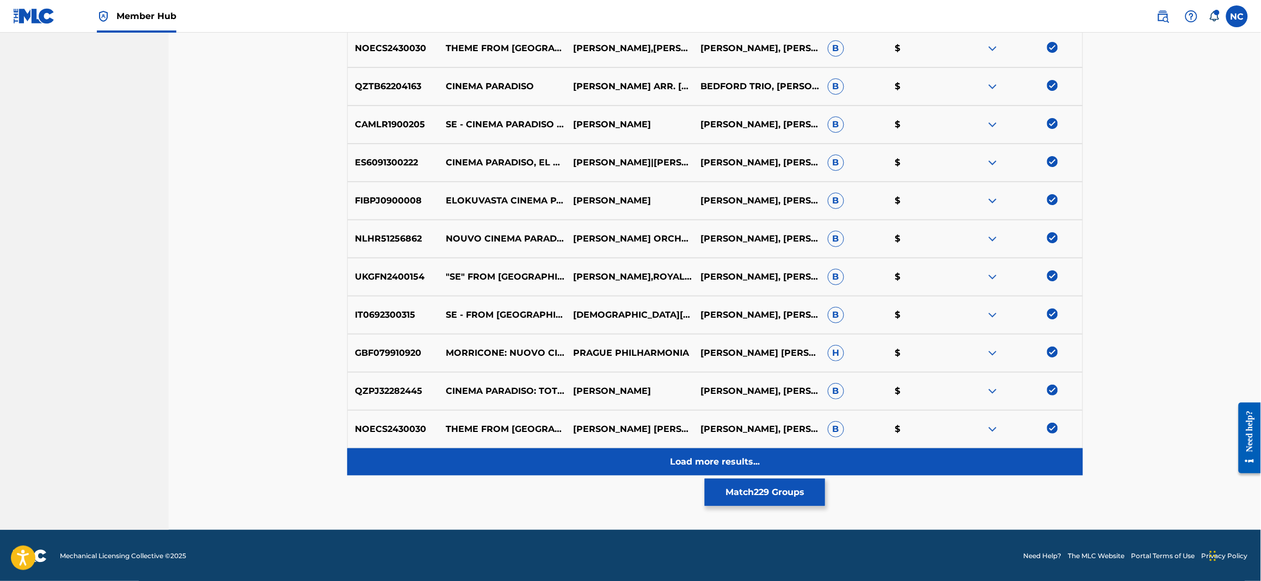
click at [753, 464] on p "Load more results..." at bounding box center [715, 462] width 90 height 13
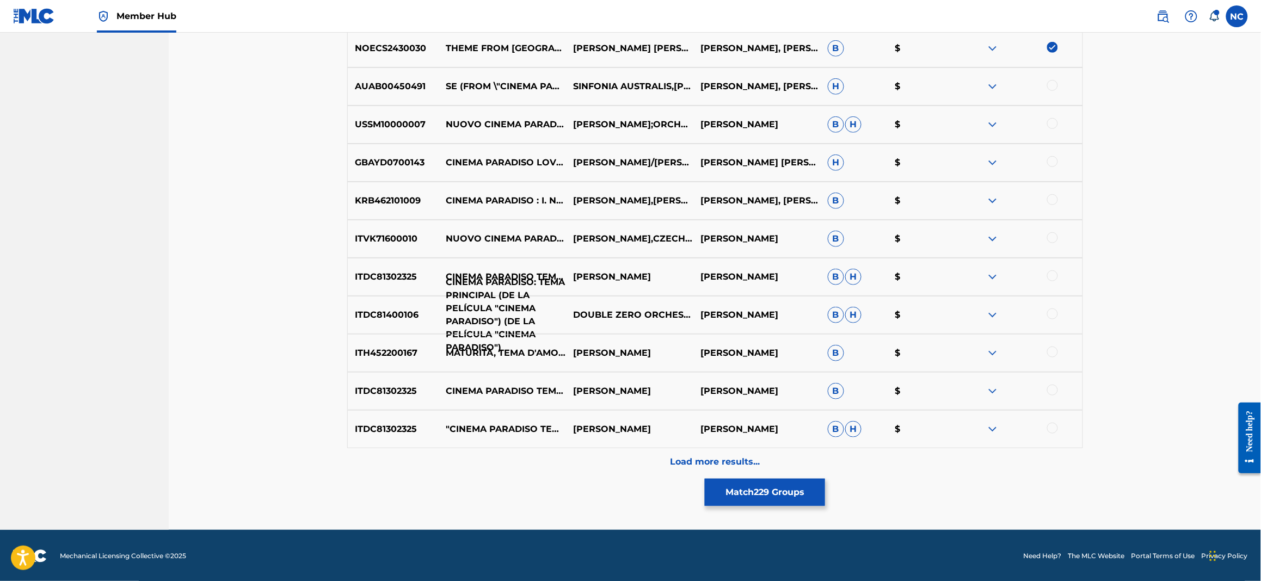
scroll to position [5339, 0]
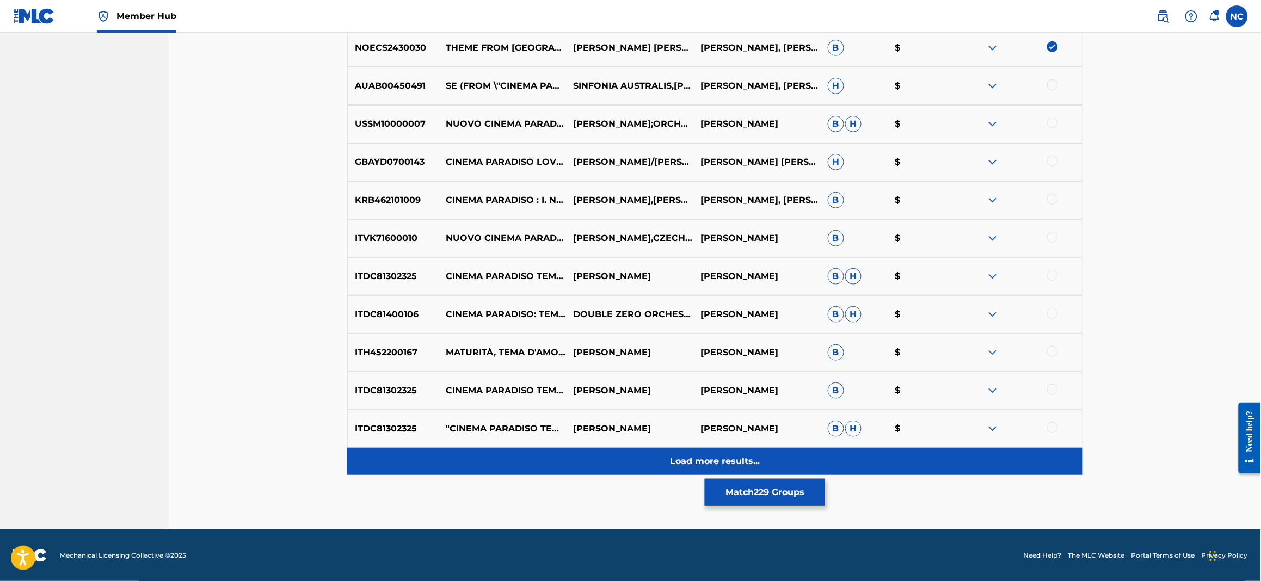
click at [739, 457] on p "Load more results..." at bounding box center [715, 461] width 90 height 13
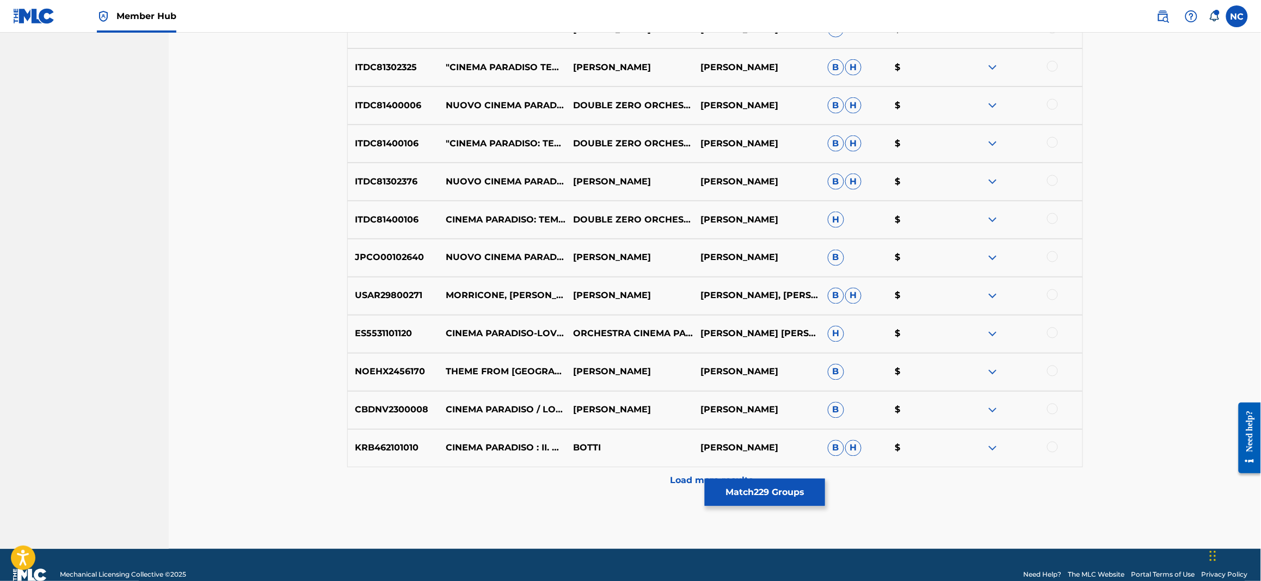
scroll to position [5719, 0]
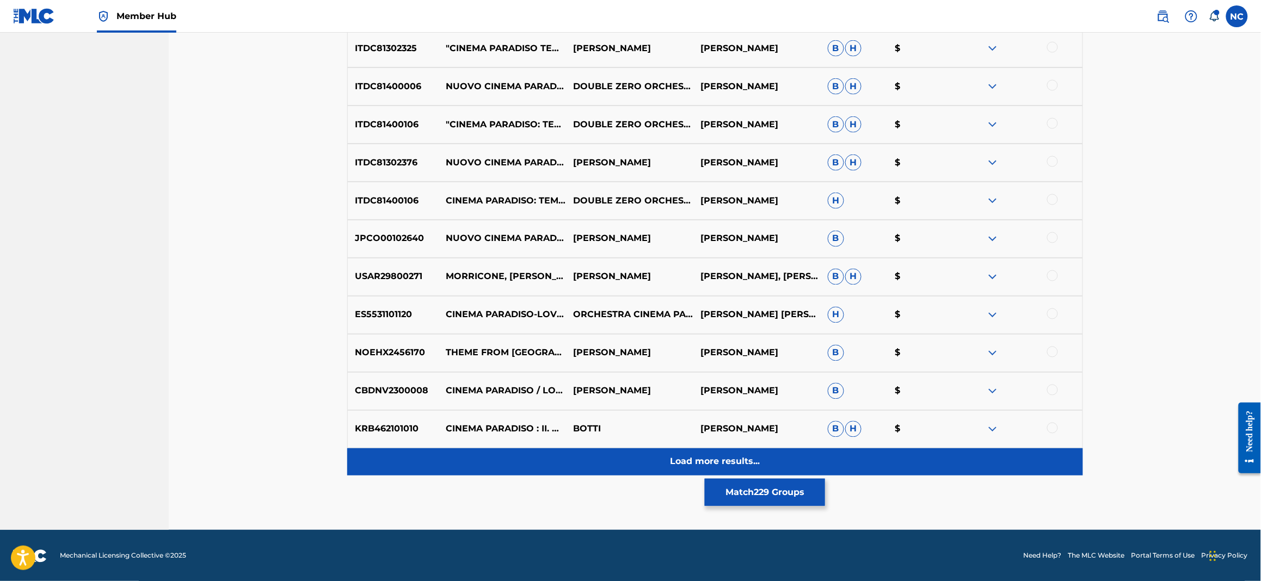
click at [727, 460] on p "Load more results..." at bounding box center [715, 462] width 90 height 13
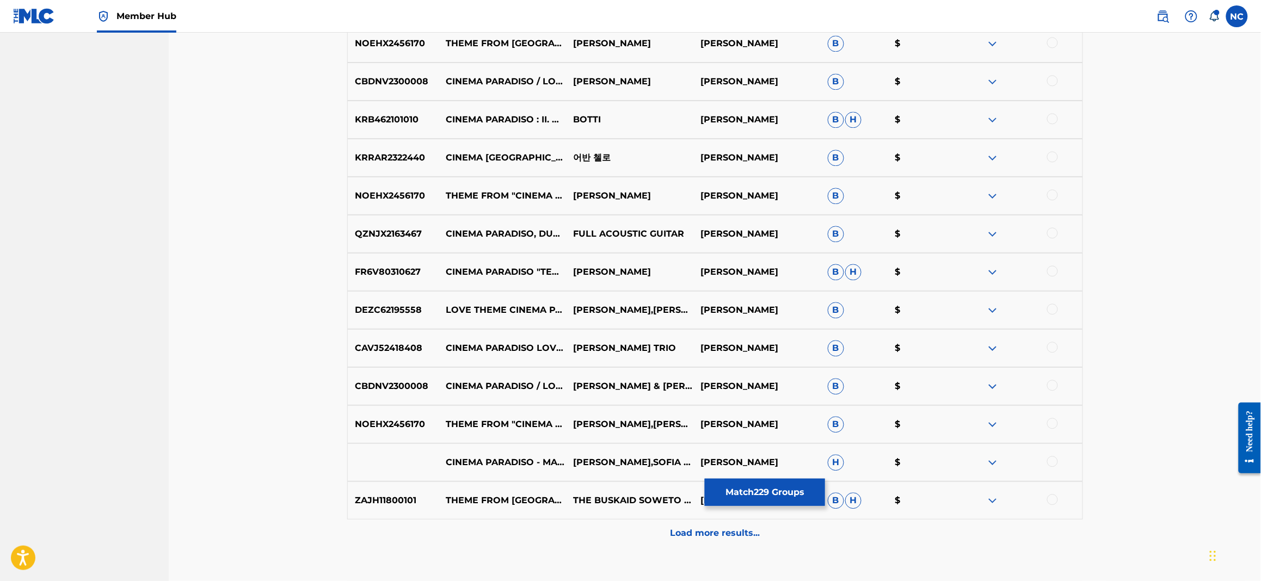
scroll to position [6100, 0]
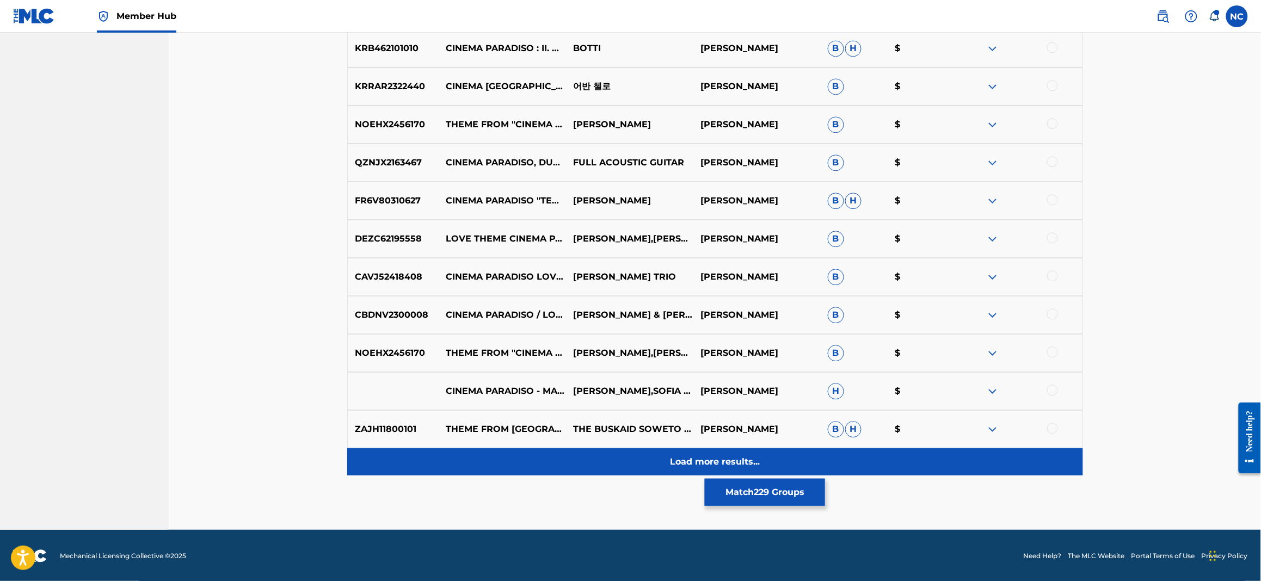
click at [705, 459] on p "Load more results..." at bounding box center [715, 462] width 90 height 13
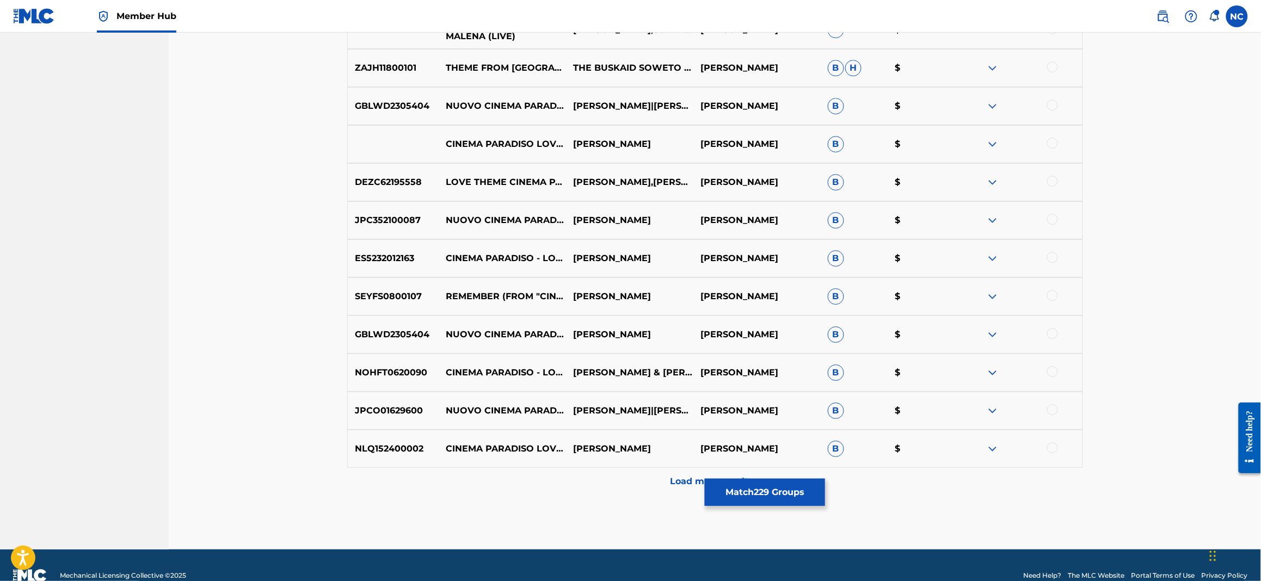
scroll to position [6481, 0]
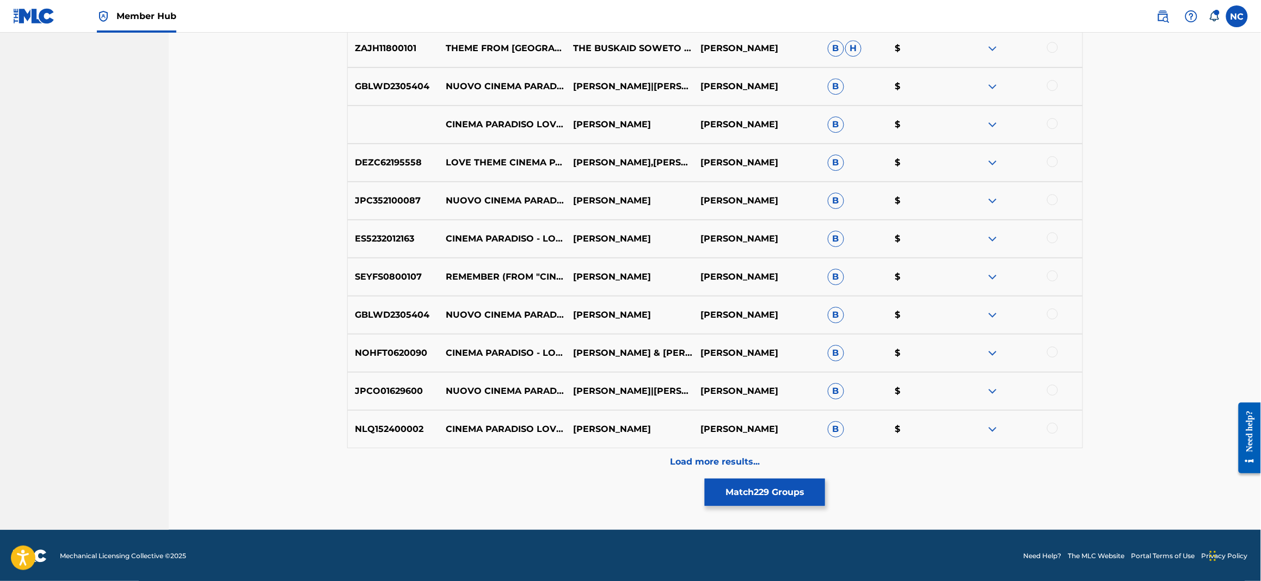
click at [680, 465] on p "Load more results..." at bounding box center [715, 462] width 90 height 13
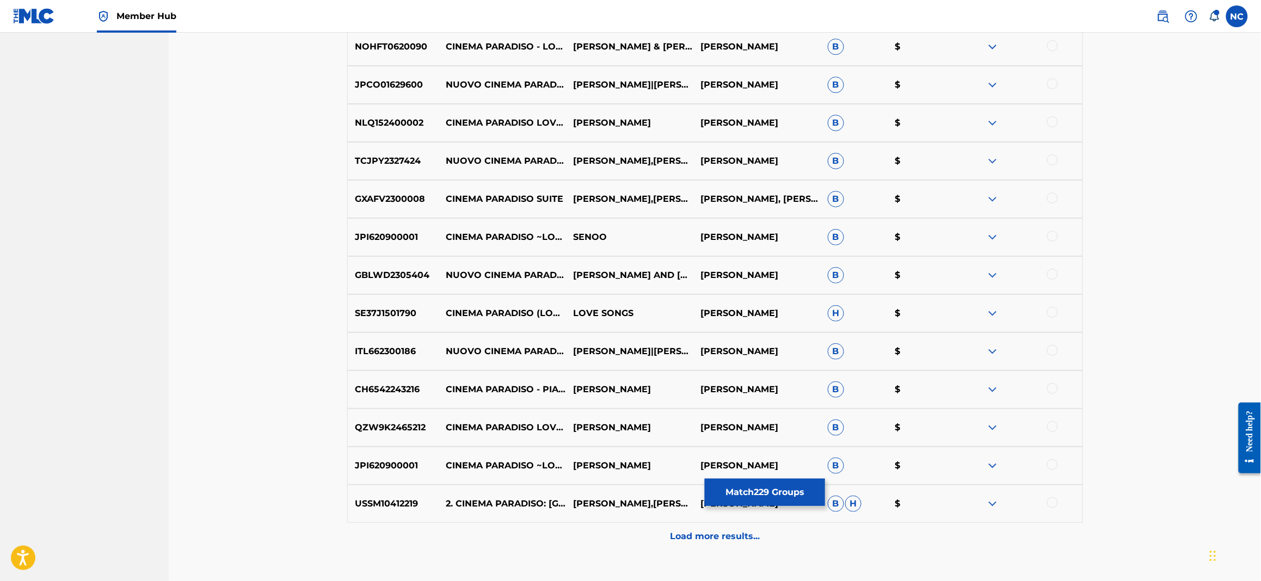
scroll to position [6862, 0]
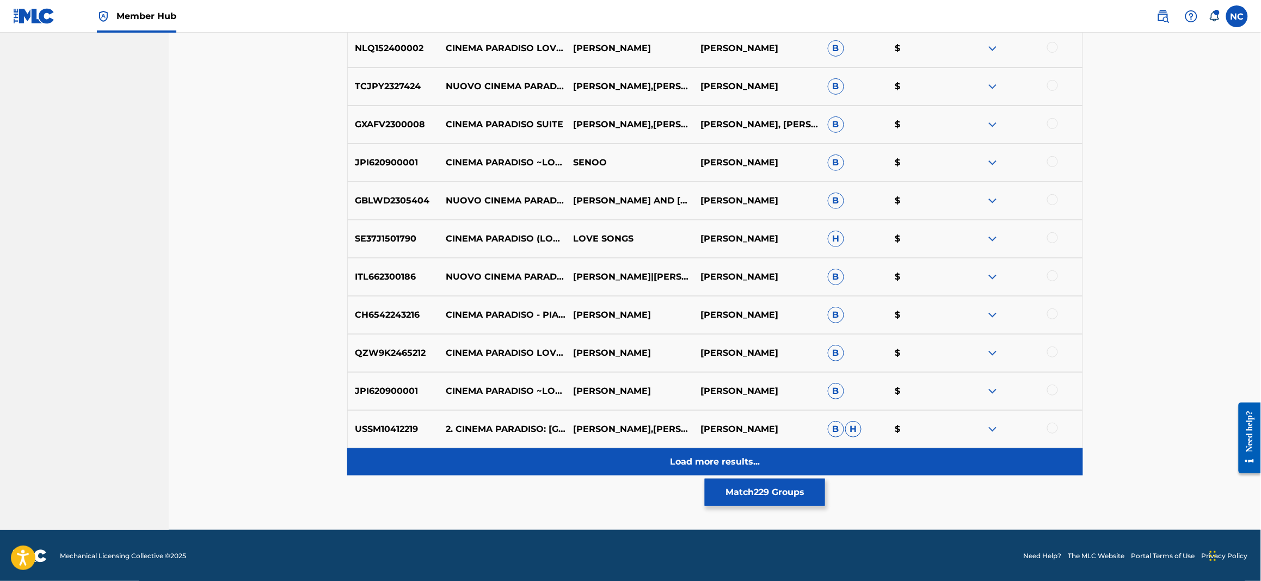
click at [729, 460] on p "Load more results..." at bounding box center [715, 462] width 90 height 13
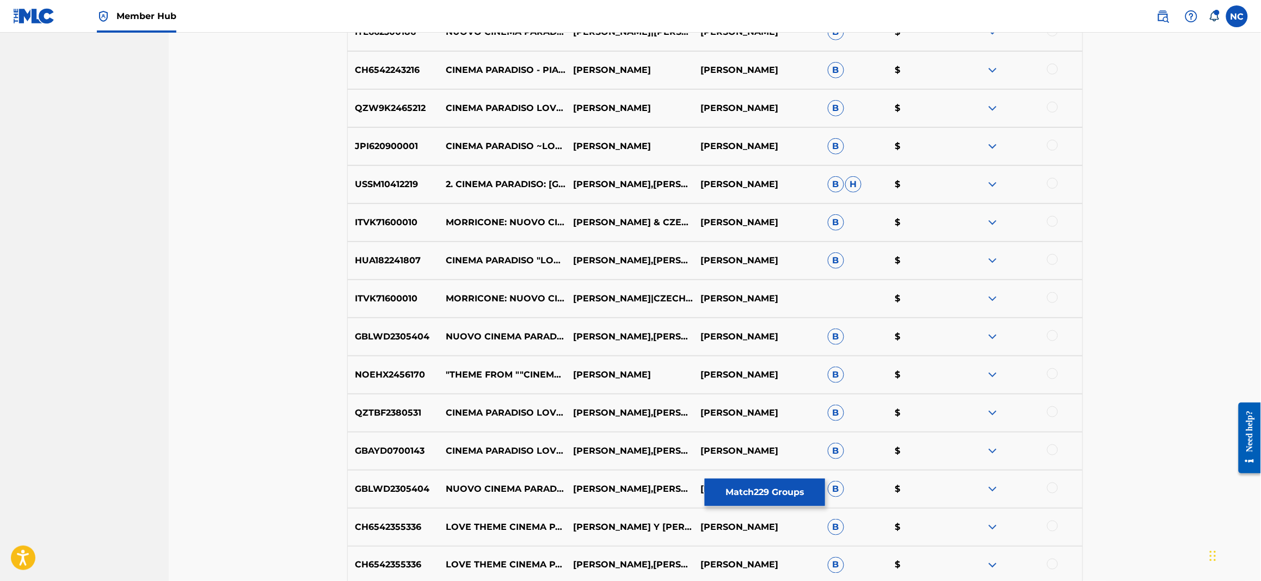
scroll to position [7243, 0]
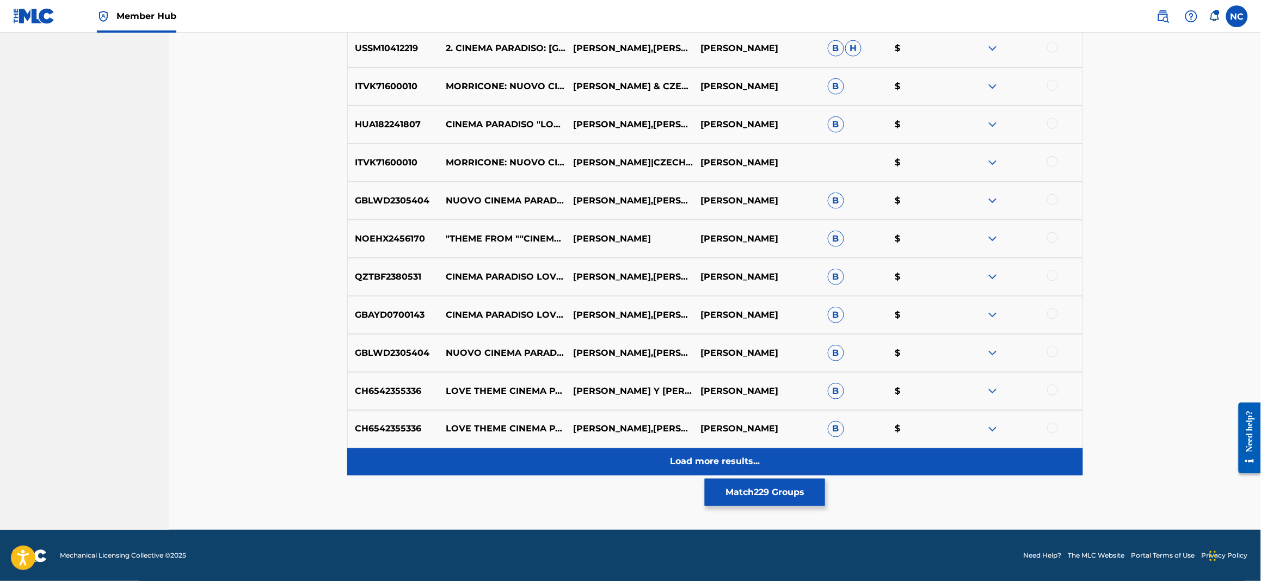
click at [751, 465] on p "Load more results..." at bounding box center [715, 462] width 90 height 13
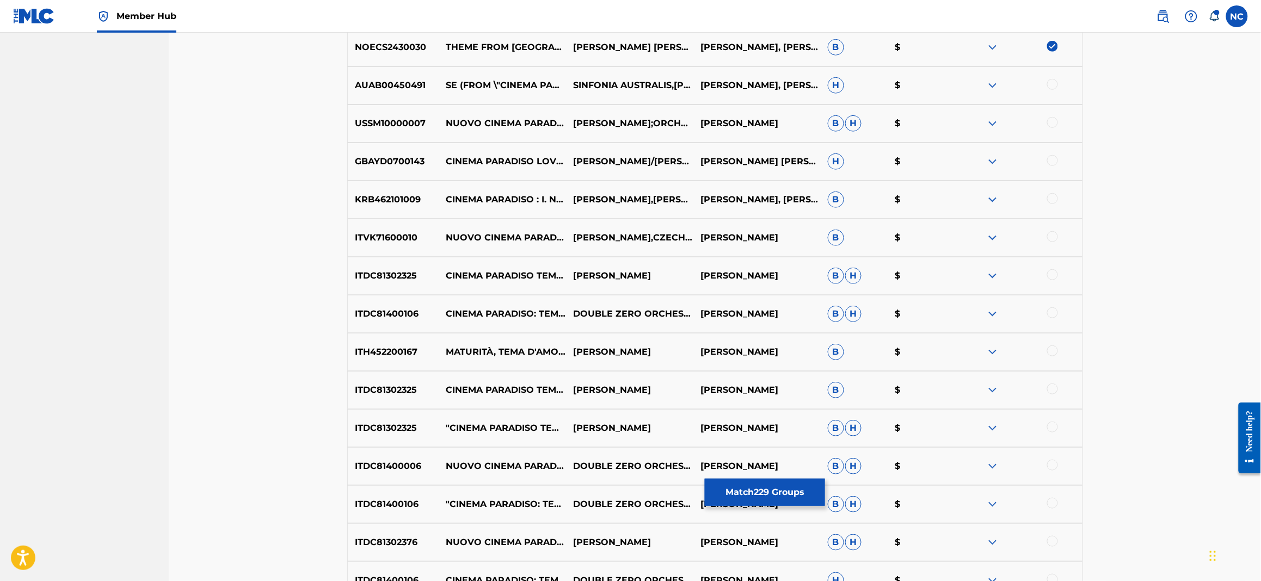
scroll to position [5311, 0]
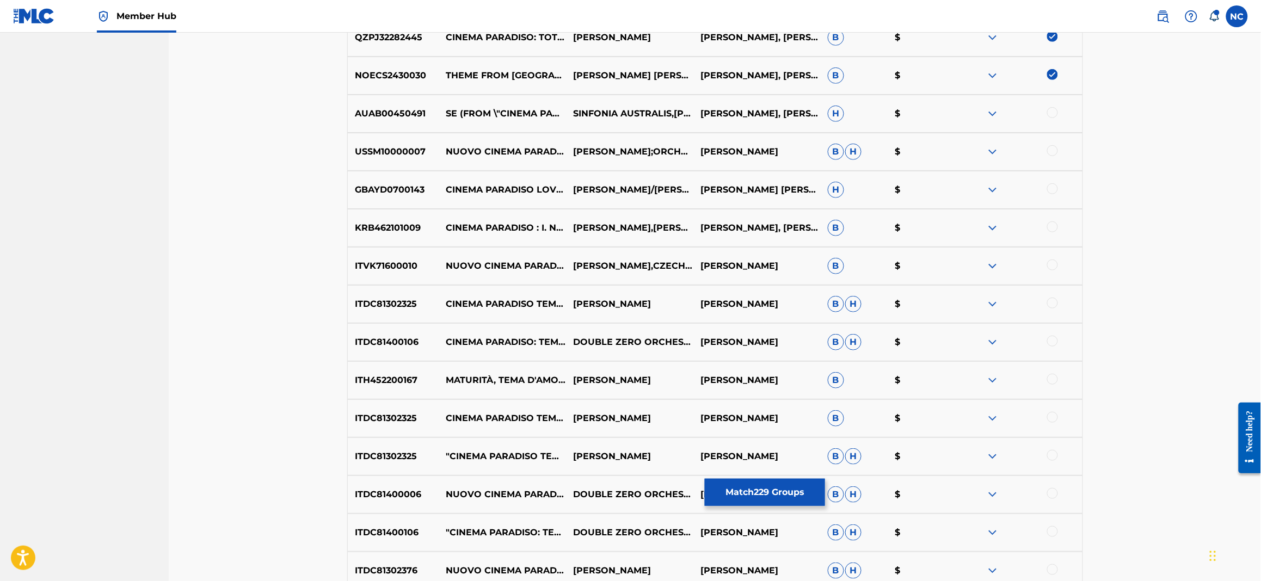
click at [1059, 112] on div at bounding box center [1018, 113] width 127 height 13
click at [1053, 149] on div at bounding box center [1052, 150] width 11 height 11
drag, startPoint x: 1053, startPoint y: 107, endPoint x: 1053, endPoint y: 118, distance: 10.3
click at [1053, 114] on div at bounding box center [1052, 112] width 11 height 11
drag, startPoint x: 1057, startPoint y: 187, endPoint x: 1059, endPoint y: 217, distance: 30.5
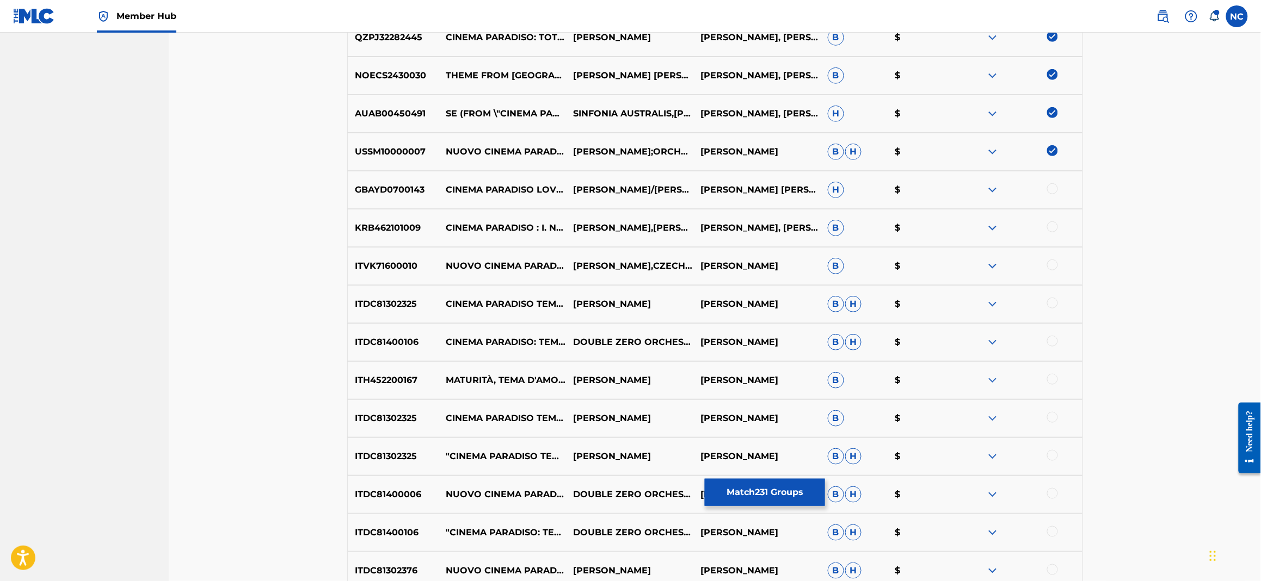
click at [1057, 189] on div at bounding box center [1052, 188] width 11 height 11
click at [1054, 228] on div at bounding box center [1052, 227] width 11 height 11
click at [1054, 267] on div at bounding box center [1052, 265] width 11 height 11
click at [1053, 308] on div at bounding box center [1018, 304] width 127 height 13
click at [1050, 345] on div at bounding box center [1052, 341] width 11 height 11
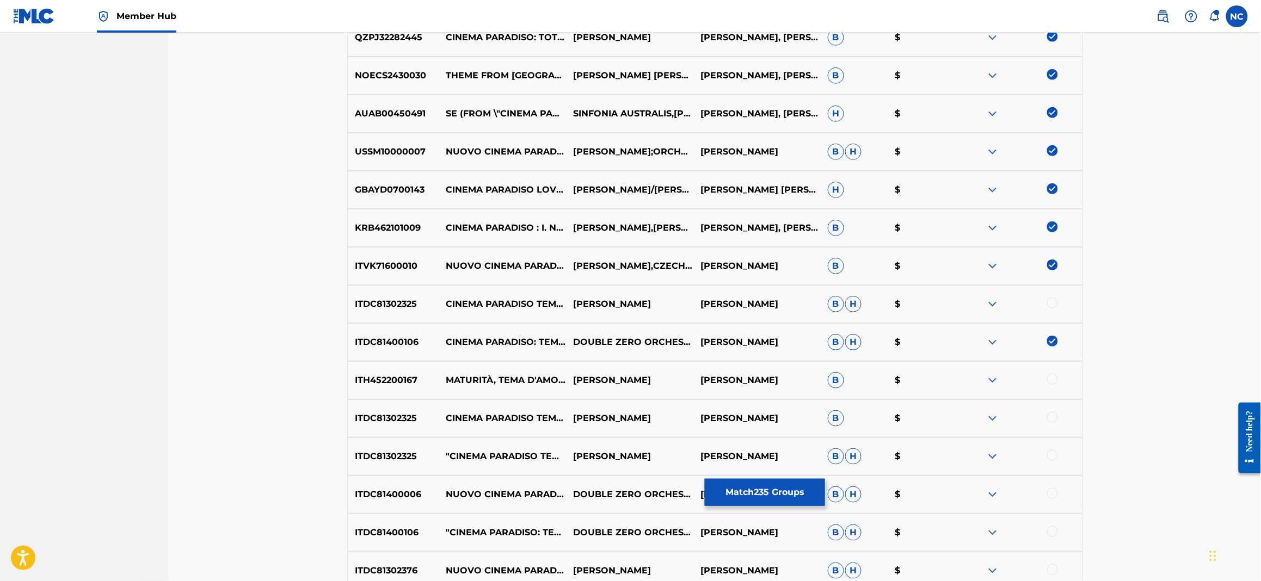
click at [1055, 300] on div at bounding box center [1052, 303] width 11 height 11
drag, startPoint x: 1050, startPoint y: 376, endPoint x: 1053, endPoint y: 414, distance: 37.7
click at [1050, 380] on div at bounding box center [1052, 379] width 11 height 11
click at [1053, 421] on div at bounding box center [1052, 417] width 11 height 11
click at [1053, 451] on div at bounding box center [1052, 455] width 11 height 11
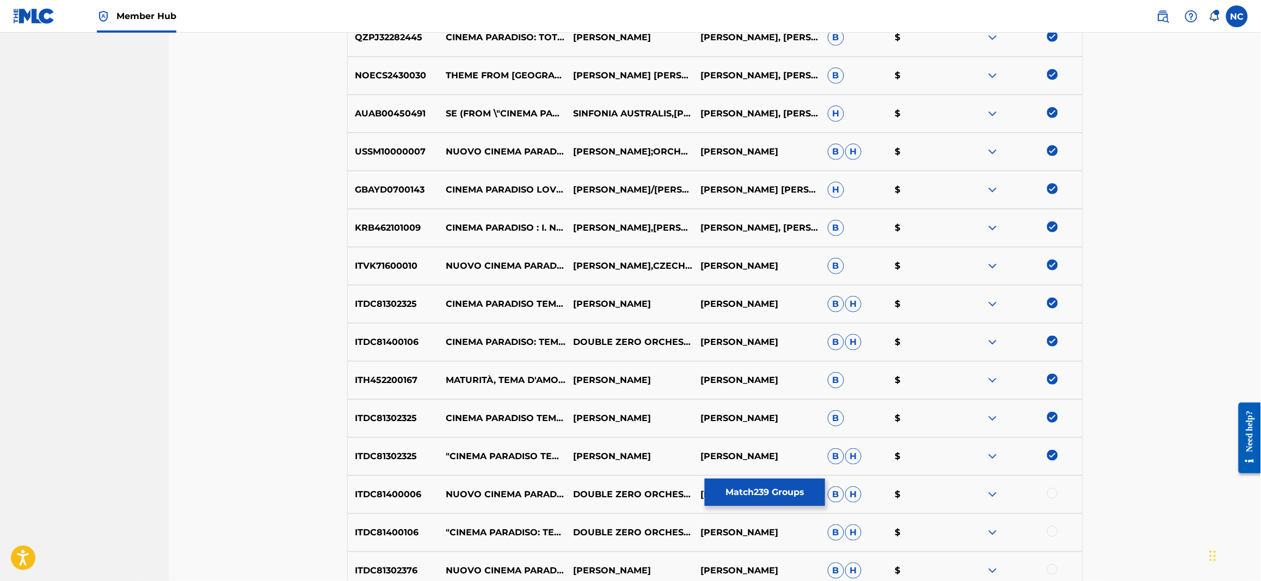
click at [1050, 495] on div at bounding box center [1052, 493] width 11 height 11
click at [1052, 526] on div at bounding box center [1052, 531] width 11 height 11
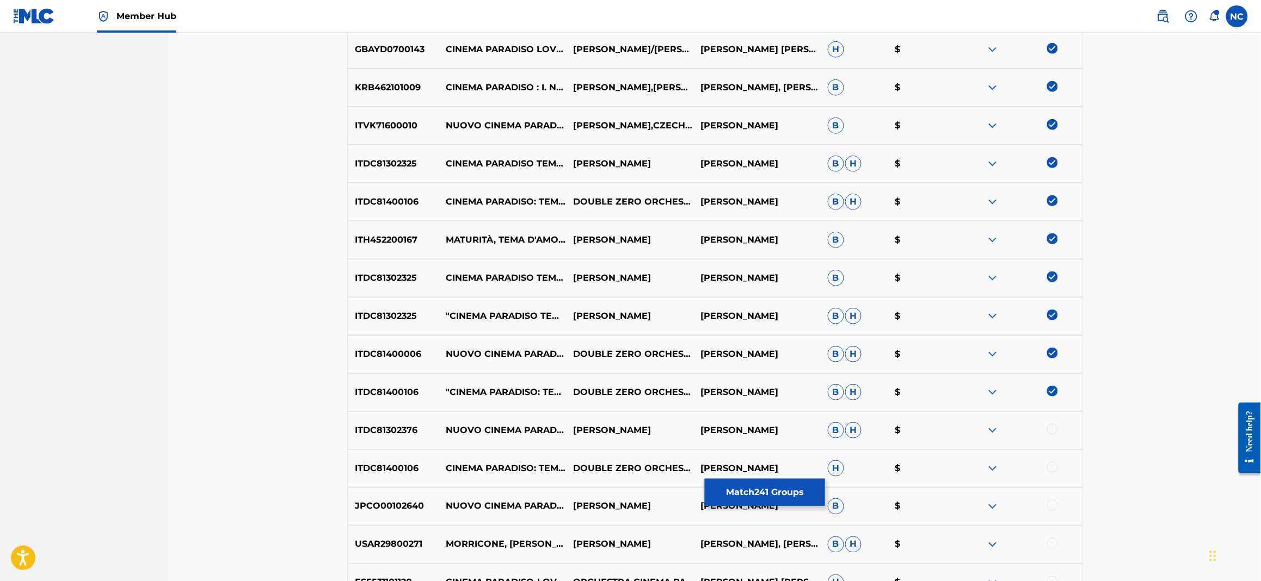
scroll to position [5556, 0]
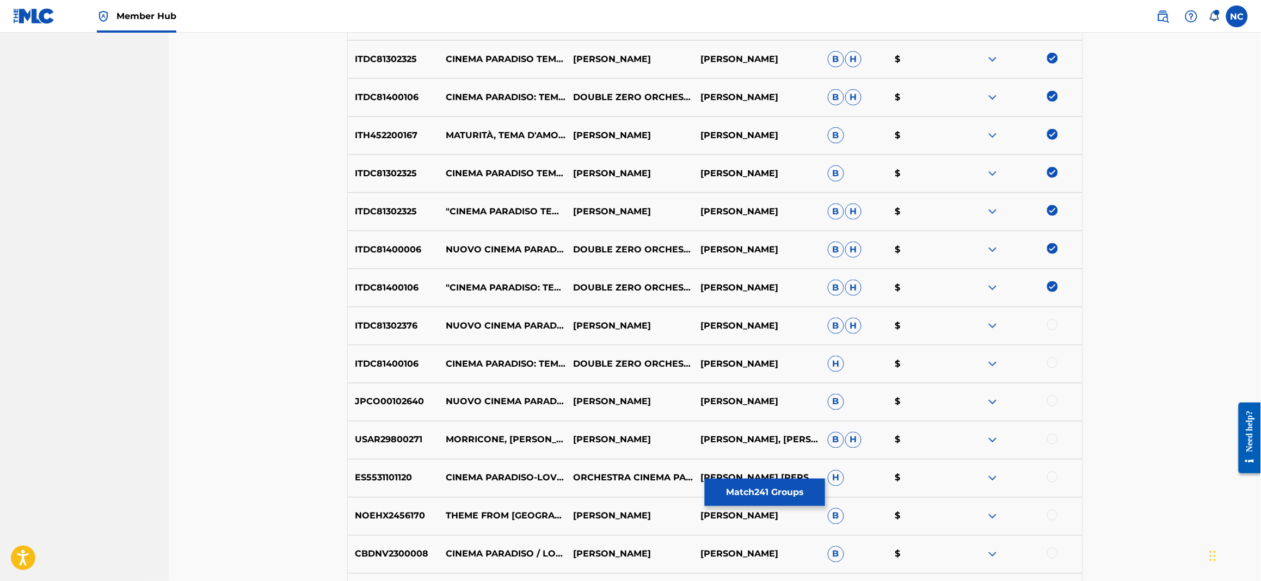
click at [1056, 323] on div at bounding box center [1052, 324] width 11 height 11
drag, startPoint x: 1052, startPoint y: 356, endPoint x: 1060, endPoint y: 397, distance: 41.1
click at [1054, 367] on div at bounding box center [1018, 364] width 127 height 13
click at [1052, 403] on div at bounding box center [1052, 401] width 11 height 11
click at [1053, 365] on div at bounding box center [1052, 363] width 11 height 11
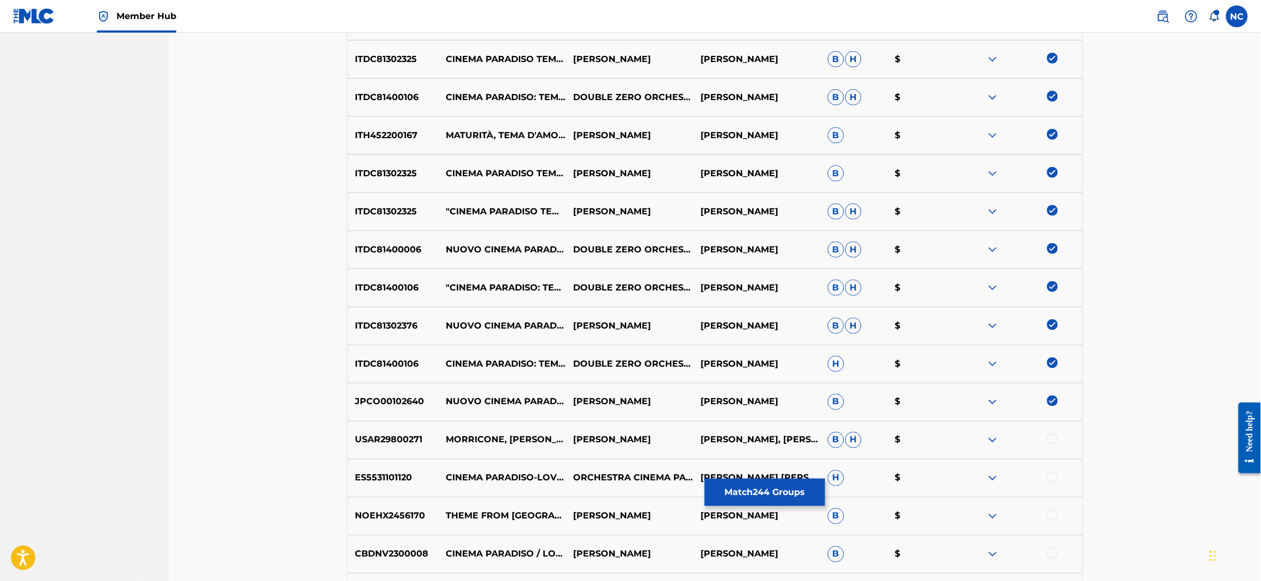
click at [1051, 440] on div at bounding box center [1052, 439] width 11 height 11
click at [1056, 481] on div at bounding box center [1052, 477] width 11 height 11
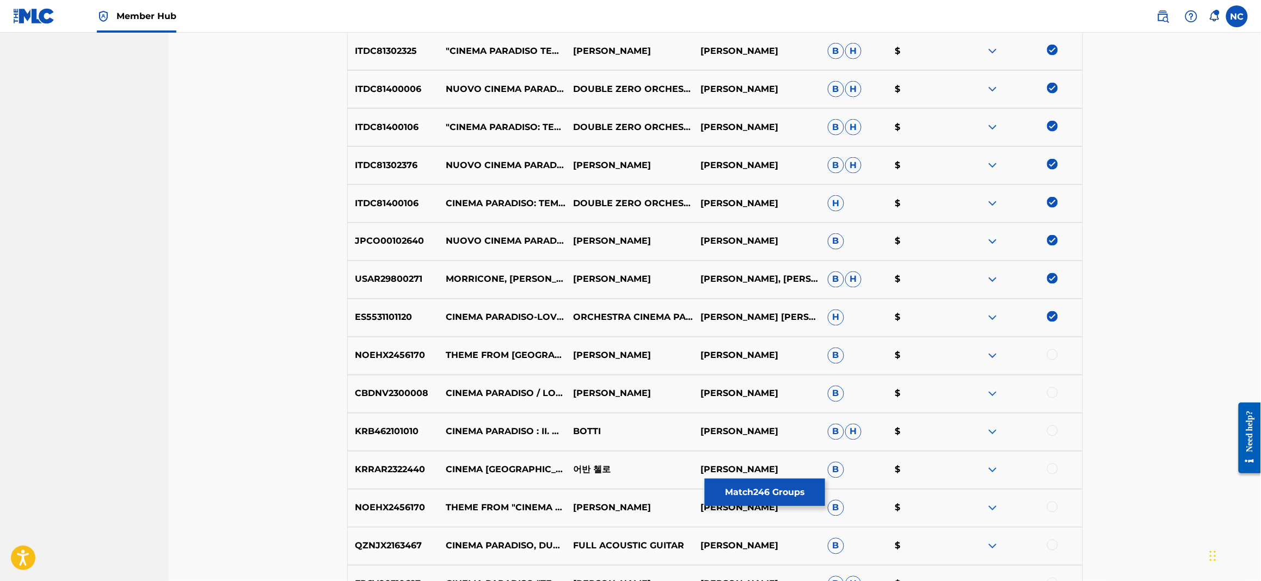
scroll to position [5719, 0]
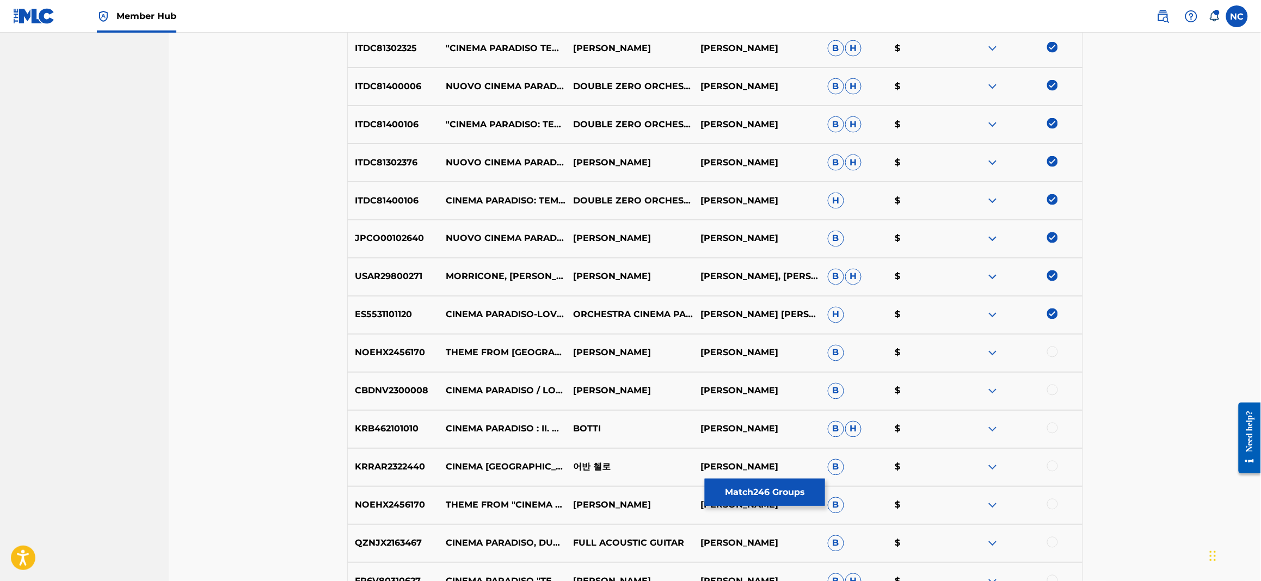
click at [1054, 347] on div at bounding box center [1052, 352] width 11 height 11
click at [1053, 390] on div at bounding box center [1052, 390] width 11 height 11
click at [1052, 429] on div at bounding box center [1052, 428] width 11 height 11
drag, startPoint x: 1053, startPoint y: 464, endPoint x: 1054, endPoint y: 506, distance: 41.9
click at [1052, 464] on div at bounding box center [1052, 466] width 11 height 11
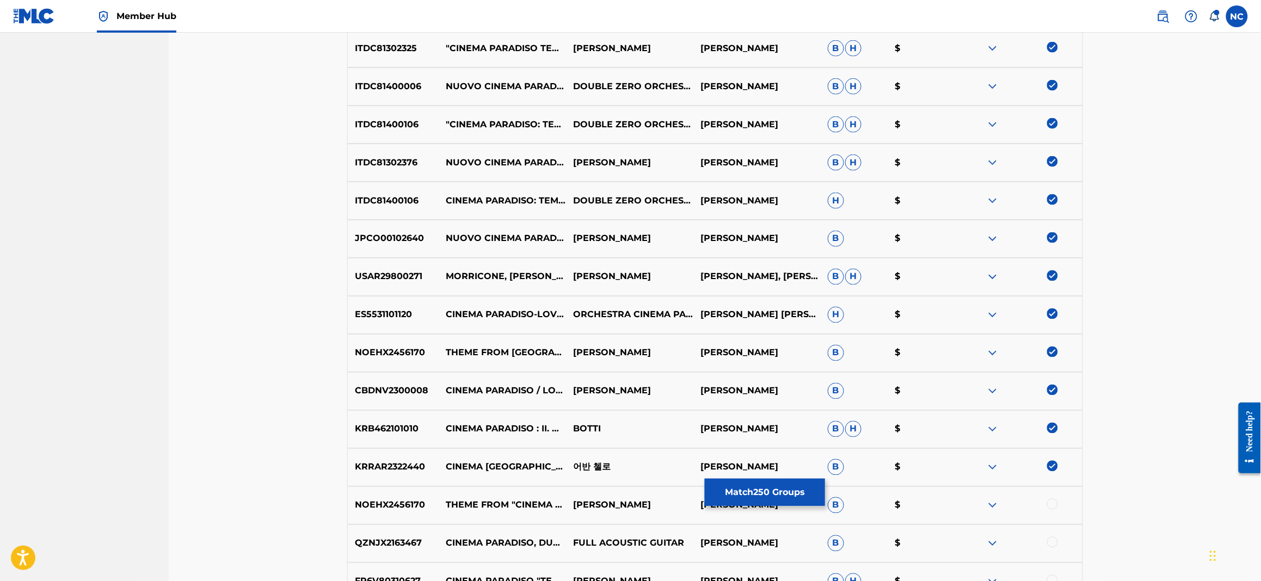
click at [1053, 504] on div at bounding box center [1052, 504] width 11 height 11
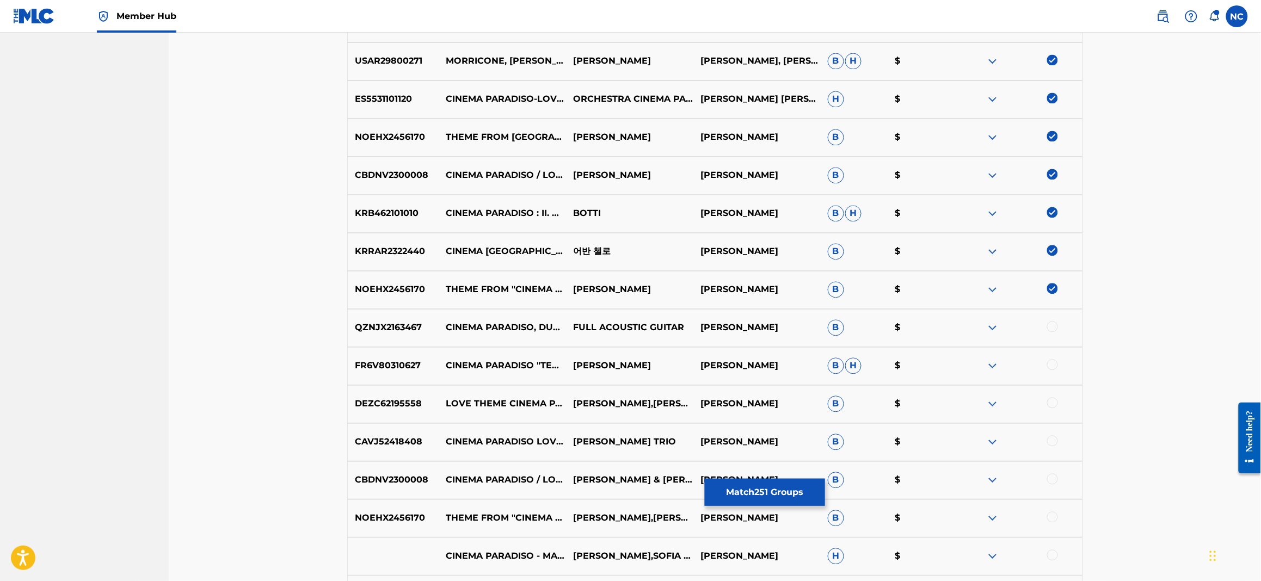
scroll to position [6046, 0]
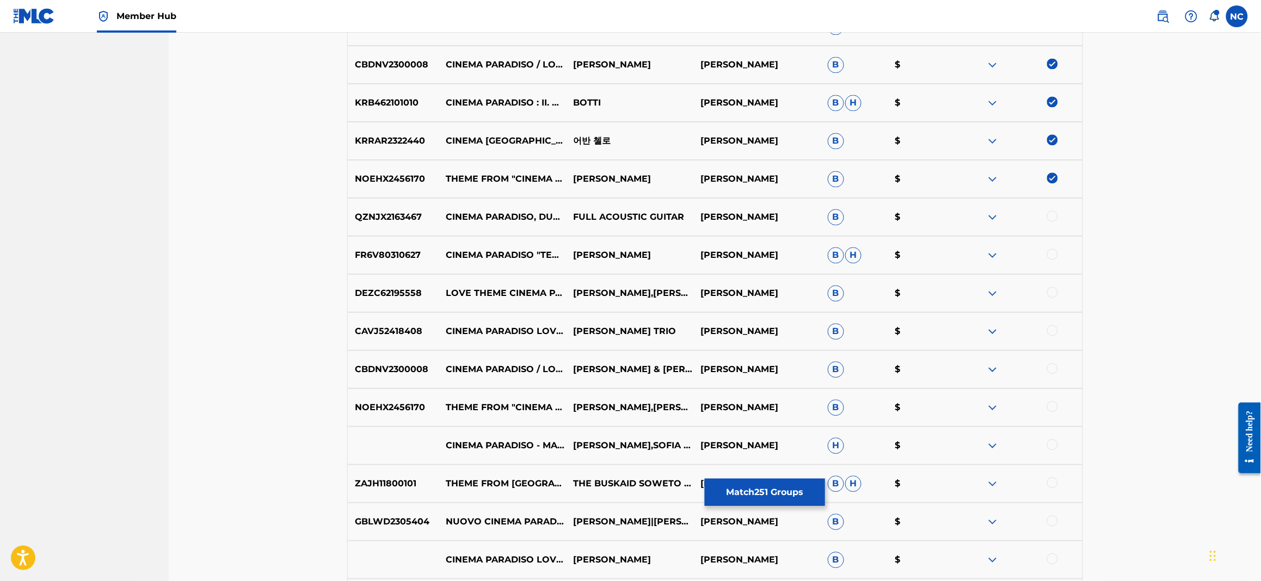
click at [1053, 215] on div at bounding box center [1052, 216] width 11 height 11
drag, startPoint x: 1054, startPoint y: 247, endPoint x: 1054, endPoint y: 258, distance: 11.4
click at [1054, 248] on div "FR6V80310627 CINEMA PARADISO "TEMA D'AMORE" [PERSON_NAME] [PERSON_NAME] [PERSON…" at bounding box center [715, 255] width 736 height 38
click at [1049, 250] on div at bounding box center [1052, 254] width 11 height 11
click at [1050, 290] on div at bounding box center [1052, 292] width 11 height 11
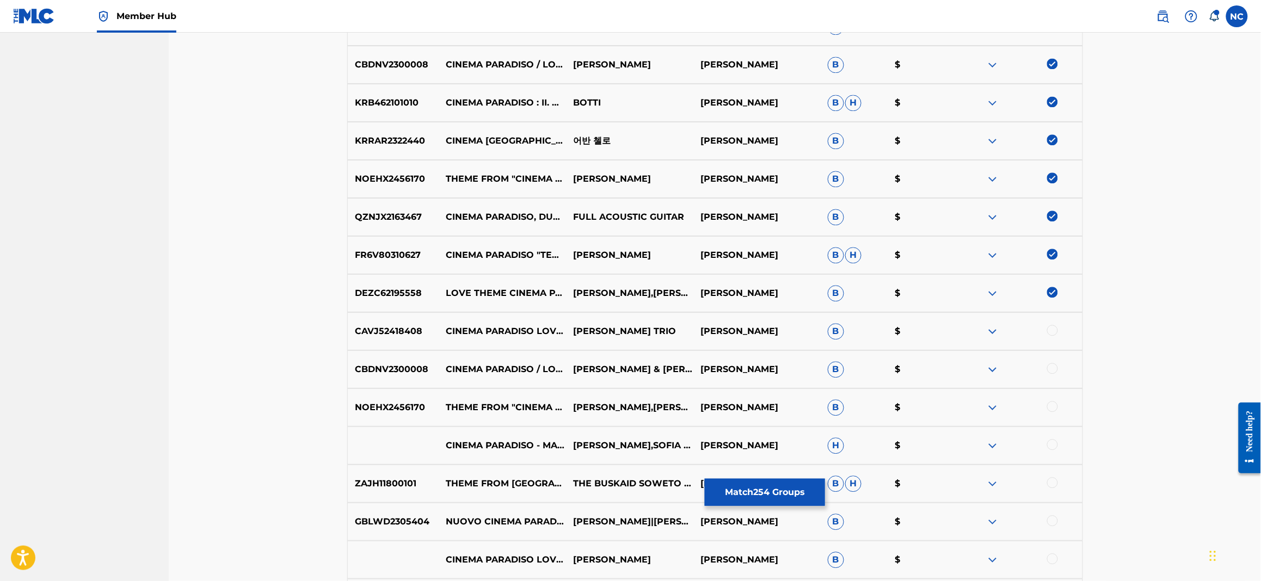
click at [1050, 327] on div at bounding box center [1052, 330] width 11 height 11
click at [1050, 366] on div at bounding box center [1052, 368] width 11 height 11
drag, startPoint x: 1050, startPoint y: 402, endPoint x: 1053, endPoint y: 409, distance: 7.1
click at [1050, 404] on div at bounding box center [1052, 406] width 11 height 11
click at [1054, 441] on div at bounding box center [1052, 444] width 11 height 11
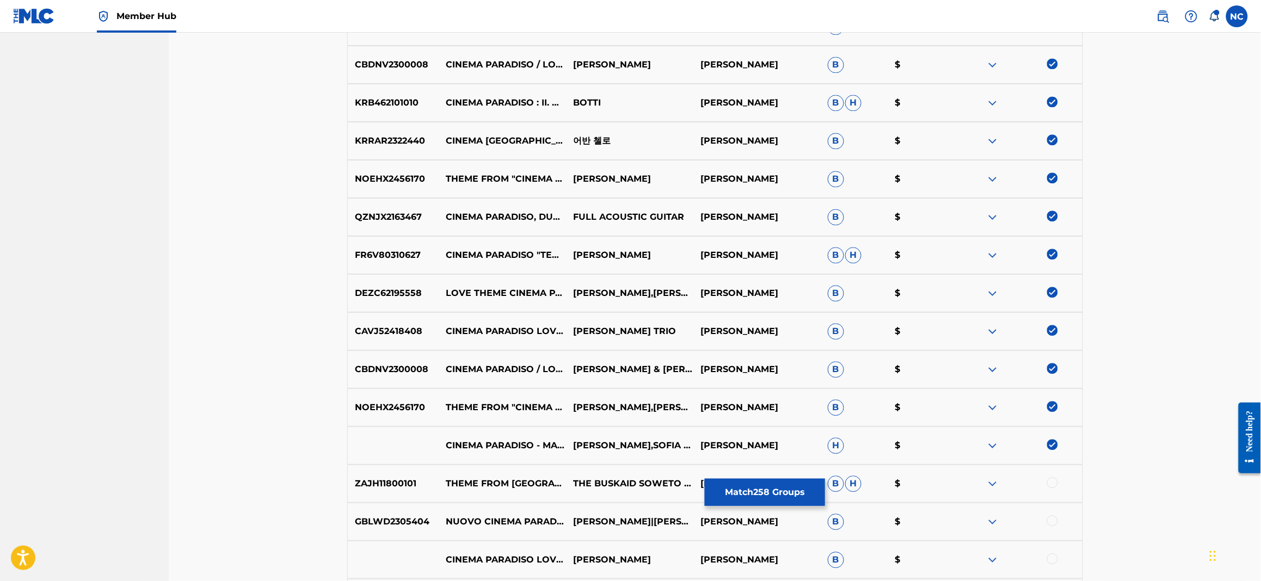
click at [1053, 486] on div at bounding box center [1052, 482] width 11 height 11
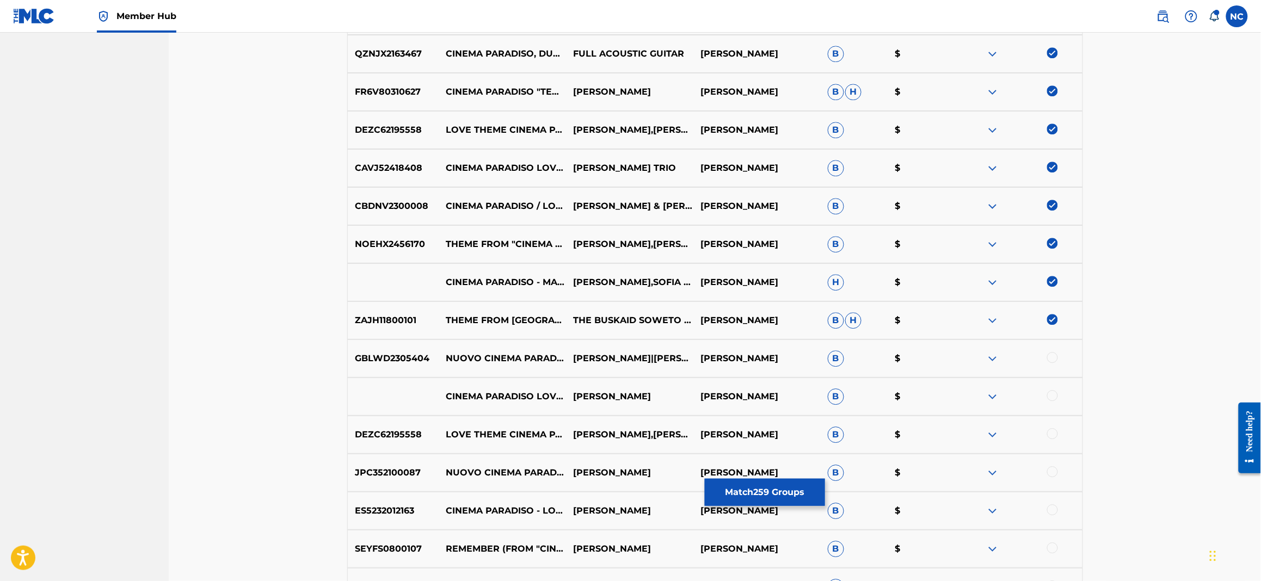
click at [1050, 359] on div at bounding box center [1052, 357] width 11 height 11
click at [1052, 397] on div at bounding box center [1052, 395] width 11 height 11
drag, startPoint x: 1052, startPoint y: 431, endPoint x: 1053, endPoint y: 457, distance: 26.1
click at [1052, 434] on div at bounding box center [1052, 433] width 11 height 11
click at [1053, 475] on div at bounding box center [1052, 471] width 11 height 11
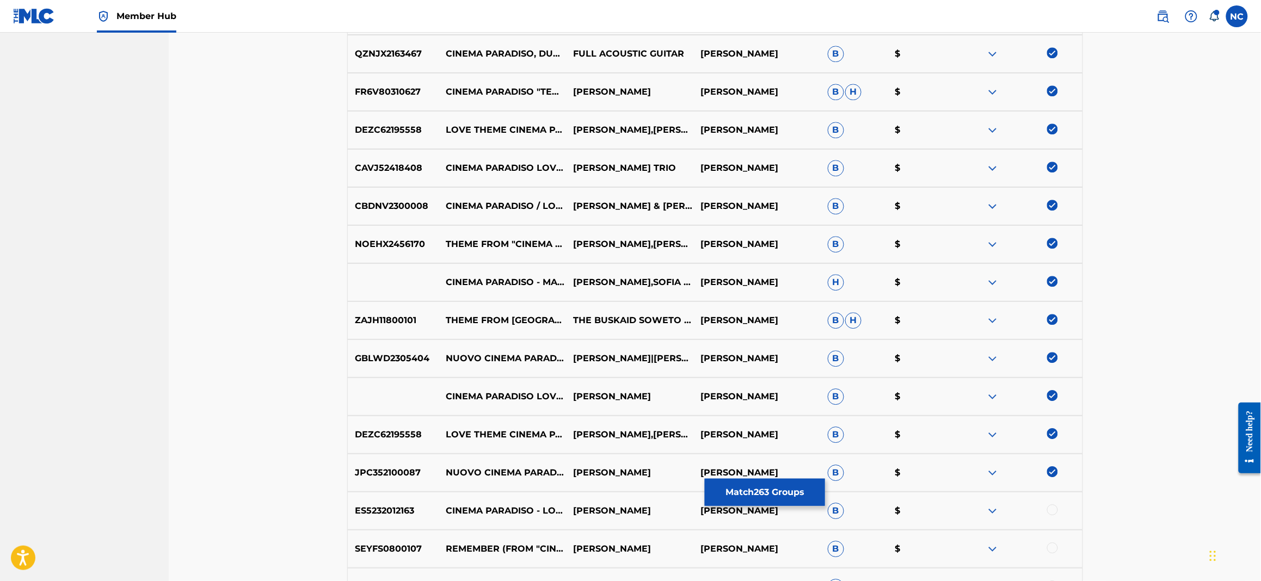
click at [1057, 511] on div at bounding box center [1052, 510] width 11 height 11
drag, startPoint x: 1049, startPoint y: 548, endPoint x: 1057, endPoint y: 550, distance: 8.4
click at [1050, 549] on div at bounding box center [1052, 548] width 11 height 11
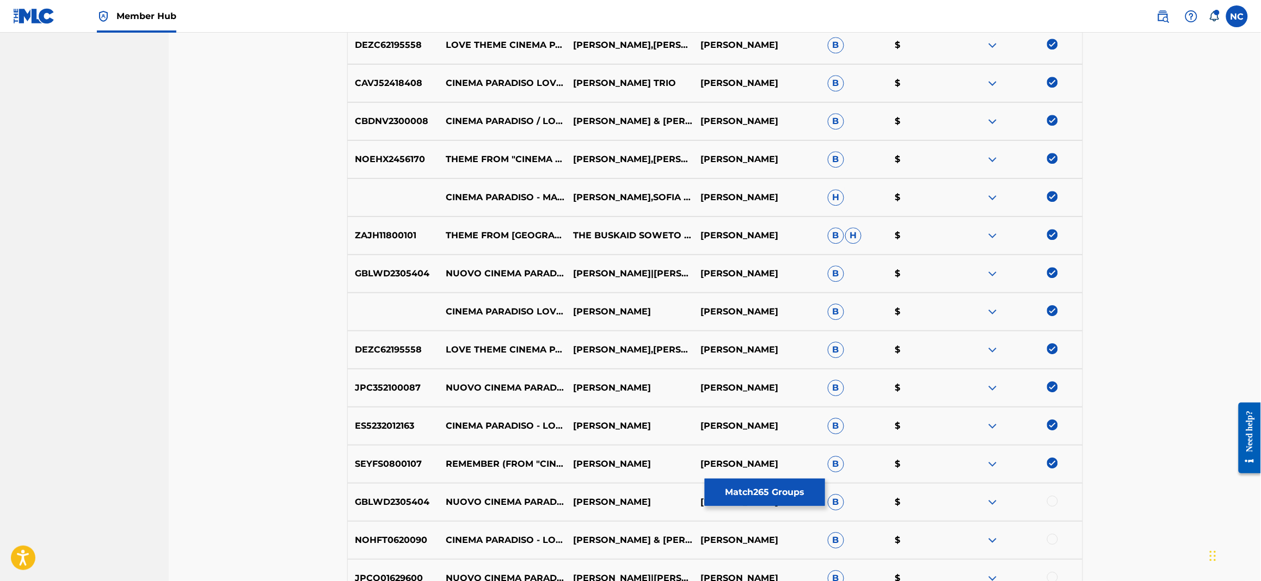
scroll to position [6372, 0]
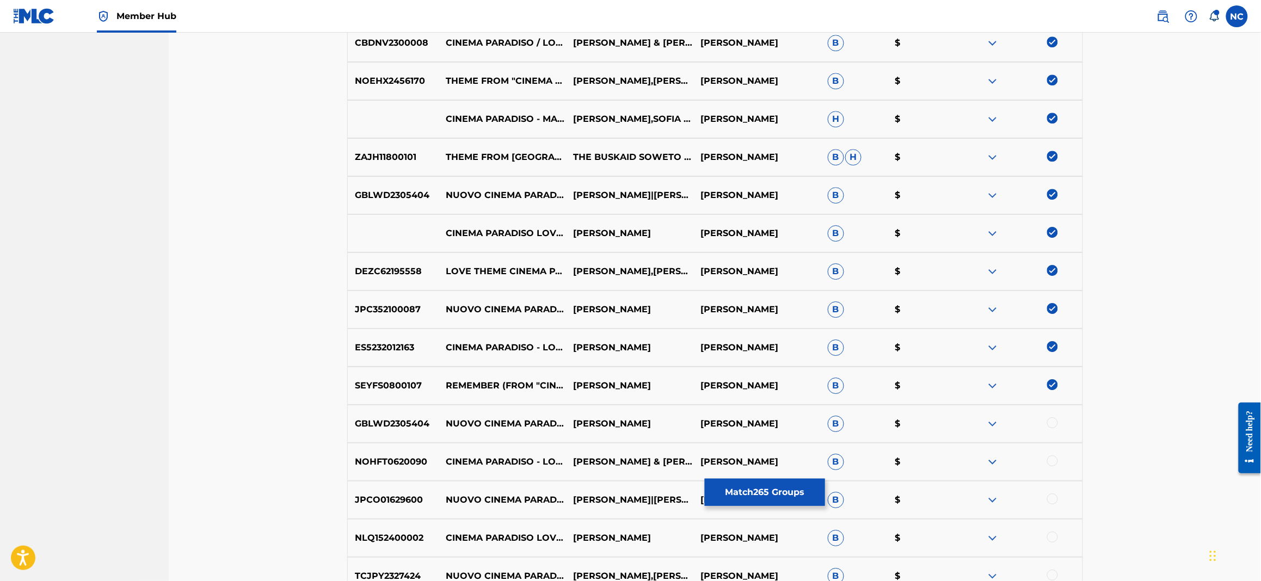
click at [1054, 428] on div at bounding box center [1018, 423] width 127 height 13
click at [1054, 463] on div at bounding box center [1052, 461] width 11 height 11
click at [1051, 427] on div at bounding box center [1018, 423] width 127 height 13
click at [1052, 494] on div at bounding box center [1052, 499] width 11 height 11
click at [1054, 422] on div at bounding box center [1052, 422] width 11 height 11
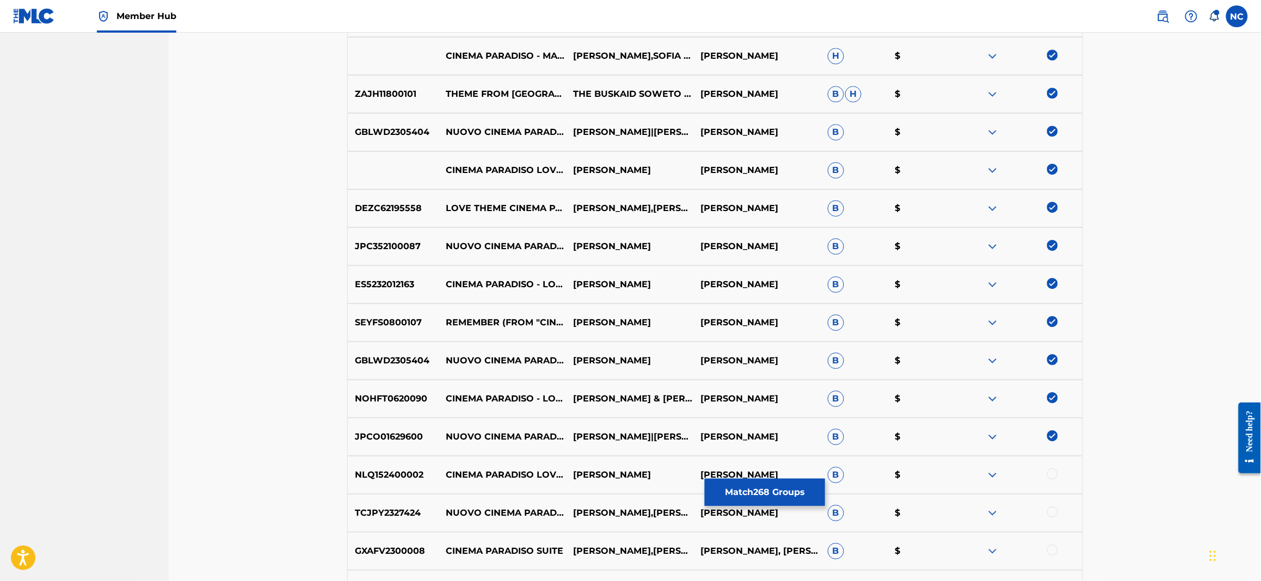
scroll to position [6454, 0]
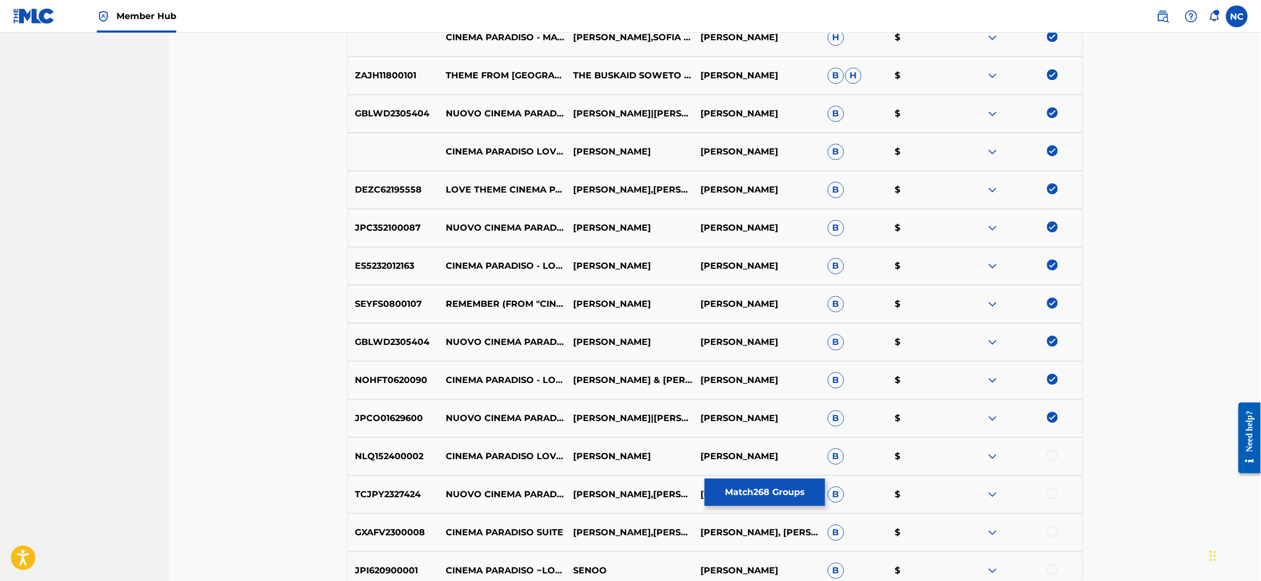
click at [1054, 456] on div at bounding box center [1052, 455] width 11 height 11
drag, startPoint x: 1053, startPoint y: 493, endPoint x: 1054, endPoint y: 525, distance: 32.1
click at [1053, 498] on div at bounding box center [1018, 494] width 127 height 13
drag, startPoint x: 1050, startPoint y: 528, endPoint x: 1057, endPoint y: 545, distance: 17.6
click at [1050, 531] on div at bounding box center [1052, 531] width 11 height 11
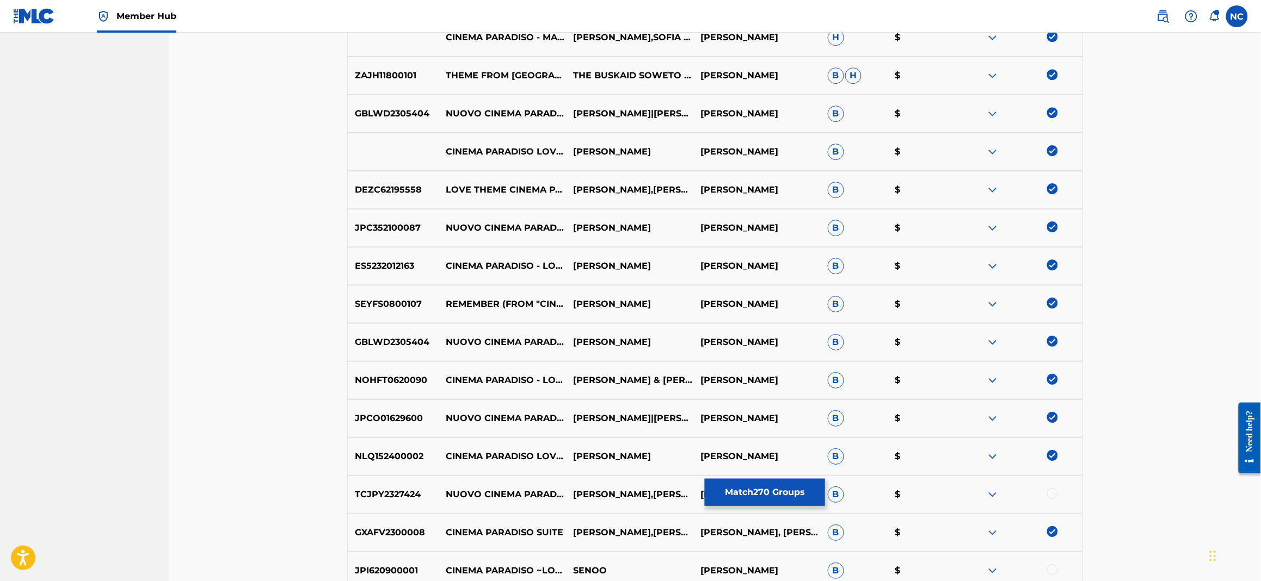
click at [1054, 571] on div at bounding box center [1052, 569] width 11 height 11
click at [1057, 493] on div at bounding box center [1052, 493] width 11 height 11
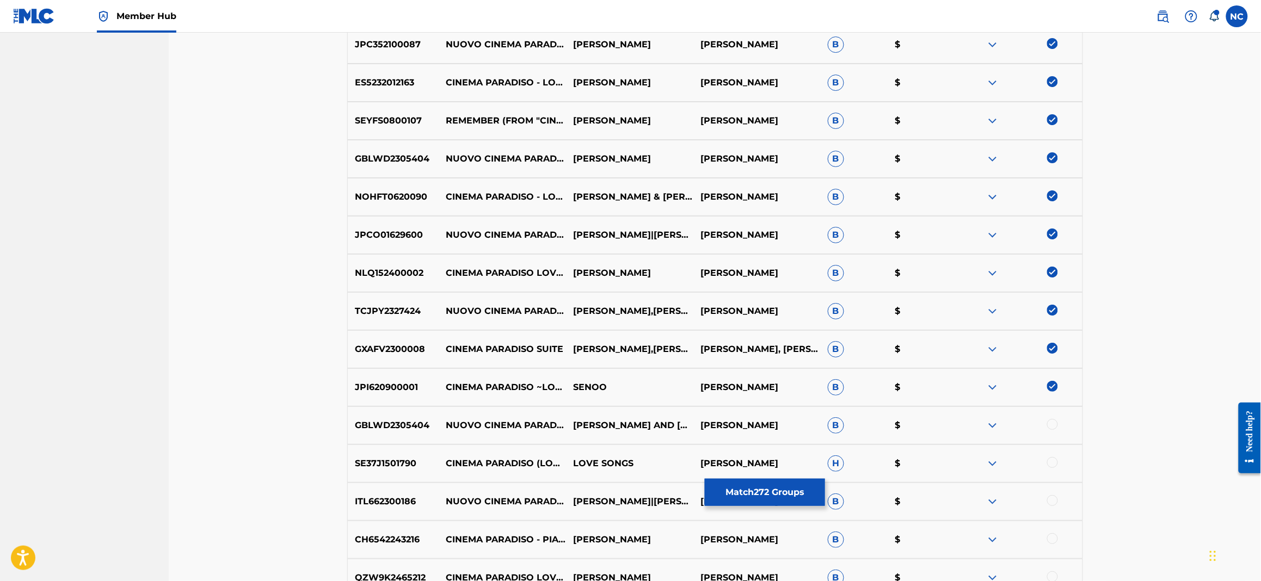
scroll to position [6780, 0]
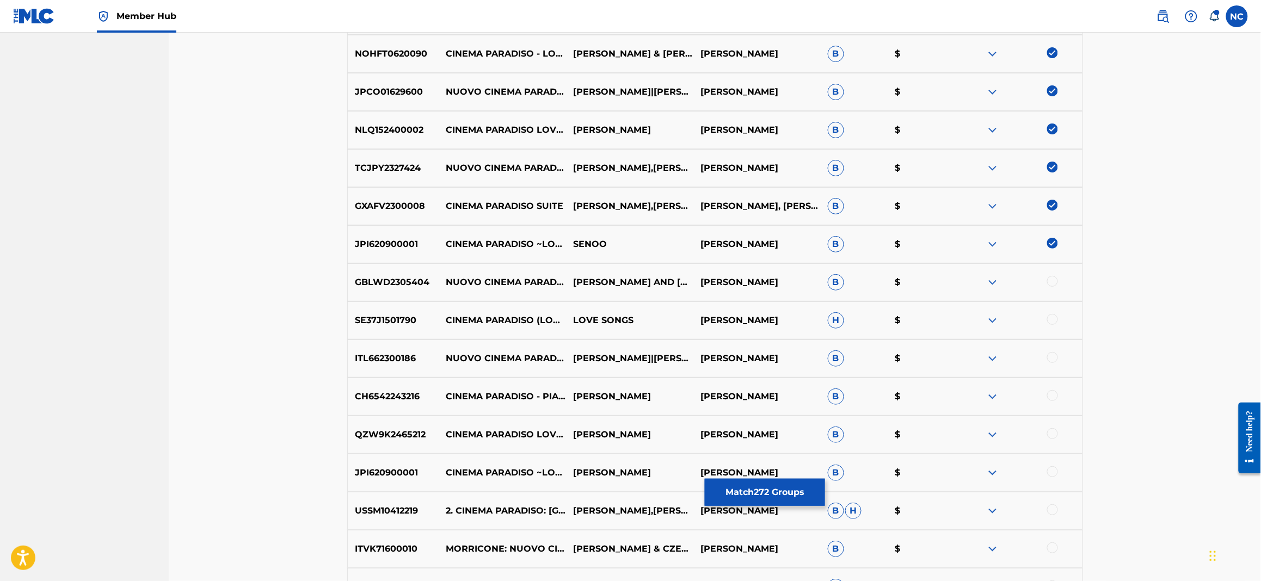
drag, startPoint x: 1052, startPoint y: 278, endPoint x: 1057, endPoint y: 304, distance: 26.2
click at [1051, 281] on div at bounding box center [1052, 281] width 11 height 11
click at [1056, 316] on div at bounding box center [1052, 319] width 11 height 11
drag, startPoint x: 1051, startPoint y: 357, endPoint x: 1054, endPoint y: 387, distance: 30.1
click at [1051, 359] on div at bounding box center [1052, 357] width 11 height 11
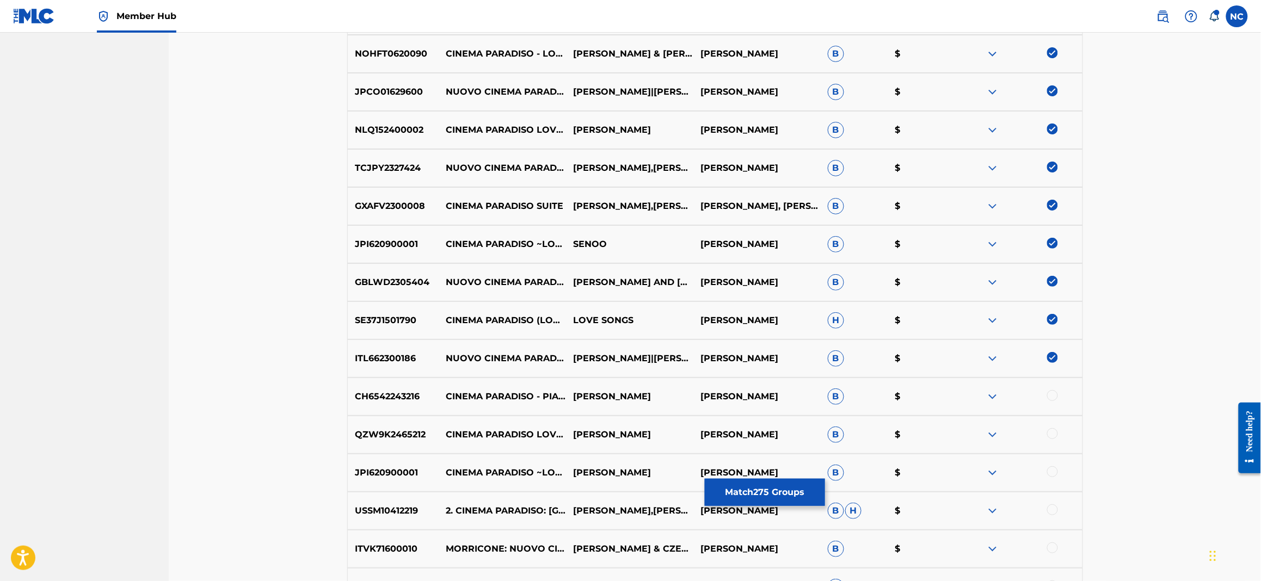
click at [1054, 397] on div at bounding box center [1052, 395] width 11 height 11
drag, startPoint x: 1056, startPoint y: 432, endPoint x: 1055, endPoint y: 443, distance: 11.4
click at [1056, 433] on div at bounding box center [1052, 433] width 11 height 11
click at [1053, 472] on div at bounding box center [1052, 471] width 11 height 11
click at [1052, 509] on div at bounding box center [1052, 510] width 11 height 11
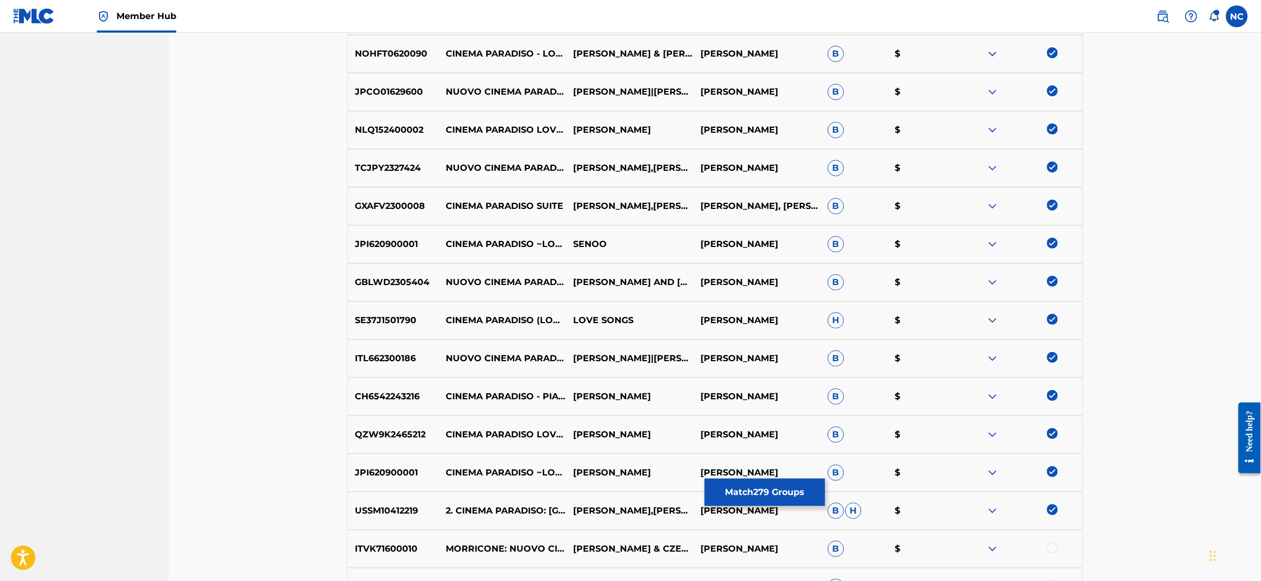
scroll to position [6944, 0]
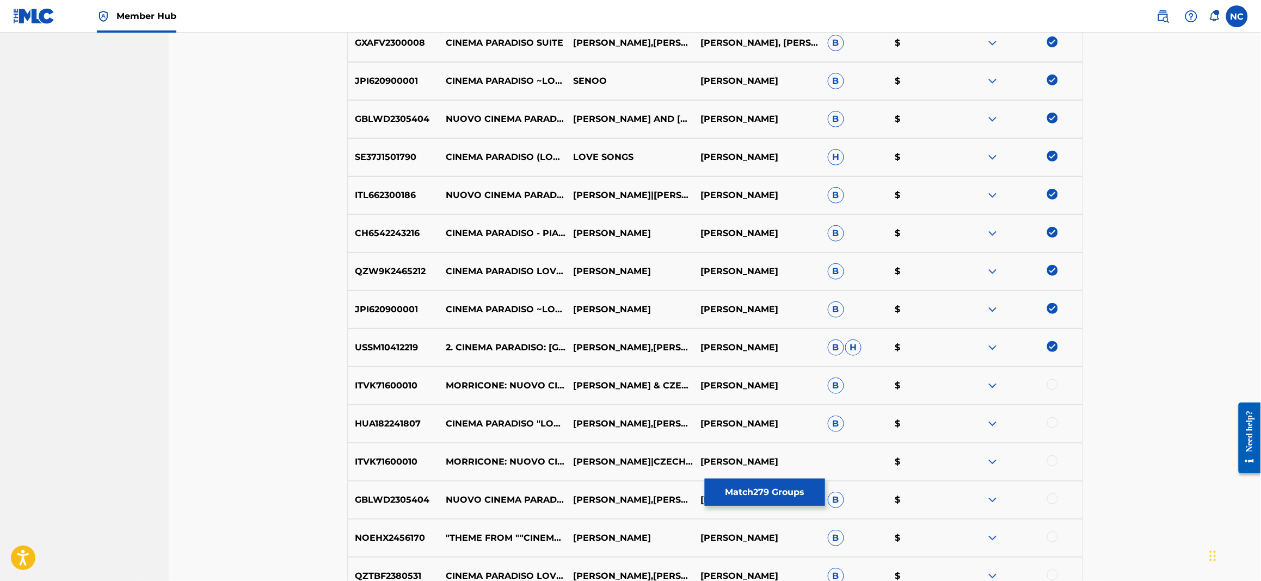
click at [1049, 379] on div at bounding box center [1052, 384] width 11 height 11
click at [1053, 419] on div at bounding box center [1052, 422] width 11 height 11
click at [1053, 463] on div at bounding box center [1052, 461] width 11 height 11
click at [1051, 499] on div at bounding box center [1052, 499] width 11 height 11
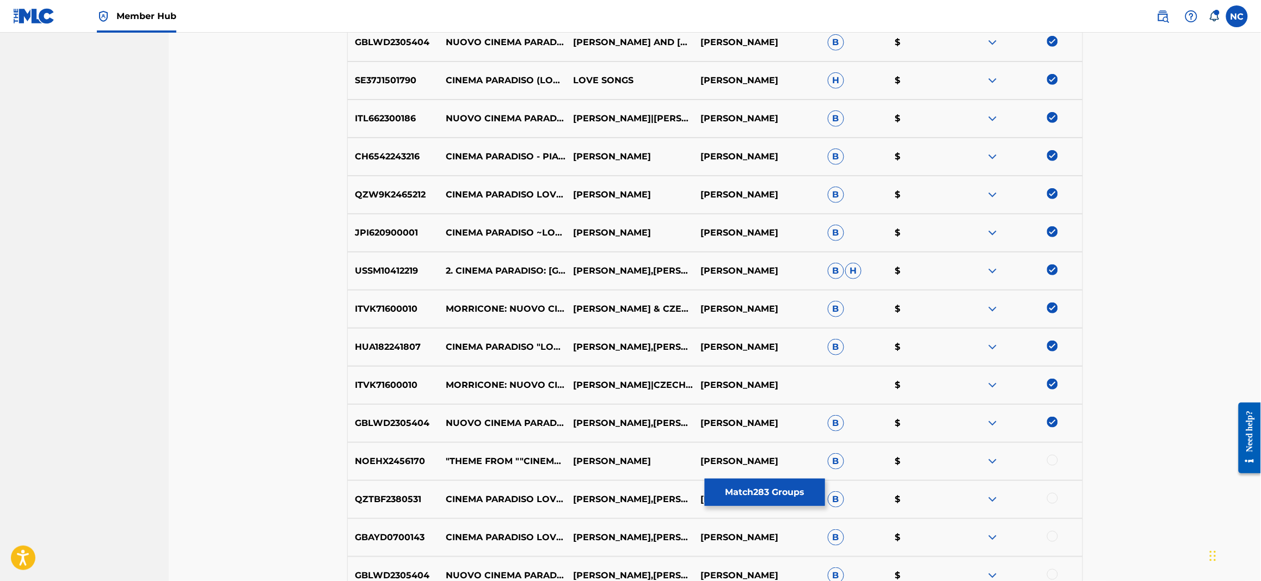
scroll to position [7107, 0]
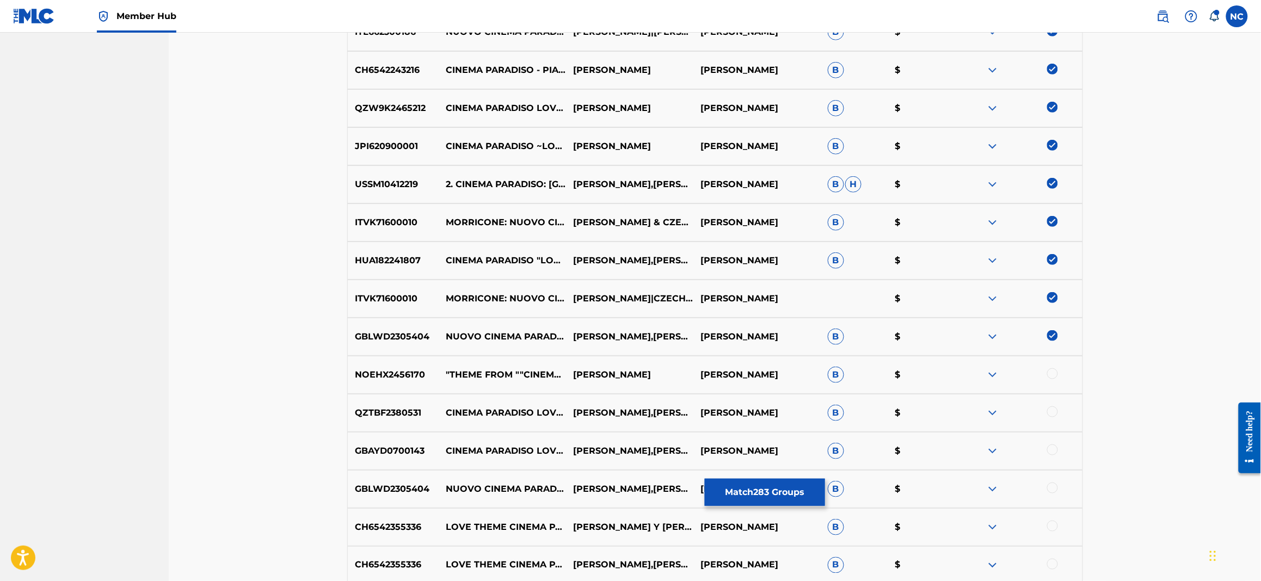
click at [1053, 371] on div at bounding box center [1052, 373] width 11 height 11
click at [1053, 410] on div at bounding box center [1052, 412] width 11 height 11
click at [1053, 453] on div at bounding box center [1052, 450] width 11 height 11
click at [1052, 489] on div at bounding box center [1052, 488] width 11 height 11
click at [1052, 524] on div at bounding box center [1052, 526] width 11 height 11
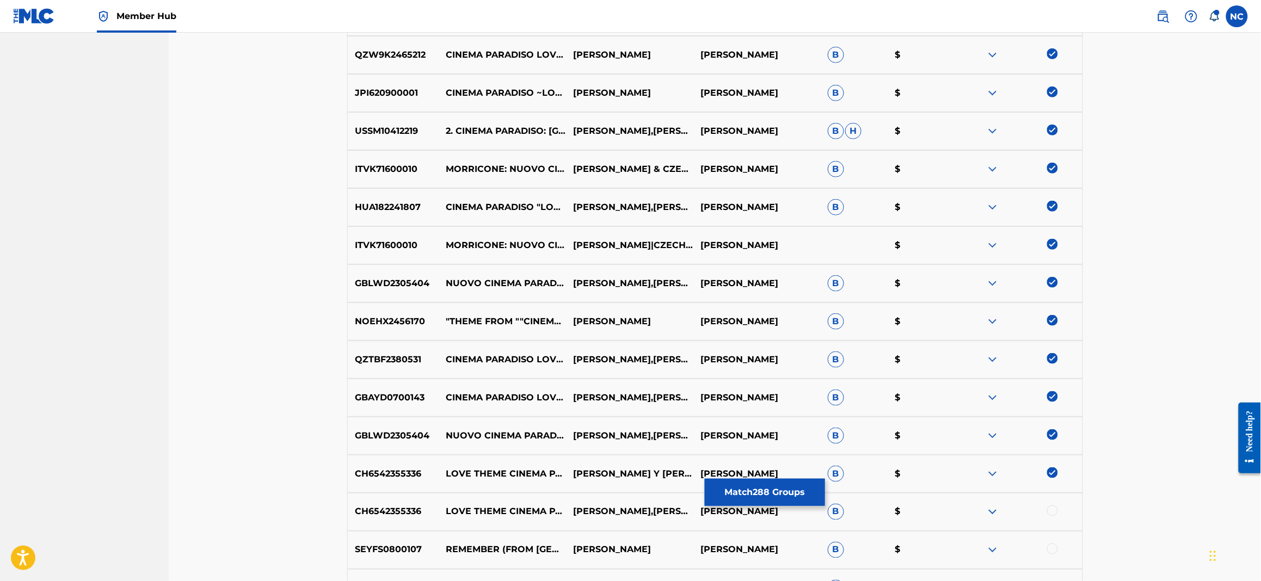
scroll to position [7189, 0]
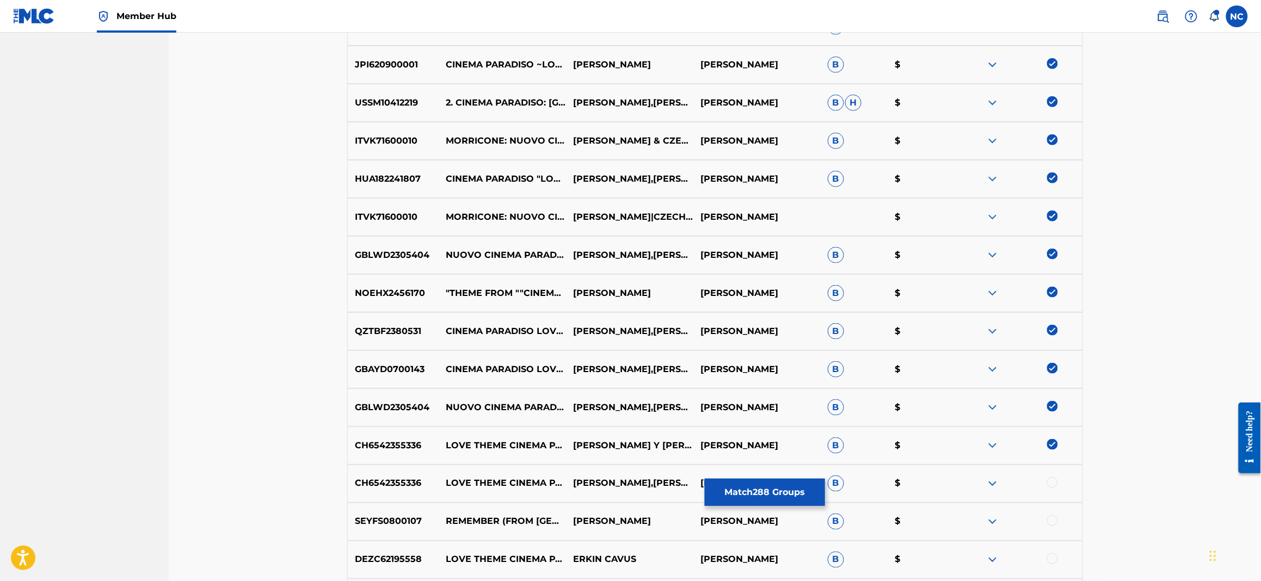
drag, startPoint x: 1050, startPoint y: 478, endPoint x: 1053, endPoint y: 501, distance: 23.0
click at [1050, 479] on div at bounding box center [1052, 482] width 11 height 11
drag, startPoint x: 1051, startPoint y: 514, endPoint x: 1052, endPoint y: 540, distance: 26.1
click at [1051, 520] on div at bounding box center [1052, 520] width 11 height 11
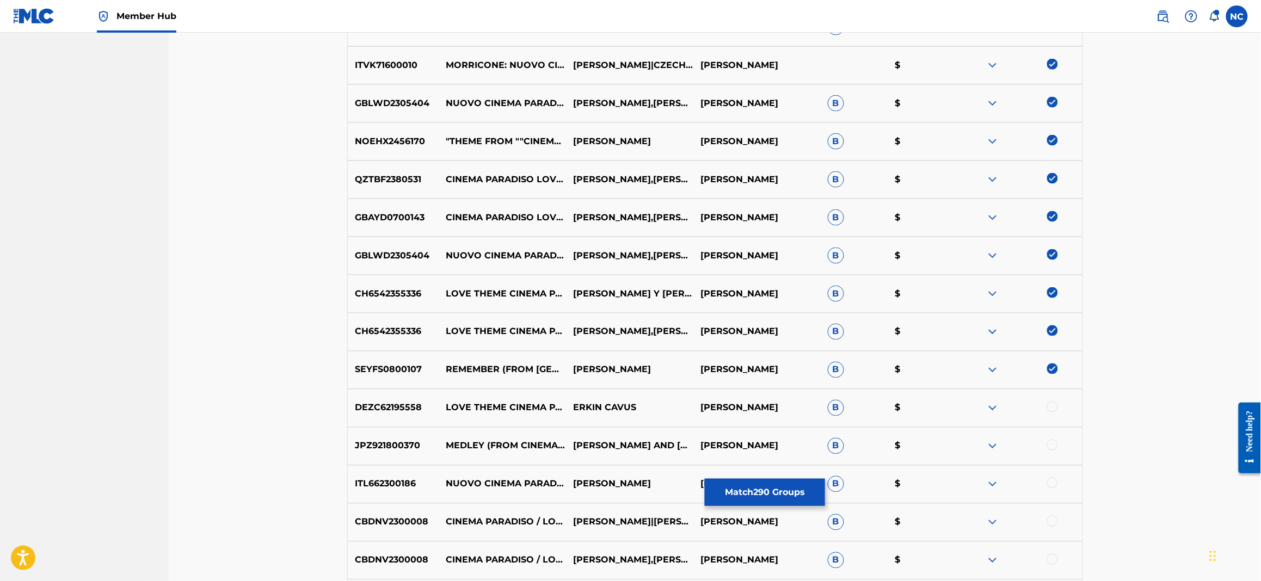
scroll to position [7352, 0]
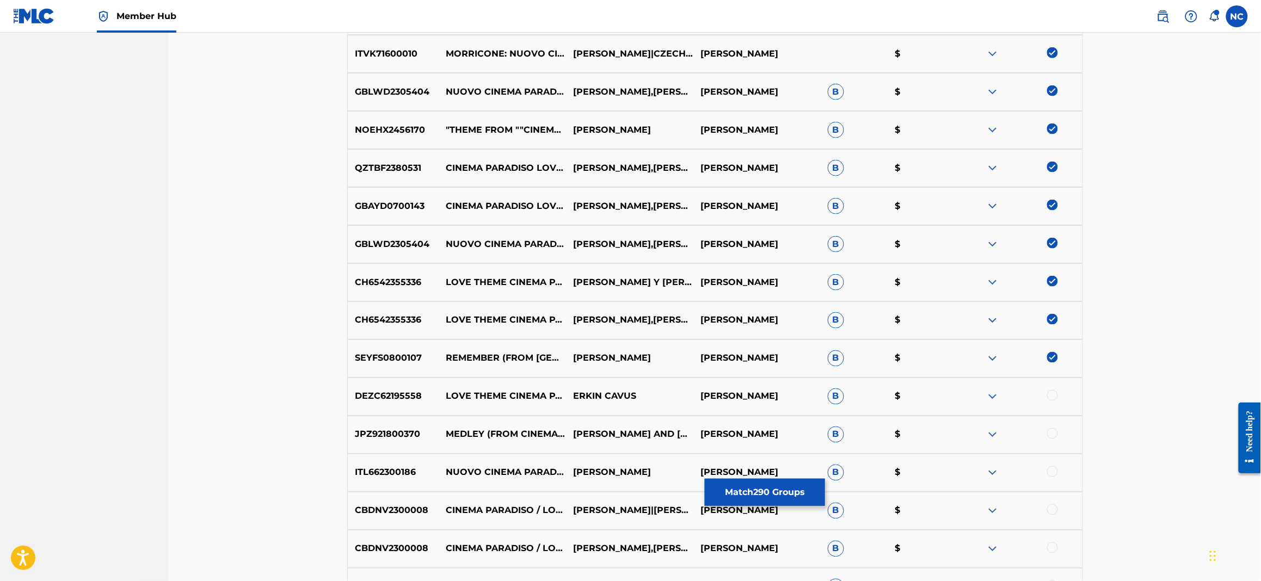
click at [1053, 395] on div at bounding box center [1052, 395] width 11 height 11
drag, startPoint x: 1051, startPoint y: 431, endPoint x: 1052, endPoint y: 475, distance: 44.1
click at [1051, 432] on div at bounding box center [1052, 433] width 11 height 11
click at [1052, 475] on div at bounding box center [1052, 471] width 11 height 11
click at [1051, 514] on div at bounding box center [1018, 511] width 127 height 13
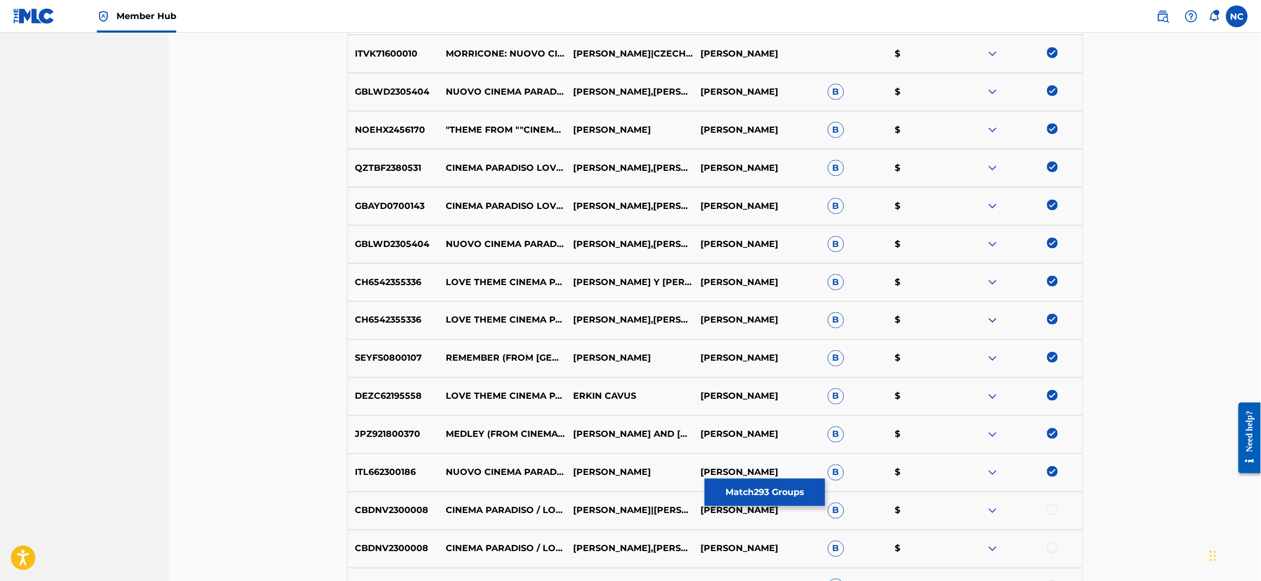
click at [1050, 513] on div at bounding box center [1052, 510] width 11 height 11
click at [1052, 546] on div at bounding box center [1052, 548] width 11 height 11
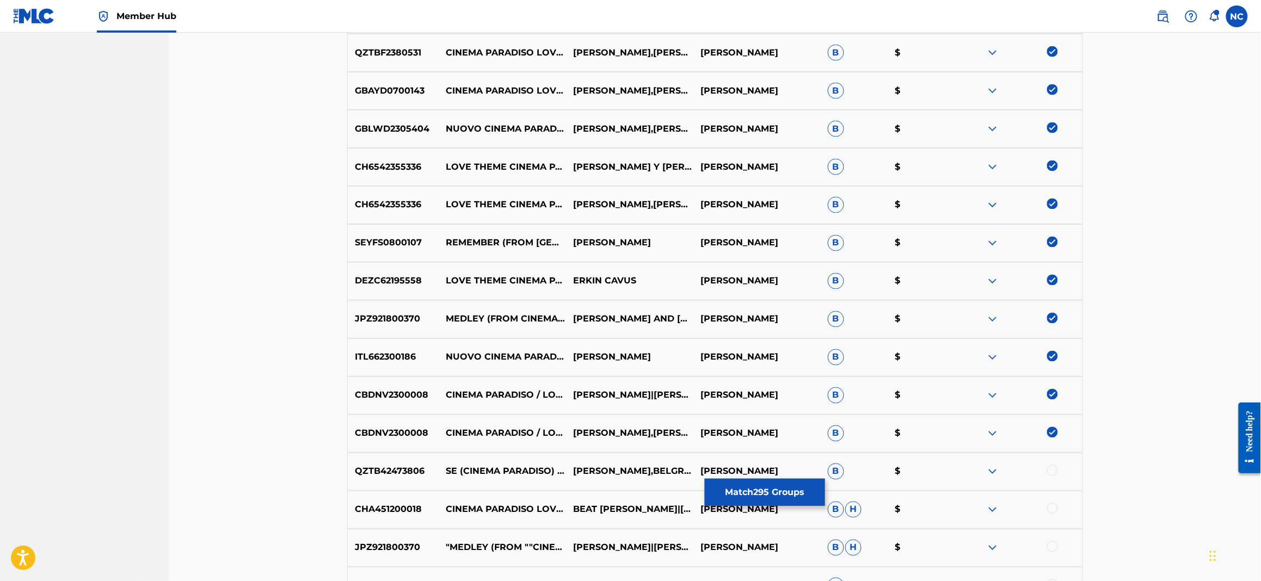
scroll to position [7597, 0]
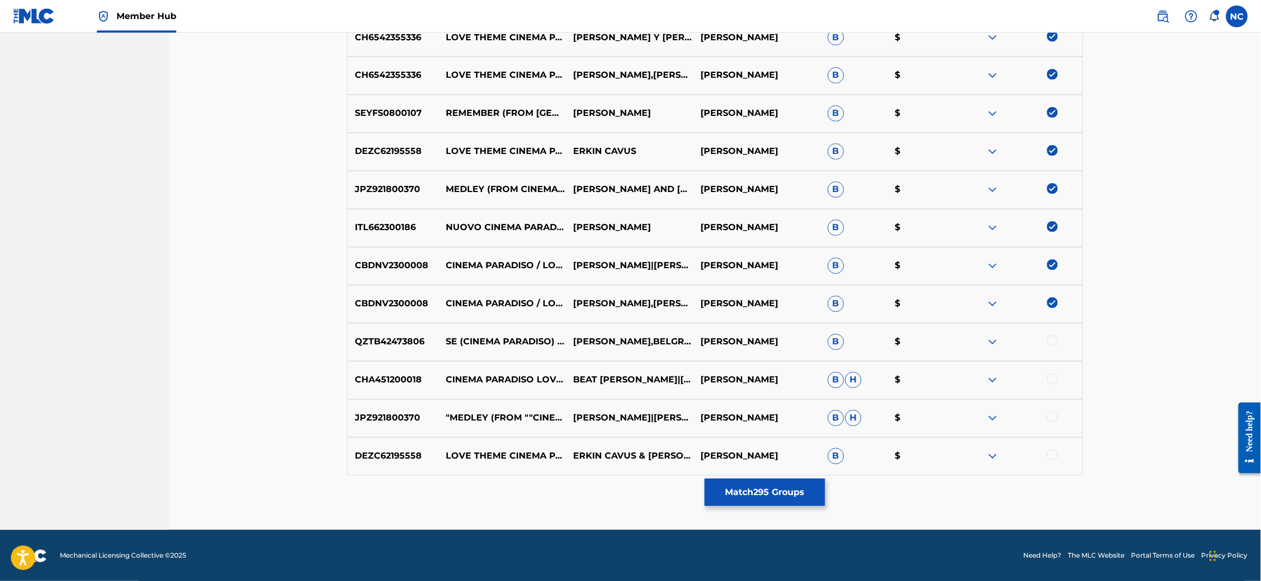
drag, startPoint x: 1054, startPoint y: 335, endPoint x: 1063, endPoint y: 371, distance: 36.6
click at [1056, 344] on div at bounding box center [1052, 341] width 11 height 11
click at [1049, 376] on div at bounding box center [1052, 379] width 11 height 11
drag, startPoint x: 1051, startPoint y: 415, endPoint x: 1057, endPoint y: 440, distance: 25.9
click at [1051, 419] on div at bounding box center [1052, 417] width 11 height 11
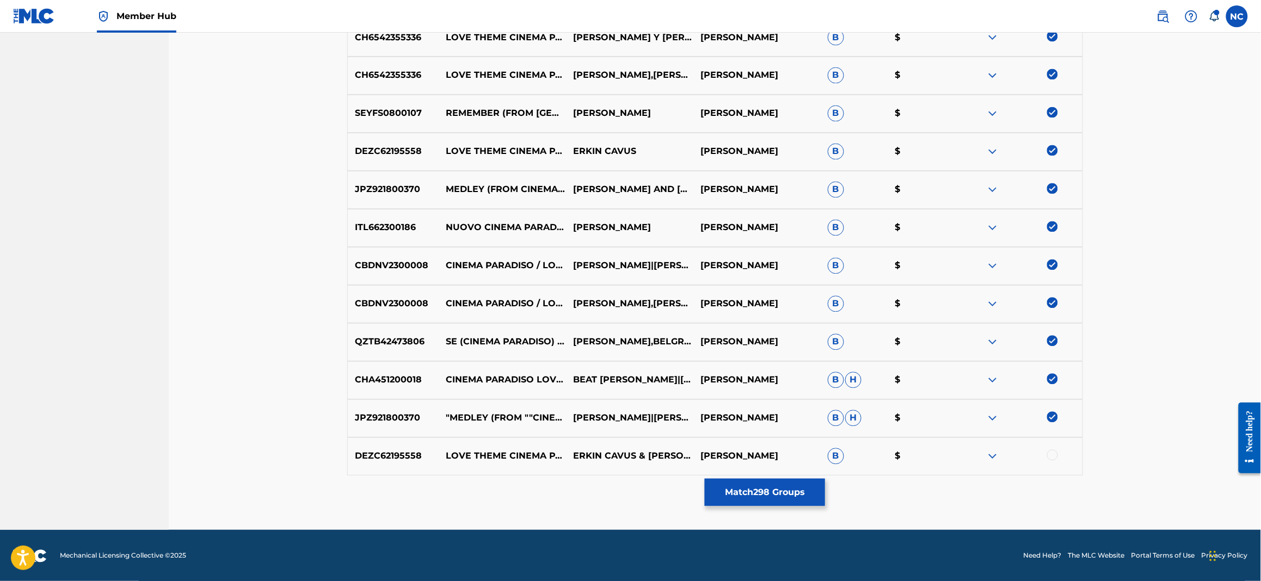
click at [1054, 457] on div at bounding box center [1052, 455] width 11 height 11
click at [795, 492] on button "Match 299 Groups" at bounding box center [765, 492] width 120 height 27
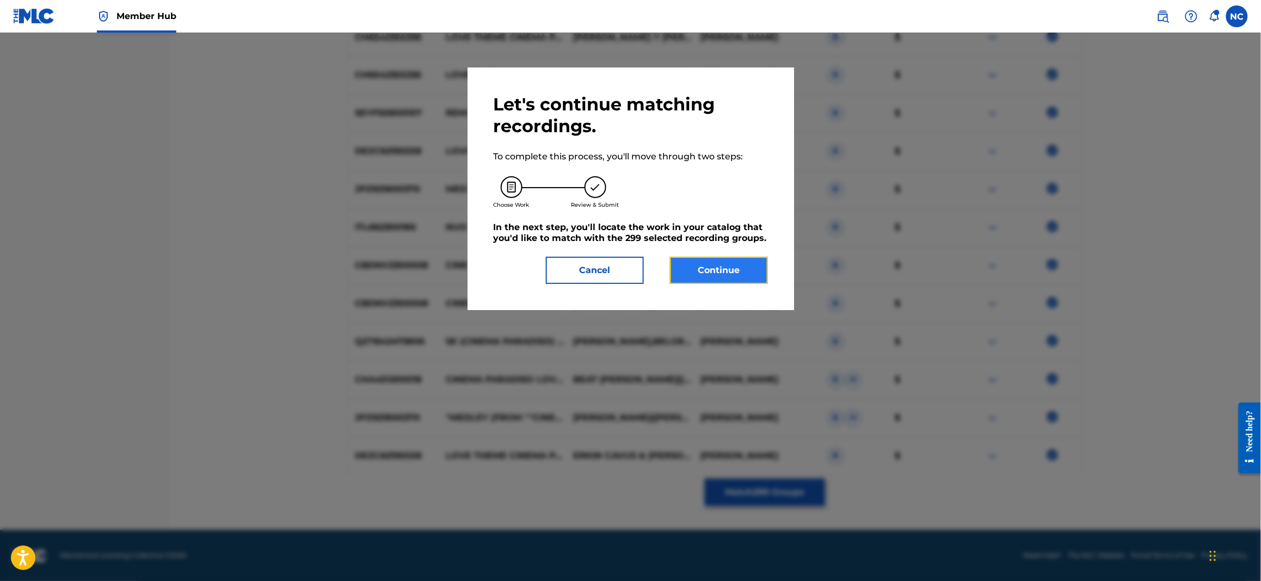
click at [751, 271] on button "Continue" at bounding box center [719, 270] width 98 height 27
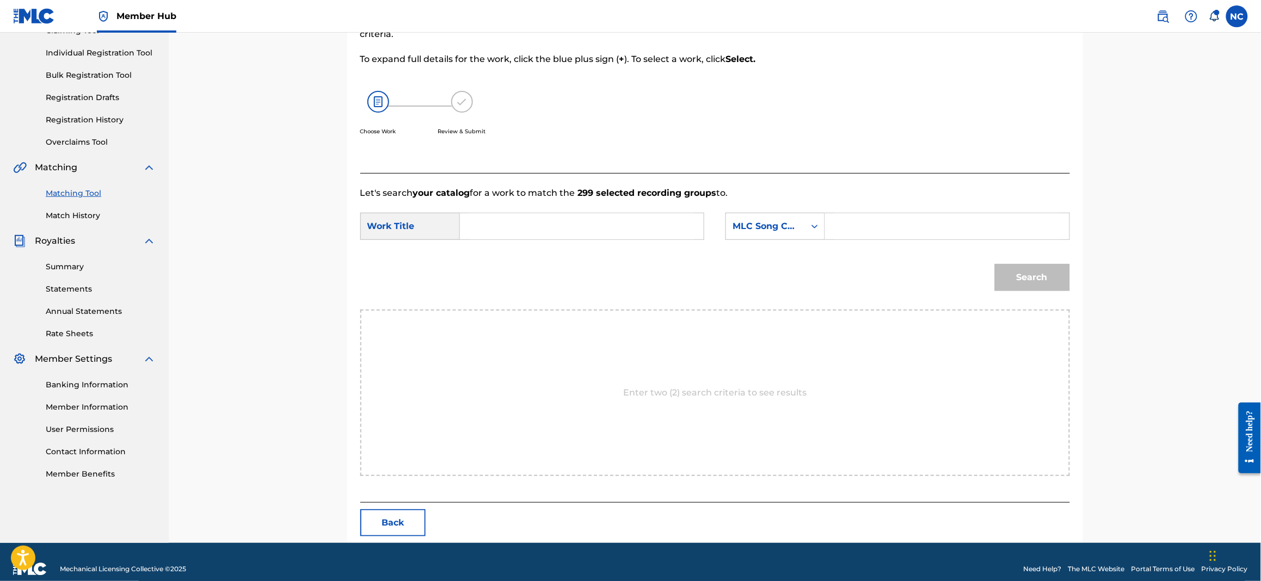
scroll to position [143, 0]
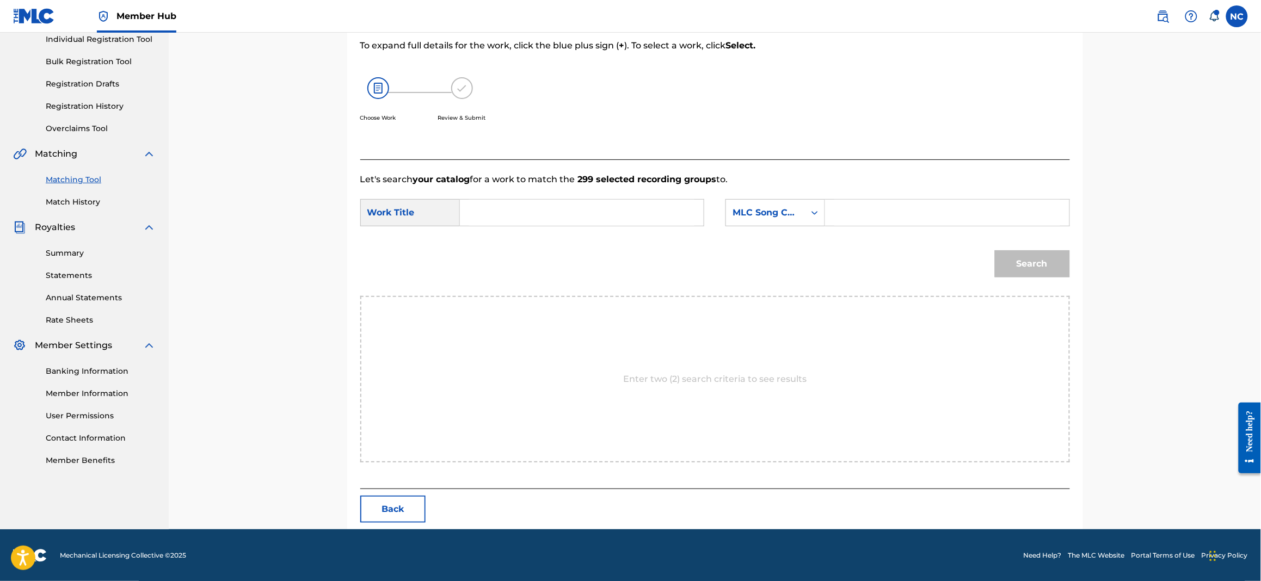
click at [472, 205] on input "Search Form" at bounding box center [581, 213] width 225 height 26
paste input "CINEMA PARADISO"
type input "CINEMA PARADISO"
click at [853, 216] on input "Search Form" at bounding box center [946, 213] width 225 height 26
paste input "C02203"
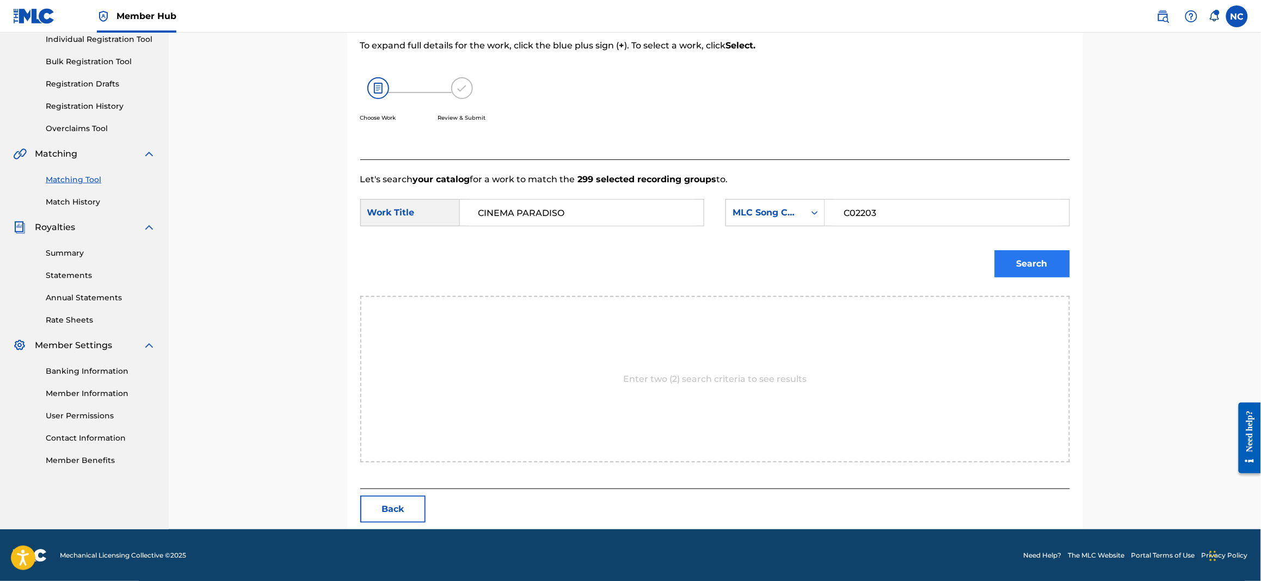
type input "C02203"
click at [1035, 261] on button "Search" at bounding box center [1032, 263] width 75 height 27
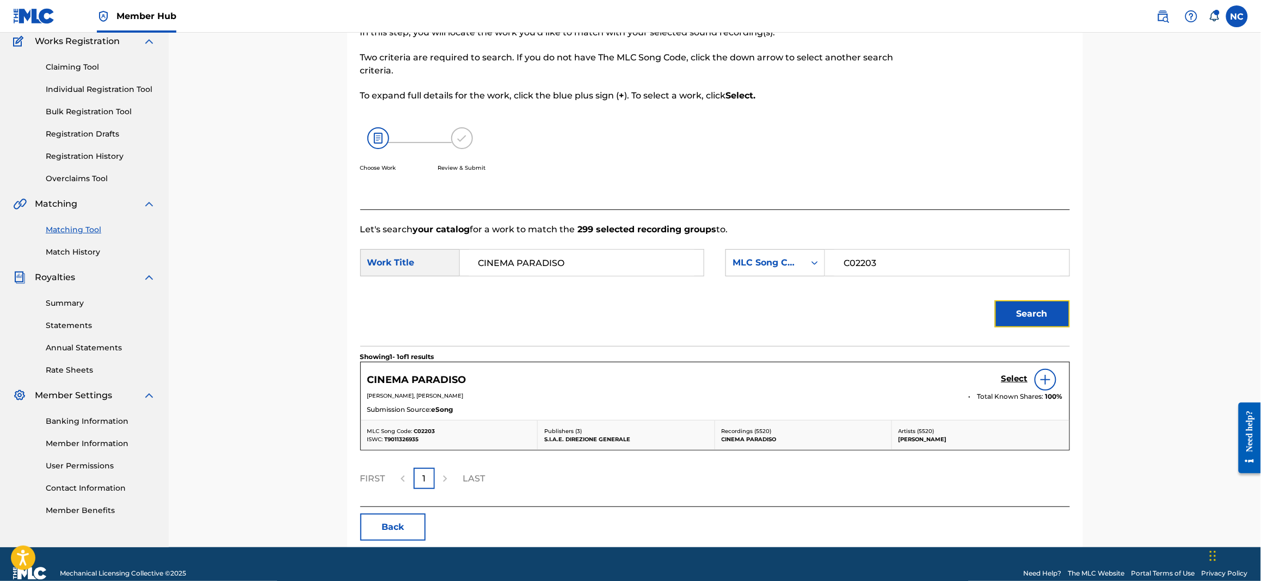
scroll to position [112, 0]
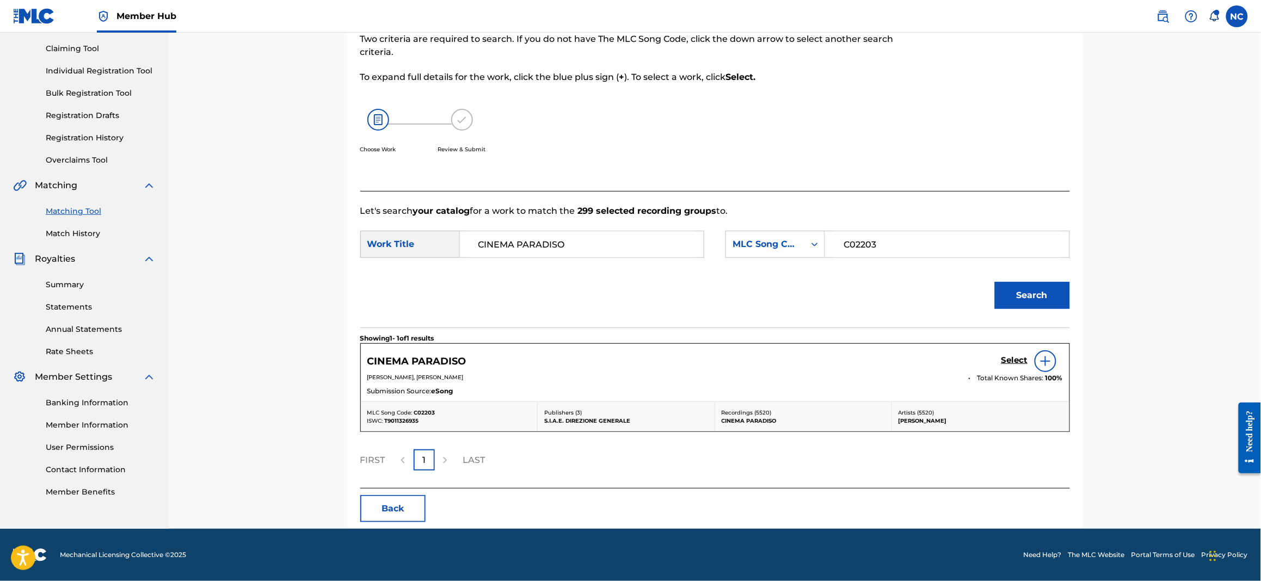
click at [1000, 359] on div "CINEMA PARADISO Select" at bounding box center [715, 362] width 696 height 22
click at [1017, 361] on h5 "Select" at bounding box center [1014, 360] width 27 height 10
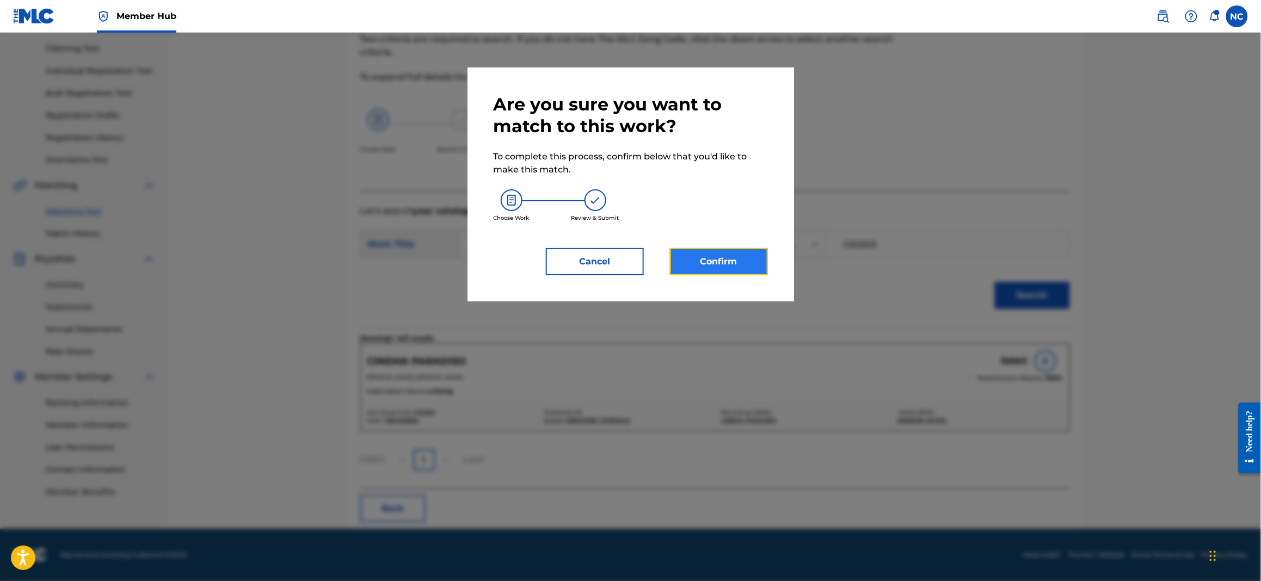
click at [722, 259] on button "Confirm" at bounding box center [719, 261] width 98 height 27
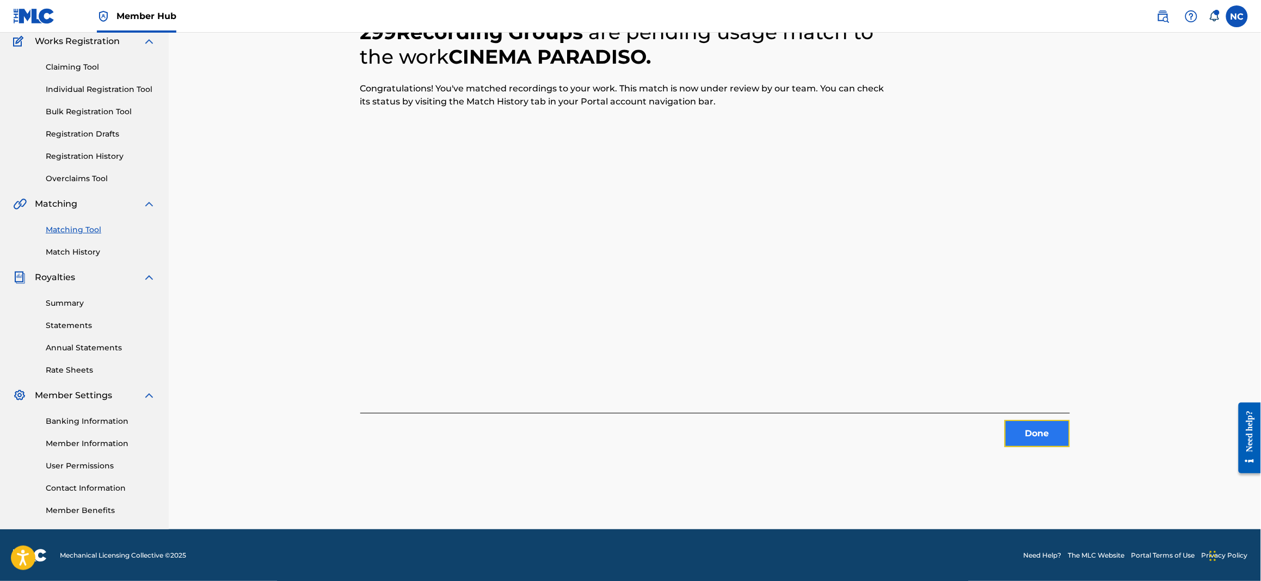
click at [1049, 435] on button "Done" at bounding box center [1037, 433] width 65 height 27
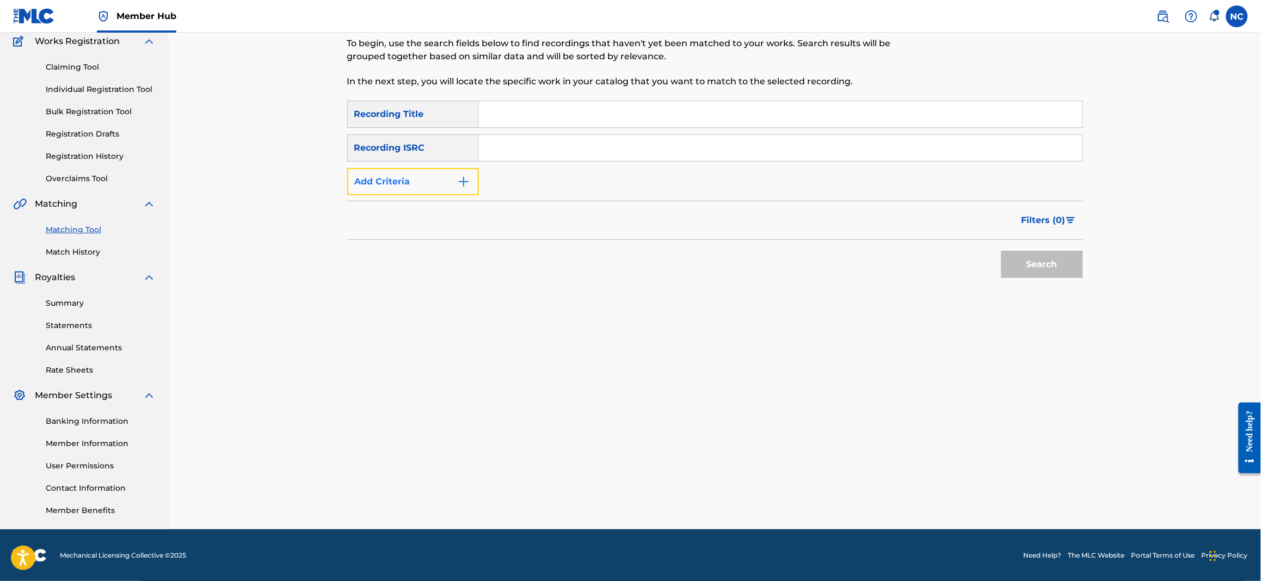
click at [421, 186] on button "Add Criteria" at bounding box center [413, 181] width 132 height 27
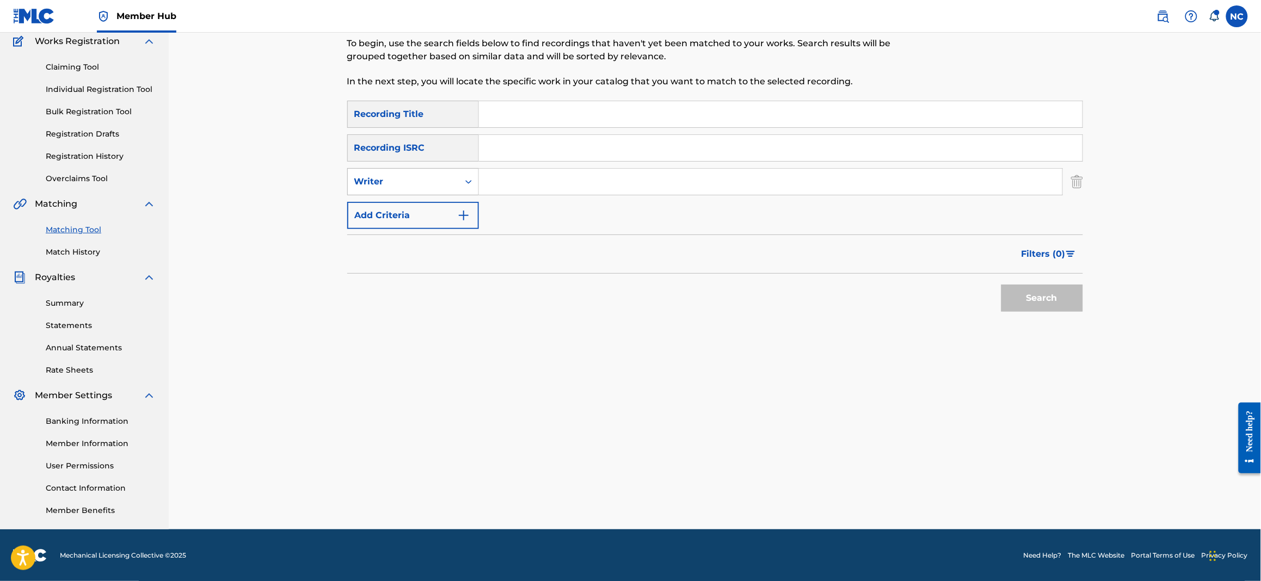
click at [456, 173] on div "Writer" at bounding box center [403, 181] width 111 height 21
click at [447, 205] on div "Recording Artist" at bounding box center [413, 208] width 131 height 27
click at [513, 174] on input "Search Form" at bounding box center [770, 182] width 583 height 26
type input "[PERSON_NAME]"
click at [1001, 285] on button "Search" at bounding box center [1042, 298] width 82 height 27
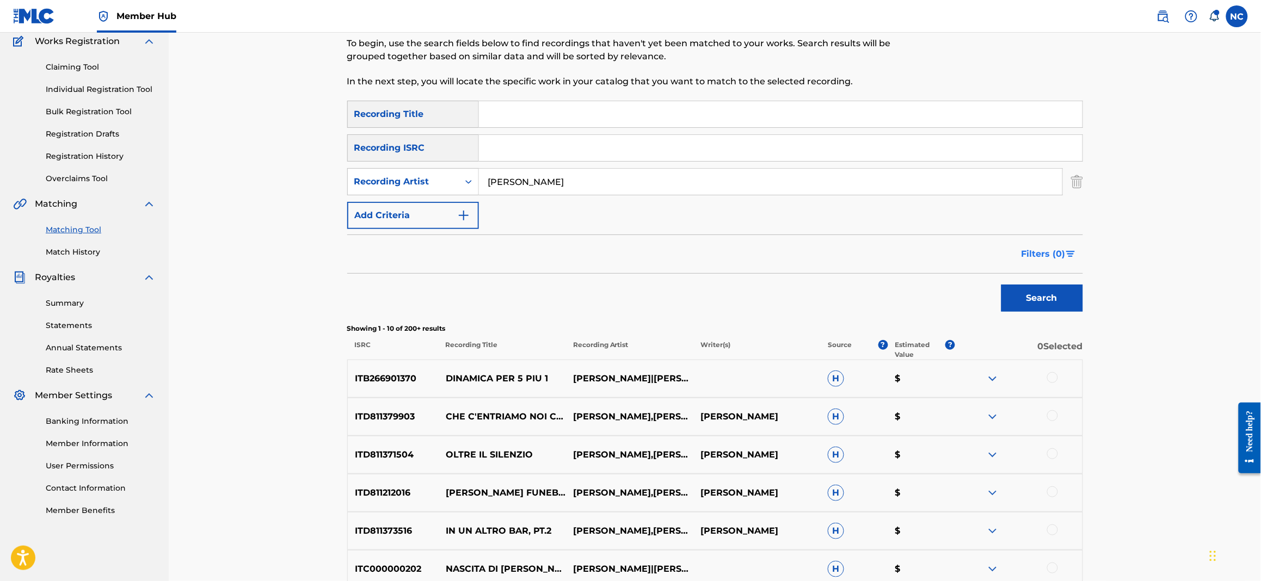
click at [1079, 243] on button "Filters ( 0 )" at bounding box center [1049, 254] width 68 height 27
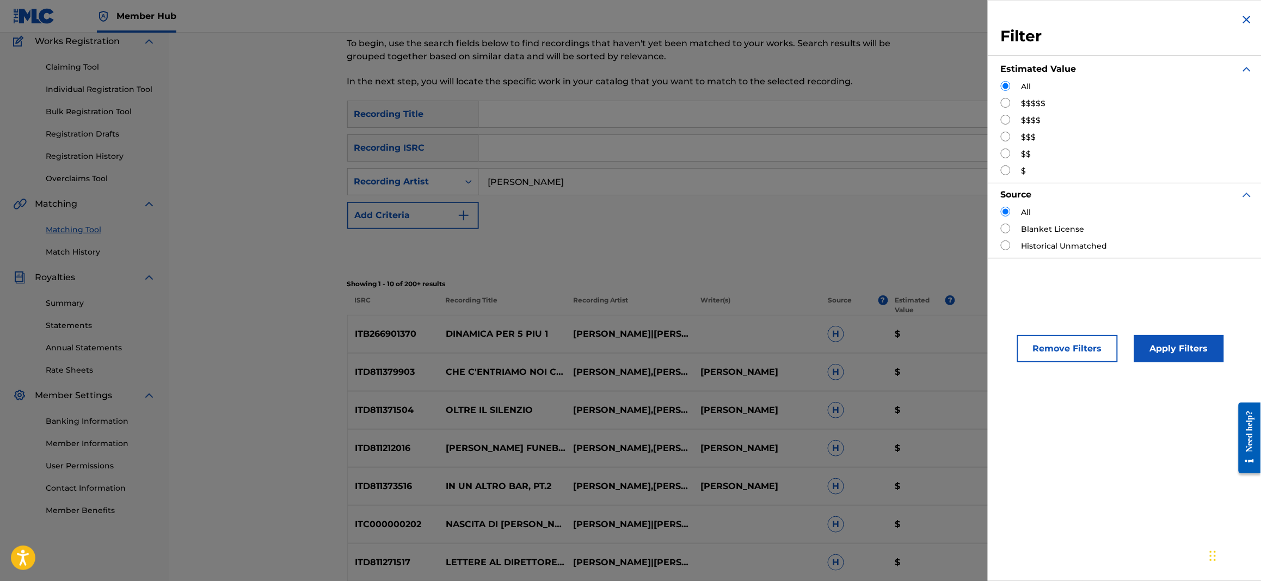
click at [1003, 101] on input "Search Form" at bounding box center [1006, 103] width 10 height 10
radio input "true"
click at [1161, 342] on button "Apply Filters" at bounding box center [1179, 348] width 90 height 27
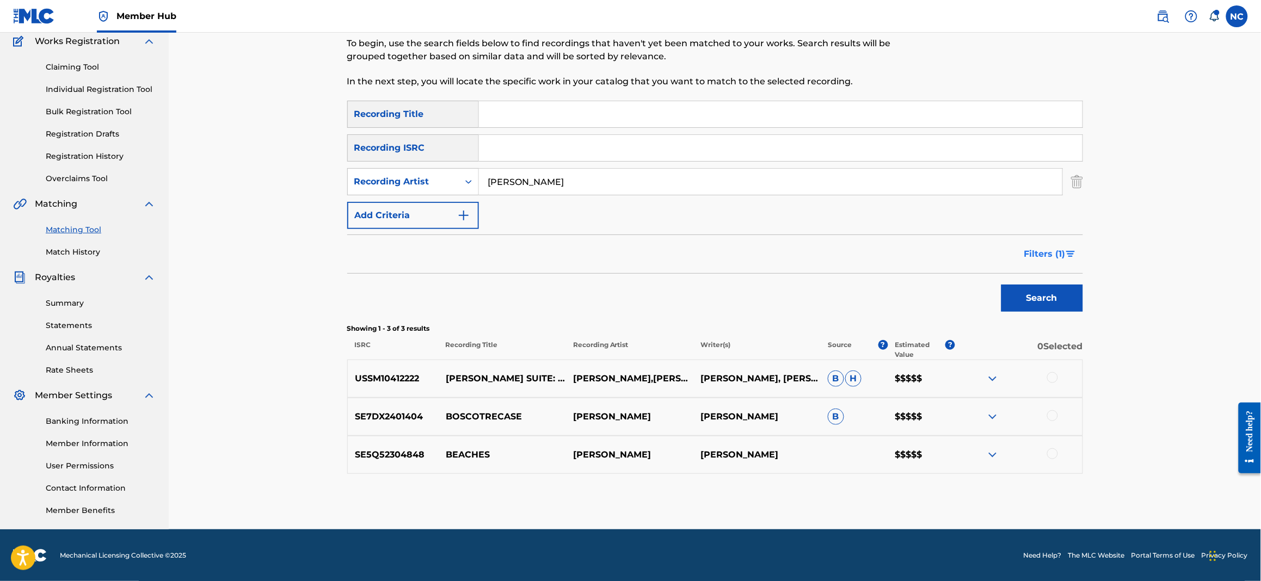
click at [1063, 250] on span "Filters ( 1 )" at bounding box center [1044, 254] width 41 height 13
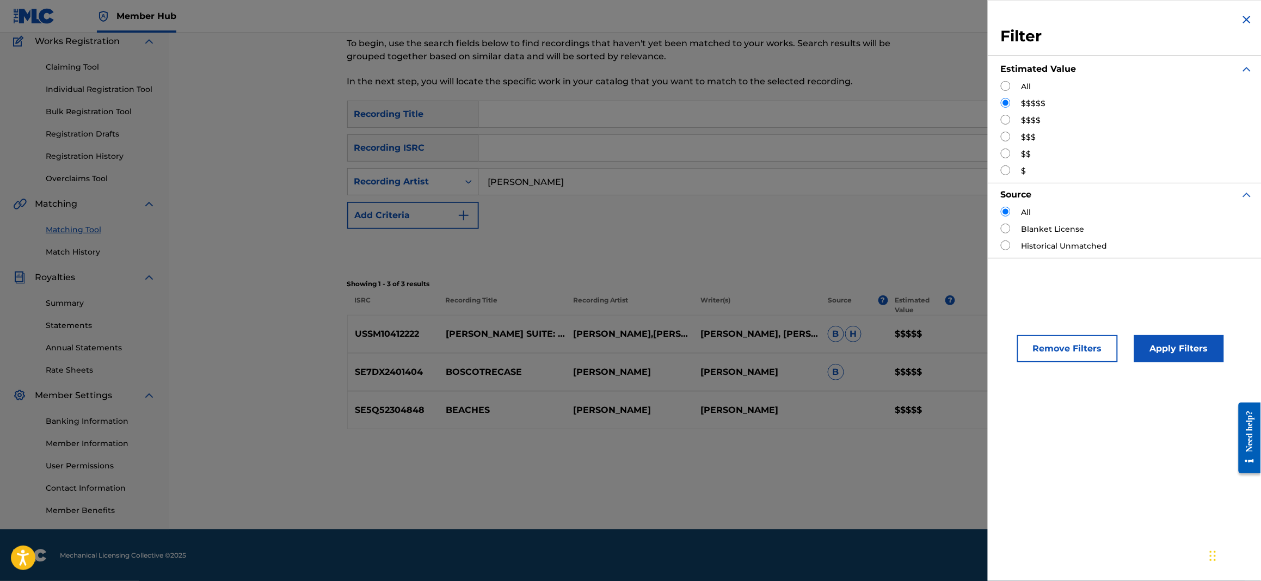
click at [1002, 123] on input "Search Form" at bounding box center [1006, 120] width 10 height 10
radio input "true"
click at [1240, 20] on img "Search Form" at bounding box center [1246, 19] width 13 height 13
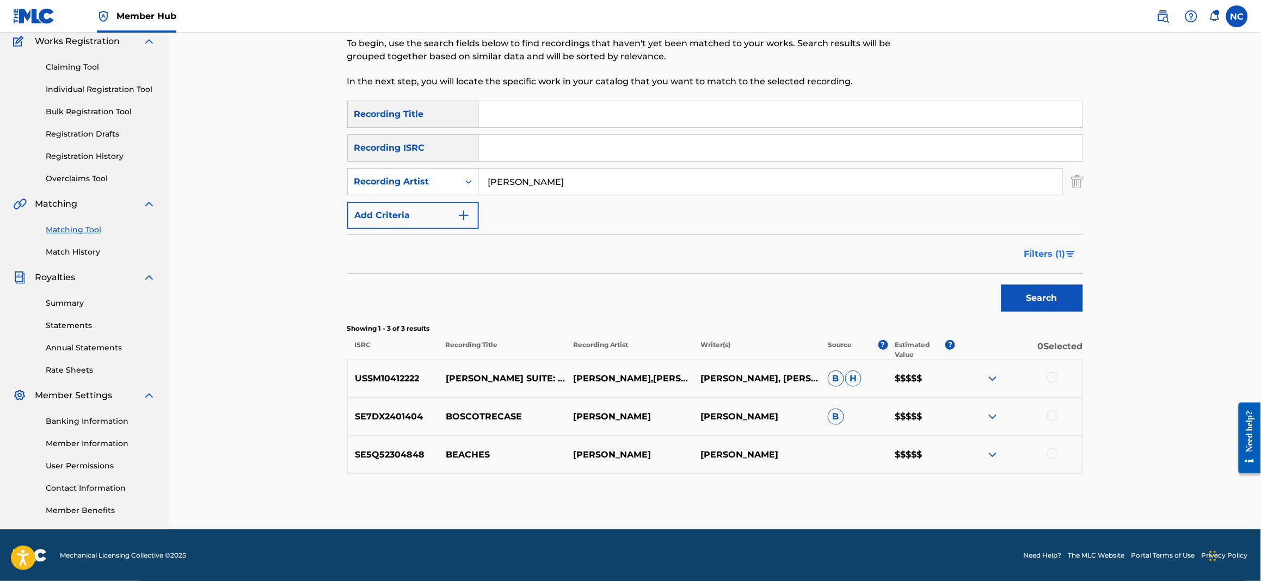
click at [1057, 258] on span "Filters ( 1 )" at bounding box center [1044, 254] width 41 height 13
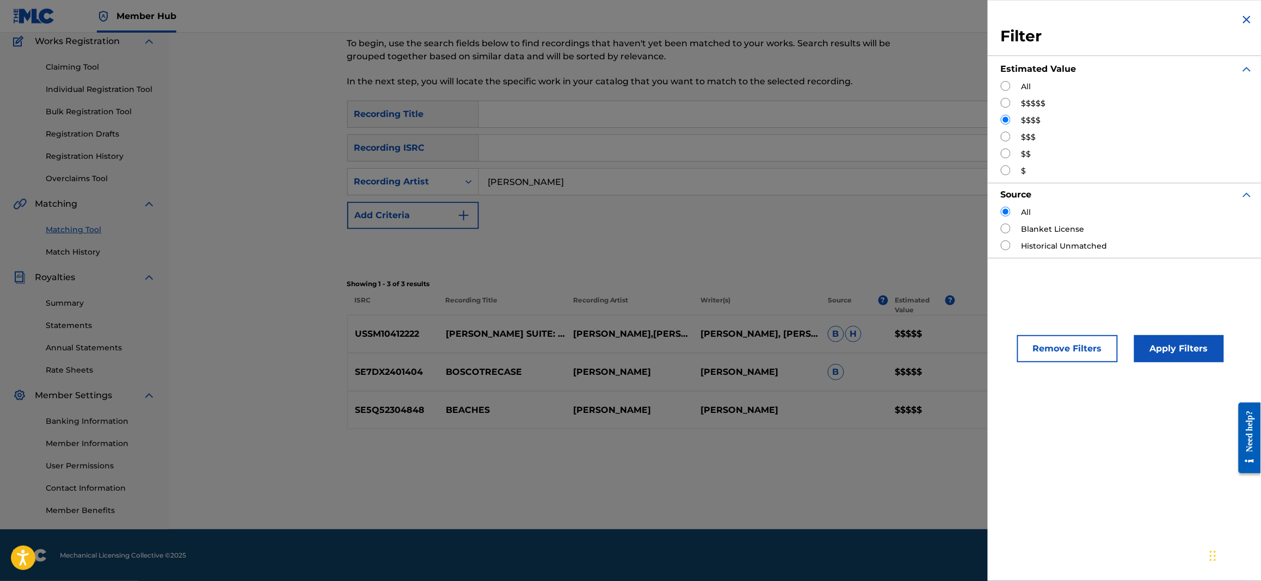
click at [1010, 105] on input "Search Form" at bounding box center [1006, 103] width 10 height 10
radio input "true"
click at [1178, 358] on button "Apply Filters" at bounding box center [1179, 348] width 90 height 27
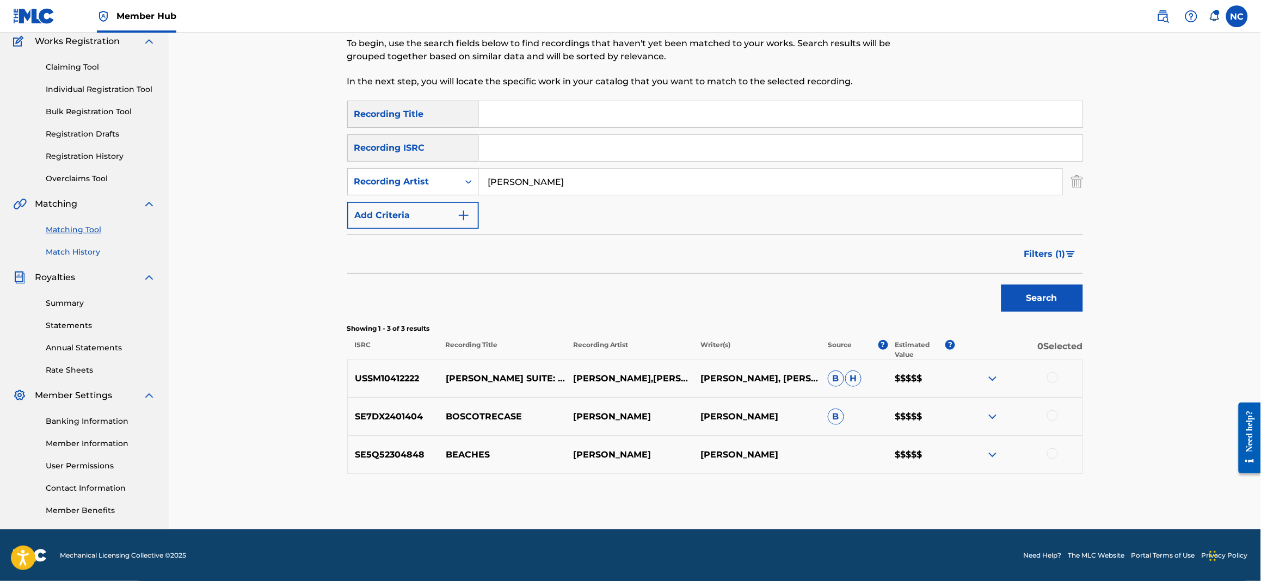
click at [83, 255] on link "Match History" at bounding box center [101, 252] width 110 height 11
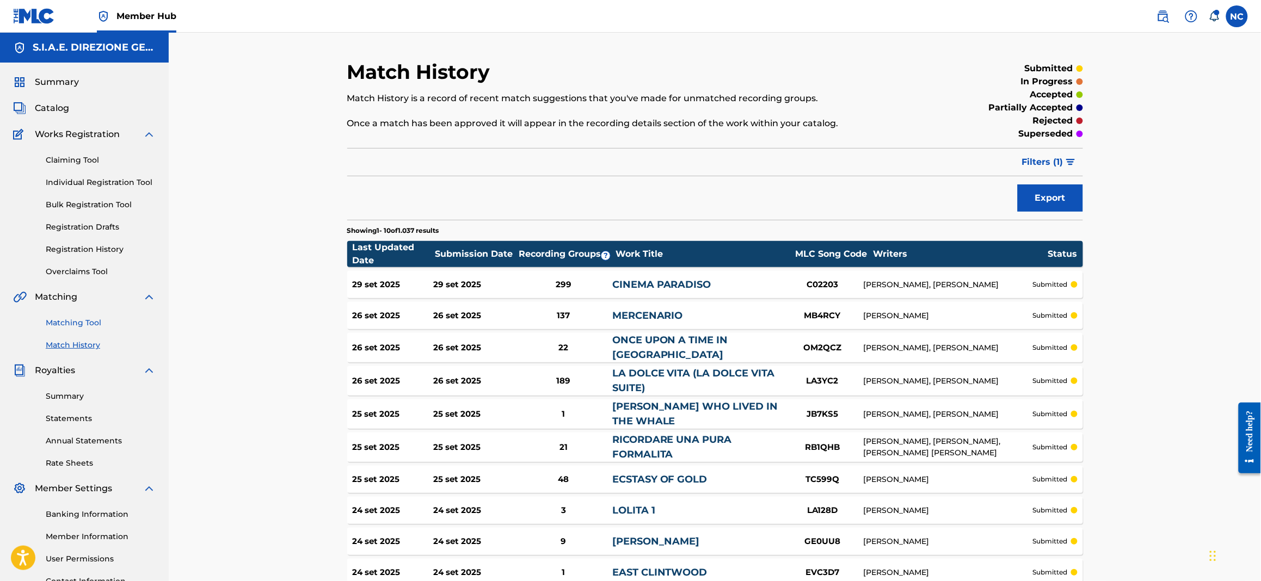
click at [73, 324] on link "Matching Tool" at bounding box center [101, 322] width 110 height 11
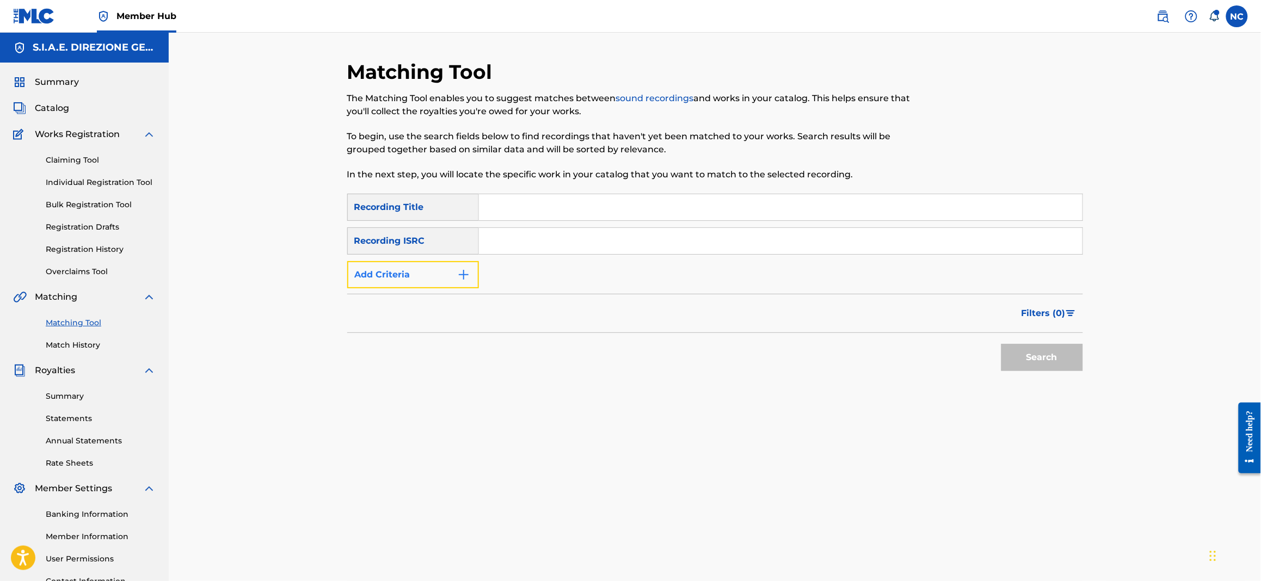
click at [458, 281] on button "Add Criteria" at bounding box center [413, 274] width 132 height 27
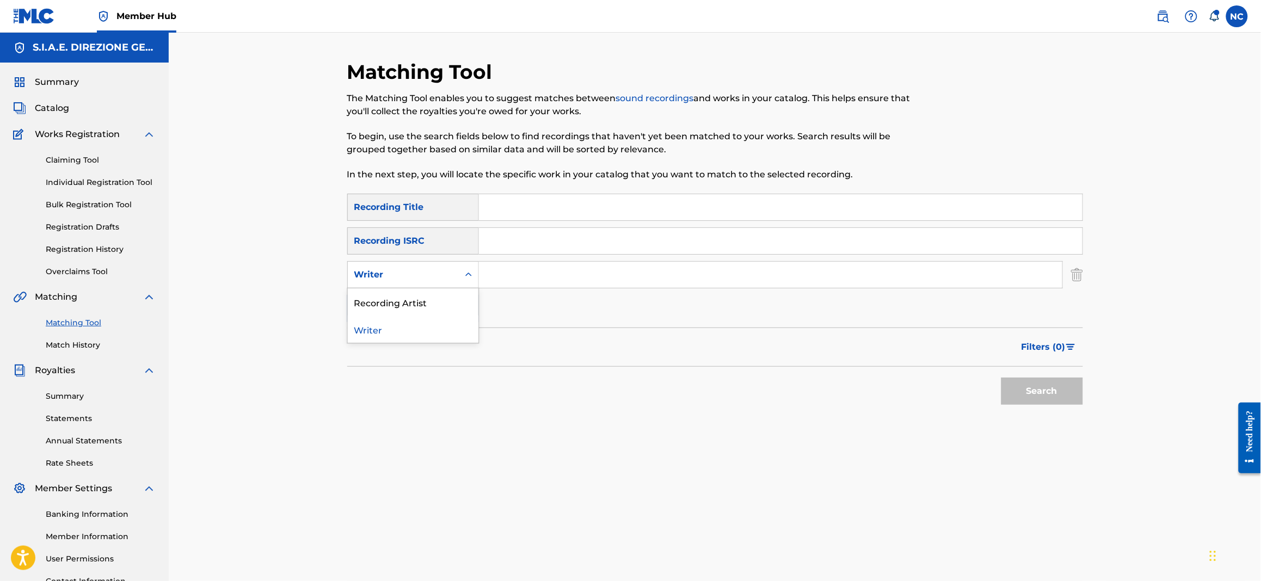
click at [470, 278] on icon "Search Form" at bounding box center [468, 274] width 11 height 11
click at [445, 306] on div "Recording Artist" at bounding box center [413, 301] width 131 height 27
click at [507, 276] on input "Search Form" at bounding box center [770, 275] width 583 height 26
type input "R"
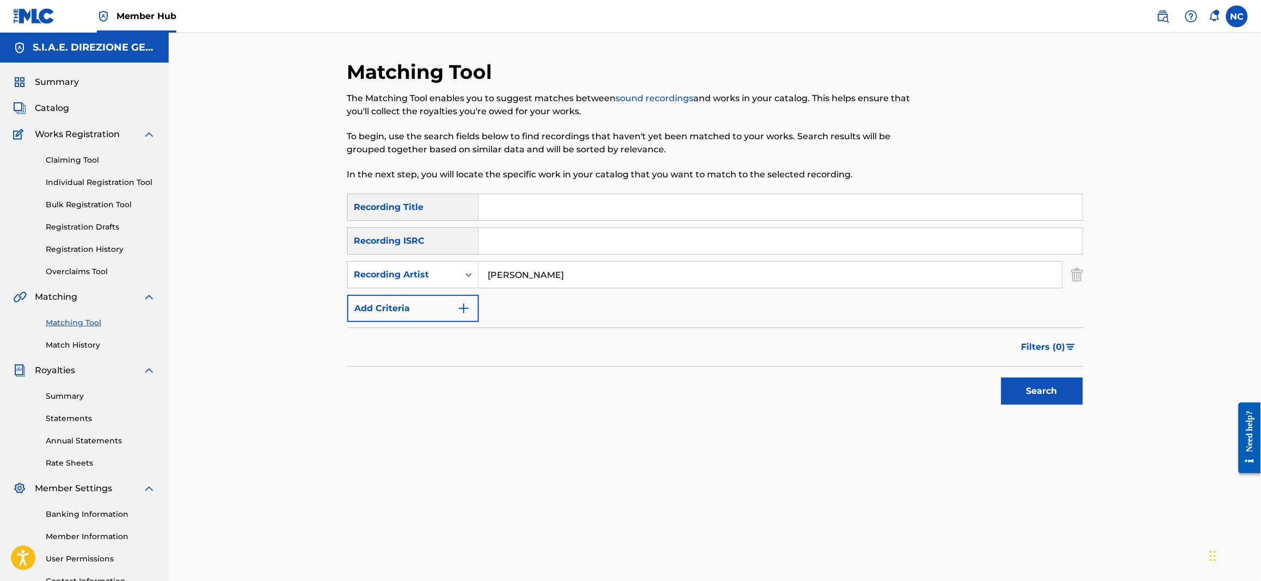
type input "[PERSON_NAME]"
click at [1001, 378] on button "Search" at bounding box center [1042, 391] width 82 height 27
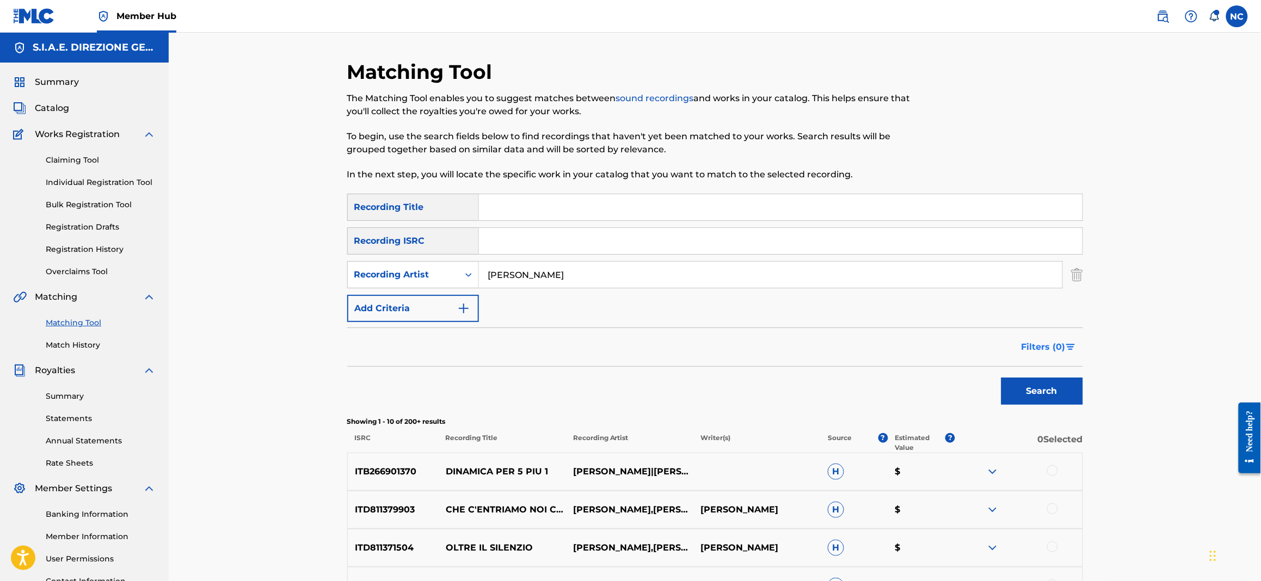
click at [1070, 353] on button "Filters ( 0 )" at bounding box center [1049, 347] width 68 height 27
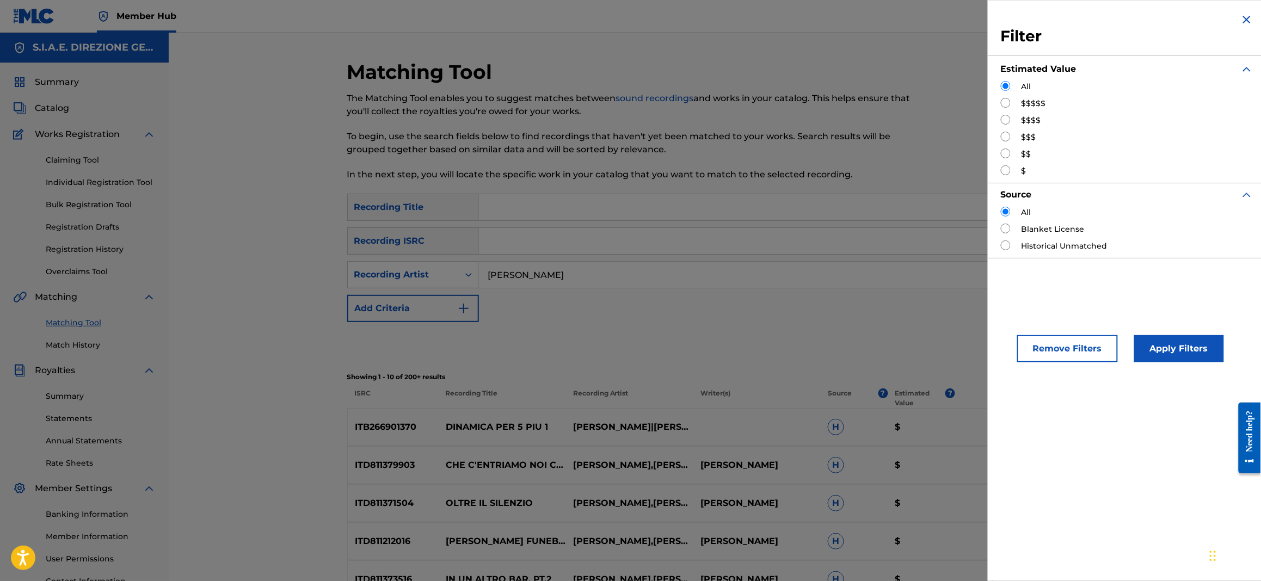
click at [1002, 104] on input "Search Form" at bounding box center [1006, 103] width 10 height 10
radio input "true"
click at [1185, 360] on button "Apply Filters" at bounding box center [1179, 348] width 90 height 27
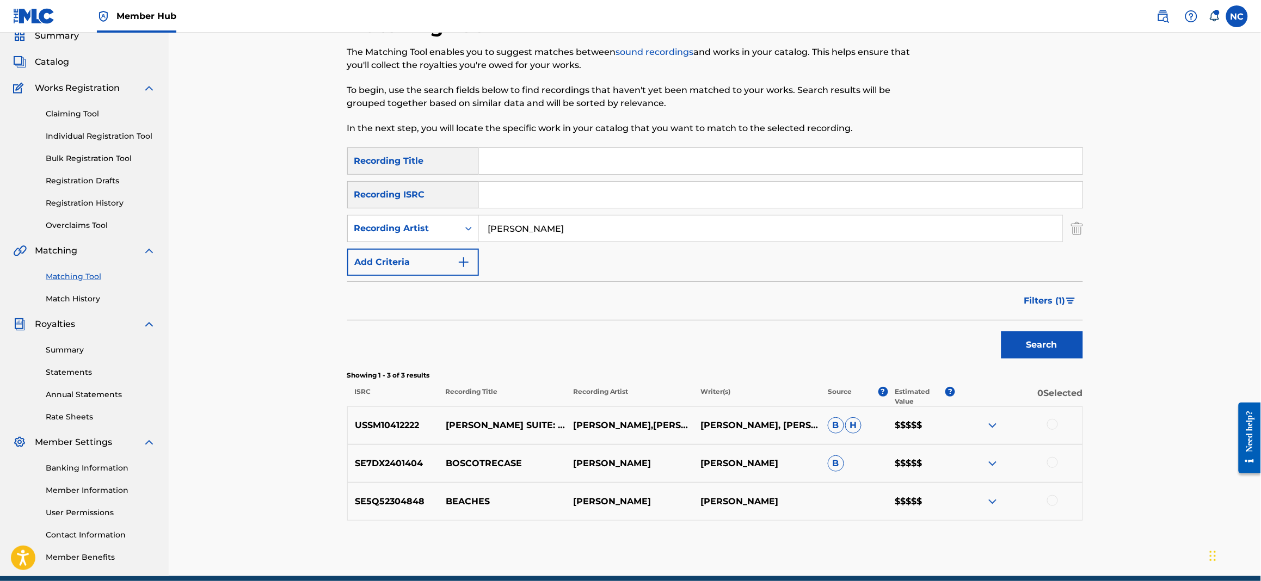
scroll to position [93, 0]
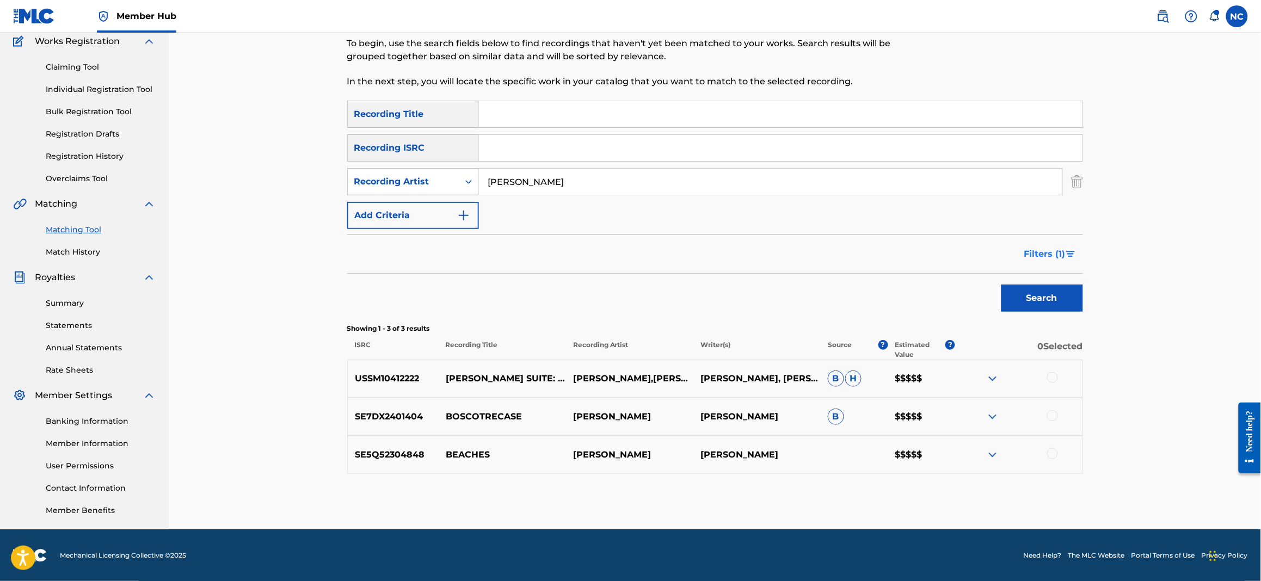
click at [1065, 255] on span "Filters ( 1 )" at bounding box center [1044, 254] width 41 height 13
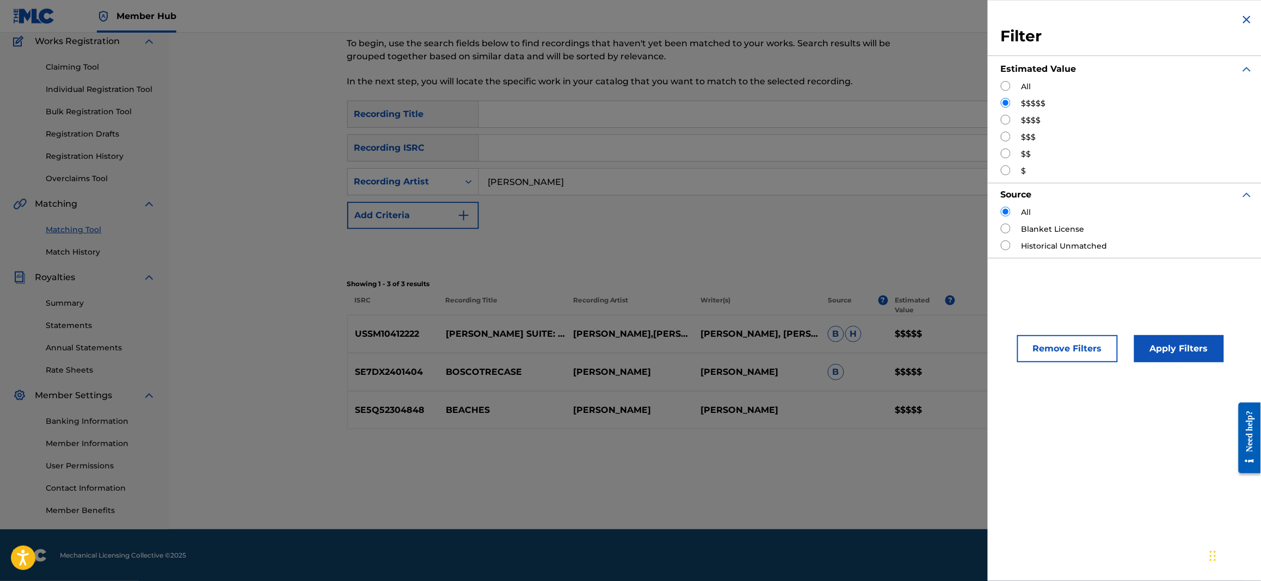
click at [1006, 118] on input "Search Form" at bounding box center [1006, 120] width 10 height 10
radio input "true"
click at [1156, 351] on button "Apply Filters" at bounding box center [1179, 348] width 90 height 27
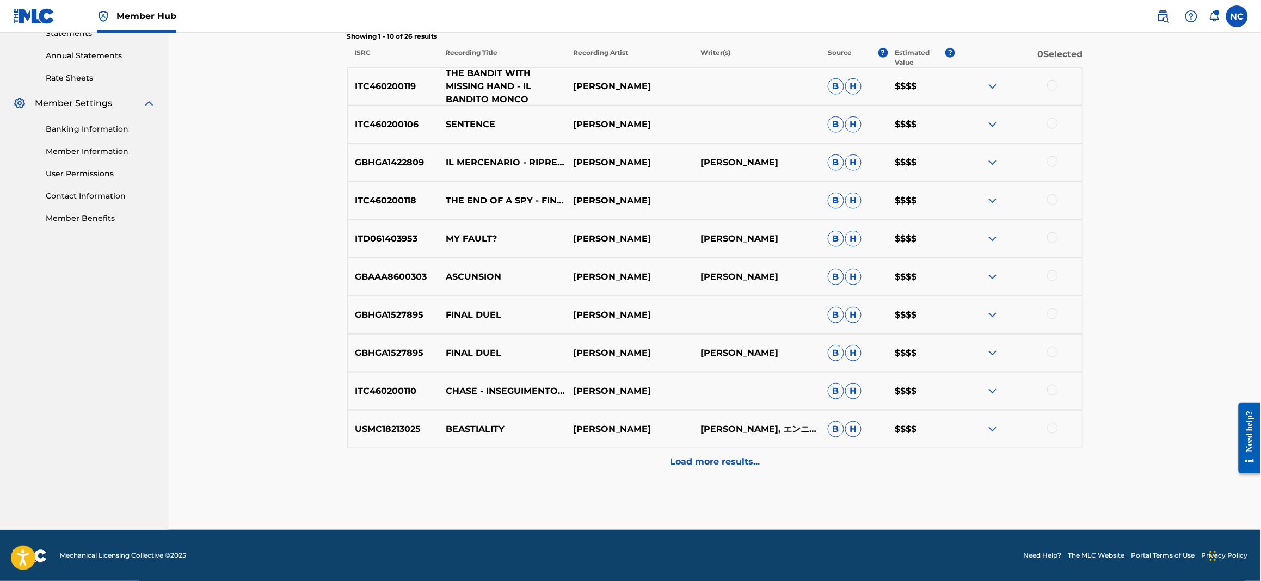
scroll to position [386, 0]
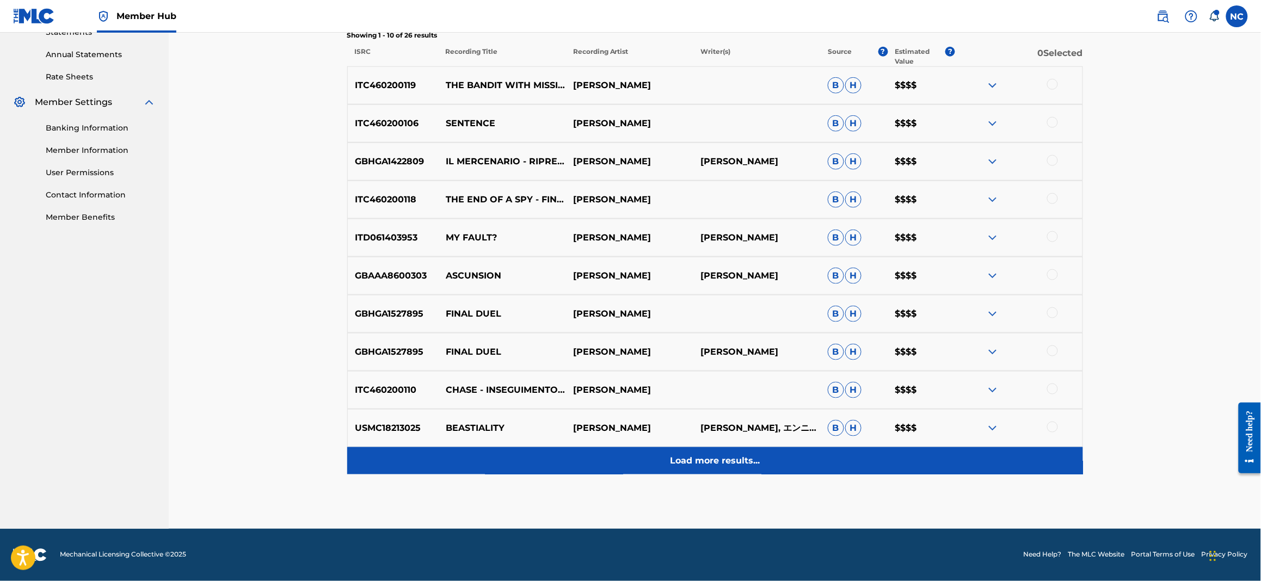
click at [733, 464] on p "Load more results..." at bounding box center [715, 460] width 90 height 13
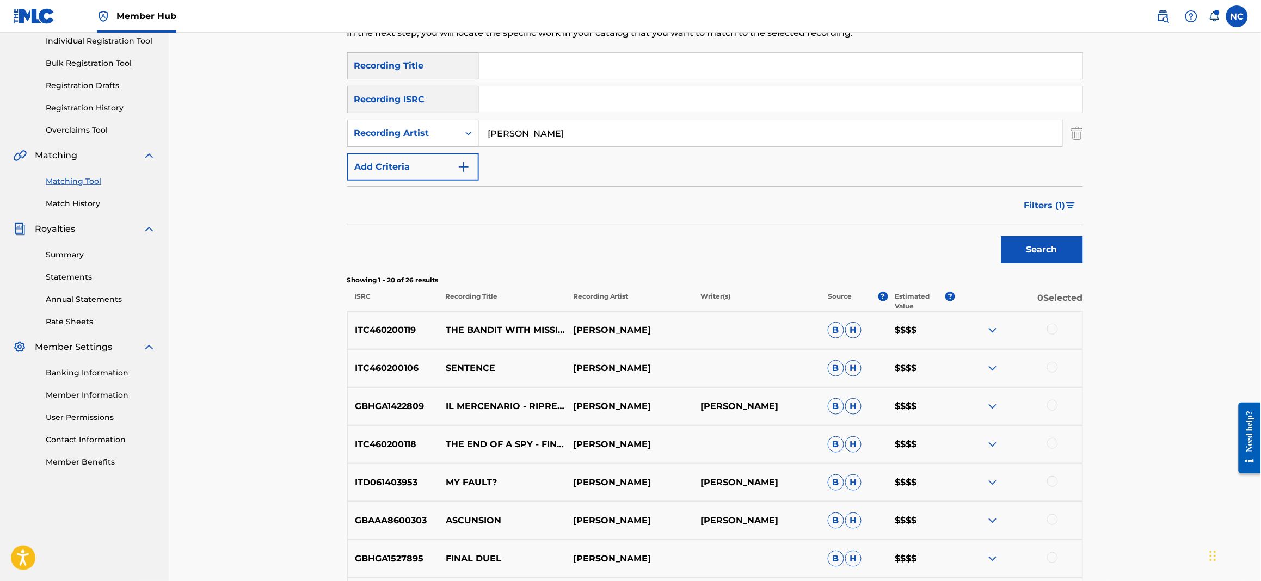
scroll to position [60, 0]
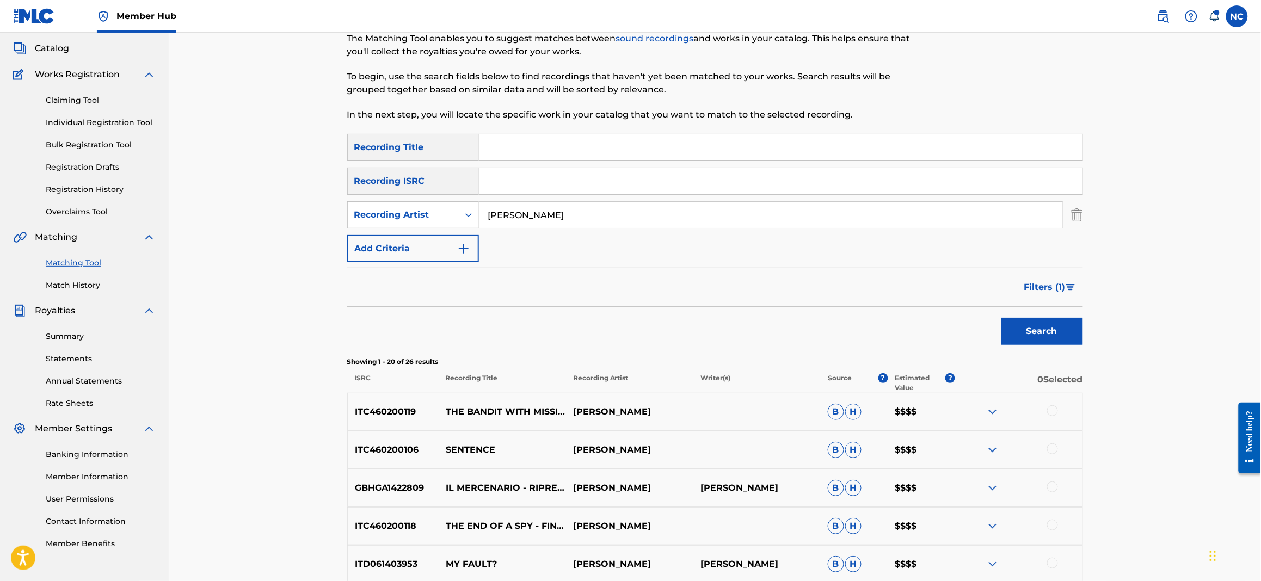
click at [555, 147] on input "Search Form" at bounding box center [781, 147] width 604 height 26
type input "BANDITO MONCO"
click at [1001, 318] on button "Search" at bounding box center [1042, 331] width 82 height 27
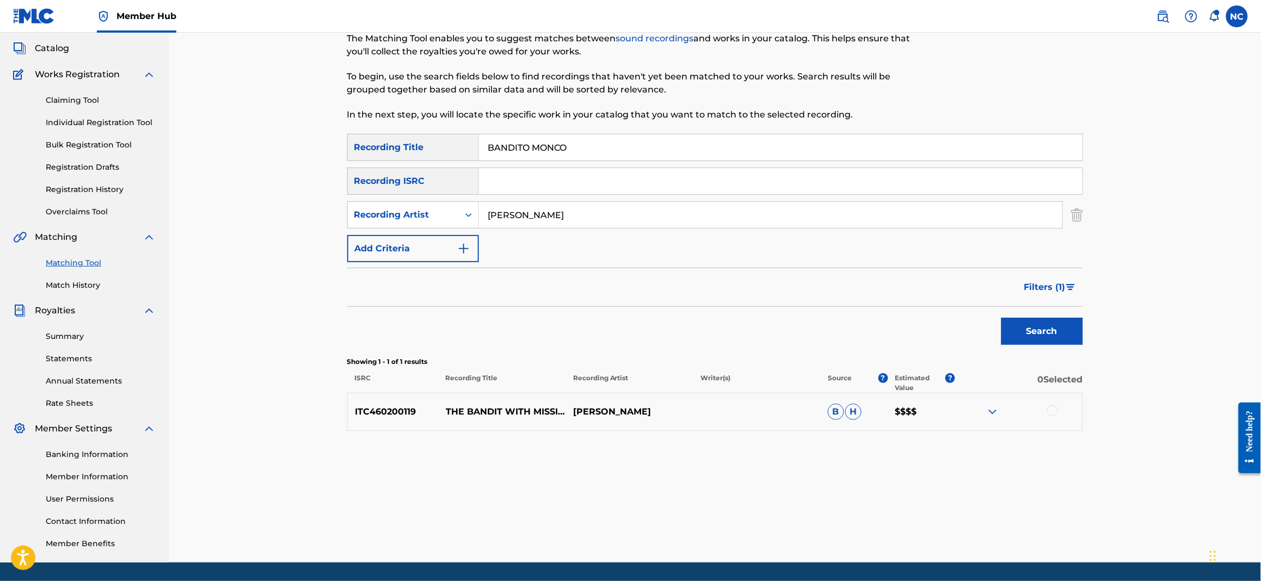
click at [1052, 410] on div at bounding box center [1052, 410] width 11 height 11
click at [472, 219] on icon "Search Form" at bounding box center [468, 215] width 11 height 11
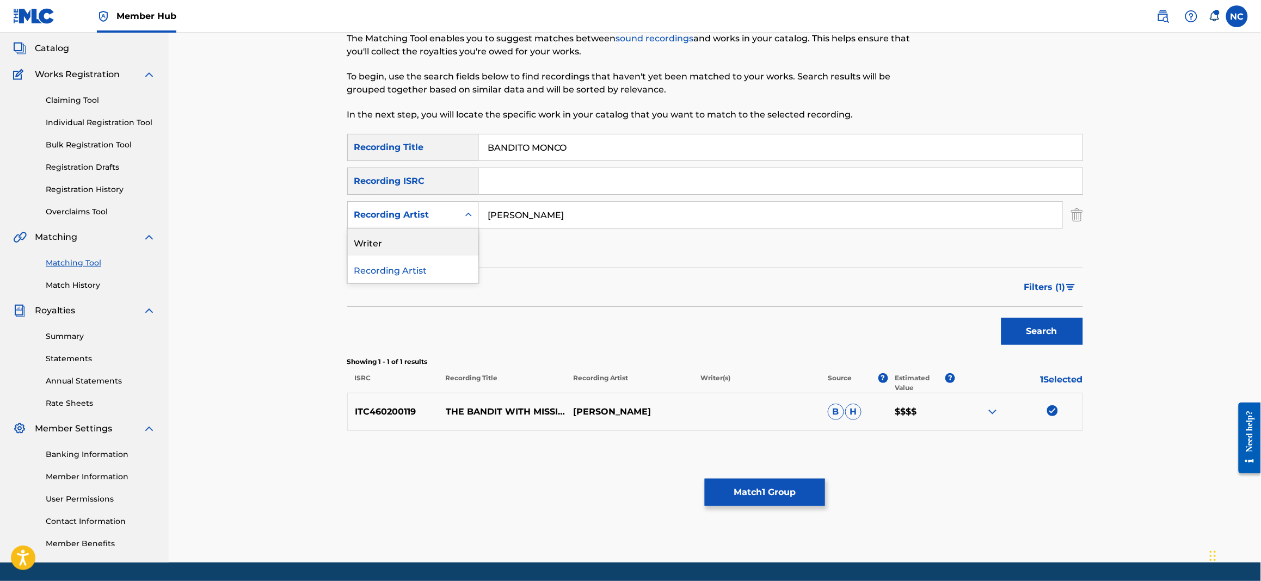
click at [452, 249] on div "Writer" at bounding box center [413, 242] width 131 height 27
click at [623, 215] on input "Search Form" at bounding box center [770, 215] width 583 height 26
click at [1001, 318] on button "Search" at bounding box center [1042, 331] width 82 height 27
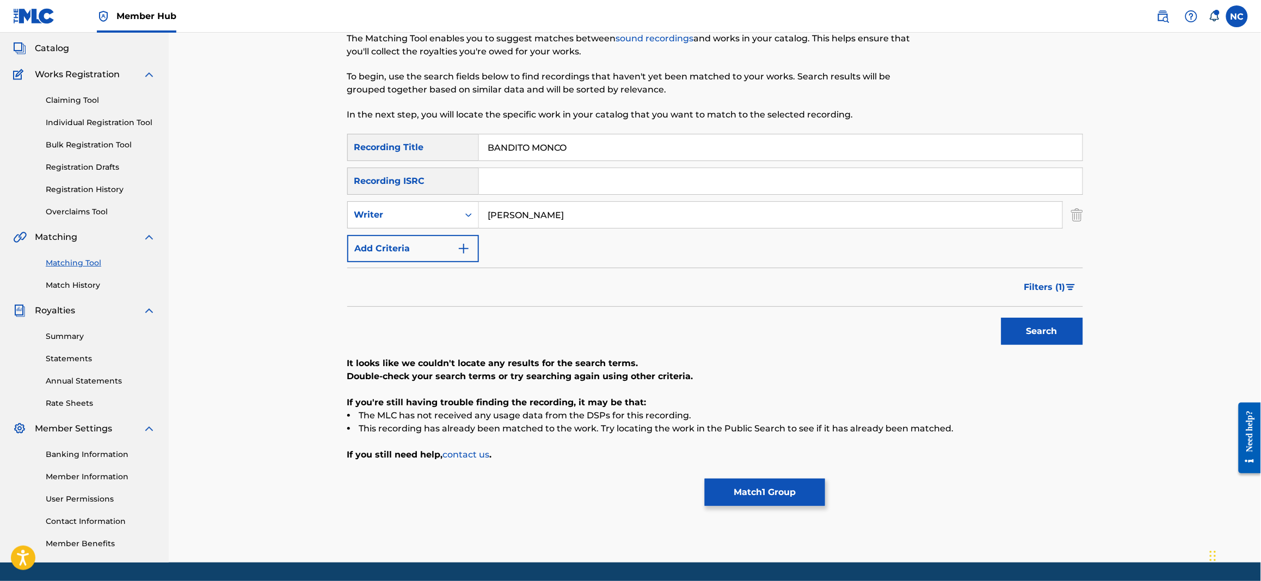
drag, startPoint x: 520, startPoint y: 213, endPoint x: 317, endPoint y: 213, distance: 203.0
click at [317, 213] on div "Matching Tool The Matching Tool enables you to suggest matches between sound re…" at bounding box center [715, 268] width 1092 height 590
click at [1001, 318] on button "Search" at bounding box center [1042, 331] width 82 height 27
drag, startPoint x: 594, startPoint y: 218, endPoint x: 247, endPoint y: 241, distance: 348.0
click at [247, 241] on div "Matching Tool The Matching Tool enables you to suggest matches between sound re…" at bounding box center [715, 268] width 1092 height 590
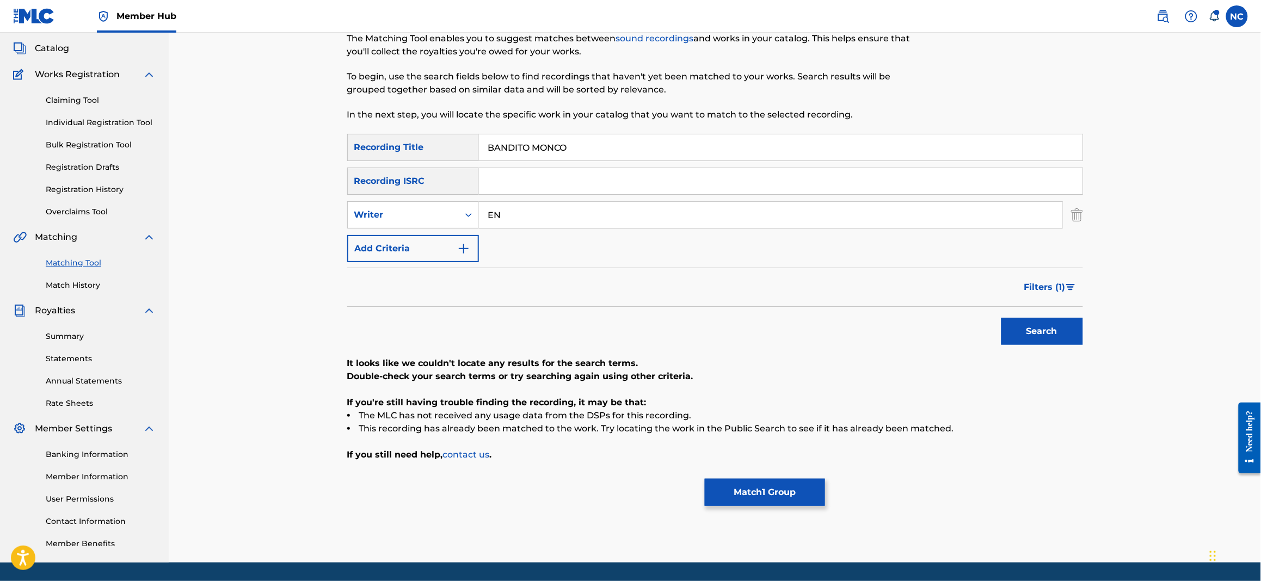
type input "E"
type input "MORRICONE"
click at [1001, 318] on button "Search" at bounding box center [1042, 331] width 82 height 27
click at [454, 221] on div "Writer" at bounding box center [403, 215] width 111 height 21
click at [439, 239] on div "Recording Artist" at bounding box center [413, 242] width 131 height 27
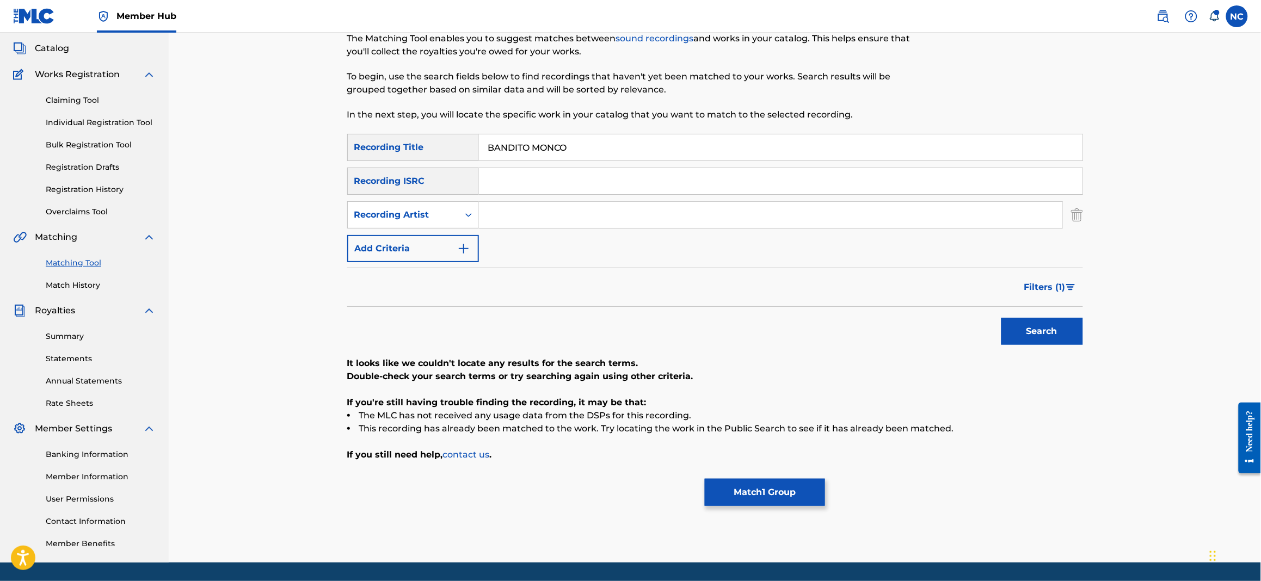
click at [639, 218] on input "Search Form" at bounding box center [770, 215] width 583 height 26
type input "MORRICONE"
click at [1001, 318] on button "Search" at bounding box center [1042, 331] width 82 height 27
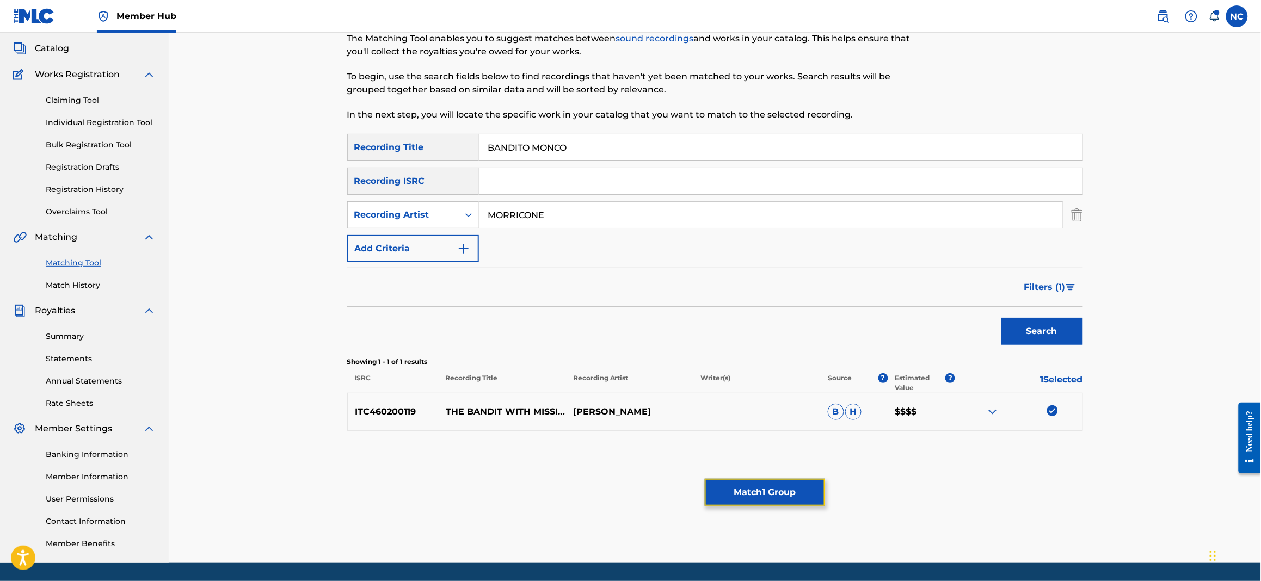
drag, startPoint x: 809, startPoint y: 497, endPoint x: 1065, endPoint y: 561, distance: 264.0
click at [1088, 575] on div "Member Hub NC NC [PERSON_NAME] [PERSON_NAME][EMAIL_ADDRESS][DOMAIN_NAME] Notifi…" at bounding box center [630, 277] width 1261 height 675
drag, startPoint x: 513, startPoint y: 413, endPoint x: 441, endPoint y: 399, distance: 73.0
click at [441, 399] on p "THE BANDIT WITH MISSING HAND - IL BANDITO MONCO" at bounding box center [502, 411] width 127 height 39
copy p "THE BANDIT WITH MISSING HAND"
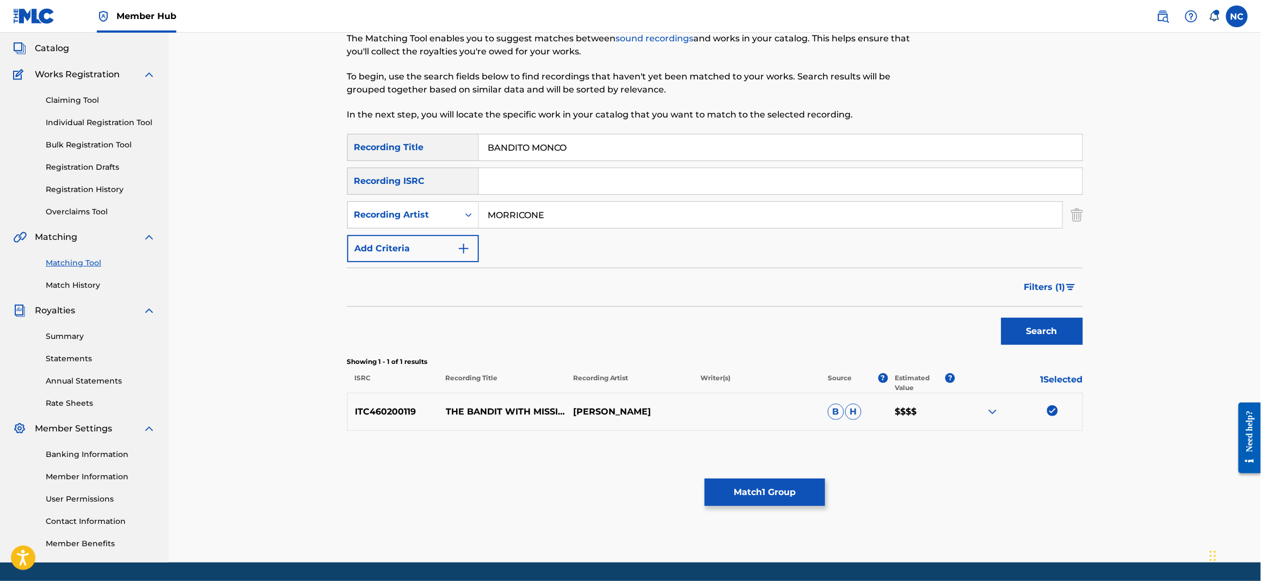
drag, startPoint x: 603, startPoint y: 154, endPoint x: 470, endPoint y: 155, distance: 133.3
click at [470, 155] on div "SearchWithCriteria4e813d52-5b47-4c3f-948a-3175507e7205 Recording Title BANDITO …" at bounding box center [715, 147] width 736 height 27
paste input "THE BANDIT WITH MISSING HAND"
type input "THE BANDIT WITH MISSING HAND"
click at [1049, 338] on button "Search" at bounding box center [1042, 331] width 82 height 27
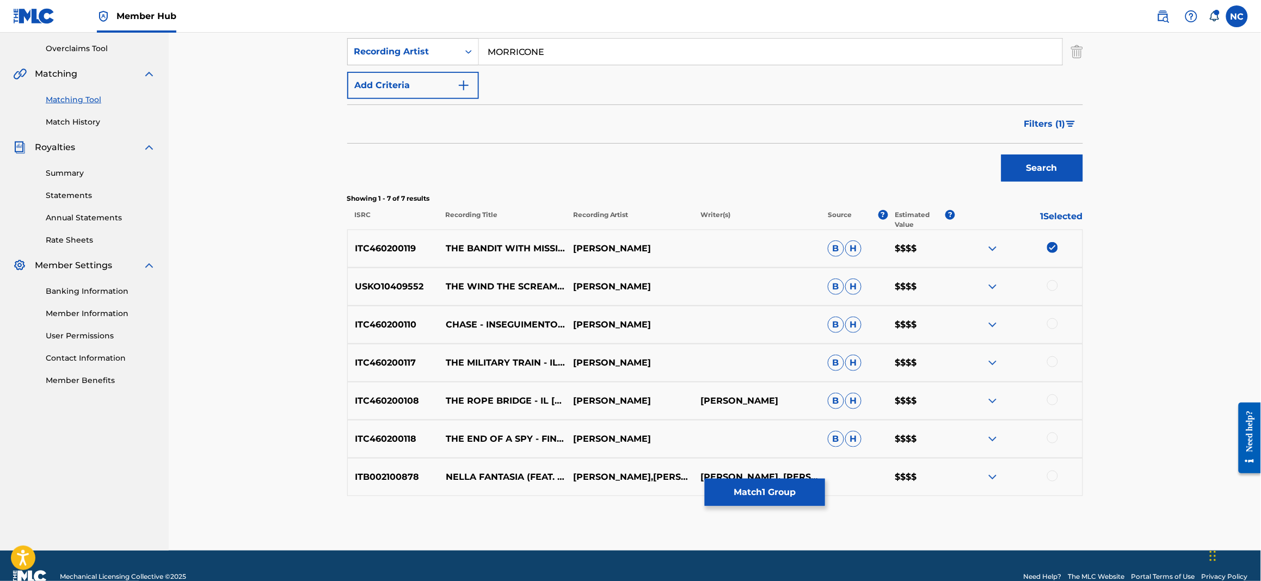
scroll to position [0, 0]
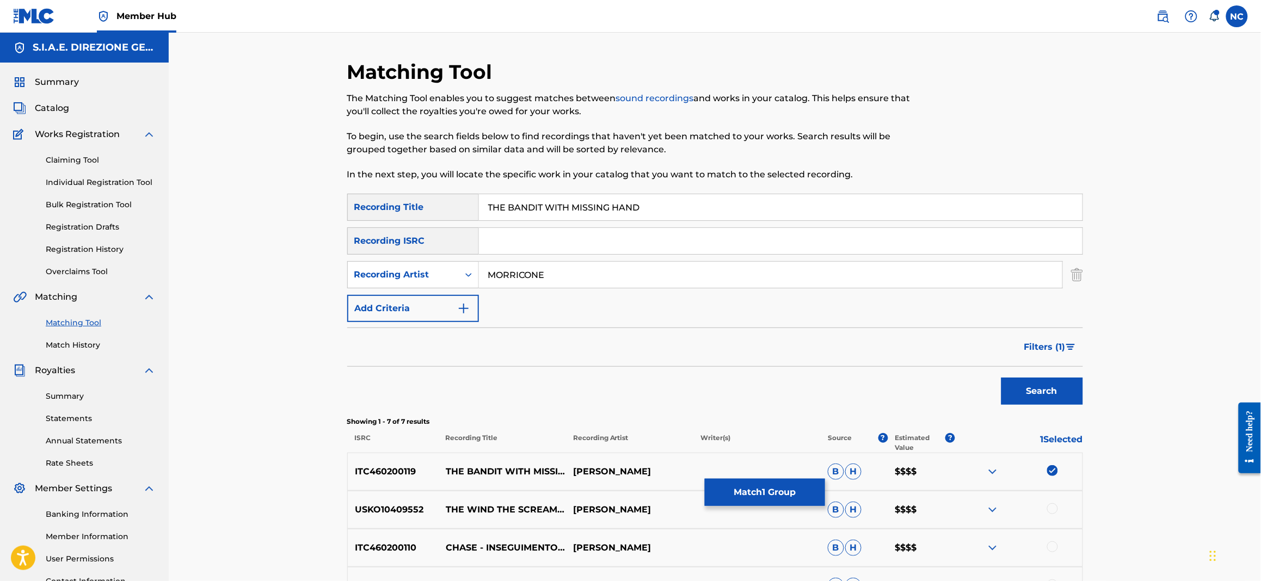
drag, startPoint x: 705, startPoint y: 206, endPoint x: 462, endPoint y: 199, distance: 243.4
click at [462, 199] on div "SearchWithCriteria4e813d52-5b47-4c3f-948a-3175507e7205 Recording Title THE BAND…" at bounding box center [715, 207] width 736 height 27
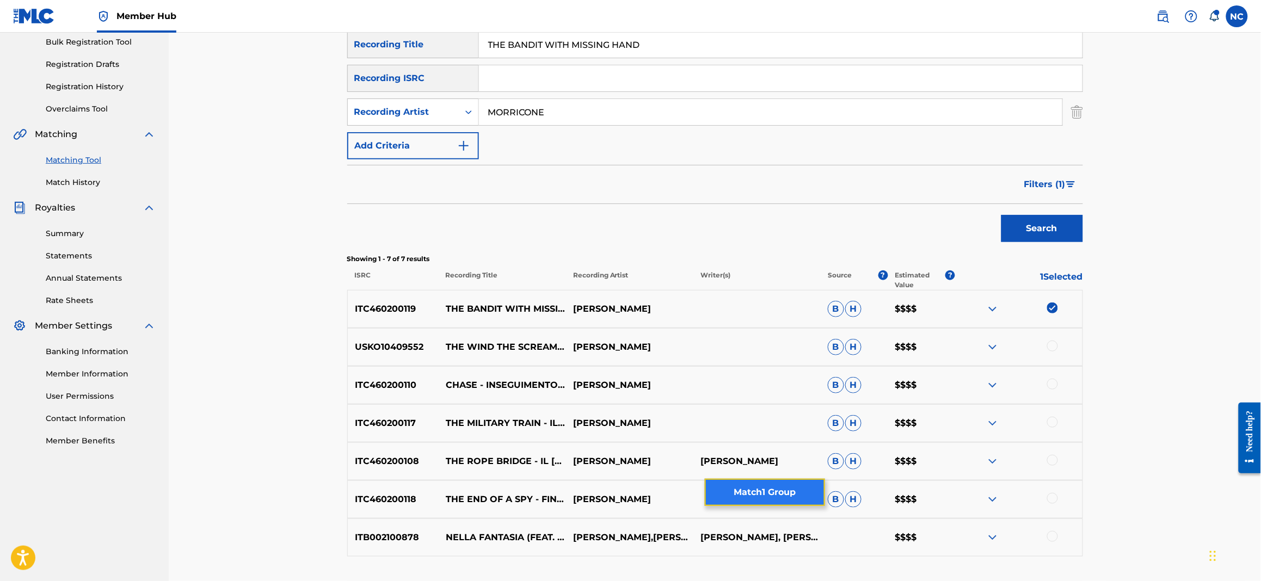
click at [780, 500] on button "Match 1 Group" at bounding box center [765, 492] width 120 height 27
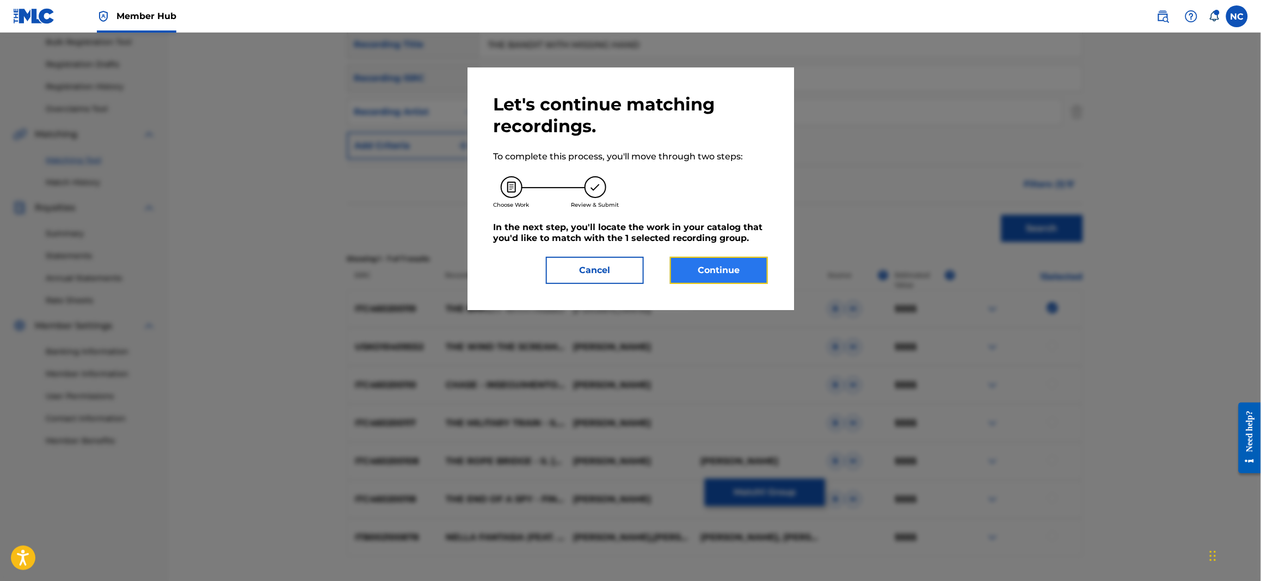
click at [752, 278] on button "Continue" at bounding box center [719, 270] width 98 height 27
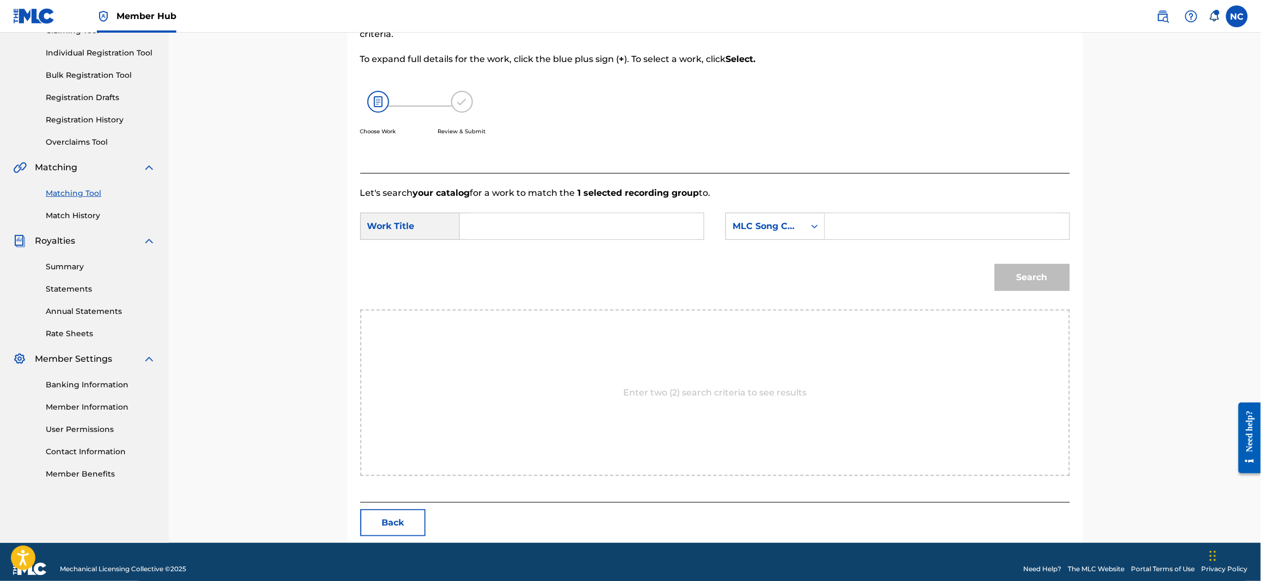
scroll to position [143, 0]
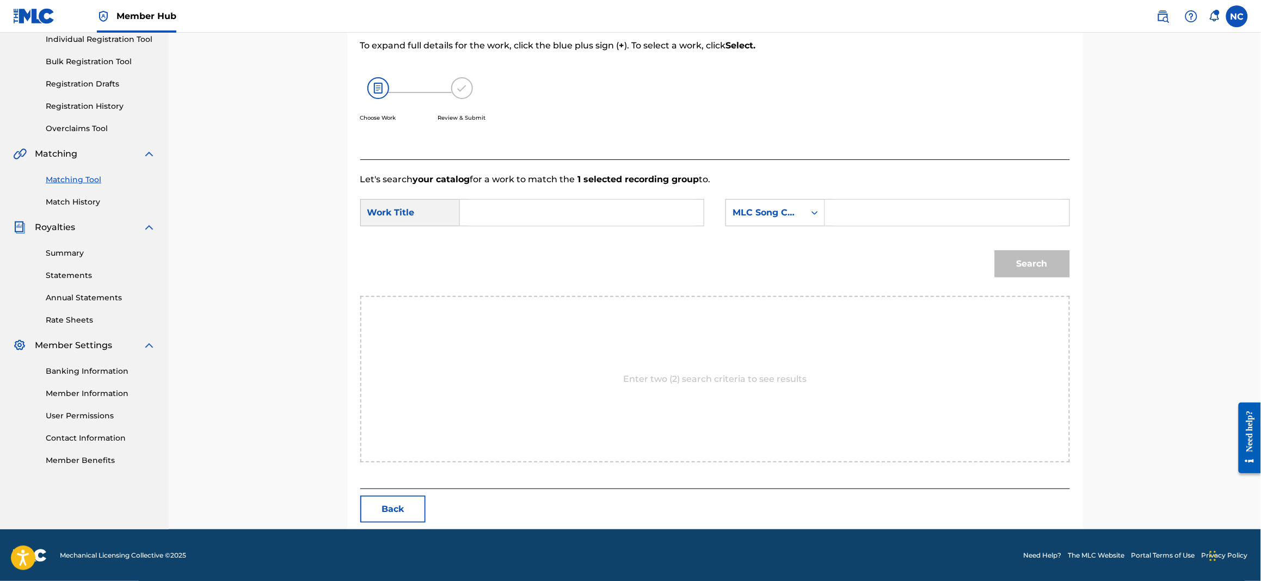
click at [858, 208] on input "Search Form" at bounding box center [946, 213] width 225 height 26
paste input "BB4J0R"
type input "BB4J0R"
click at [475, 211] on input "Search Form" at bounding box center [581, 213] width 225 height 26
paste input "BANDITO MONCO"
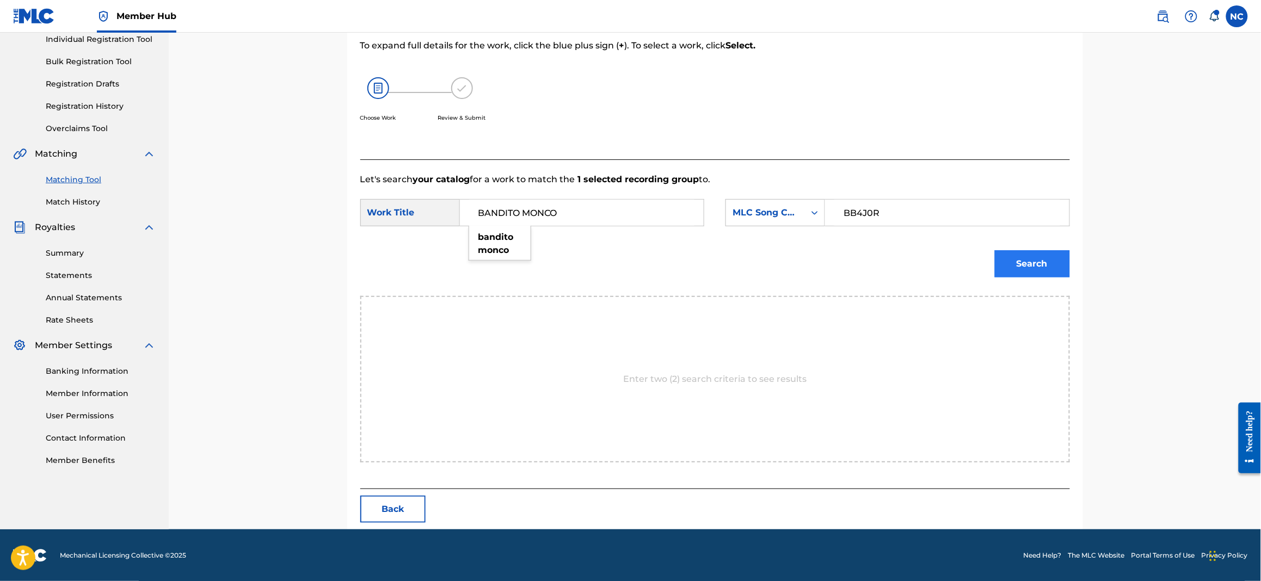
type input "BANDITO MONCO"
click at [1052, 256] on button "Search" at bounding box center [1032, 263] width 75 height 27
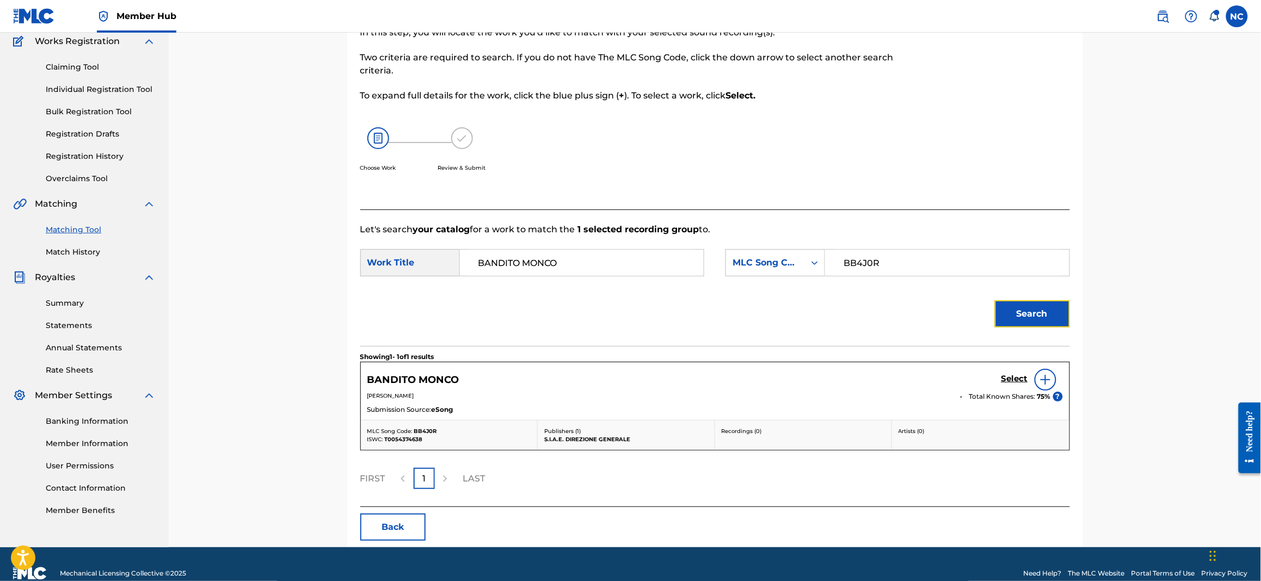
scroll to position [112, 0]
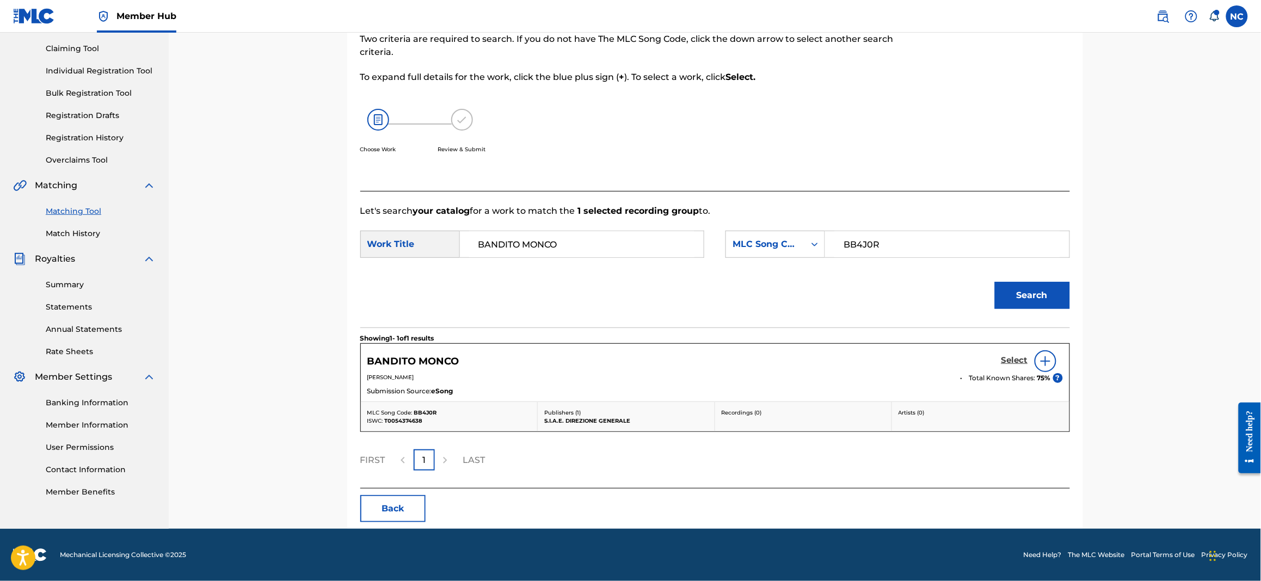
click at [1024, 365] on h5 "Select" at bounding box center [1014, 360] width 27 height 10
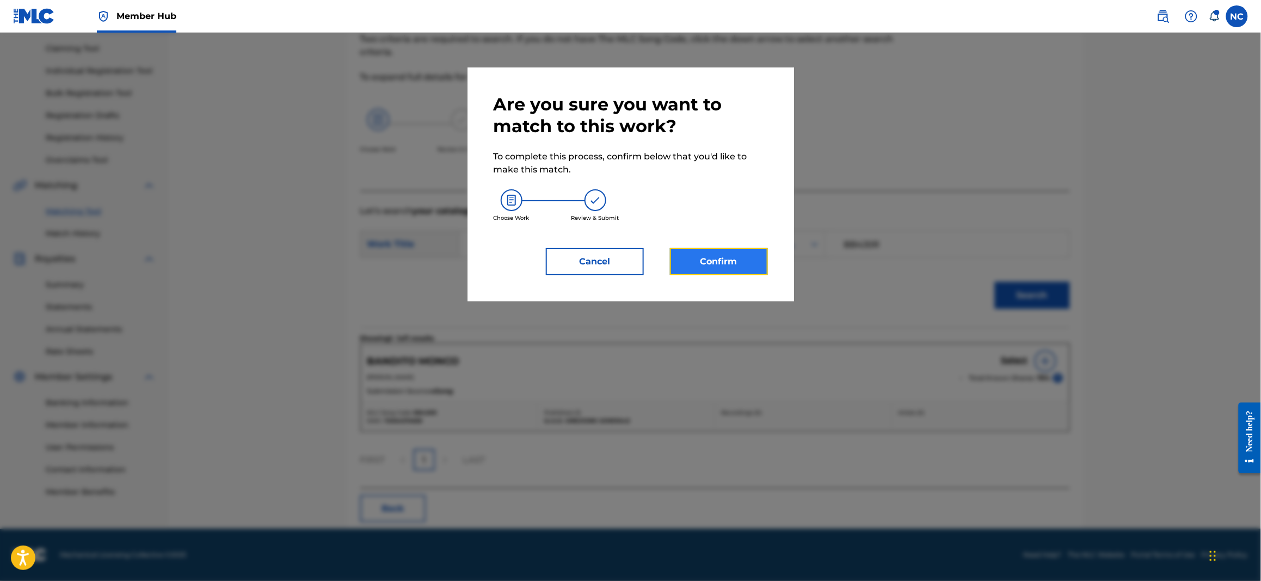
click at [765, 259] on button "Confirm" at bounding box center [719, 261] width 98 height 27
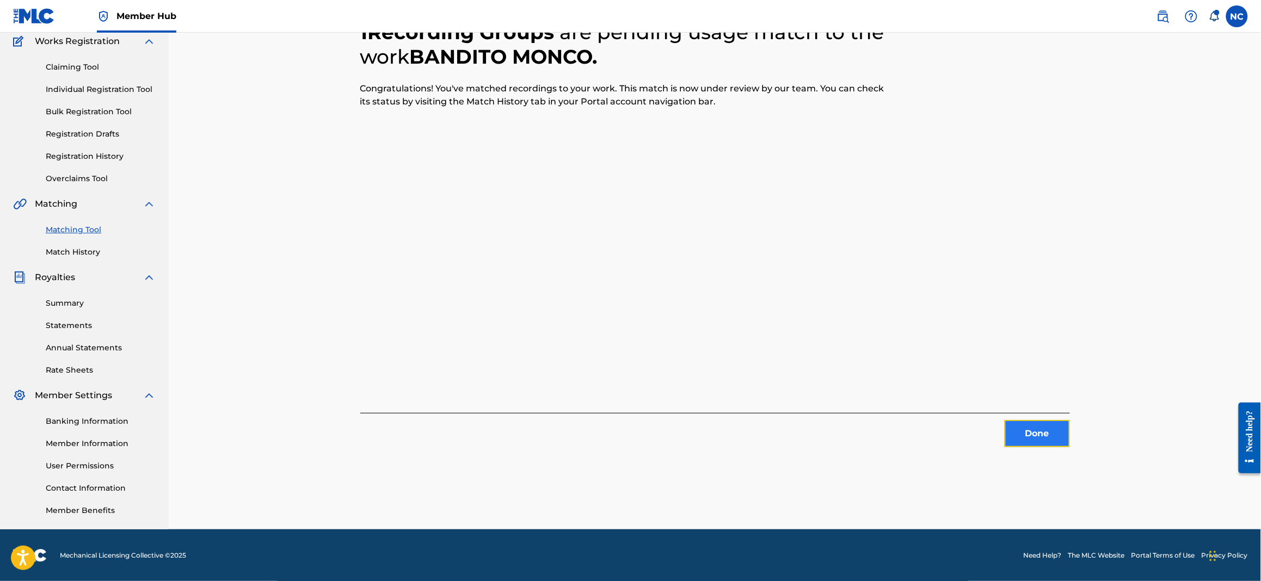
click at [1042, 429] on button "Done" at bounding box center [1037, 433] width 65 height 27
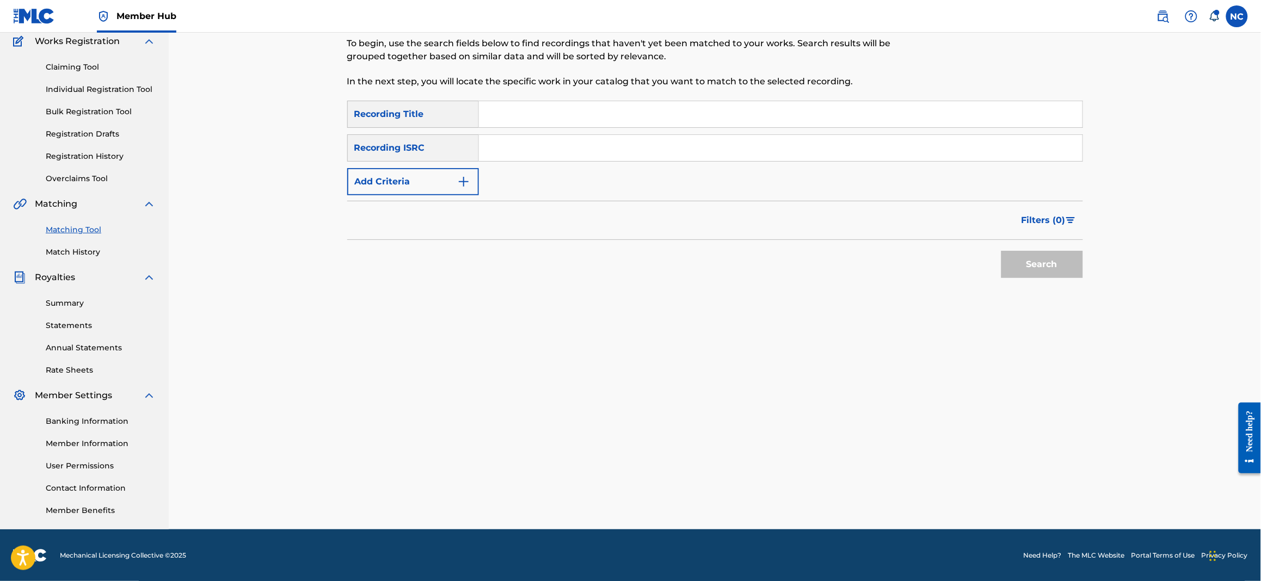
click at [540, 124] on input "Search Form" at bounding box center [781, 114] width 604 height 26
type input "BANDITO MONCO"
click at [1001, 251] on button "Search" at bounding box center [1042, 264] width 82 height 27
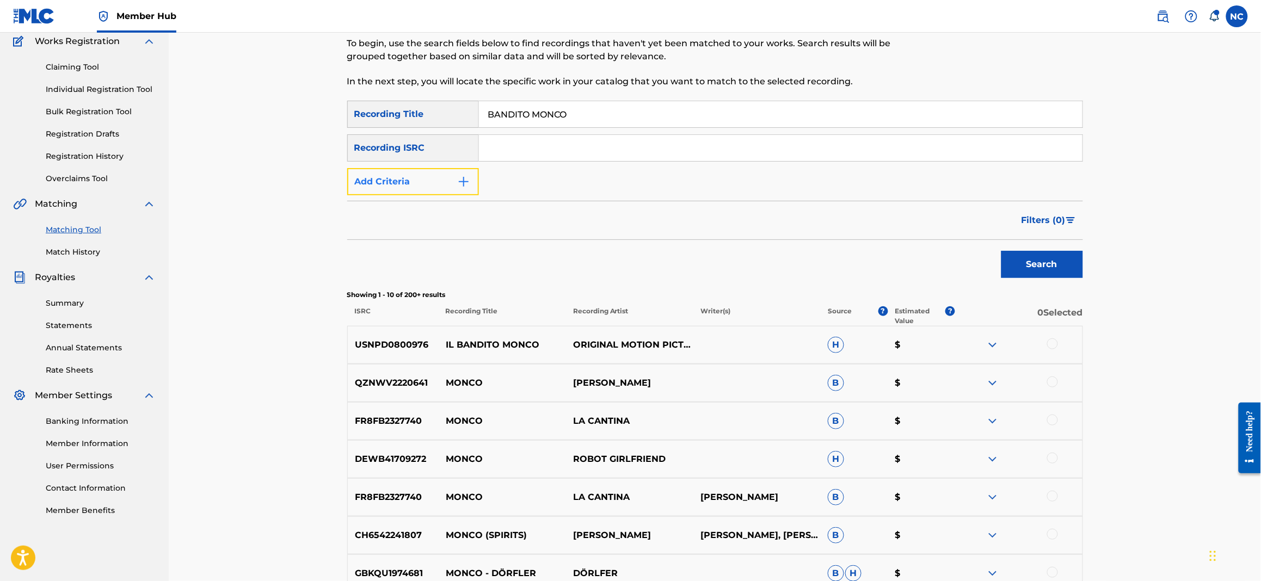
click at [463, 190] on button "Add Criteria" at bounding box center [413, 181] width 132 height 27
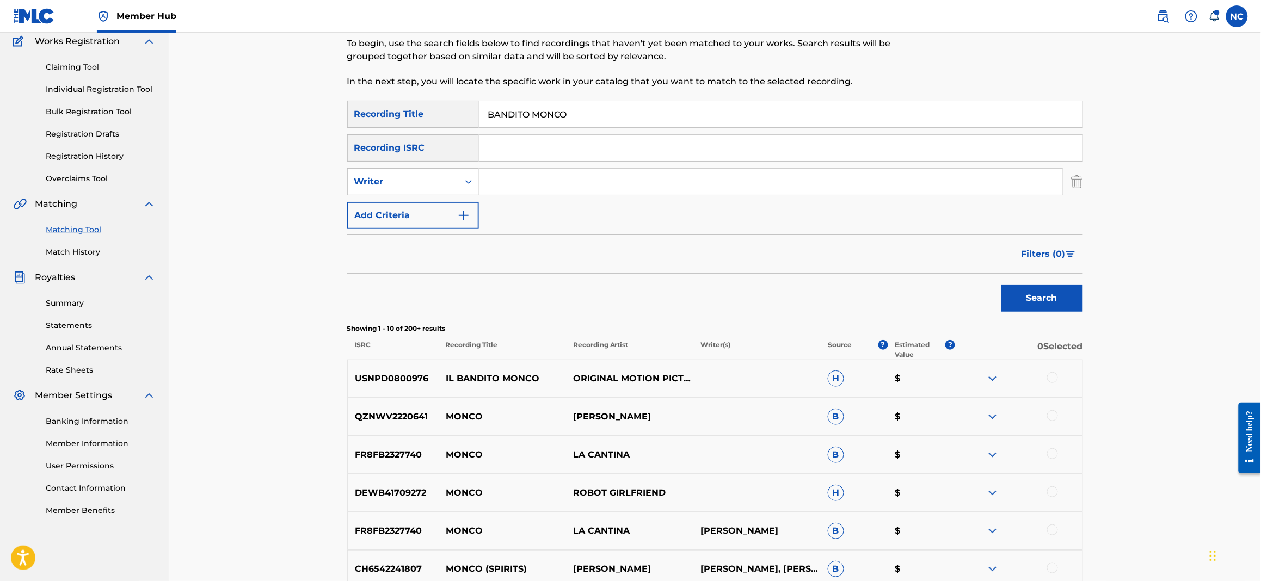
click at [502, 181] on input "Search Form" at bounding box center [770, 182] width 583 height 26
click at [503, 172] on input "Search Form" at bounding box center [770, 182] width 583 height 26
type input "MORRICONE"
click at [1001, 285] on button "Search" at bounding box center [1042, 298] width 82 height 27
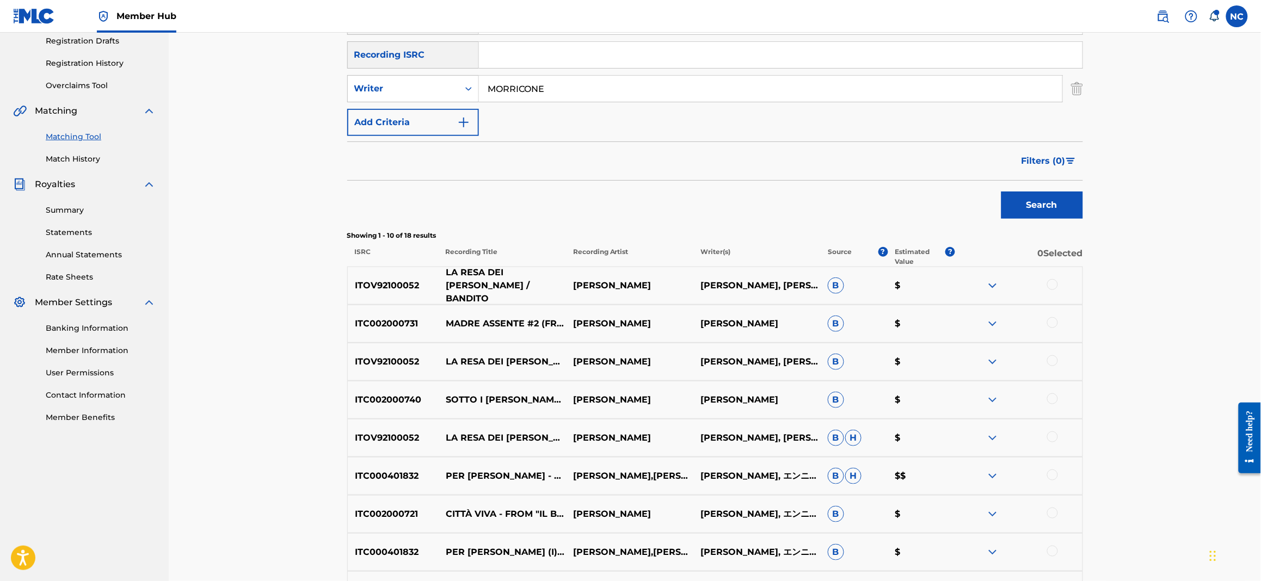
scroll to position [256, 0]
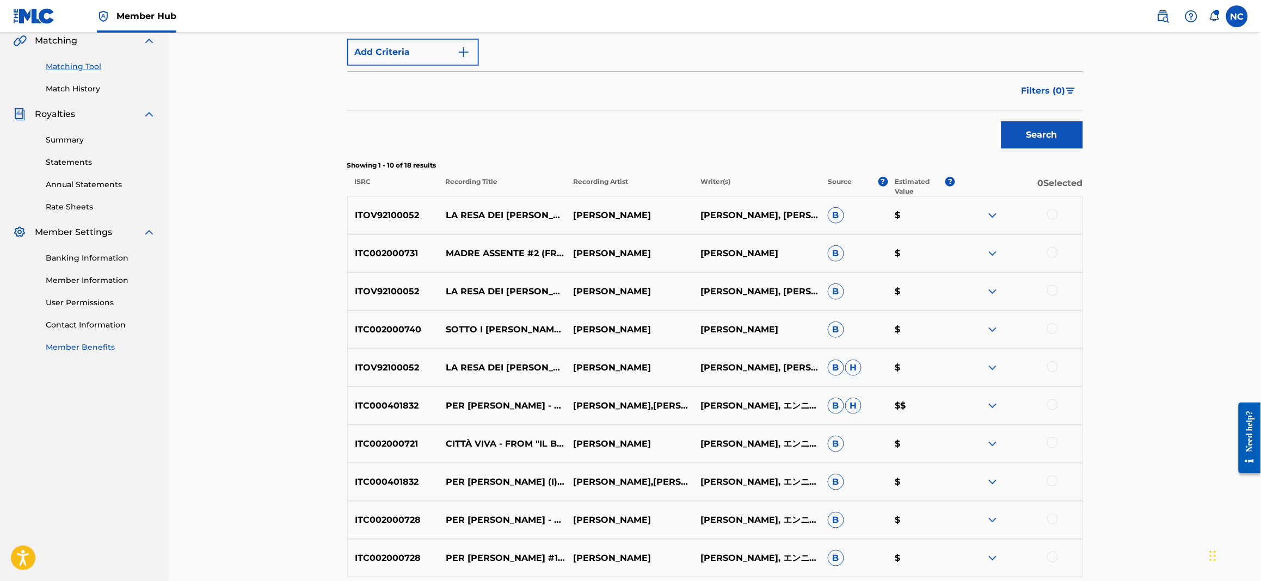
click at [109, 349] on link "Member Benefits" at bounding box center [101, 347] width 110 height 11
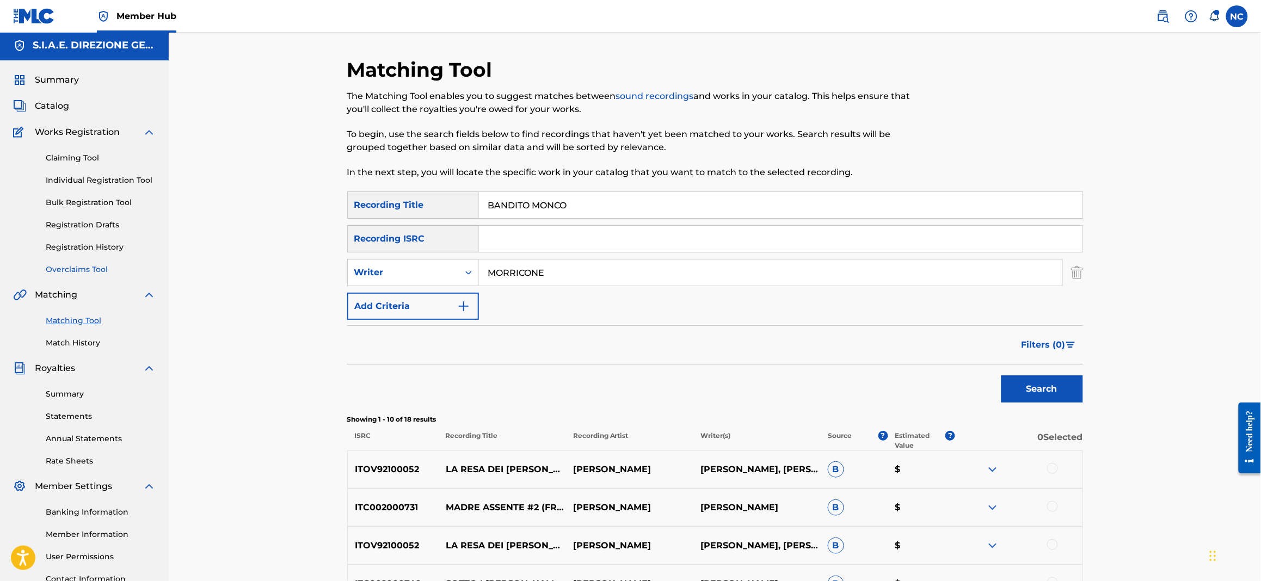
scroll to position [0, 0]
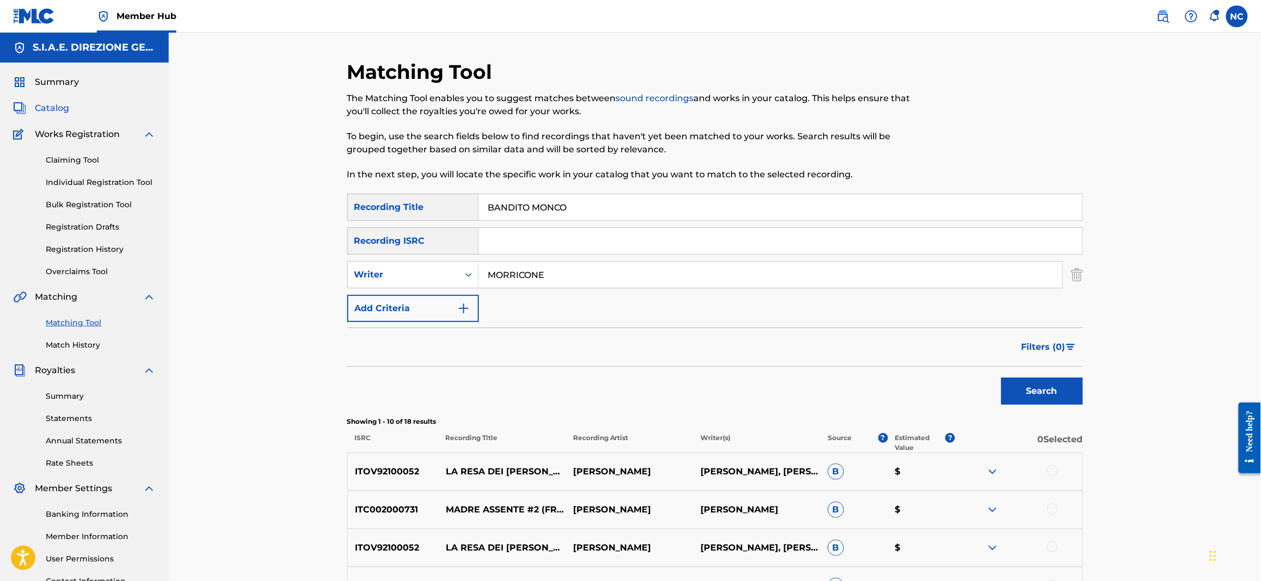
click at [43, 104] on span "Catalog" at bounding box center [52, 108] width 34 height 13
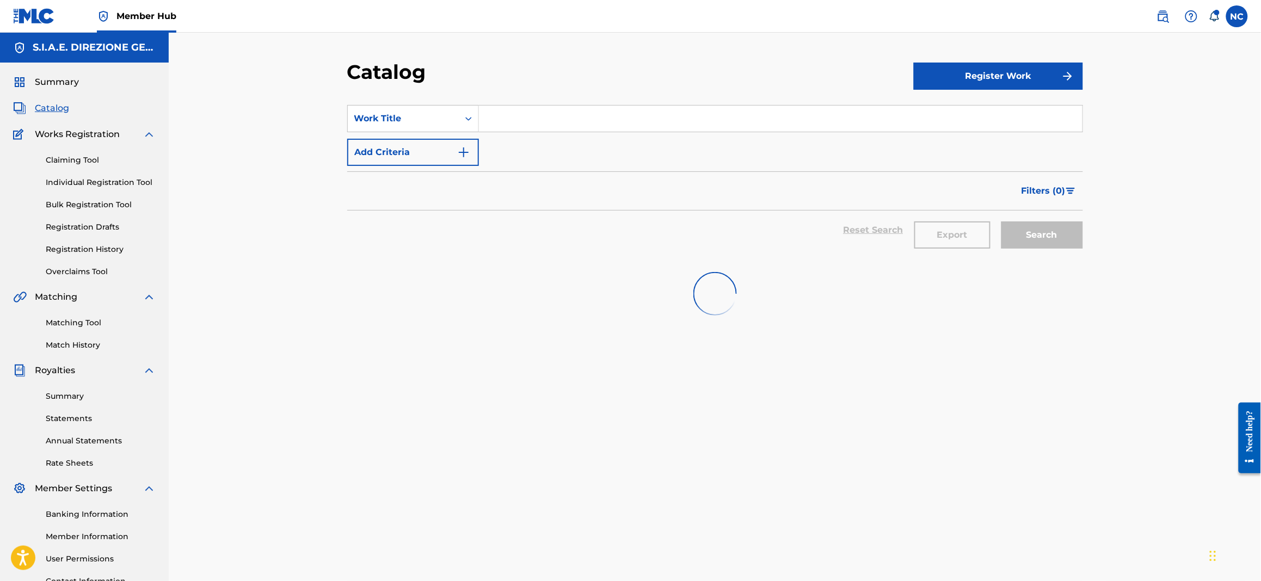
click at [498, 121] on input "Search Form" at bounding box center [781, 119] width 604 height 26
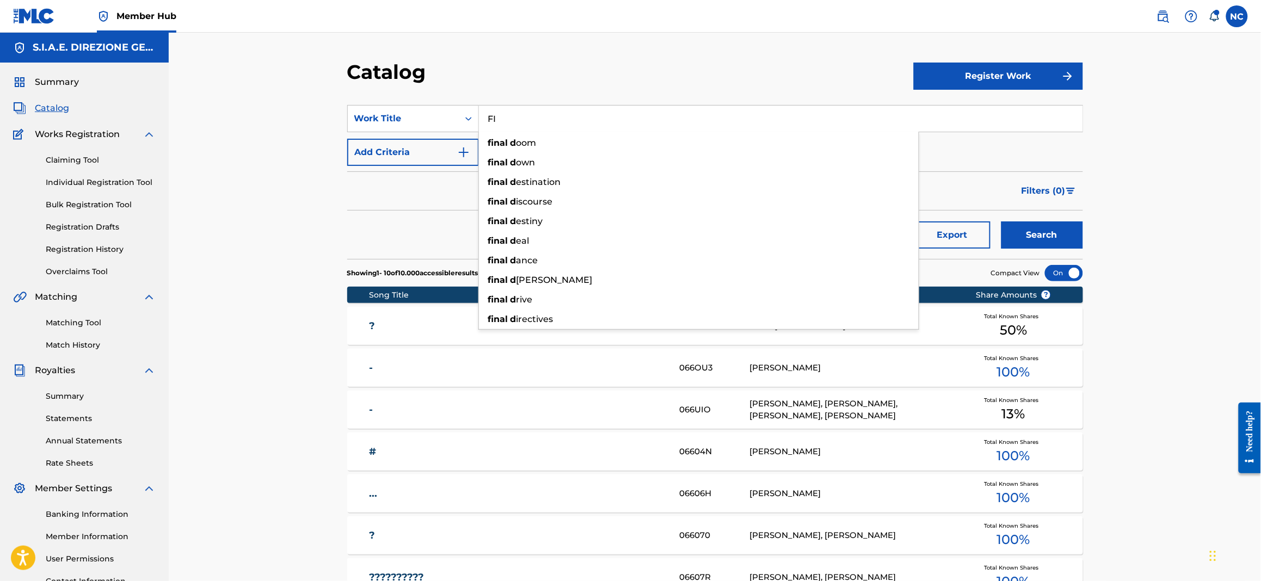
type input "F"
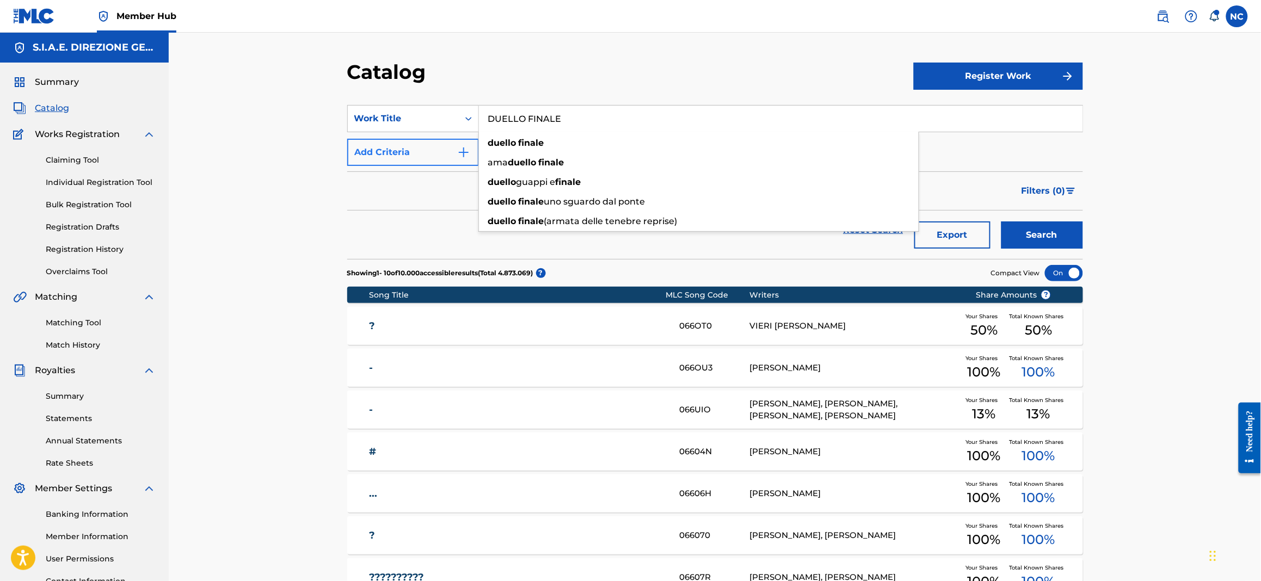
type input "DUELLO FINALE"
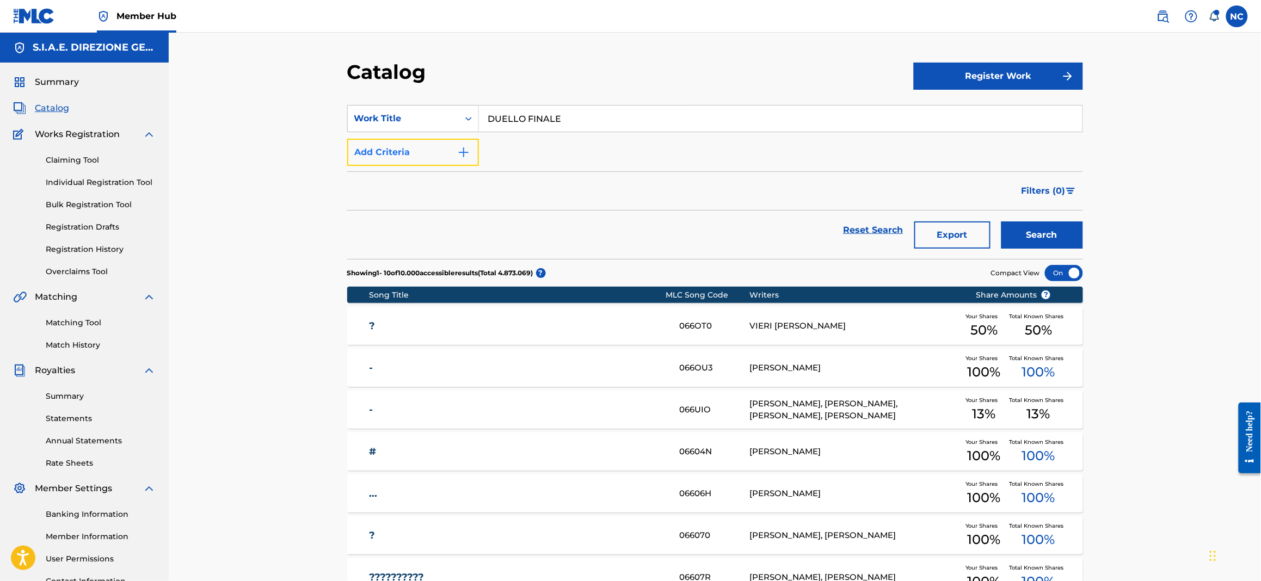
click at [456, 154] on button "Add Criteria" at bounding box center [413, 152] width 132 height 27
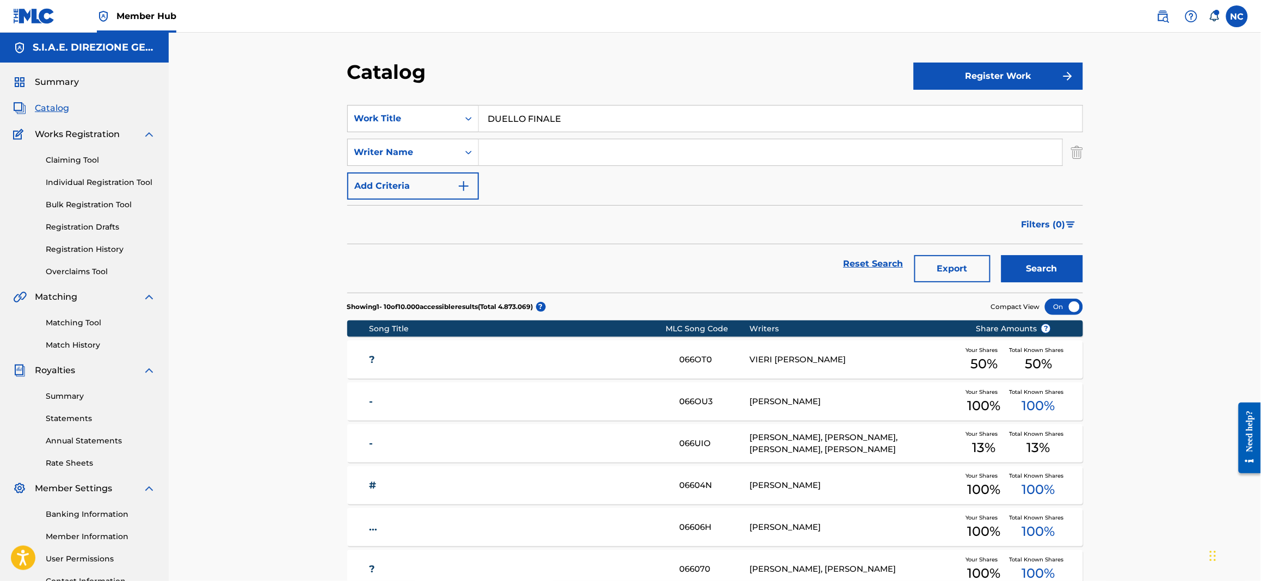
click at [530, 153] on input "Search Form" at bounding box center [770, 152] width 583 height 26
type input "MORRICONE"
click at [1001, 255] on button "Search" at bounding box center [1042, 268] width 82 height 27
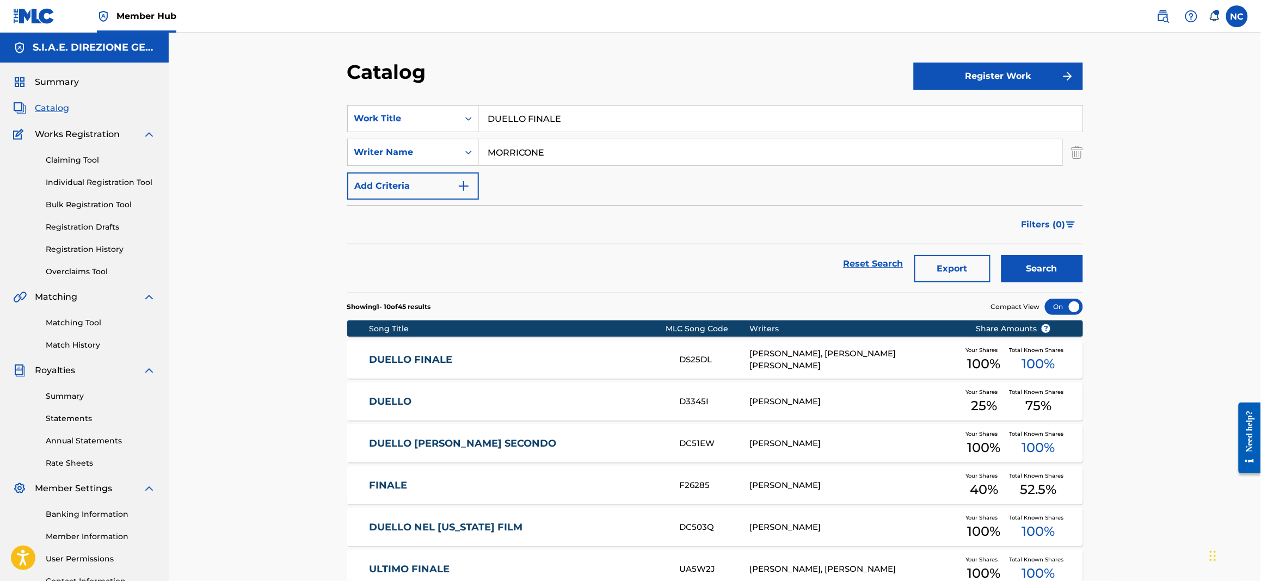
click at [434, 361] on link "DUELLO FINALE" at bounding box center [517, 360] width 296 height 13
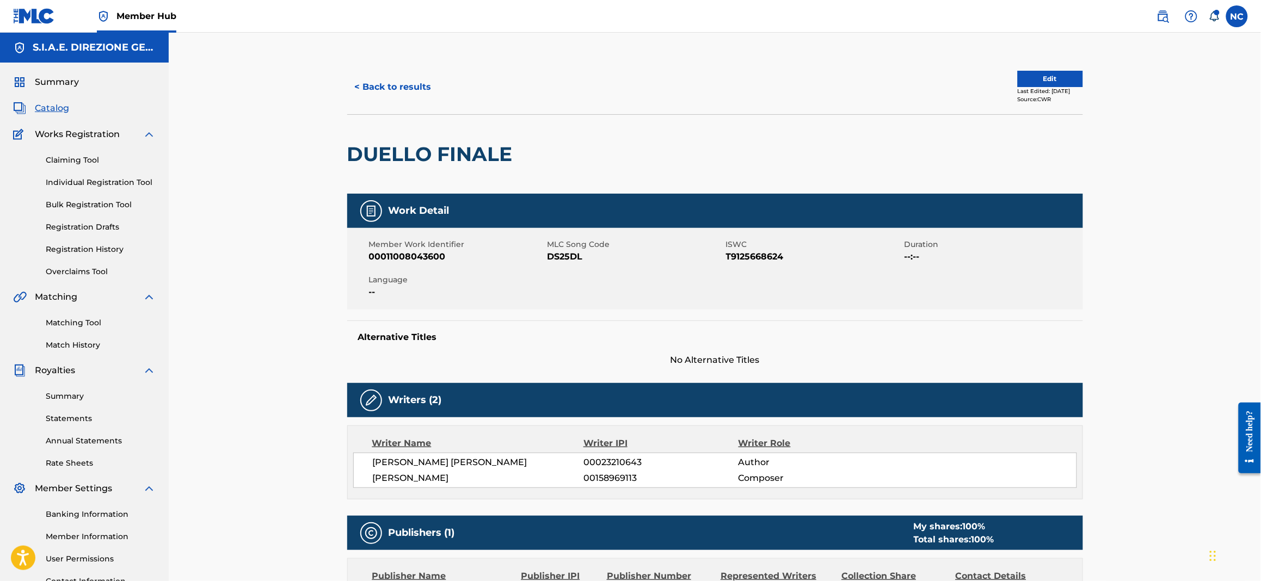
click at [60, 109] on span "Catalog" at bounding box center [52, 108] width 34 height 13
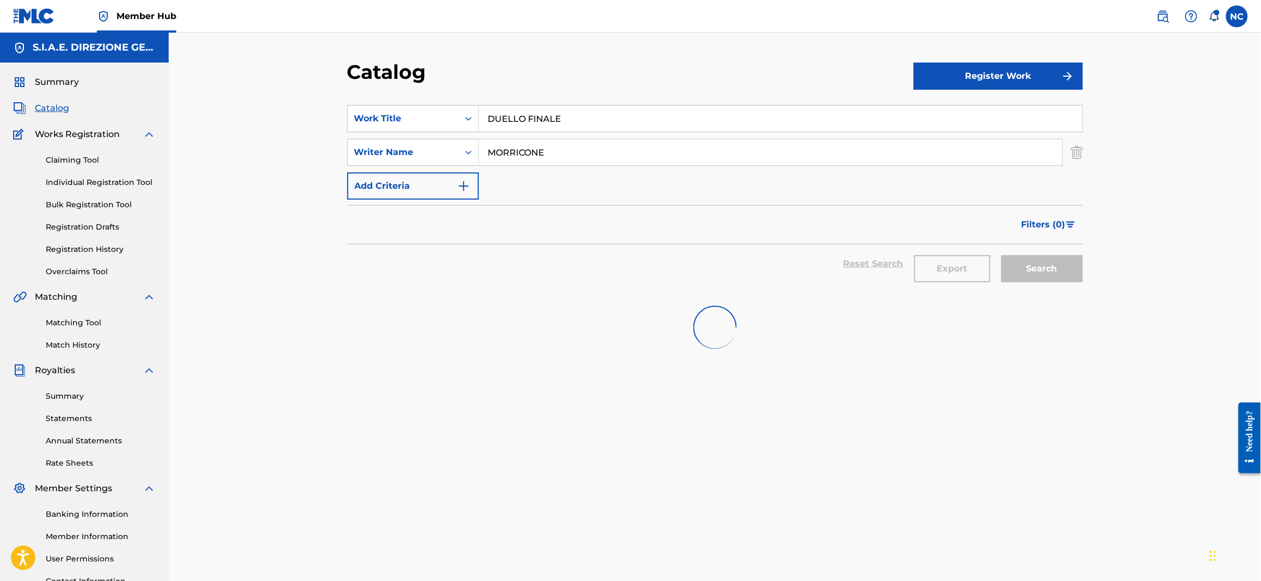
click at [489, 153] on input "MORRICONE" at bounding box center [770, 152] width 583 height 26
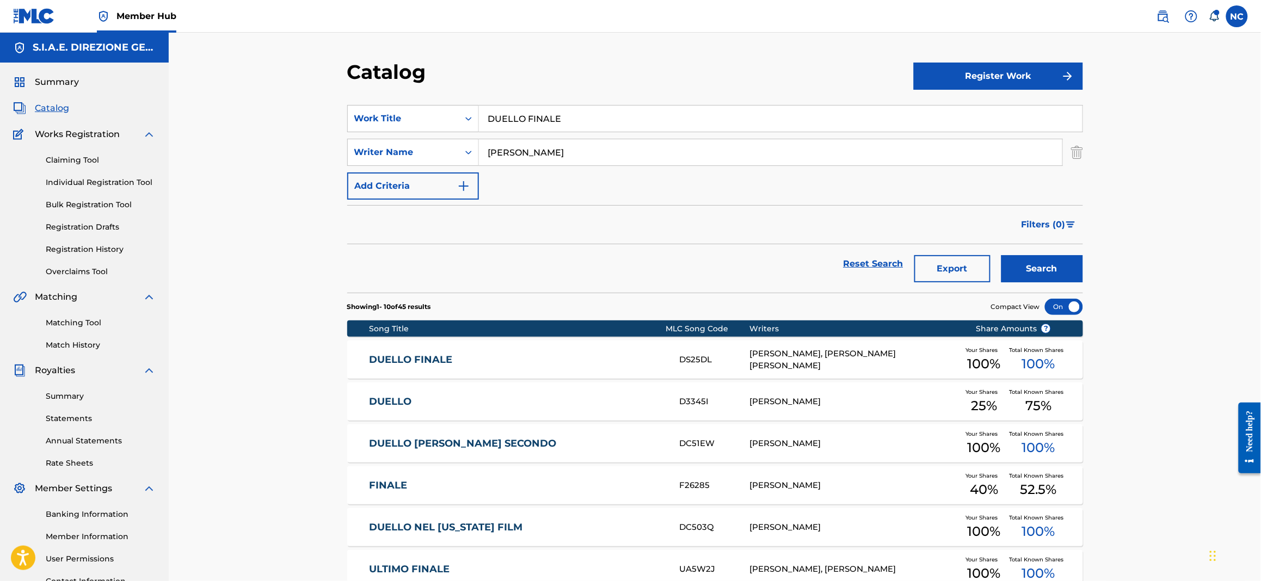
type input "[PERSON_NAME]"
click at [1001, 255] on button "Search" at bounding box center [1042, 268] width 82 height 27
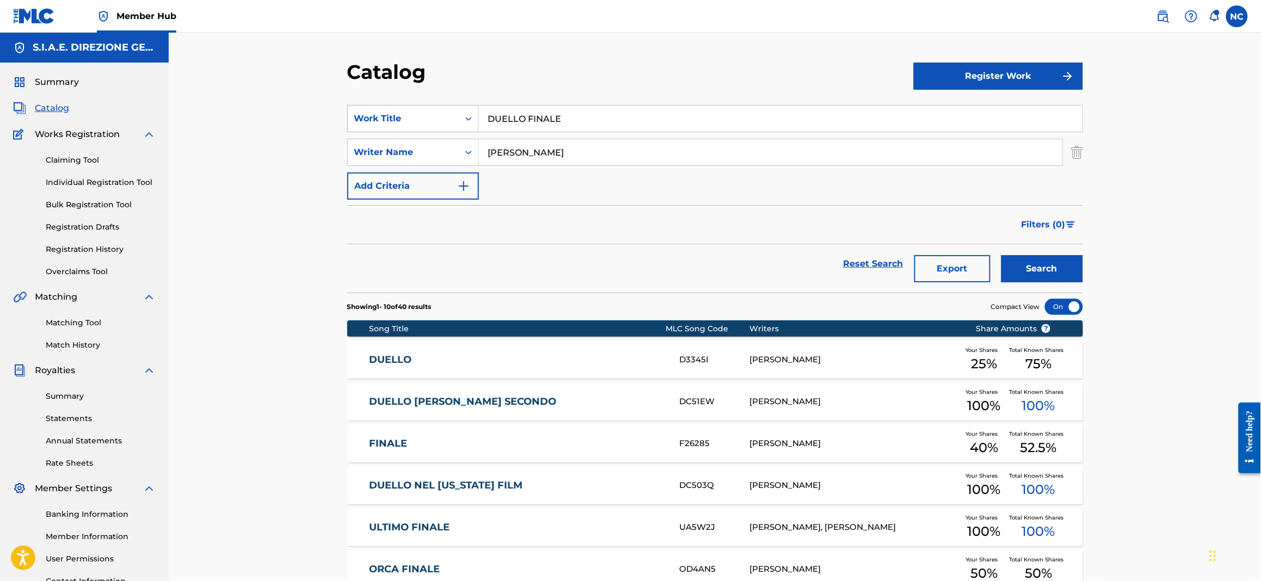
drag, startPoint x: 579, startPoint y: 117, endPoint x: 436, endPoint y: 117, distance: 142.6
click at [436, 117] on div "SearchWithCriteriab3d26811-2d88-416a-85e5-a661a5bc7f26 Work Title DUELLO FINALE" at bounding box center [715, 118] width 736 height 27
click at [588, 125] on input "DUELLO FINALE" at bounding box center [781, 119] width 604 height 26
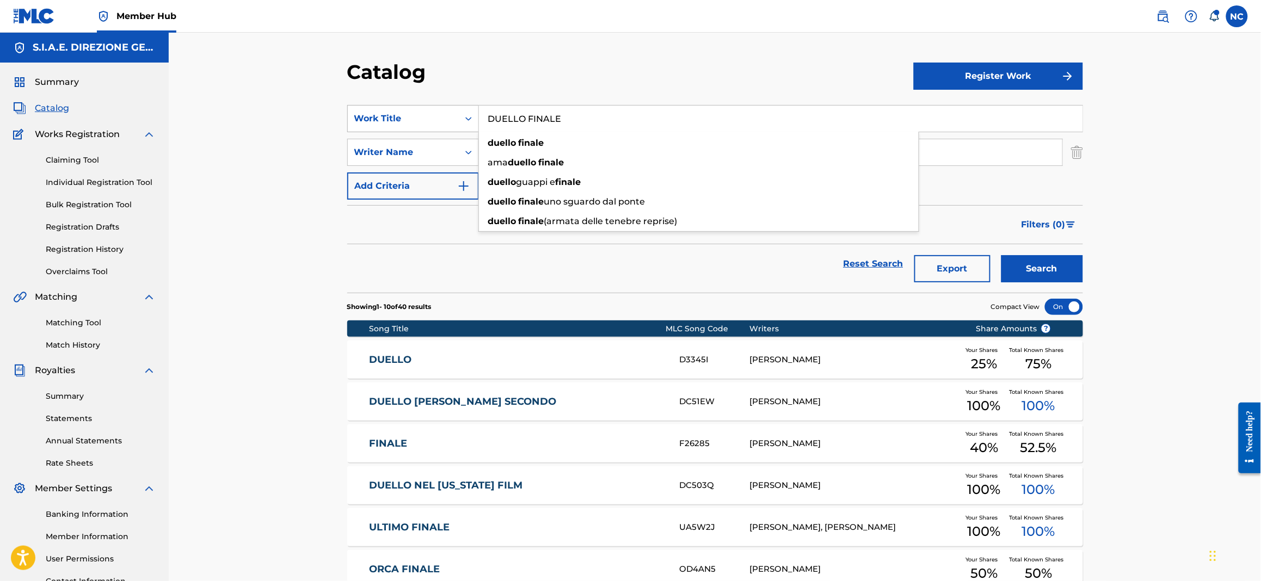
drag, startPoint x: 594, startPoint y: 122, endPoint x: 447, endPoint y: 110, distance: 147.9
click at [447, 110] on div "SearchWithCriteriab3d26811-2d88-416a-85e5-a661a5bc7f26 Work Title DUELLO FINALE…" at bounding box center [715, 118] width 736 height 27
paste input "C ERA UNA VOLTA IL WEST FILM"
type input "C ERA UNA VOLTA IL WEST FILM"
click at [1074, 272] on button "Search" at bounding box center [1042, 268] width 82 height 27
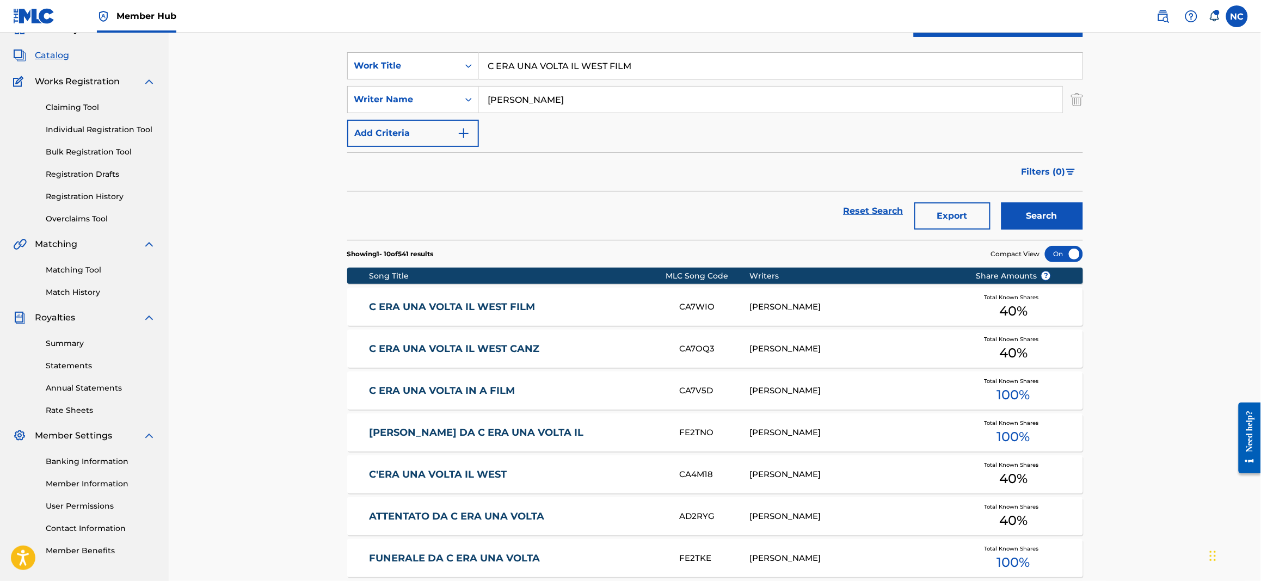
scroll to position [81, 0]
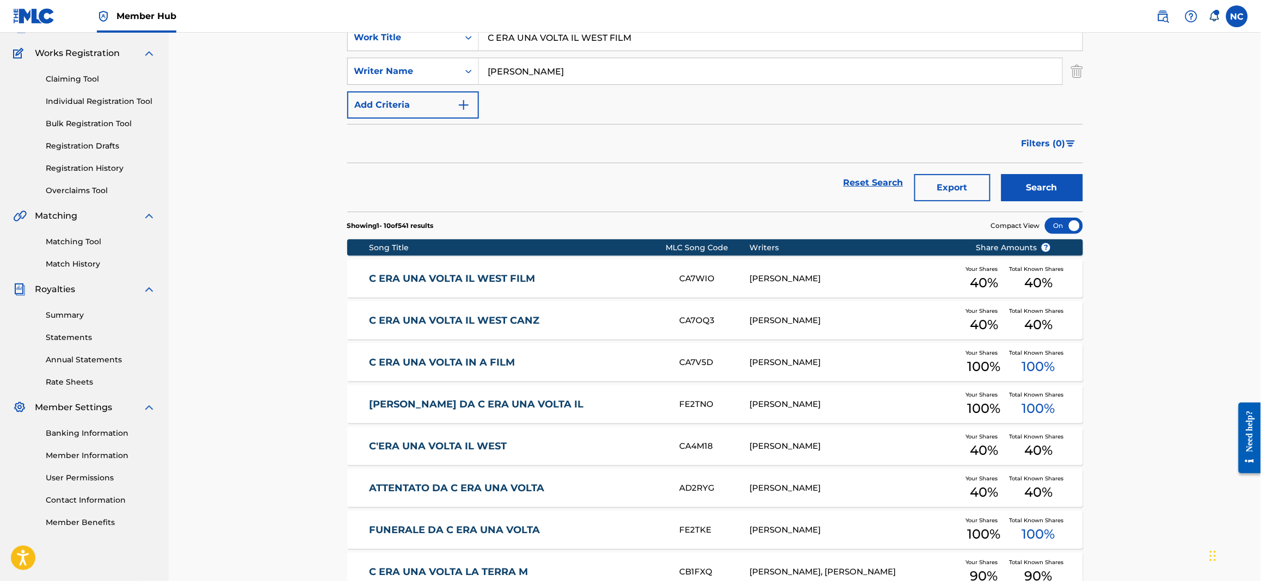
click at [470, 287] on div "C ERA UNA VOLTA IL WEST FILM CA7WIO [PERSON_NAME] Your Shares 40 % Total Known …" at bounding box center [715, 279] width 736 height 38
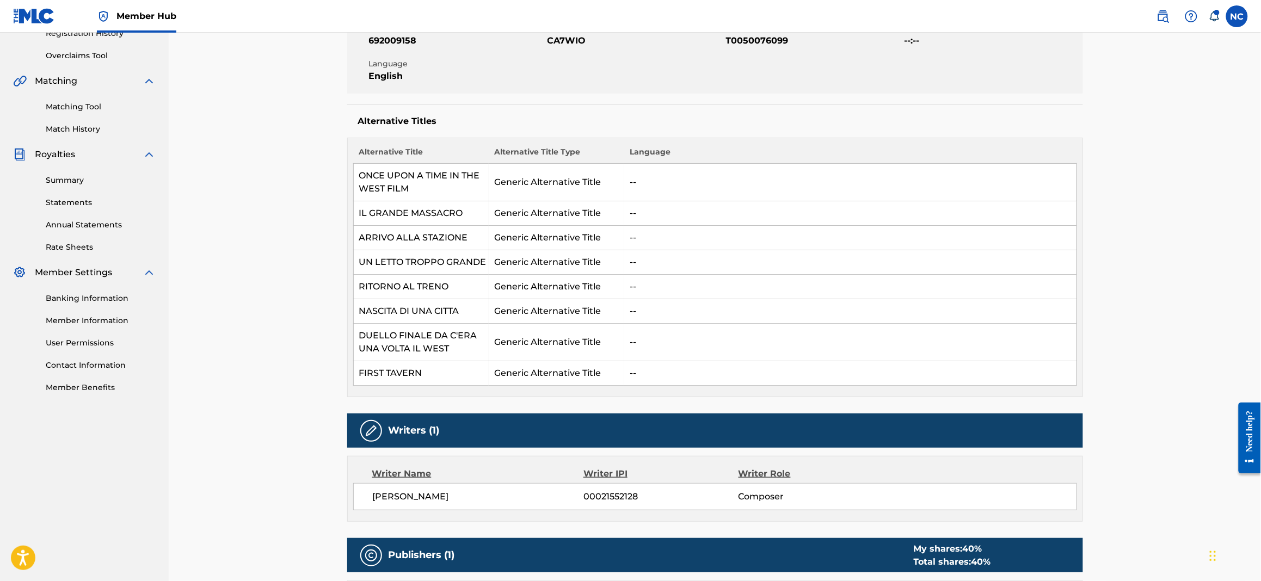
scroll to position [81, 0]
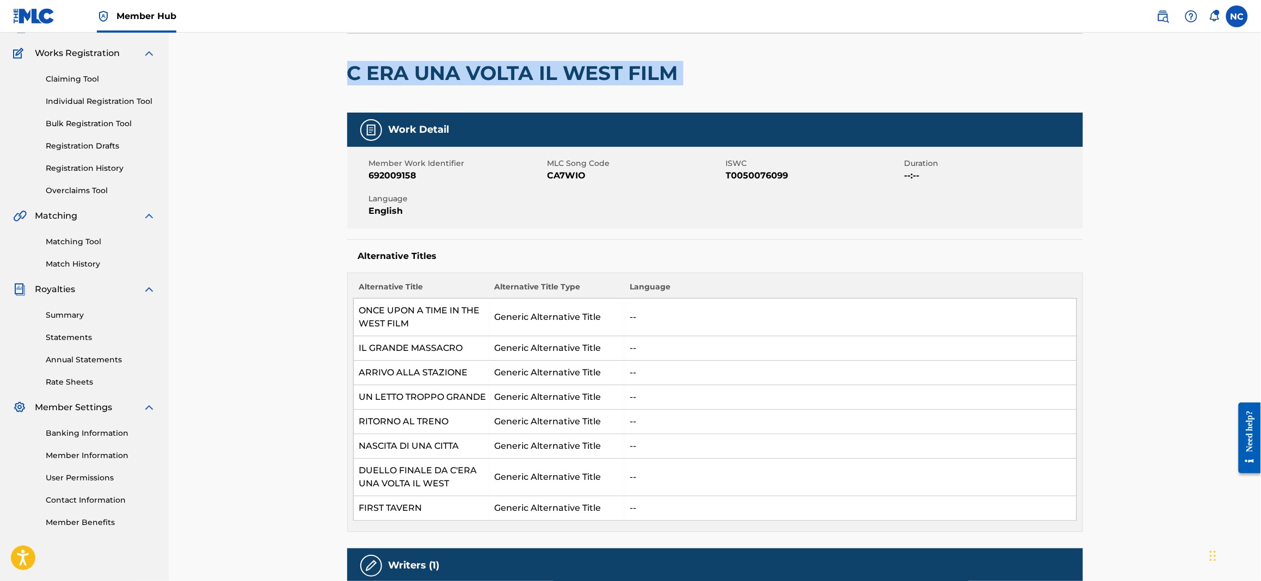
drag, startPoint x: 692, startPoint y: 72, endPoint x: 329, endPoint y: 69, distance: 363.0
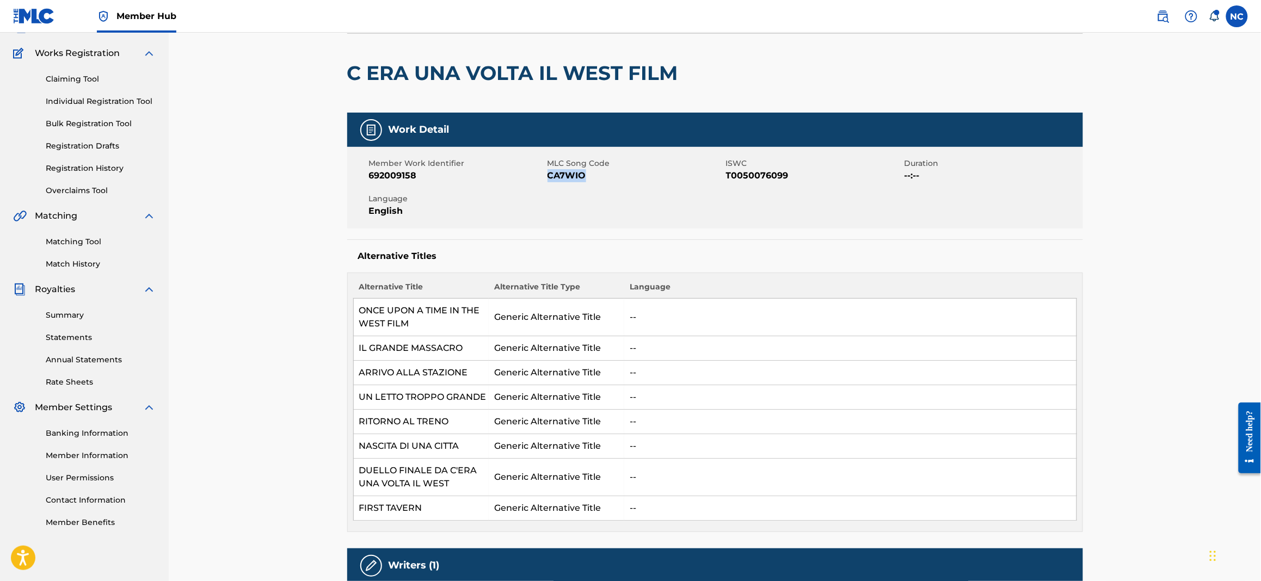
drag, startPoint x: 594, startPoint y: 170, endPoint x: 548, endPoint y: 170, distance: 45.7
click at [548, 170] on span "CA7WIO" at bounding box center [636, 175] width 176 height 13
copy span "CA7WIO"
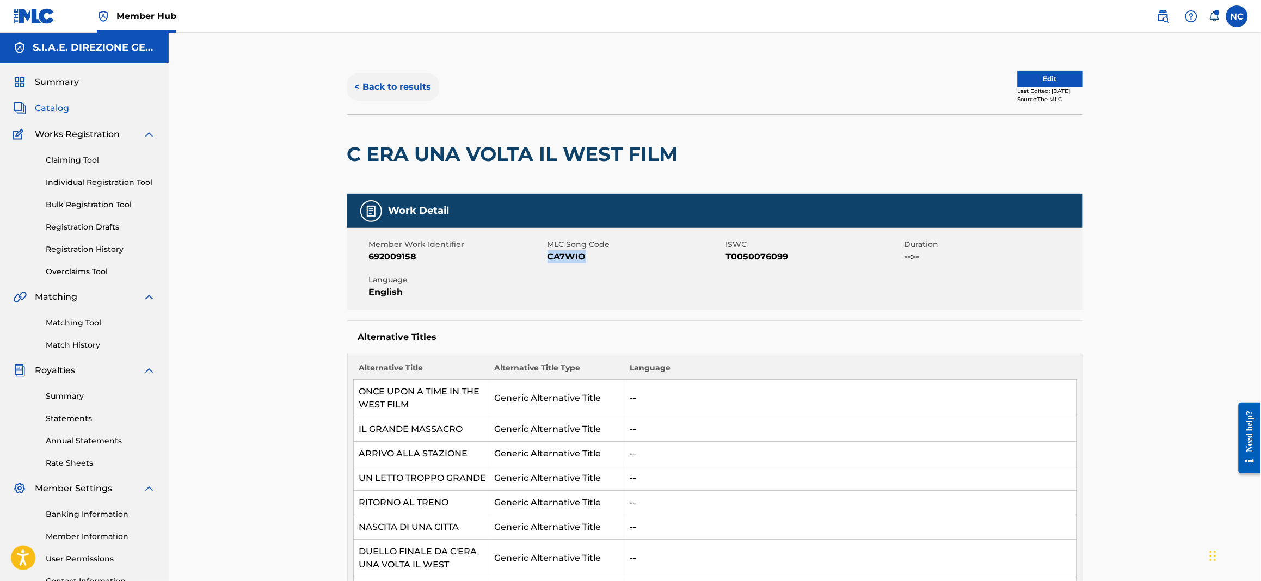
click at [376, 89] on button "< Back to results" at bounding box center [393, 86] width 92 height 27
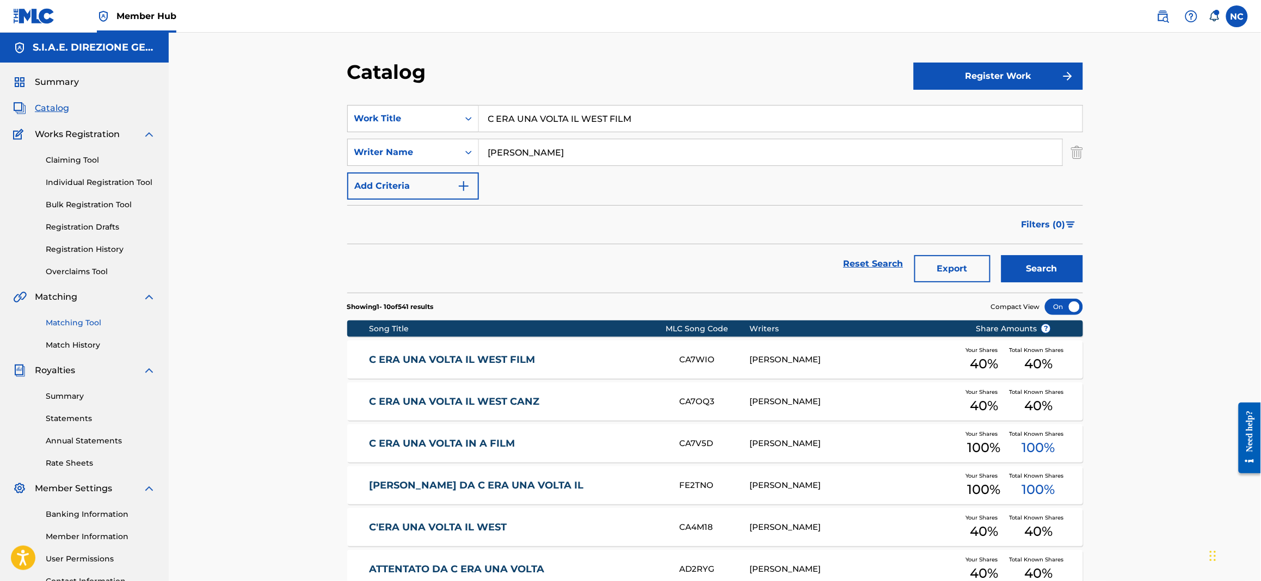
click at [95, 325] on link "Matching Tool" at bounding box center [101, 322] width 110 height 11
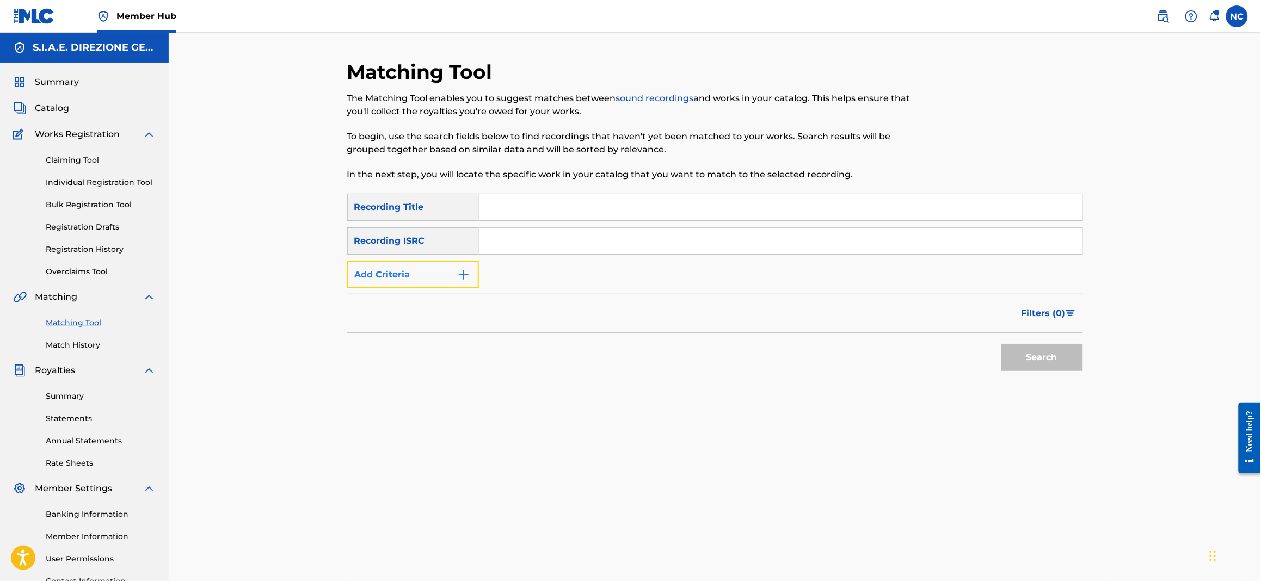
click at [466, 276] on img "Search Form" at bounding box center [463, 274] width 13 height 13
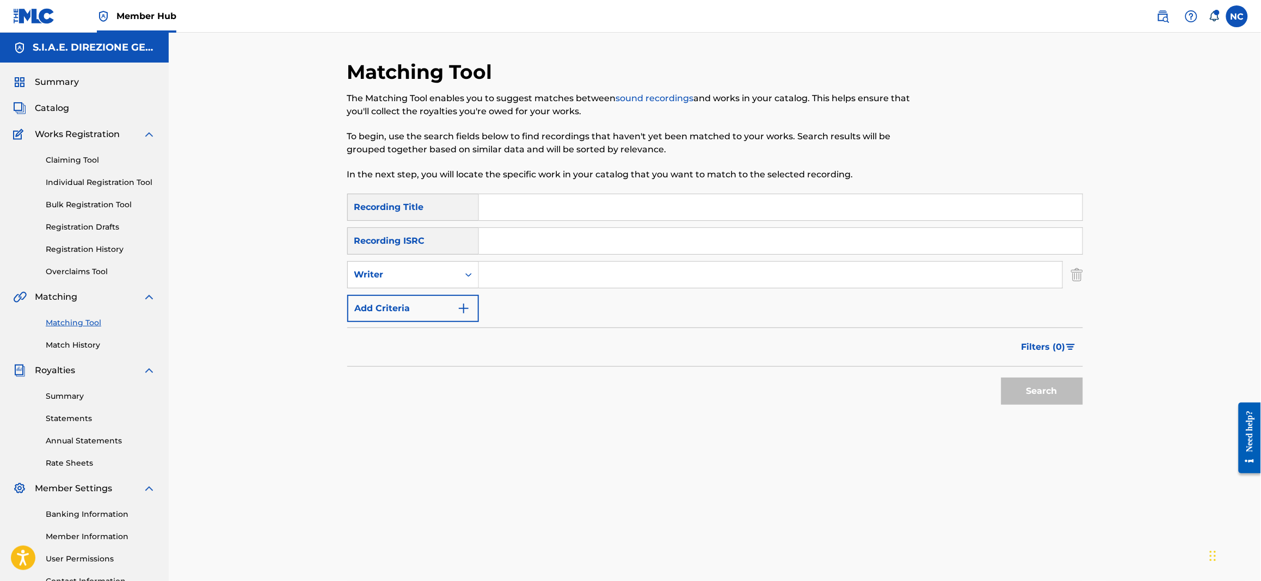
click at [533, 282] on input "Search Form" at bounding box center [770, 275] width 583 height 26
click at [514, 270] on input "Search Form" at bounding box center [770, 275] width 583 height 26
type input "[PERSON_NAME]"
click at [1035, 347] on span "Filters ( 0 )" at bounding box center [1044, 347] width 44 height 13
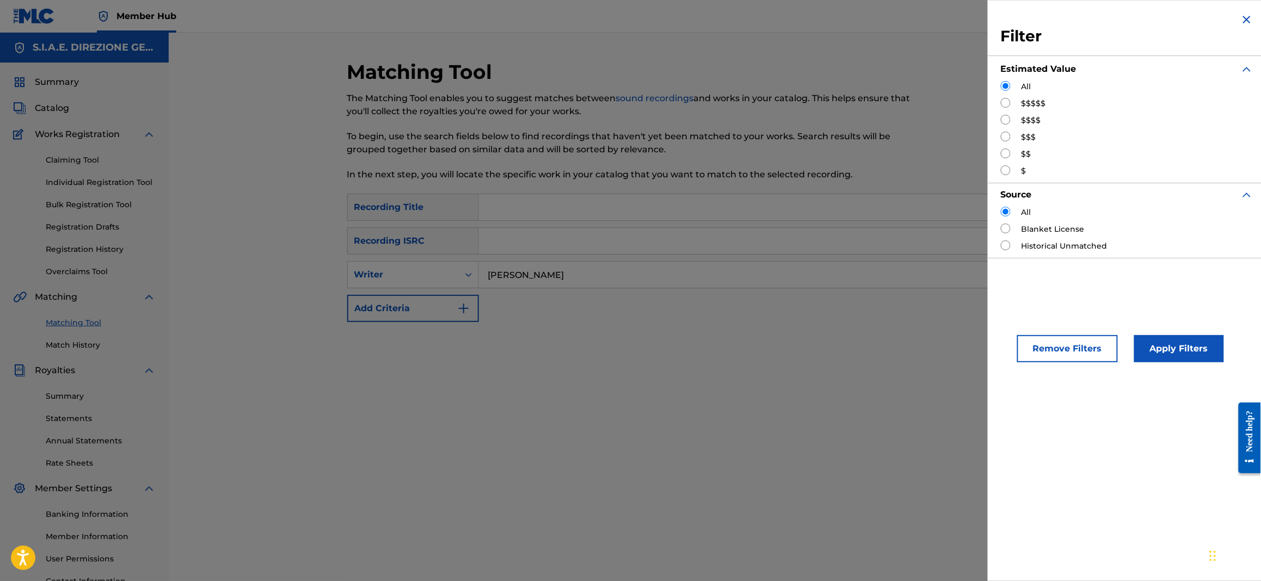
click at [1007, 119] on input "Search Form" at bounding box center [1006, 120] width 10 height 10
radio input "true"
click at [1198, 341] on button "Apply Filters" at bounding box center [1179, 348] width 90 height 27
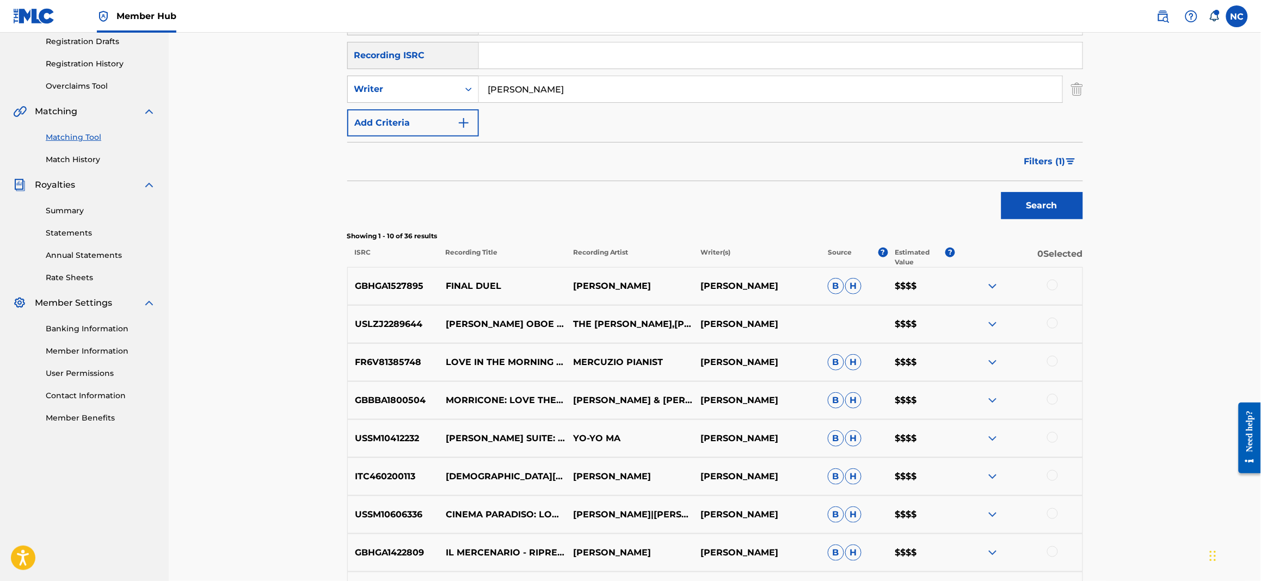
scroll to position [326, 0]
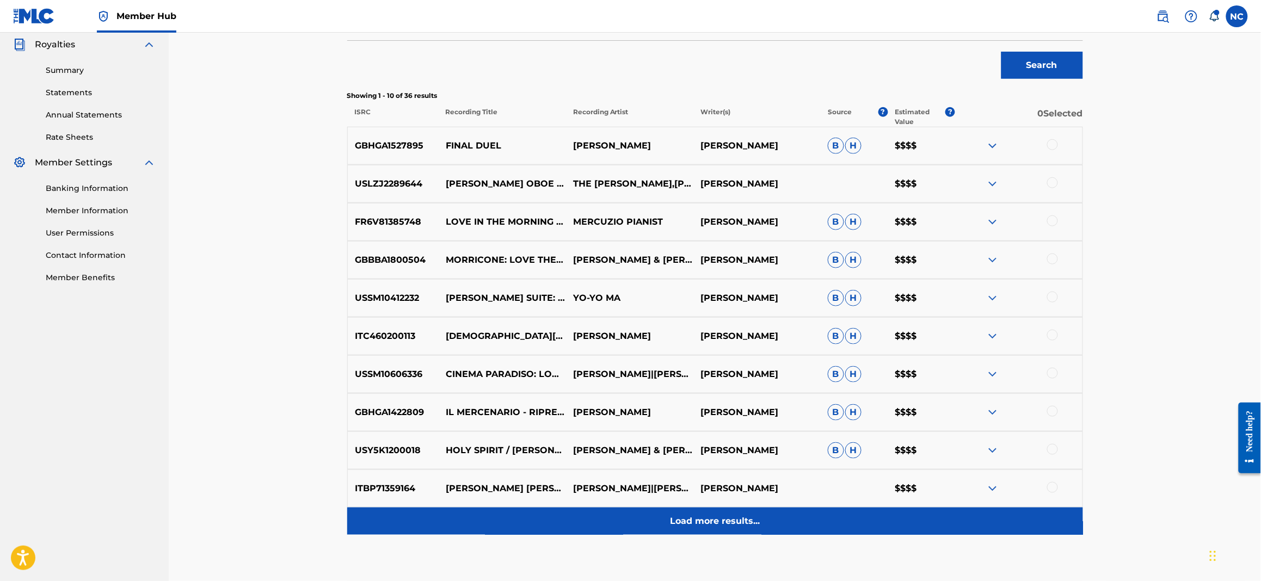
click at [684, 524] on p "Load more results..." at bounding box center [715, 521] width 90 height 13
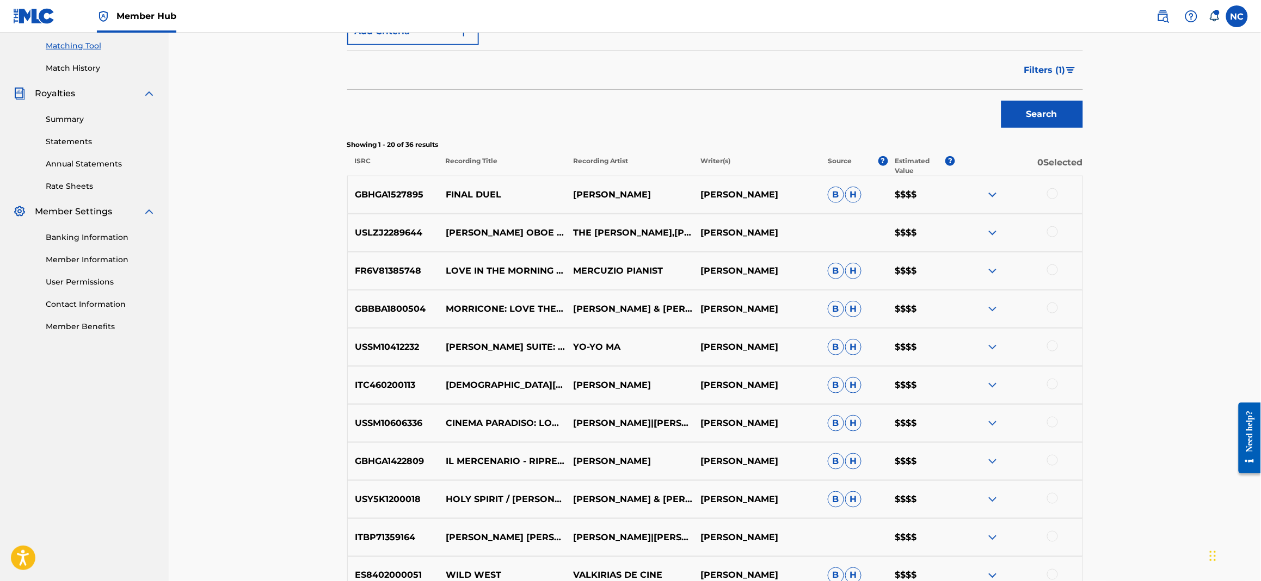
scroll to position [0, 0]
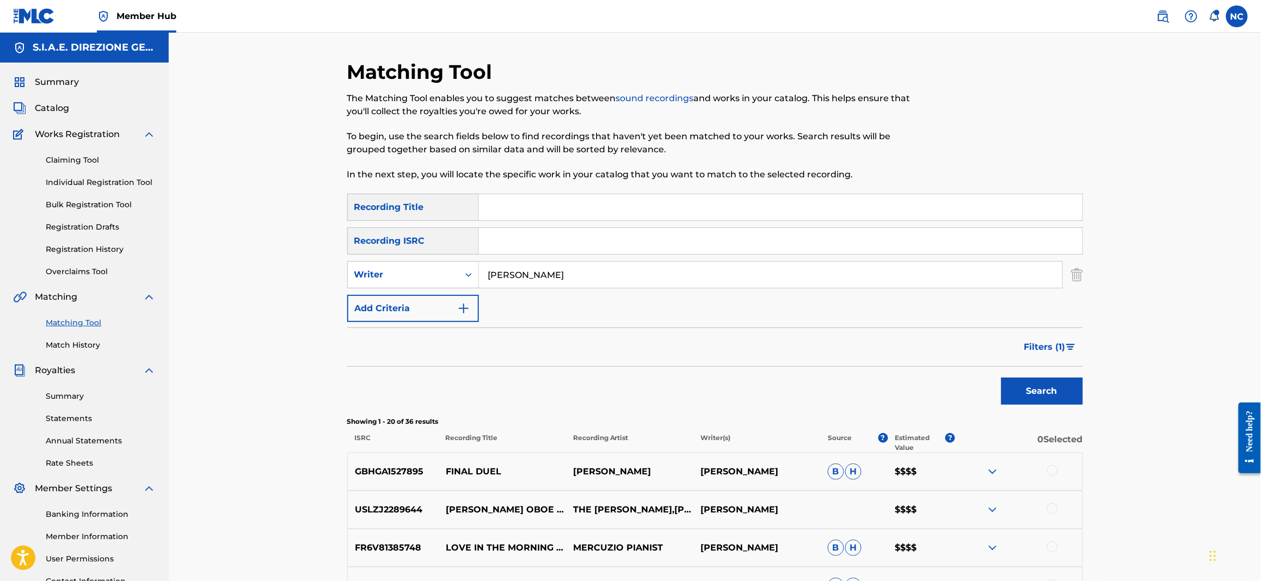
click at [622, 202] on input "Search Form" at bounding box center [781, 207] width 604 height 26
type input "per un pugno di dollari"
click at [1001, 378] on button "Search" at bounding box center [1042, 391] width 82 height 27
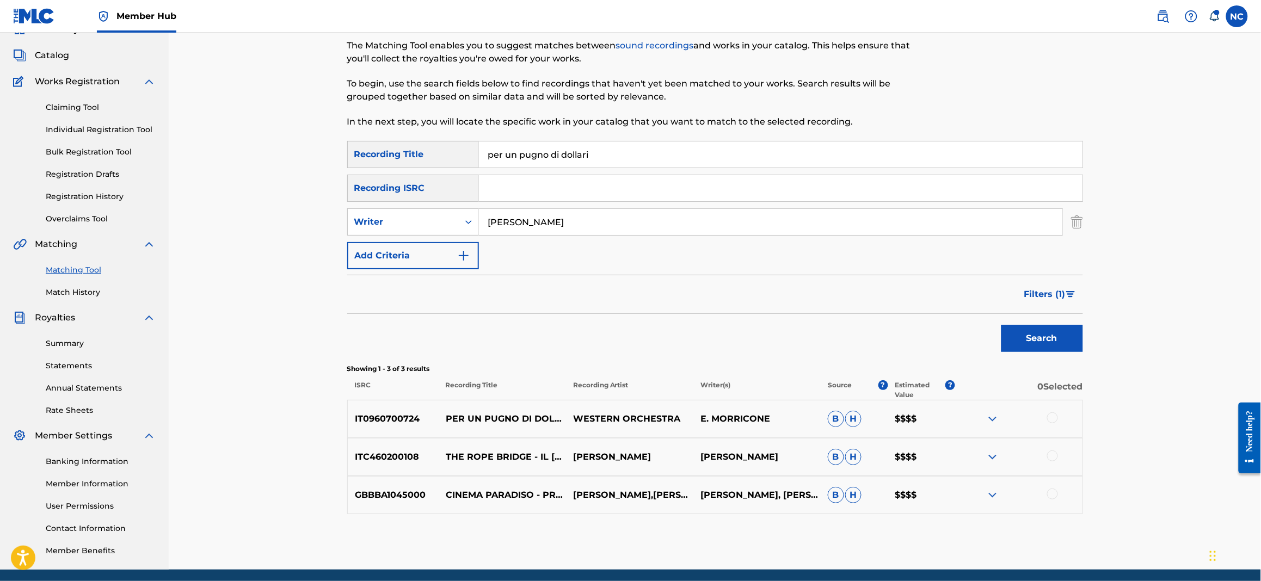
scroll to position [81, 0]
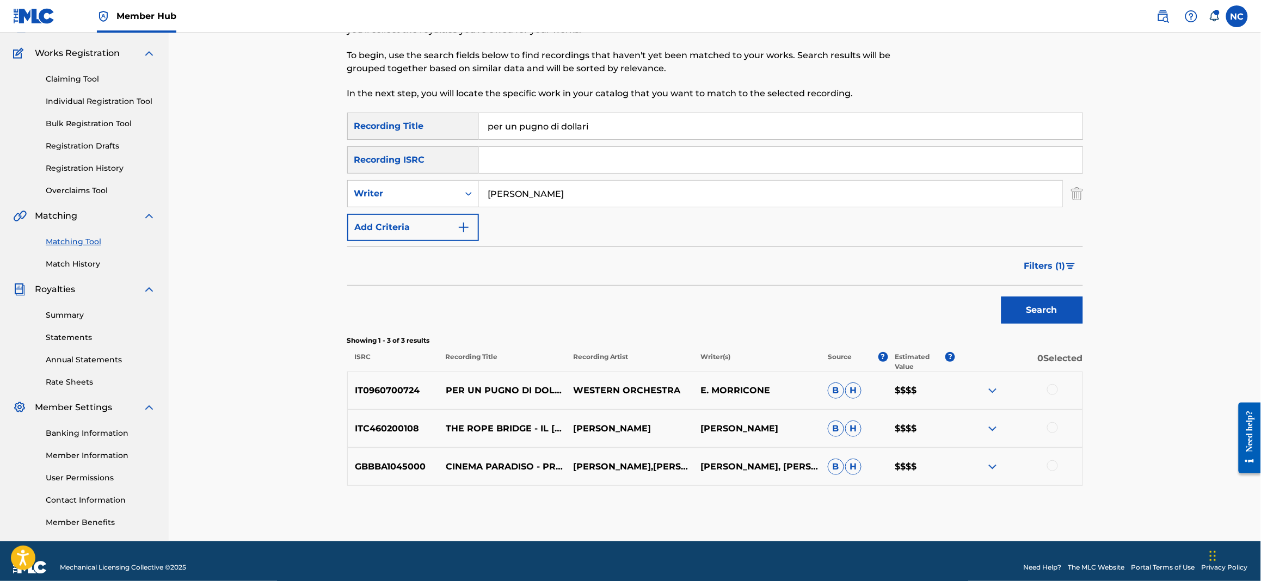
click at [993, 394] on img at bounding box center [992, 390] width 13 height 13
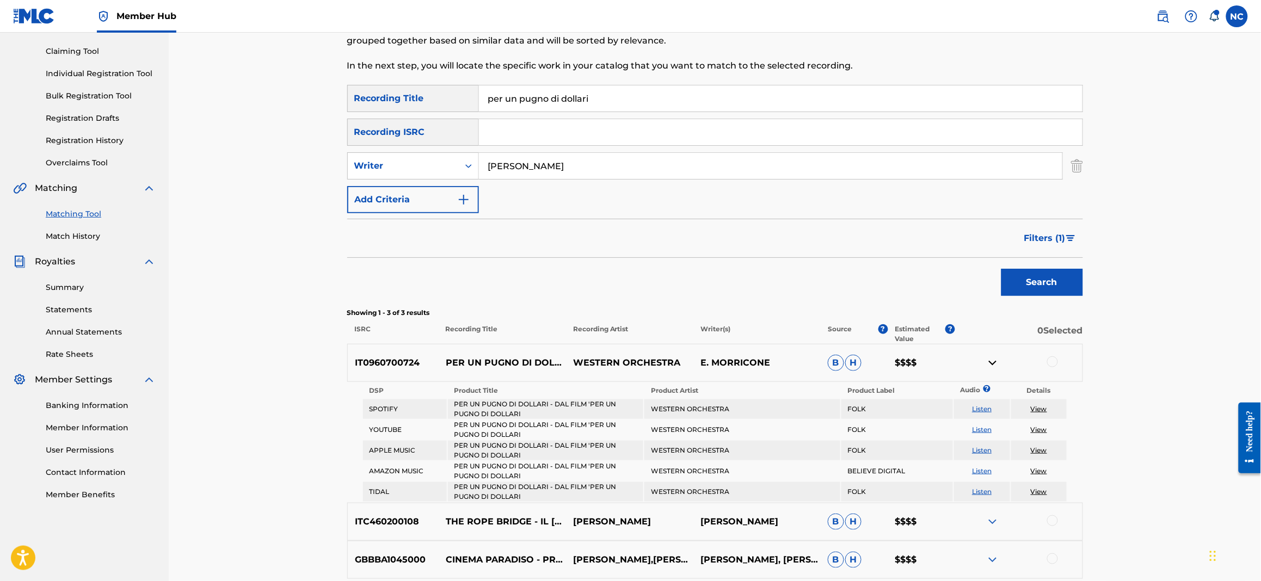
scroll to position [46, 0]
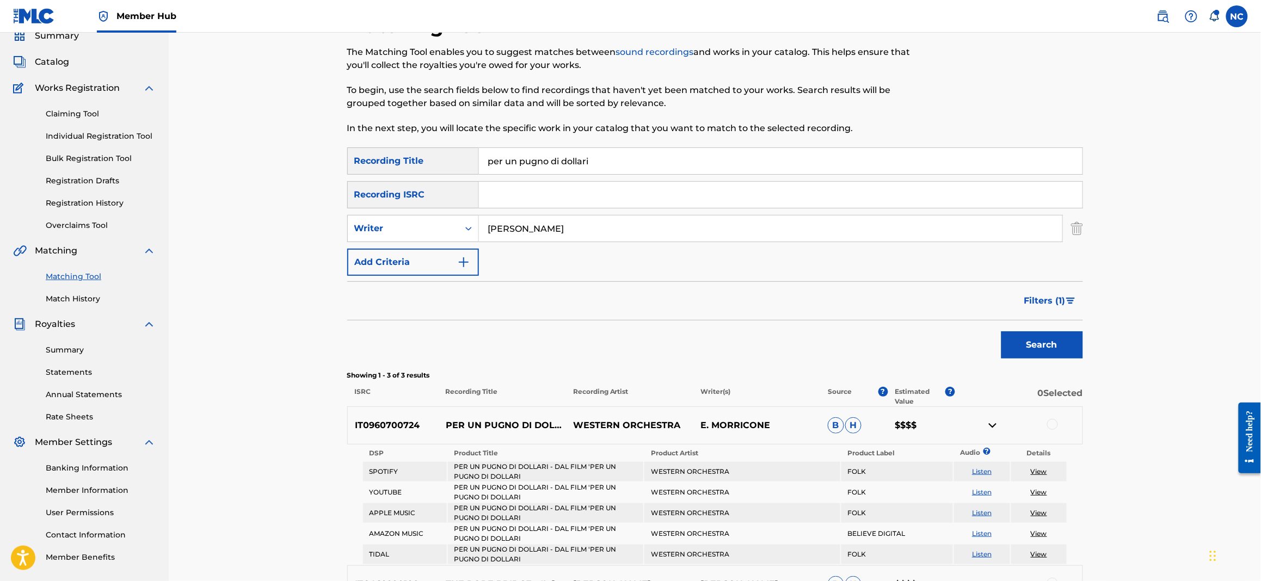
drag, startPoint x: 580, startPoint y: 162, endPoint x: 470, endPoint y: 162, distance: 109.9
click at [470, 162] on div "SearchWithCriteria4e813d52-5b47-4c3f-948a-3175507e7205 Recording Title per un p…" at bounding box center [715, 160] width 736 height 27
click at [1054, 299] on span "Filters ( 1 )" at bounding box center [1044, 300] width 41 height 13
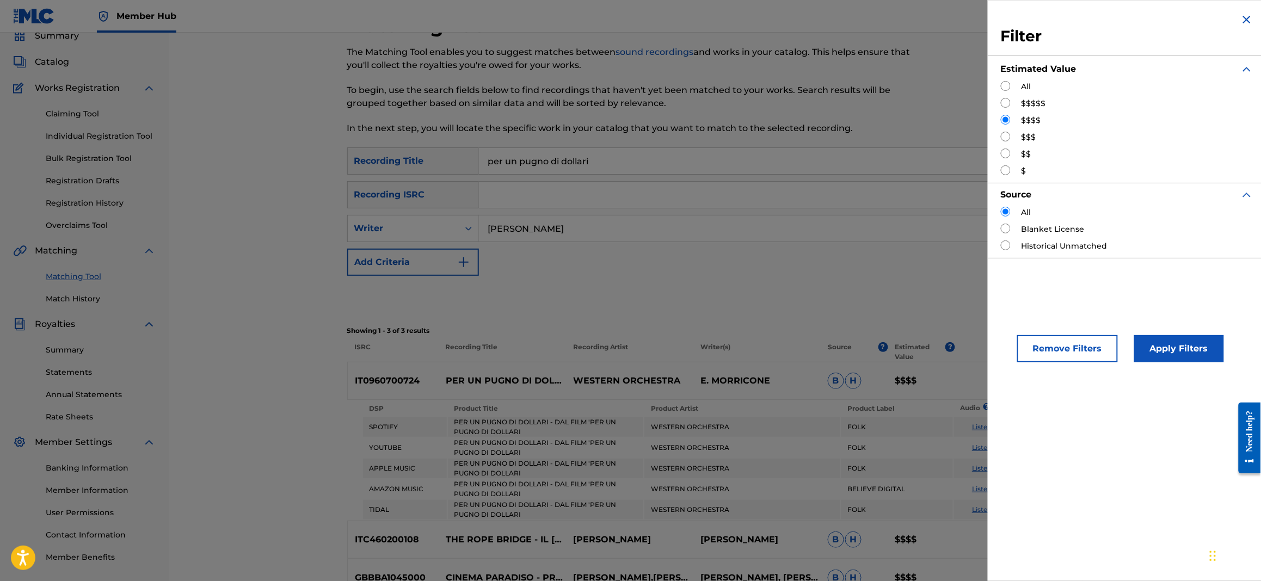
click at [847, 263] on div "SearchWithCriteria4e813d52-5b47-4c3f-948a-3175507e7205 Recording Title per un p…" at bounding box center [715, 211] width 736 height 128
click at [1078, 346] on button "Remove Filters" at bounding box center [1067, 348] width 101 height 27
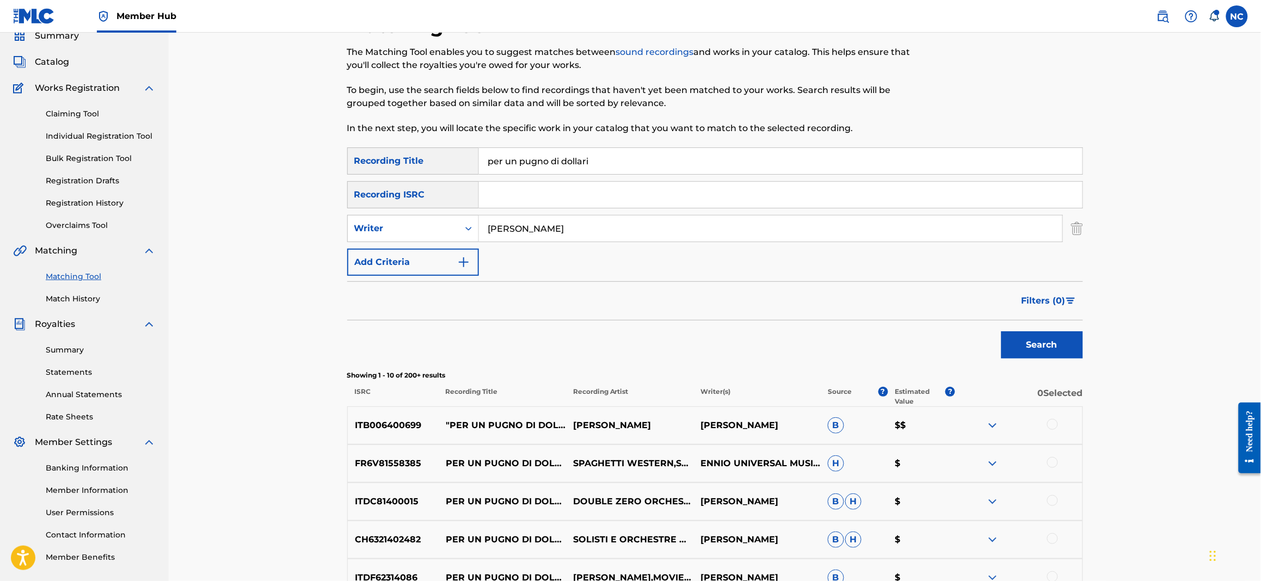
drag, startPoint x: 711, startPoint y: 167, endPoint x: 366, endPoint y: 165, distance: 345.1
click at [366, 165] on div "SearchWithCriteria4e813d52-5b47-4c3f-948a-3175507e7205 Recording Title per un p…" at bounding box center [715, 160] width 736 height 27
click at [1050, 299] on span "Filters ( 0 )" at bounding box center [1044, 300] width 44 height 13
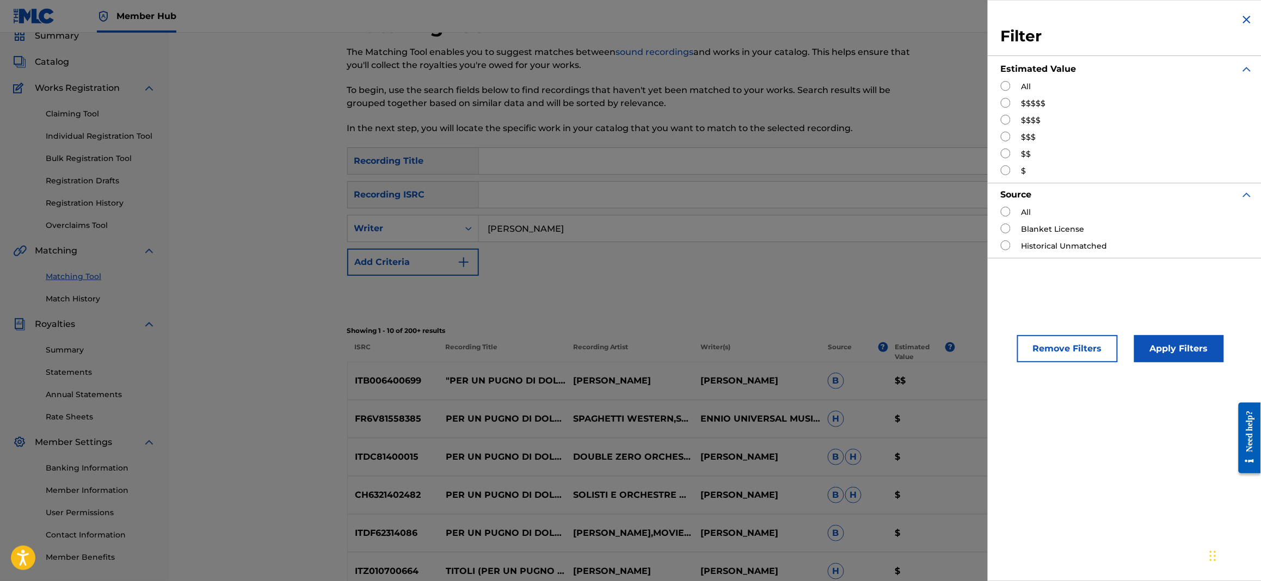
click at [1009, 105] on input "Search Form" at bounding box center [1006, 103] width 10 height 10
radio input "true"
click at [1007, 121] on input "Search Form" at bounding box center [1006, 120] width 10 height 10
radio input "true"
click at [1173, 337] on button "Apply Filters" at bounding box center [1179, 348] width 90 height 27
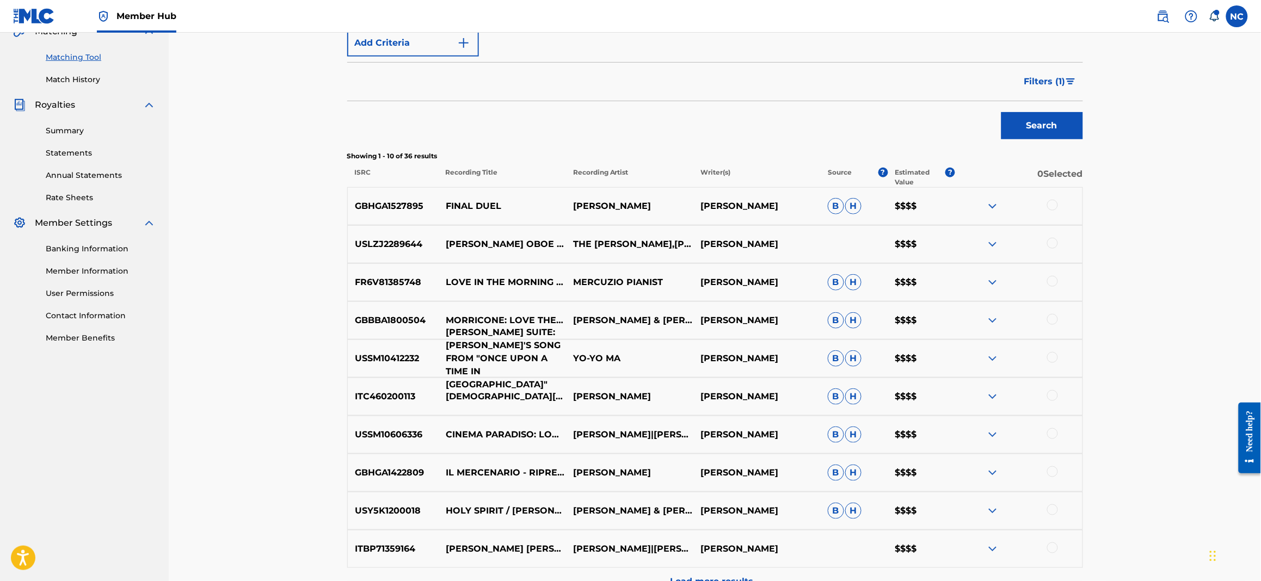
scroll to position [373, 0]
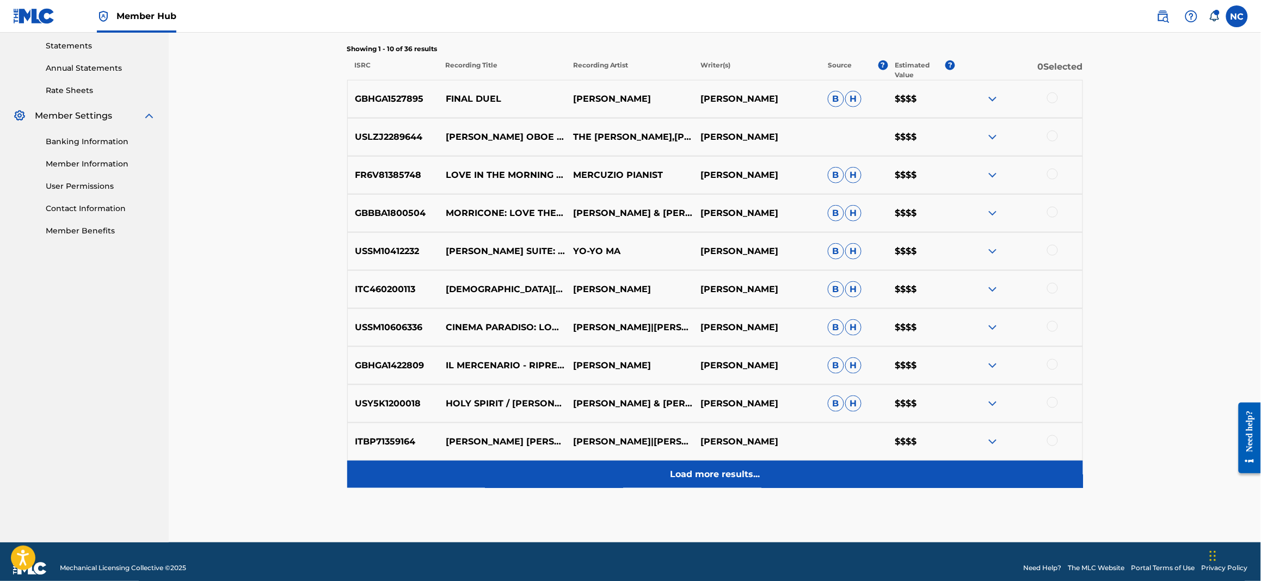
click at [706, 477] on p "Load more results..." at bounding box center [715, 474] width 90 height 13
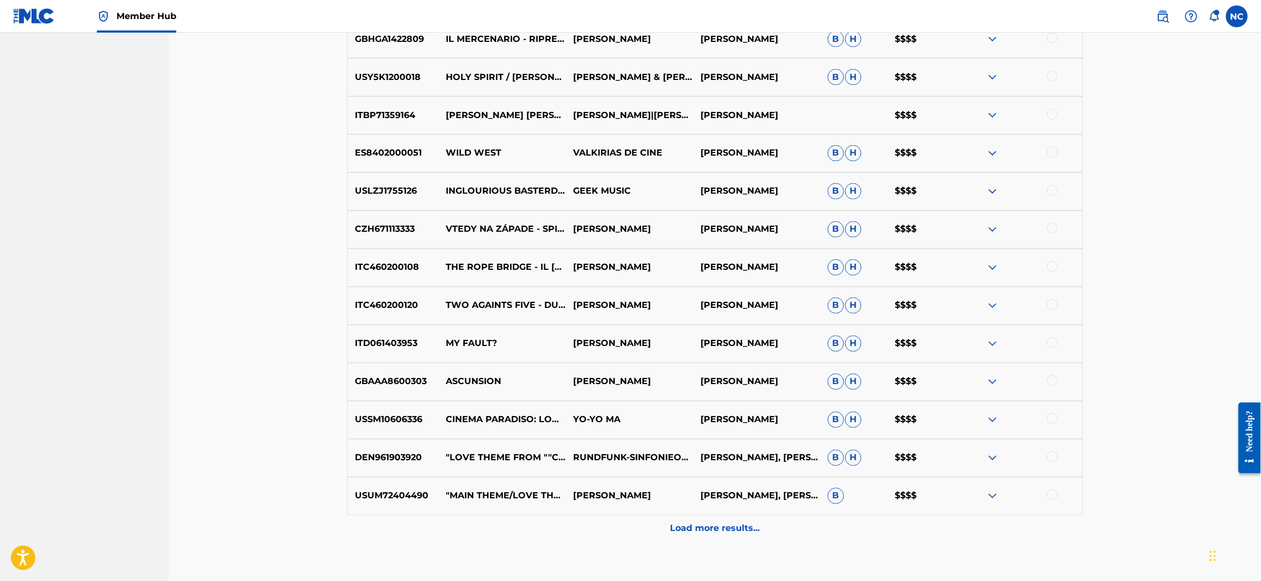
scroll to position [767, 0]
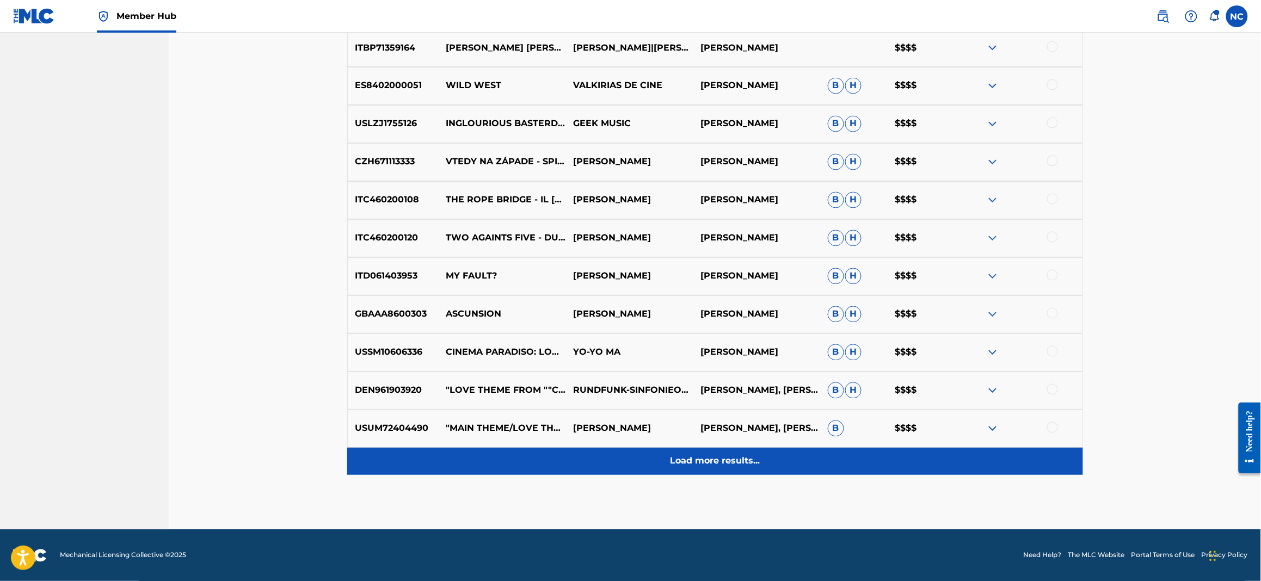
click at [678, 474] on div "Load more results..." at bounding box center [715, 461] width 736 height 27
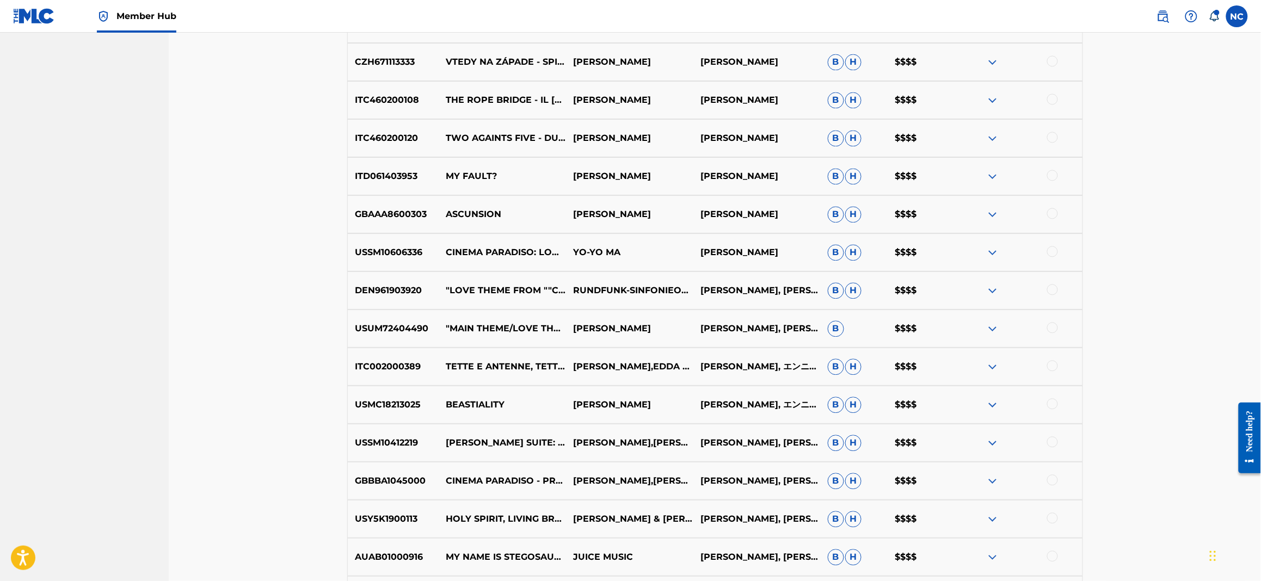
scroll to position [930, 0]
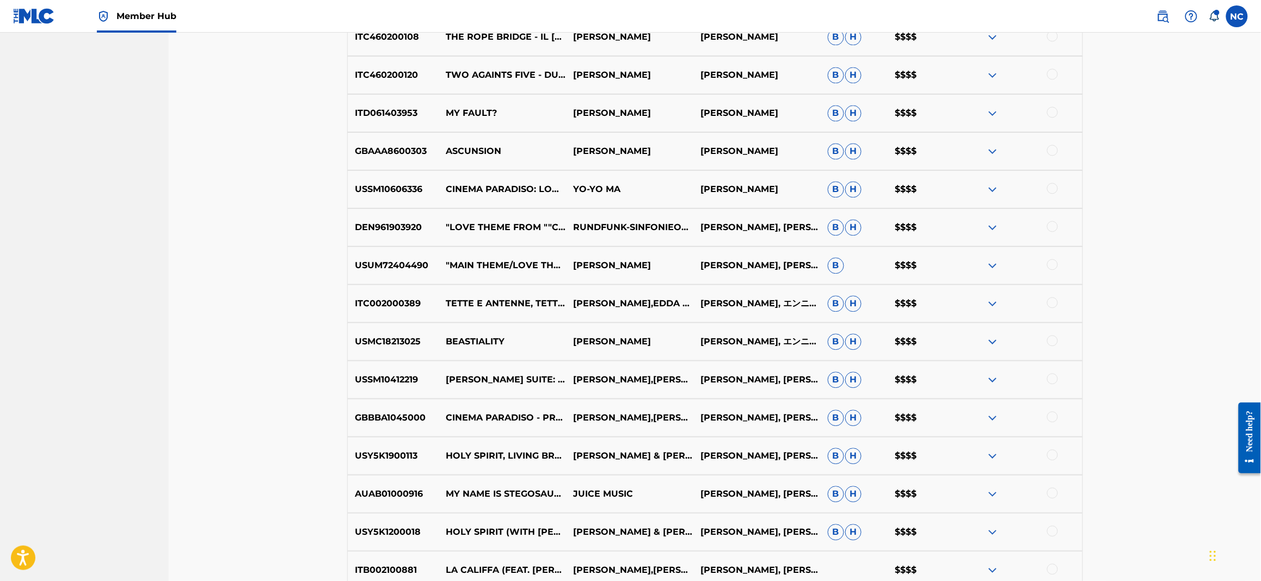
click at [500, 486] on div "AUAB01000916 MY NAME IS STEGOSAURUS JUICE MUSIC ART [PERSON_NAME], [PERSON_NAME…" at bounding box center [715, 494] width 736 height 38
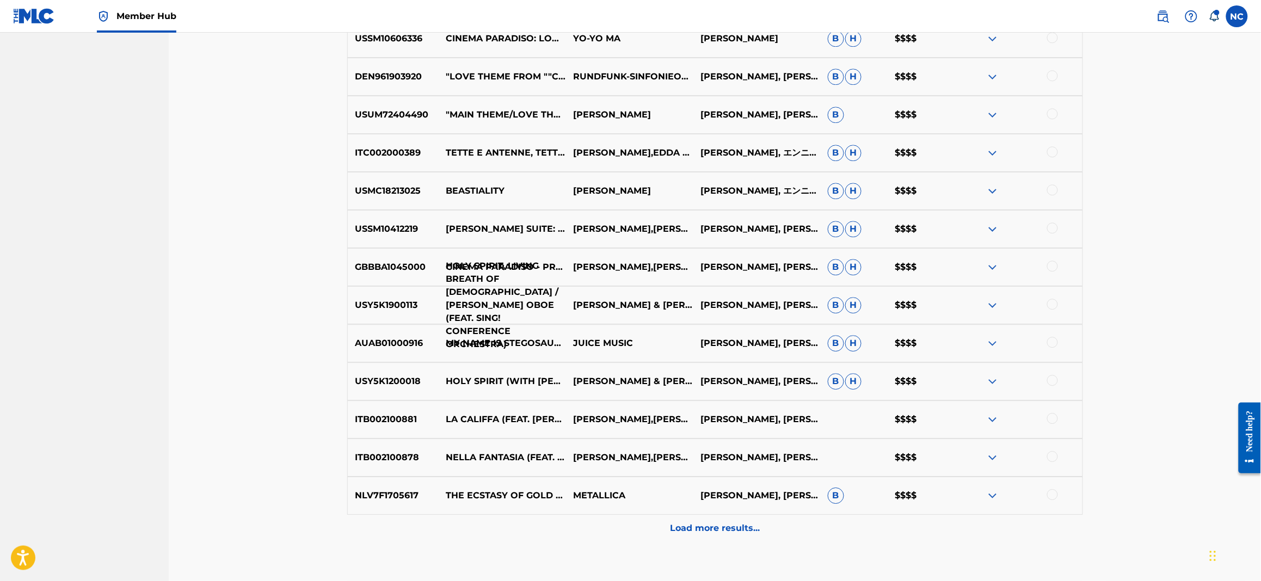
scroll to position [1148, 0]
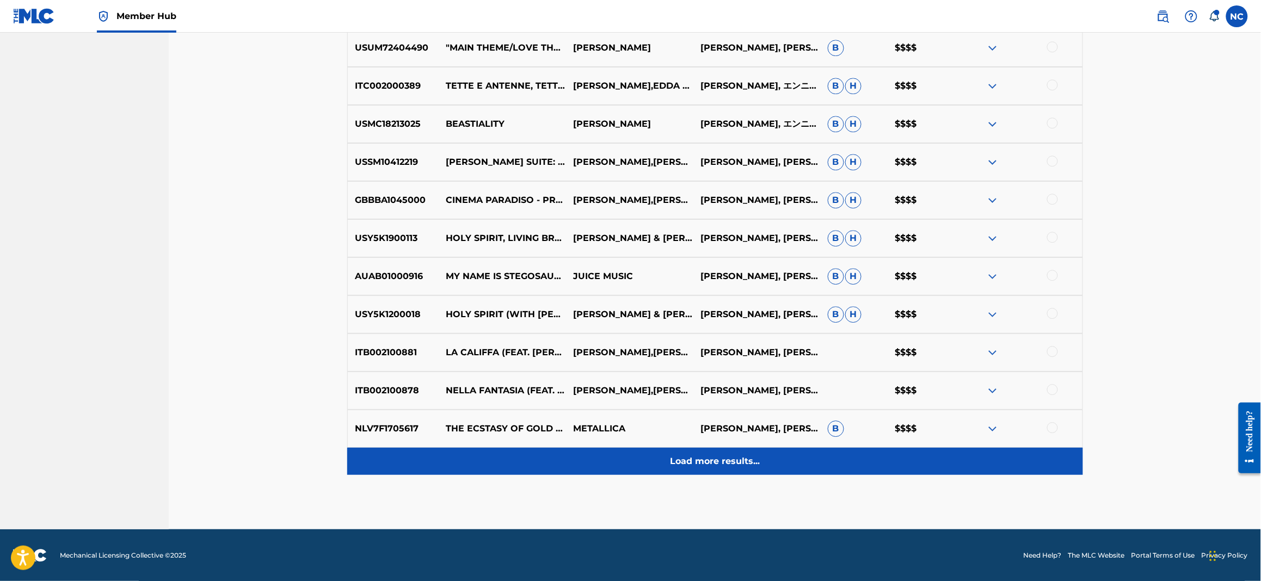
click at [779, 463] on div "Load more results..." at bounding box center [715, 461] width 736 height 27
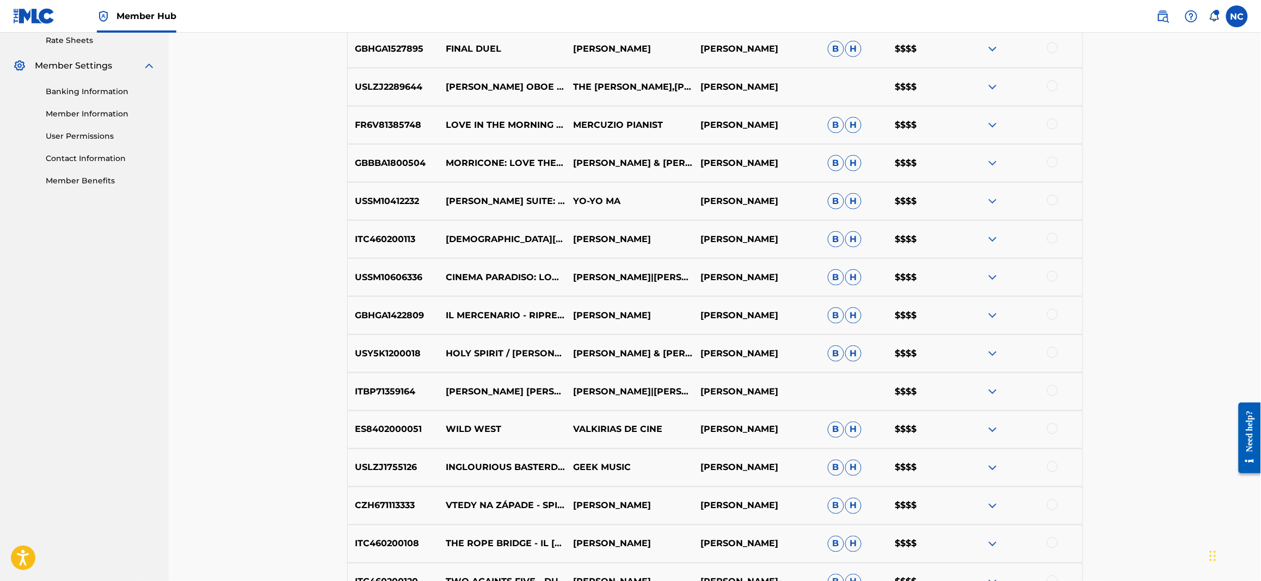
scroll to position [451, 0]
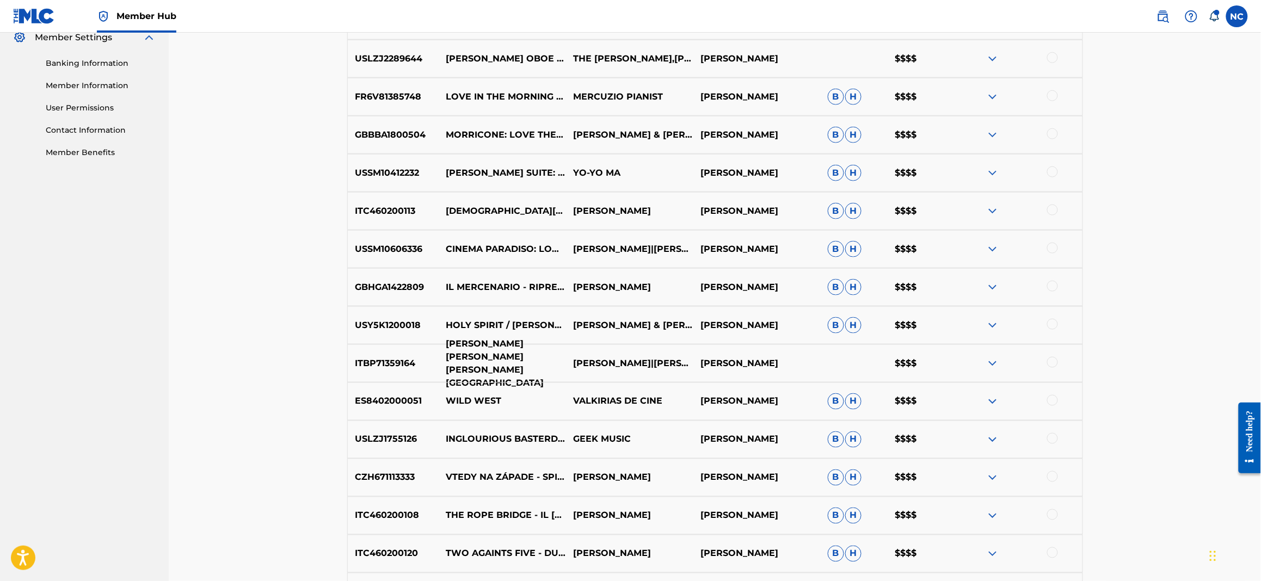
click at [502, 369] on p "[PERSON_NAME] [PERSON_NAME] [PERSON_NAME][GEOGRAPHIC_DATA]" at bounding box center [502, 363] width 127 height 52
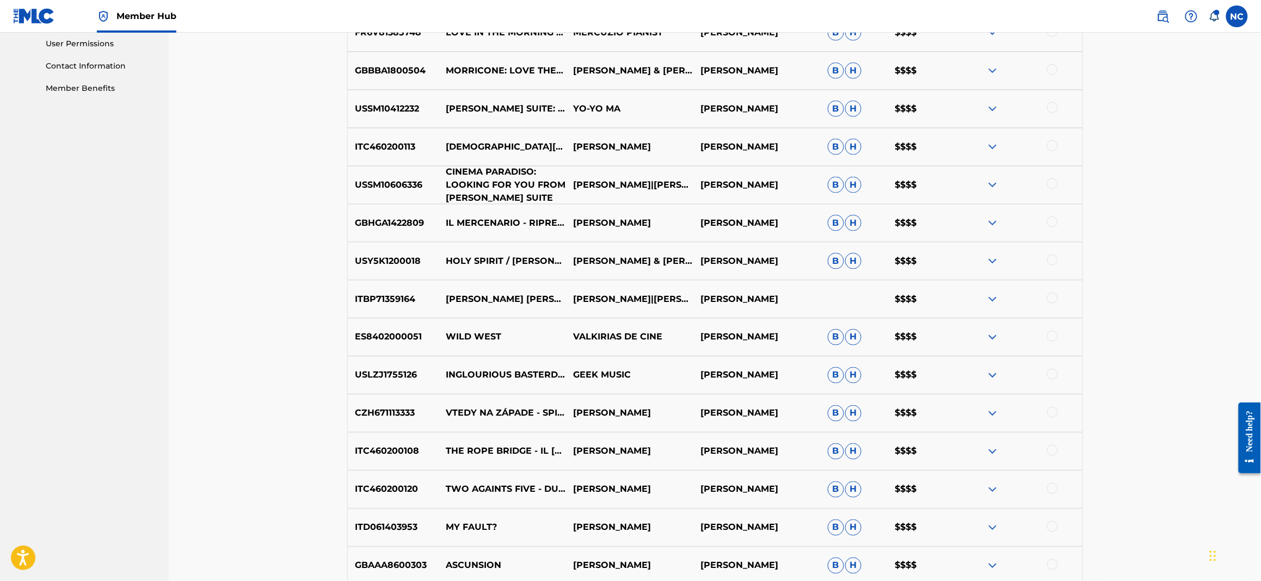
scroll to position [614, 0]
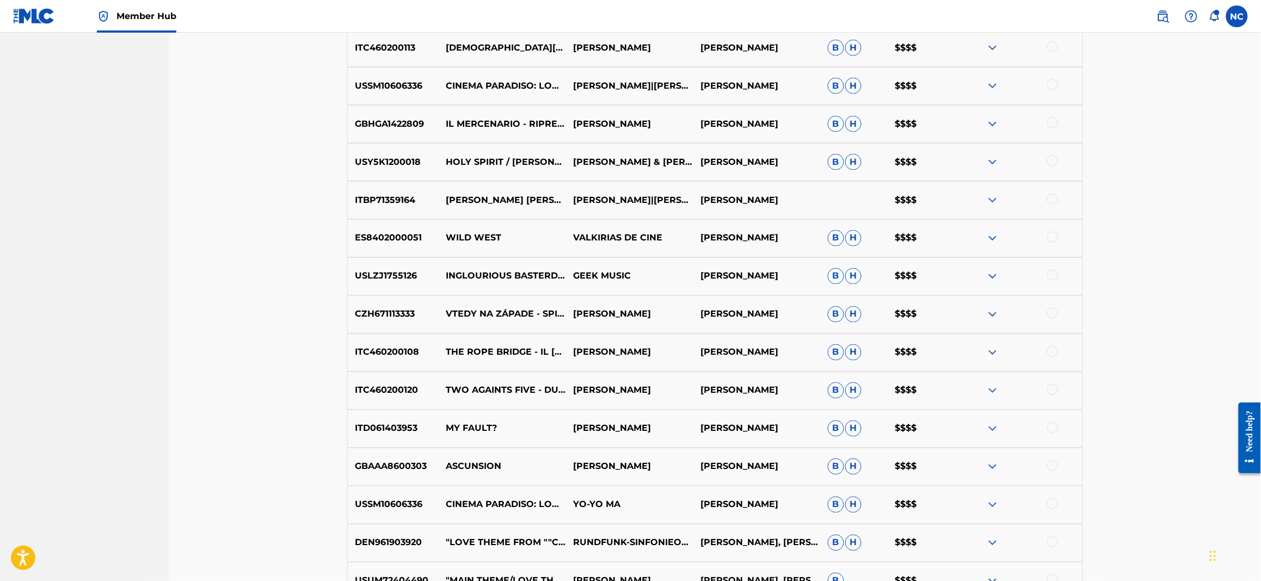
click at [469, 242] on p "WILD WEST" at bounding box center [502, 238] width 127 height 13
drag, startPoint x: 507, startPoint y: 233, endPoint x: 444, endPoint y: 235, distance: 63.7
click at [444, 235] on p "WILD WEST" at bounding box center [502, 238] width 127 height 13
copy p "WILD WEST"
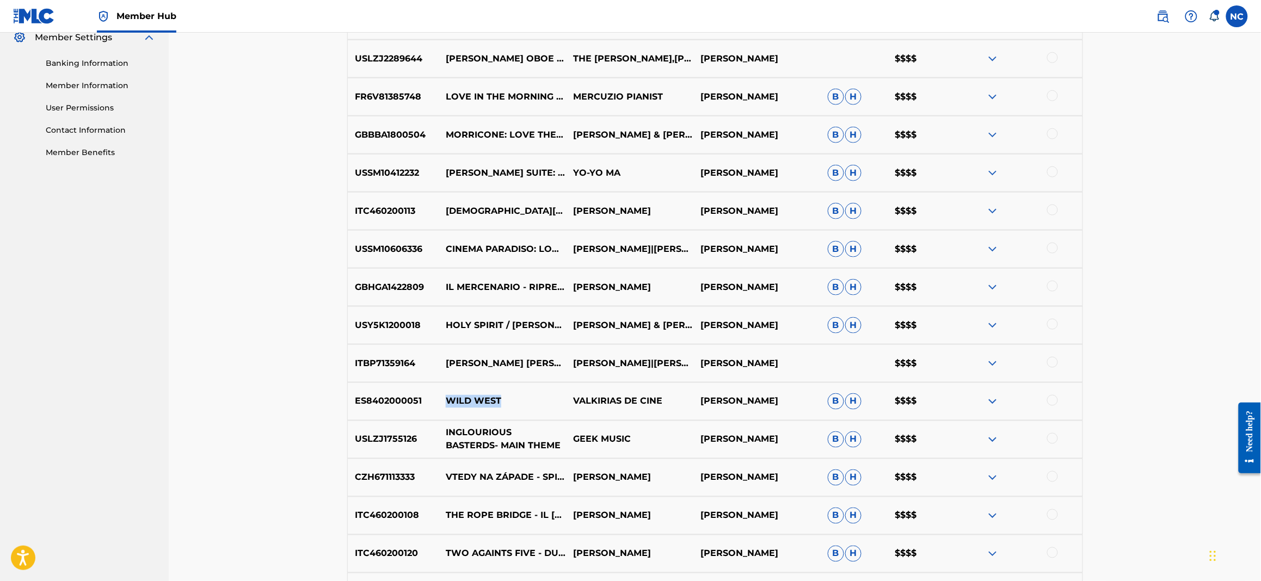
scroll to position [370, 0]
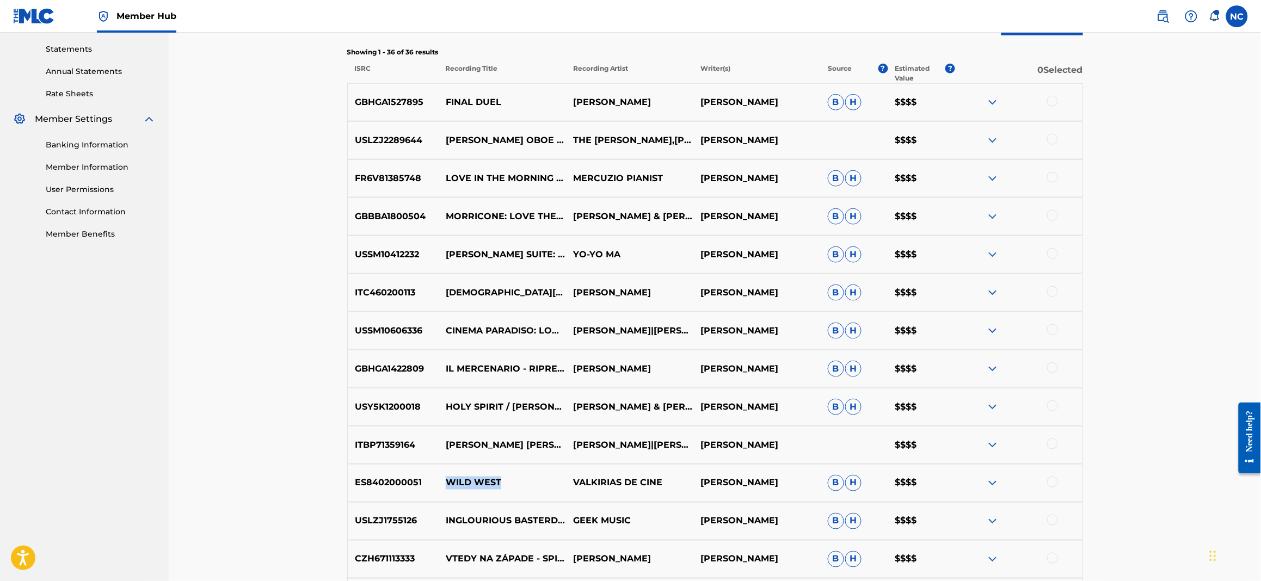
copy p "WILD WEST"
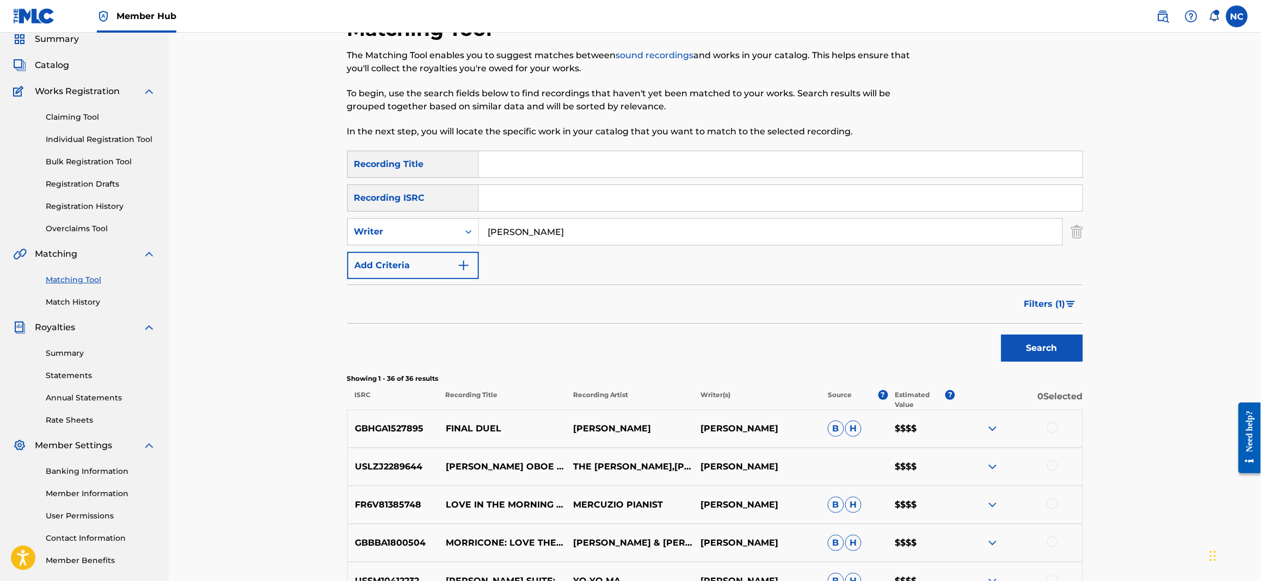
click at [554, 171] on input "Search Form" at bounding box center [781, 164] width 604 height 26
paste input "WILD WEST"
type input "WILD WEST"
click at [1025, 357] on button "Search" at bounding box center [1042, 348] width 82 height 27
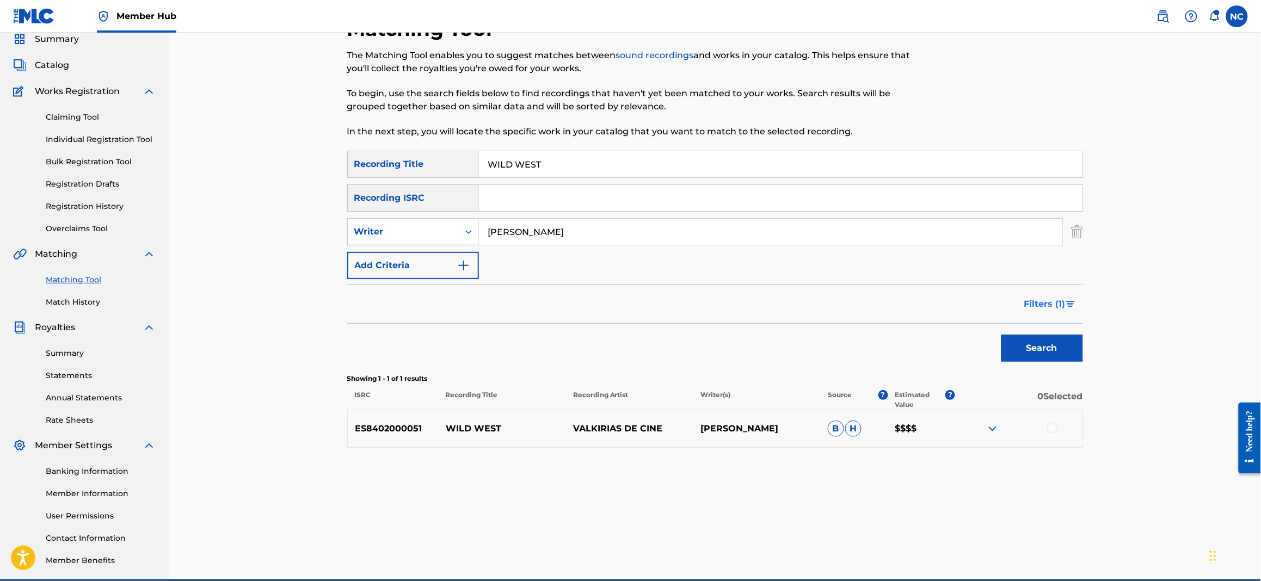
click at [1019, 301] on button "Filters ( 1 )" at bounding box center [1050, 304] width 65 height 27
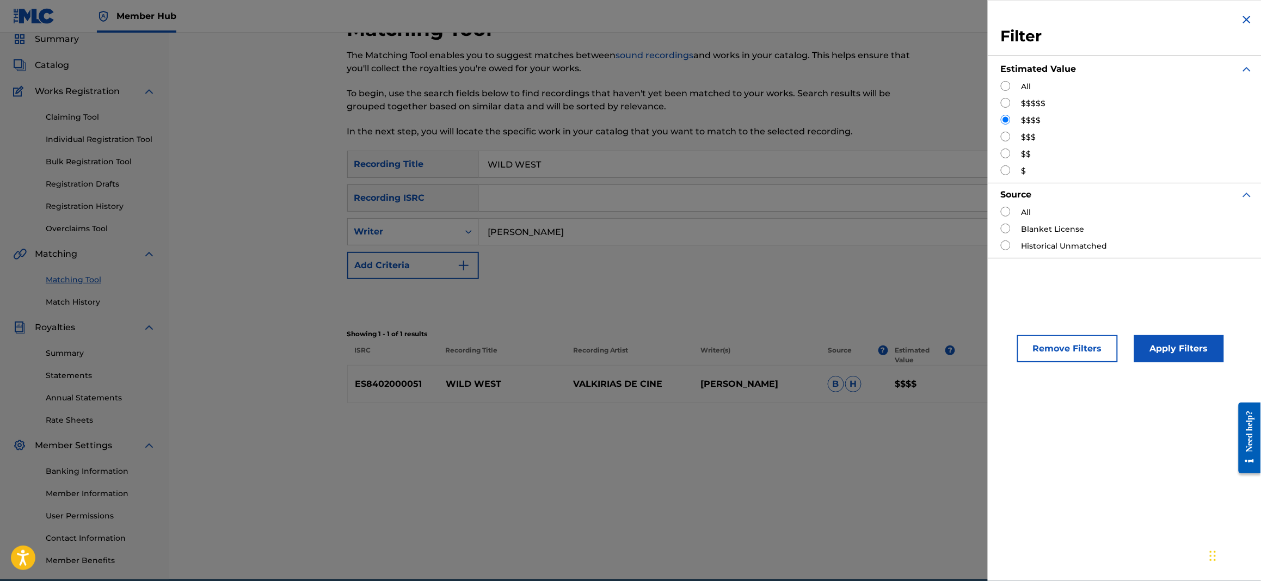
click at [1006, 139] on input "Search Form" at bounding box center [1006, 137] width 10 height 10
radio input "true"
click at [1208, 351] on button "Apply Filters" at bounding box center [1179, 348] width 90 height 27
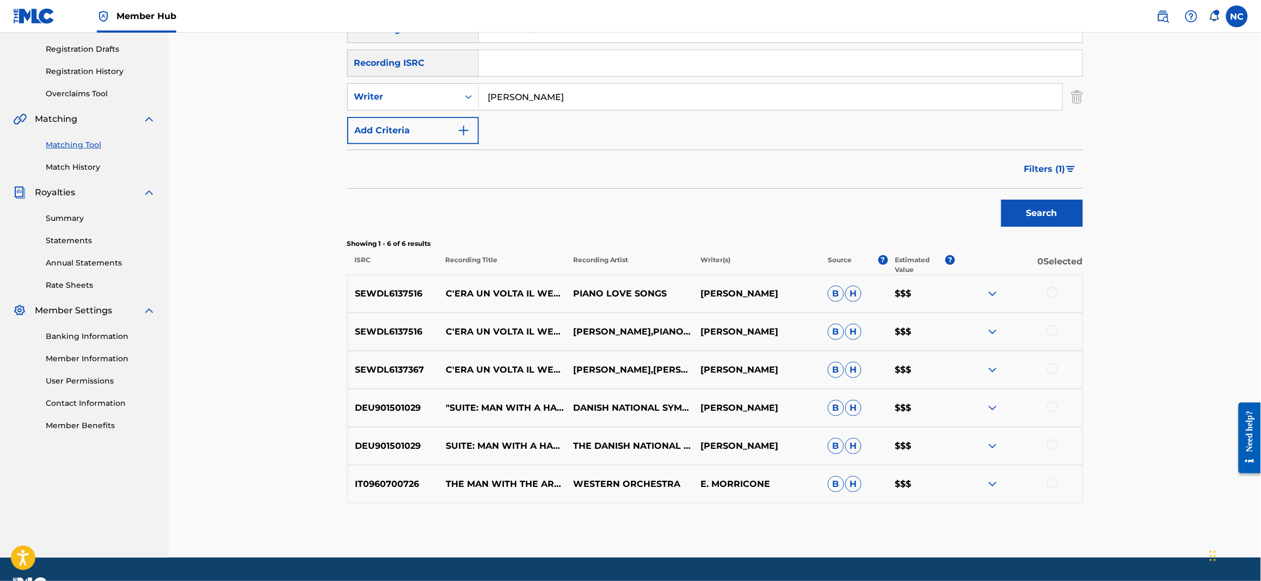
scroll to position [206, 0]
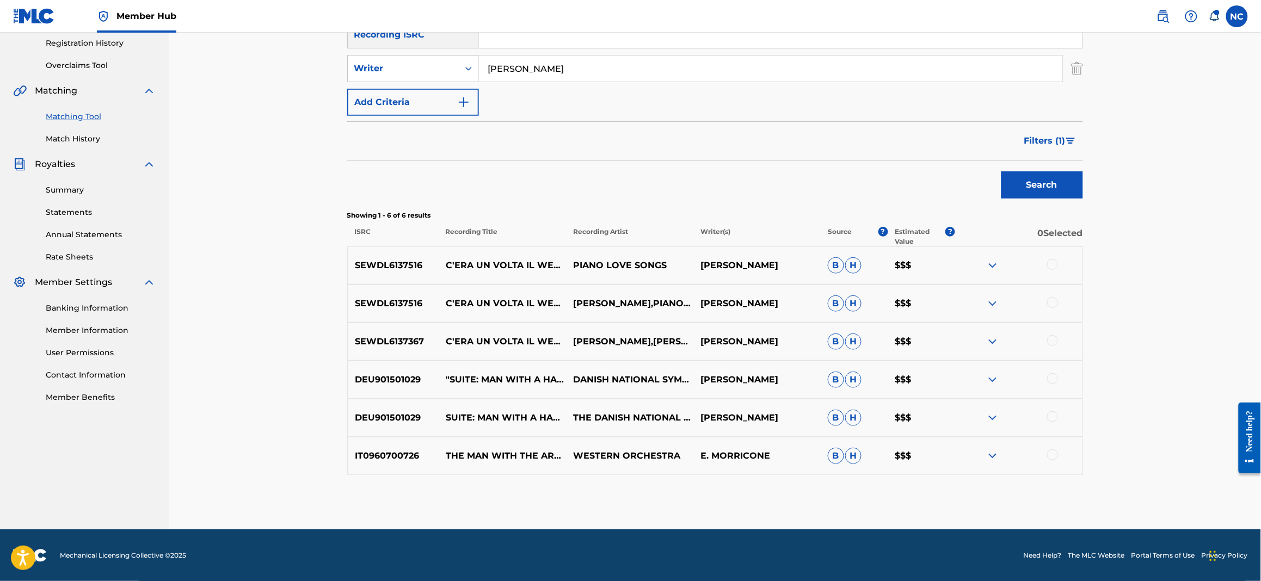
click at [992, 456] on img at bounding box center [992, 456] width 13 height 13
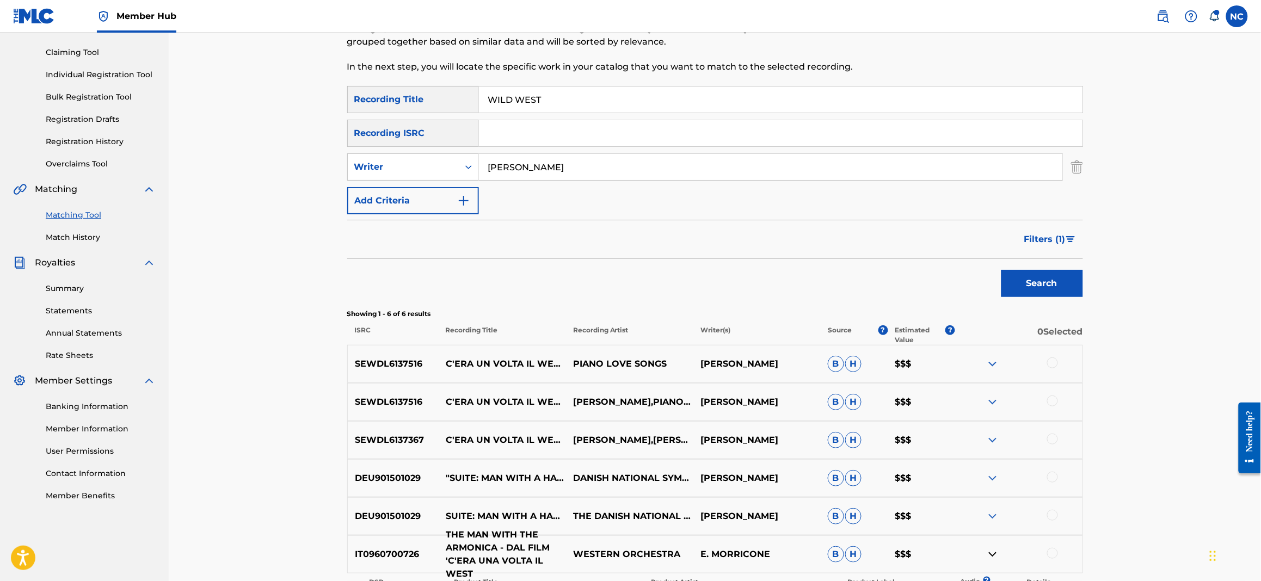
scroll to position [0, 0]
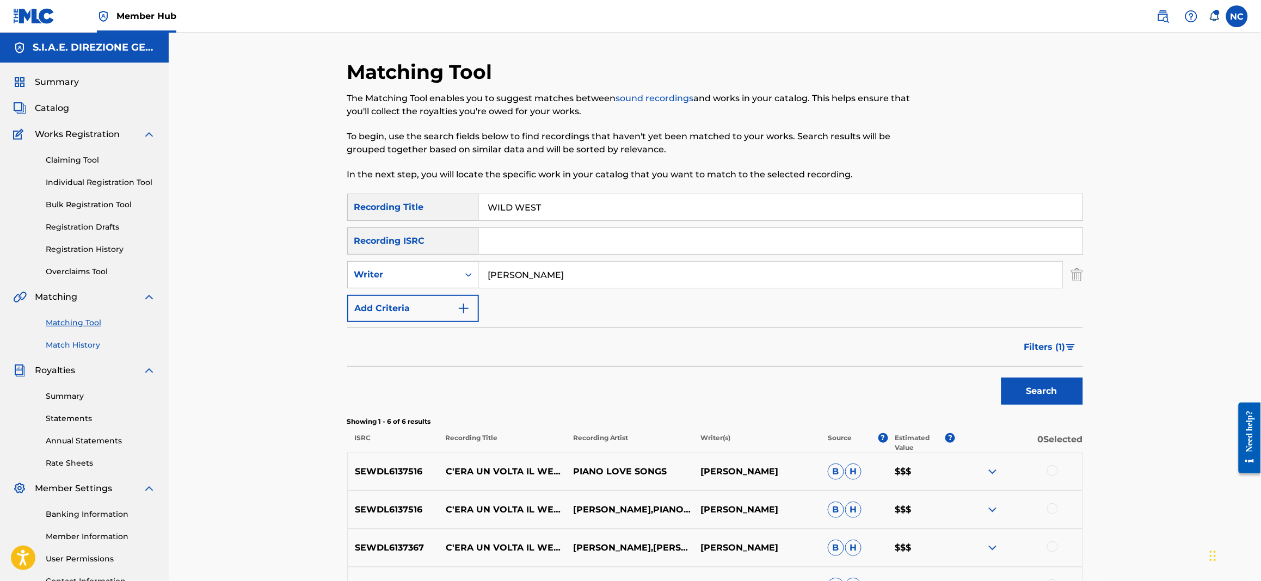
click at [80, 343] on link "Match History" at bounding box center [101, 345] width 110 height 11
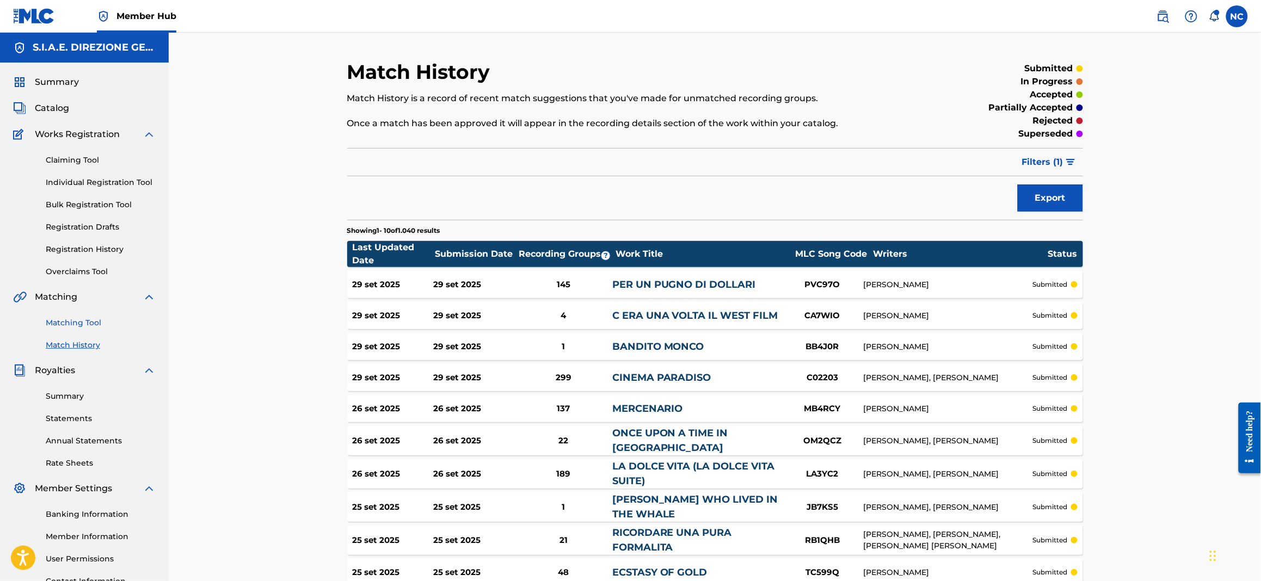
click at [93, 322] on link "Matching Tool" at bounding box center [101, 322] width 110 height 11
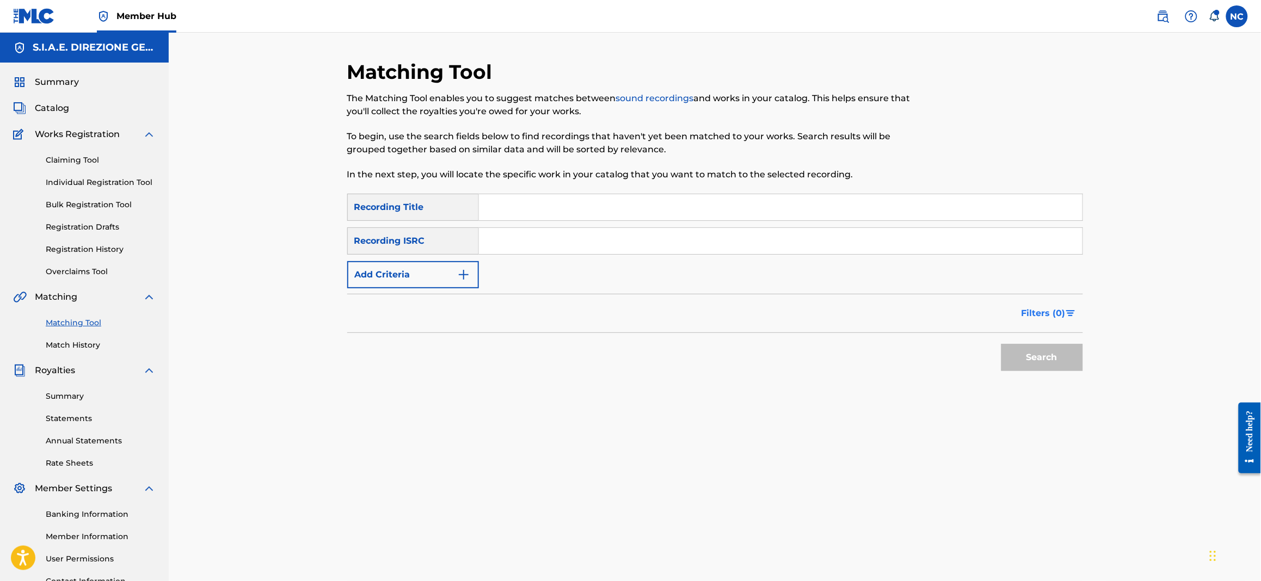
click at [1063, 312] on span "Filters ( 0 )" at bounding box center [1044, 313] width 44 height 13
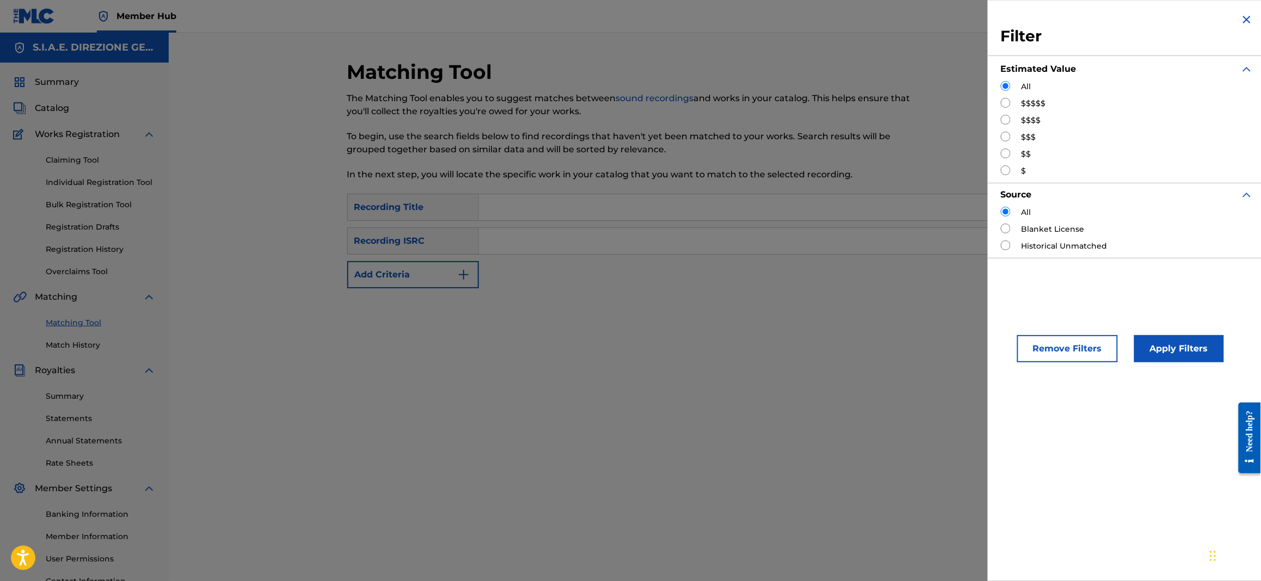
click at [1006, 119] on input "Search Form" at bounding box center [1006, 120] width 10 height 10
radio input "true"
click at [1173, 348] on button "Apply Filters" at bounding box center [1179, 348] width 90 height 27
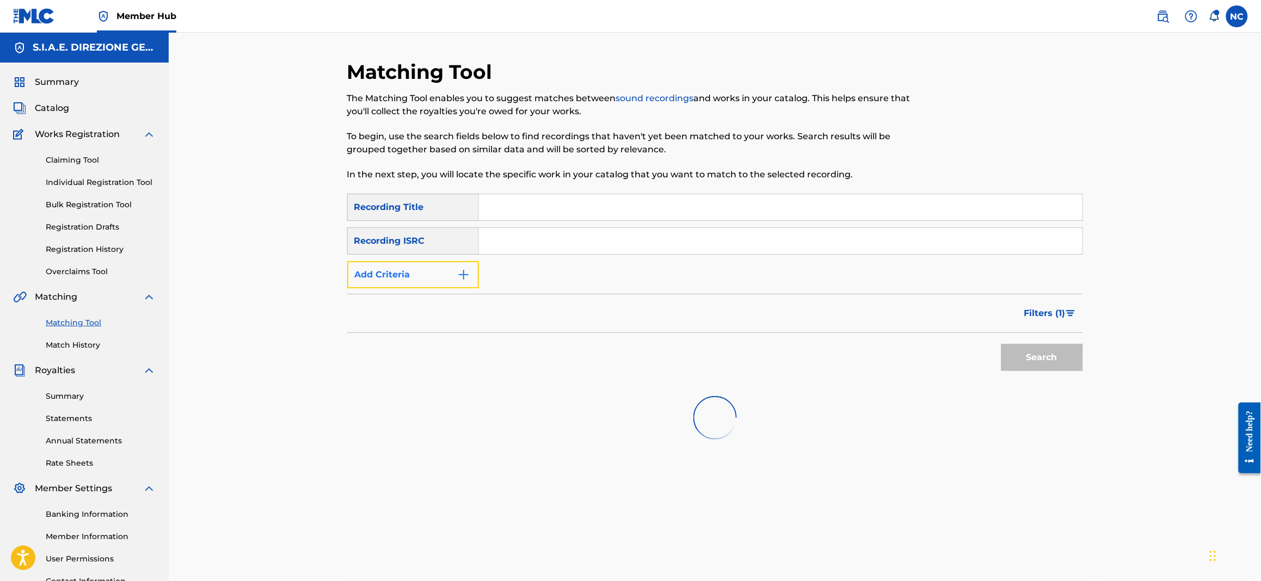
drag, startPoint x: 467, startPoint y: 262, endPoint x: 476, endPoint y: 271, distance: 12.7
click at [469, 265] on button "Add Criteria" at bounding box center [413, 274] width 132 height 27
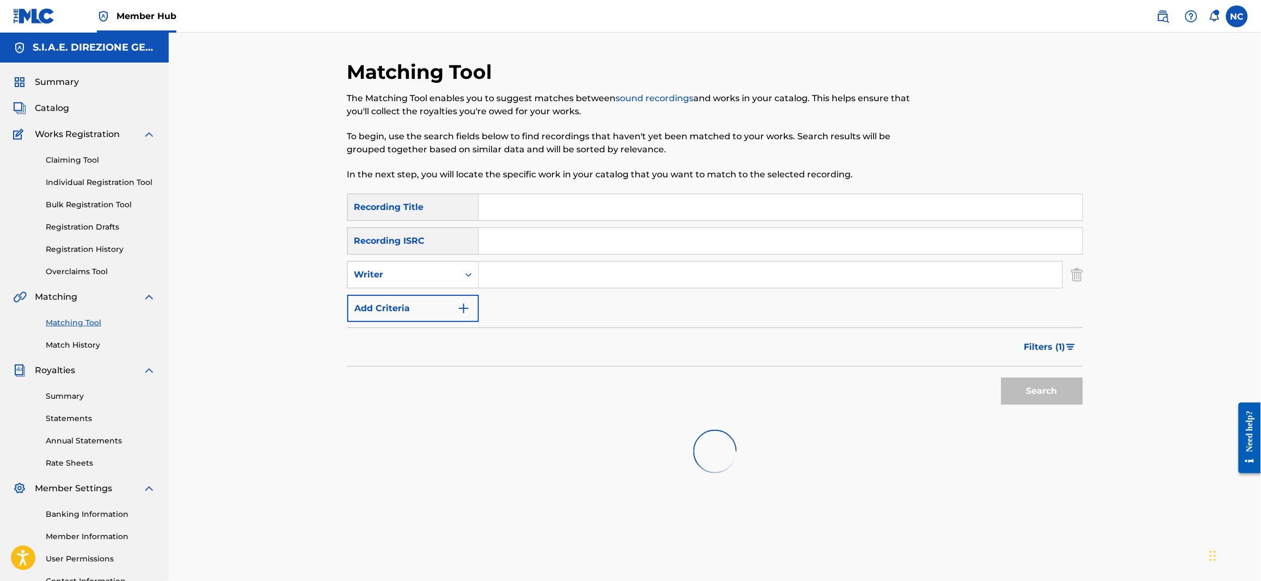
click at [530, 277] on input "Search Form" at bounding box center [770, 275] width 583 height 26
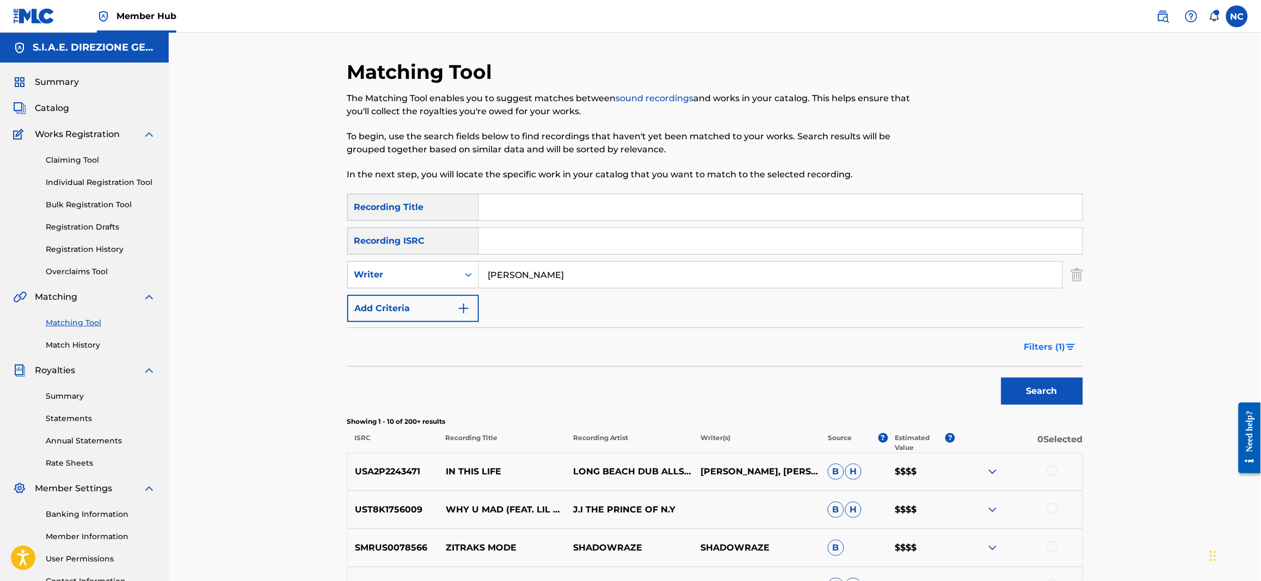
type input "[PERSON_NAME]"
click at [1067, 348] on img "Search Form" at bounding box center [1070, 347] width 9 height 7
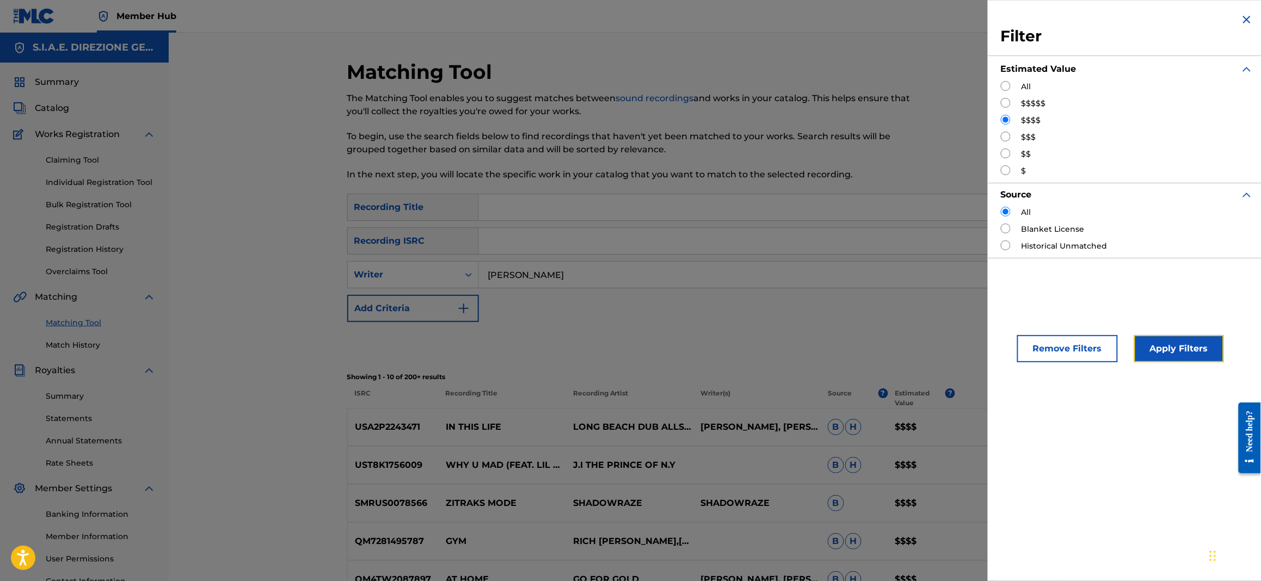
click at [1189, 347] on button "Apply Filters" at bounding box center [1179, 348] width 90 height 27
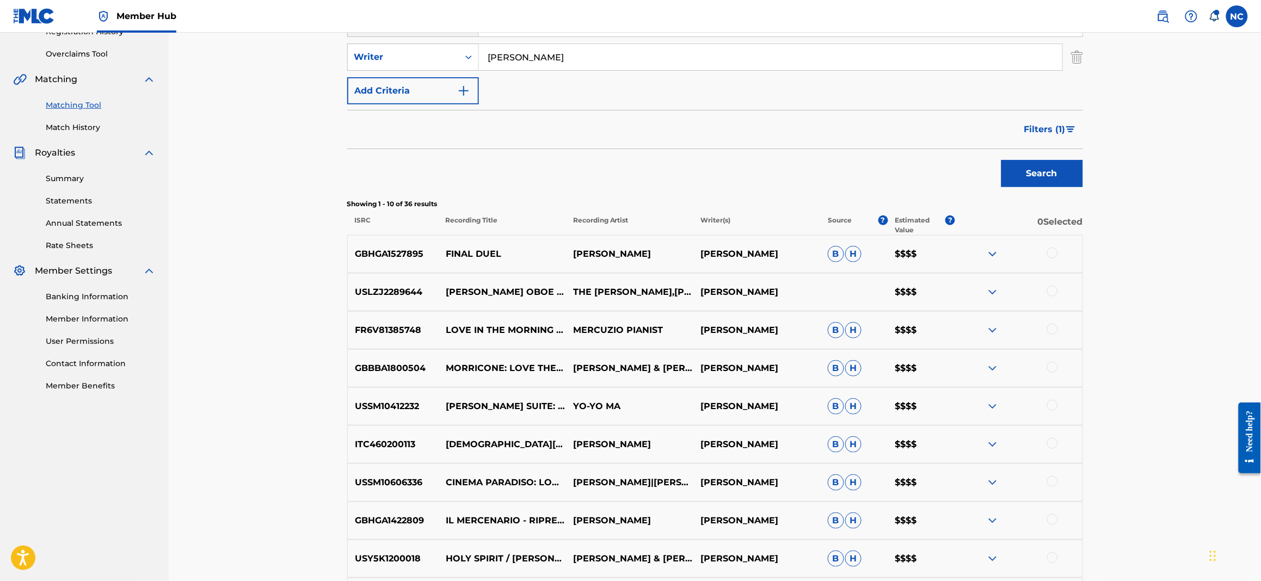
scroll to position [244, 0]
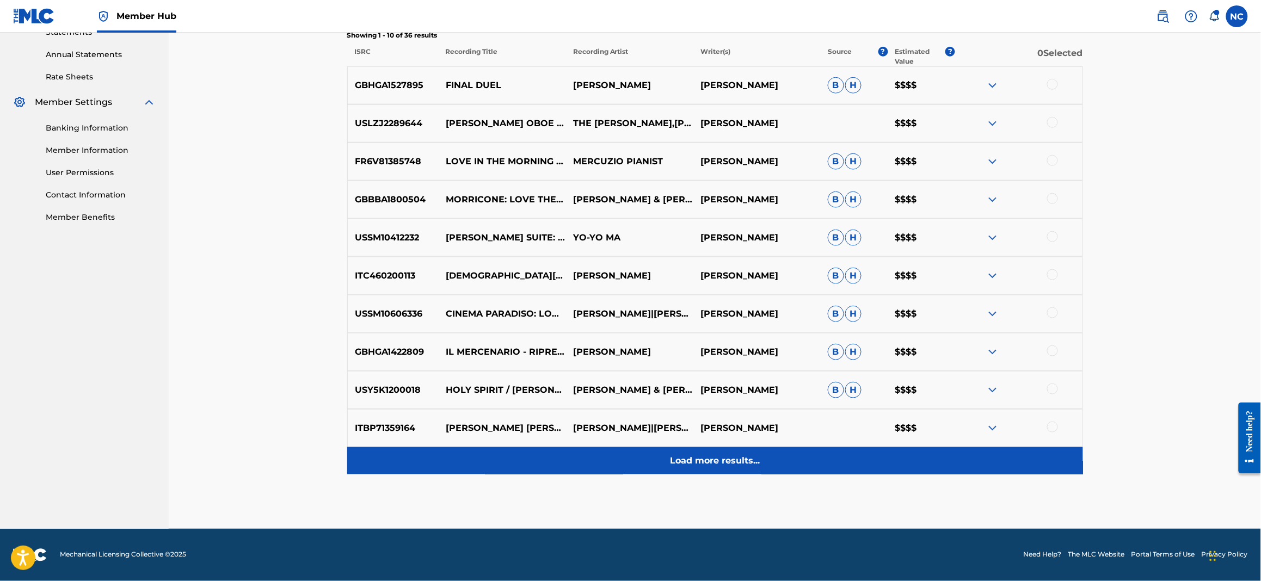
click at [741, 466] on p "Load more results..." at bounding box center [715, 460] width 90 height 13
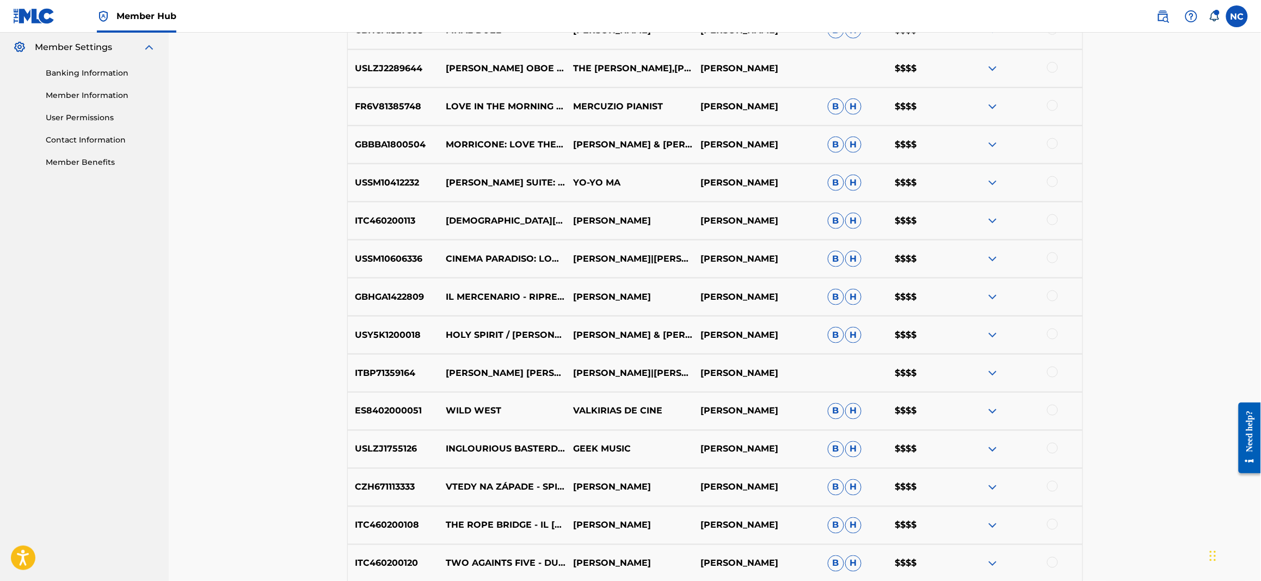
scroll to position [468, 0]
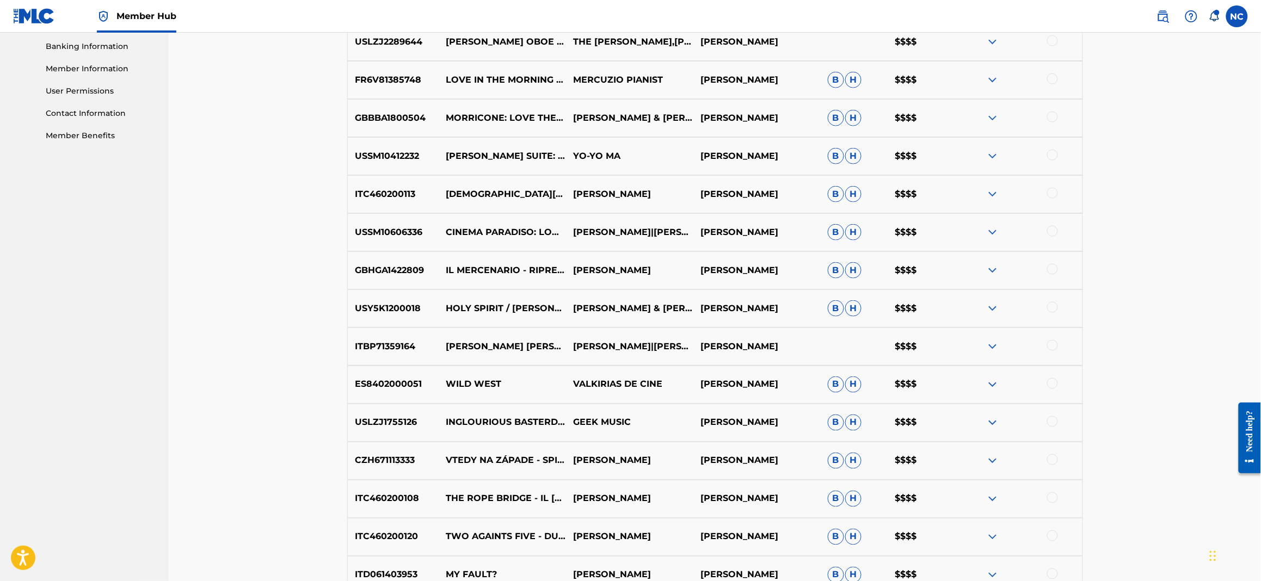
click at [991, 388] on img at bounding box center [992, 384] width 13 height 13
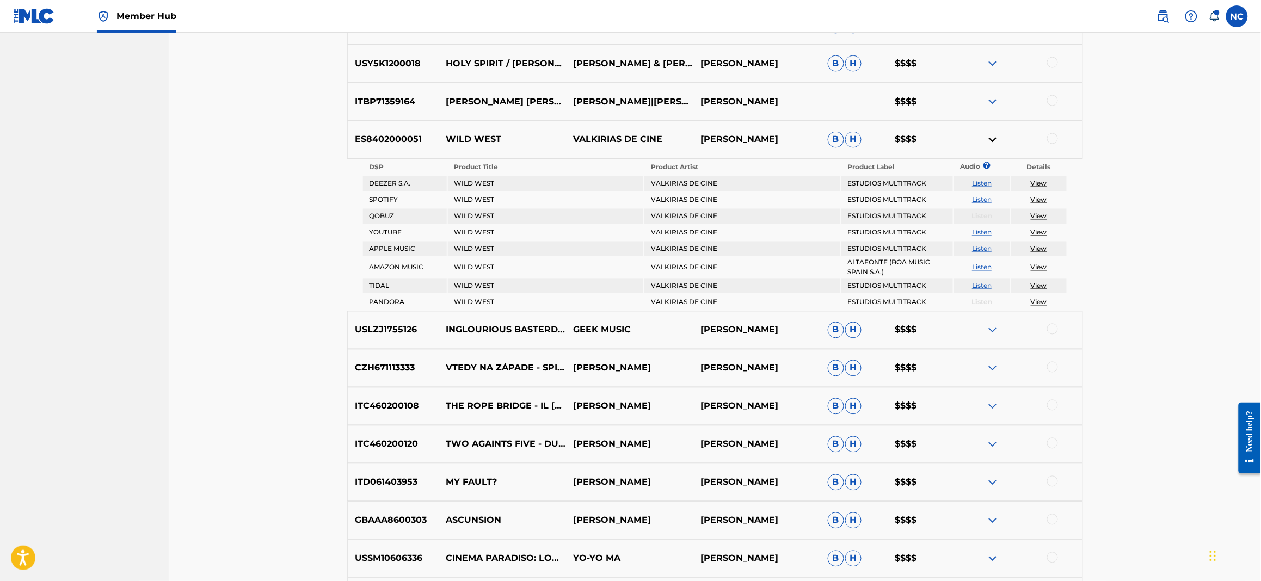
scroll to position [876, 0]
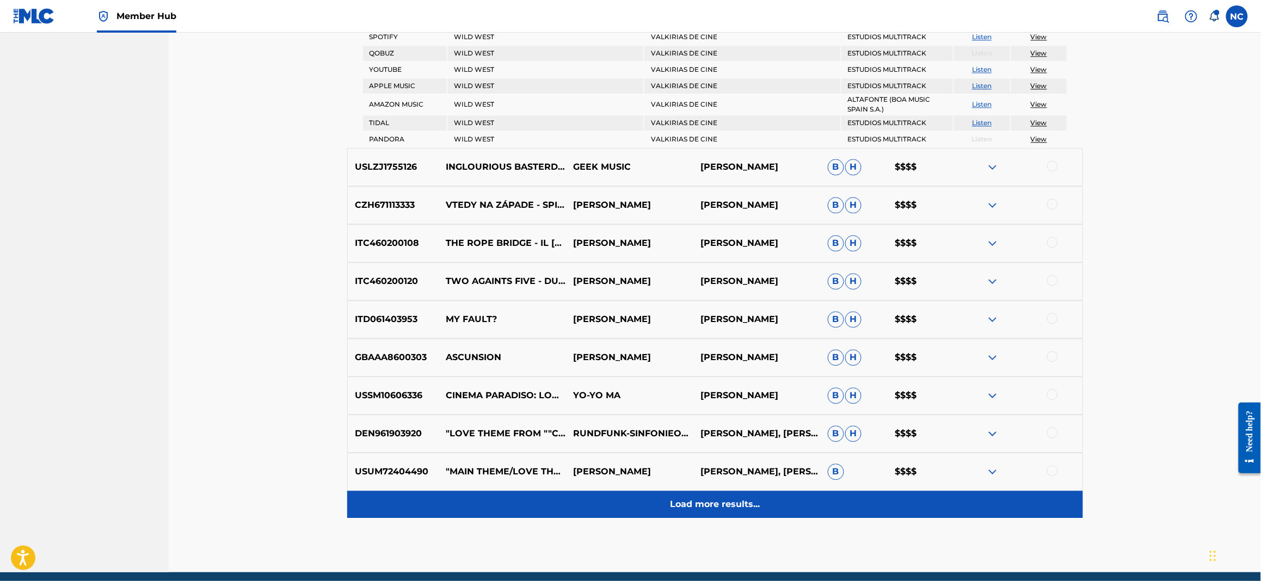
click at [740, 507] on div "Load more results..." at bounding box center [715, 504] width 736 height 27
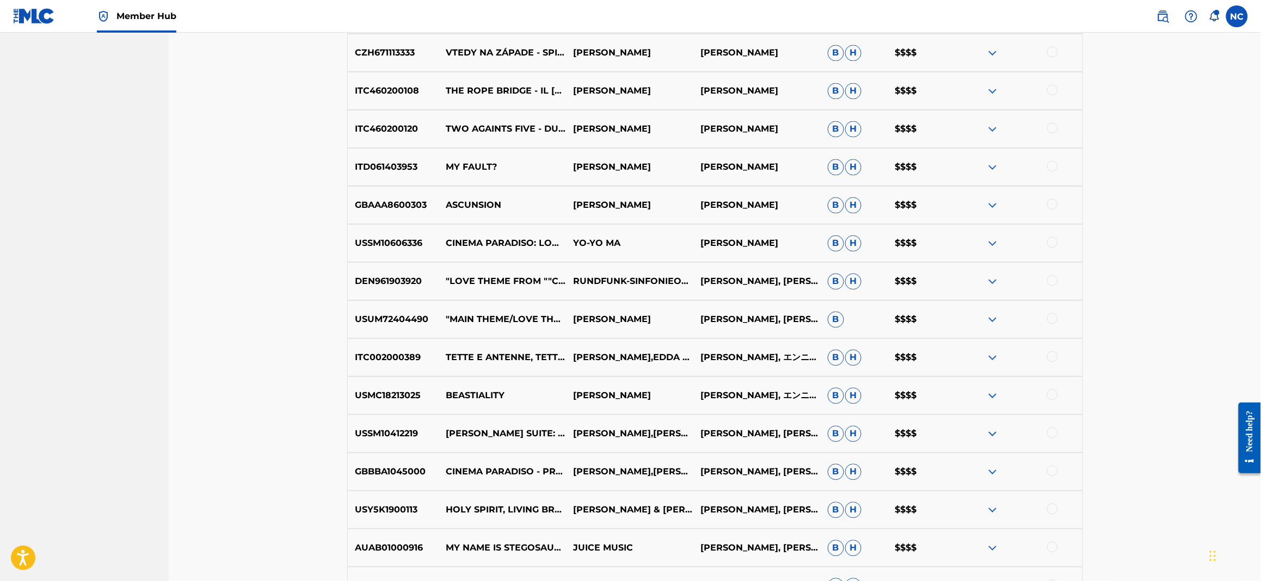
scroll to position [1121, 0]
